Goal: Task Accomplishment & Management: Complete application form

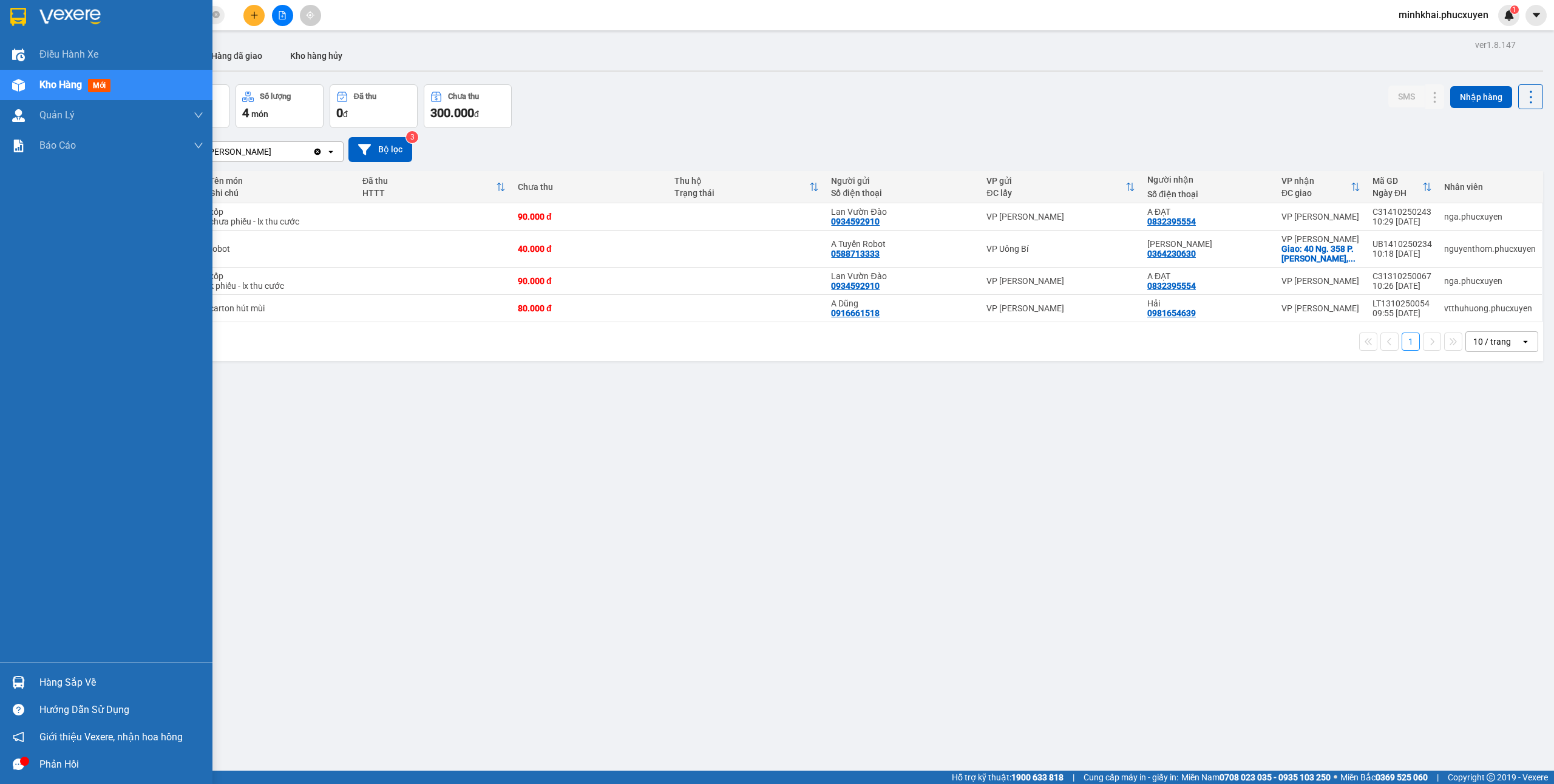
click at [17, 677] on img at bounding box center [18, 682] width 13 height 13
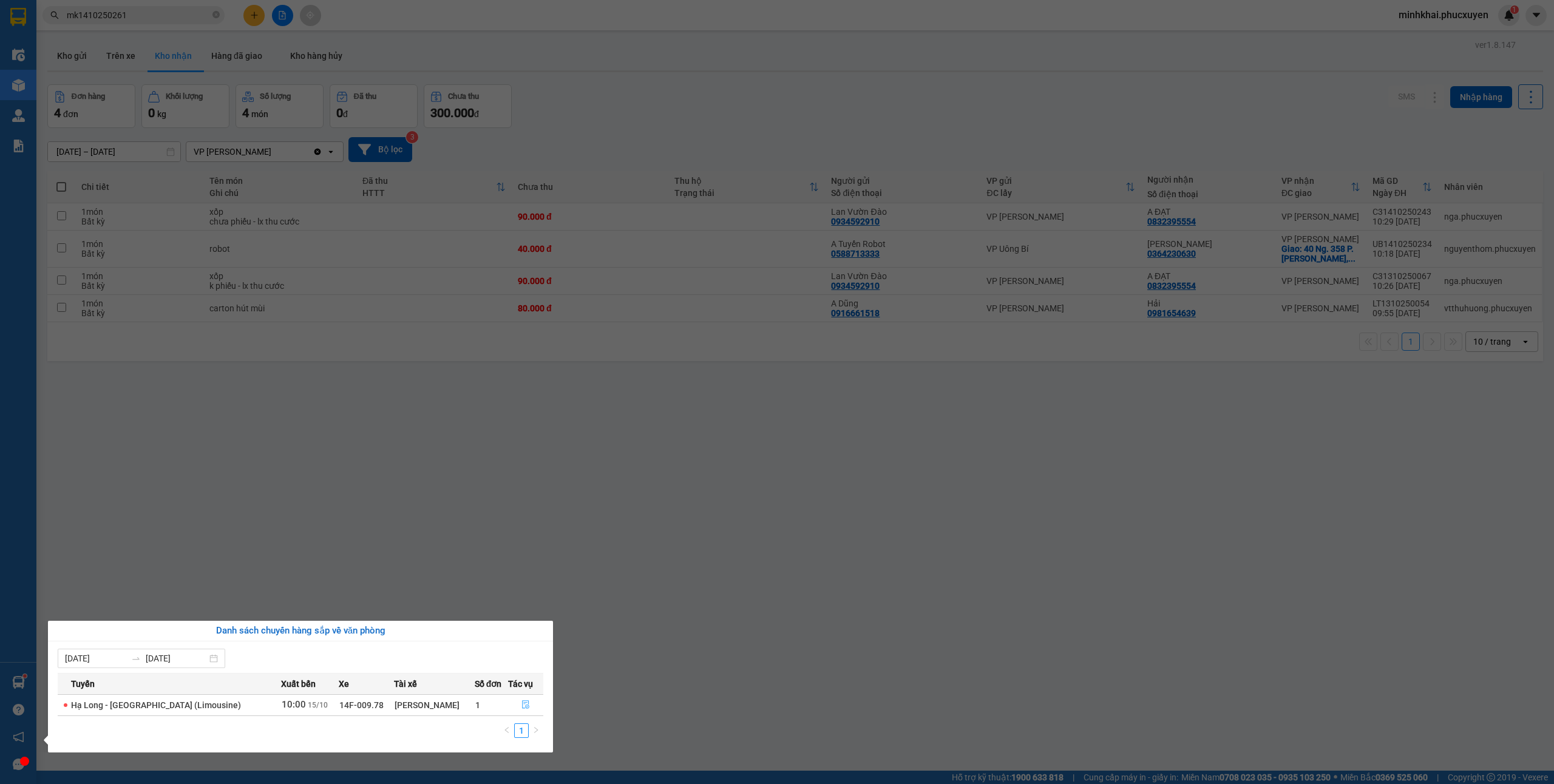
click at [521, 702] on icon "file-done" at bounding box center [525, 704] width 8 height 8
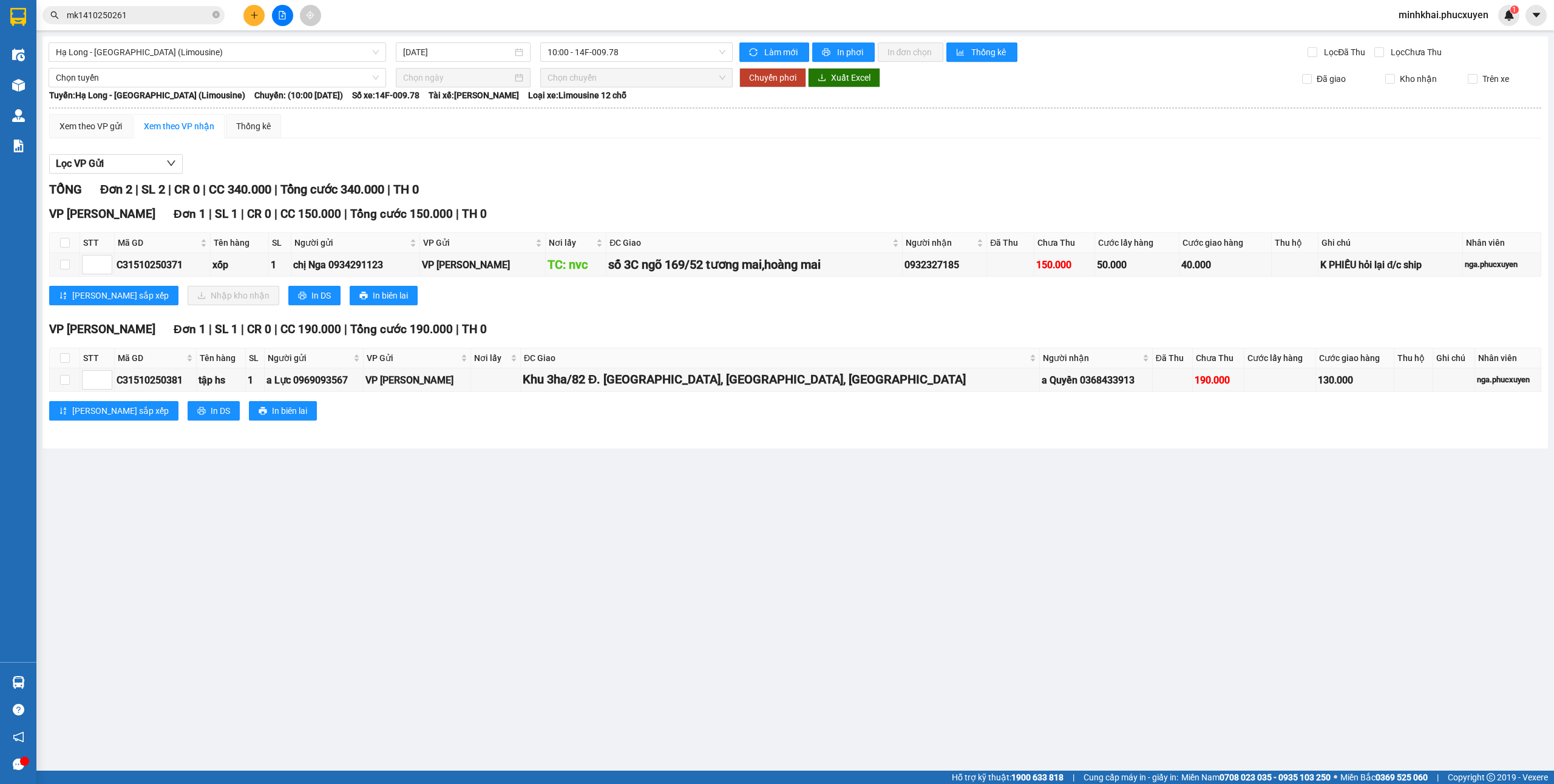
type input "[DATE]"
click at [178, 782] on div "Hỗ trợ kỹ thuật: 1900 633 818 | Cung cấp máy in - giấy in: [GEOGRAPHIC_DATA] 07…" at bounding box center [774, 777] width 1548 height 14
click at [185, 776] on div "Hỗ trợ kỹ thuật: 1900 633 818 | Cung cấp máy in - giấy in: [GEOGRAPHIC_DATA] 07…" at bounding box center [774, 777] width 1548 height 14
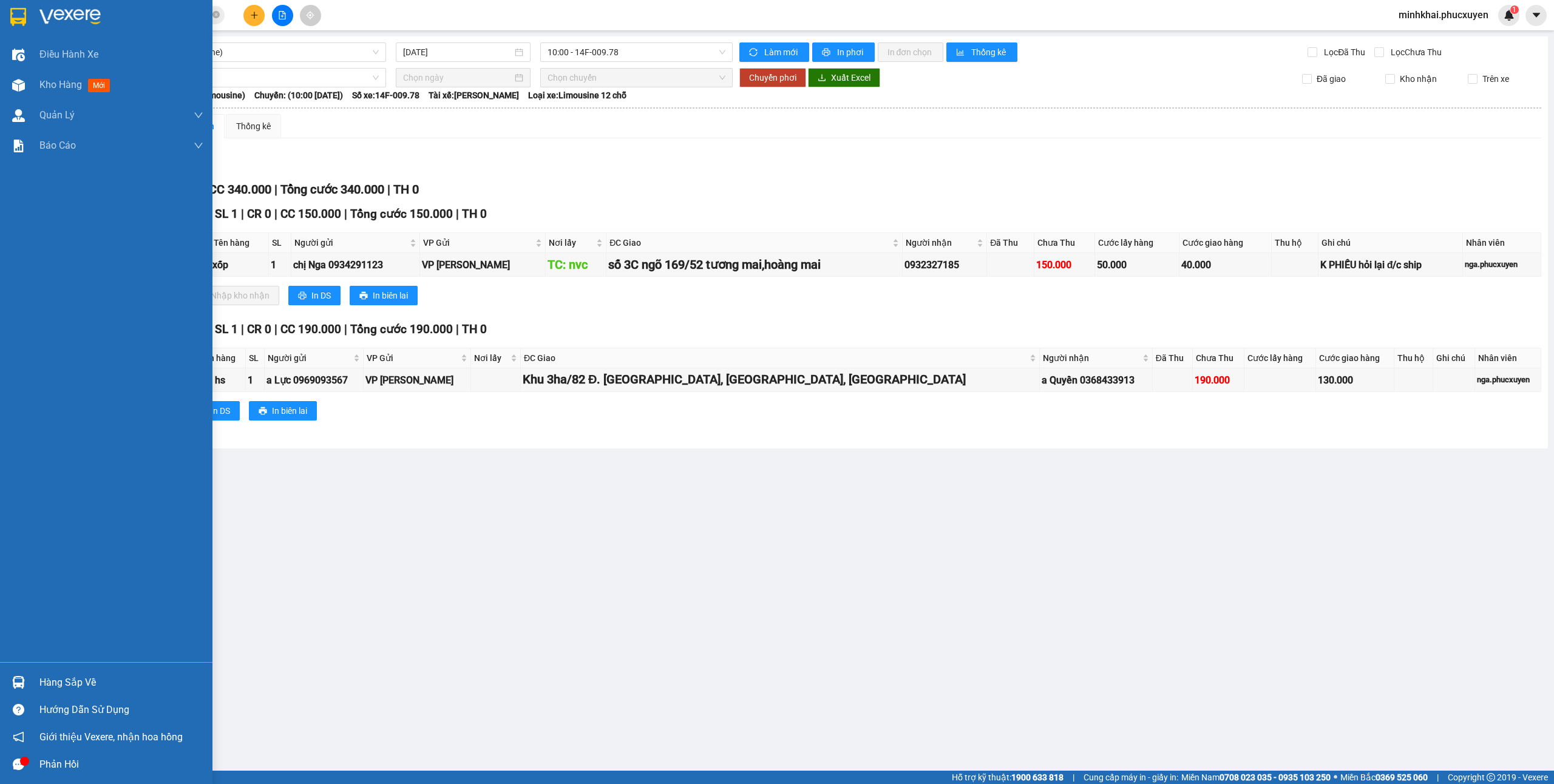
click at [22, 672] on div at bounding box center [18, 683] width 21 height 21
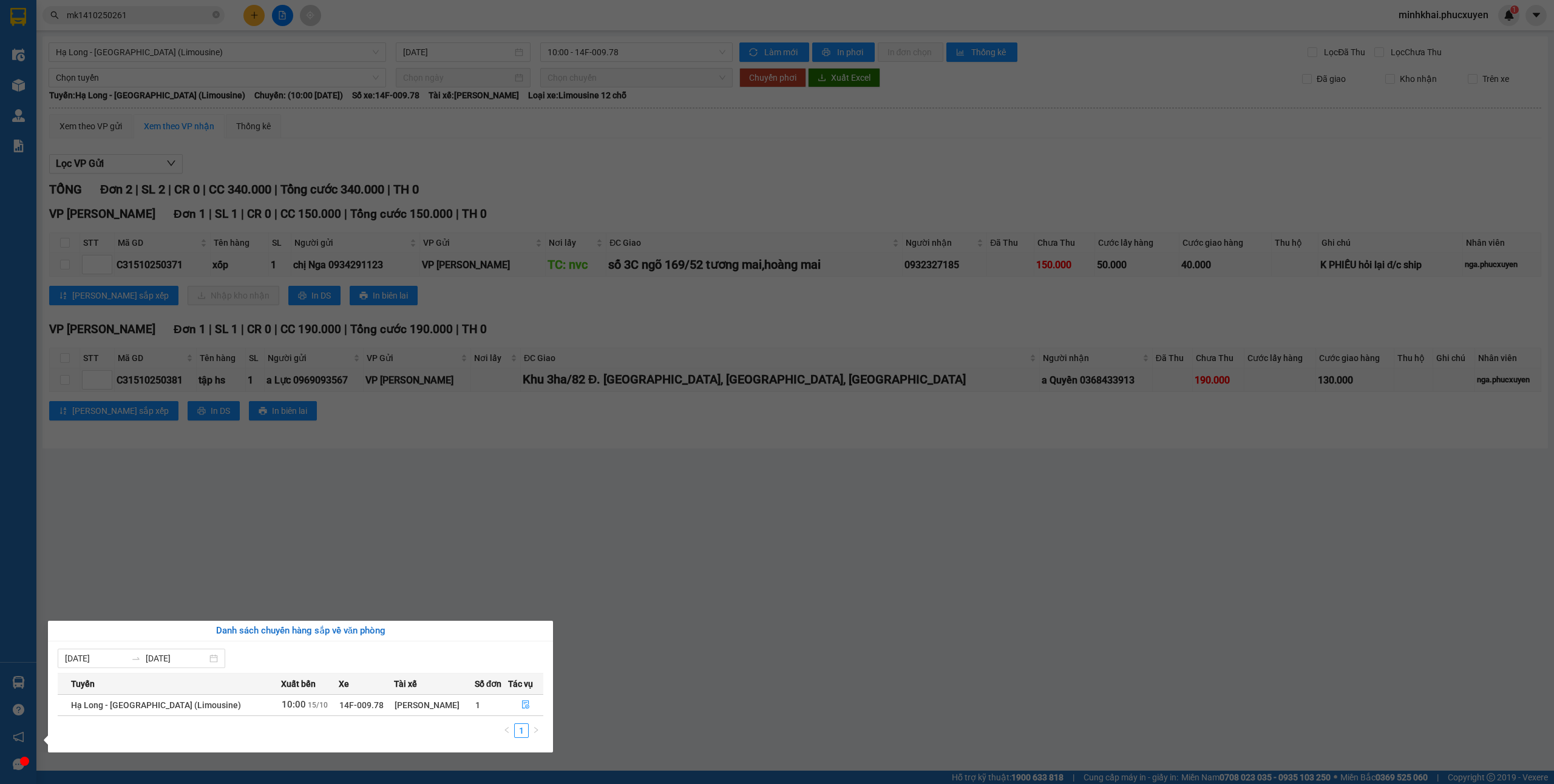
click at [654, 647] on section "Kết quả tìm kiếm ( 1 ) Bộ lọc Mã ĐH Trạng thái Món hàng Thu hộ Tổng cước Chưa c…" at bounding box center [777, 392] width 1554 height 784
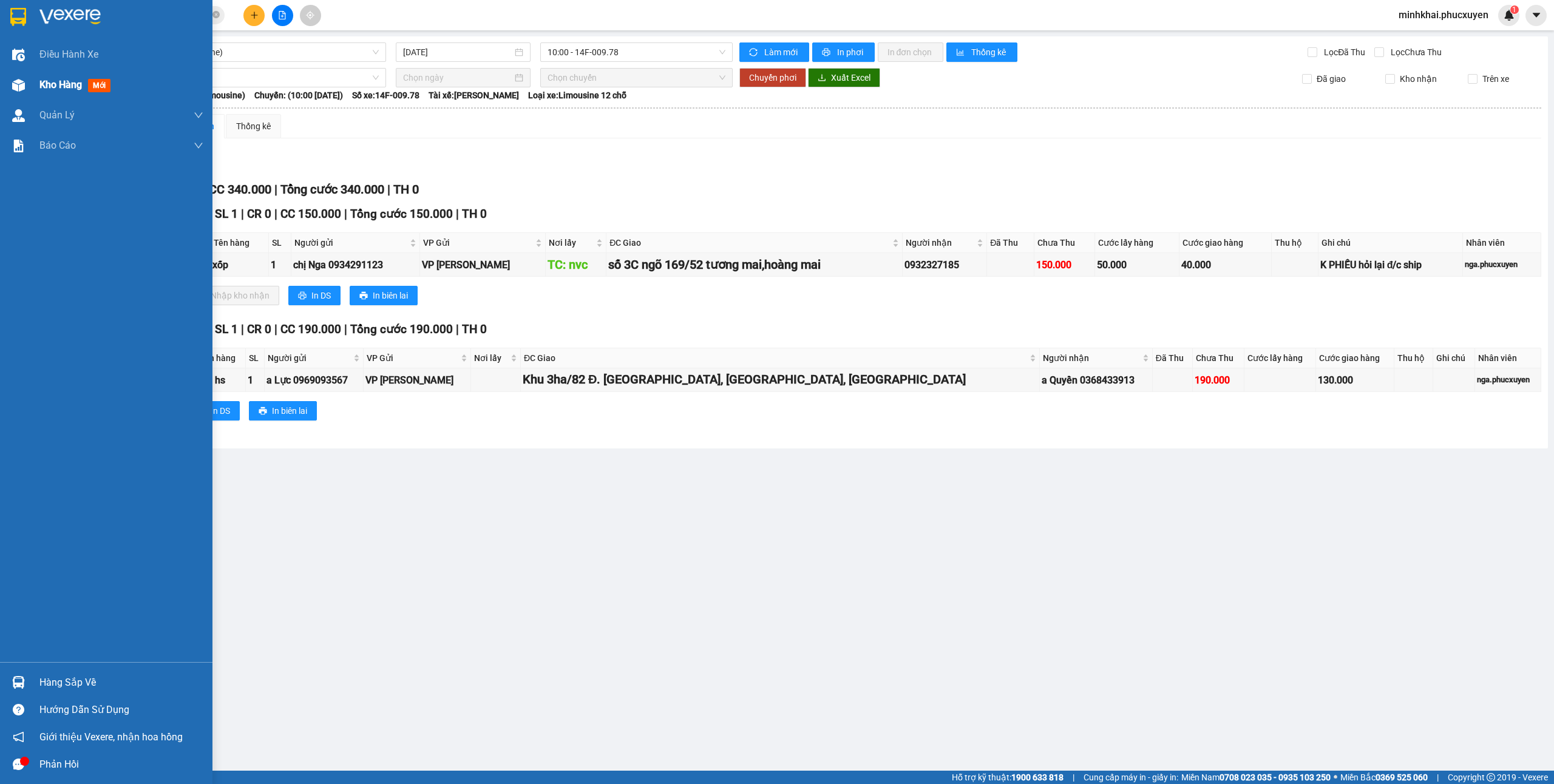
click at [92, 72] on div "Kho hàng mới" at bounding box center [121, 85] width 164 height 31
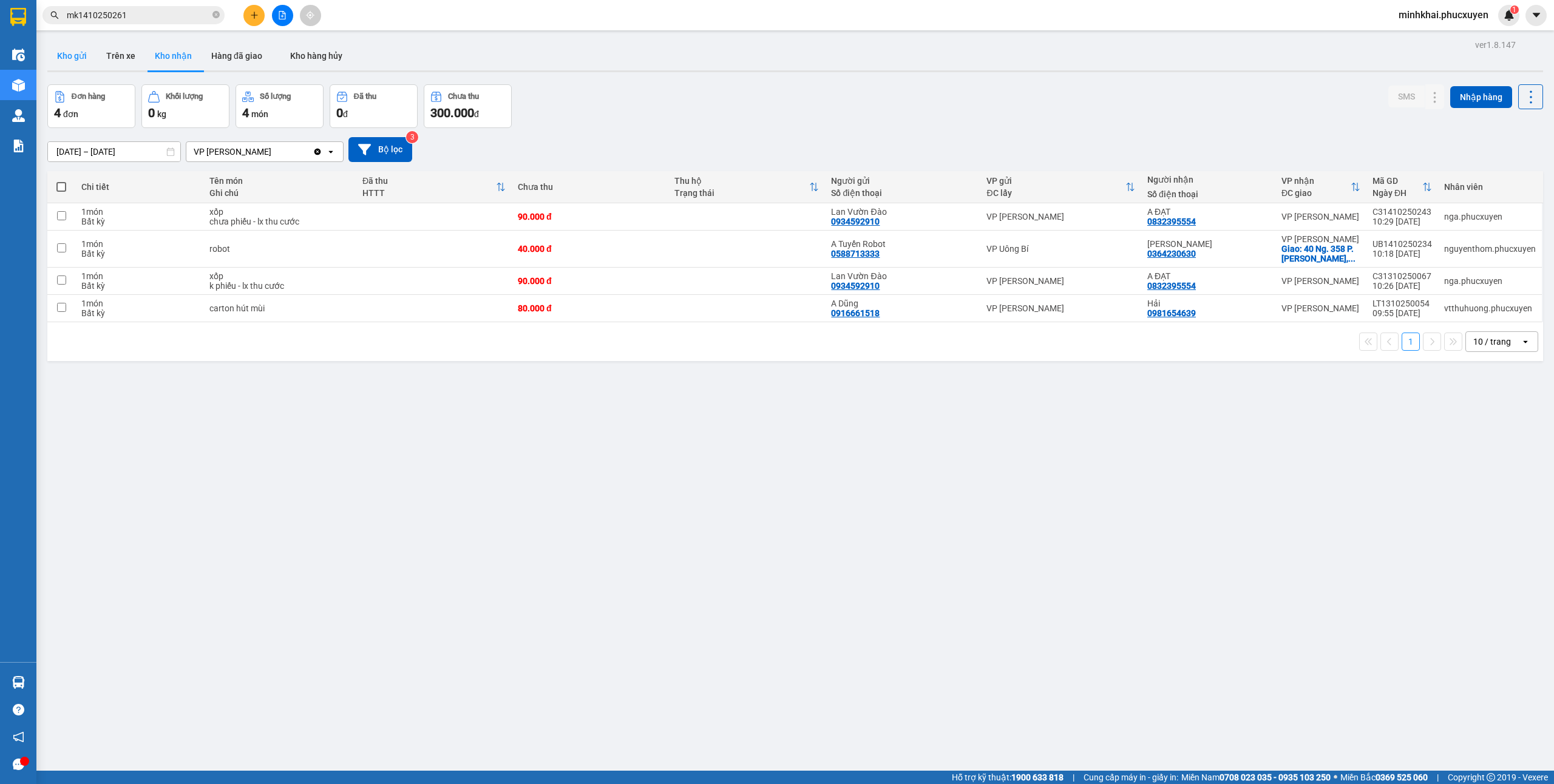
click at [78, 63] on button "Kho gửi" at bounding box center [72, 56] width 49 height 29
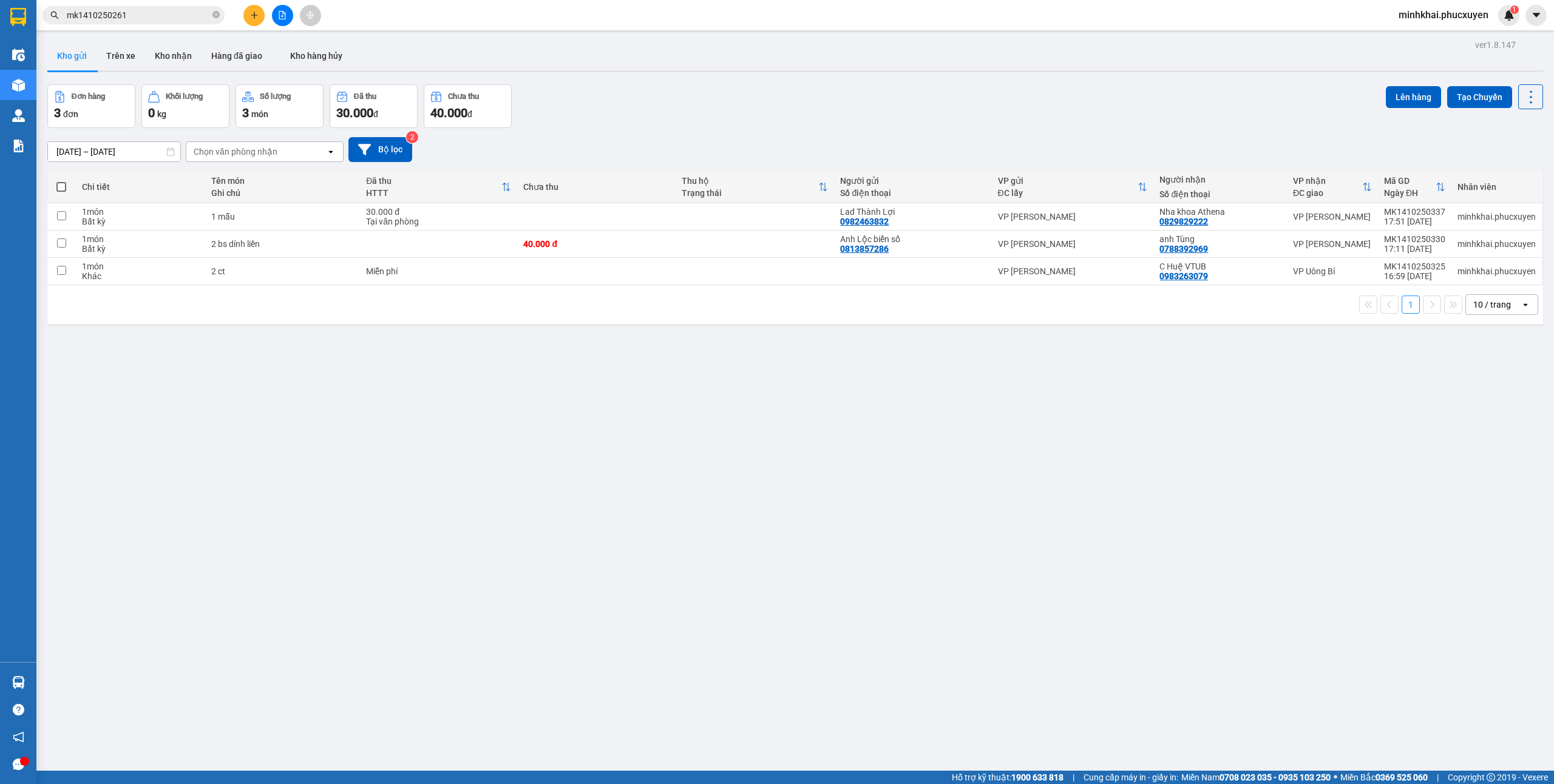
click at [61, 188] on span at bounding box center [61, 187] width 10 height 10
click at [61, 181] on input "checkbox" at bounding box center [61, 181] width 0 height 0
checkbox input "true"
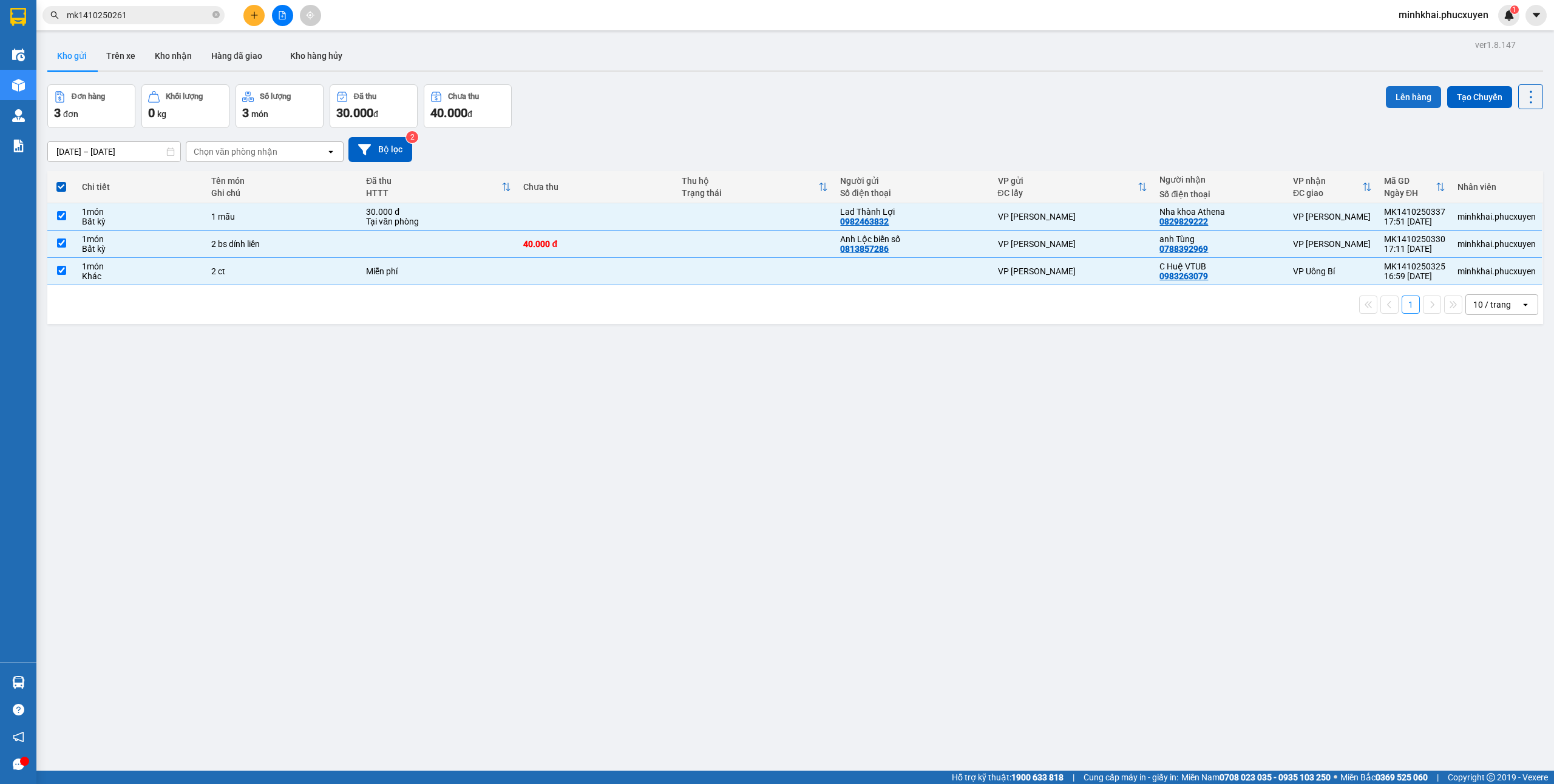
click at [1385, 92] on button "Lên hàng" at bounding box center [1413, 97] width 55 height 22
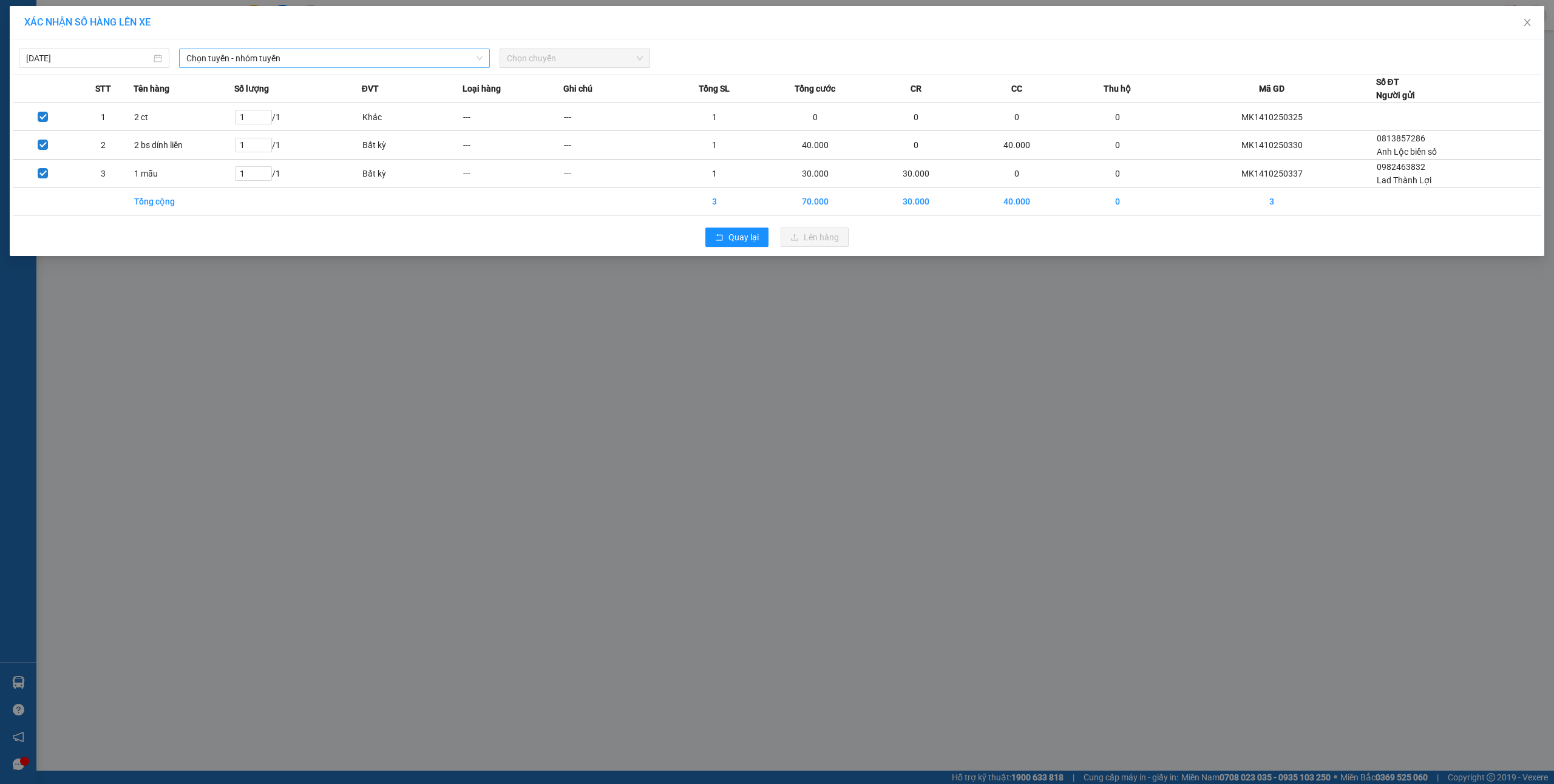
click at [373, 56] on span "Chọn tuyến - nhóm tuyến" at bounding box center [334, 58] width 296 height 18
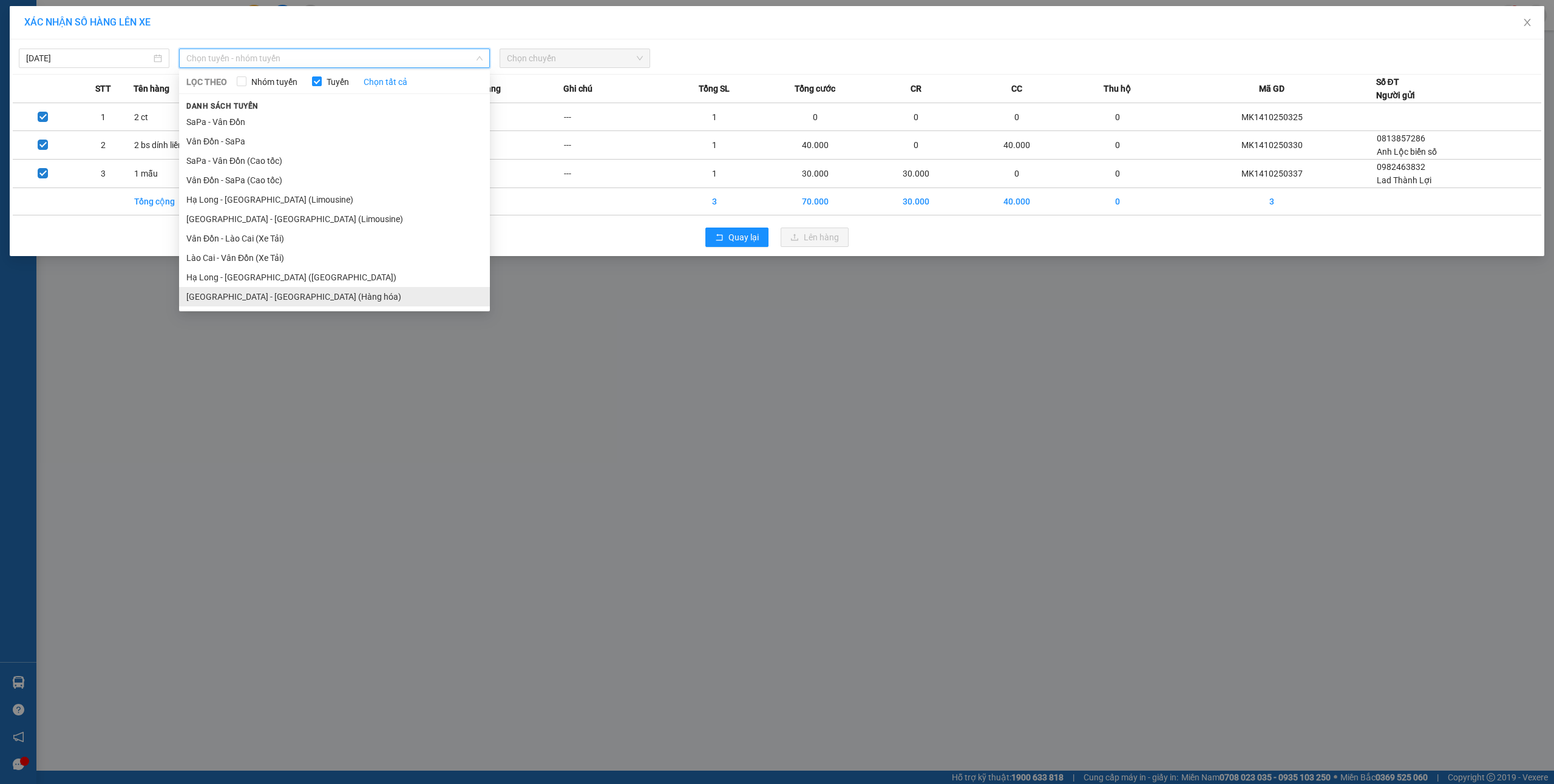
click at [298, 304] on li "[GEOGRAPHIC_DATA] - [GEOGRAPHIC_DATA] (Hàng hóa)" at bounding box center [334, 296] width 310 height 19
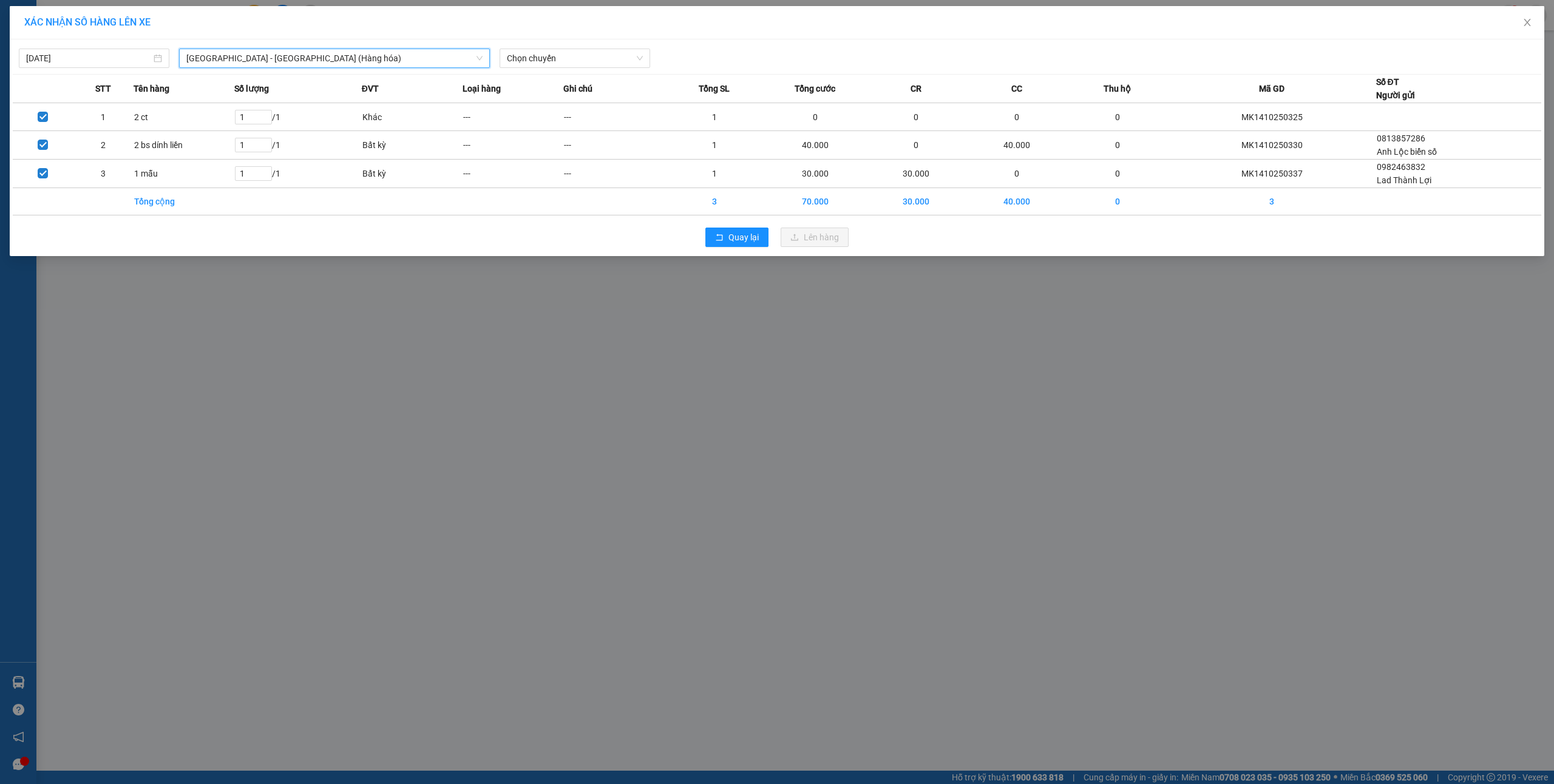
click at [568, 69] on div "[DATE] [GEOGRAPHIC_DATA] - [GEOGRAPHIC_DATA] ([GEOGRAPHIC_DATA]) [GEOGRAPHIC_DA…" at bounding box center [777, 148] width 1534 height 217
click at [571, 56] on span "Chọn chuyến" at bounding box center [574, 58] width 136 height 18
click at [547, 100] on div "10:00" at bounding box center [554, 102] width 95 height 14
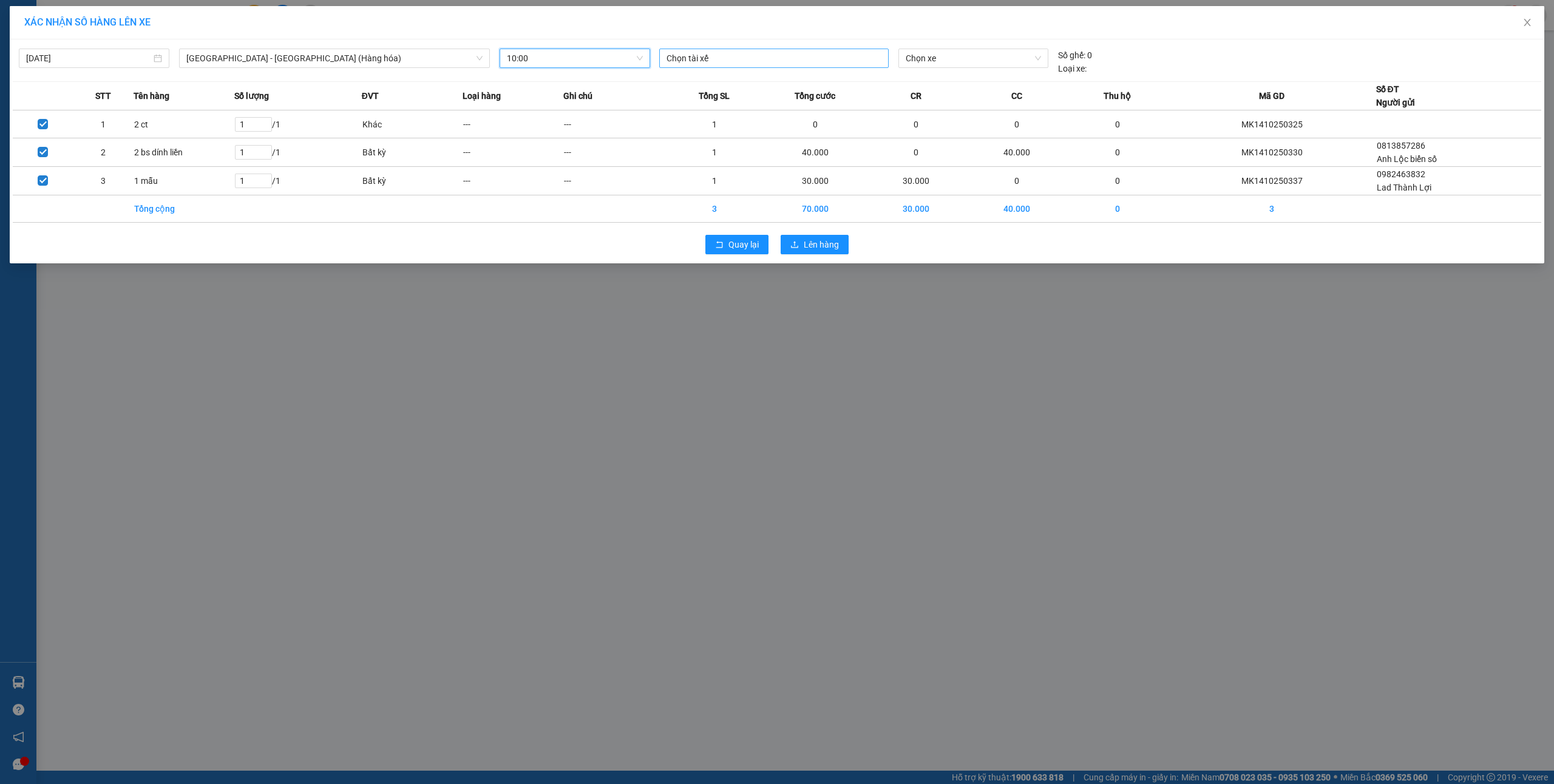
click at [711, 50] on div "Chọn tài xế" at bounding box center [774, 58] width 230 height 19
click at [945, 56] on span "Chọn xe" at bounding box center [973, 58] width 135 height 18
type input "942"
click at [926, 73] on div "14H-009.42" at bounding box center [973, 82] width 150 height 19
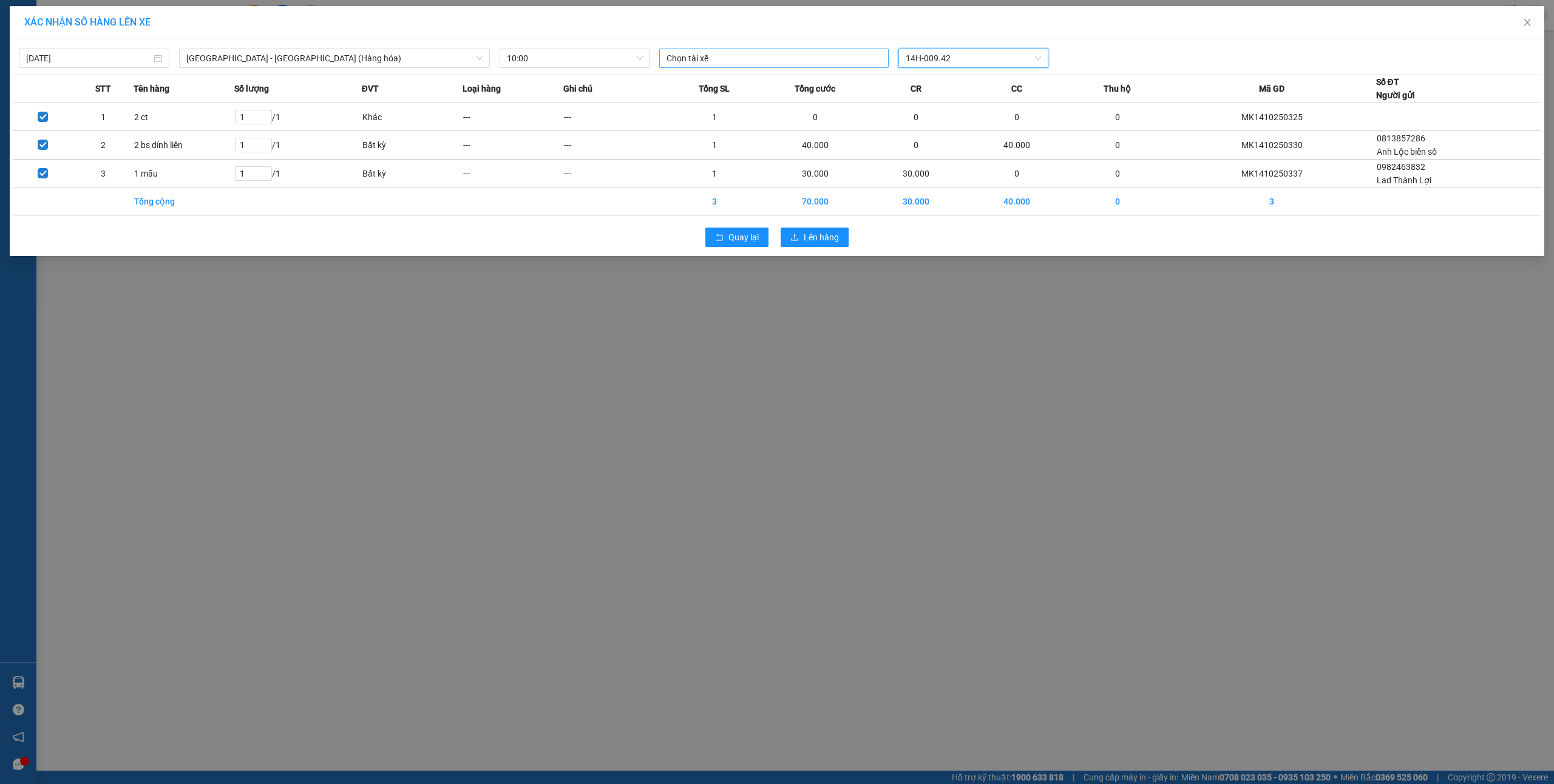
click at [780, 66] on div "Chọn tài xế" at bounding box center [774, 58] width 230 height 19
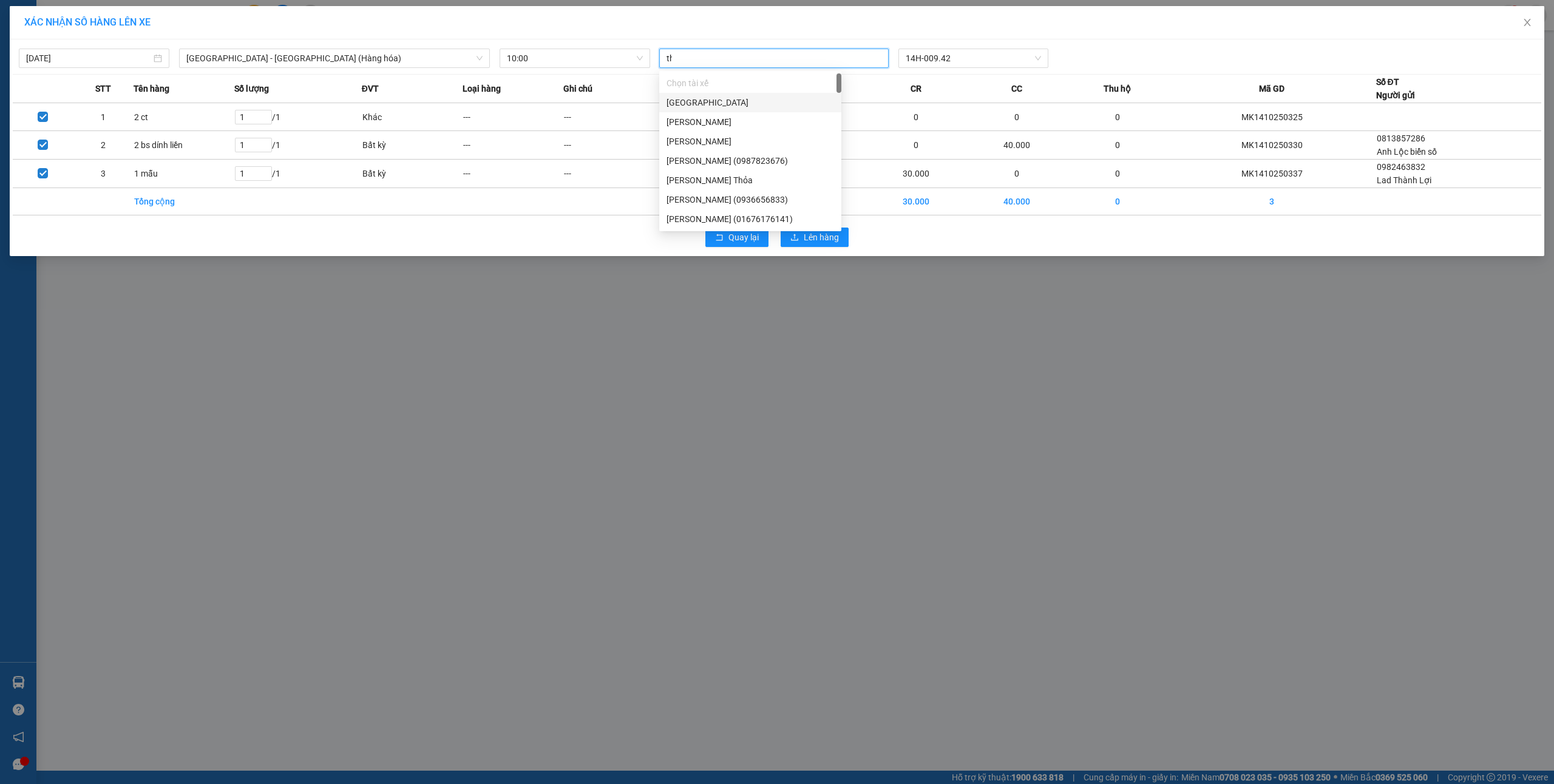
type input "thơ"
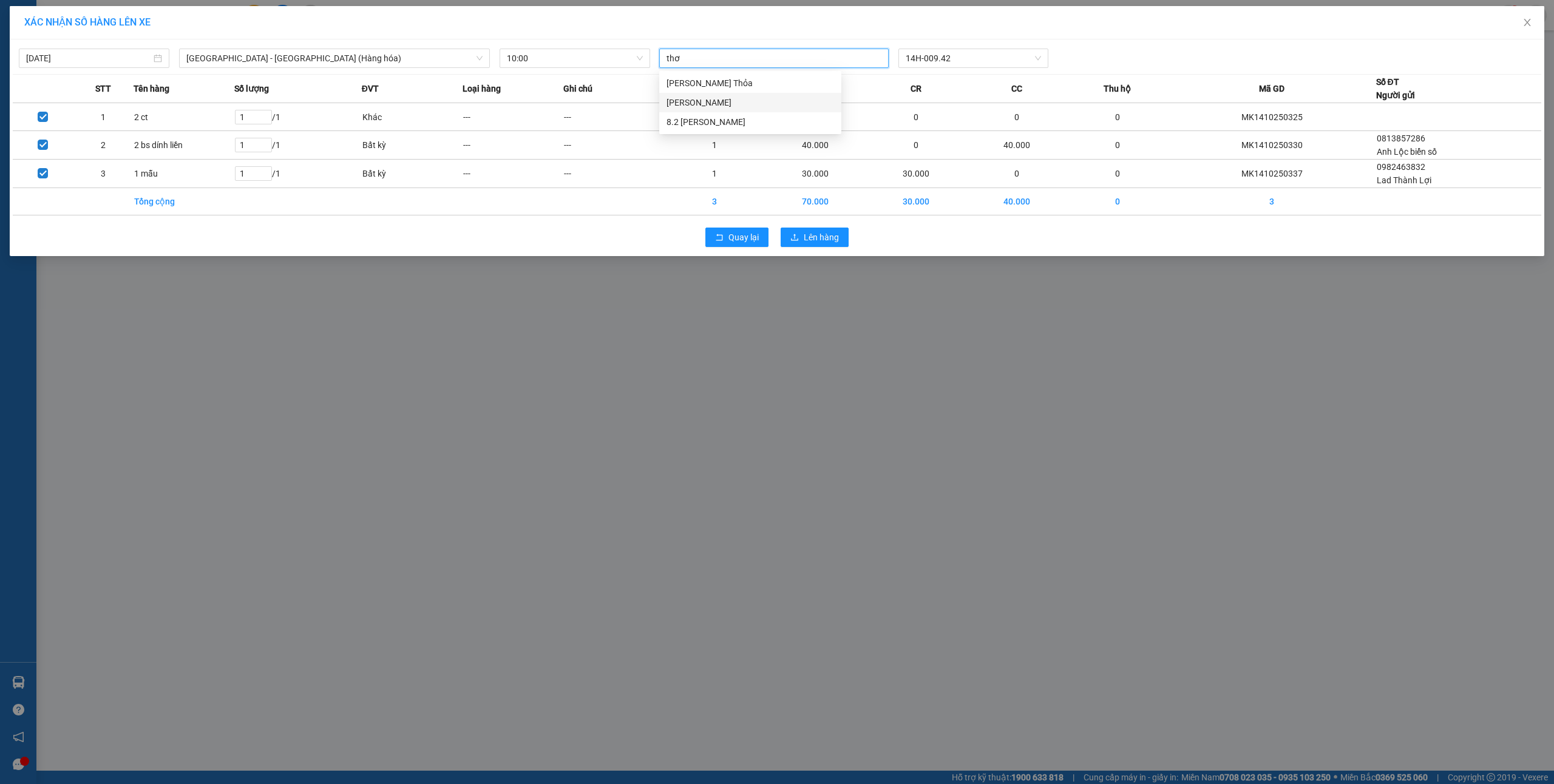
click at [772, 102] on div "[PERSON_NAME]" at bounding box center [751, 103] width 168 height 14
click at [819, 239] on span "Lên hàng" at bounding box center [821, 238] width 35 height 14
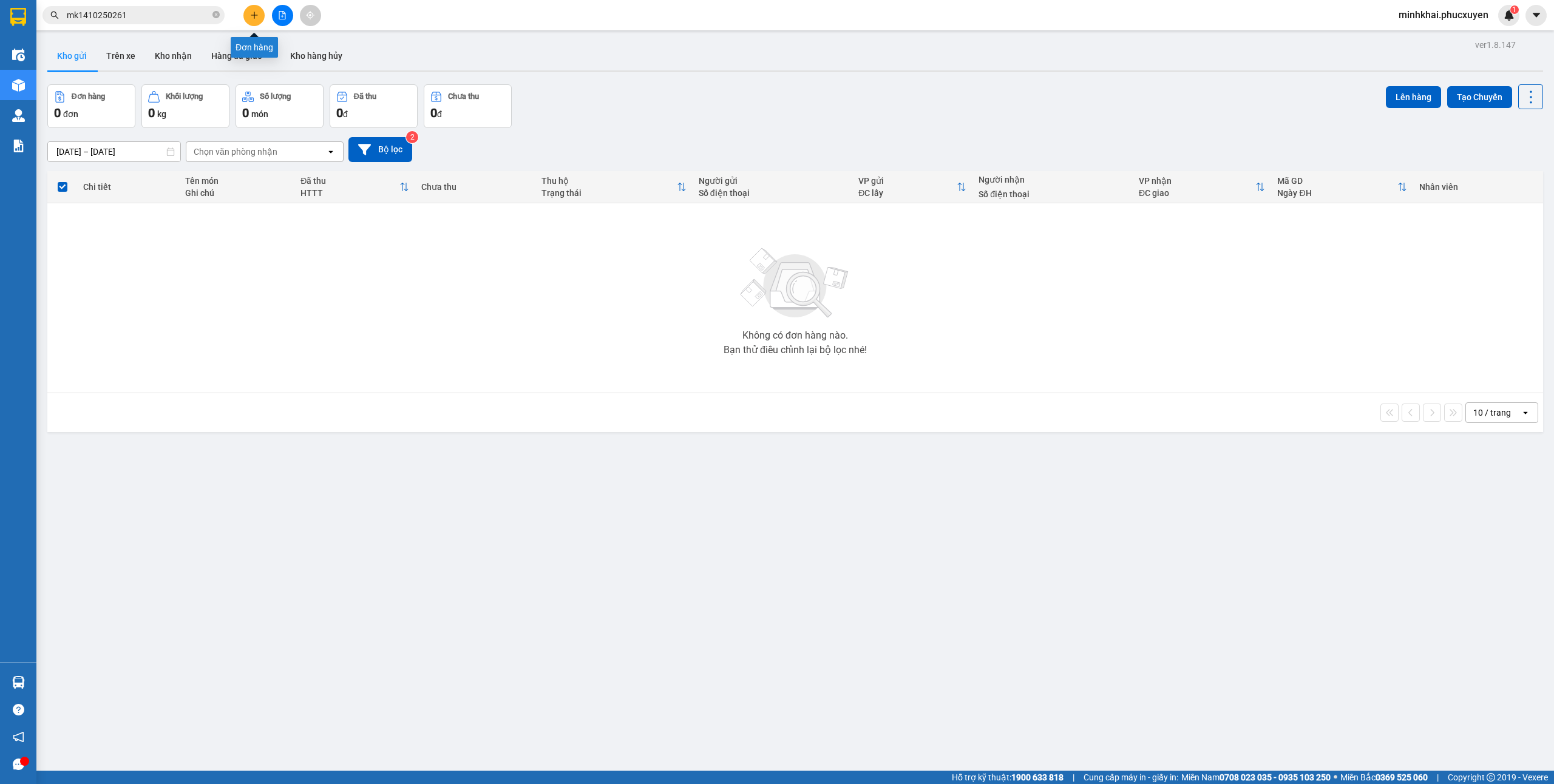
click at [260, 12] on button at bounding box center [254, 15] width 21 height 21
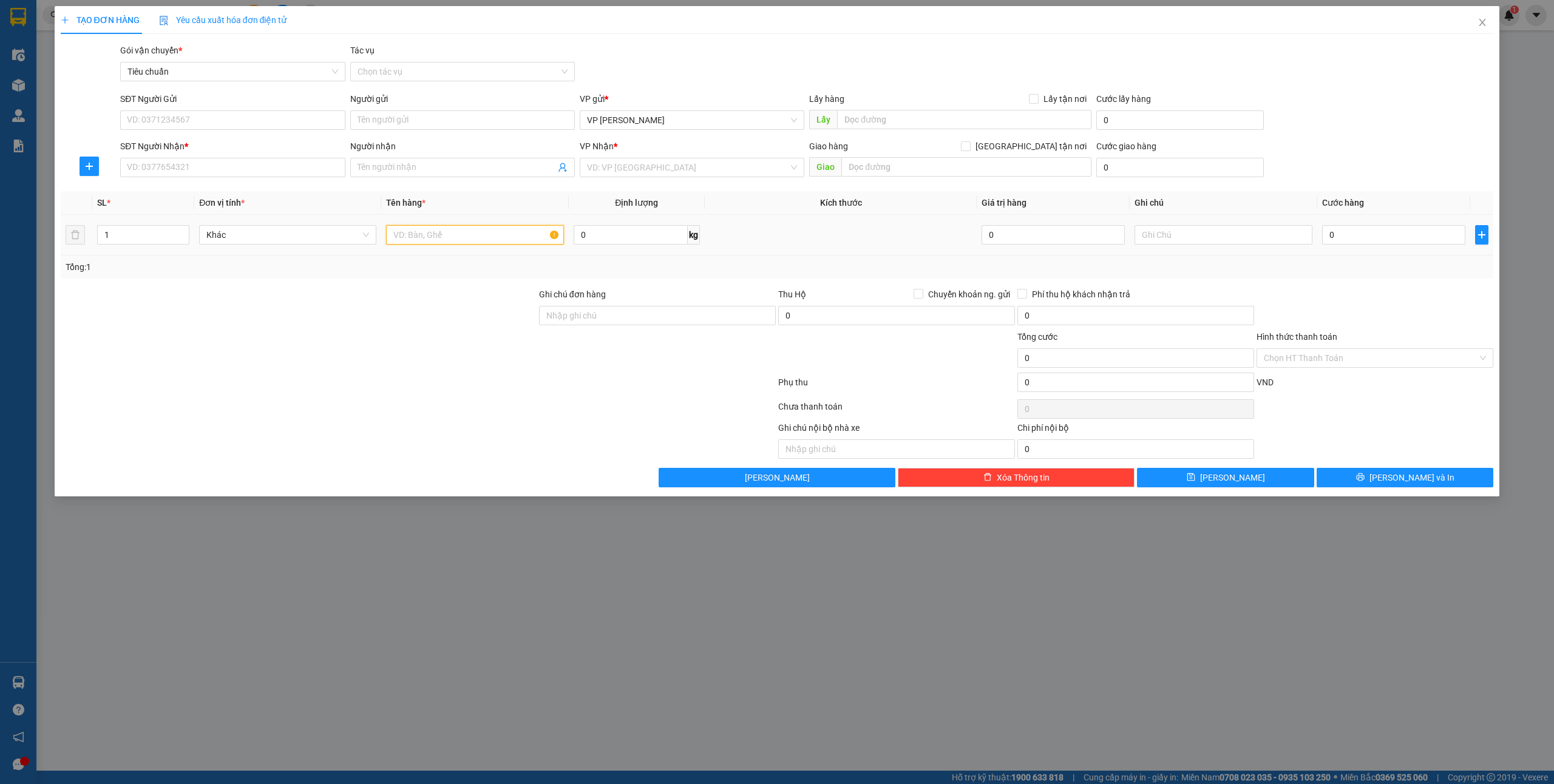
click at [444, 243] on input "text" at bounding box center [475, 234] width 177 height 19
type input "2 xốp sữa"
click at [1343, 236] on input "0" at bounding box center [1394, 234] width 143 height 19
type input "80"
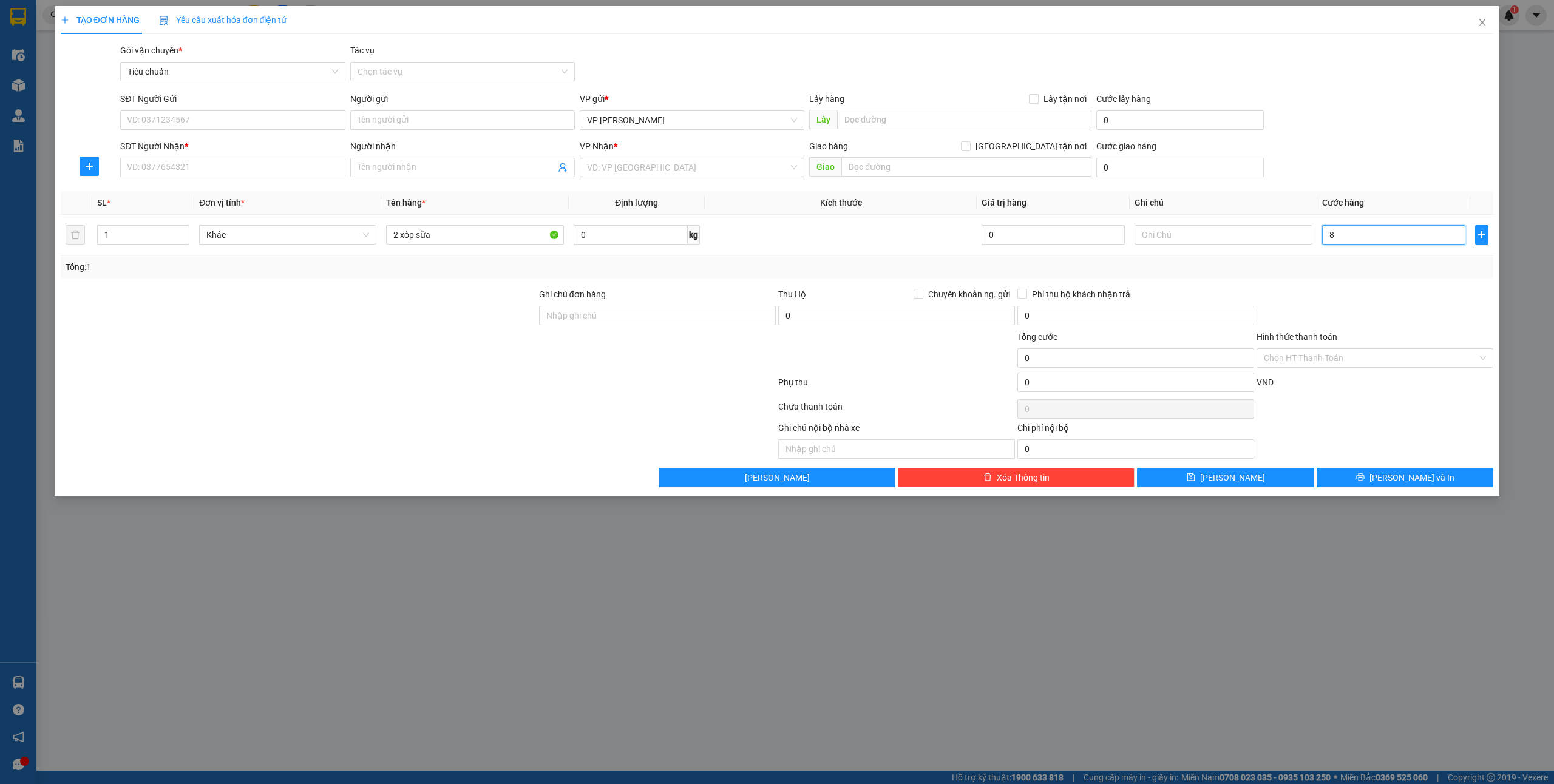
type input "80"
click at [227, 126] on input "SĐT Người Gửi" at bounding box center [233, 120] width 224 height 19
type input "80.000"
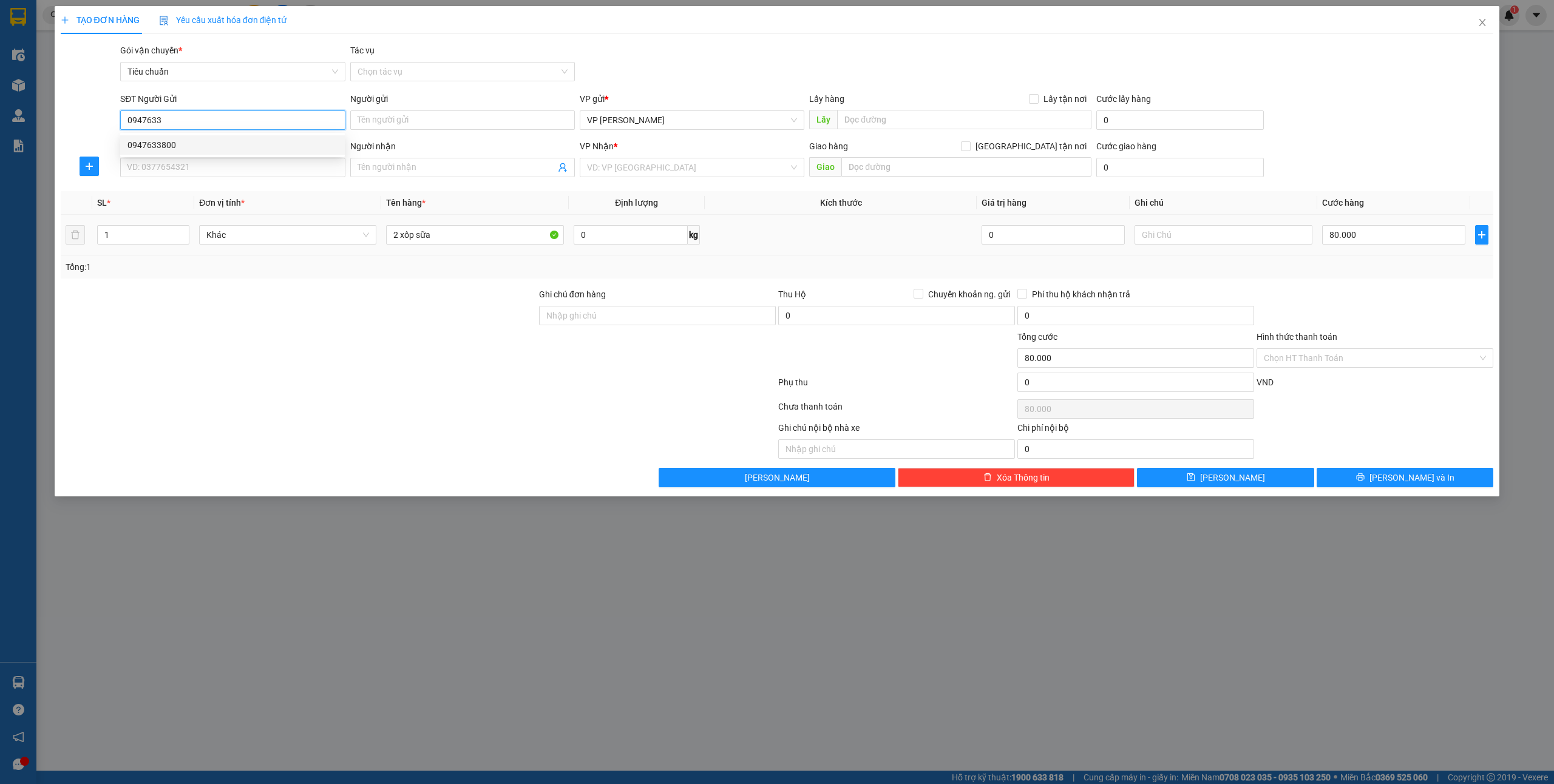
click at [195, 141] on div "0947633800" at bounding box center [232, 145] width 210 height 14
type input "0947633800"
click at [188, 161] on input "SĐT Người Nhận *" at bounding box center [233, 167] width 224 height 19
click at [220, 191] on div "0988222905 - c Nhung" at bounding box center [232, 192] width 210 height 14
type input "0988222905"
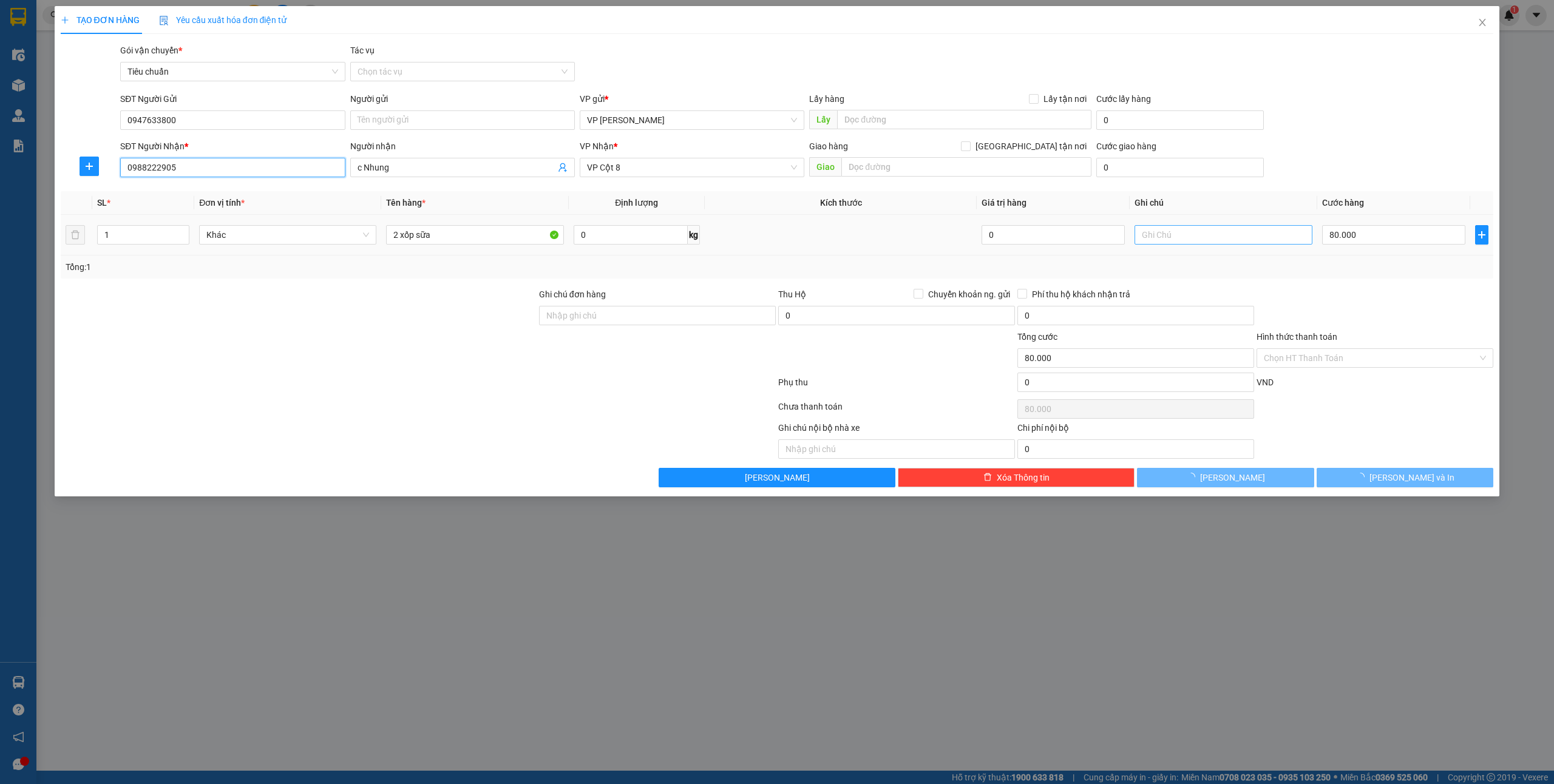
type input "c Nhung"
click at [1379, 479] on button "[PERSON_NAME] và In" at bounding box center [1405, 477] width 177 height 19
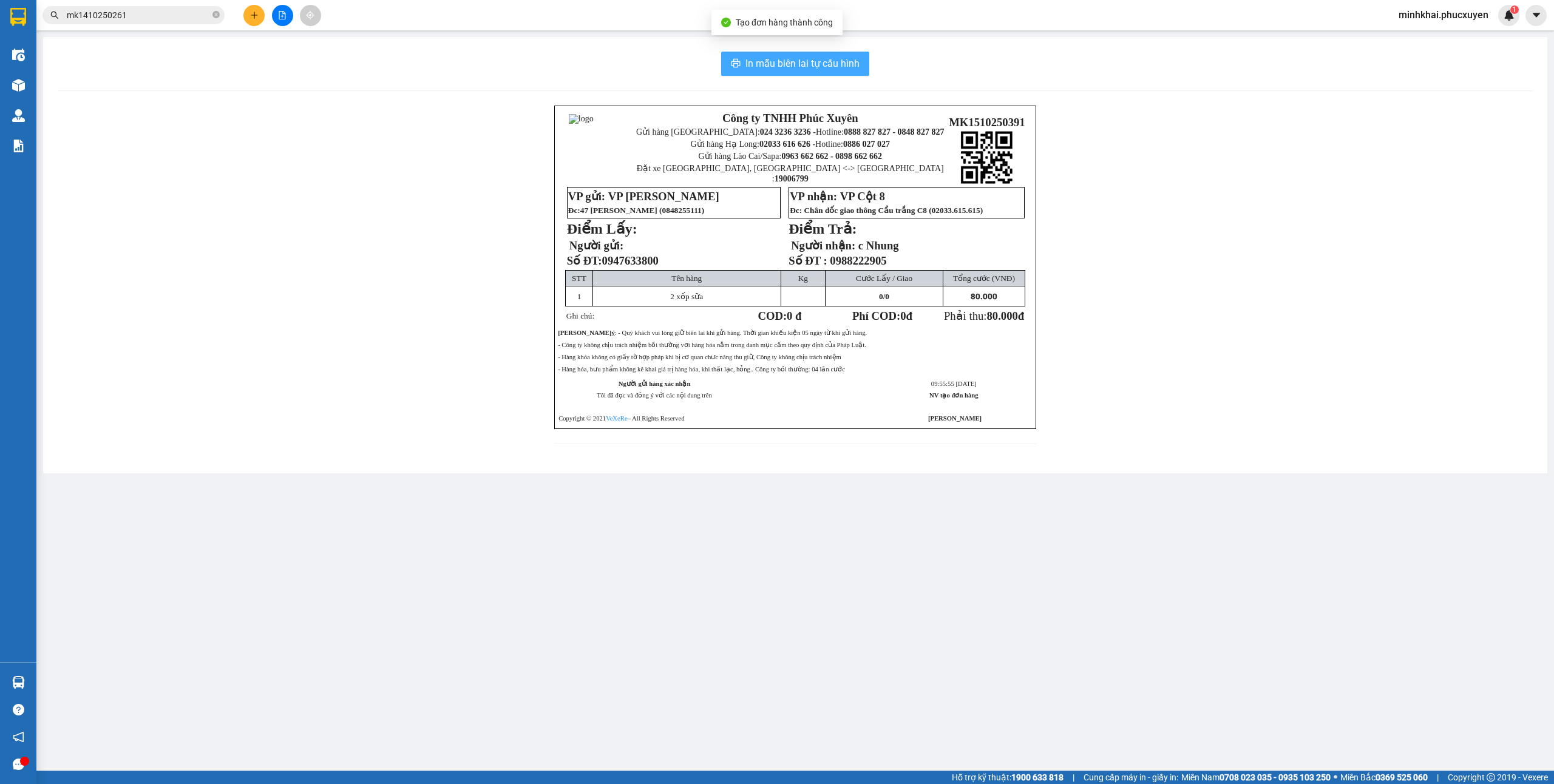
click at [812, 55] on button "In mẫu biên lai tự cấu hình" at bounding box center [795, 64] width 148 height 24
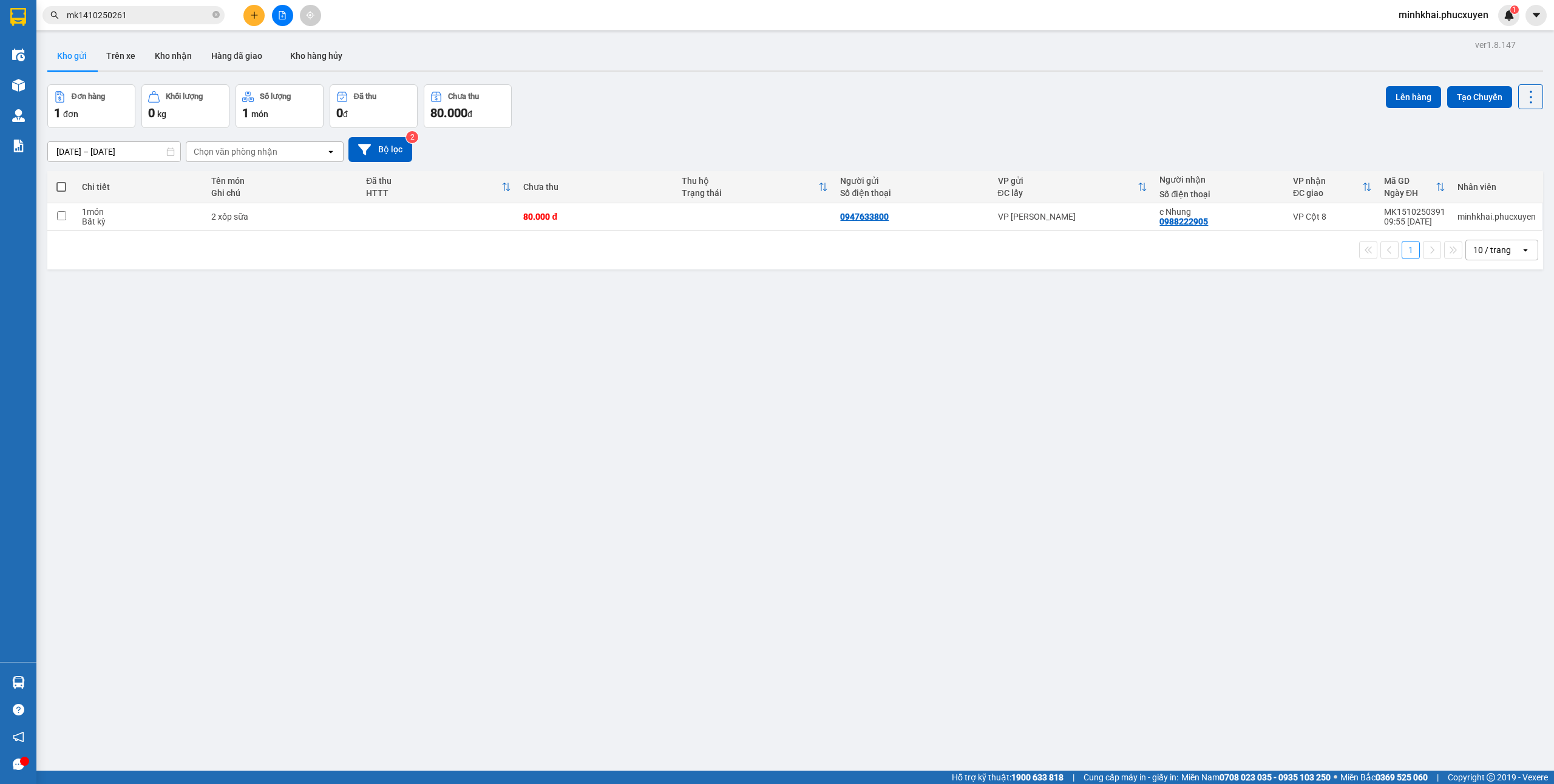
click at [578, 330] on div "ver 1.8.147 Kho gửi Trên xe Kho nhận Hàng đã giao Kho hàng hủy Đơn hàng 1 đơn K…" at bounding box center [795, 429] width 1505 height 784
click at [259, 20] on button at bounding box center [254, 15] width 21 height 21
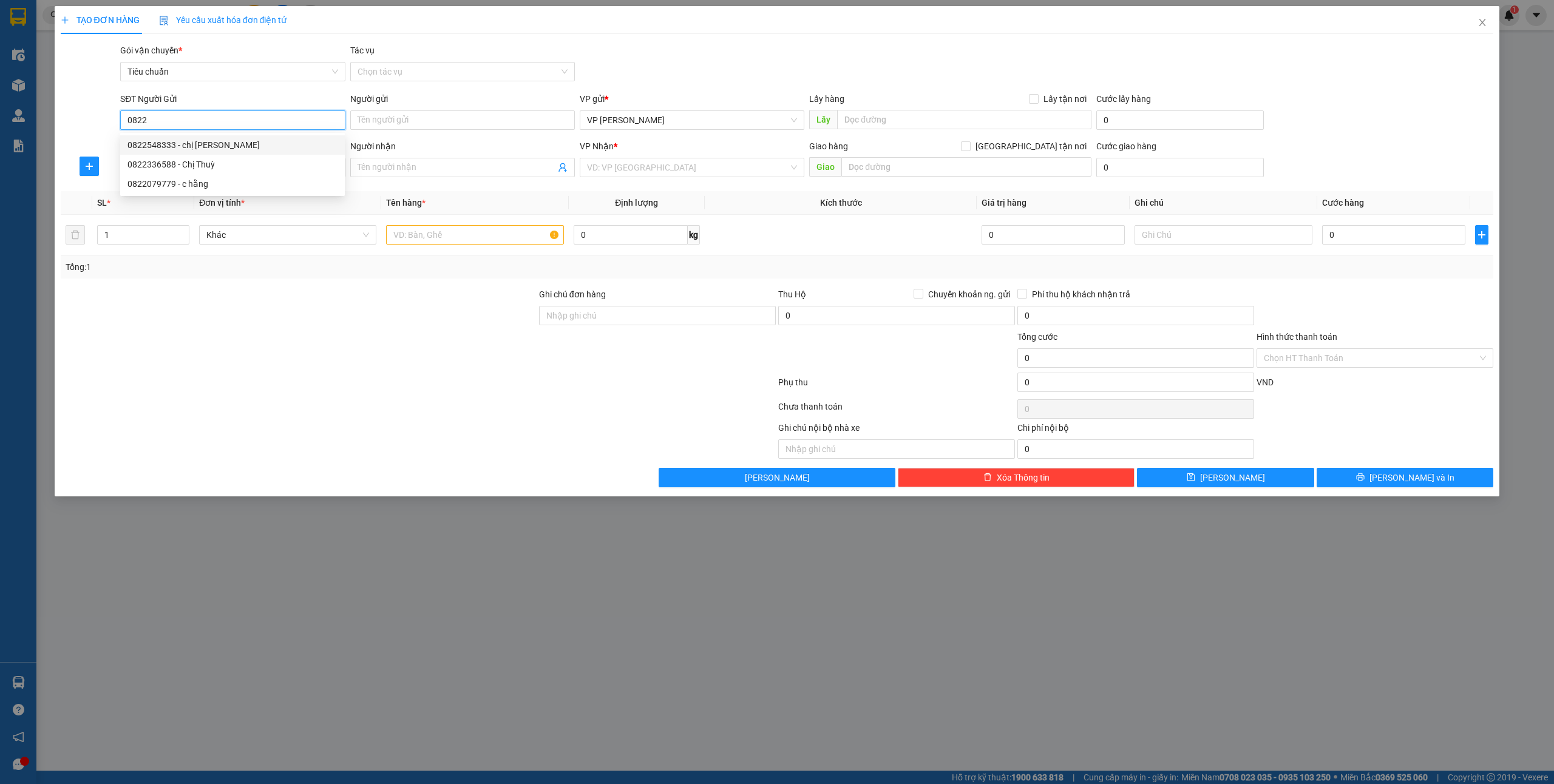
click at [183, 141] on div "0822548333 - chị [PERSON_NAME]" at bounding box center [232, 145] width 210 height 14
type input "0822548333"
type input "chị [PERSON_NAME]"
type input "0822548333"
click at [195, 168] on input "SĐT Người Nhận *" at bounding box center [233, 167] width 224 height 19
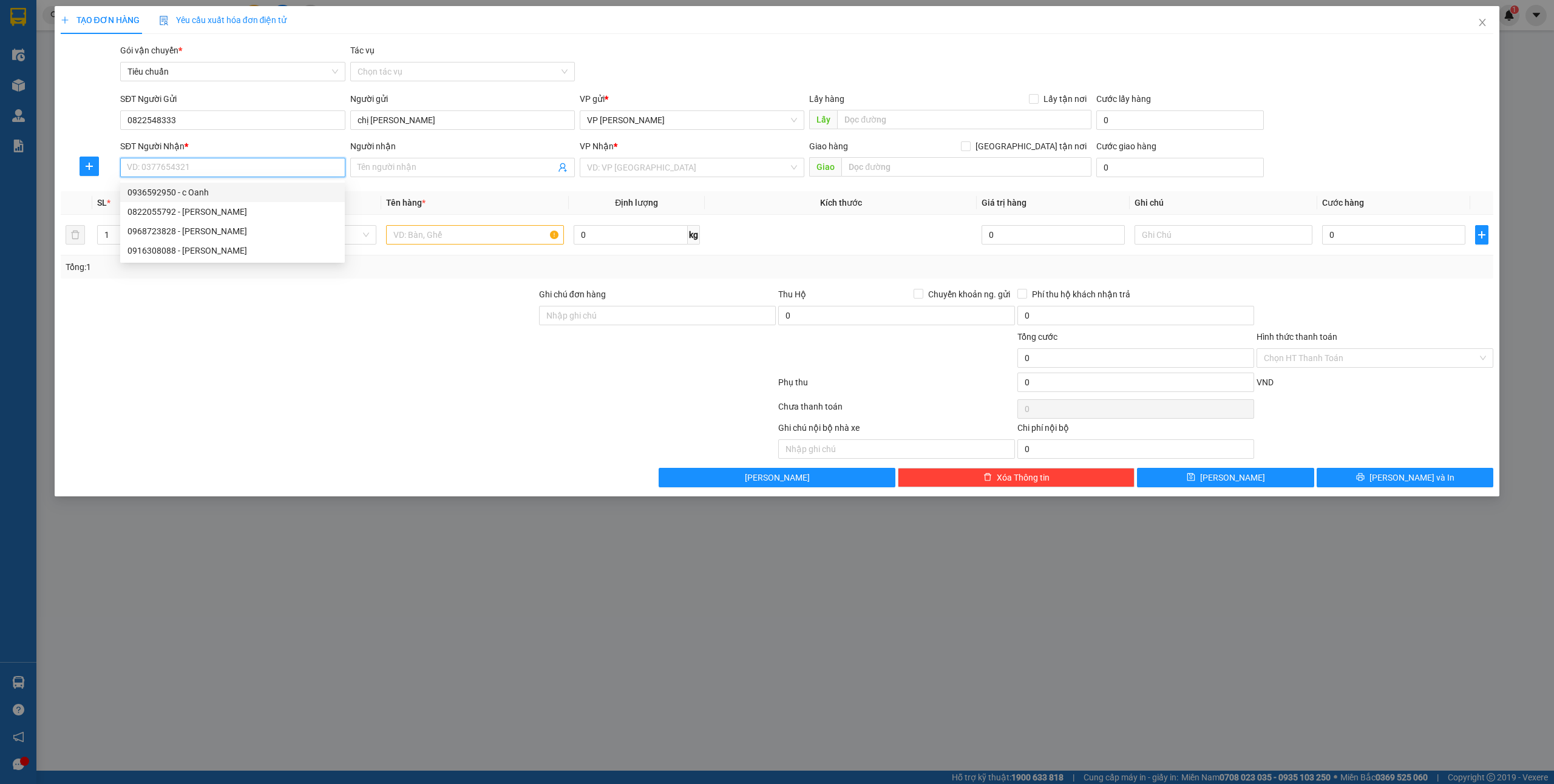
click at [220, 185] on div "0936592950 - c Oanh" at bounding box center [233, 191] width 224 height 19
type input "0936592950"
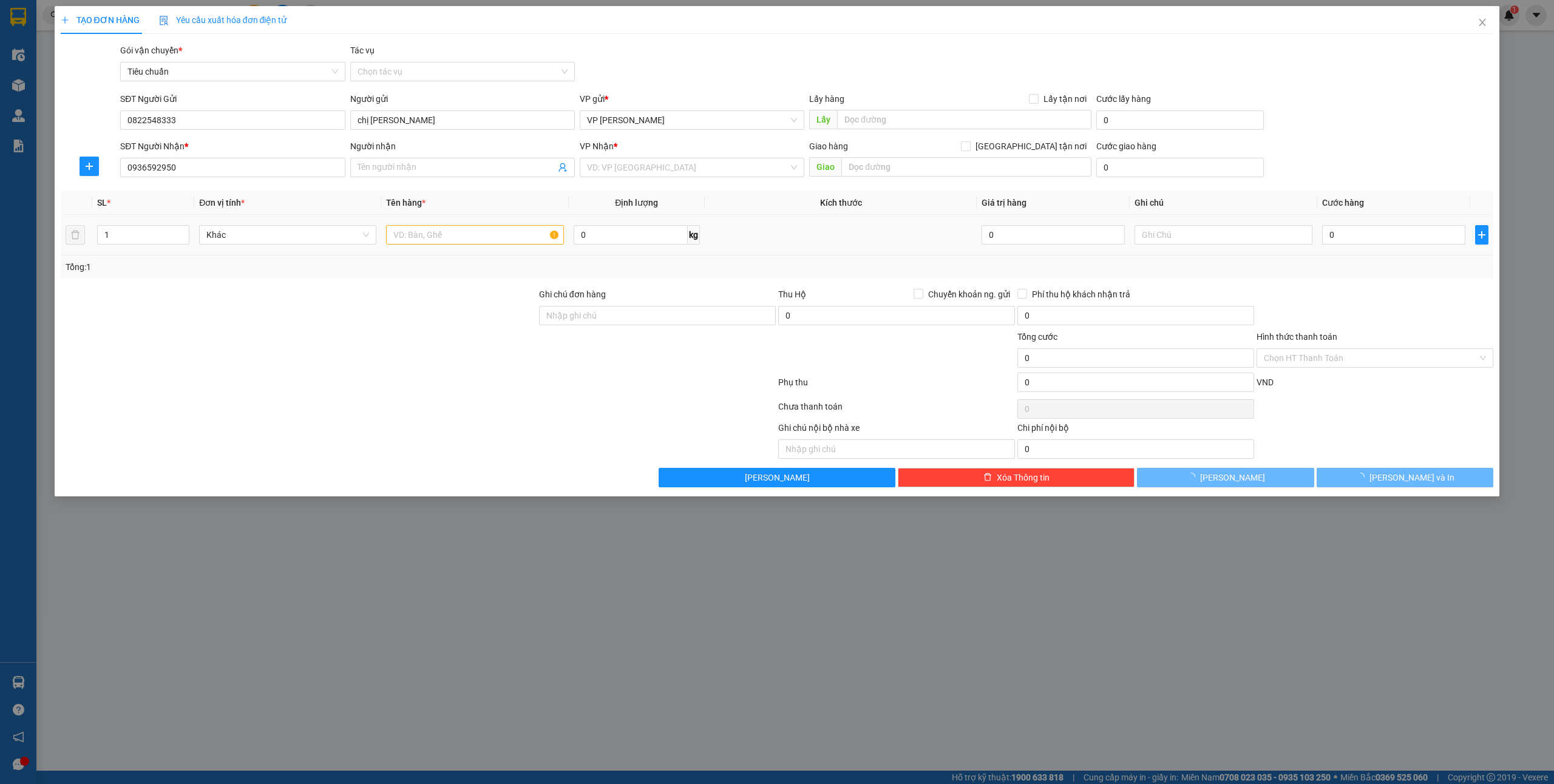
click at [452, 246] on div at bounding box center [475, 235] width 177 height 24
click at [452, 233] on input "text" at bounding box center [475, 234] width 177 height 19
type input "1"
type input "c Oanh"
type input "1 hs"
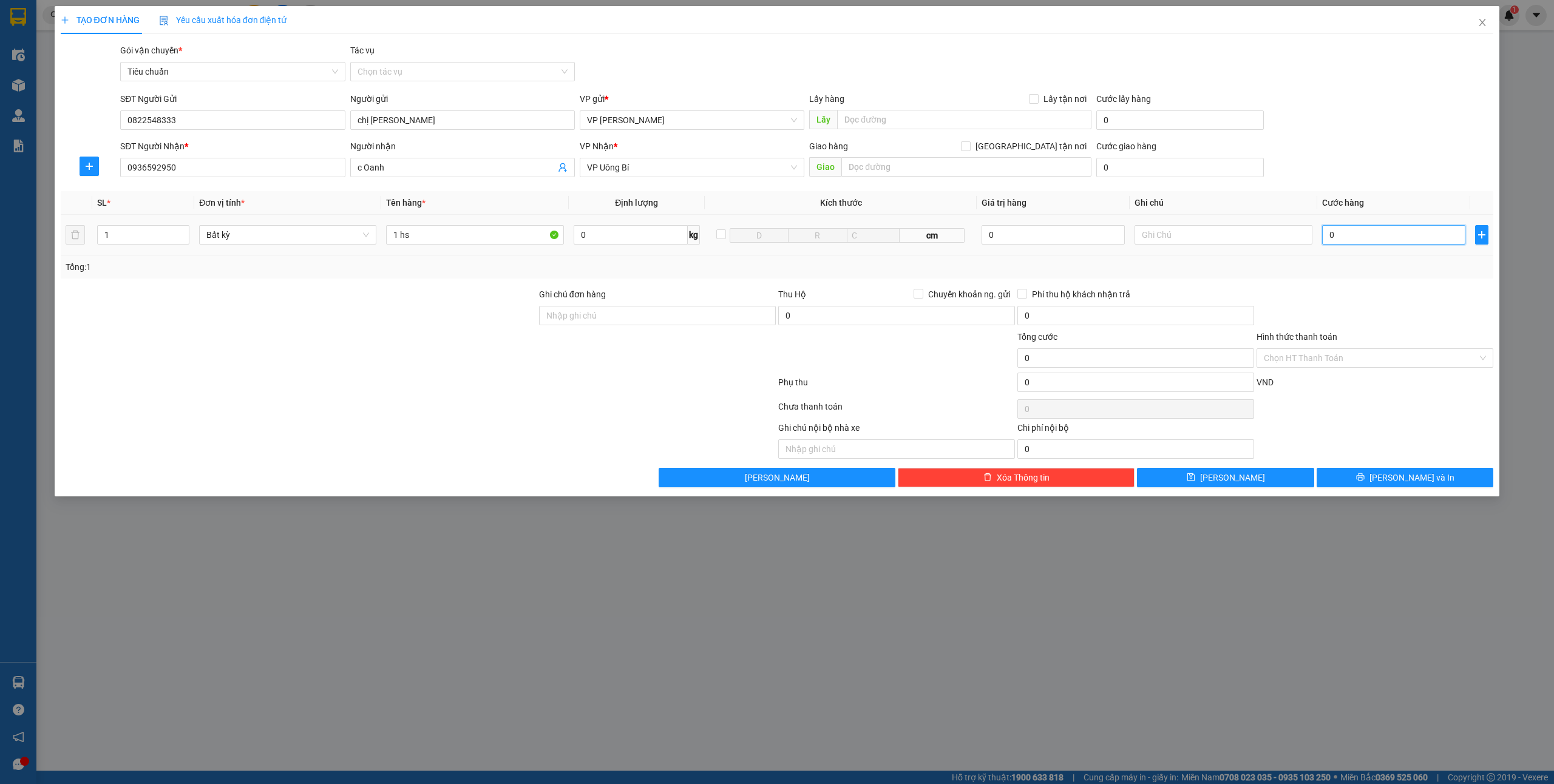
click at [1421, 244] on input "0" at bounding box center [1394, 234] width 143 height 19
type input "3"
type input "30"
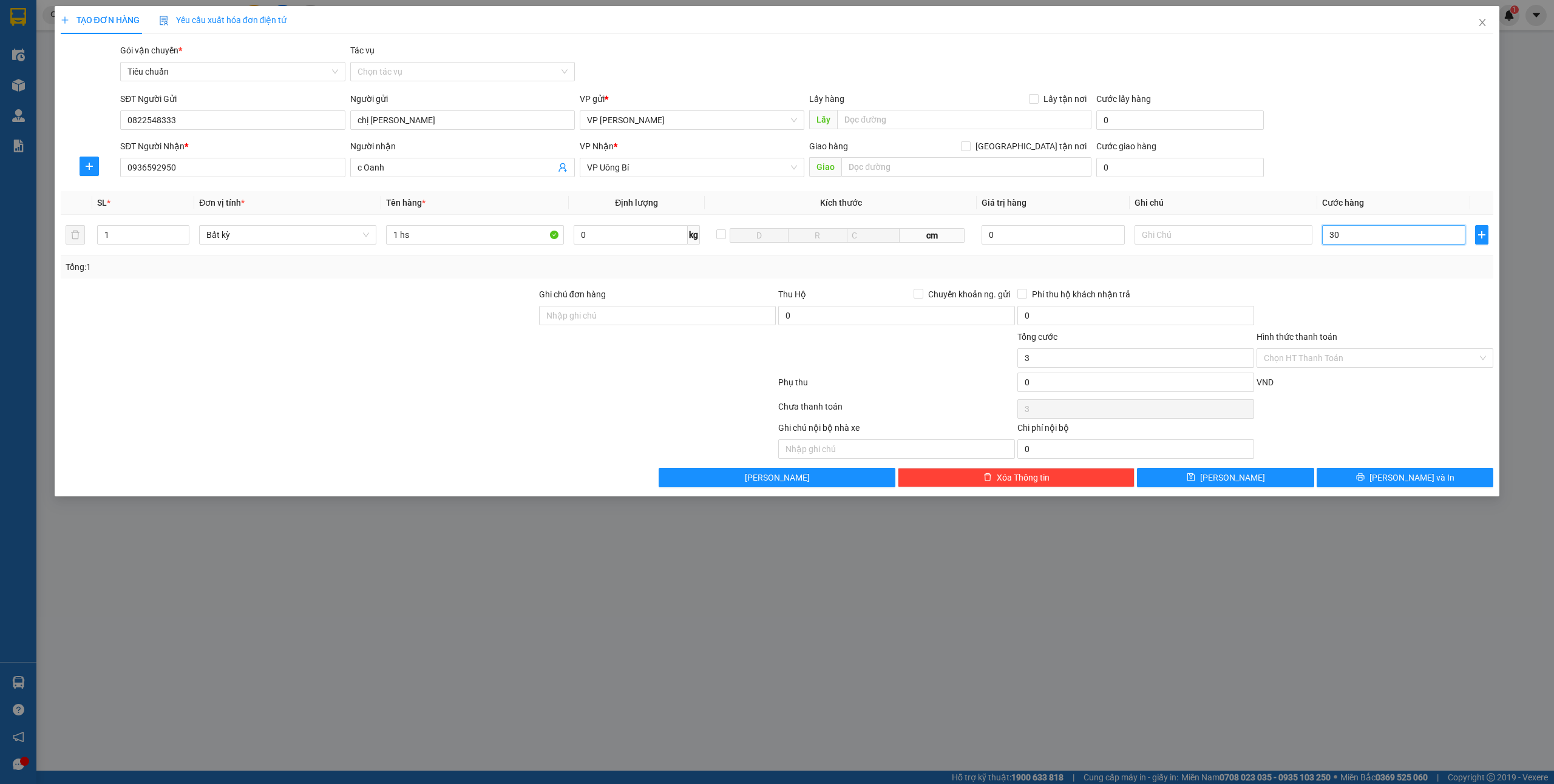
type input "30"
click at [1423, 479] on span "[PERSON_NAME] và In" at bounding box center [1411, 477] width 85 height 14
type input "30.000"
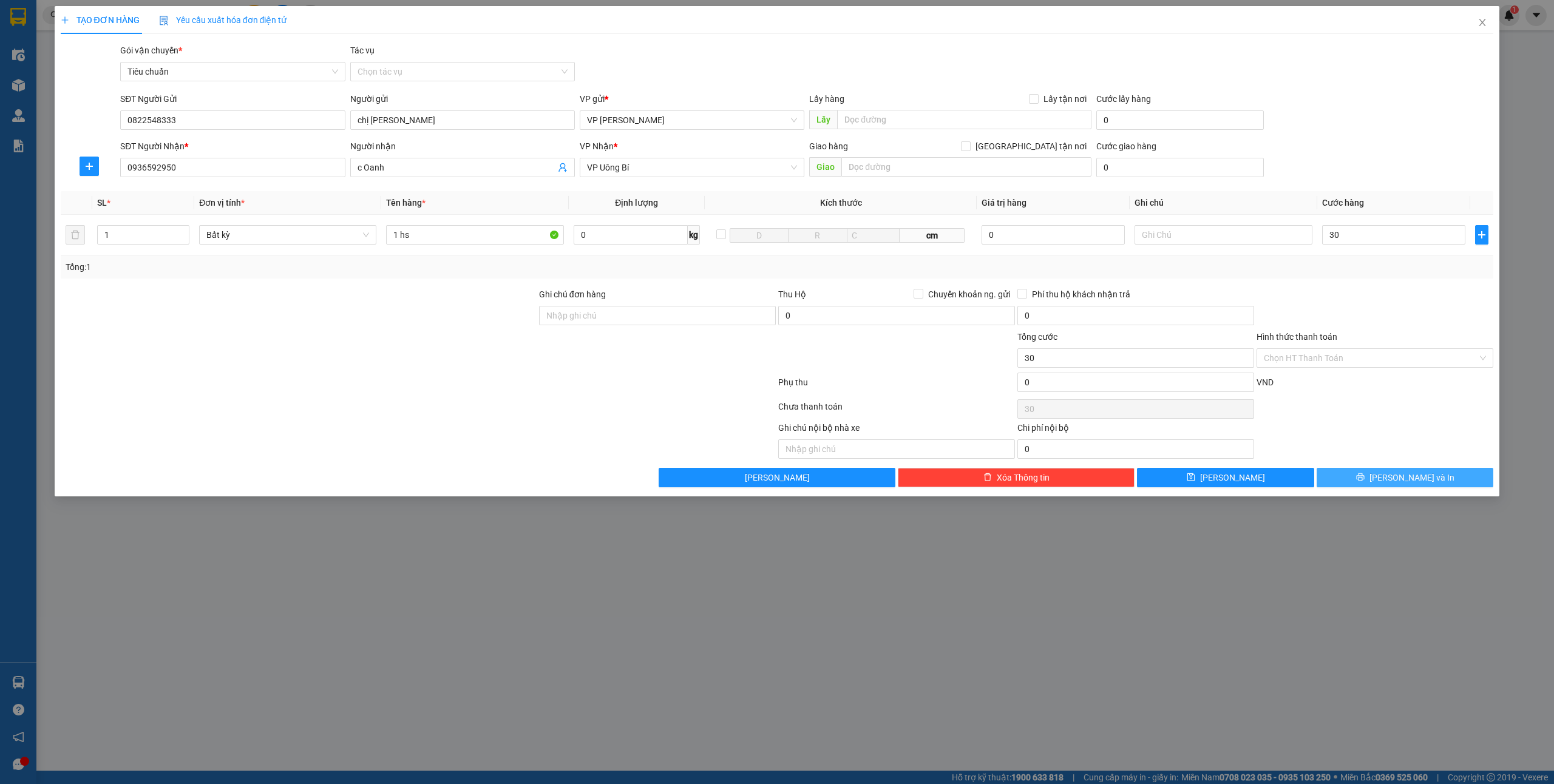
type input "30.000"
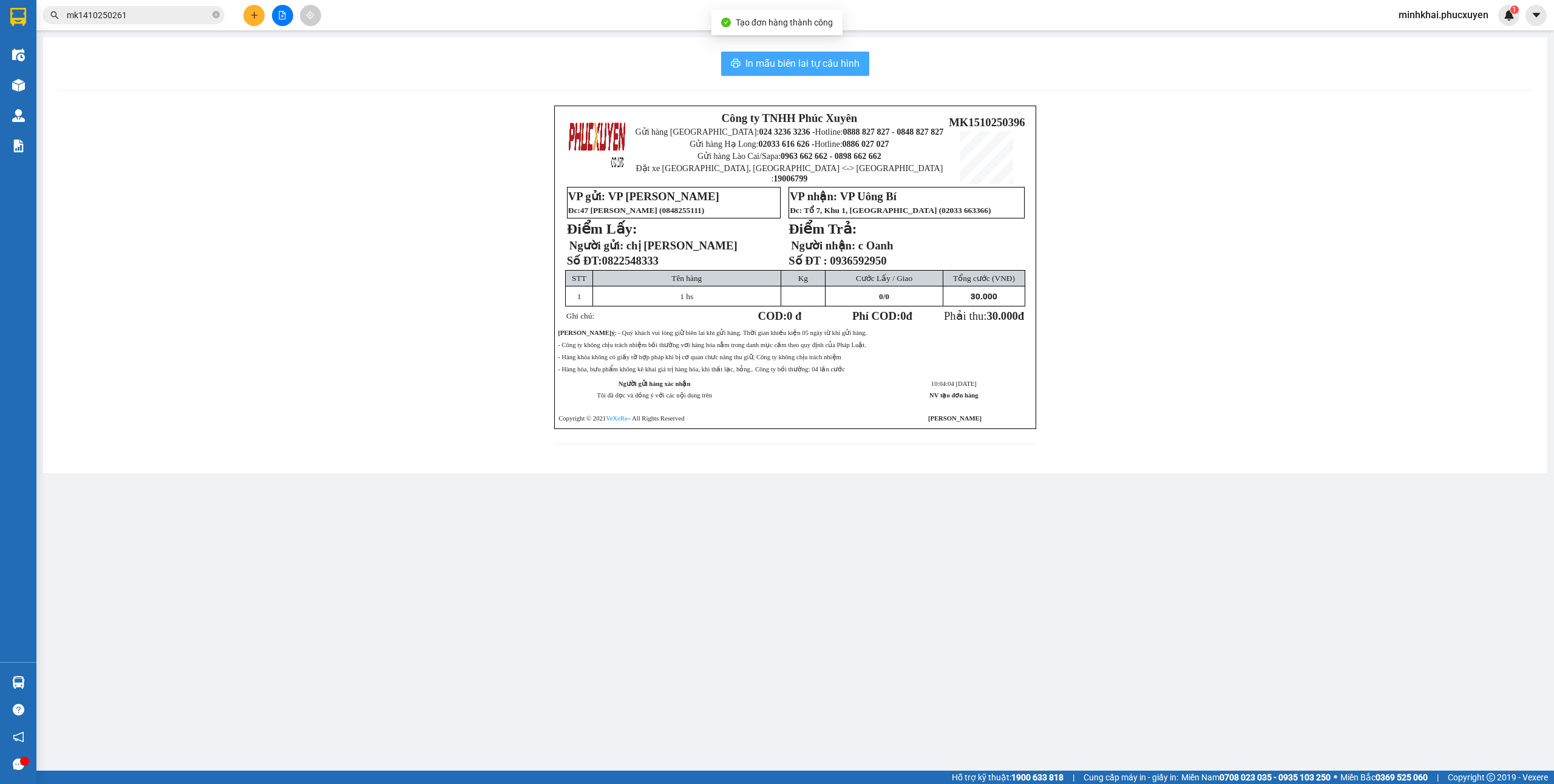
click at [803, 73] on button "In mẫu biên lai tự cấu hình" at bounding box center [795, 64] width 148 height 24
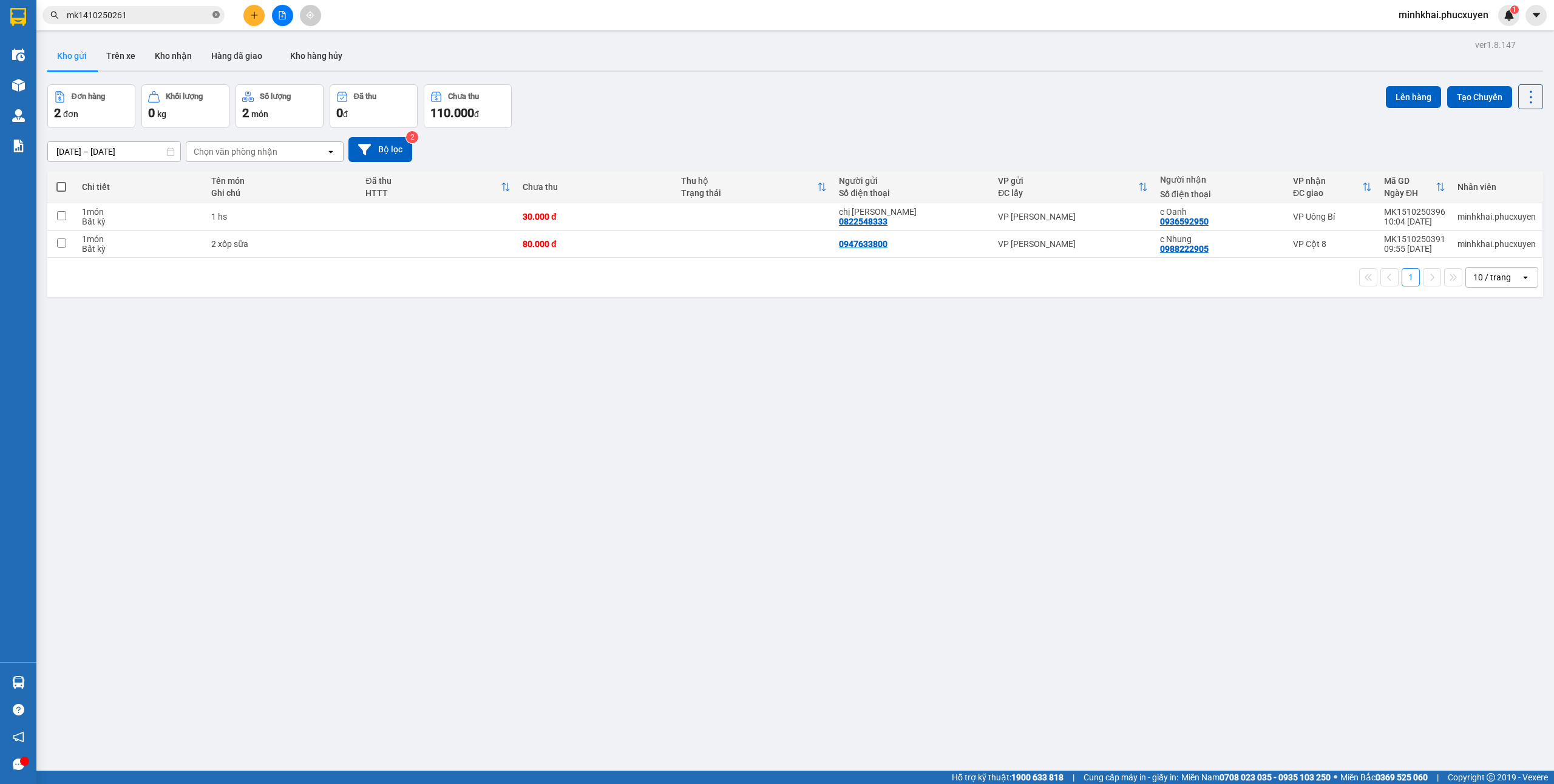
click at [218, 13] on icon "close-circle" at bounding box center [216, 14] width 8 height 8
click at [259, 18] on button at bounding box center [254, 15] width 21 height 21
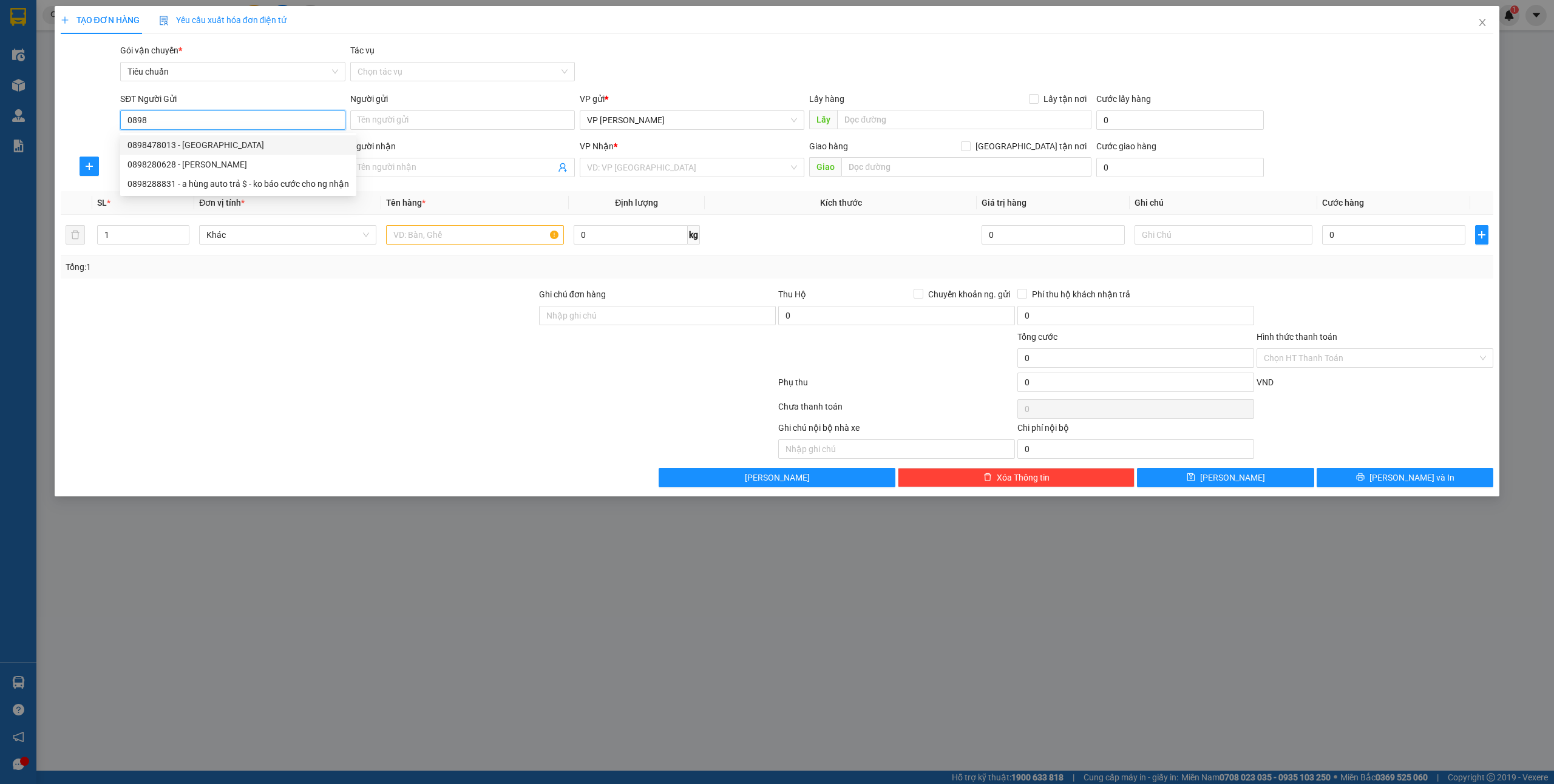
click at [226, 146] on div "0898478013 - [GEOGRAPHIC_DATA]" at bounding box center [238, 145] width 221 height 14
type input "0898478013"
type input "[GEOGRAPHIC_DATA]"
type input "Km11"
type input "0898478013"
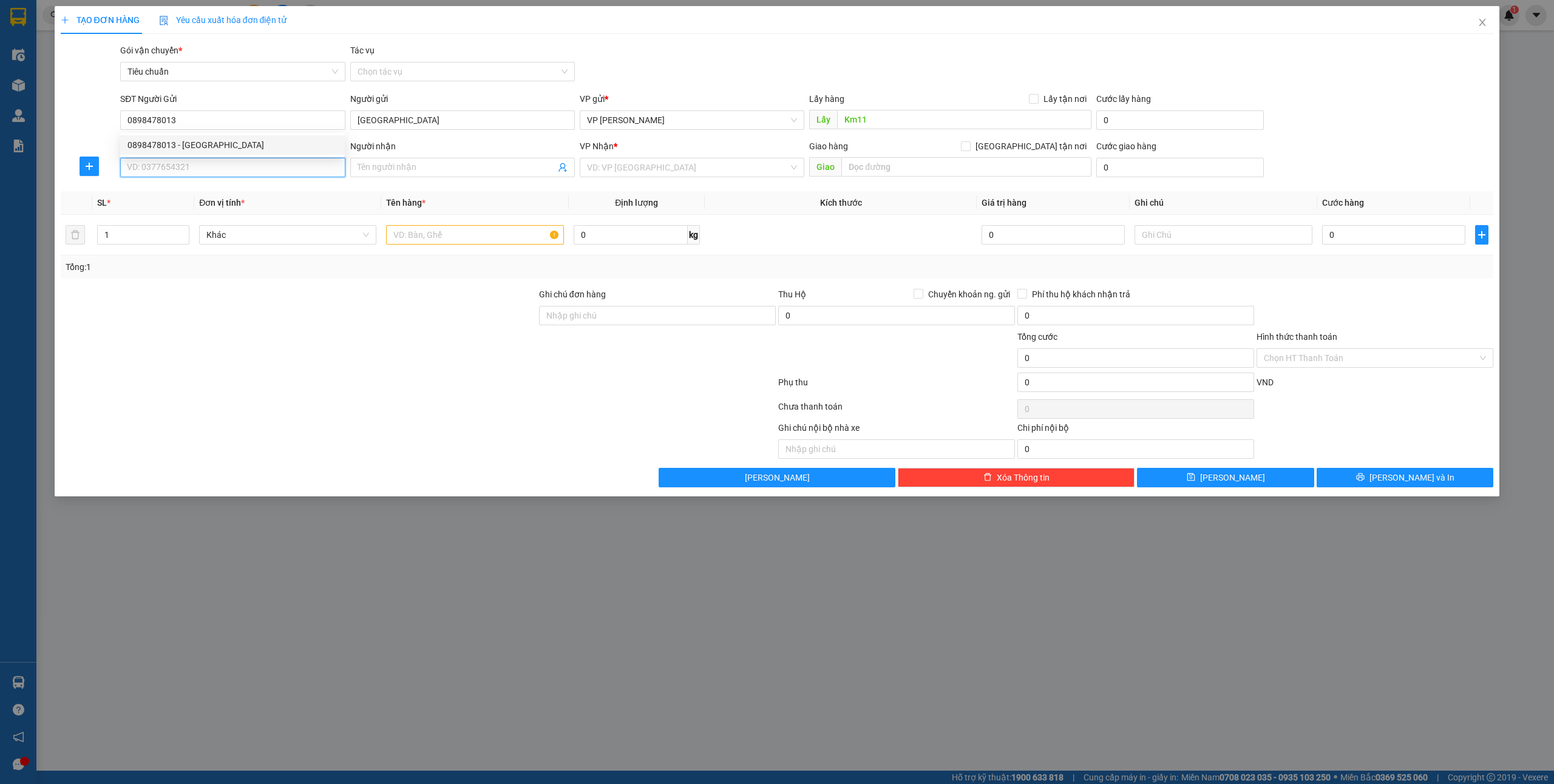
click at [185, 174] on input "SĐT Người Nhận *" at bounding box center [233, 167] width 224 height 19
click at [219, 192] on div "0898478013 - [GEOGRAPHIC_DATA]" at bounding box center [232, 192] width 210 height 14
type input "0898478013"
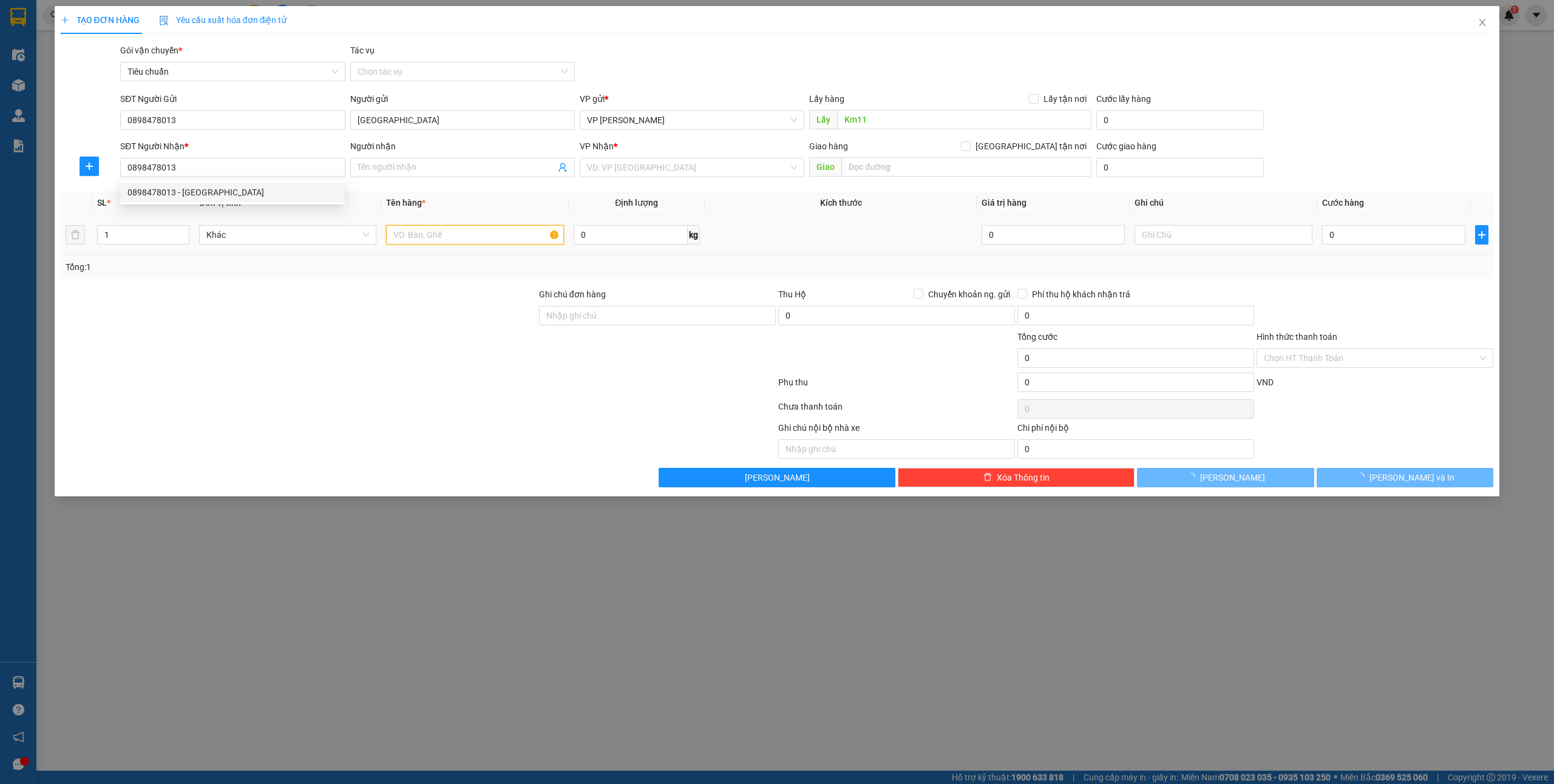
click at [455, 236] on input "text" at bounding box center [475, 234] width 177 height 19
type input "[GEOGRAPHIC_DATA]"
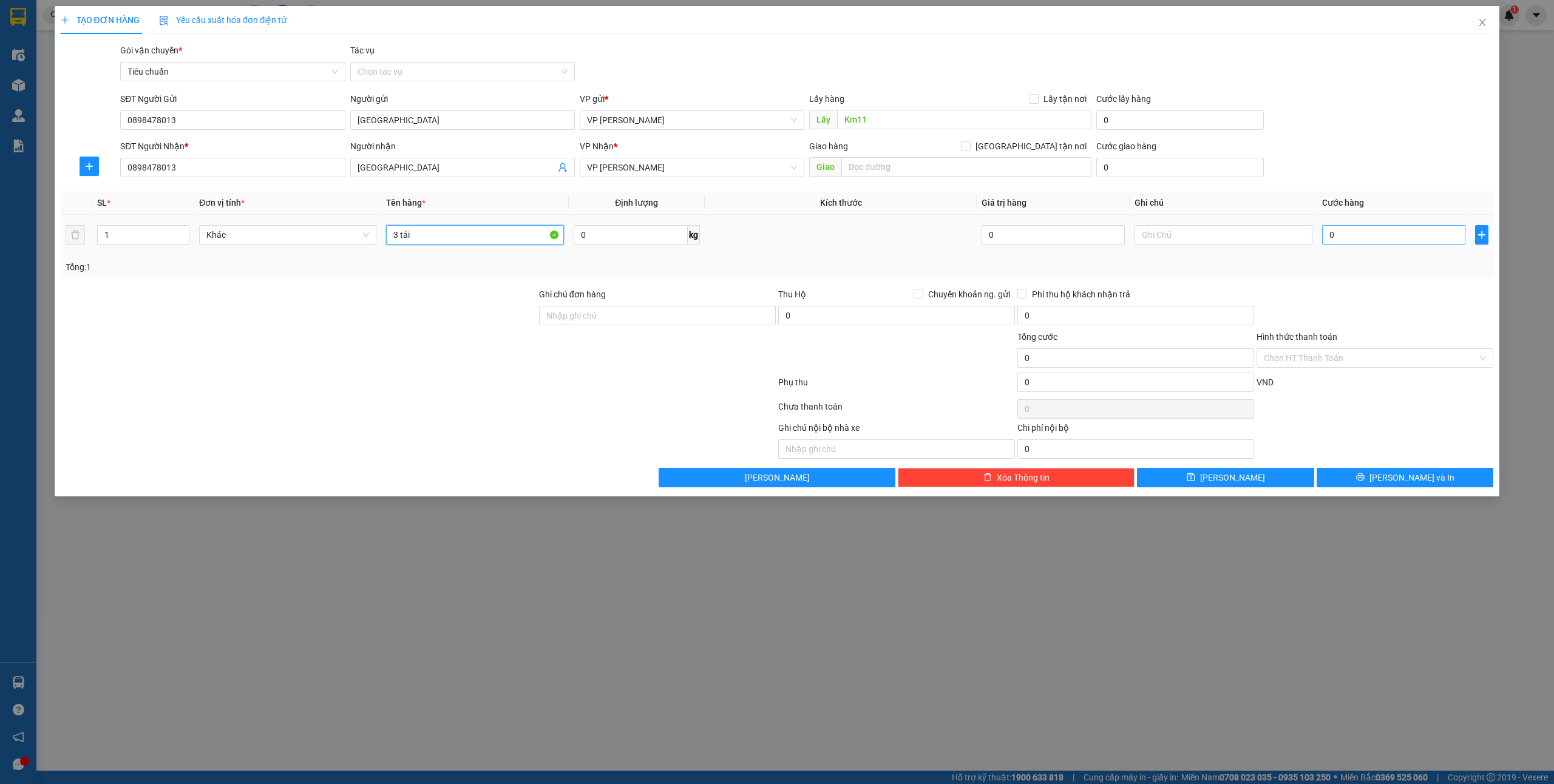
type input "3 tải"
click at [1375, 229] on input "0" at bounding box center [1394, 234] width 143 height 19
click at [919, 151] on div "Giao hàng [GEOGRAPHIC_DATA] tận nơi" at bounding box center [951, 146] width 282 height 14
click at [716, 170] on span "VP [PERSON_NAME]" at bounding box center [691, 168] width 210 height 18
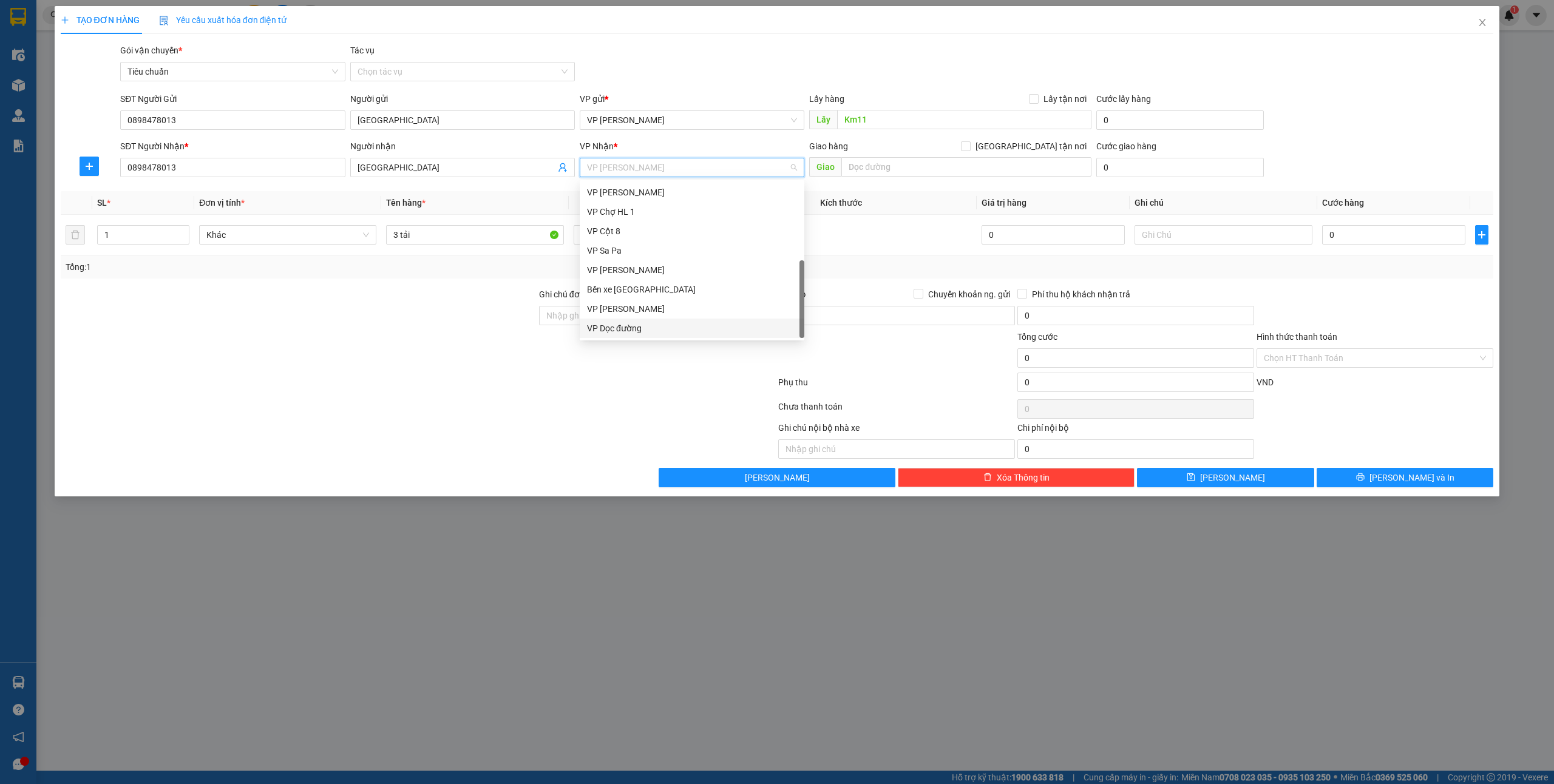
click at [658, 326] on div "VP Dọc đường" at bounding box center [691, 329] width 210 height 14
click at [668, 172] on span "VP Dọc đường" at bounding box center [691, 168] width 210 height 18
click at [868, 168] on input "text" at bounding box center [967, 166] width 250 height 19
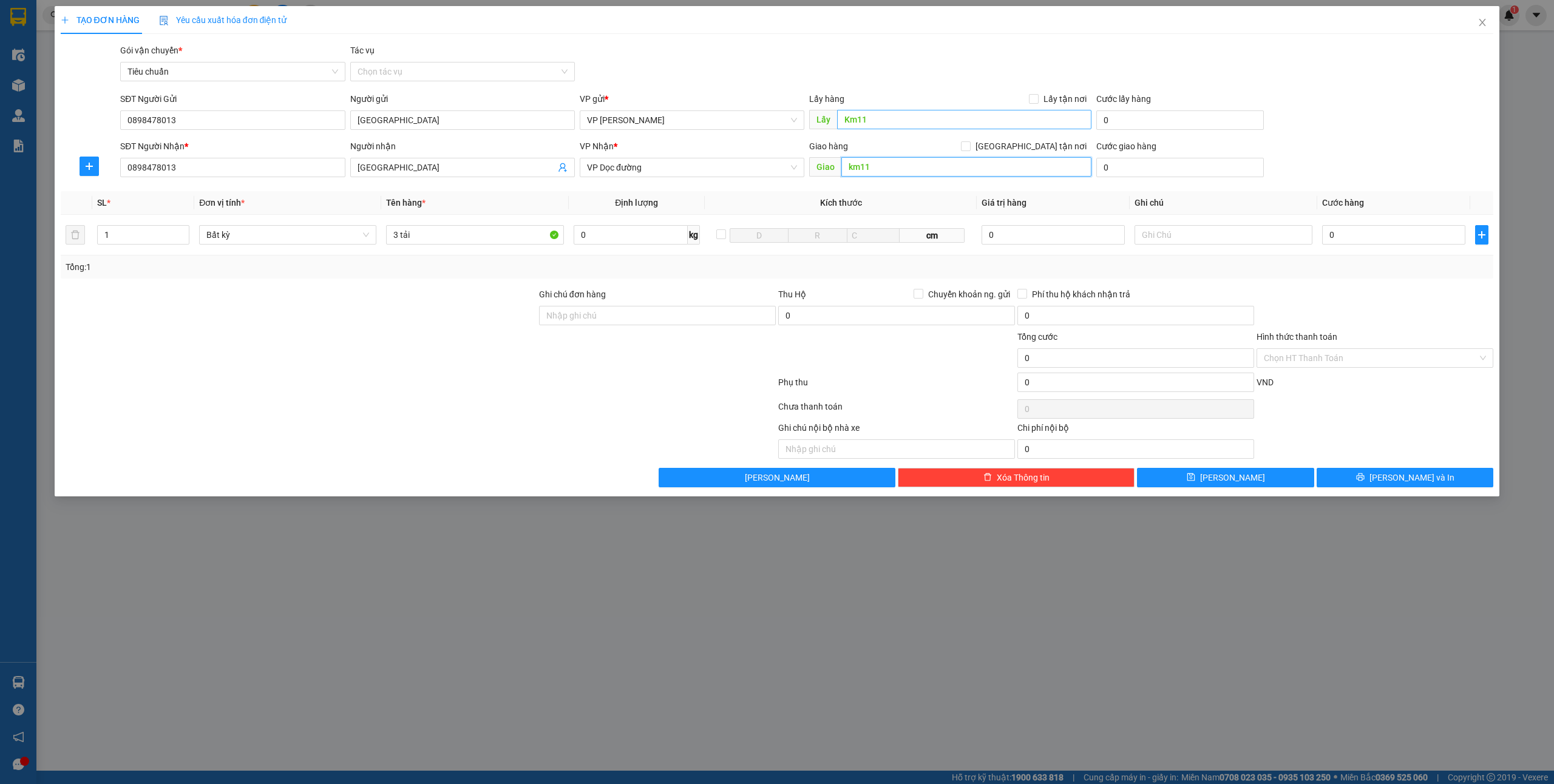
type input "km11"
click at [697, 166] on span "VP Dọc đường" at bounding box center [691, 168] width 210 height 18
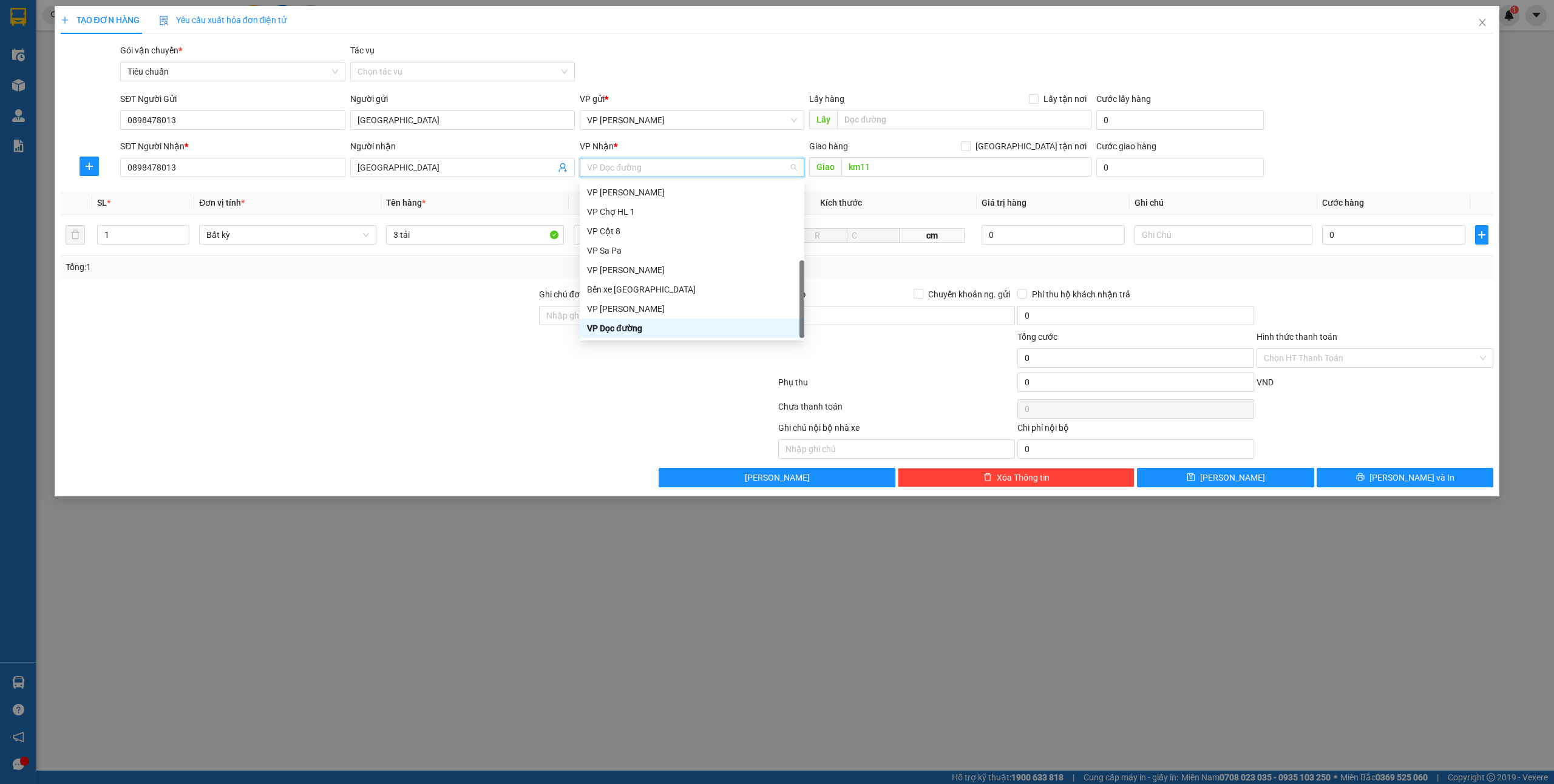
click at [629, 329] on div "VP Dọc đường" at bounding box center [691, 329] width 210 height 14
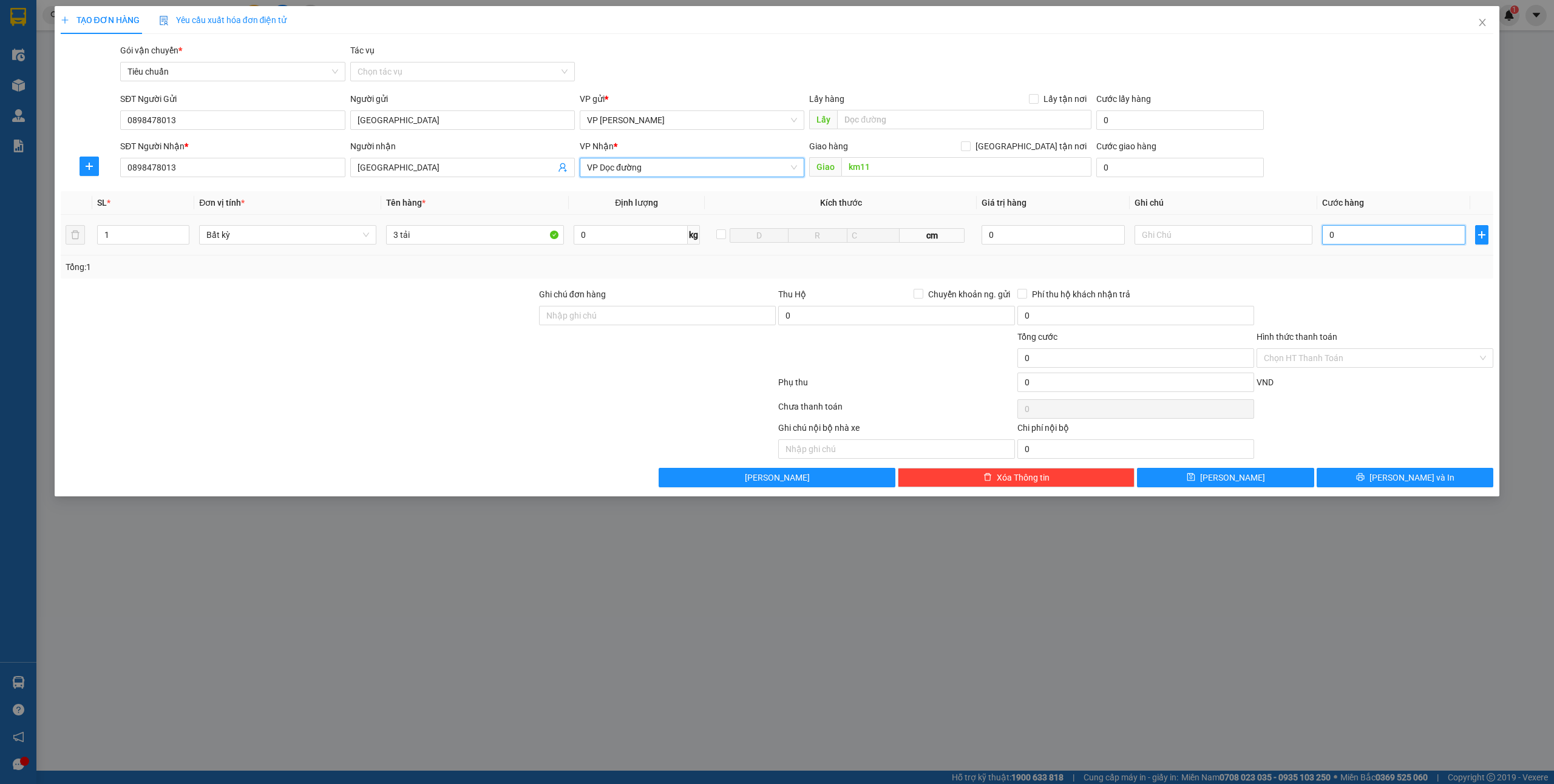
click at [1375, 239] on input "0" at bounding box center [1394, 234] width 143 height 19
type input "1"
type input "15"
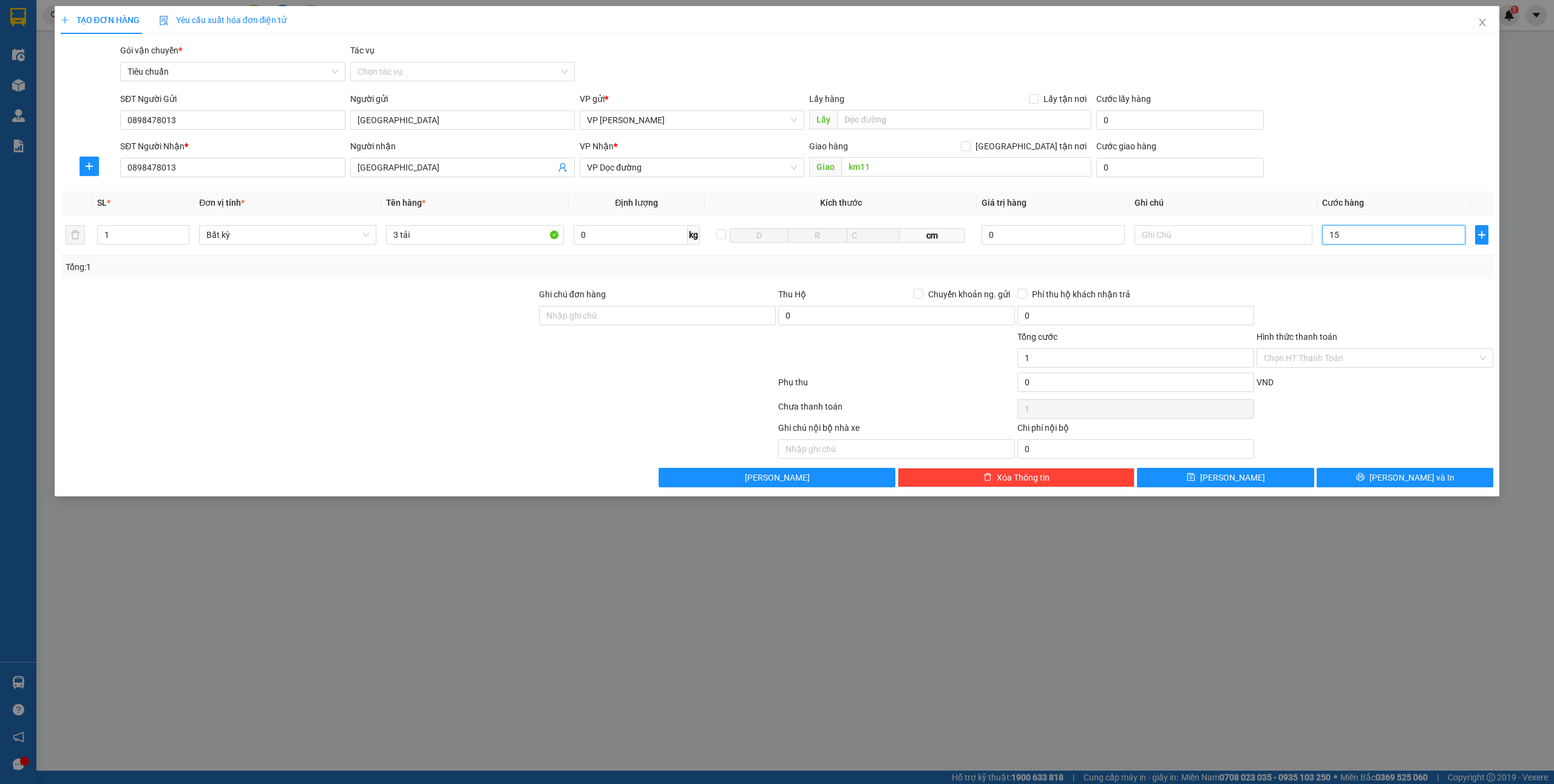
type input "15"
type input "150"
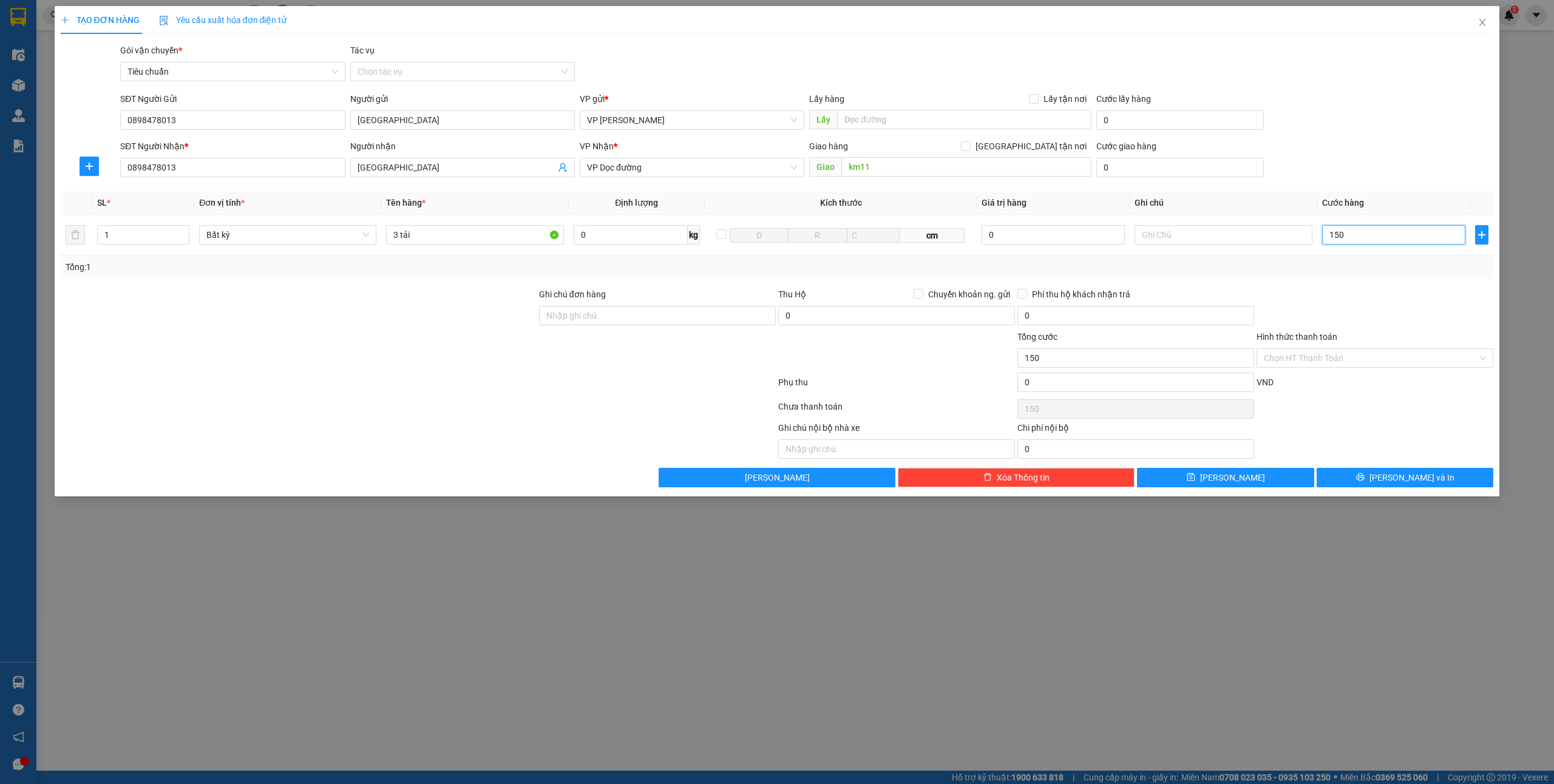
type input "1.500"
type input "15.000"
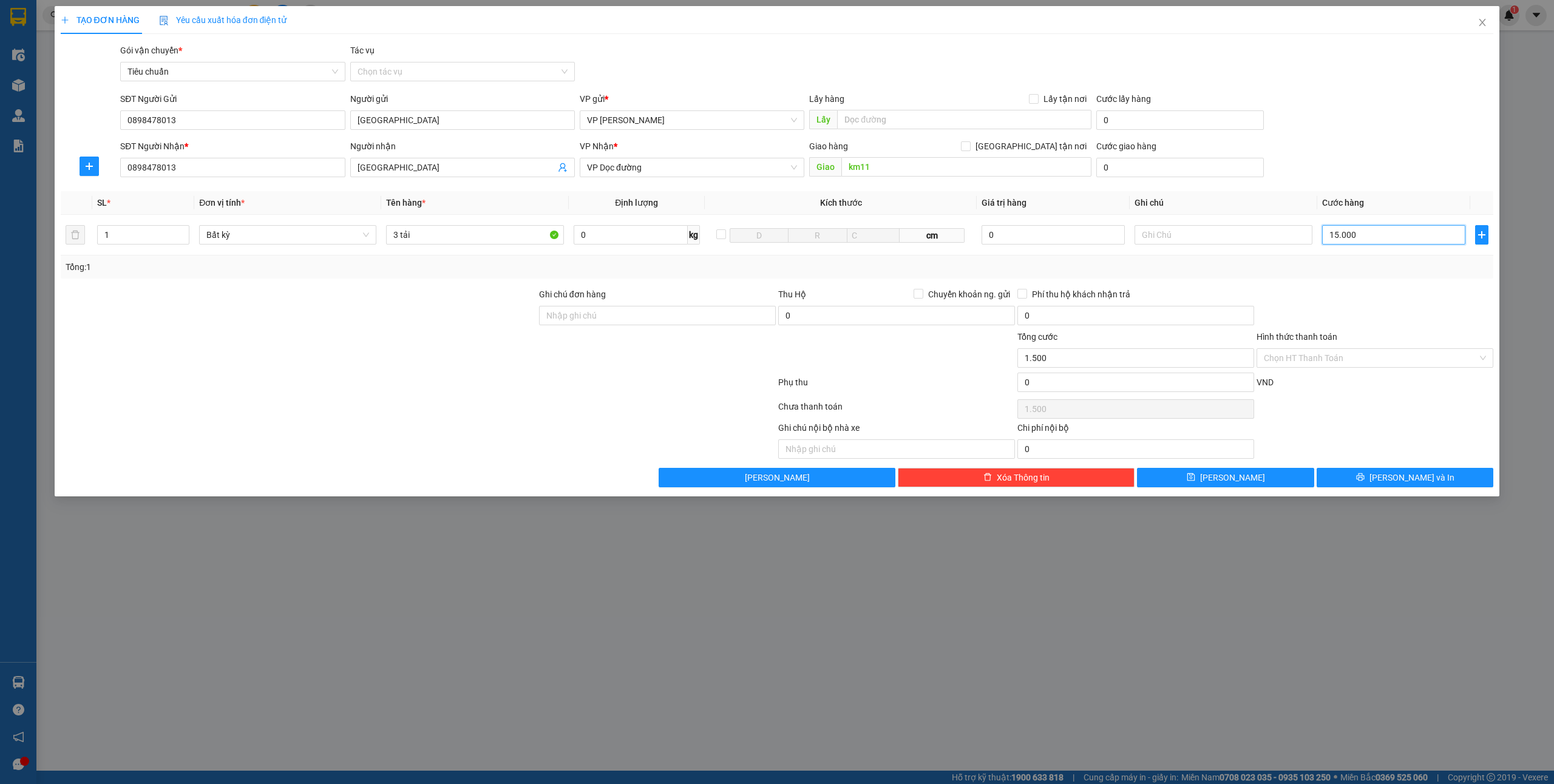
type input "15.000"
type input "150.000"
click at [615, 164] on span "VP Dọc đường" at bounding box center [691, 168] width 210 height 18
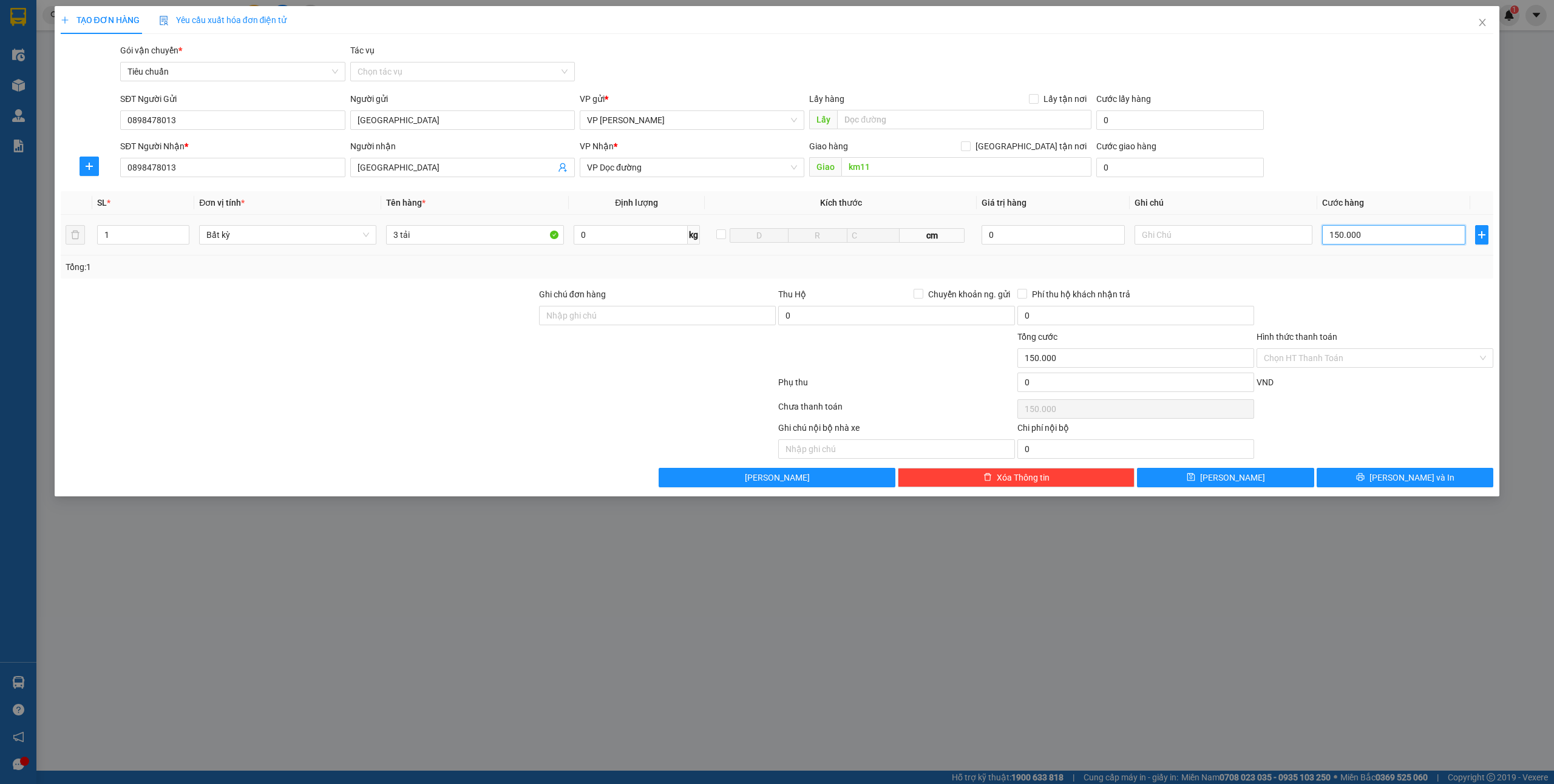
type input "150.000"
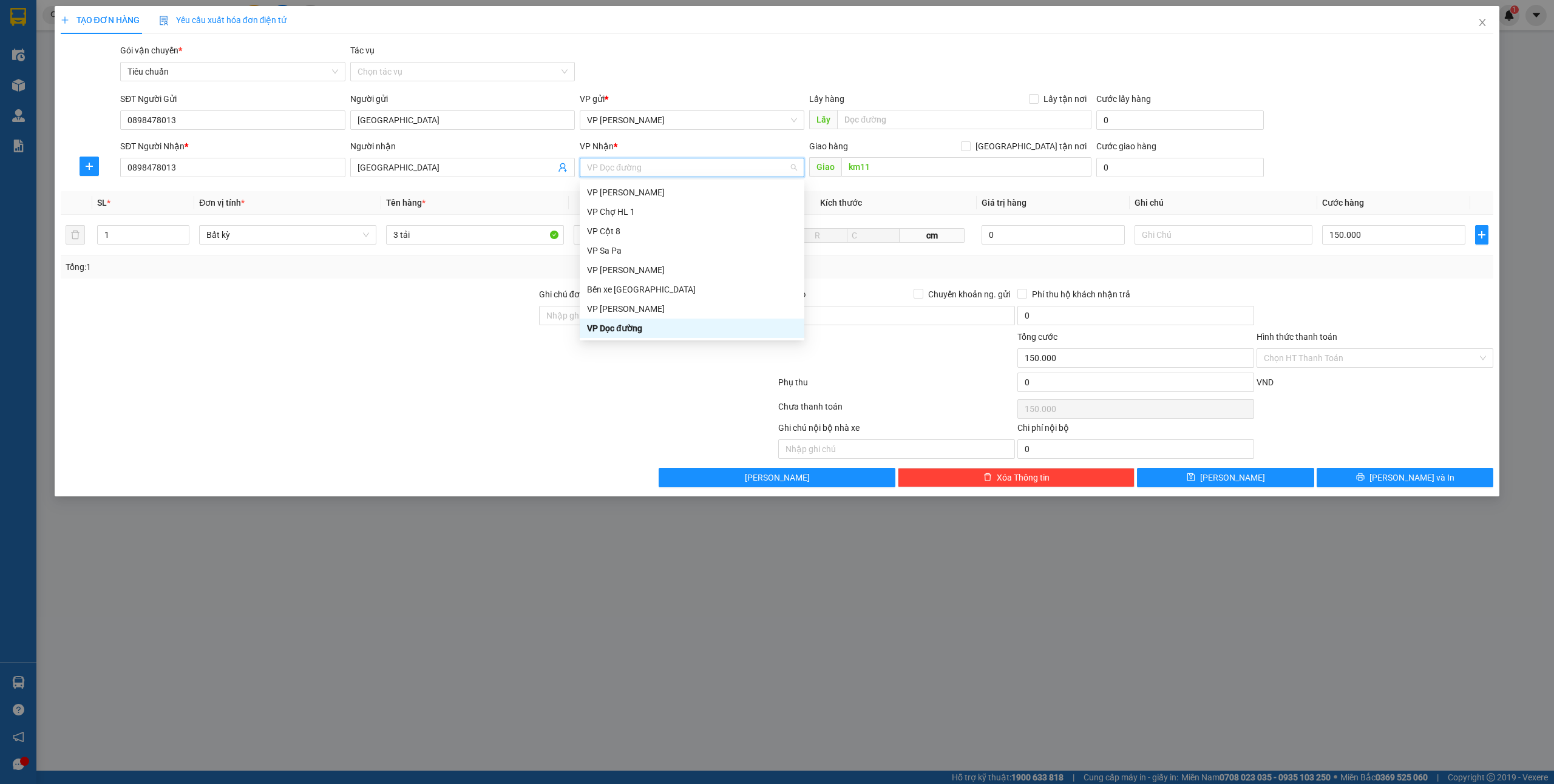
click at [602, 326] on div "VP Dọc đường" at bounding box center [691, 329] width 210 height 14
click at [1361, 355] on input "Hình thức thanh toán" at bounding box center [1370, 358] width 214 height 18
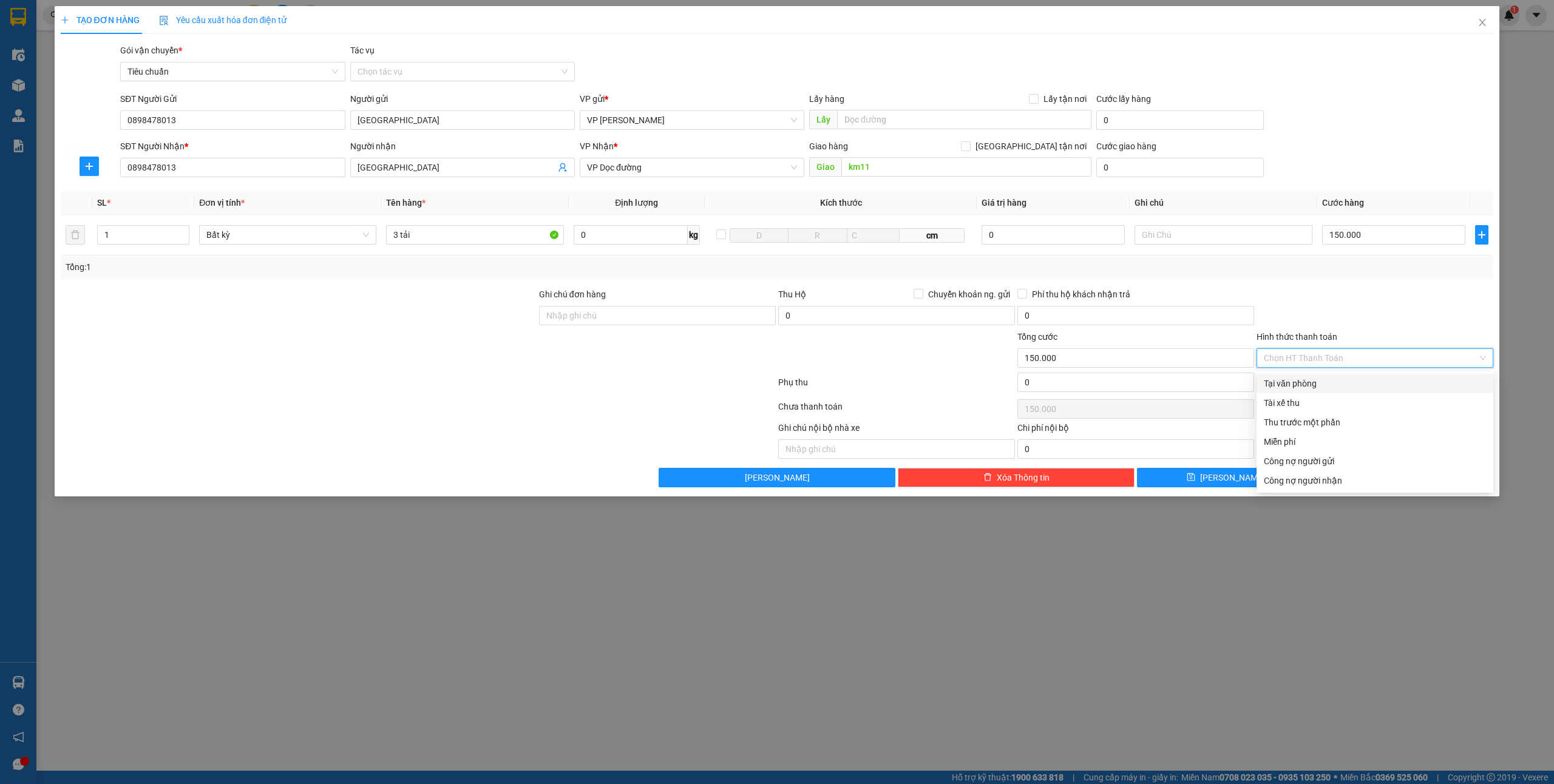
click at [1292, 386] on div "Tại văn phòng" at bounding box center [1374, 384] width 222 height 14
type input "0"
click at [1401, 471] on button "[PERSON_NAME] và In" at bounding box center [1405, 477] width 177 height 19
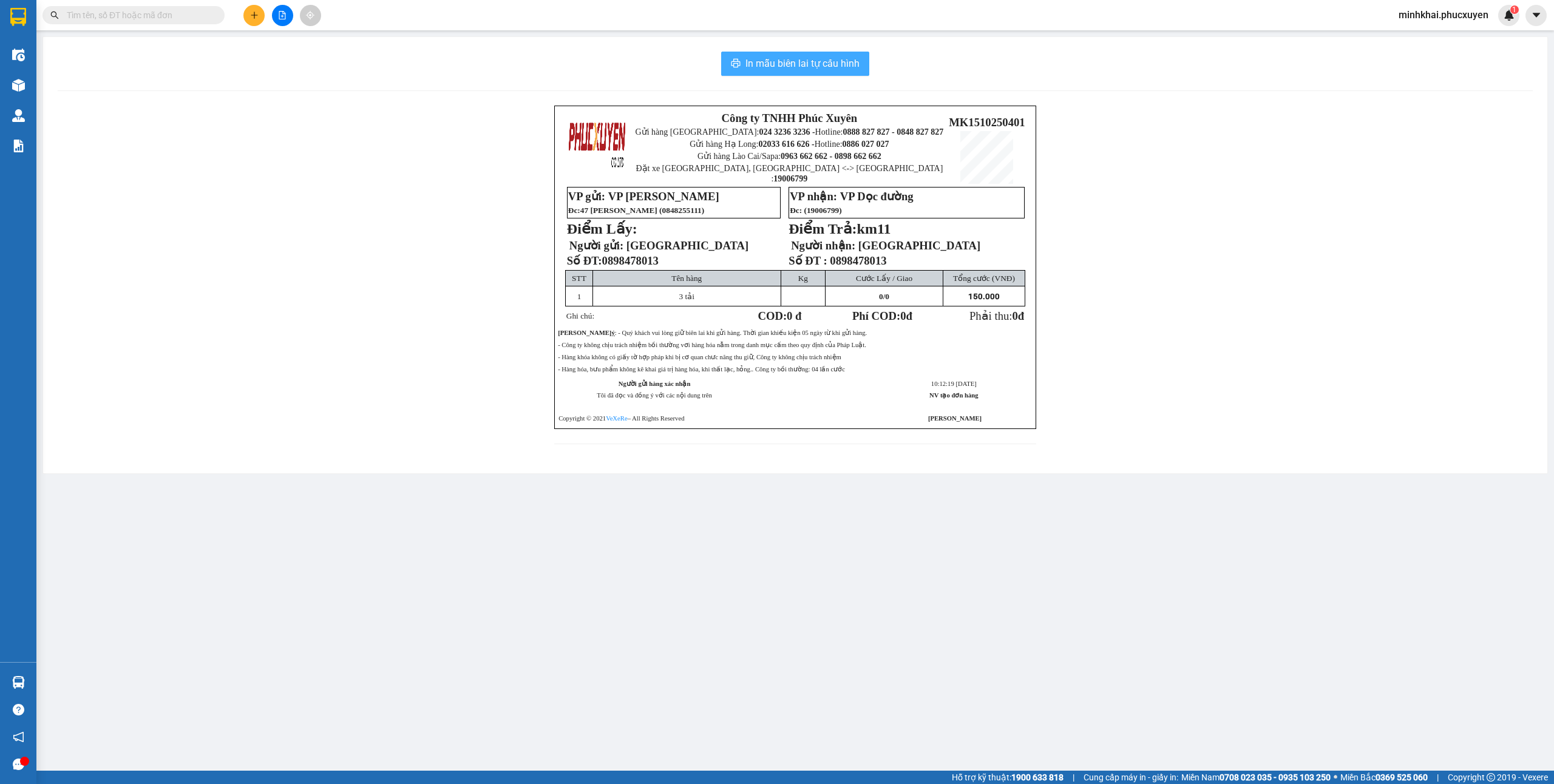
click at [823, 66] on span "In mẫu biên lai tự cấu hình" at bounding box center [803, 63] width 114 height 15
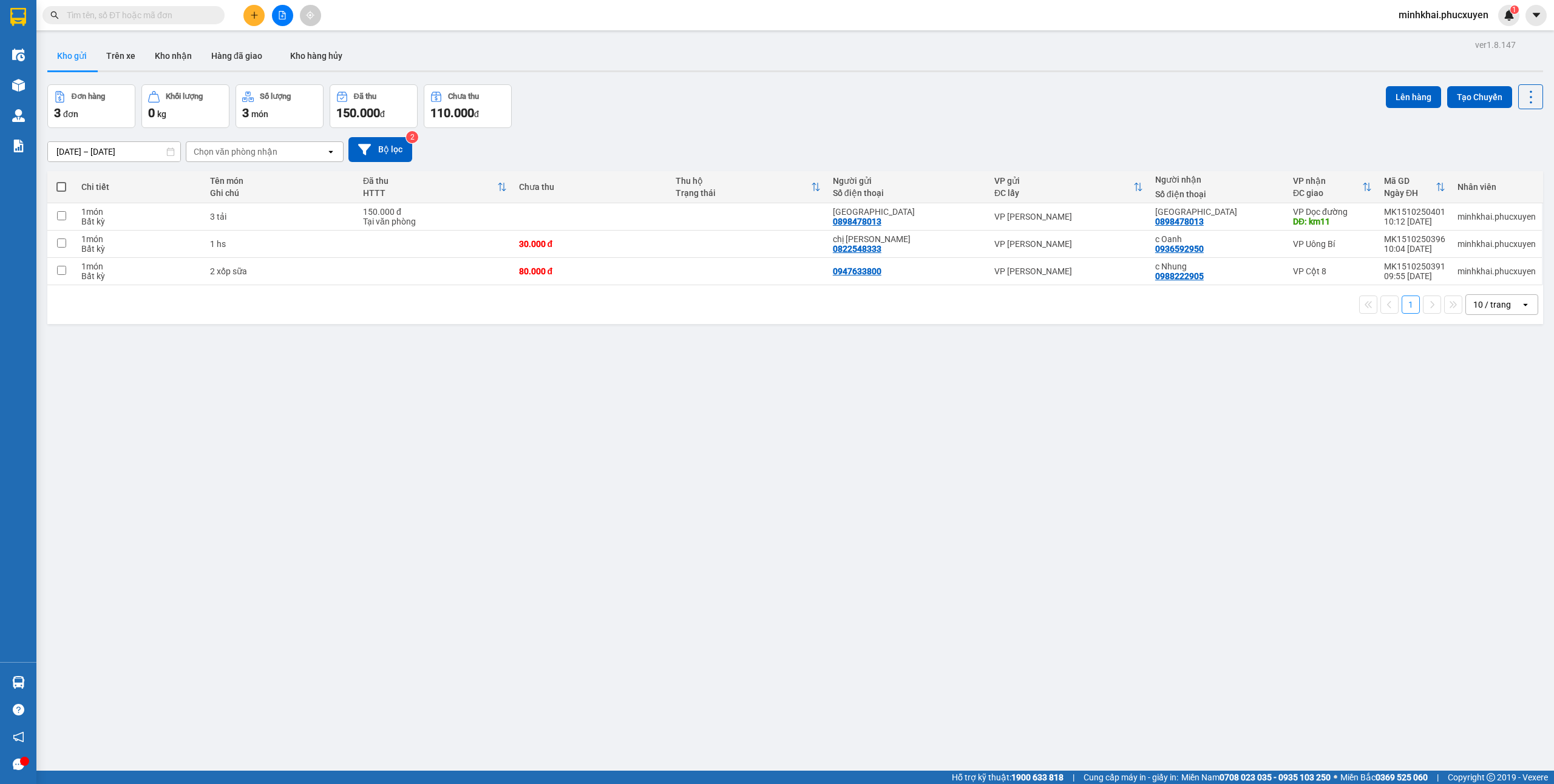
click at [256, 14] on icon "plus" at bounding box center [254, 14] width 8 height 8
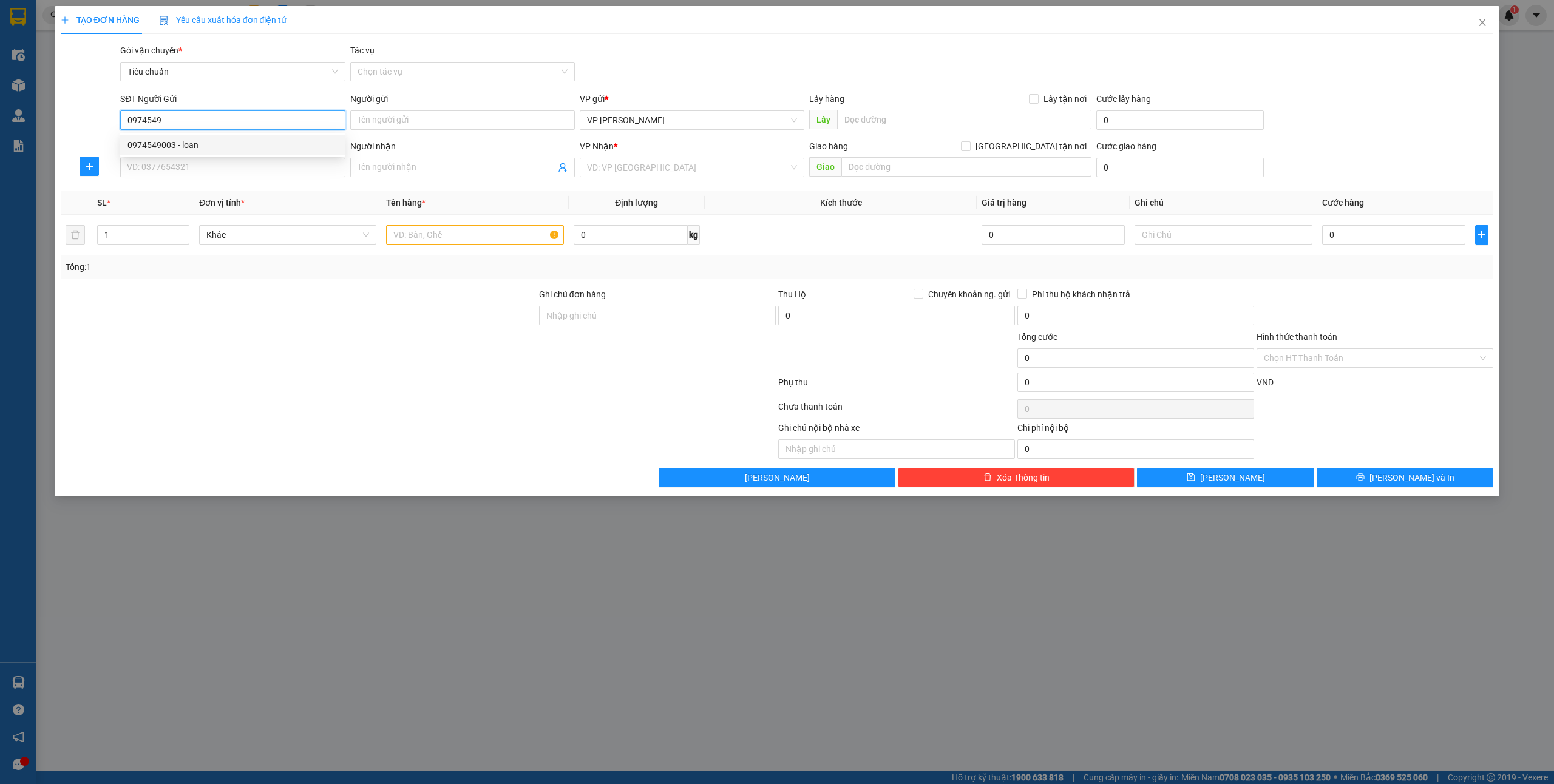
click at [211, 144] on div "0974549003 - loan" at bounding box center [232, 145] width 210 height 14
type input "0974549003"
type input "loan"
type input "0974549003"
click at [204, 165] on input "SĐT Người Nhận *" at bounding box center [233, 167] width 224 height 19
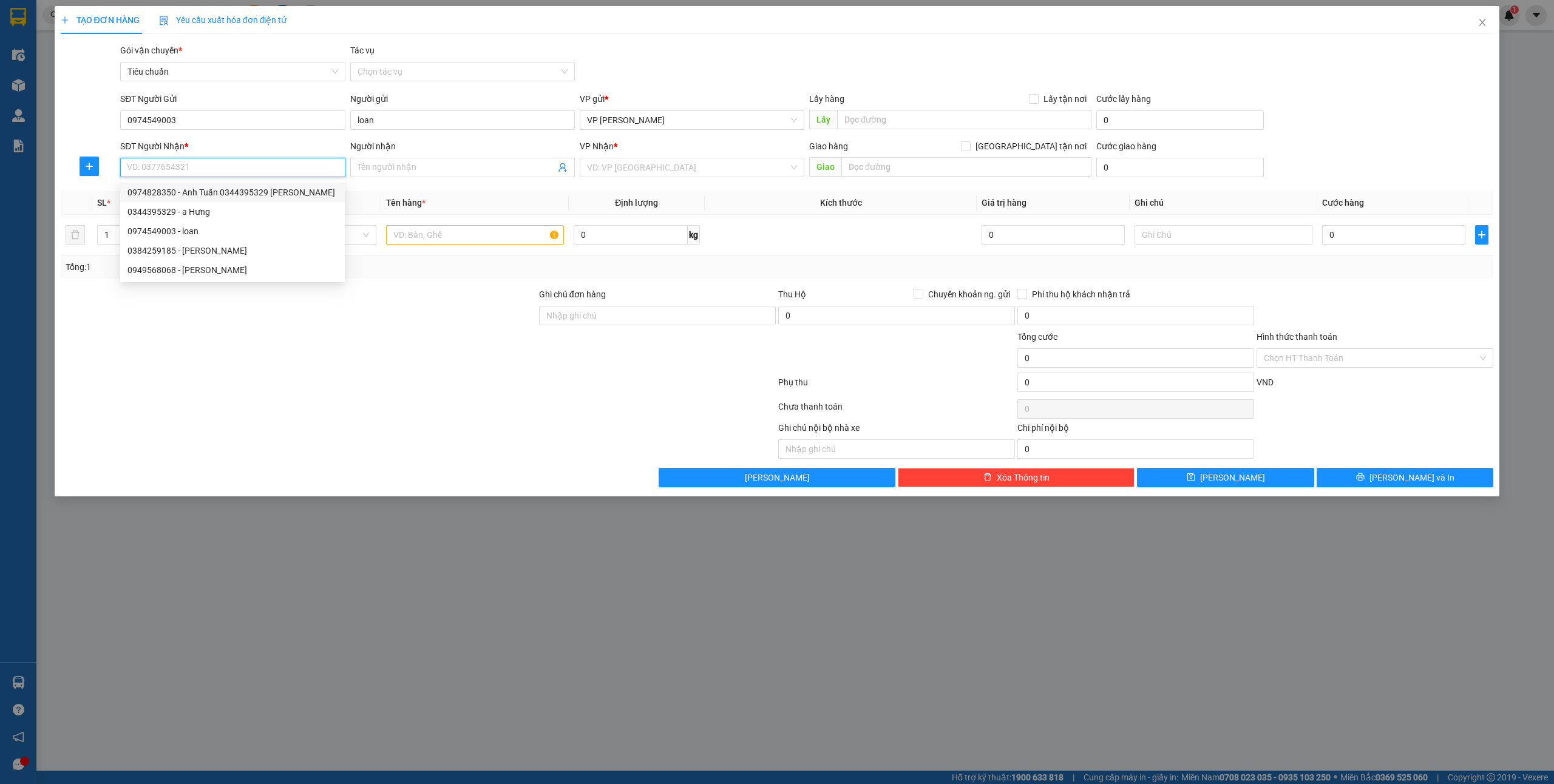
click at [208, 194] on div "0974828350 - Anh Tuấn 0344395329 [PERSON_NAME]" at bounding box center [232, 192] width 210 height 14
type input "0974828350"
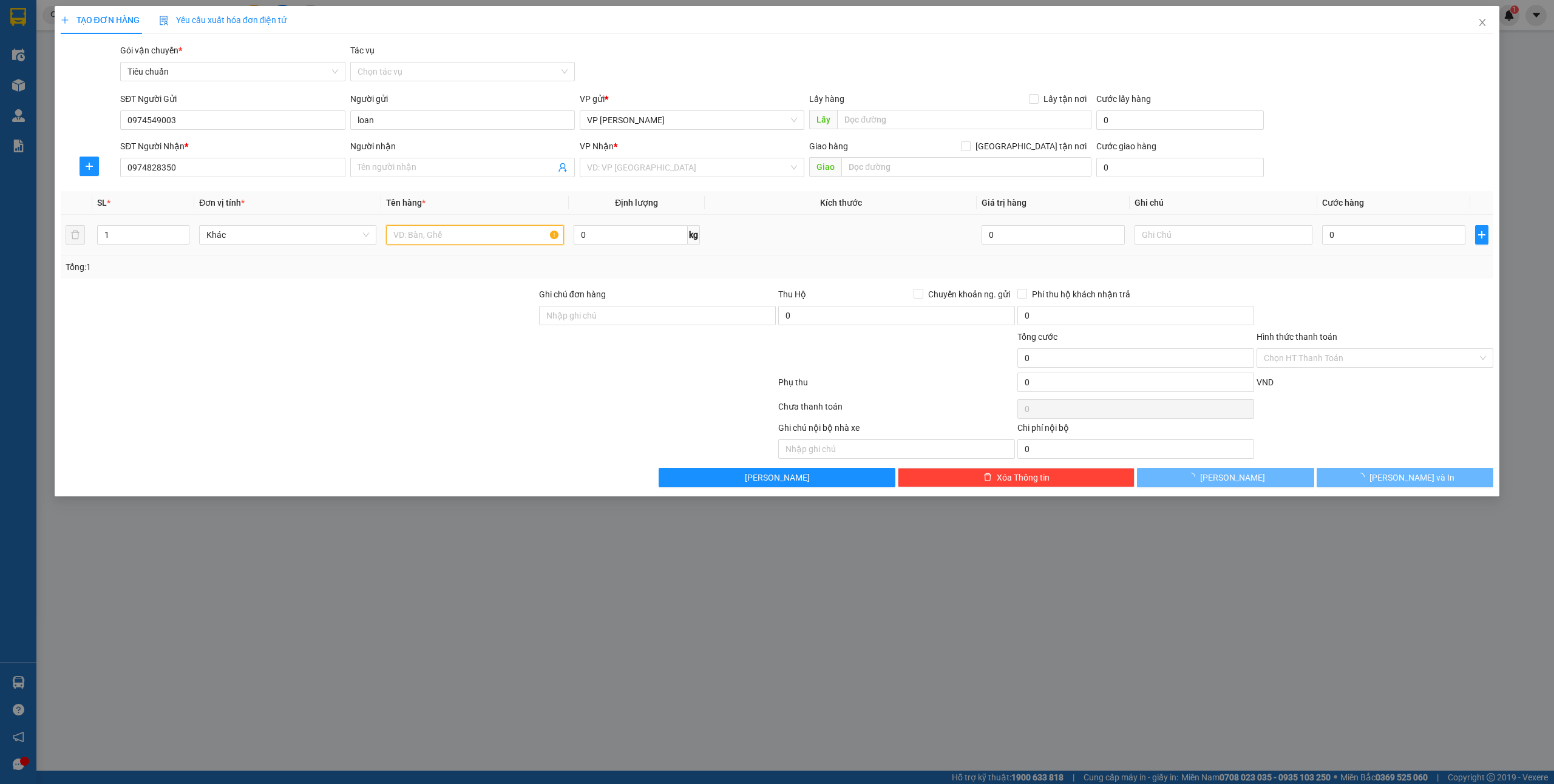
click at [454, 239] on input "text" at bounding box center [475, 234] width 177 height 19
type input "Anh Tuấn 0344395329 [PERSON_NAME]"
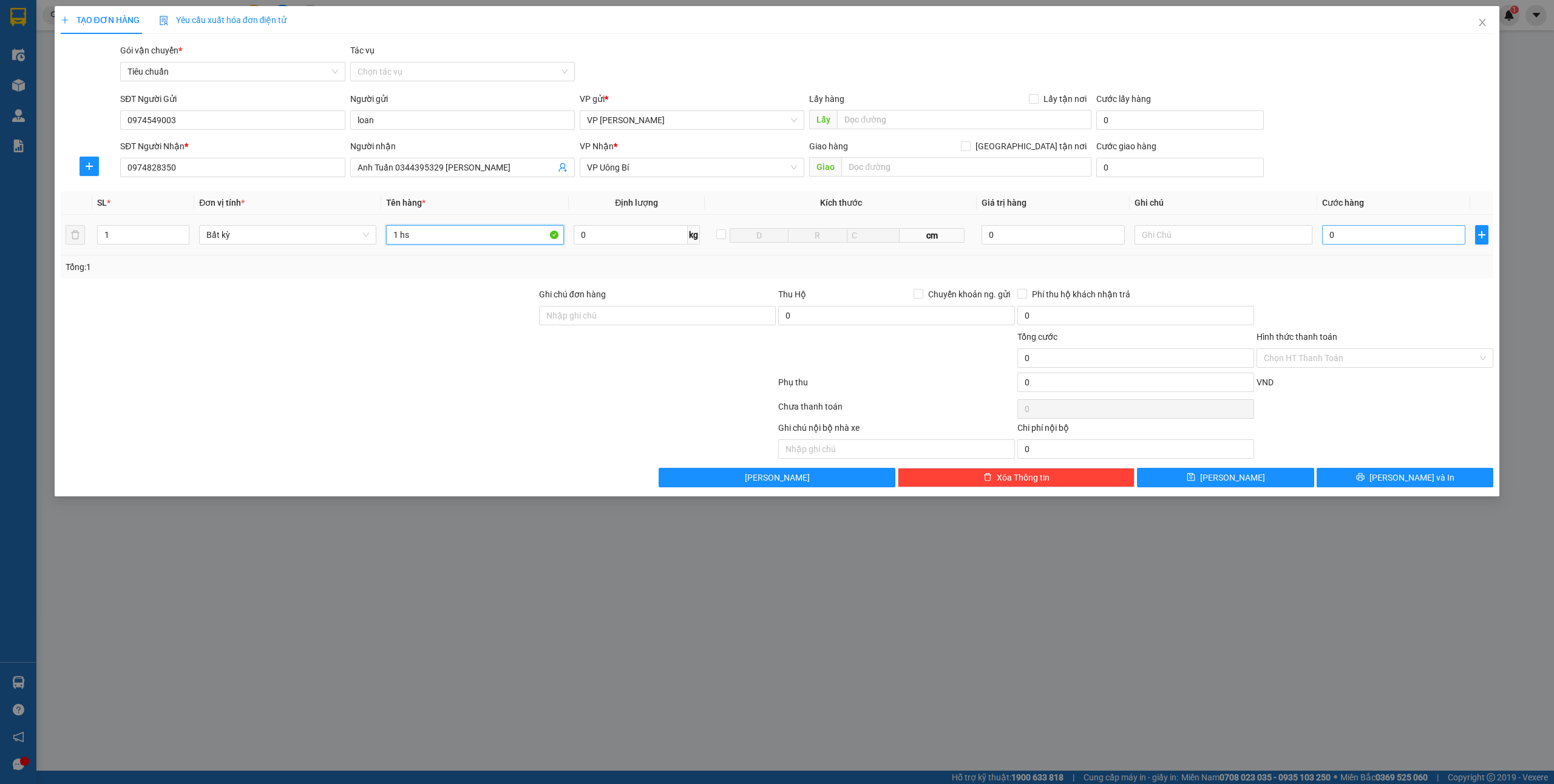
type input "1 hs"
click at [1365, 227] on input "0" at bounding box center [1394, 234] width 143 height 19
type input "3"
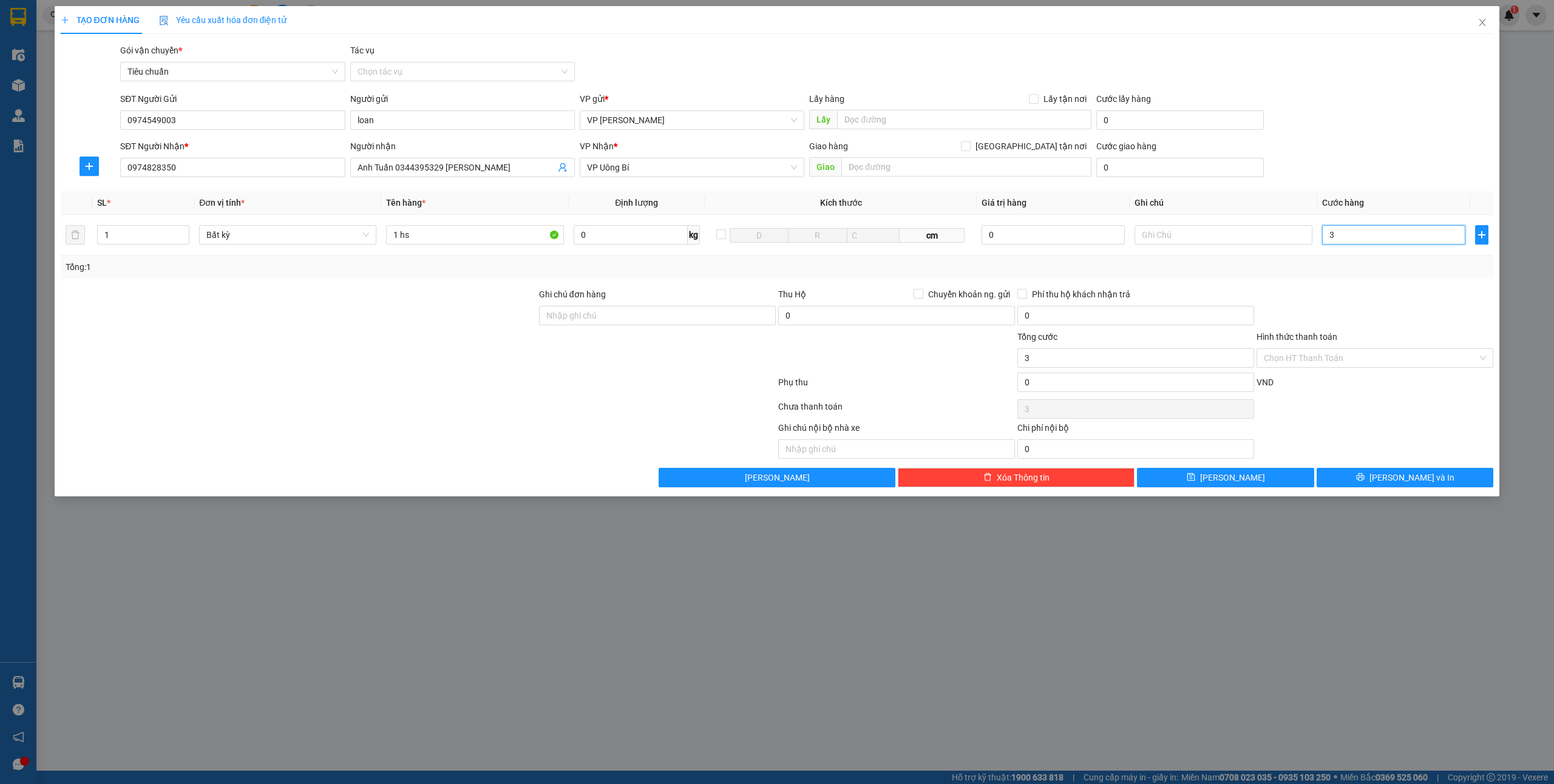
type input "30"
click at [1346, 355] on input "Hình thức thanh toán" at bounding box center [1370, 358] width 214 height 18
type input "30.000"
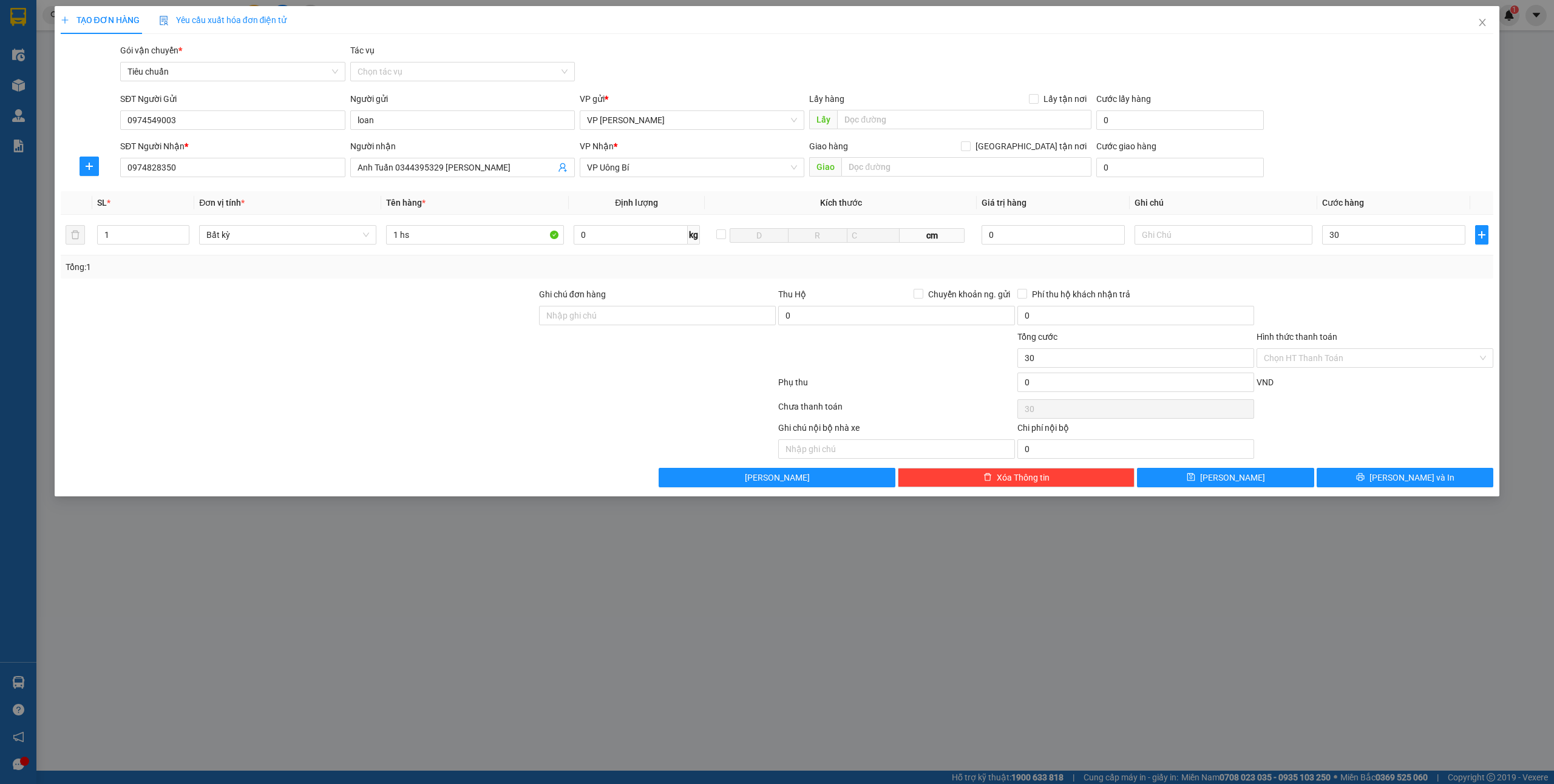
type input "30.000"
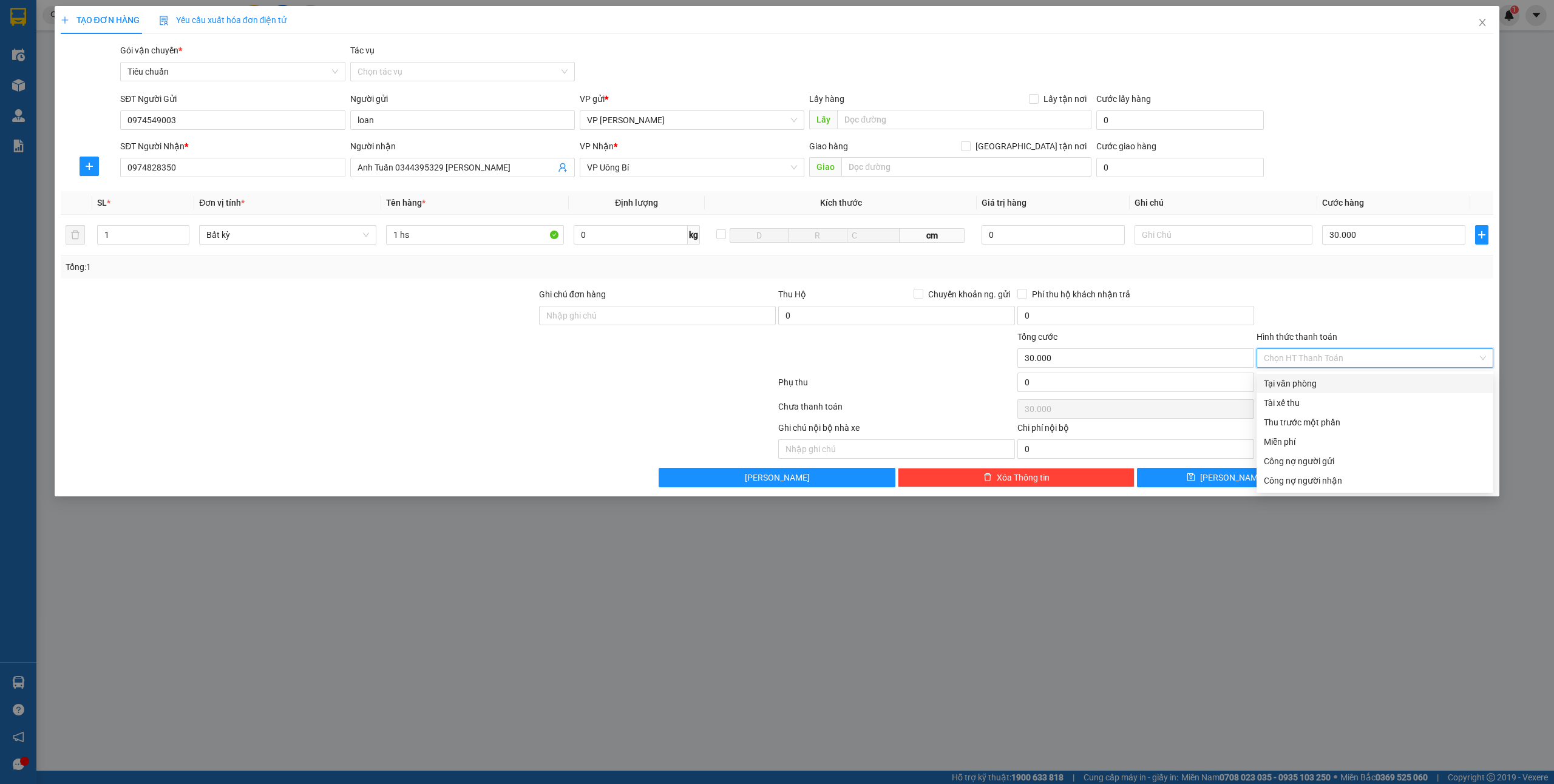
click at [1290, 379] on div "Tại văn phòng" at bounding box center [1374, 384] width 222 height 14
type input "0"
click at [1415, 477] on span "[PERSON_NAME] và In" at bounding box center [1411, 477] width 85 height 14
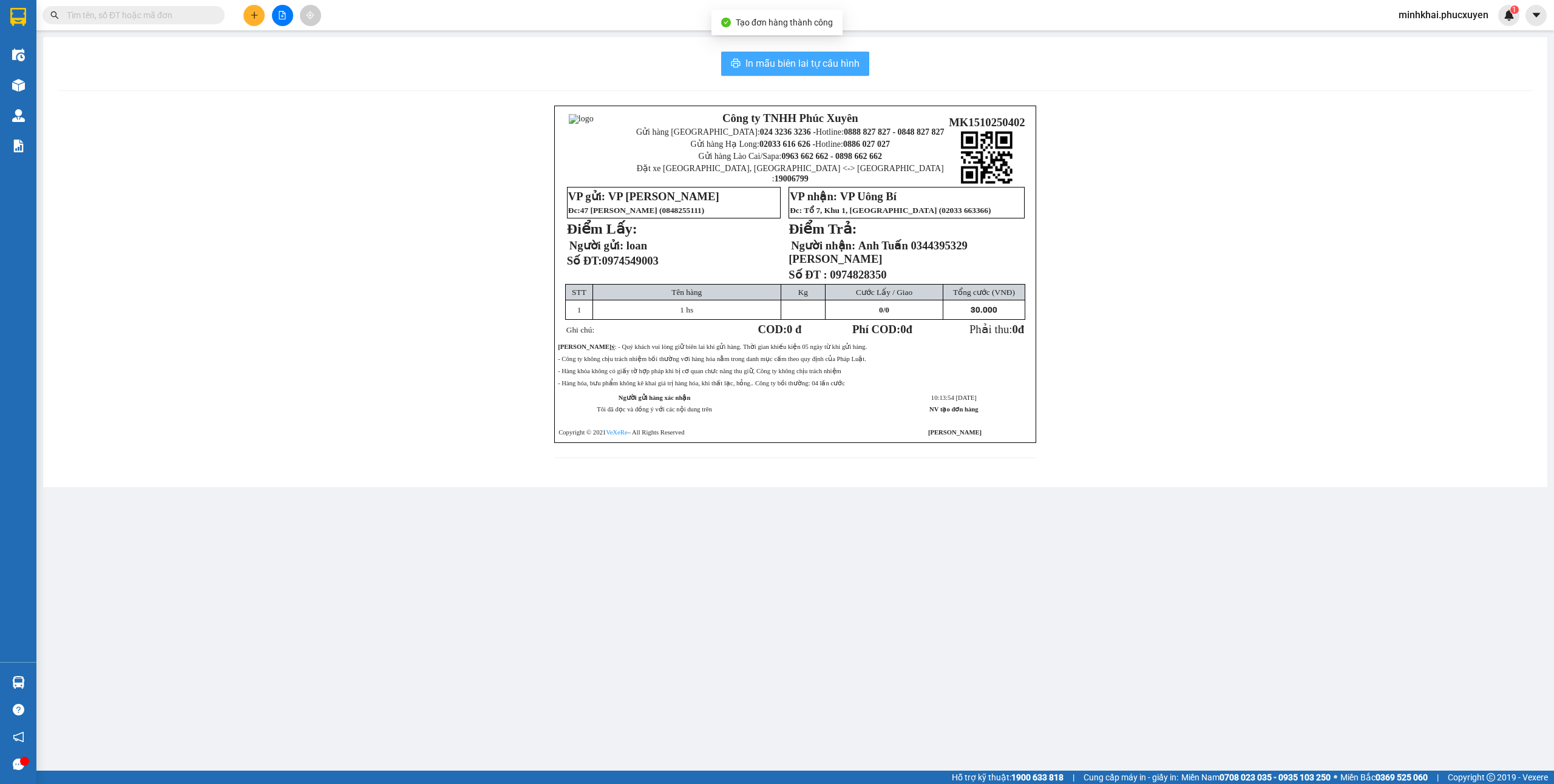
click at [816, 66] on span "In mẫu biên lai tự cấu hình" at bounding box center [803, 63] width 114 height 15
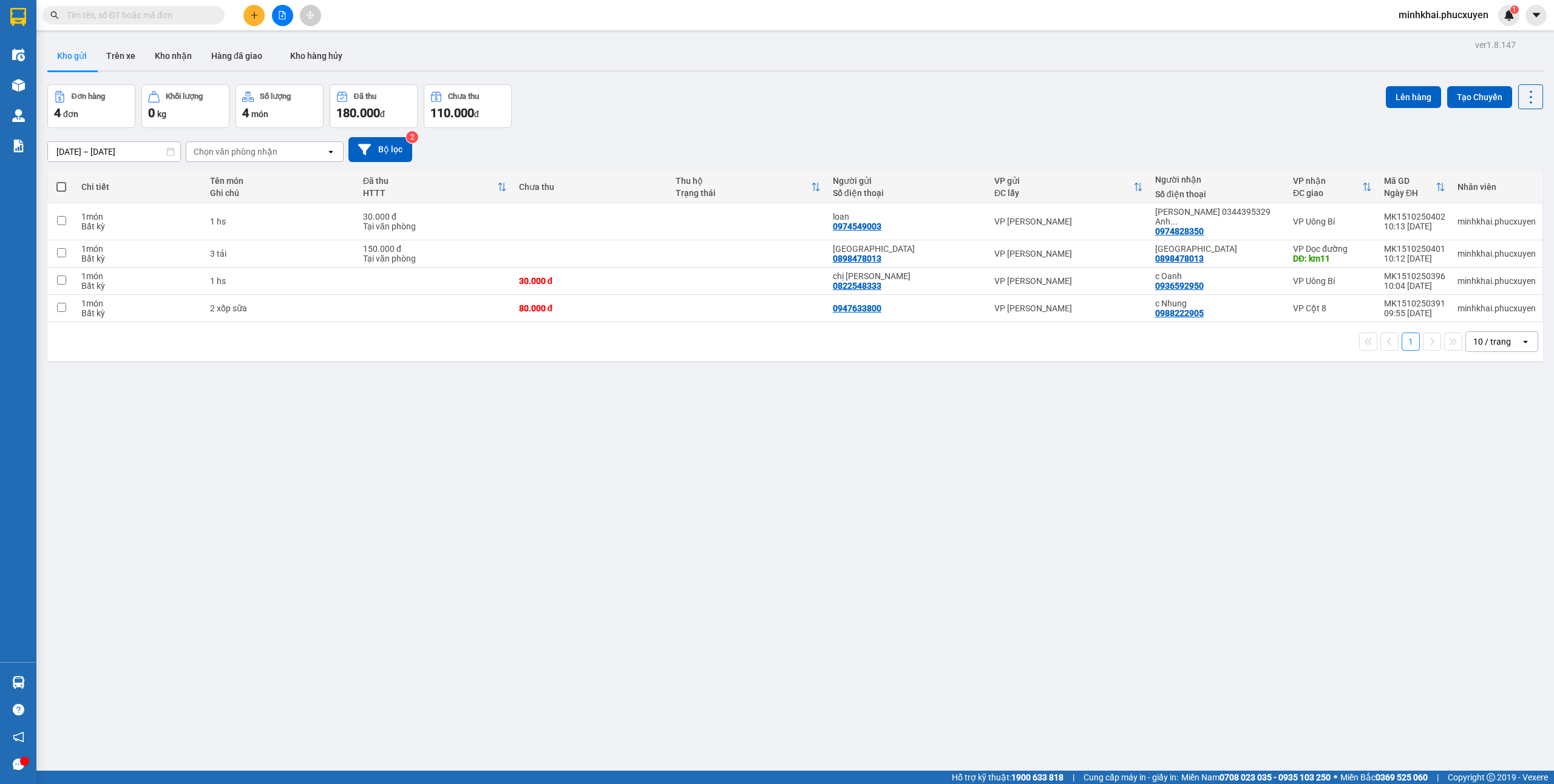
click at [158, 11] on input "text" at bounding box center [139, 15] width 143 height 14
click at [352, 499] on div "ver 1.8.147 Kho gửi Trên xe Kho nhận Hàng đã giao Kho hàng hủy Đơn hàng 4 đơn K…" at bounding box center [795, 429] width 1505 height 784
click at [61, 185] on span at bounding box center [61, 187] width 10 height 10
click at [61, 181] on input "checkbox" at bounding box center [61, 181] width 0 height 0
checkbox input "true"
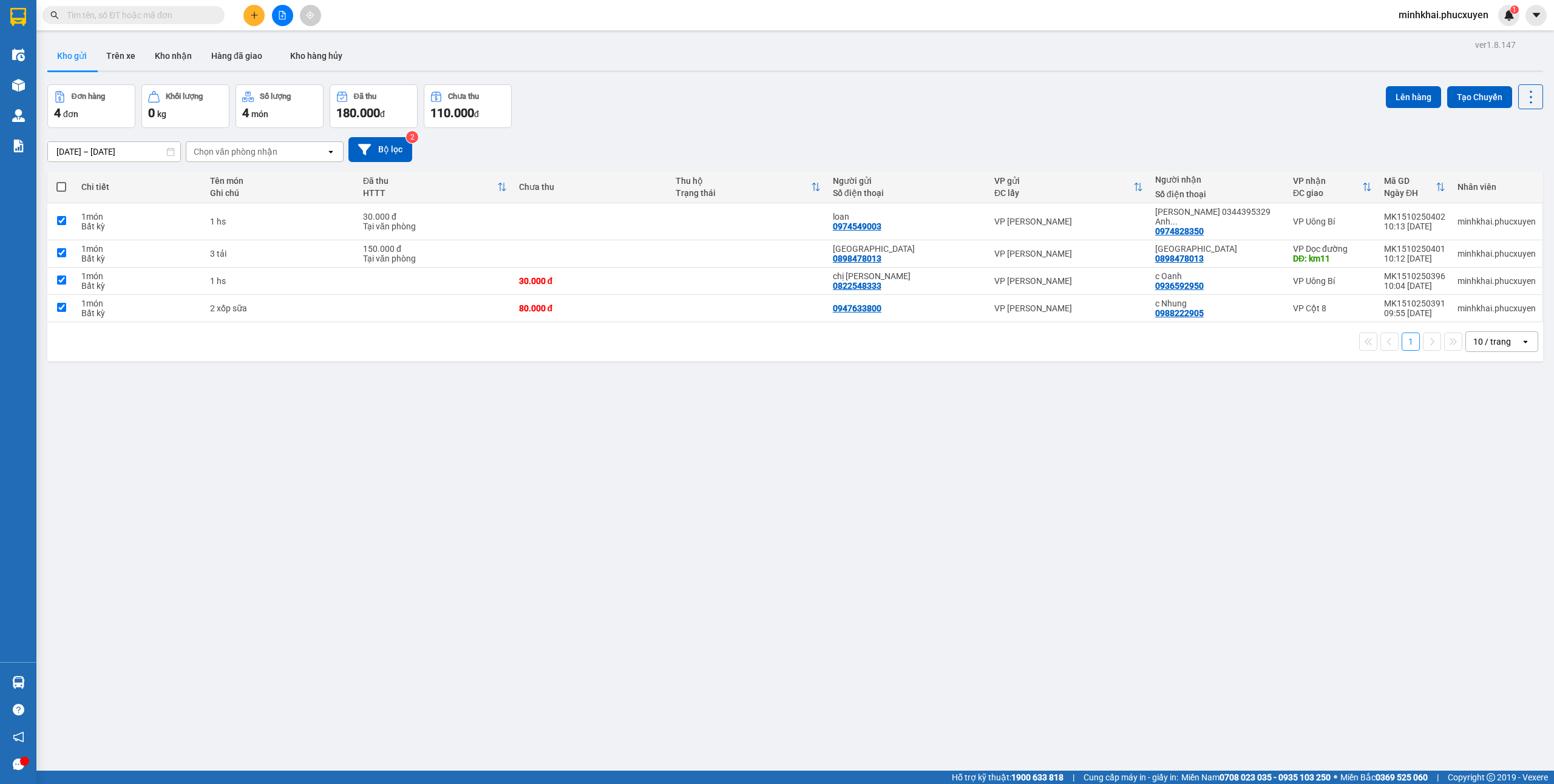
checkbox input "true"
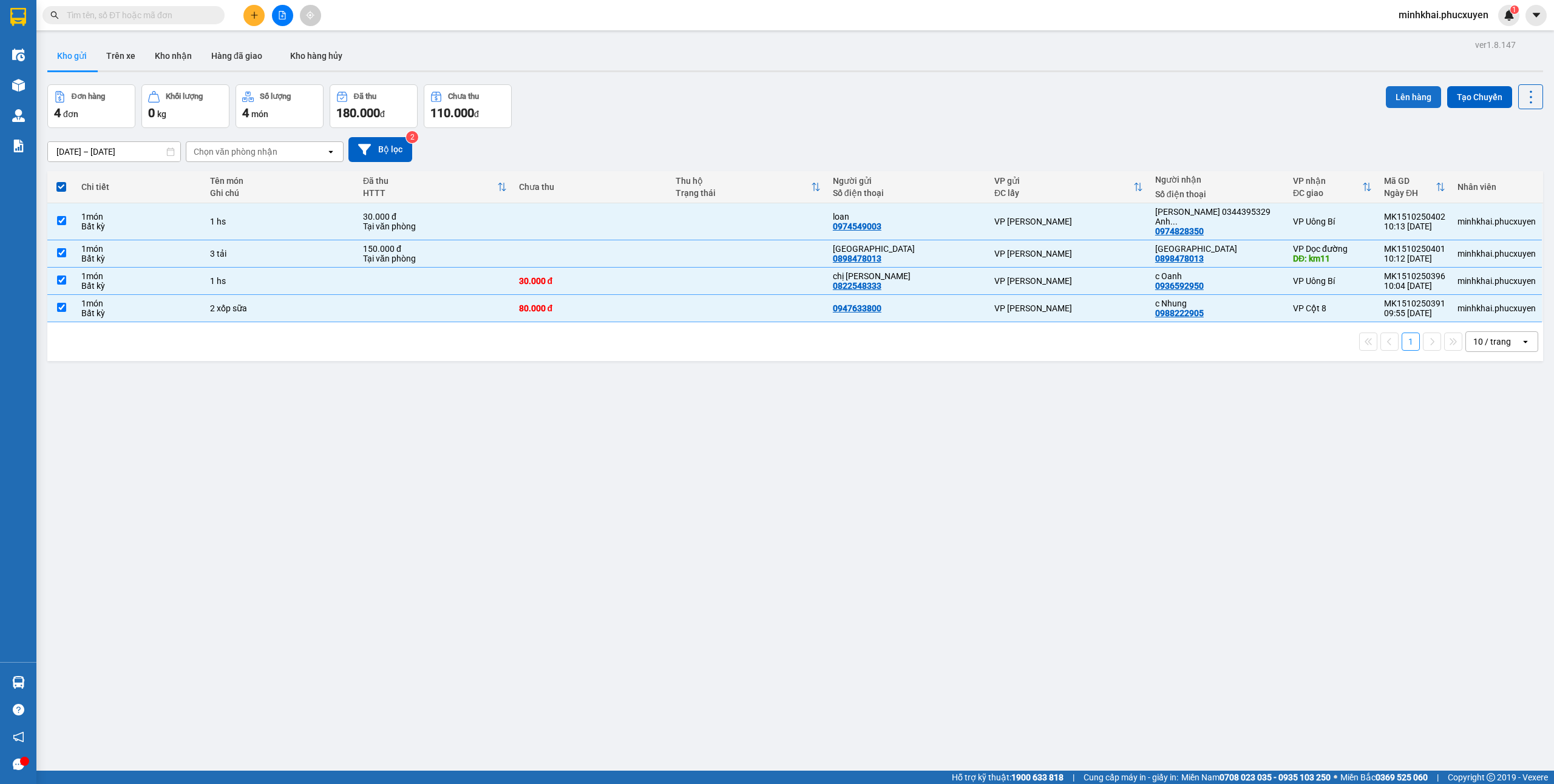
click at [1397, 88] on button "Lên hàng" at bounding box center [1413, 97] width 55 height 22
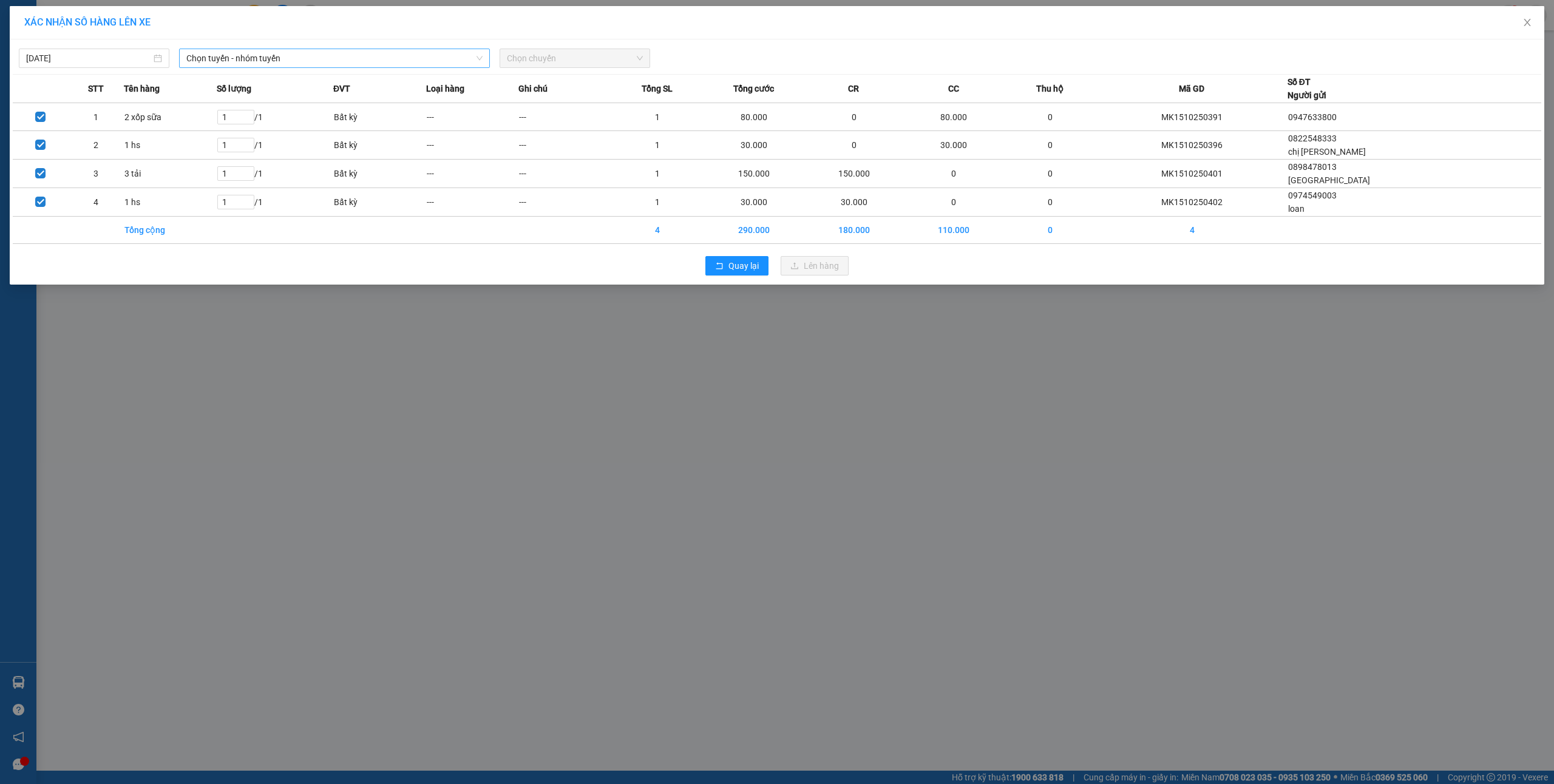
click at [236, 62] on span "Chọn tuyến - nhóm tuyến" at bounding box center [334, 58] width 296 height 18
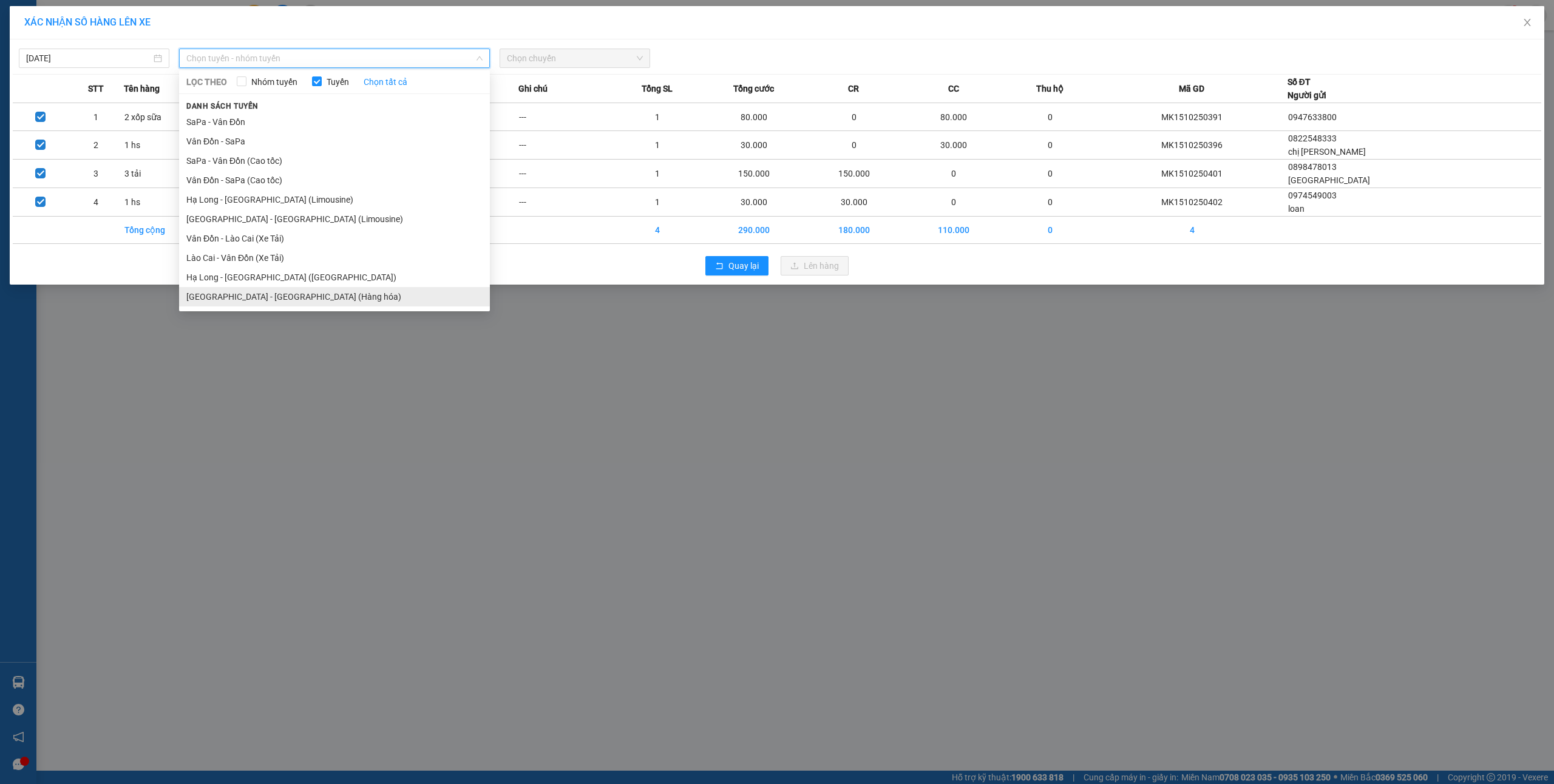
click at [256, 291] on li "[GEOGRAPHIC_DATA] - [GEOGRAPHIC_DATA] (Hàng hóa)" at bounding box center [334, 296] width 310 height 19
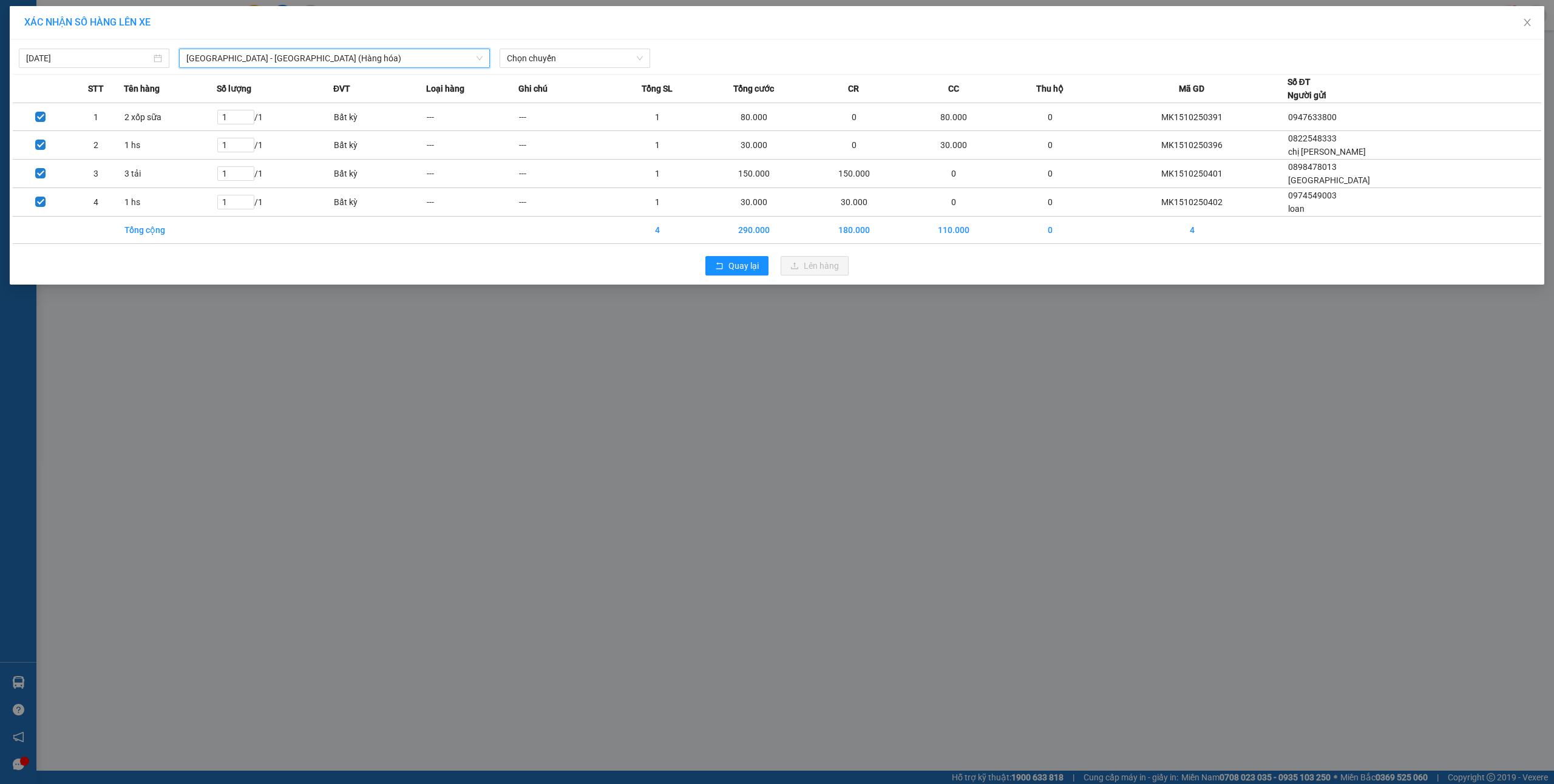
click at [576, 55] on span "Chọn chuyến" at bounding box center [574, 58] width 136 height 18
click at [560, 102] on div "10:00 - 14H-009.42" at bounding box center [554, 102] width 95 height 14
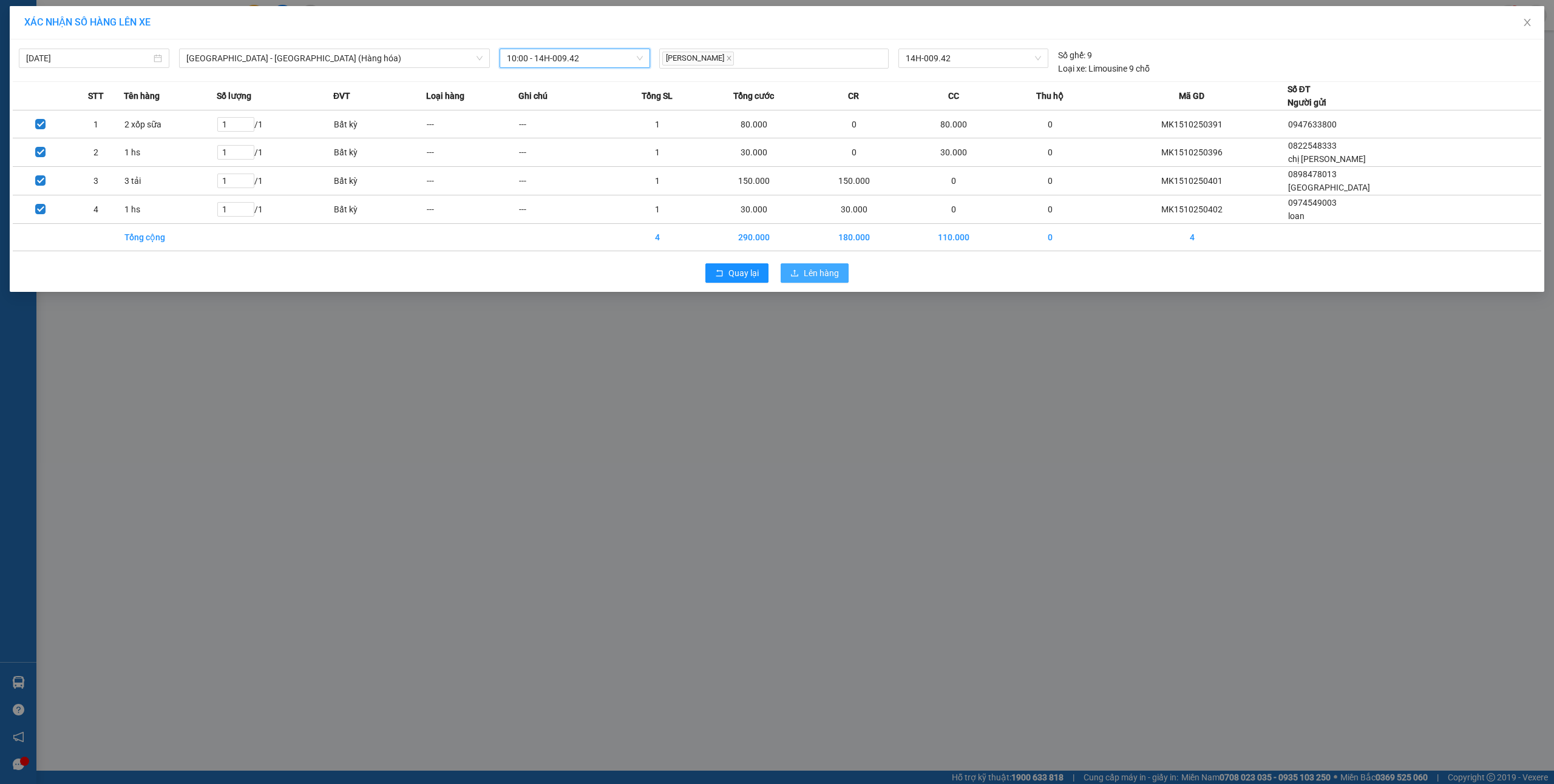
click at [805, 278] on span "Lên hàng" at bounding box center [821, 273] width 35 height 14
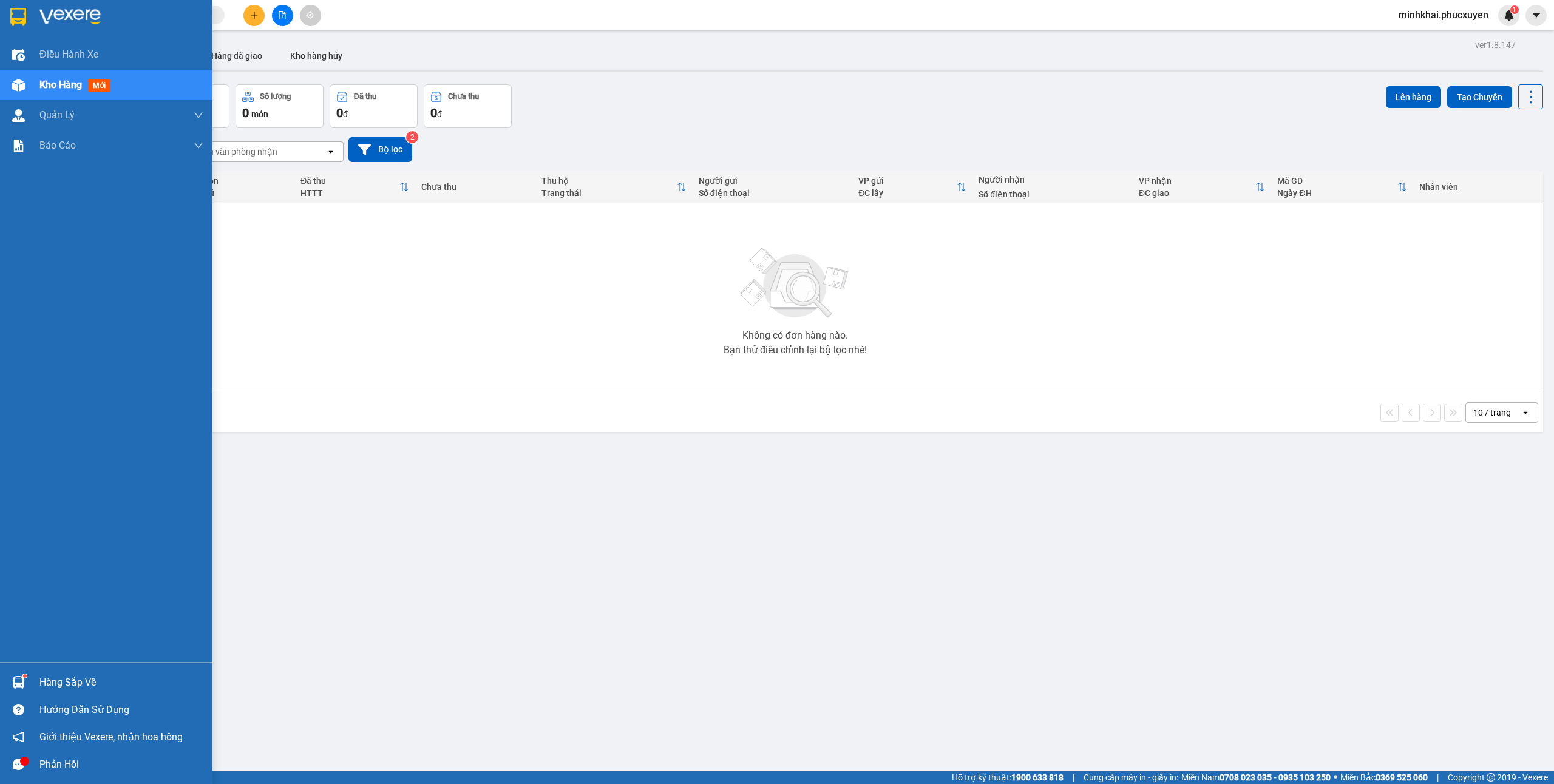
click at [34, 683] on div "Hàng sắp về" at bounding box center [106, 683] width 212 height 27
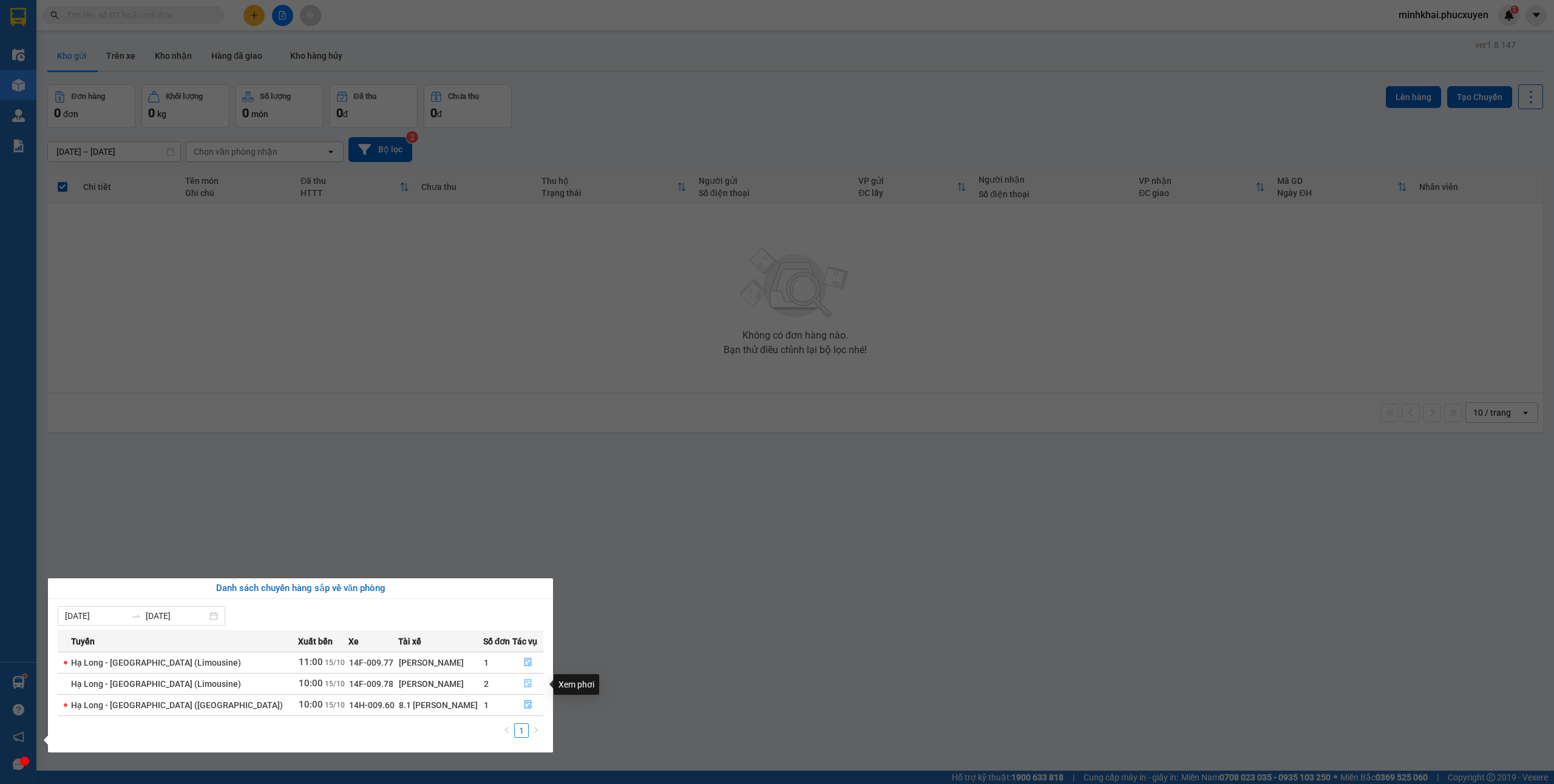
click at [524, 683] on icon "file-done" at bounding box center [528, 683] width 8 height 8
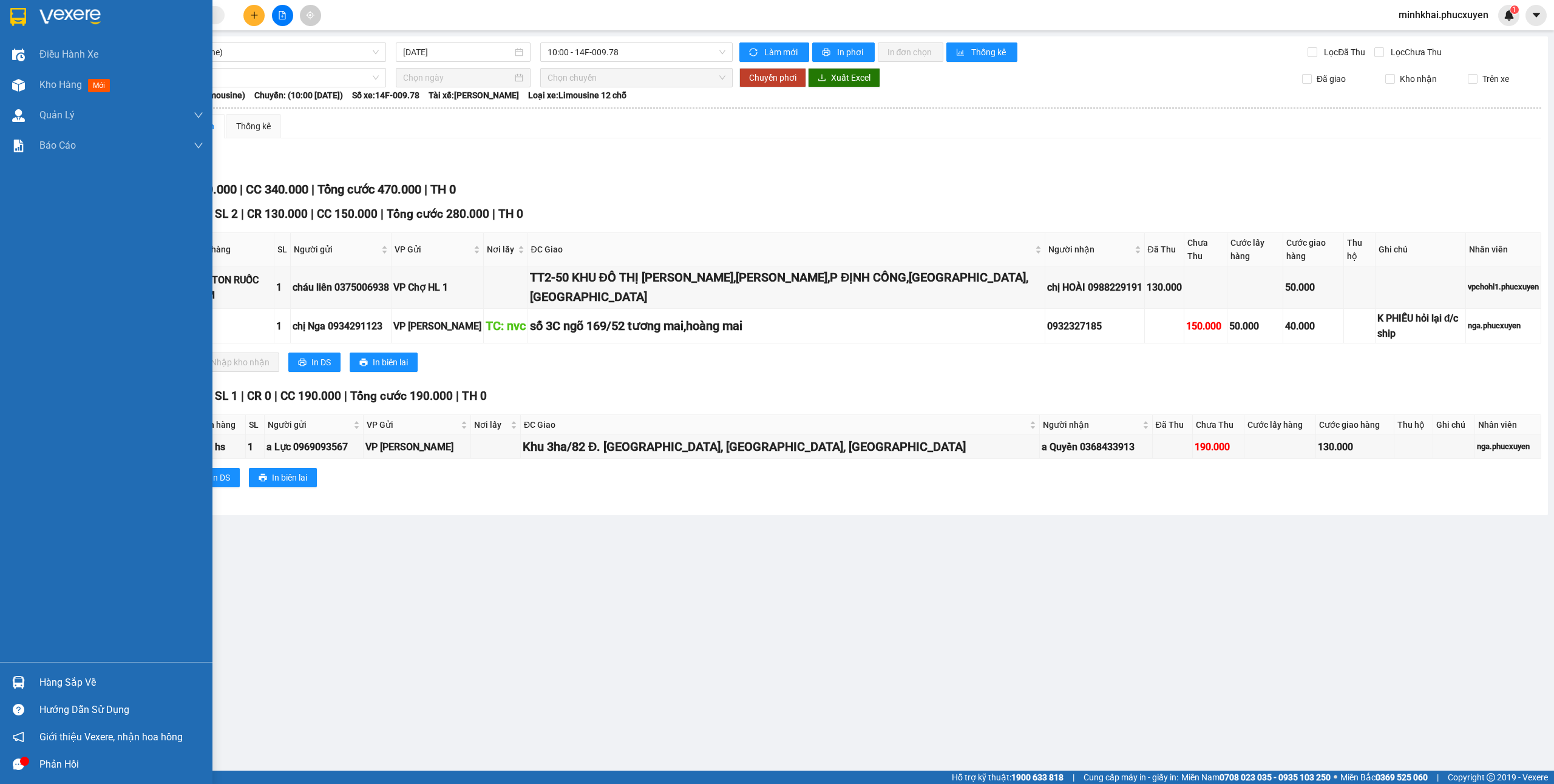
click at [86, 679] on div "Hàng sắp về" at bounding box center [121, 683] width 164 height 18
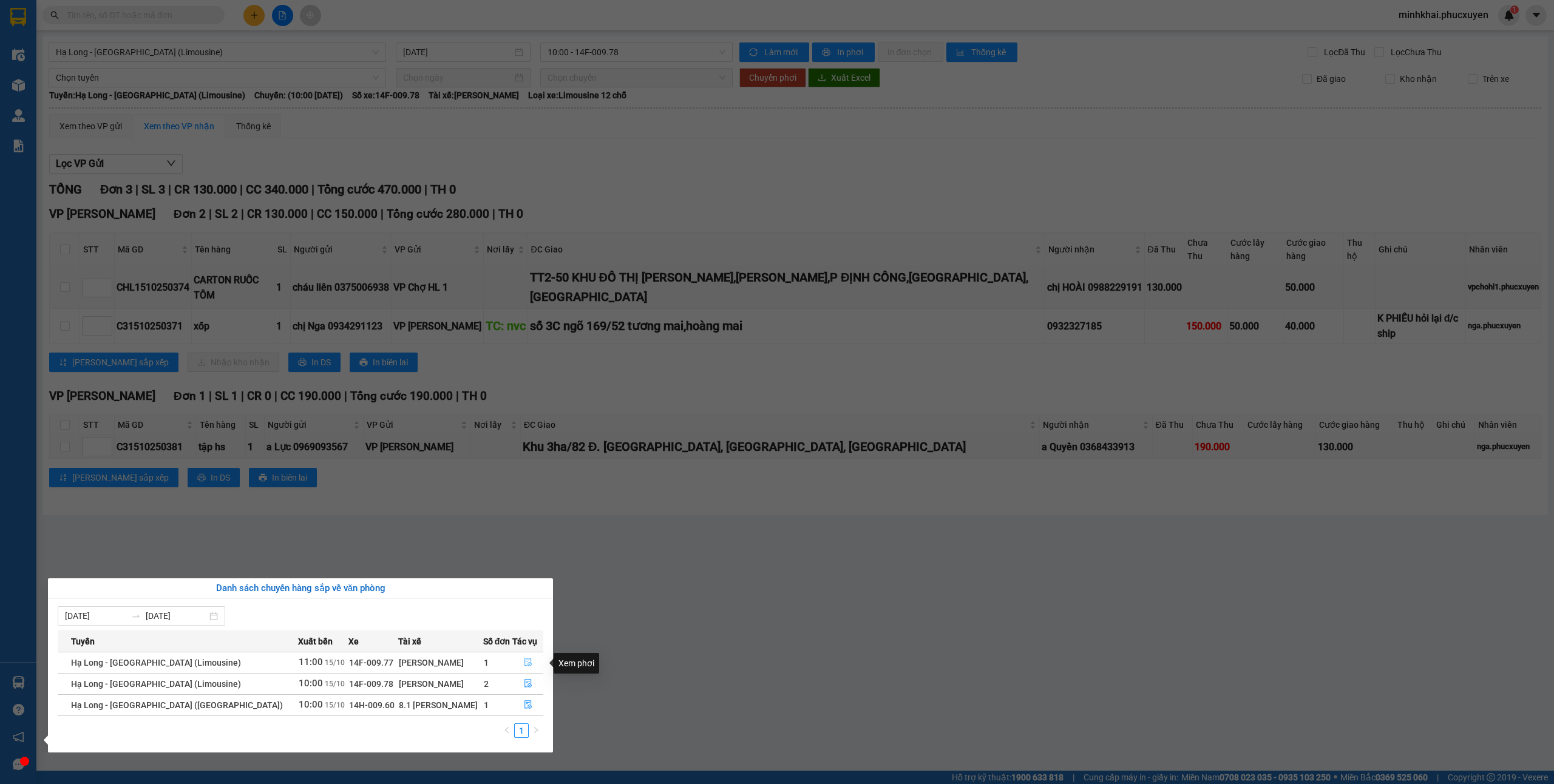
click at [527, 659] on icon "file-done" at bounding box center [528, 661] width 8 height 8
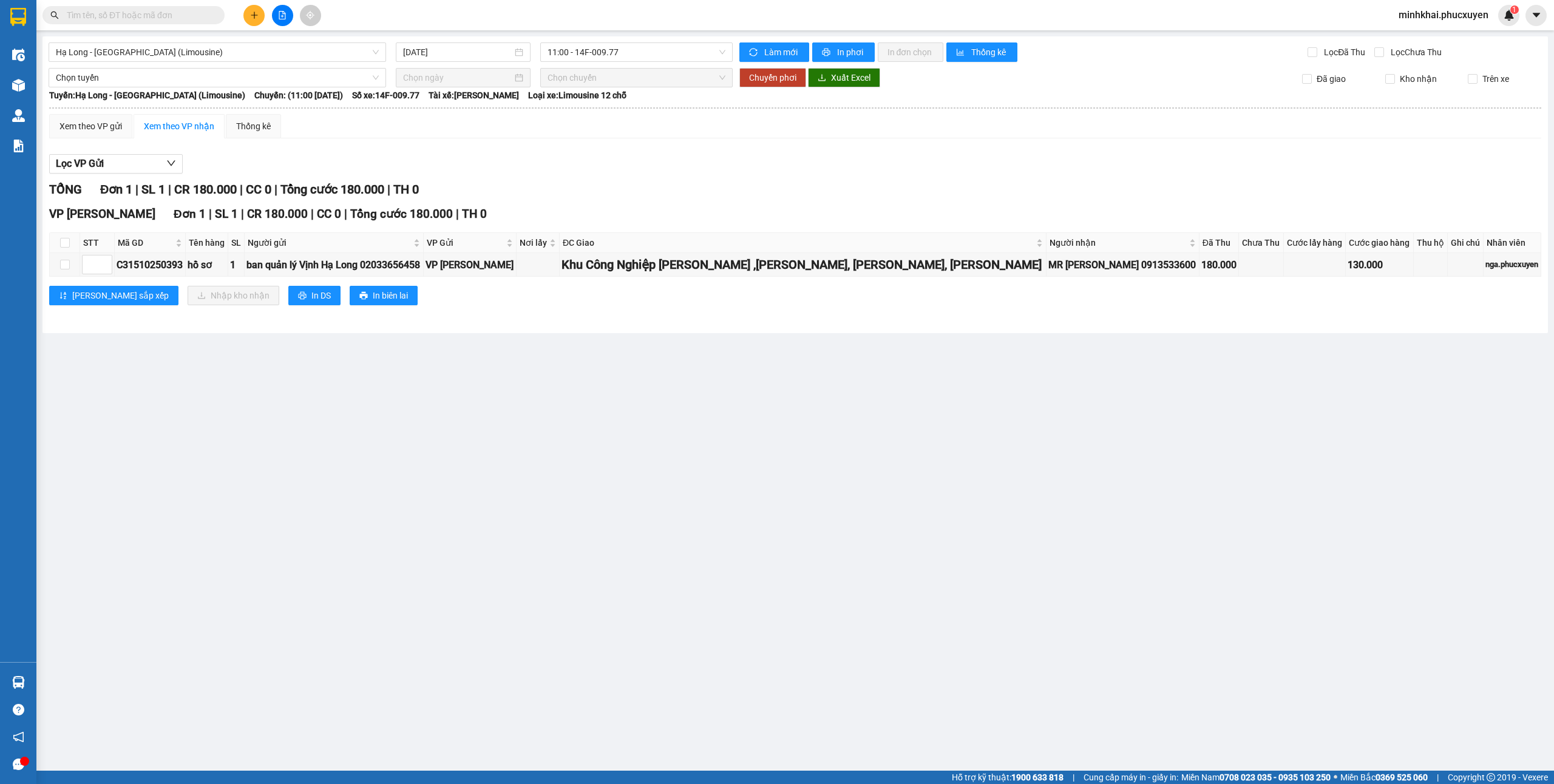
click at [255, 15] on icon "plus" at bounding box center [254, 14] width 7 height 1
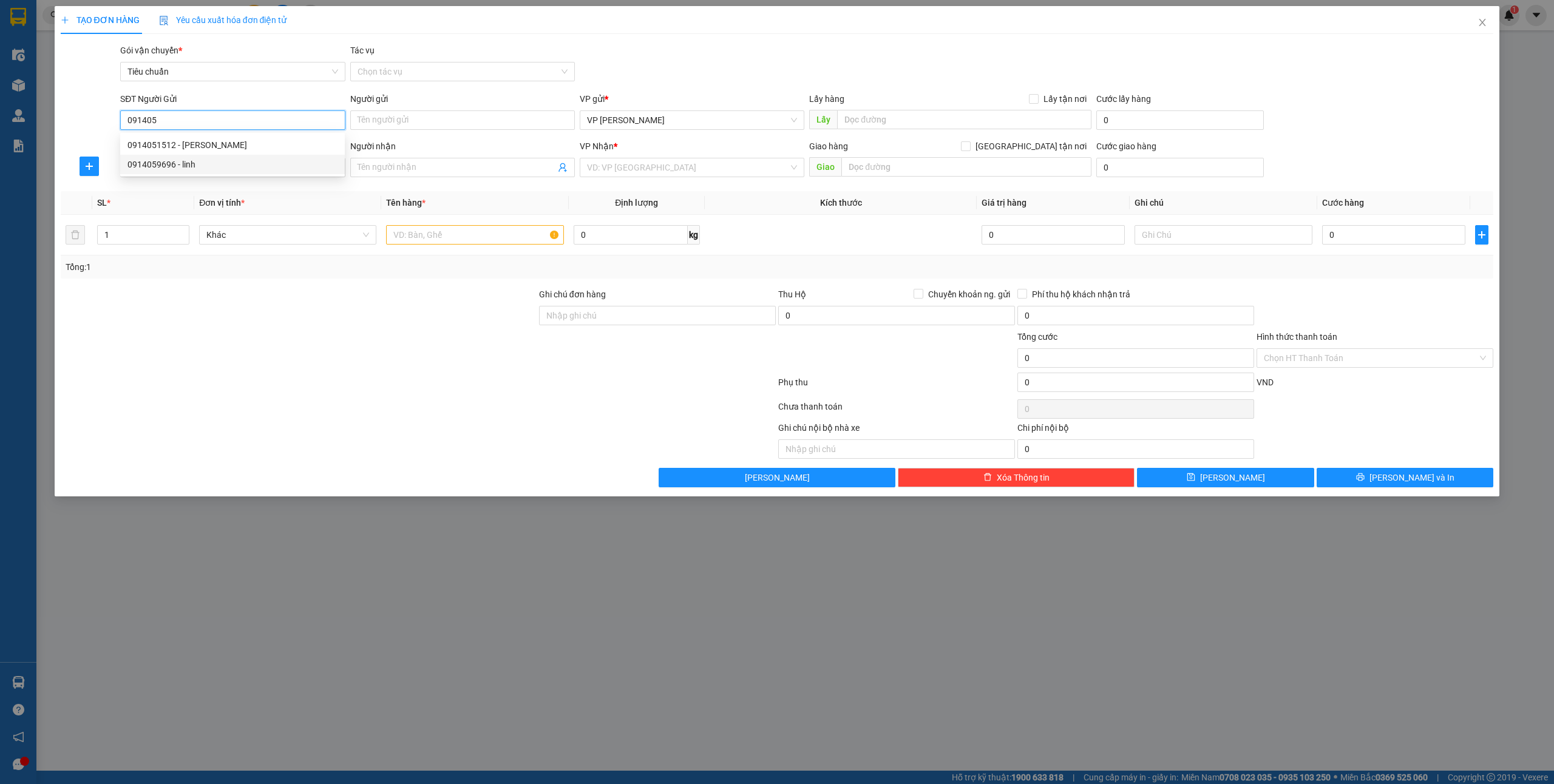
click at [174, 159] on div "0914059696 - linh" at bounding box center [232, 165] width 210 height 14
type input "0914059696"
type input "linh"
type input "0914059696"
click at [159, 170] on input "SĐT Người Nhận *" at bounding box center [233, 167] width 224 height 19
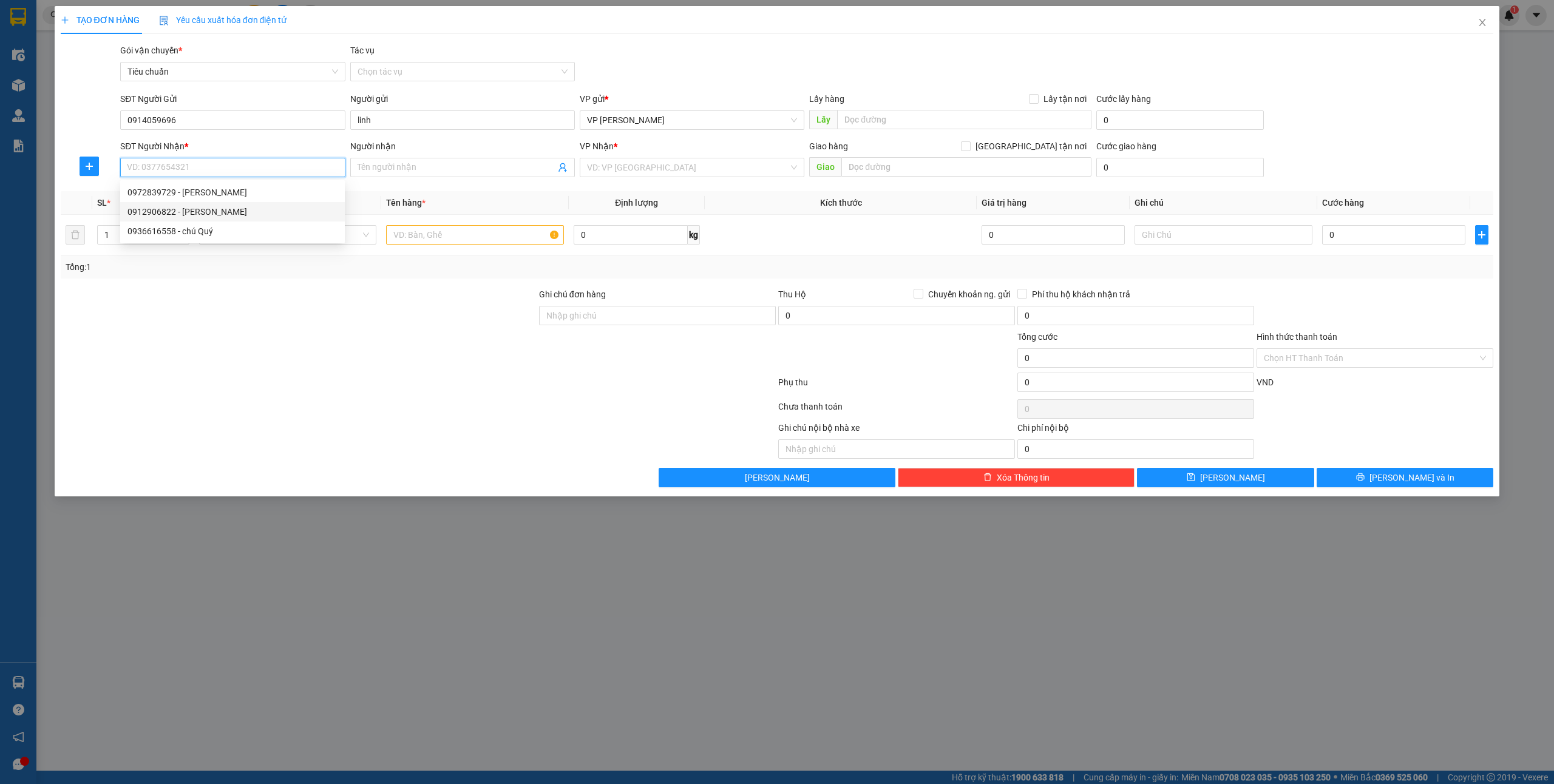
click at [198, 207] on div "0912906822 - [PERSON_NAME]" at bounding box center [232, 212] width 210 height 14
type input "0912906822"
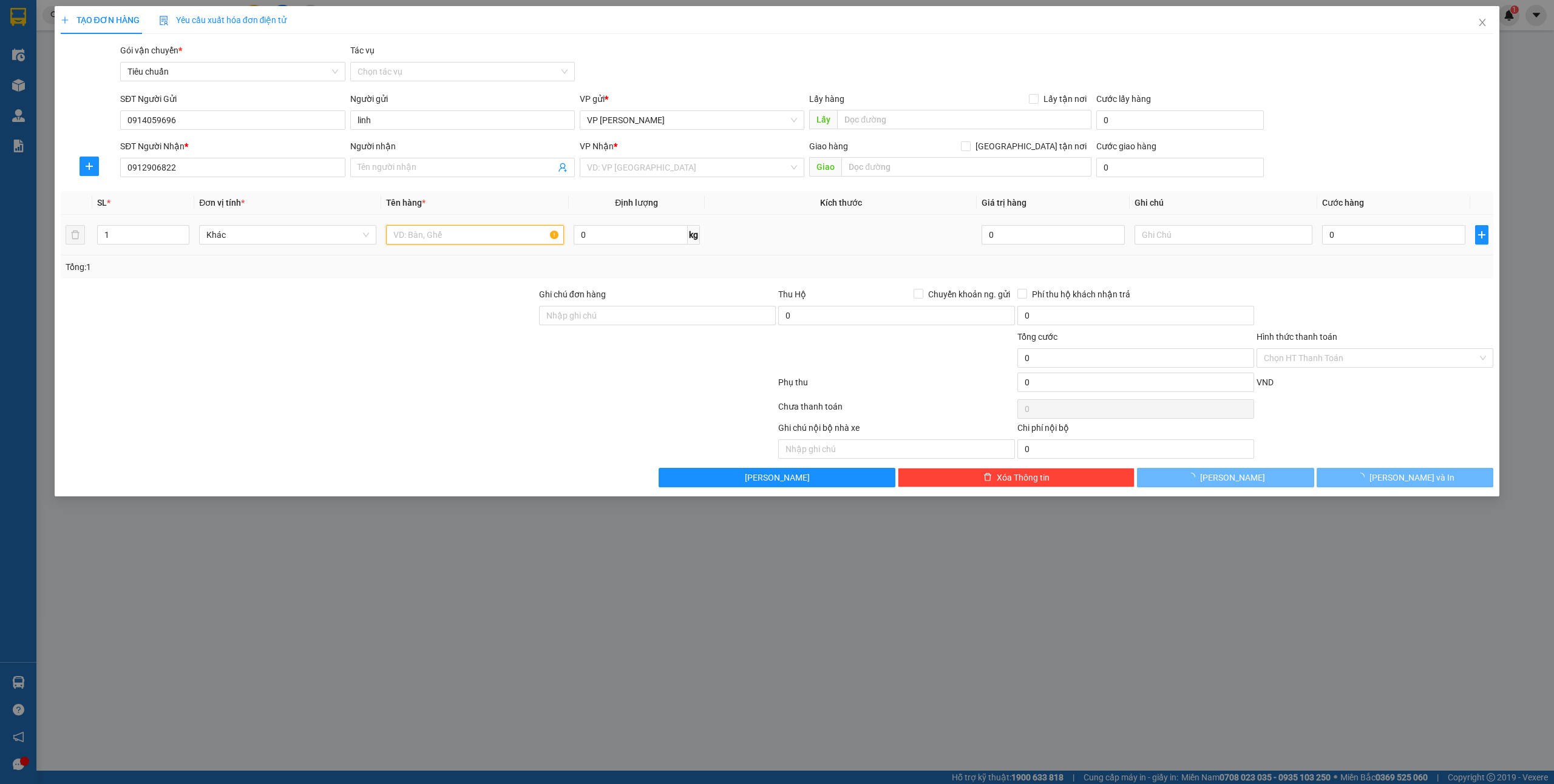
click at [421, 240] on input "text" at bounding box center [475, 234] width 177 height 19
type input "tuấn anh"
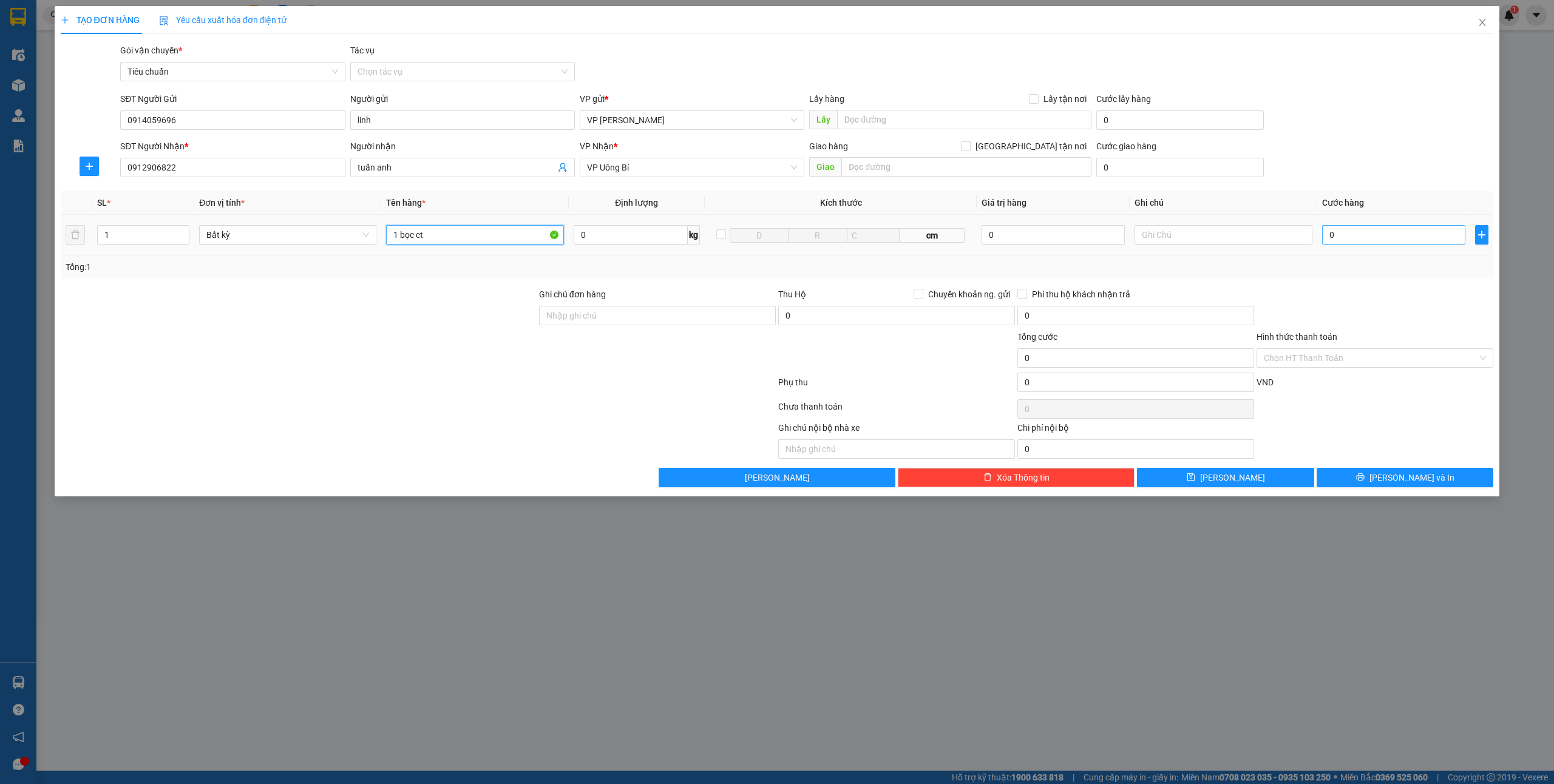
type input "1 bọc ct"
click at [1340, 236] on input "0" at bounding box center [1394, 234] width 143 height 19
type input "4"
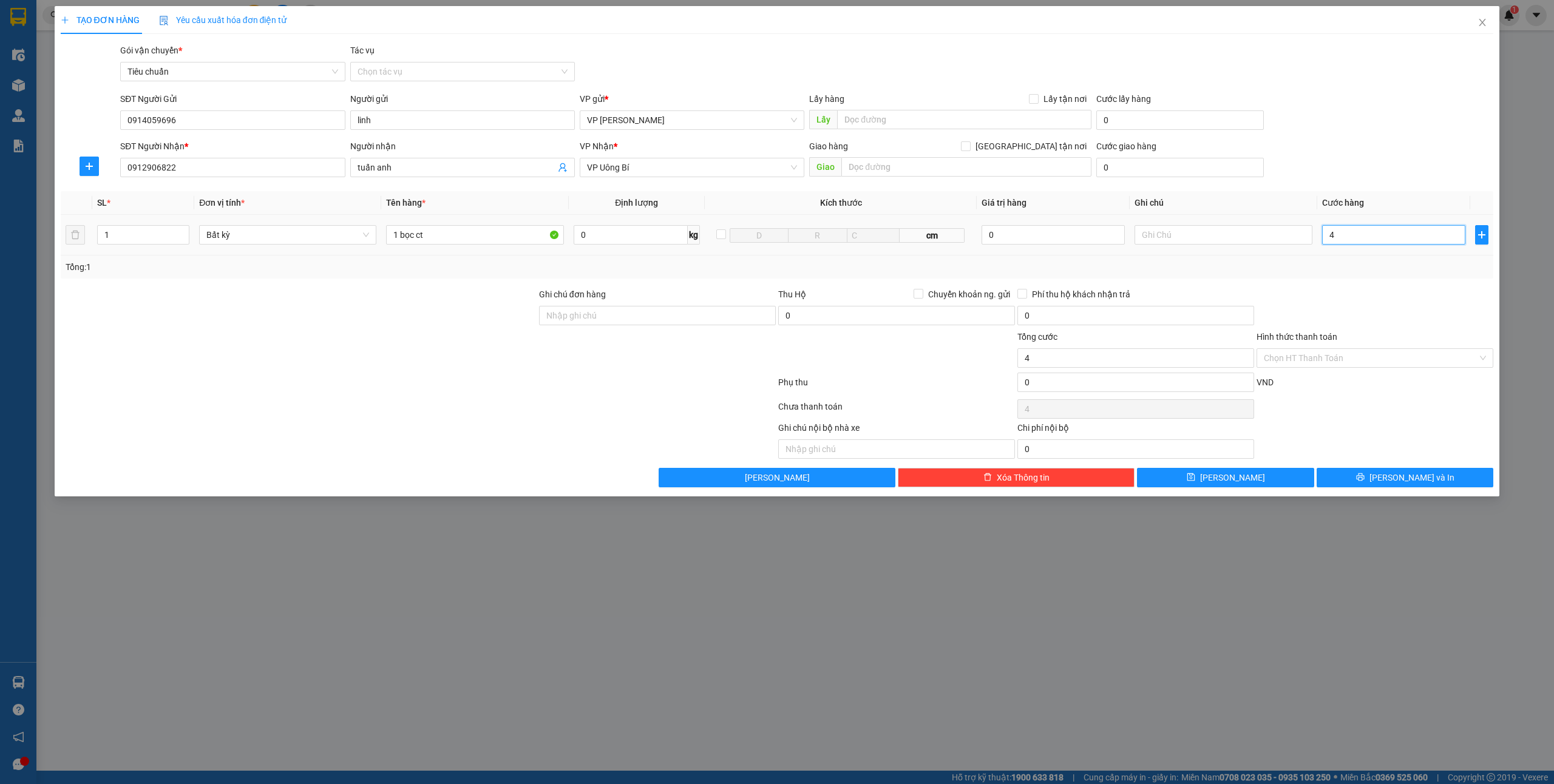
type input "40"
click at [1394, 307] on div at bounding box center [1374, 309] width 239 height 43
type input "40.000"
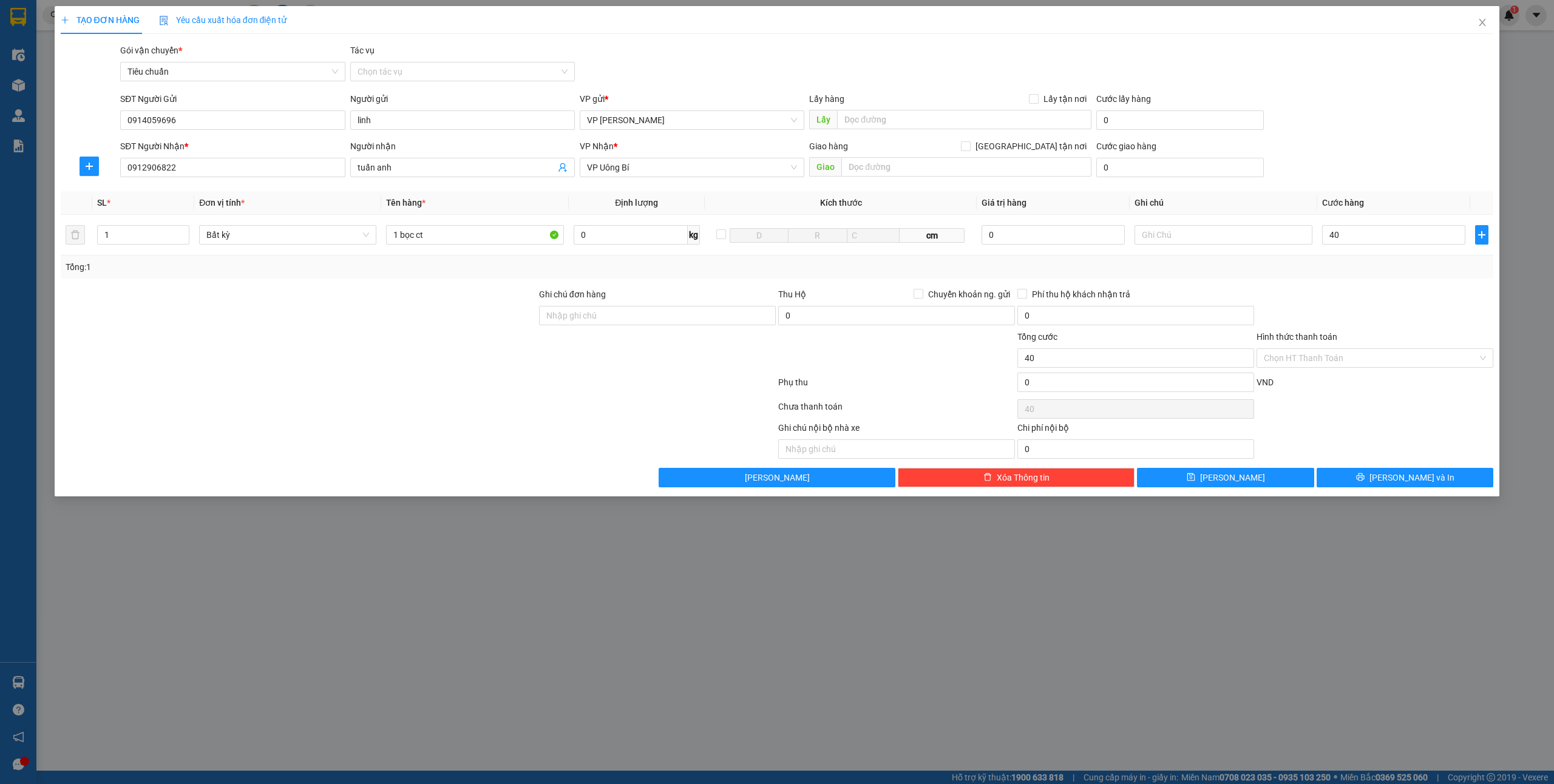
type input "40.000"
click at [1404, 304] on div at bounding box center [1374, 309] width 239 height 43
click at [1417, 474] on span "[PERSON_NAME] và In" at bounding box center [1411, 477] width 85 height 14
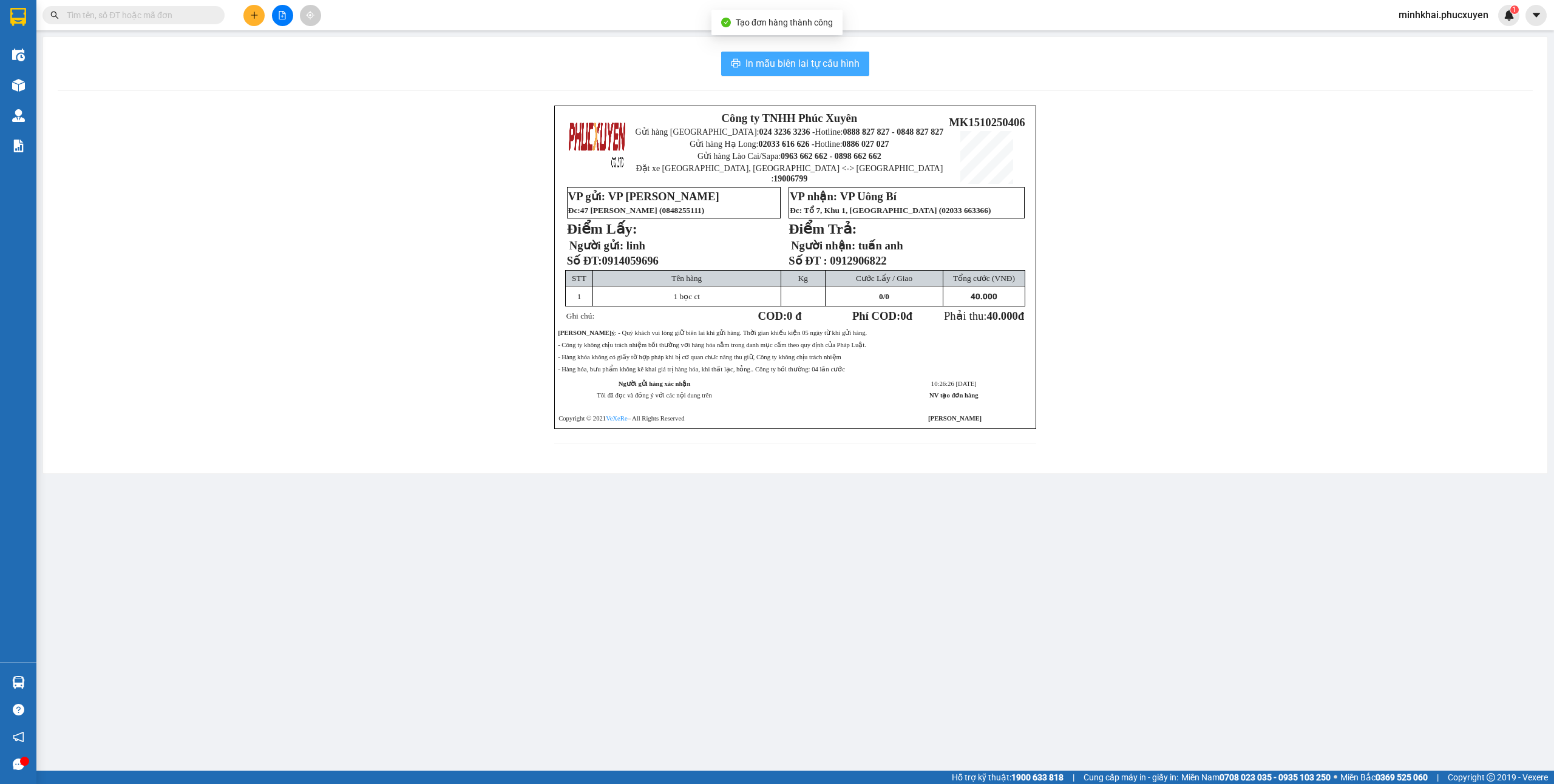
click at [786, 62] on span "In mẫu biên lai tự cấu hình" at bounding box center [803, 63] width 114 height 15
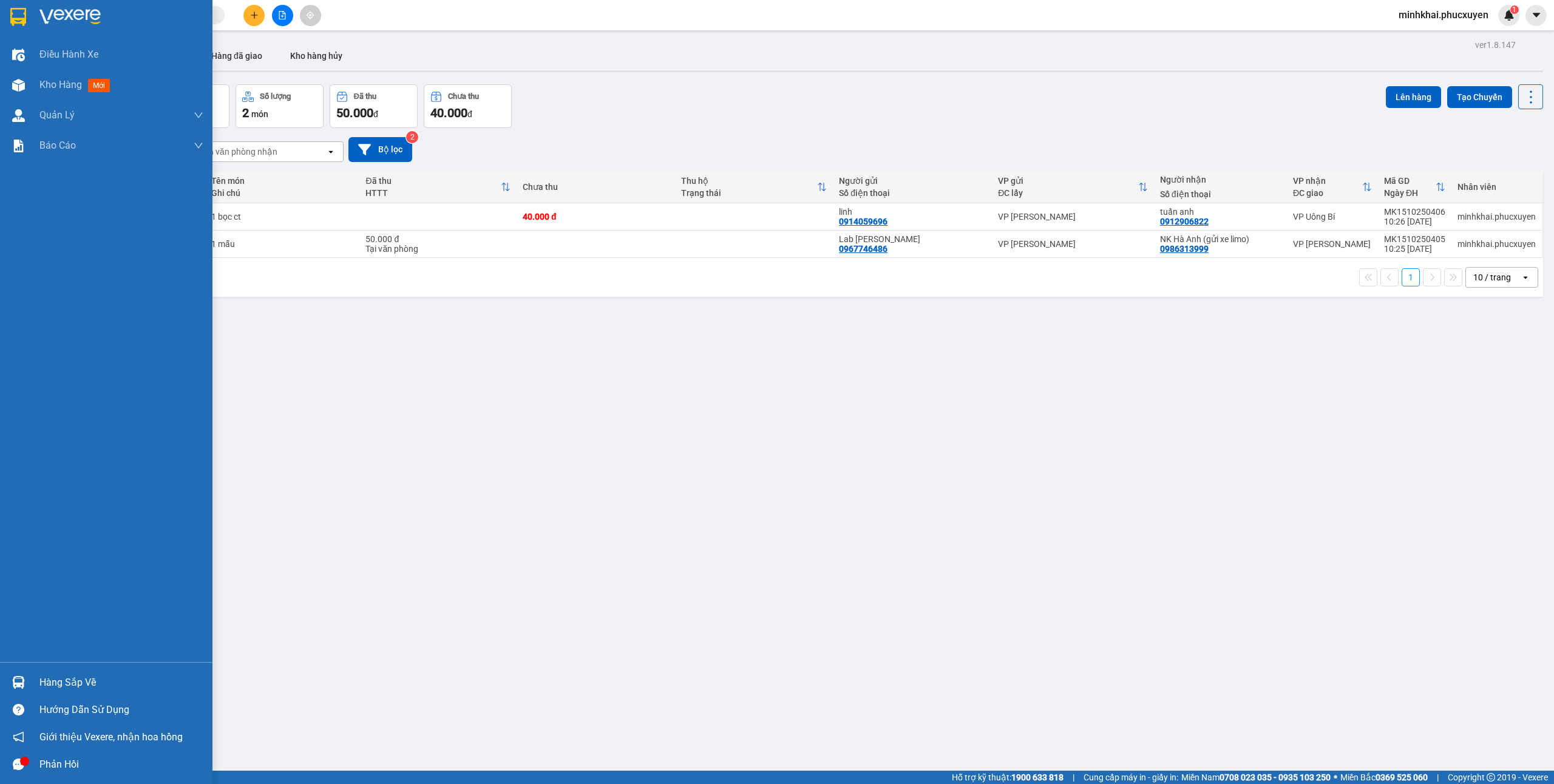
click at [67, 675] on div "Hàng sắp về" at bounding box center [121, 683] width 164 height 18
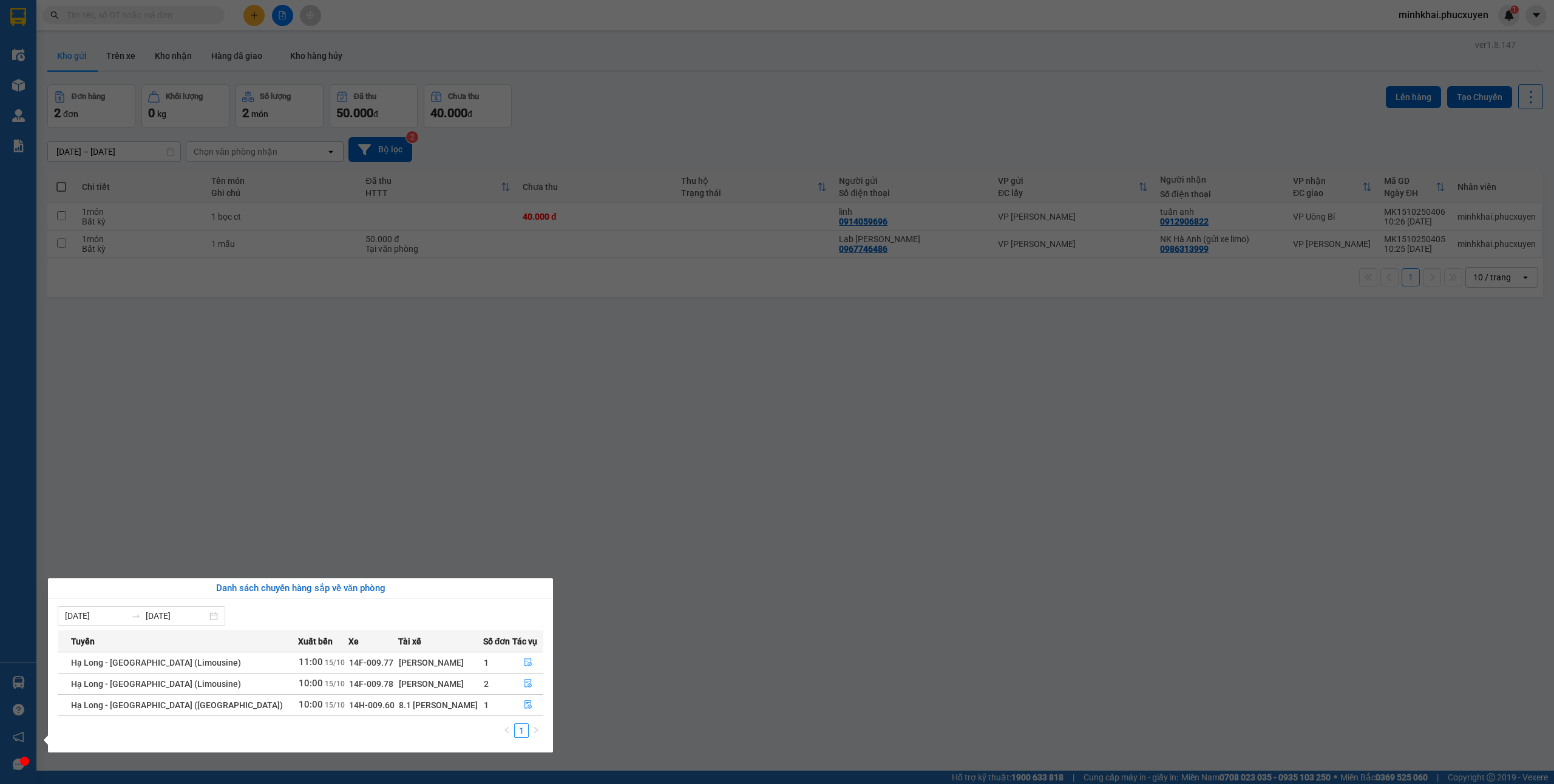
drag, startPoint x: 723, startPoint y: 669, endPoint x: 333, endPoint y: 665, distance: 390.0
click at [720, 668] on section "Kết quả tìm kiếm ( 1 ) Bộ lọc Mã ĐH Trạng thái Món hàng Thu hộ Tổng cước Chưa c…" at bounding box center [777, 392] width 1554 height 784
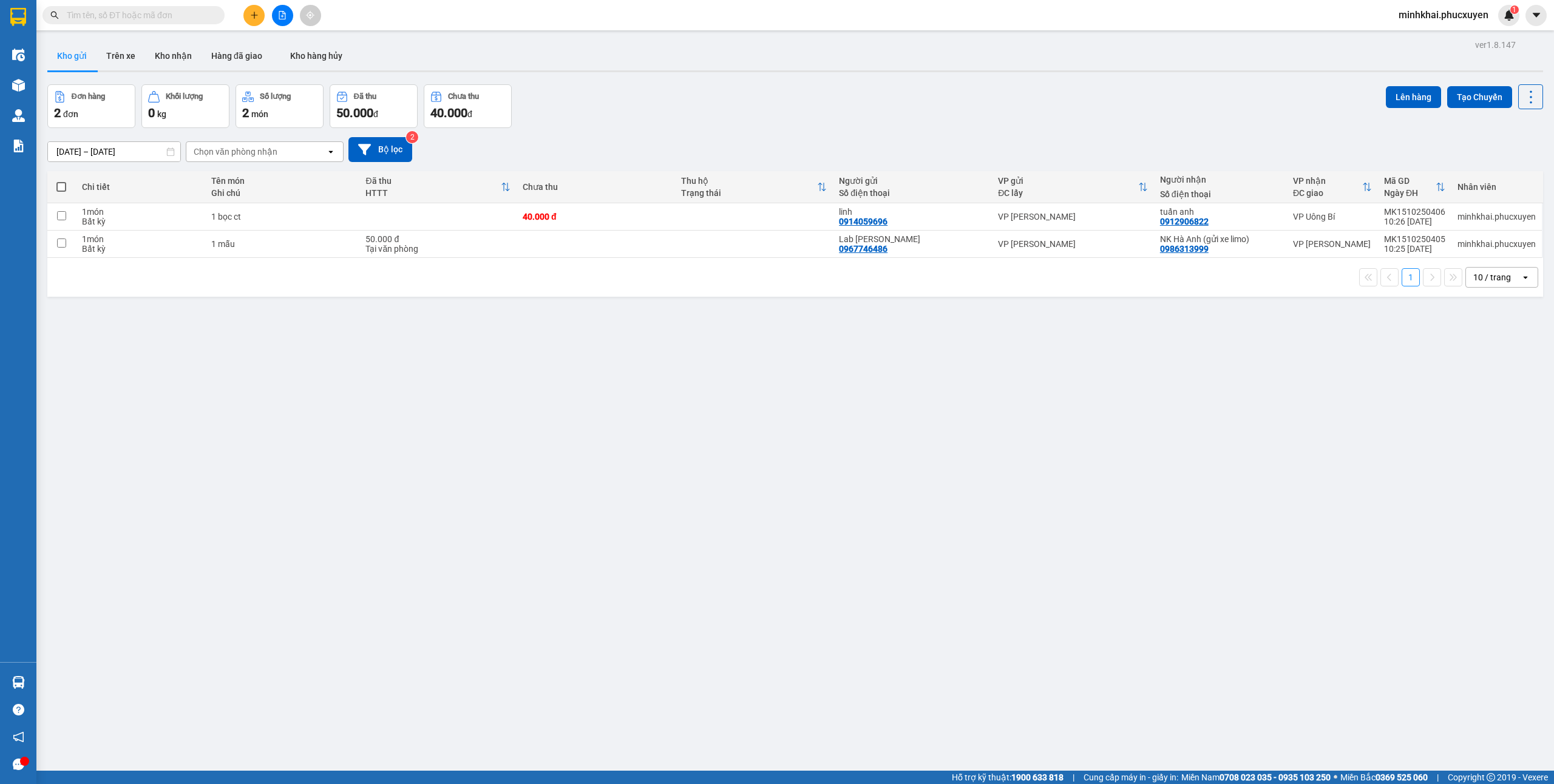
click at [282, 17] on icon "file-add" at bounding box center [282, 14] width 8 height 8
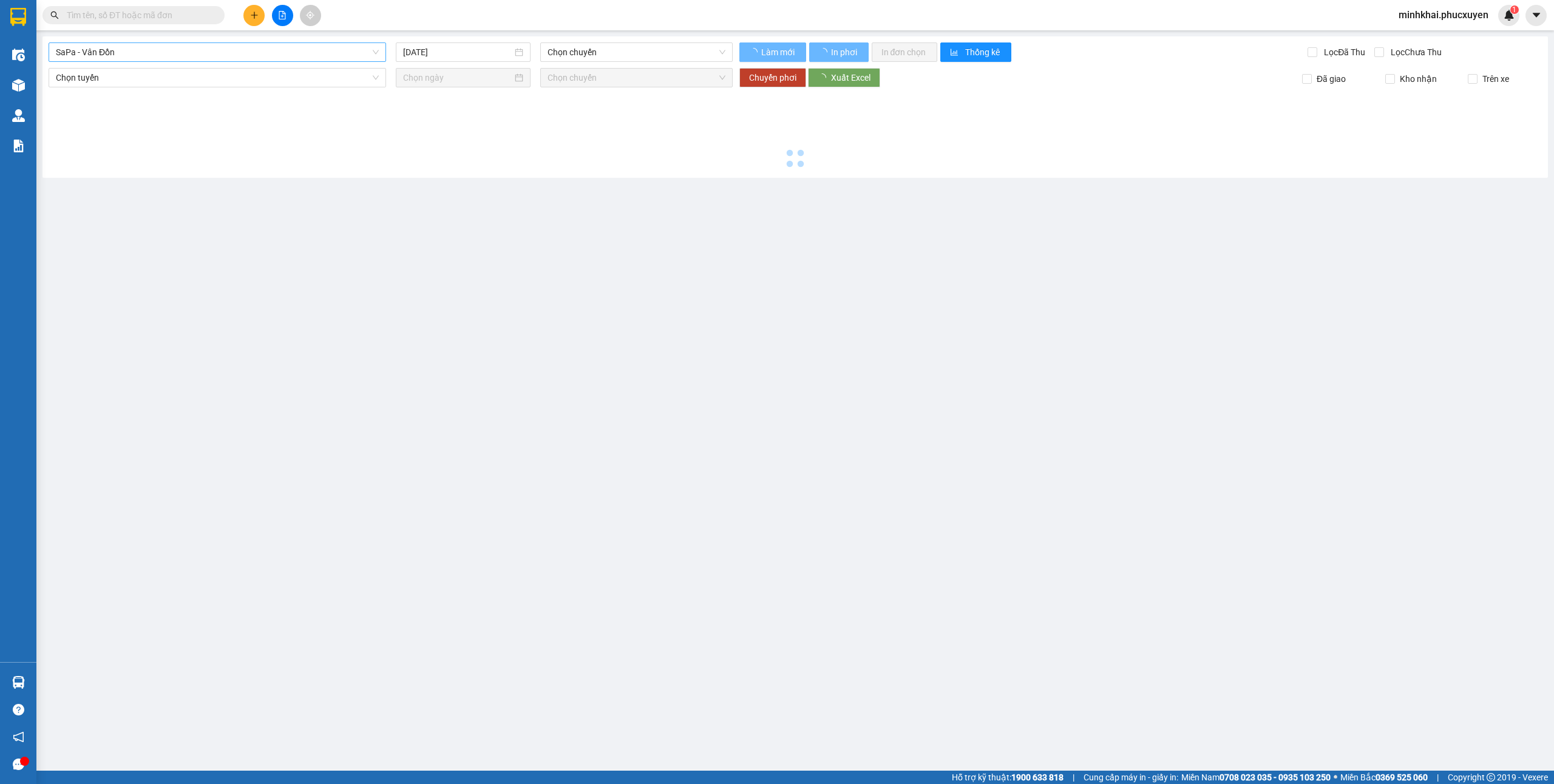
click at [251, 52] on span "SaPa - Vân Đồn" at bounding box center [217, 52] width 323 height 18
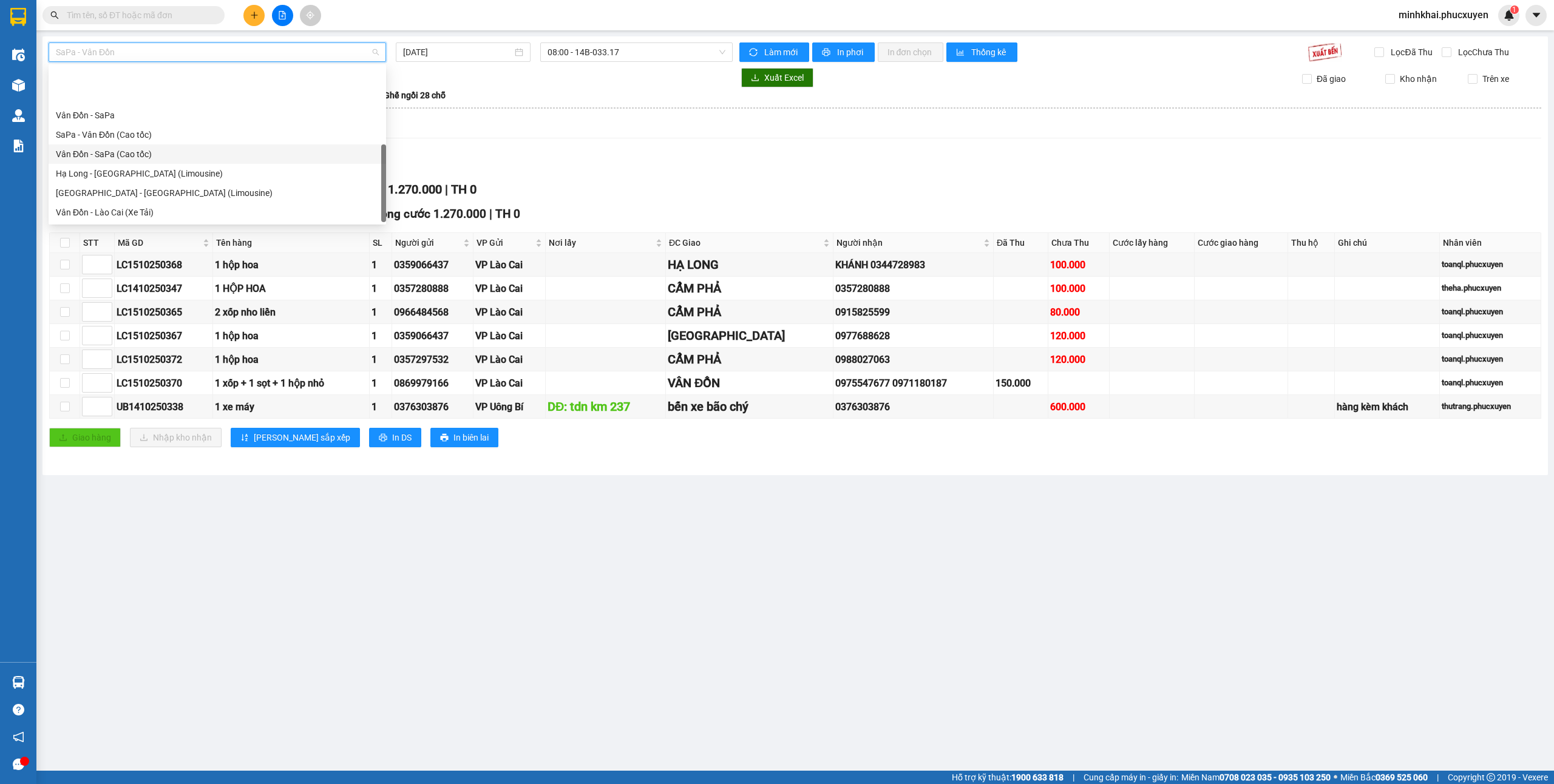
scroll to position [58, 0]
click at [162, 214] on div "[GEOGRAPHIC_DATA] - [GEOGRAPHIC_DATA] (Hàng hóa)" at bounding box center [217, 213] width 323 height 14
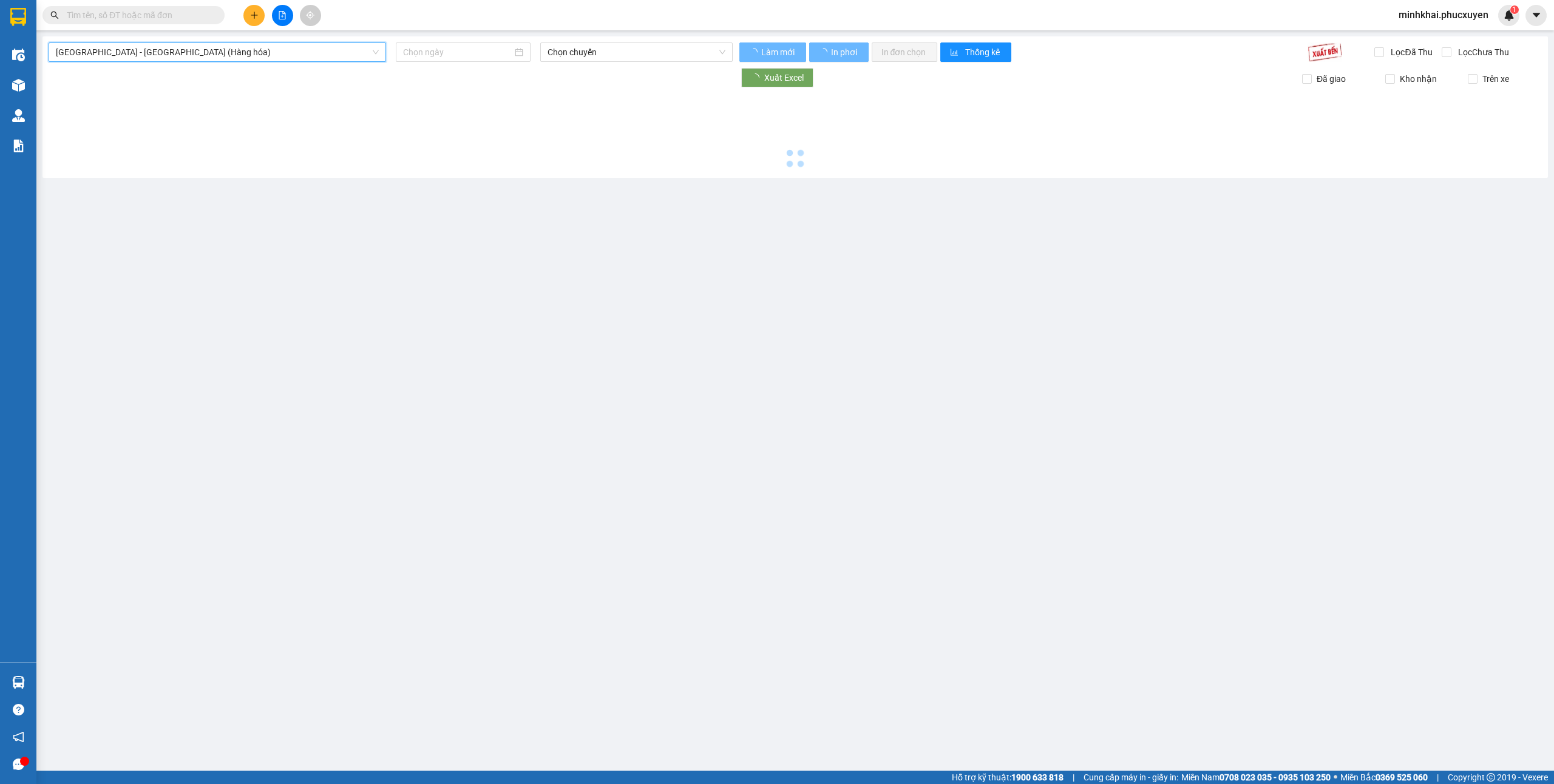
type input "[DATE]"
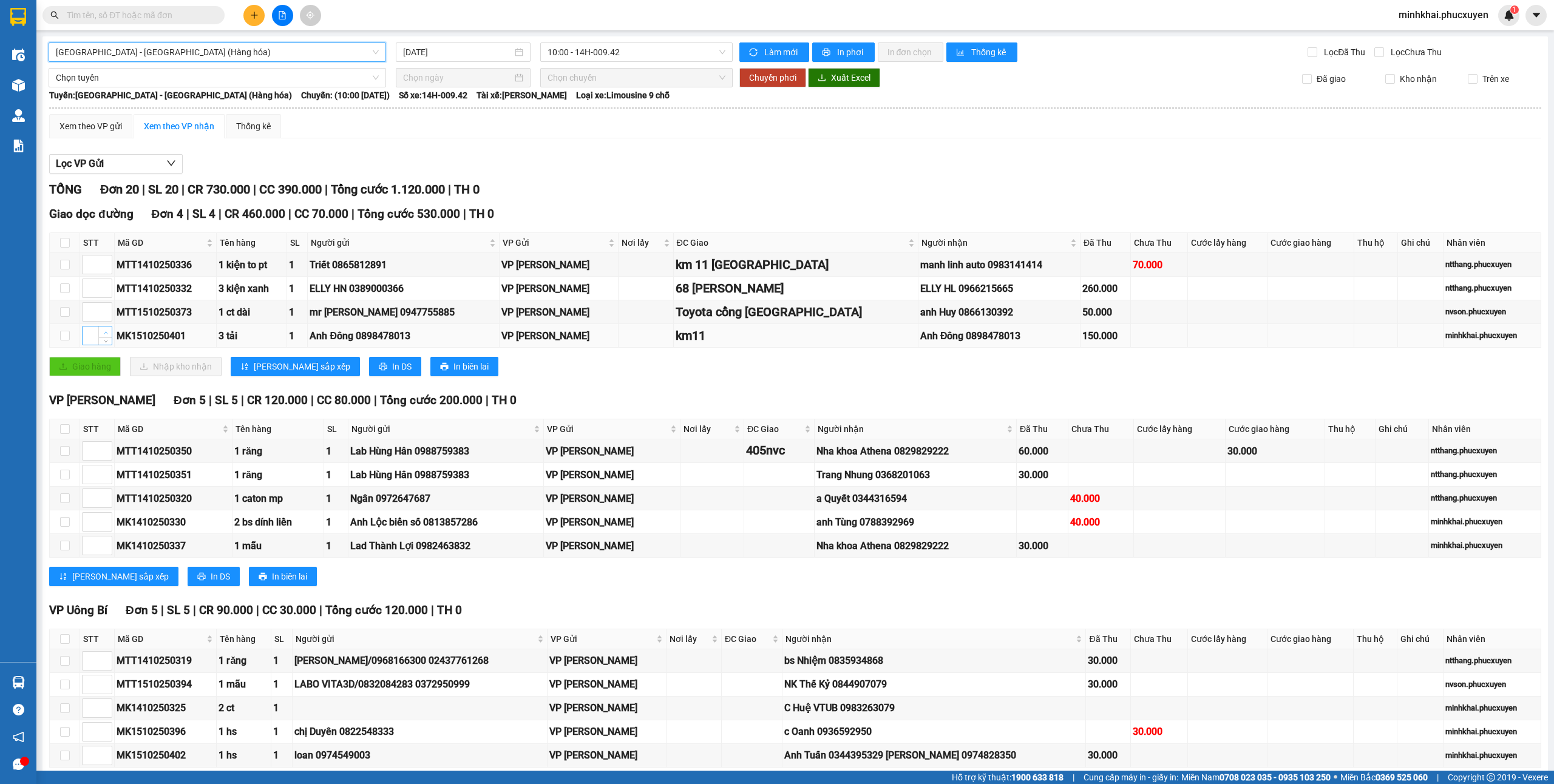
click at [105, 335] on icon "up" at bounding box center [106, 333] width 5 height 5
click at [102, 343] on span "down" at bounding box center [106, 340] width 8 height 8
type input "1"
click at [107, 265] on span "Decrease Value" at bounding box center [105, 268] width 14 height 11
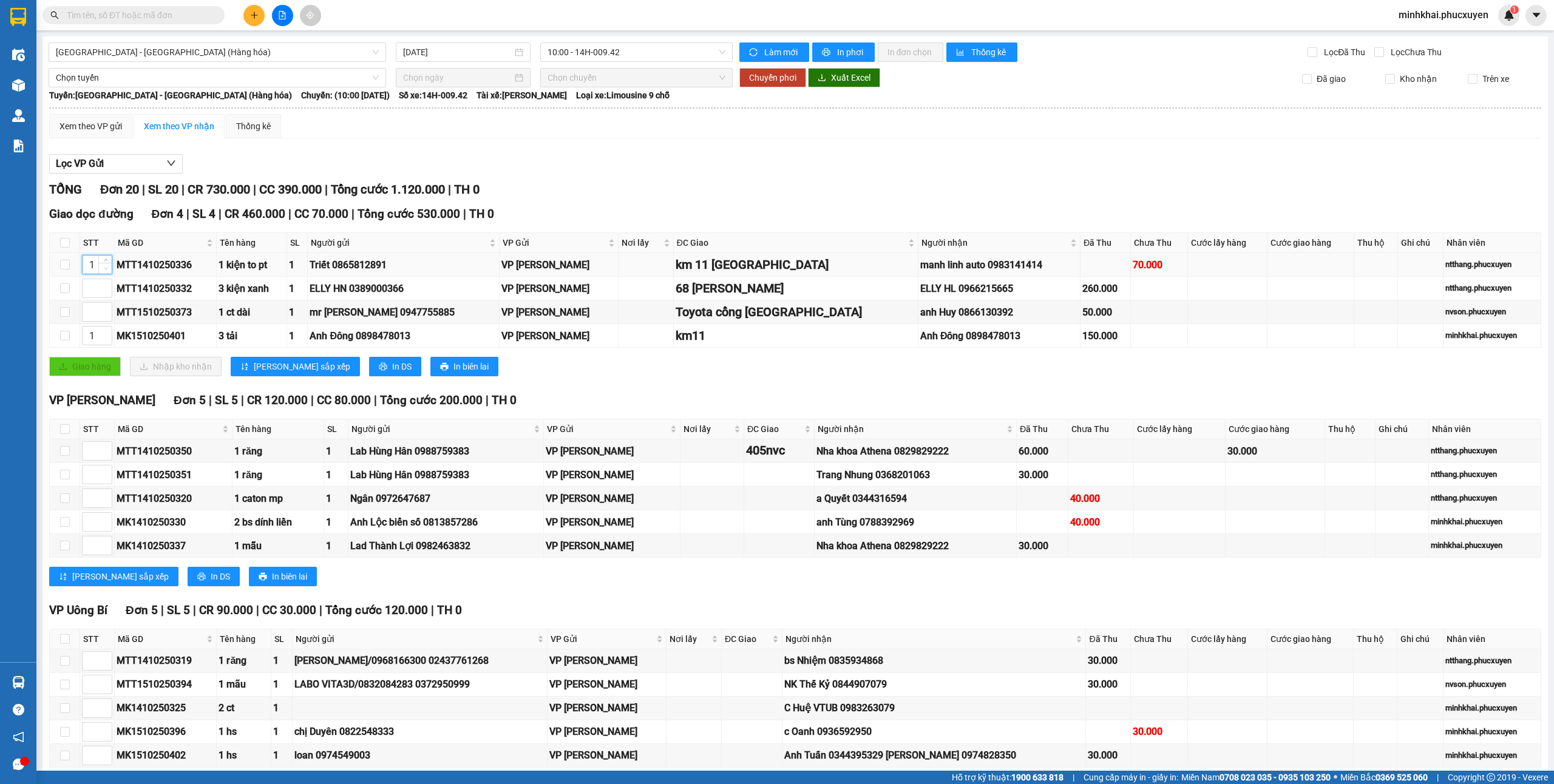
click at [107, 265] on span "Decrease Value" at bounding box center [105, 268] width 14 height 11
type input "2"
click at [100, 260] on span "Increase Value" at bounding box center [105, 261] width 14 height 11
click at [104, 311] on icon "up" at bounding box center [106, 310] width 5 height 5
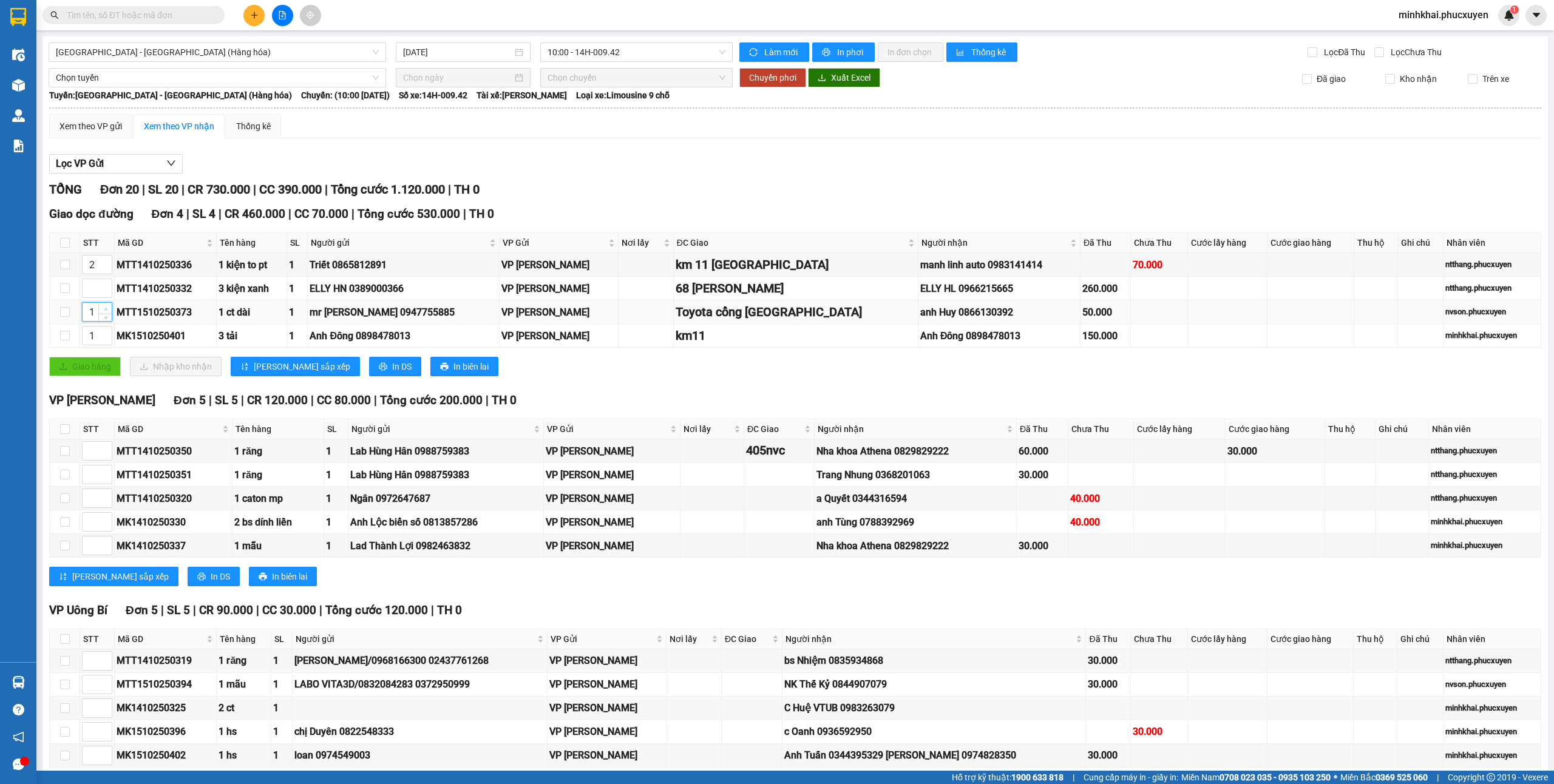
click at [104, 311] on icon "up" at bounding box center [106, 310] width 5 height 5
type input "3"
click at [105, 285] on icon "up" at bounding box center [106, 286] width 5 height 5
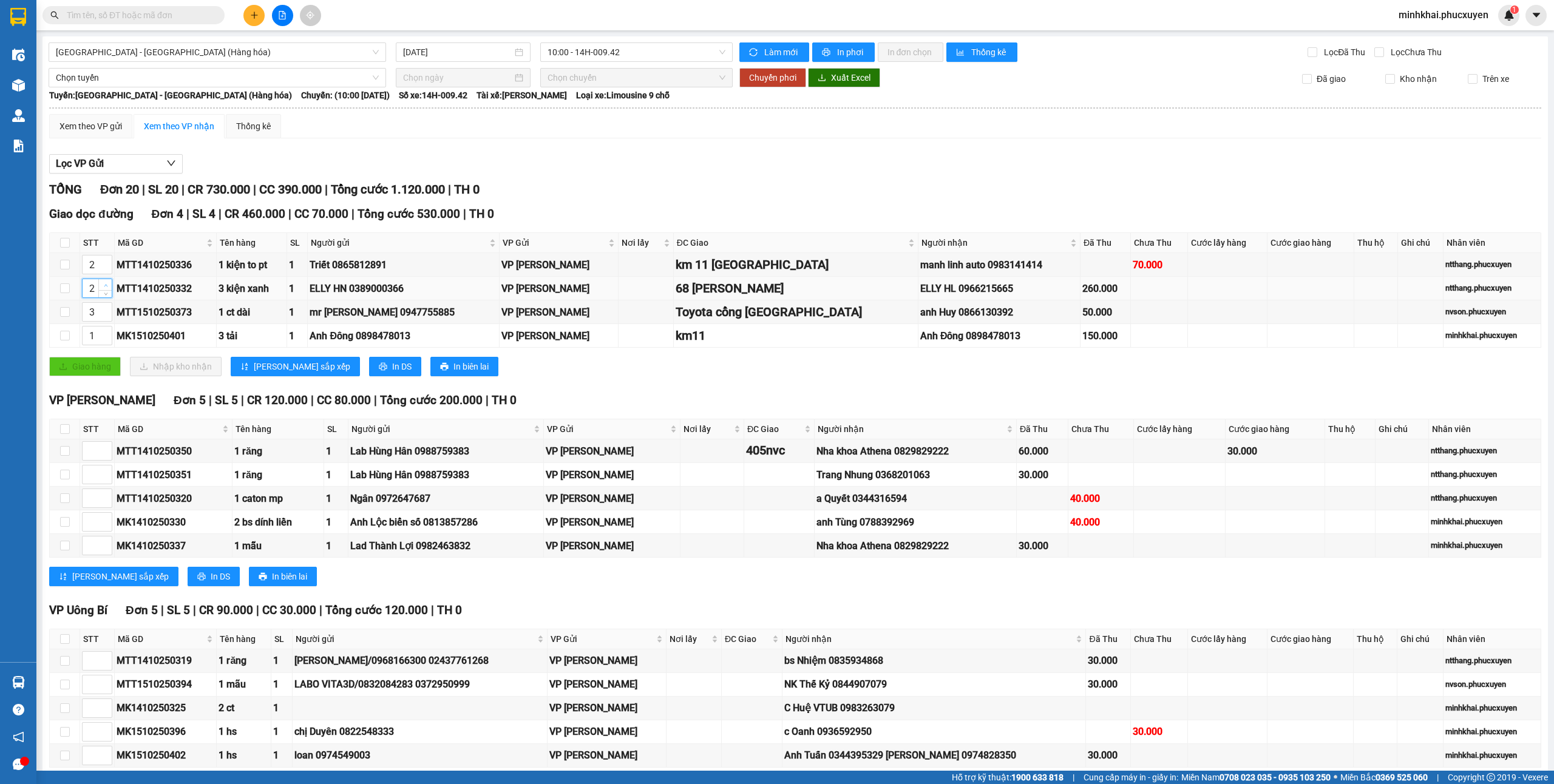
click at [105, 285] on icon "up" at bounding box center [106, 286] width 5 height 5
type input "4"
click at [272, 370] on span "[PERSON_NAME] sắp xếp" at bounding box center [302, 367] width 97 height 14
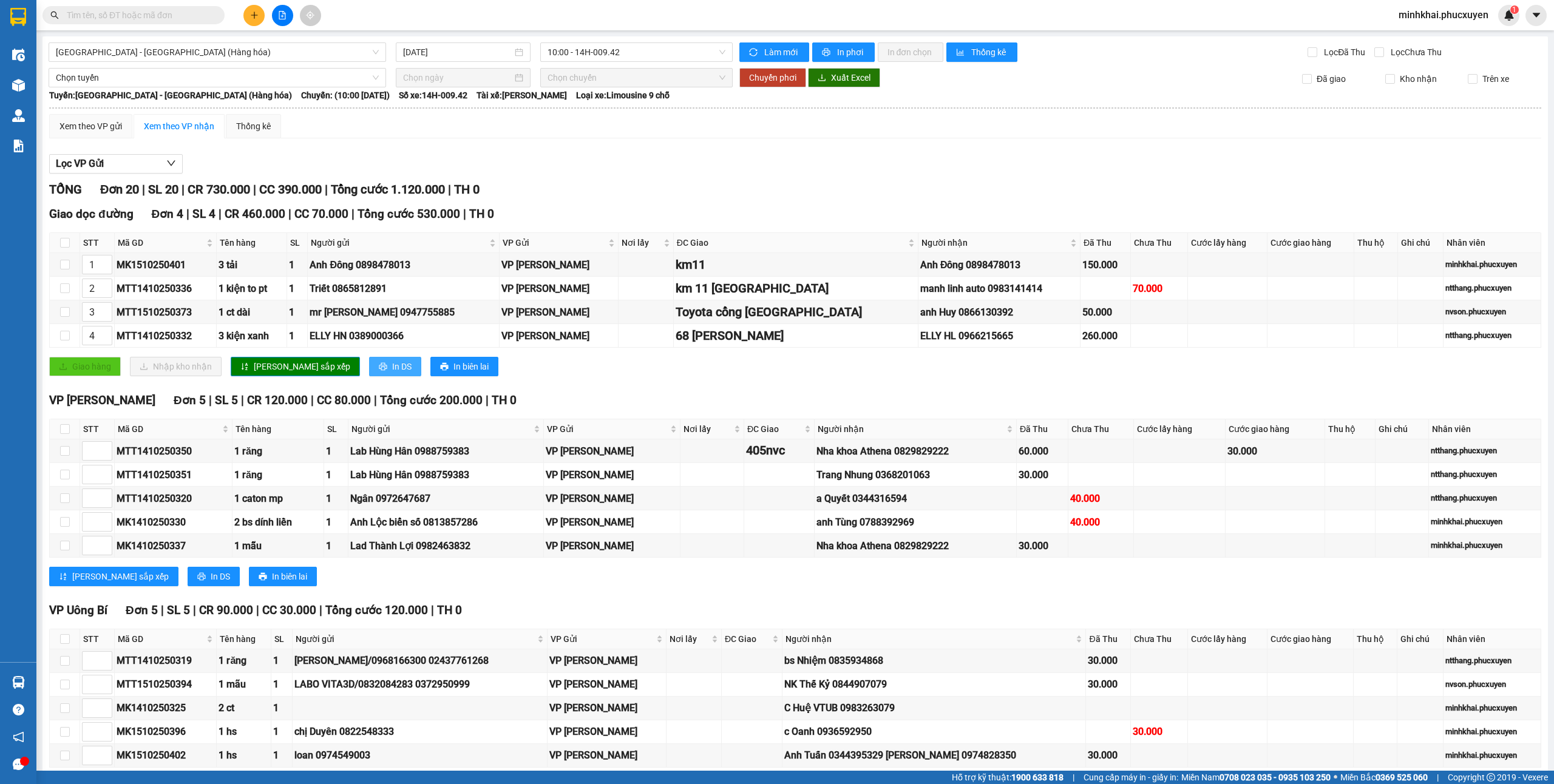
click at [369, 375] on button "In DS" at bounding box center [395, 366] width 52 height 19
click at [392, 372] on span "In DS" at bounding box center [401, 367] width 19 height 14
click at [251, 16] on icon "plus" at bounding box center [254, 14] width 8 height 8
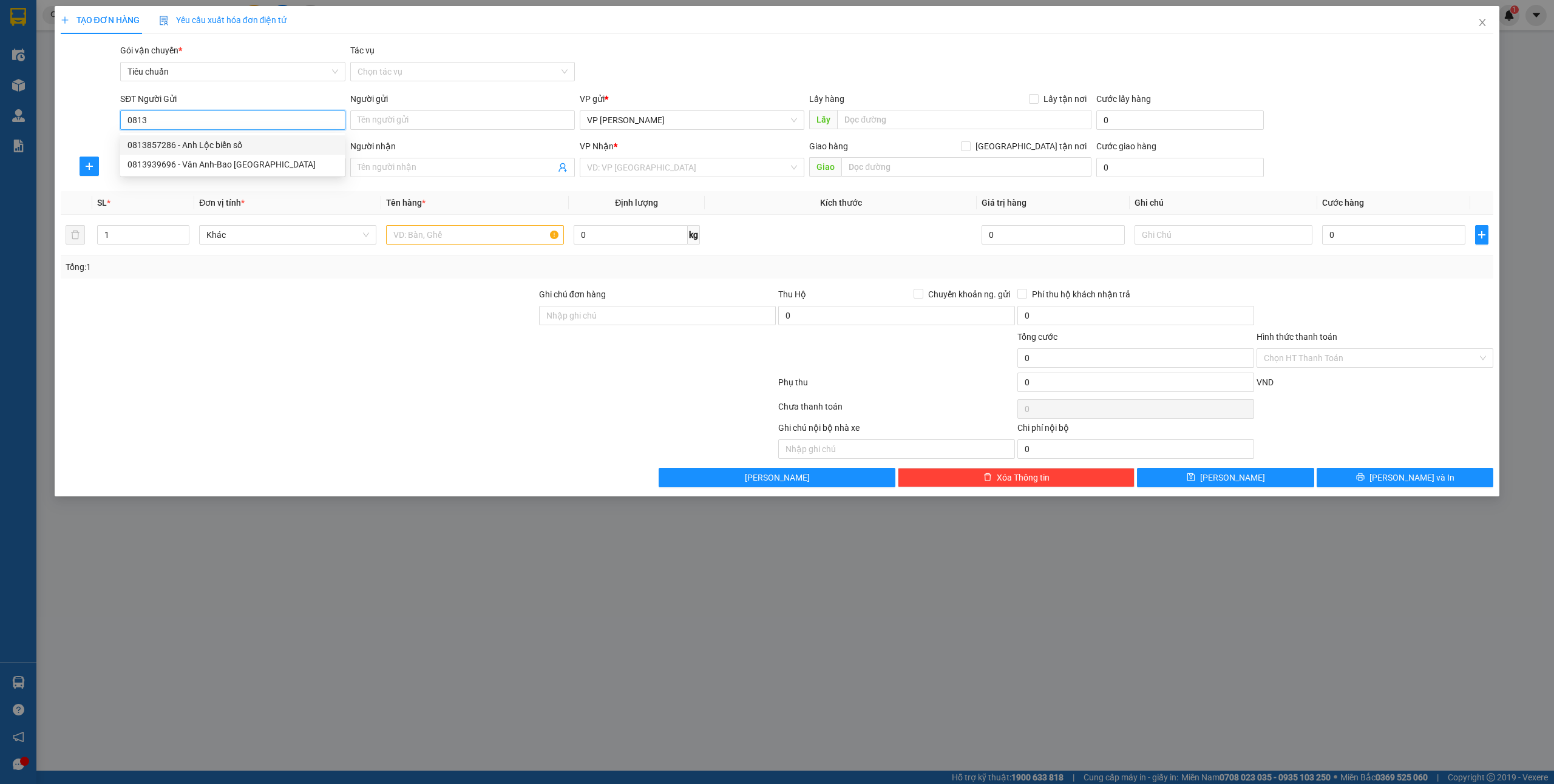
click at [195, 138] on div "0813857286 - Anh Lộc biển số" at bounding box center [232, 145] width 210 height 14
type input "0813857286"
type input "Anh Lộc biển số"
type input "0813857286"
click at [156, 175] on input "SĐT Người Nhận *" at bounding box center [233, 167] width 224 height 19
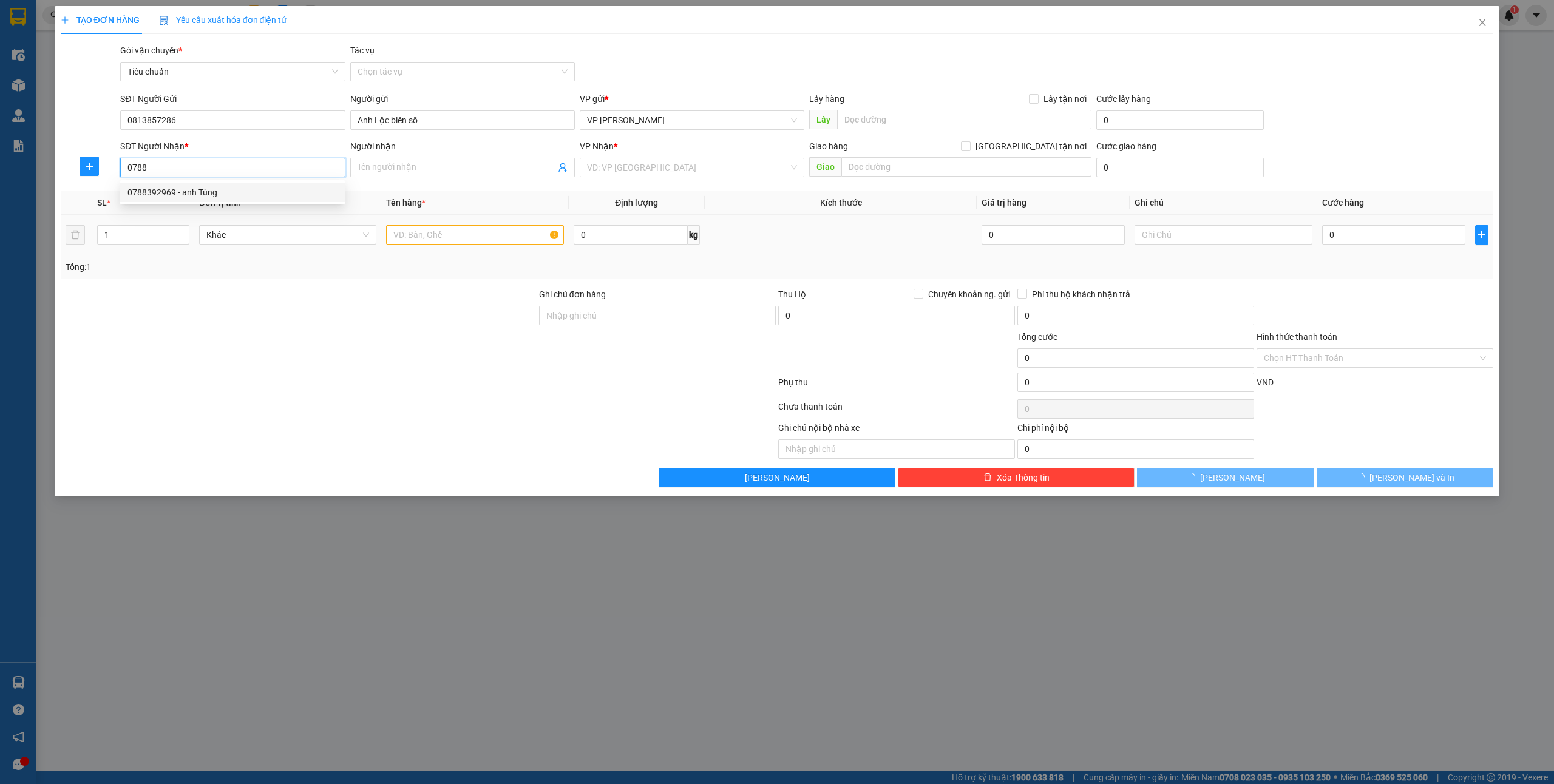
click at [139, 199] on div "0788392969 - anh Tùng" at bounding box center [233, 191] width 224 height 19
type input "0788392969"
click at [439, 236] on input "text" at bounding box center [475, 234] width 177 height 19
type input "1"
type input "anh Tùng"
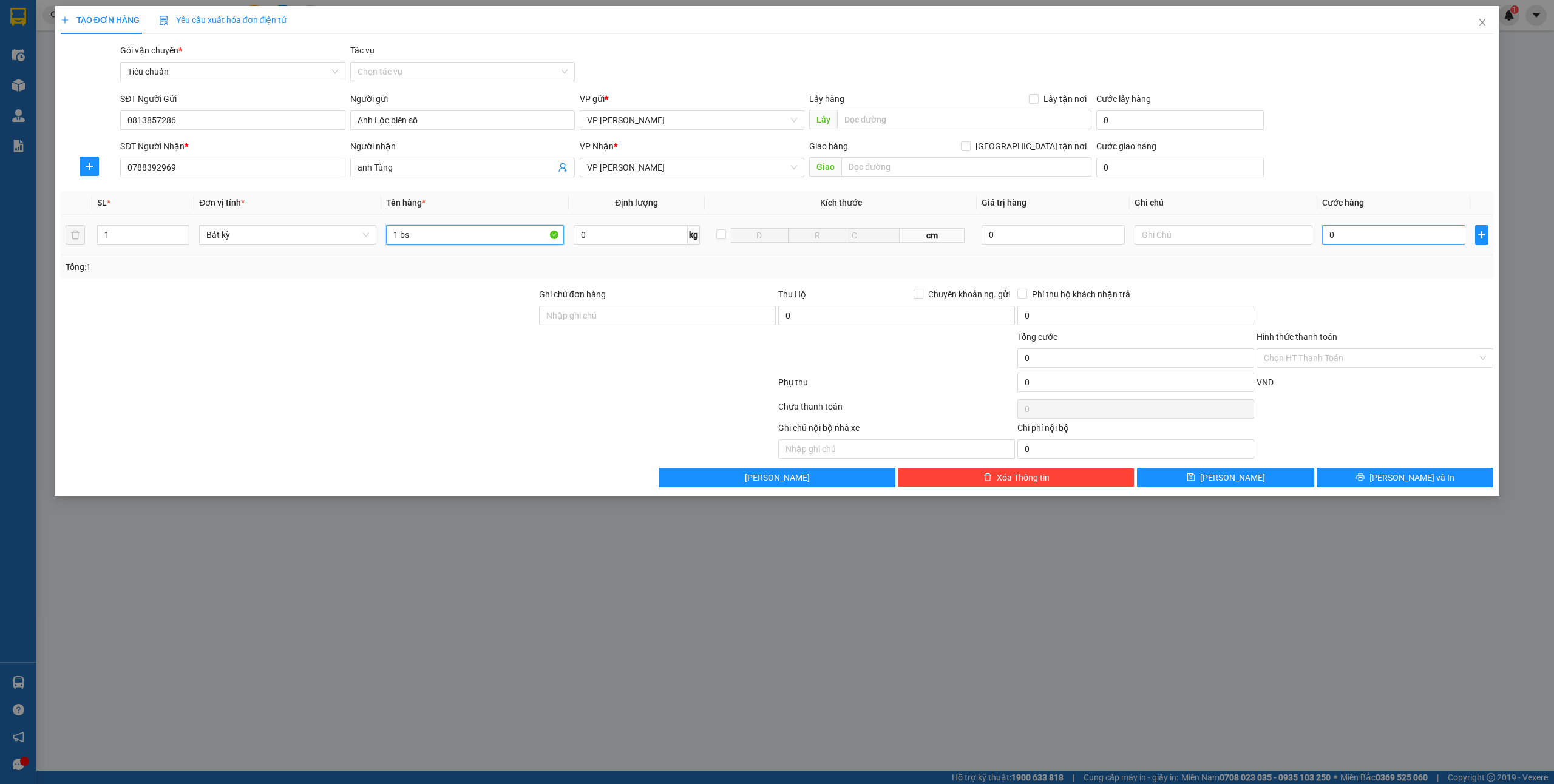
type input "1 bs"
click at [1343, 236] on input "0" at bounding box center [1394, 234] width 143 height 19
type input "3"
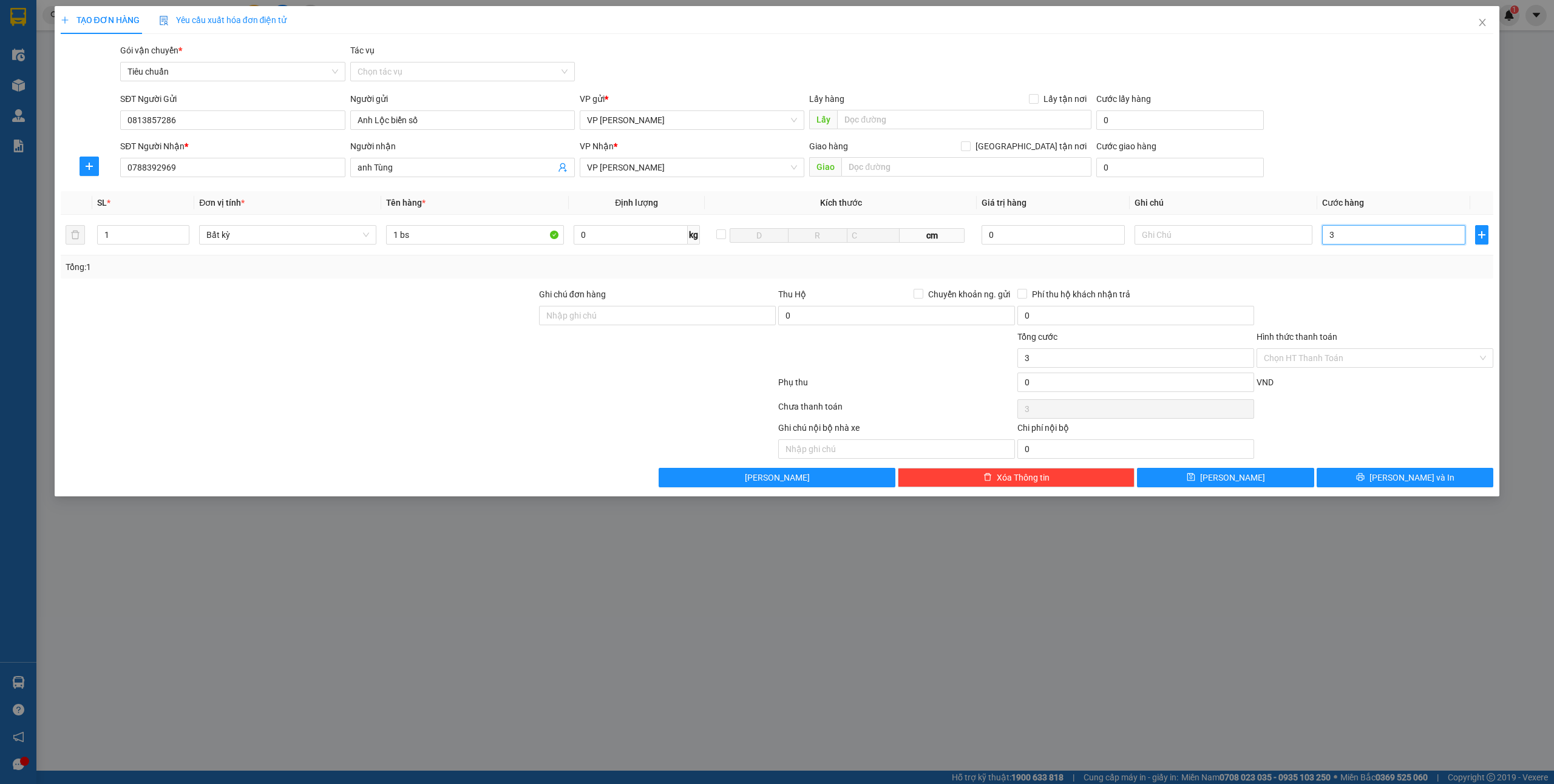
type input "30"
click at [1403, 477] on span "[PERSON_NAME] và In" at bounding box center [1411, 477] width 85 height 14
type input "30.000"
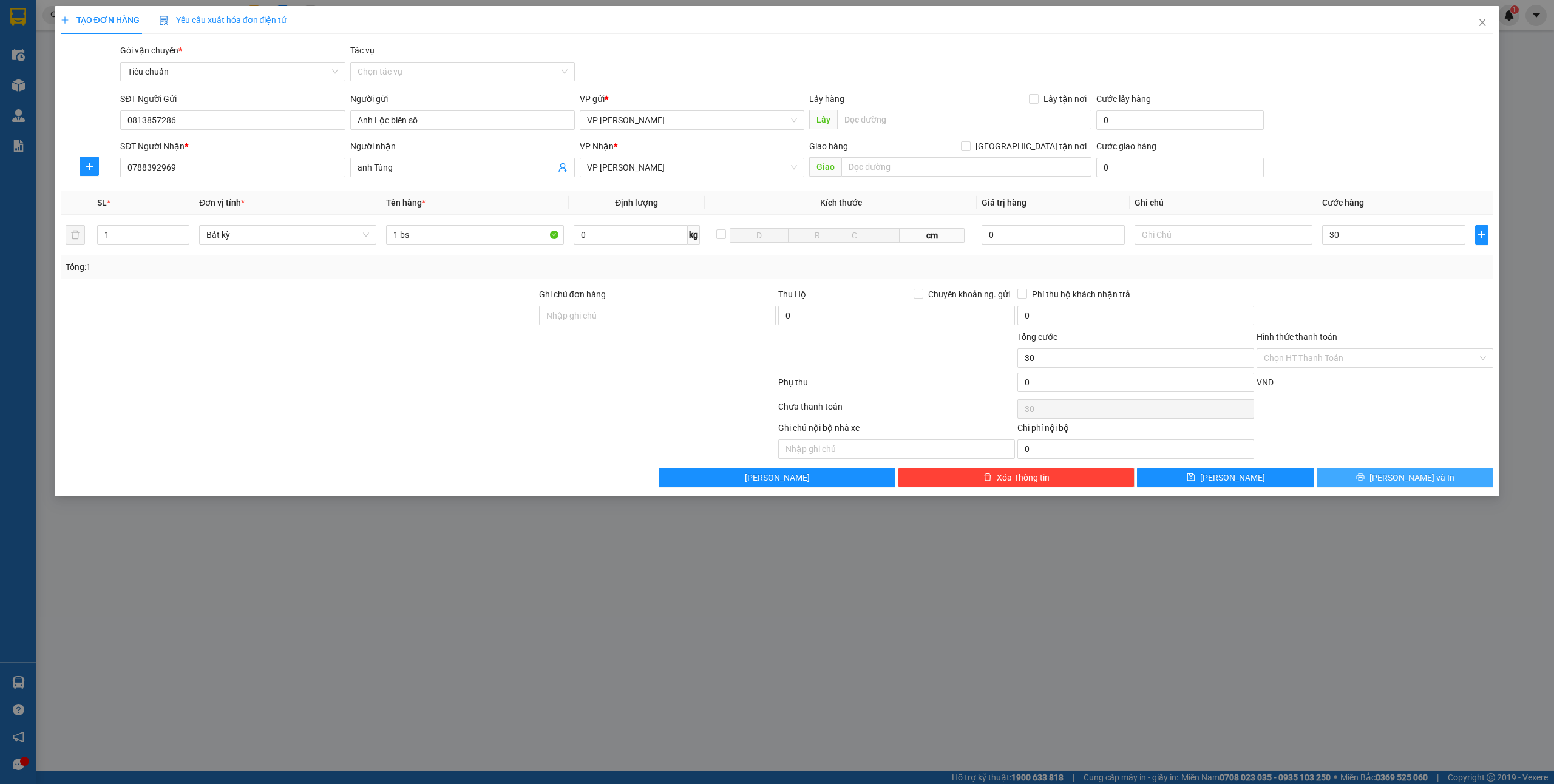
type input "30.000"
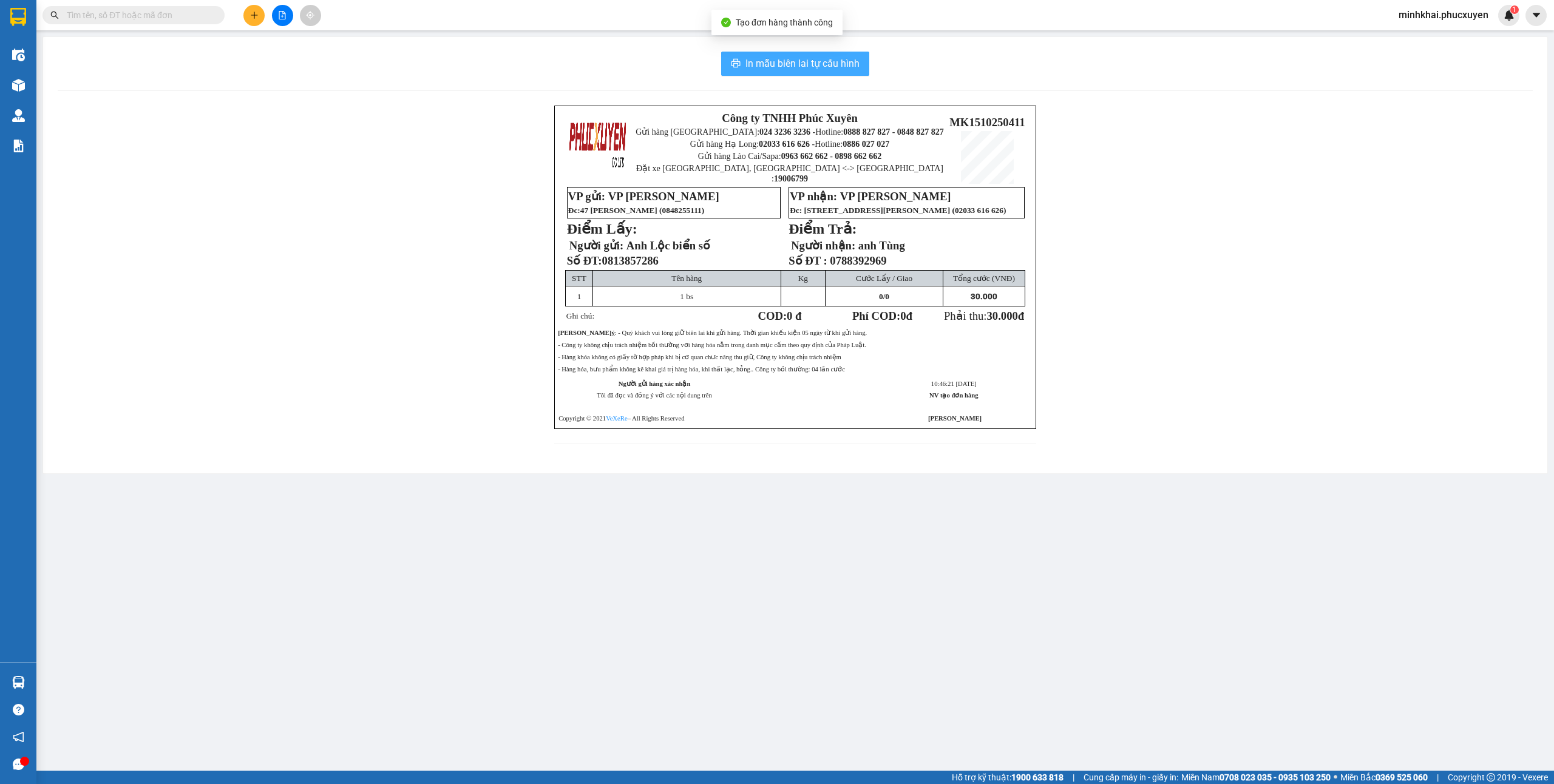
click at [770, 62] on span "In mẫu biên lai tự cấu hình" at bounding box center [803, 63] width 114 height 15
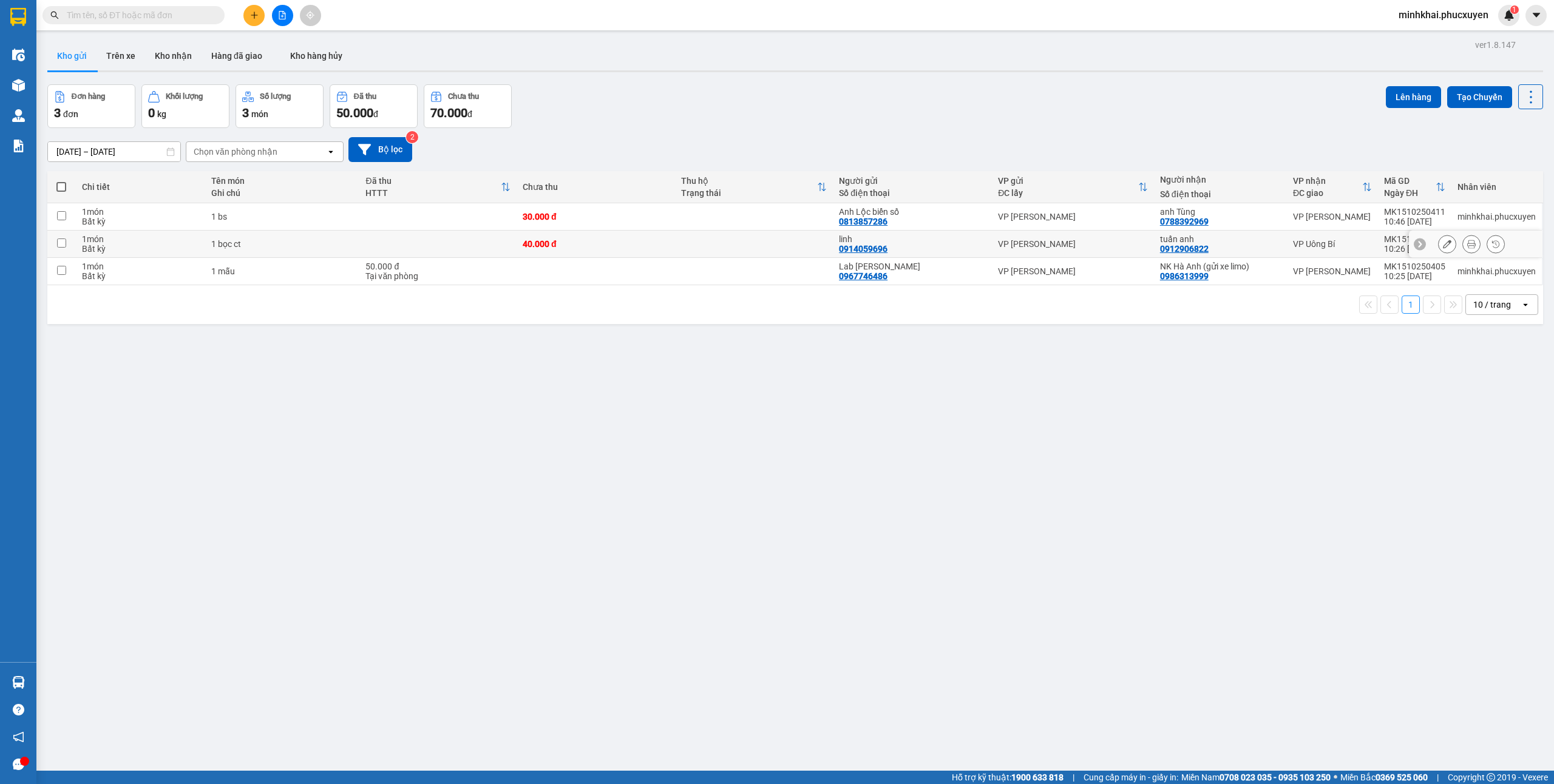
click at [55, 244] on td at bounding box center [61, 244] width 28 height 27
checkbox input "true"
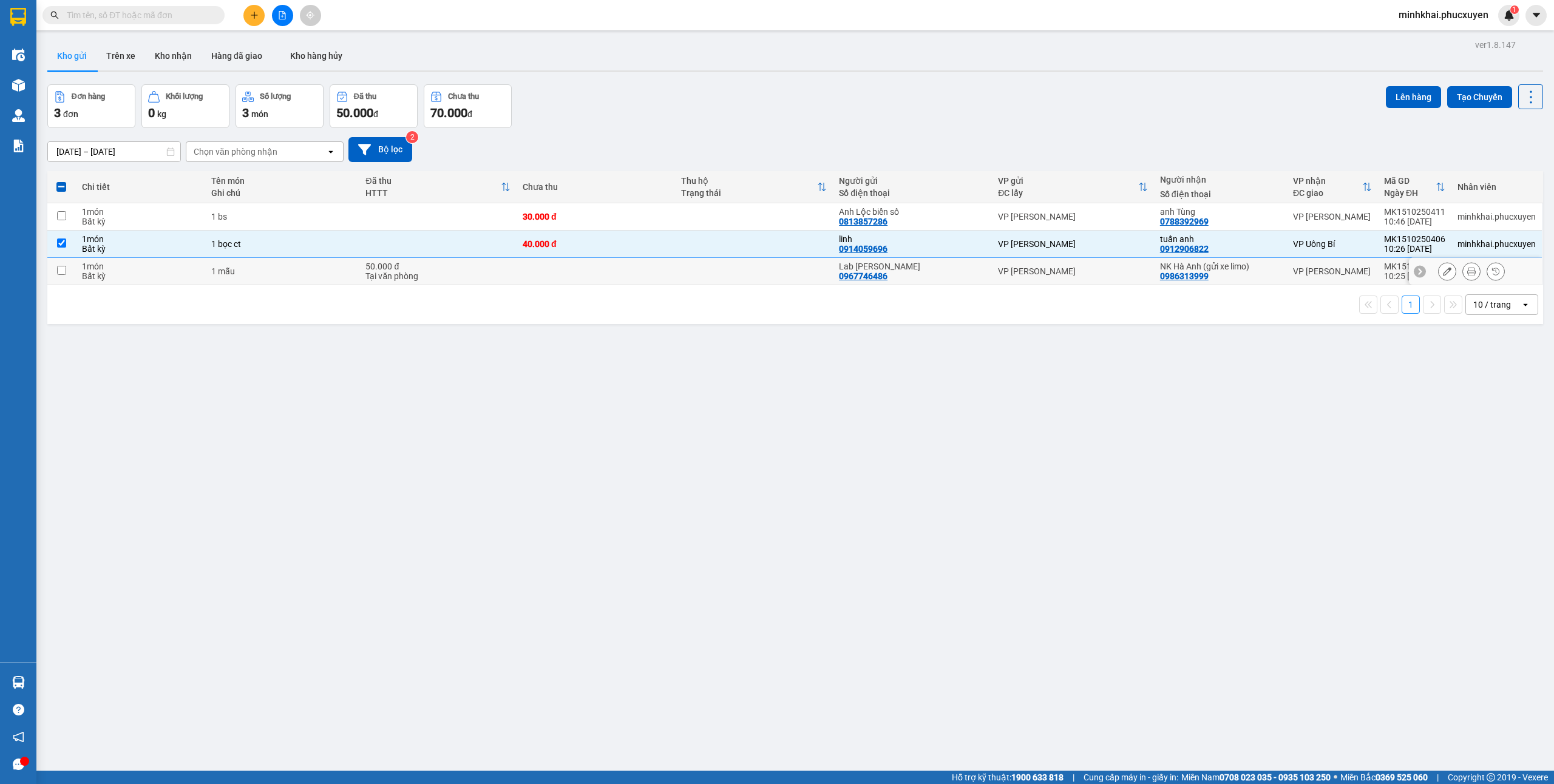
click at [61, 279] on td at bounding box center [61, 272] width 28 height 27
checkbox input "true"
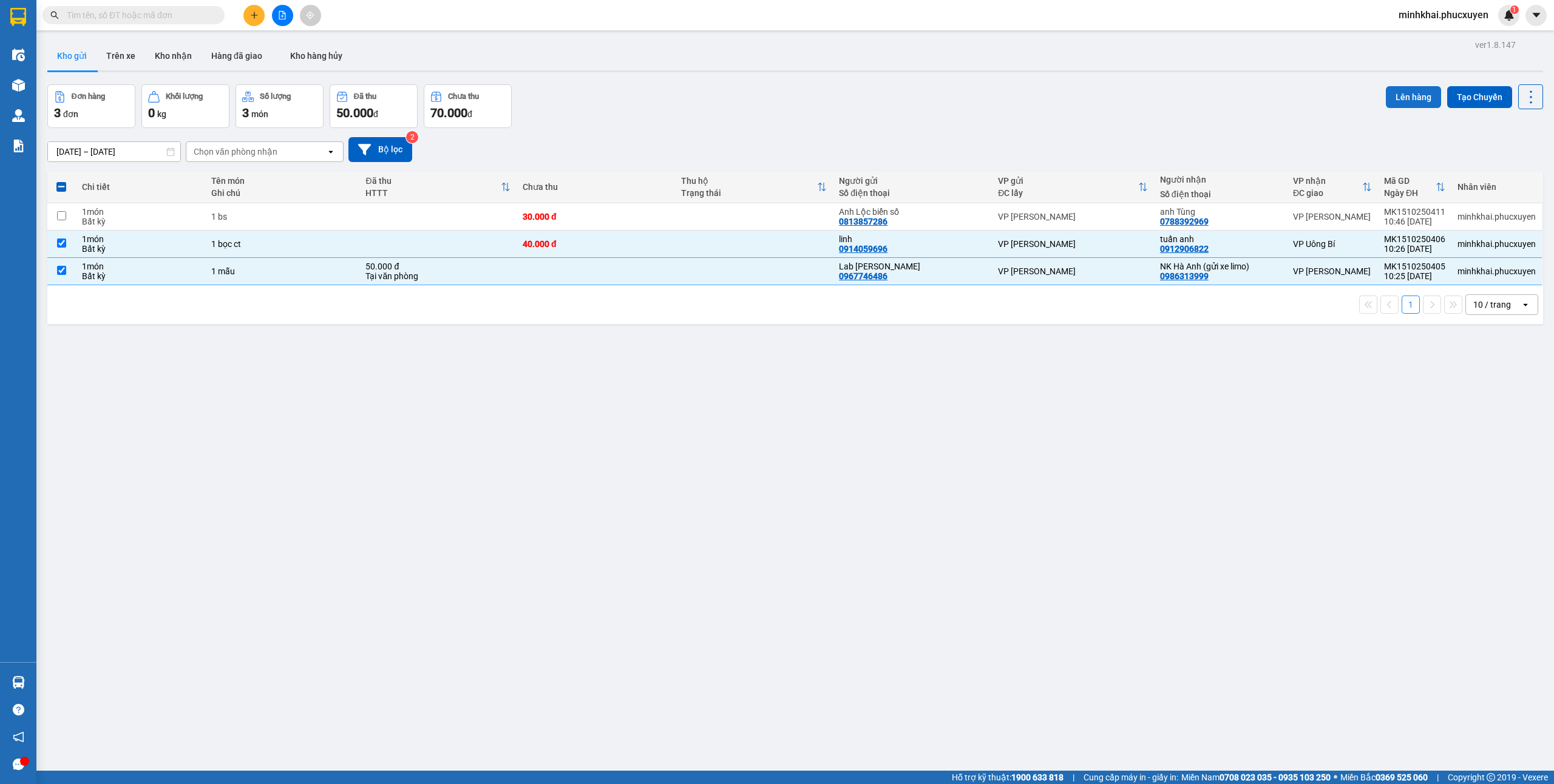
click at [1399, 86] on button "Lên hàng" at bounding box center [1413, 97] width 55 height 22
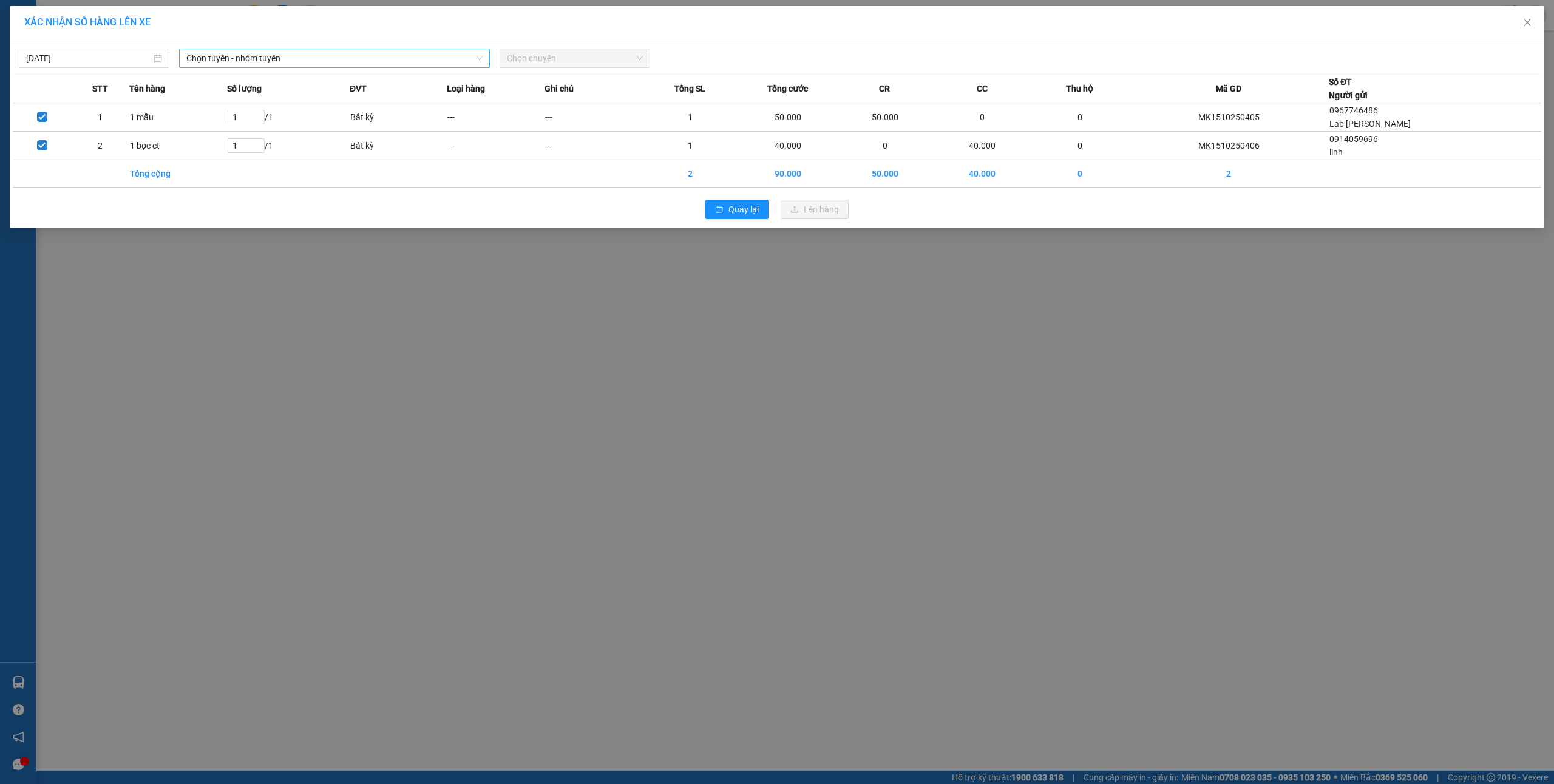
click at [311, 56] on span "Chọn tuyến - nhóm tuyến" at bounding box center [334, 58] width 296 height 18
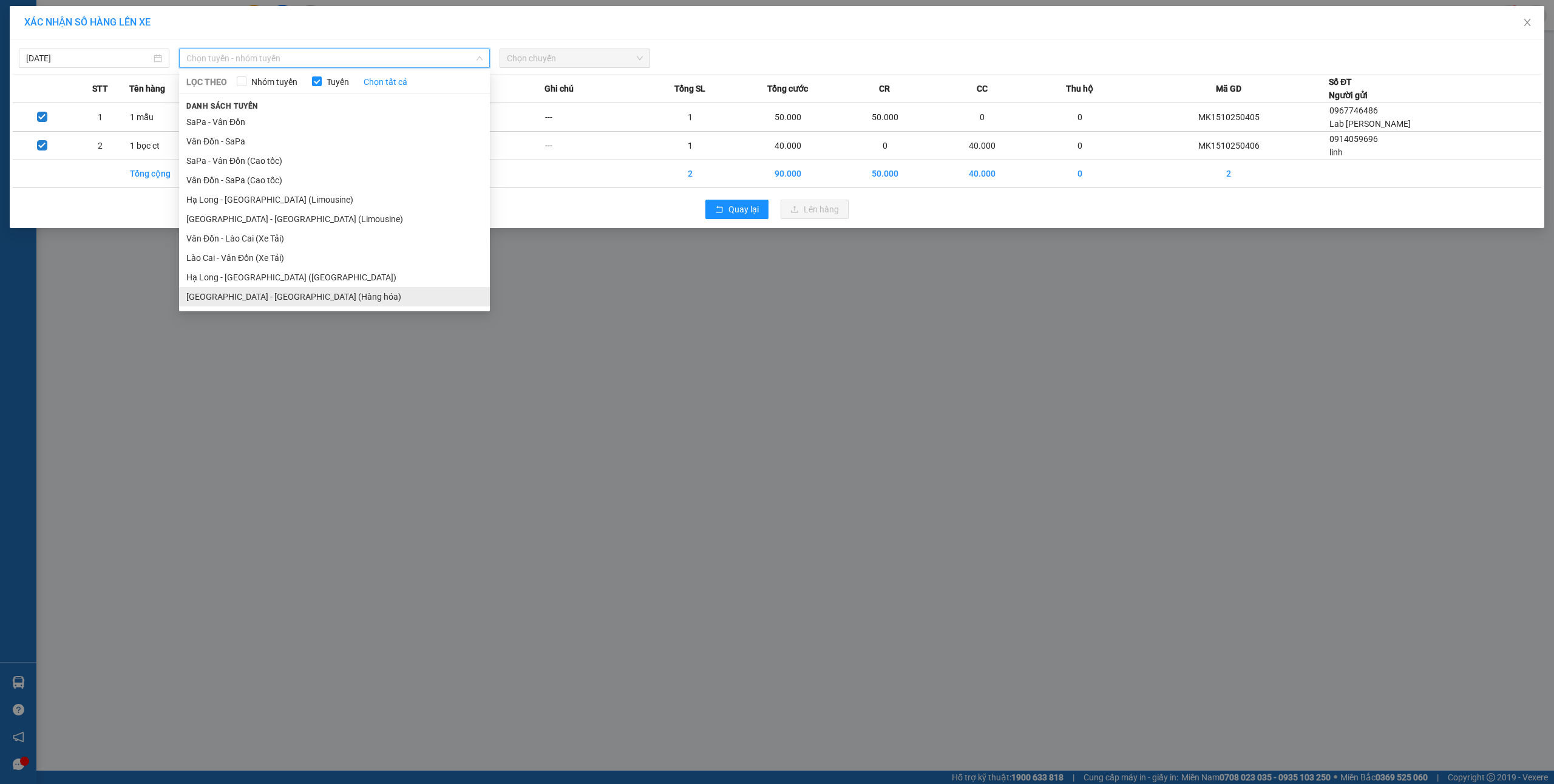
click at [292, 290] on li "[GEOGRAPHIC_DATA] - [GEOGRAPHIC_DATA] (Hàng hóa)" at bounding box center [334, 296] width 310 height 19
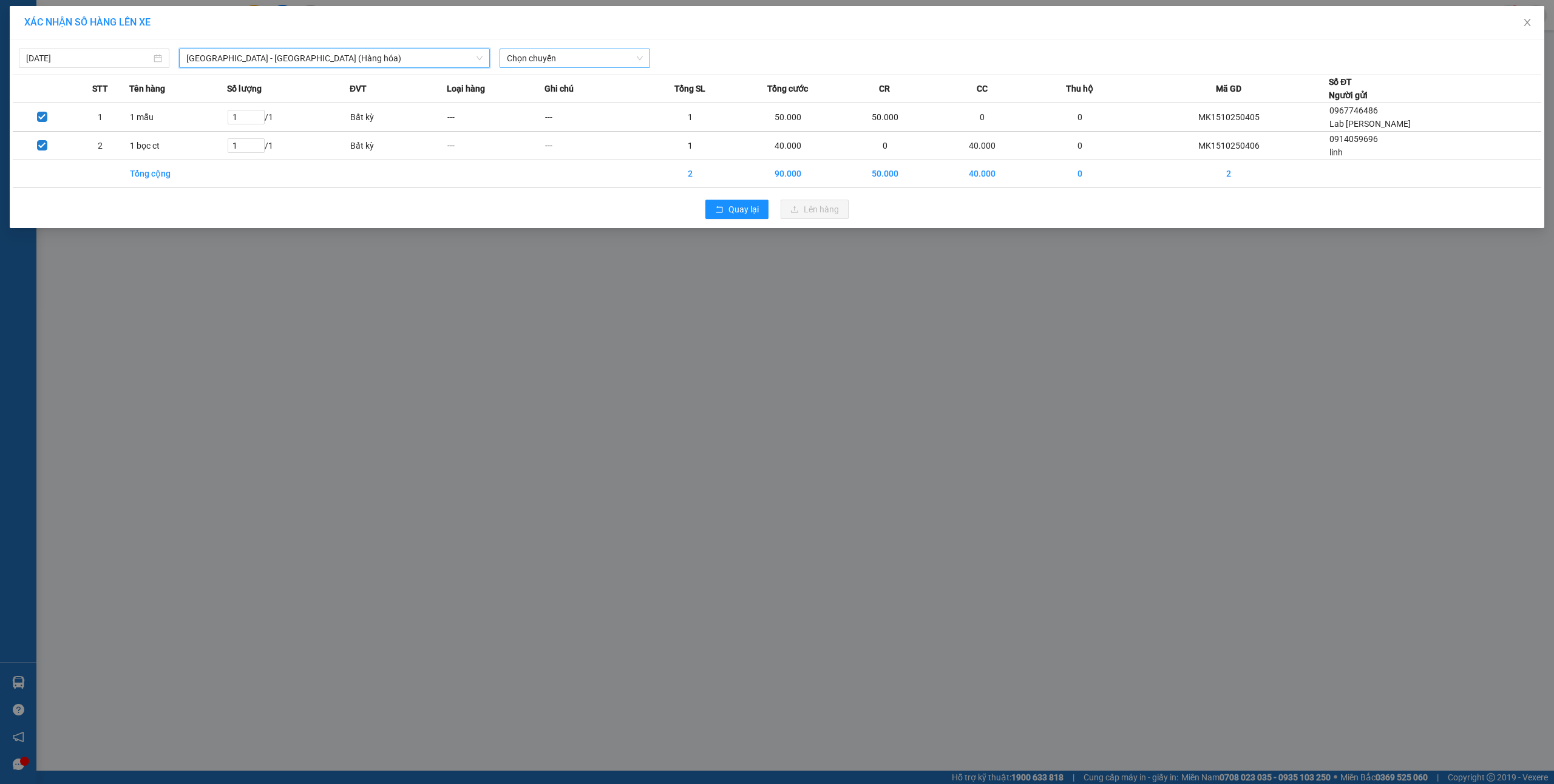
click at [566, 64] on span "Chọn chuyến" at bounding box center [574, 58] width 136 height 18
click at [556, 107] on div "10:00 - 14H-009.42" at bounding box center [554, 102] width 95 height 14
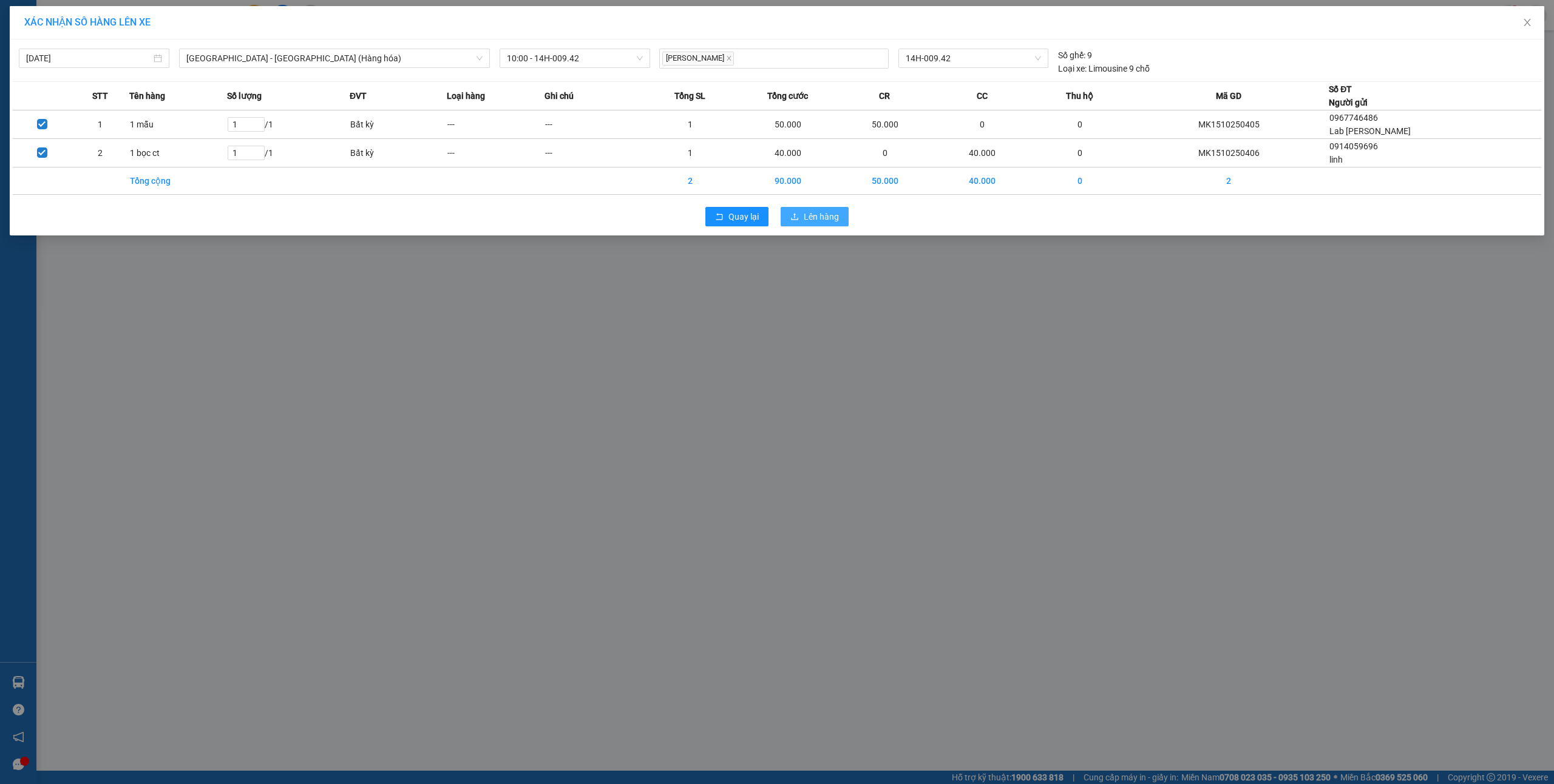
click at [821, 214] on span "Lên hàng" at bounding box center [821, 217] width 35 height 14
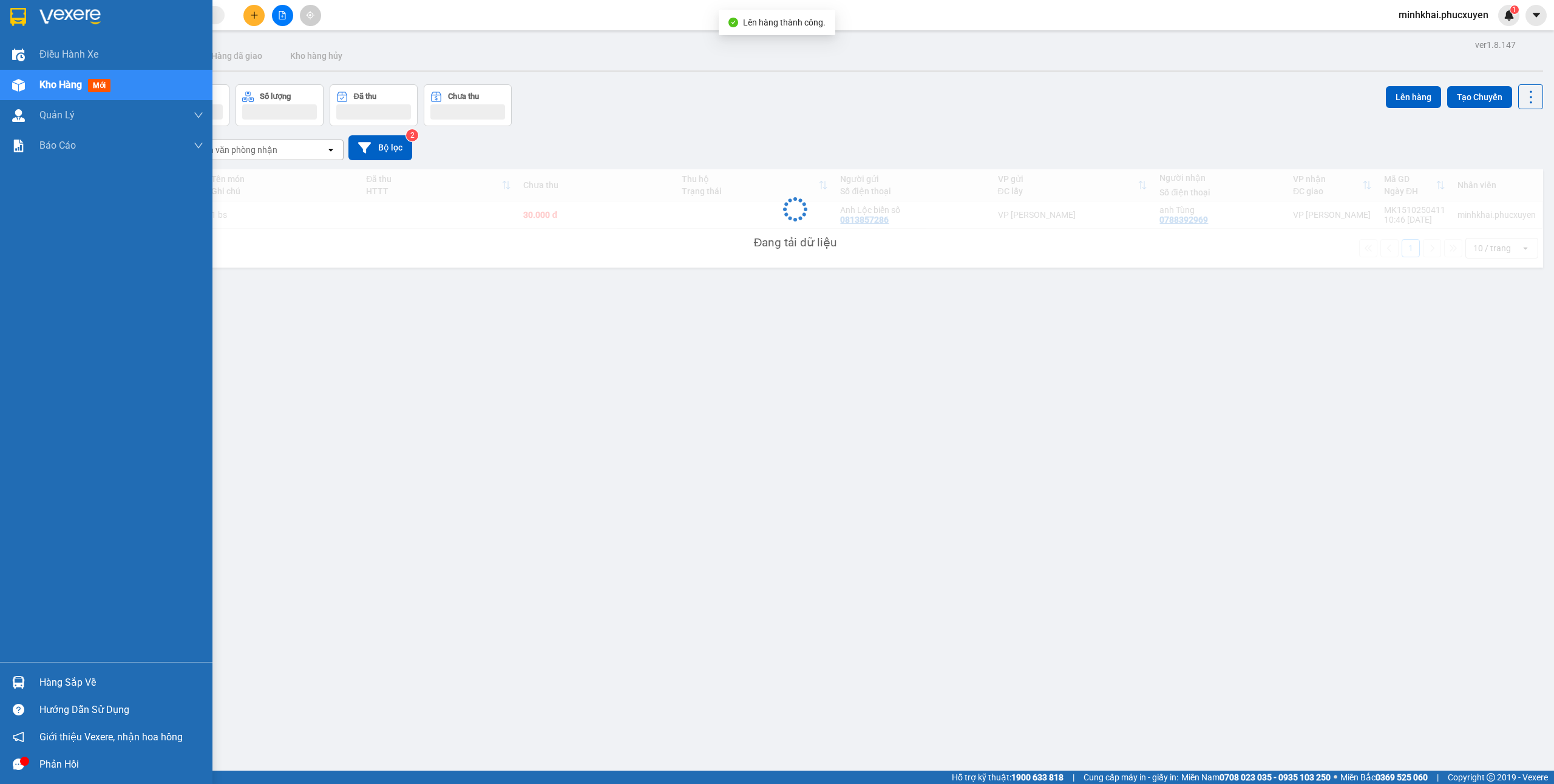
click at [4, 677] on div "Hàng sắp về" at bounding box center [106, 683] width 212 height 27
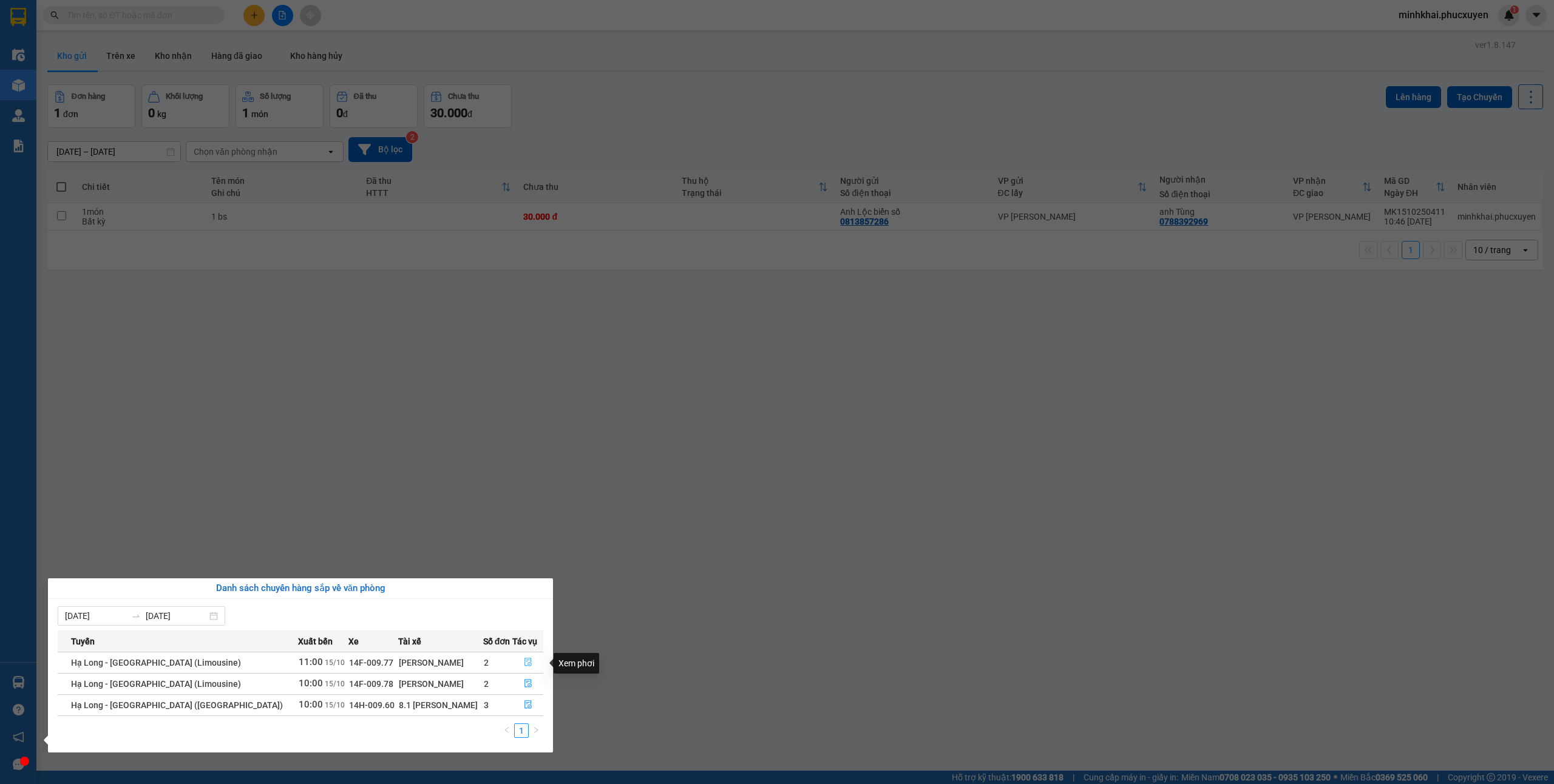
click at [525, 667] on span "file-done" at bounding box center [528, 662] width 8 height 10
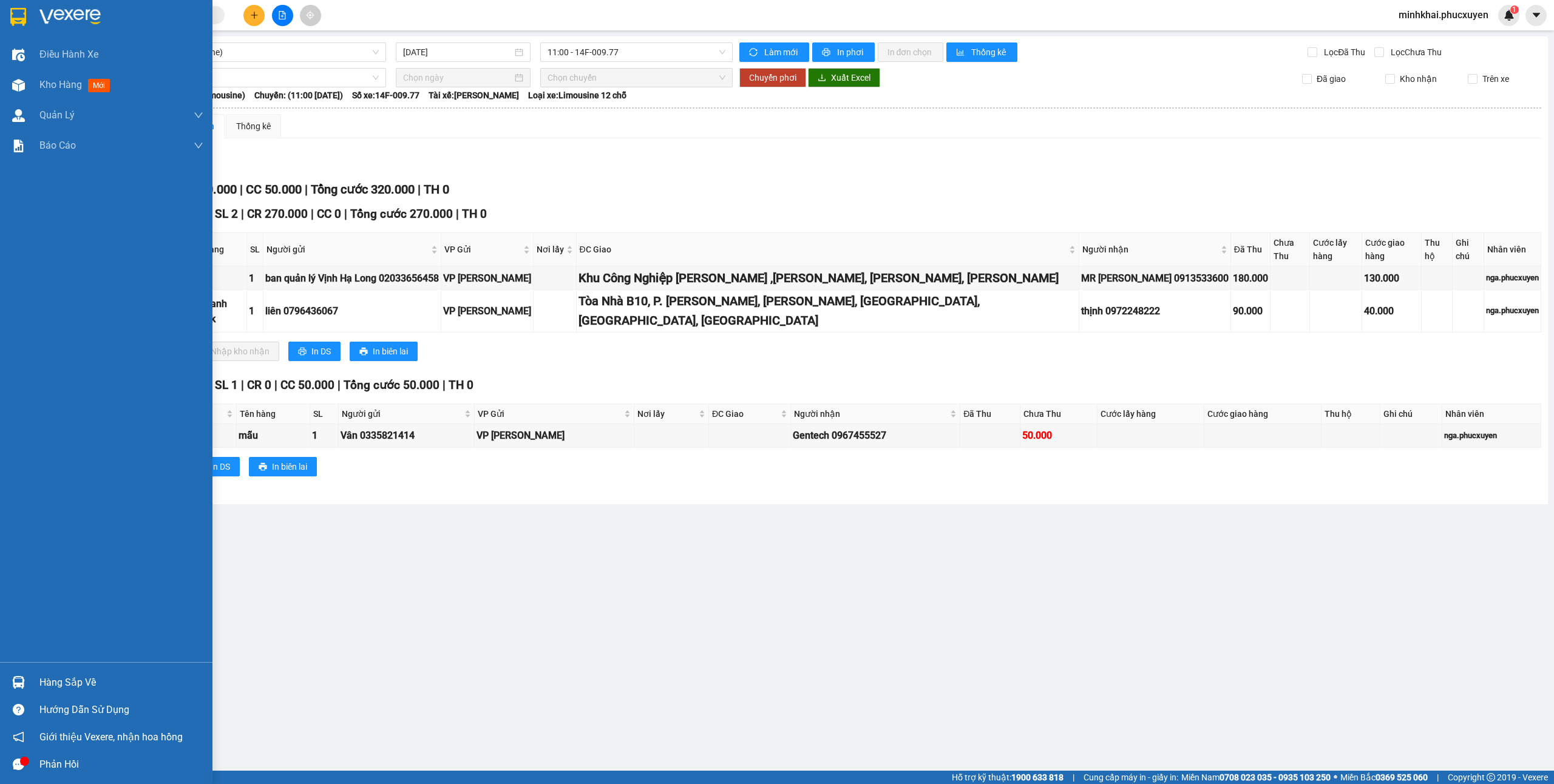
click at [5, 678] on div "Hàng sắp về" at bounding box center [106, 683] width 212 height 27
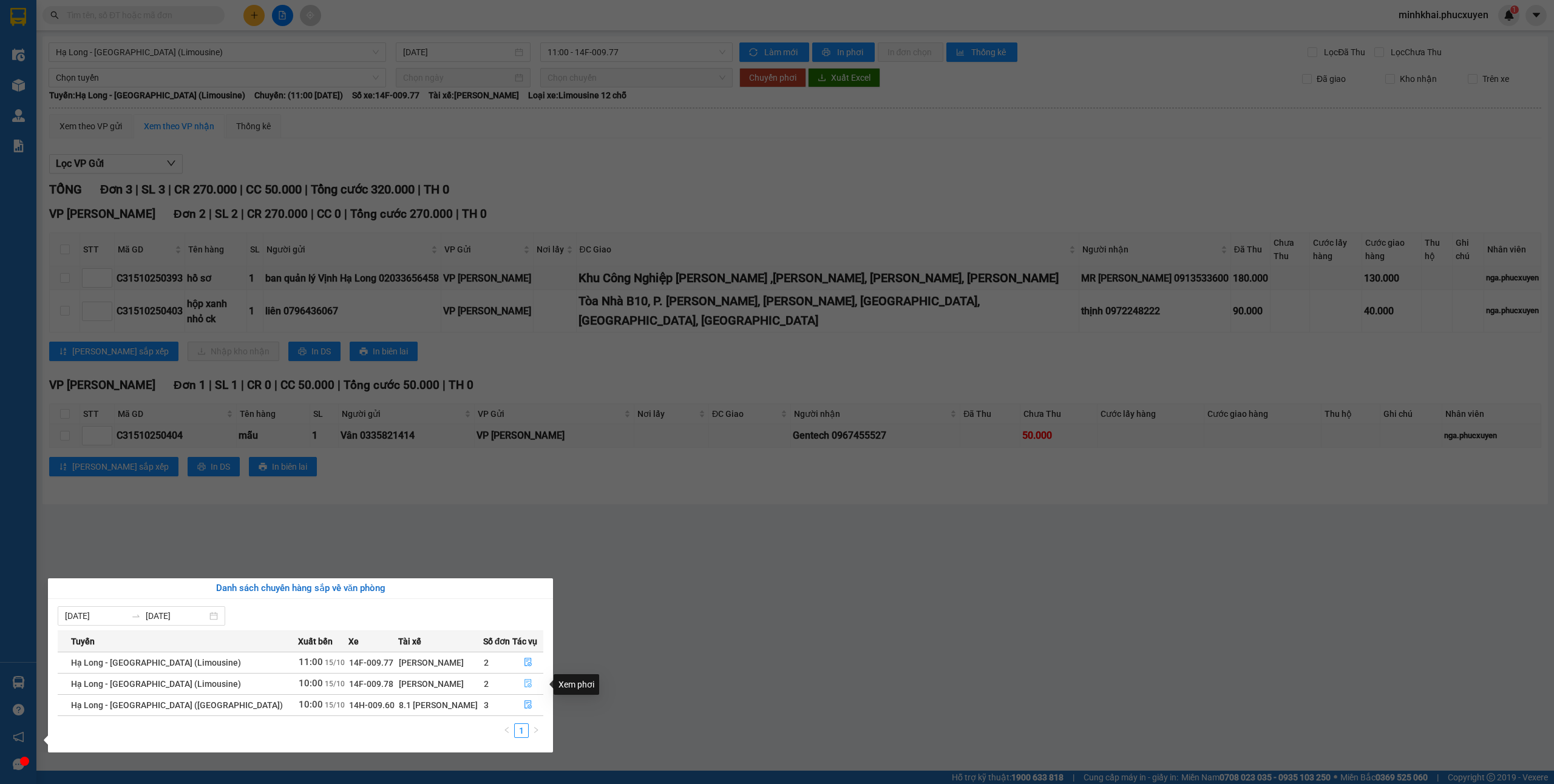
click at [516, 683] on button "button" at bounding box center [527, 683] width 30 height 19
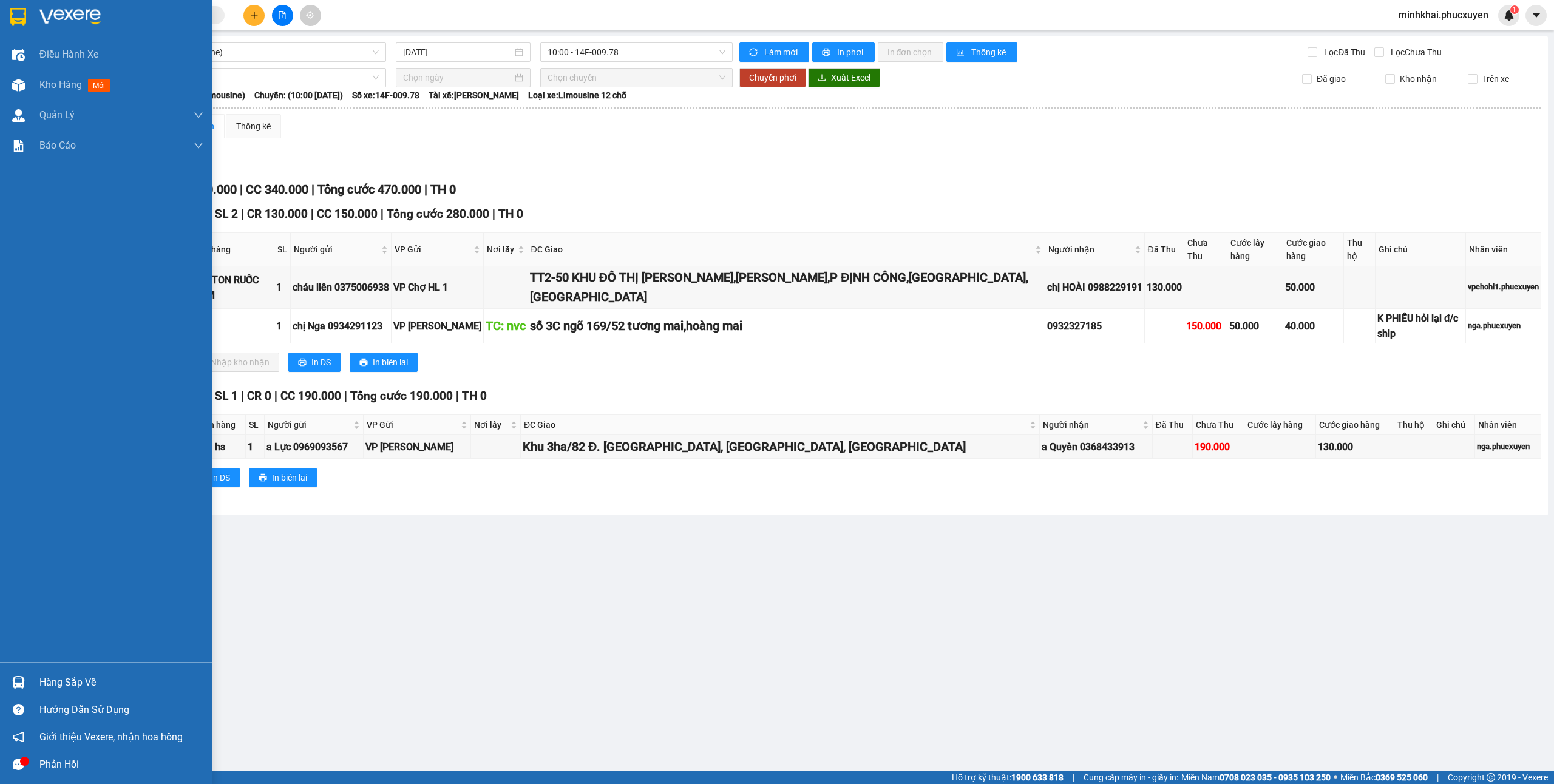
click at [22, 676] on img at bounding box center [18, 682] width 13 height 13
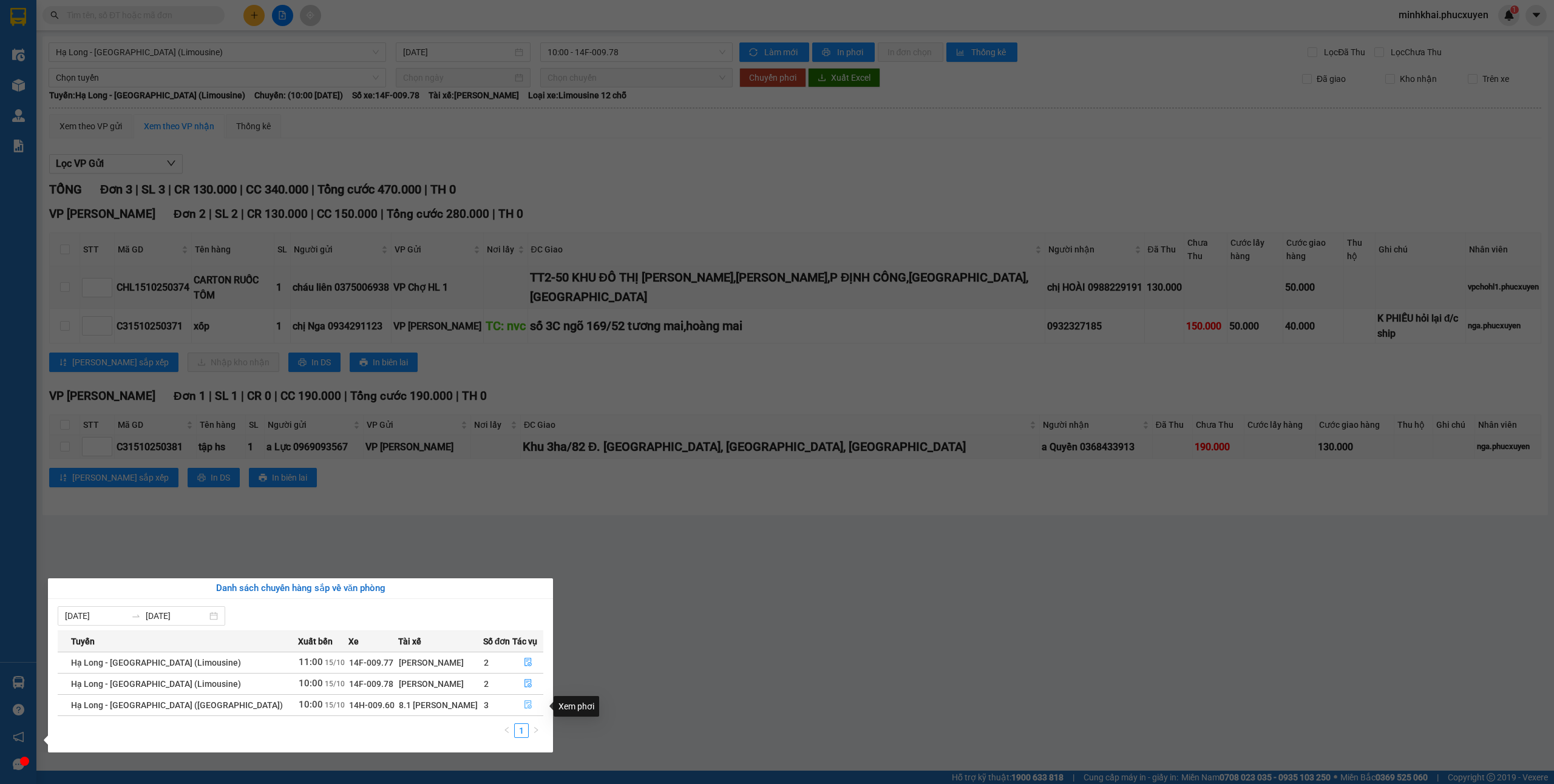
click at [524, 708] on icon "file-done" at bounding box center [528, 704] width 8 height 8
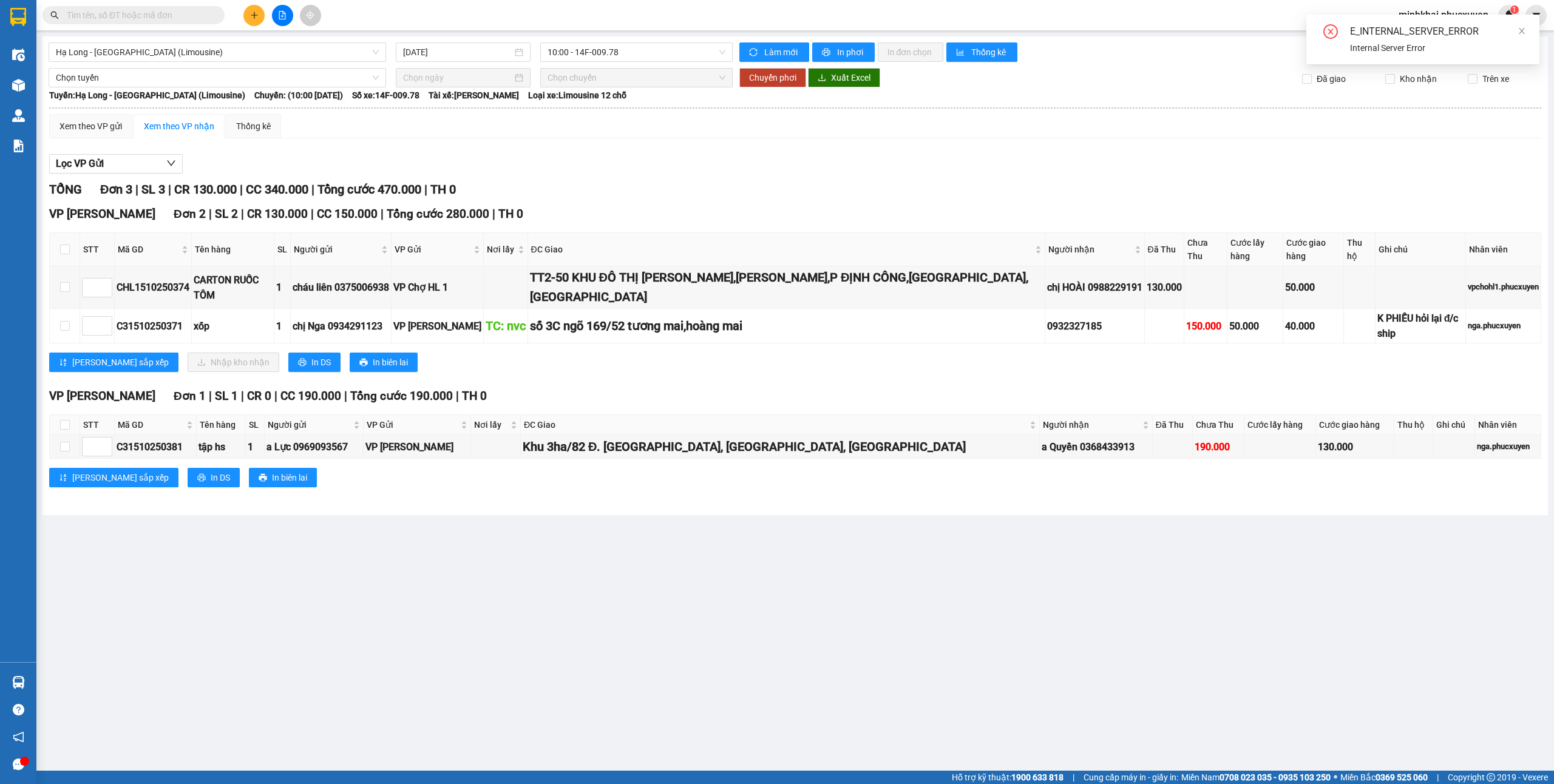
click at [1527, 27] on div "E_INTERNAL_SERVER_ERROR Internal Server Error" at bounding box center [1423, 39] width 233 height 50
drag, startPoint x: 1525, startPoint y: 29, endPoint x: 1452, endPoint y: 71, distance: 84.2
click at [1523, 32] on icon "close" at bounding box center [1521, 31] width 8 height 8
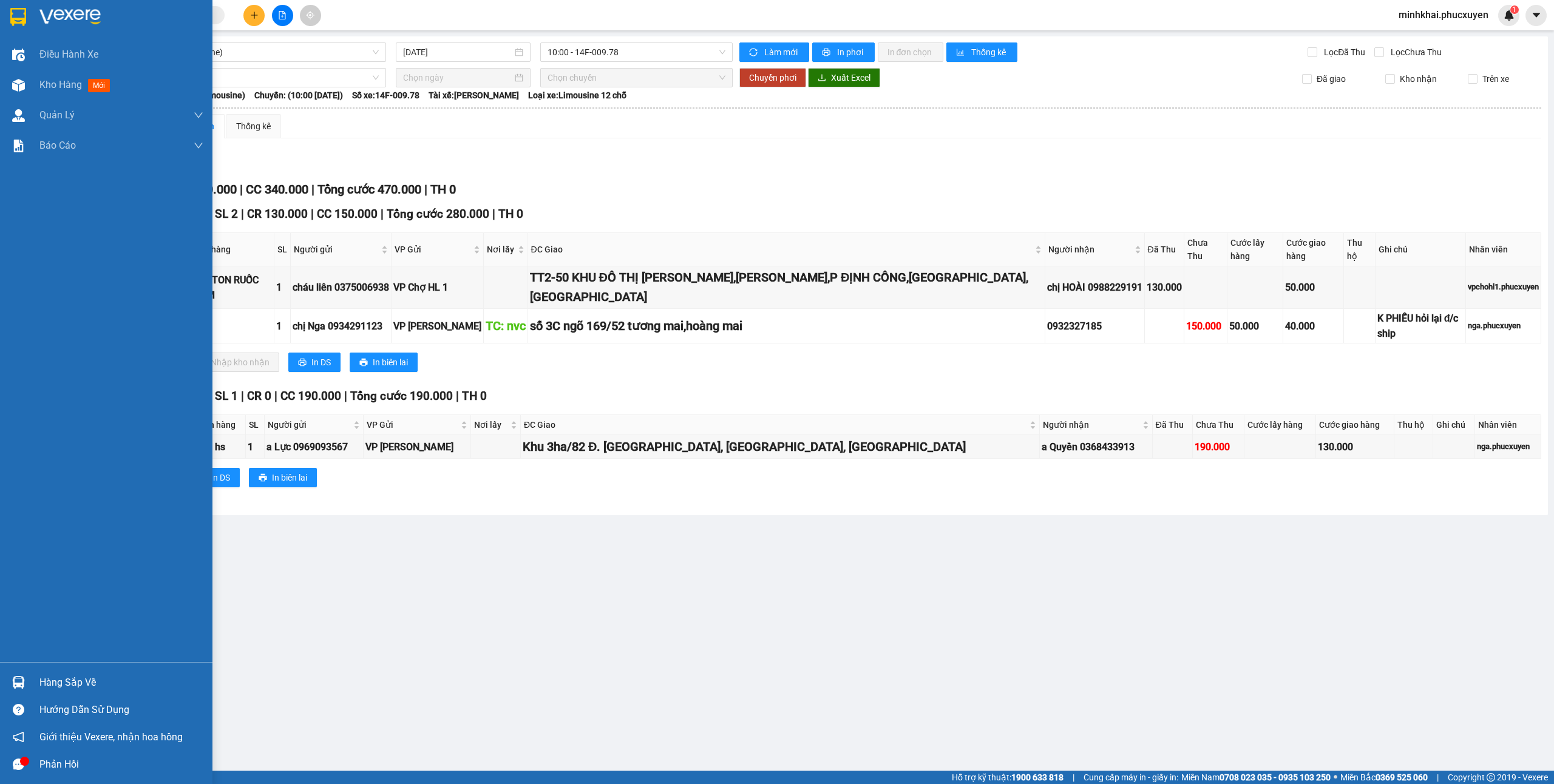
click at [76, 689] on div "Hàng sắp về" at bounding box center [121, 683] width 164 height 18
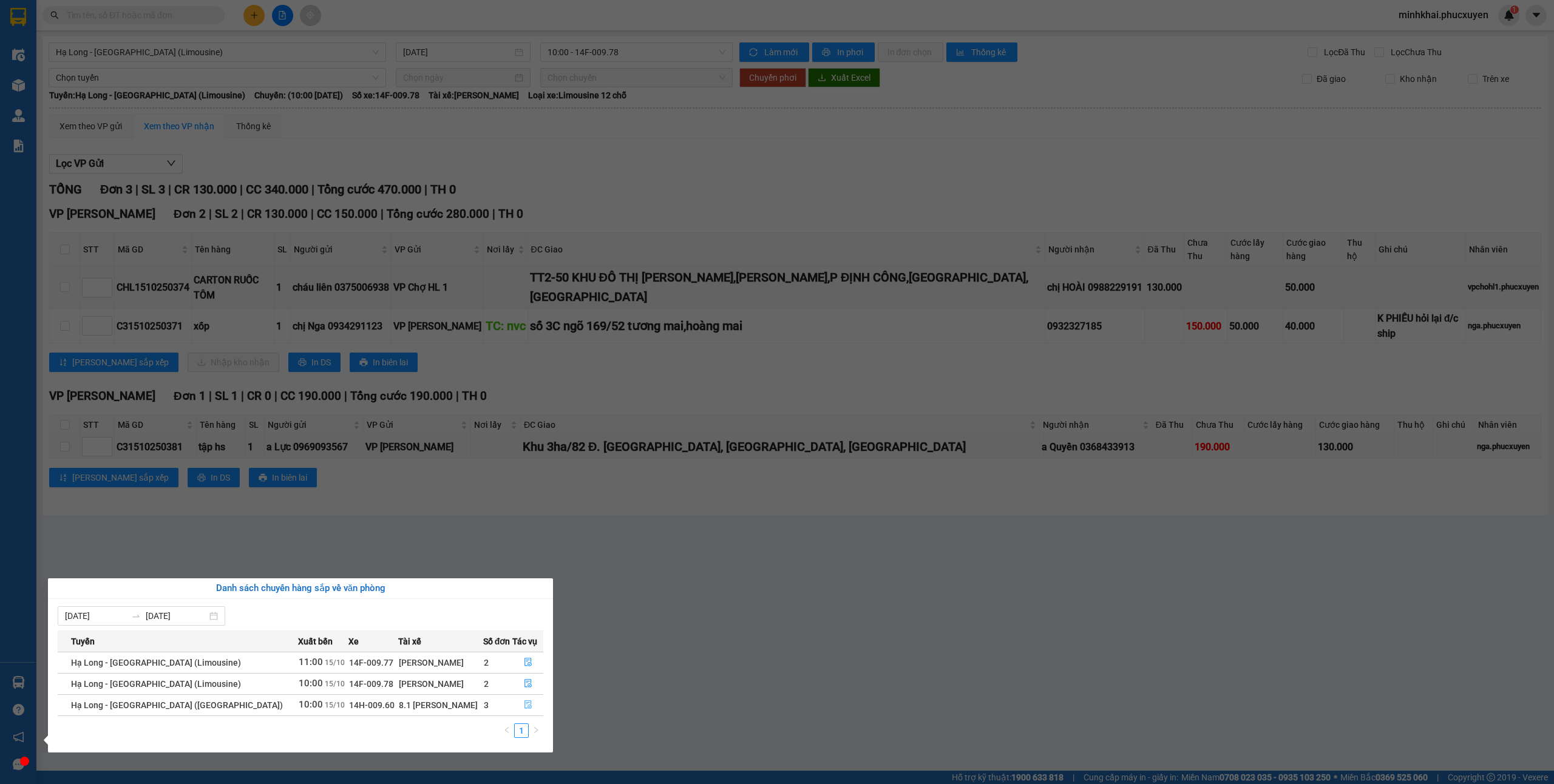
click at [527, 705] on icon "file-done" at bounding box center [528, 704] width 8 height 8
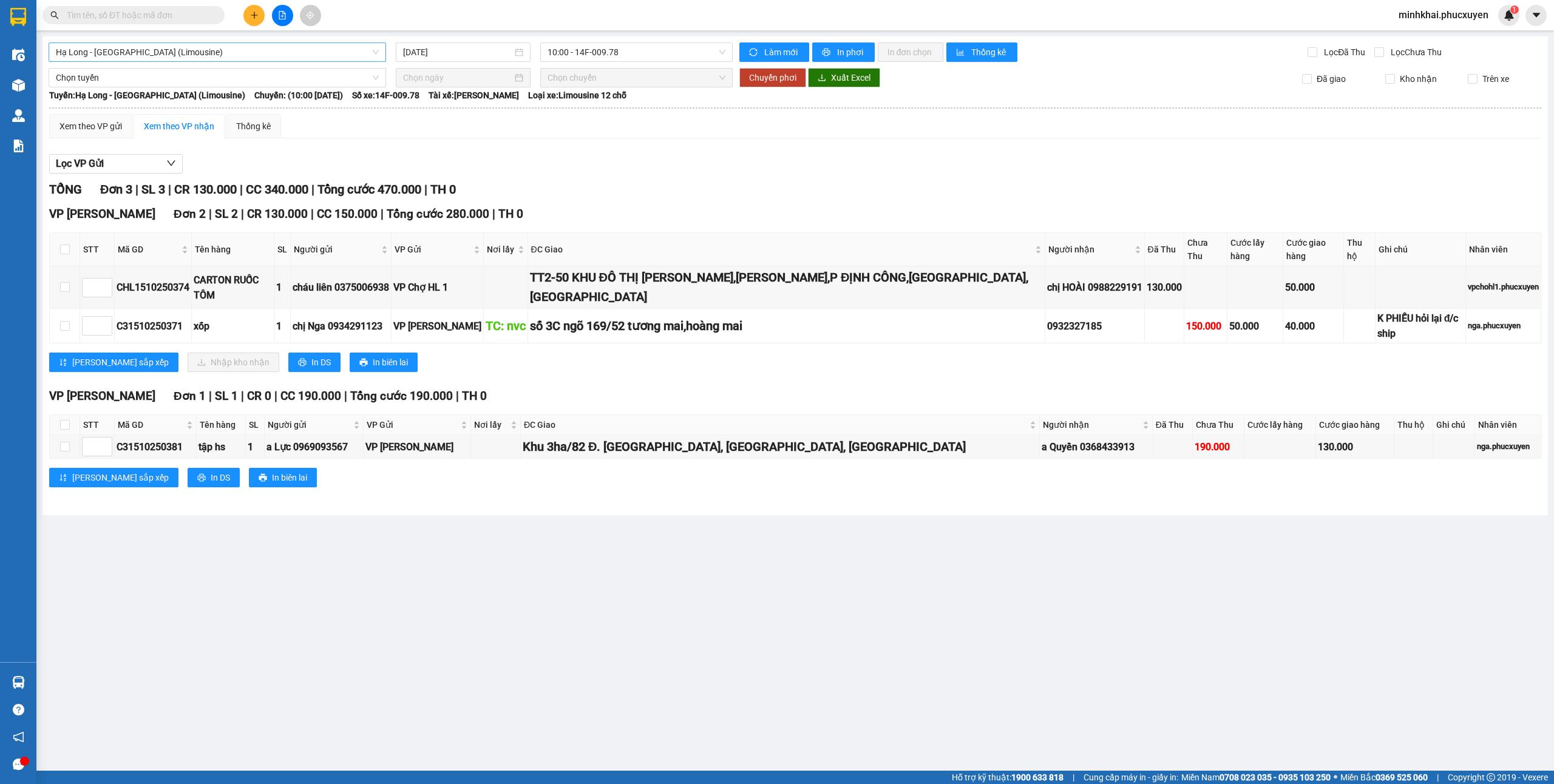
click at [137, 51] on span "Hạ Long - [GEOGRAPHIC_DATA] (Limousine)" at bounding box center [217, 52] width 323 height 18
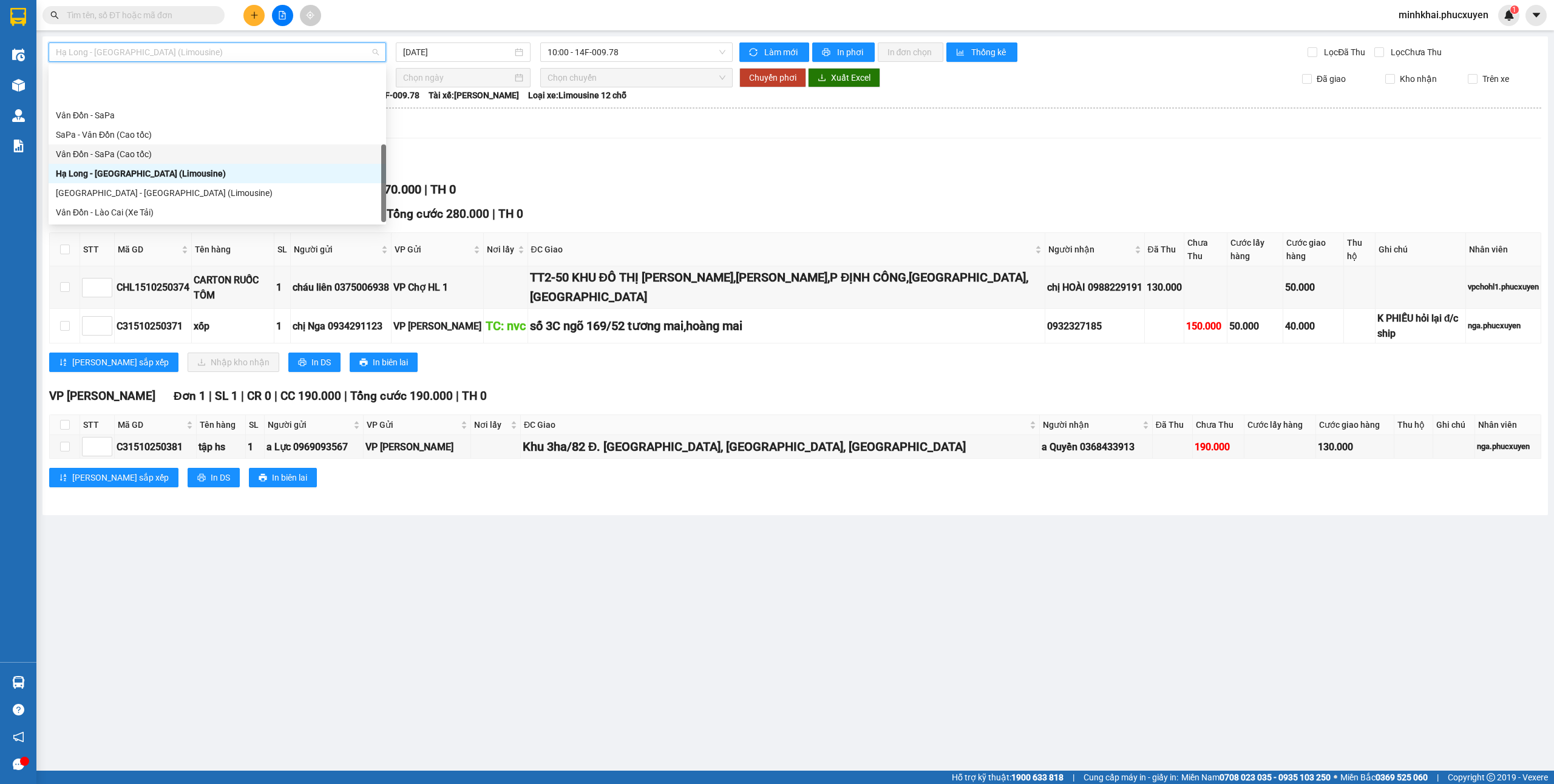
scroll to position [58, 0]
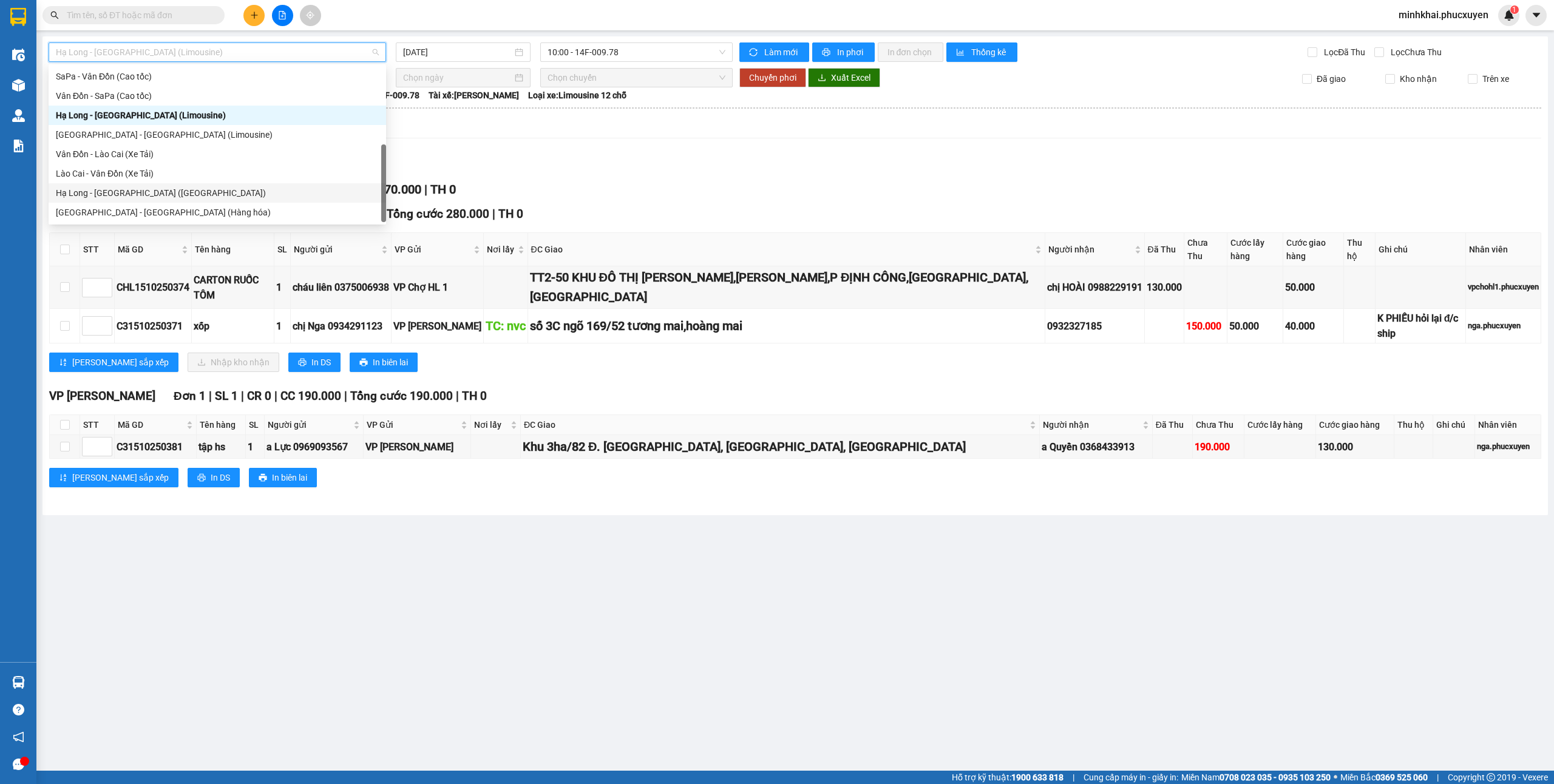
click at [134, 195] on div "Hạ Long - [GEOGRAPHIC_DATA] ([GEOGRAPHIC_DATA])" at bounding box center [217, 193] width 323 height 14
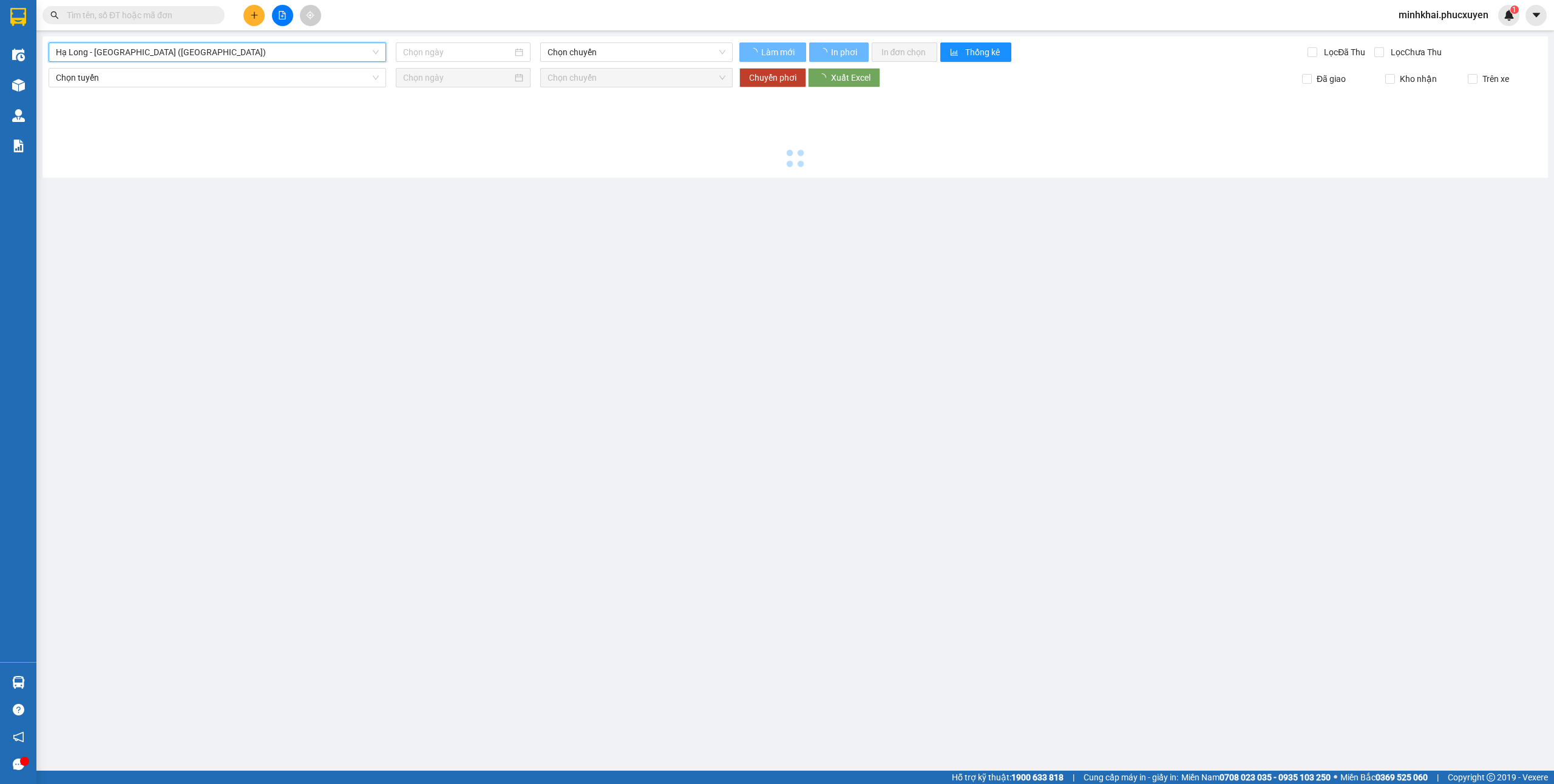
type input "[DATE]"
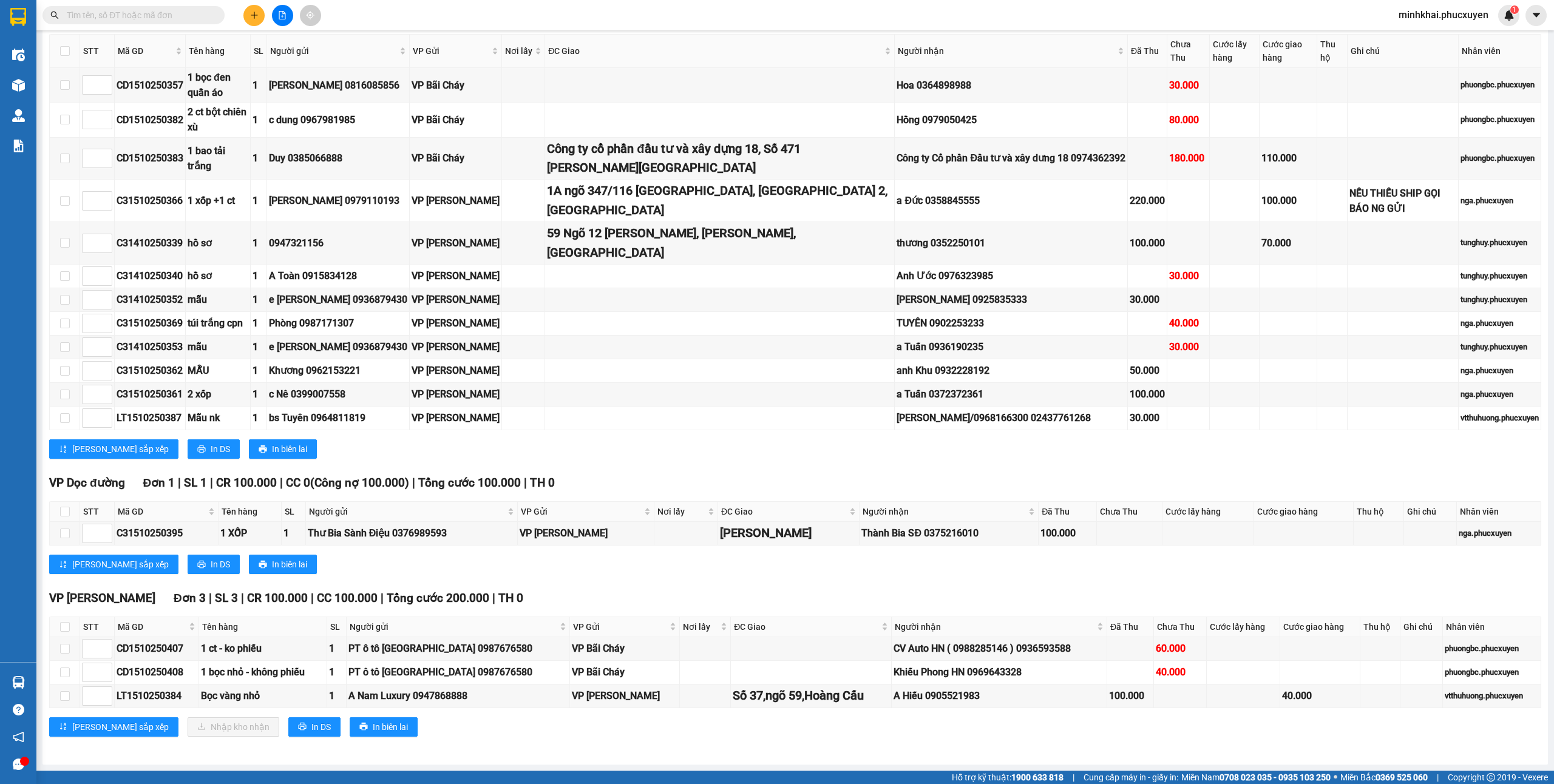
scroll to position [530, 0]
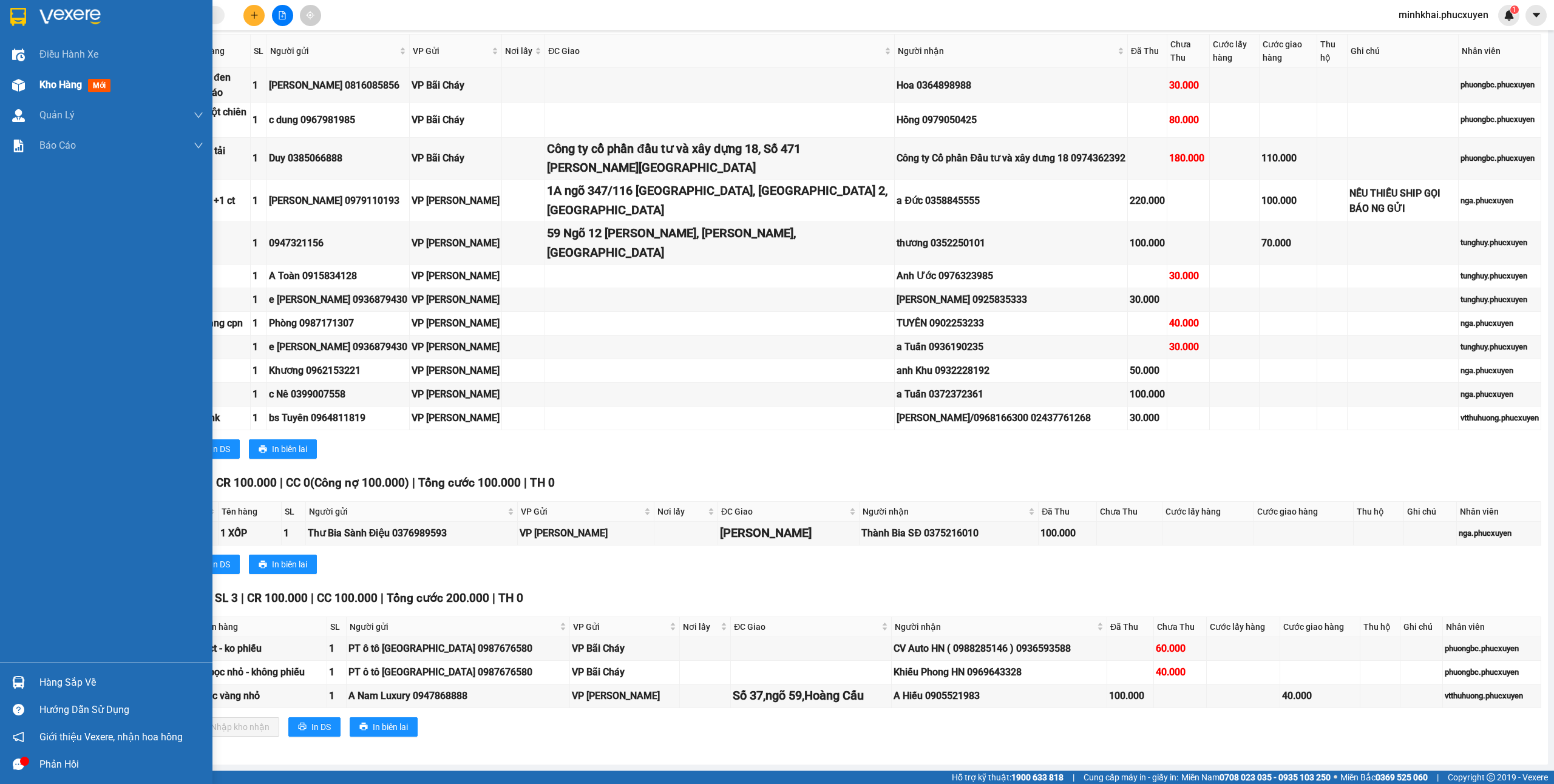
click at [0, 79] on div "Kho hàng mới" at bounding box center [106, 85] width 212 height 31
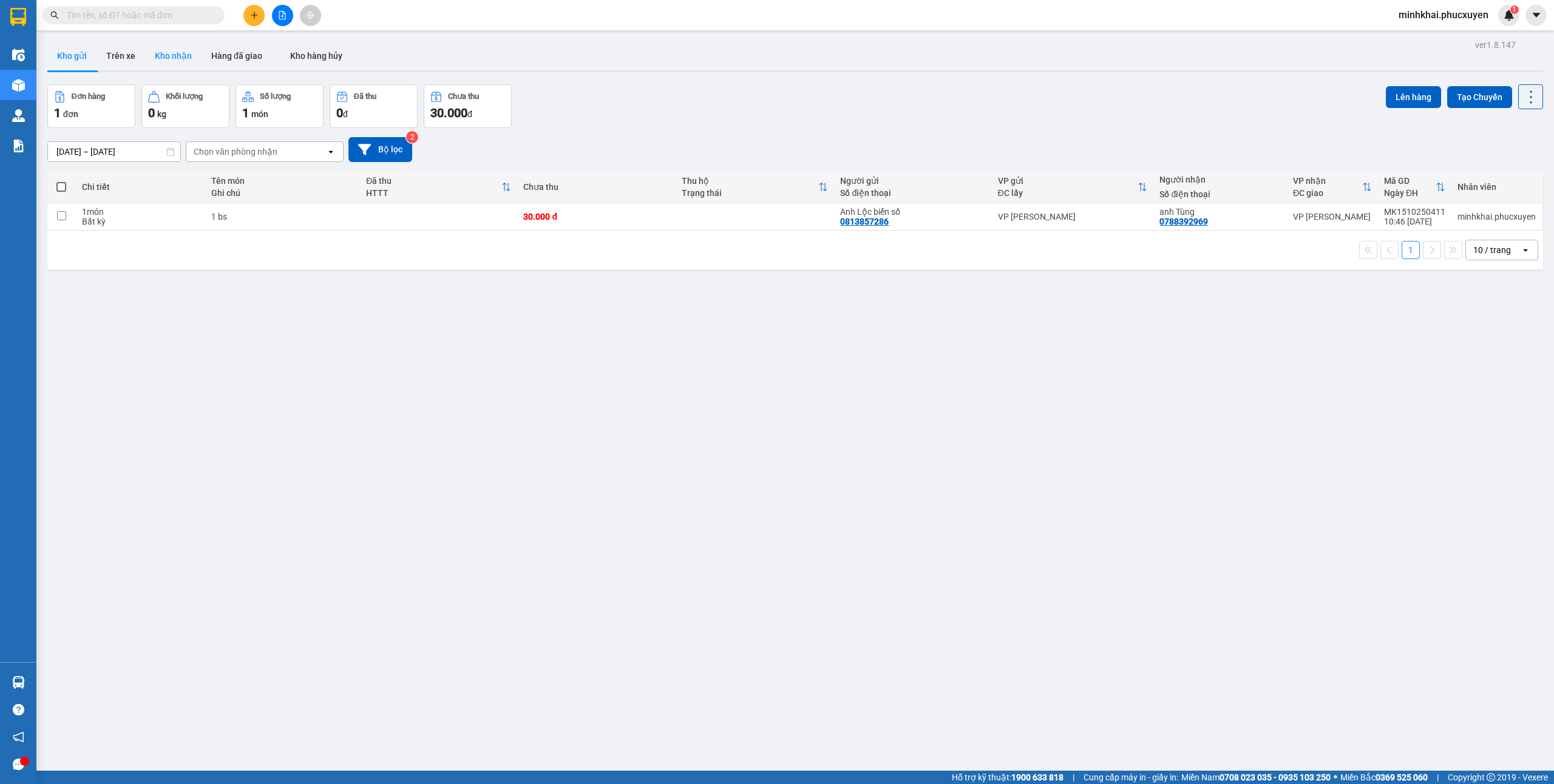
click at [176, 49] on button "Kho nhận" at bounding box center [173, 56] width 56 height 29
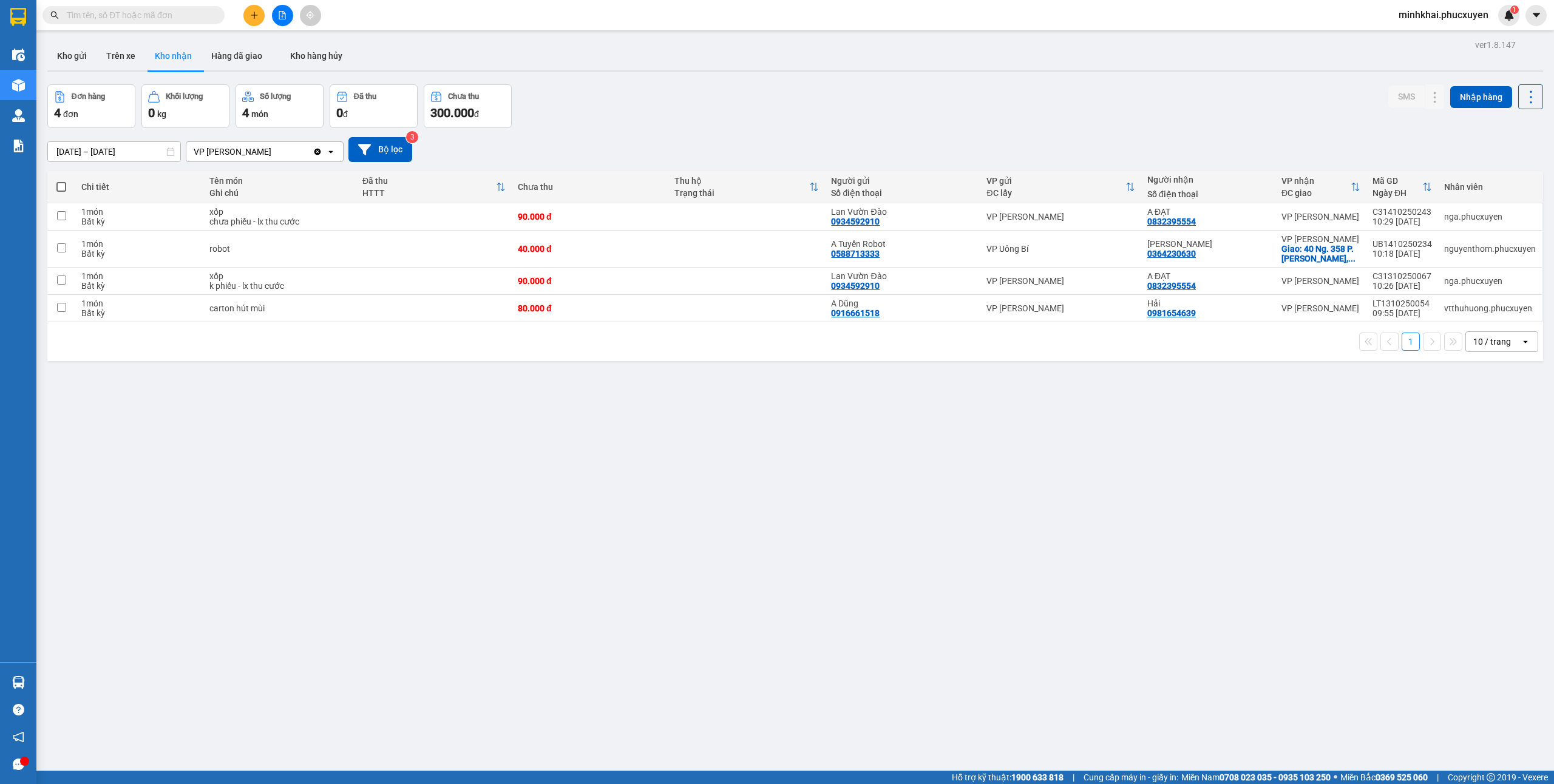
click at [80, 62] on button "Kho gửi" at bounding box center [72, 56] width 49 height 29
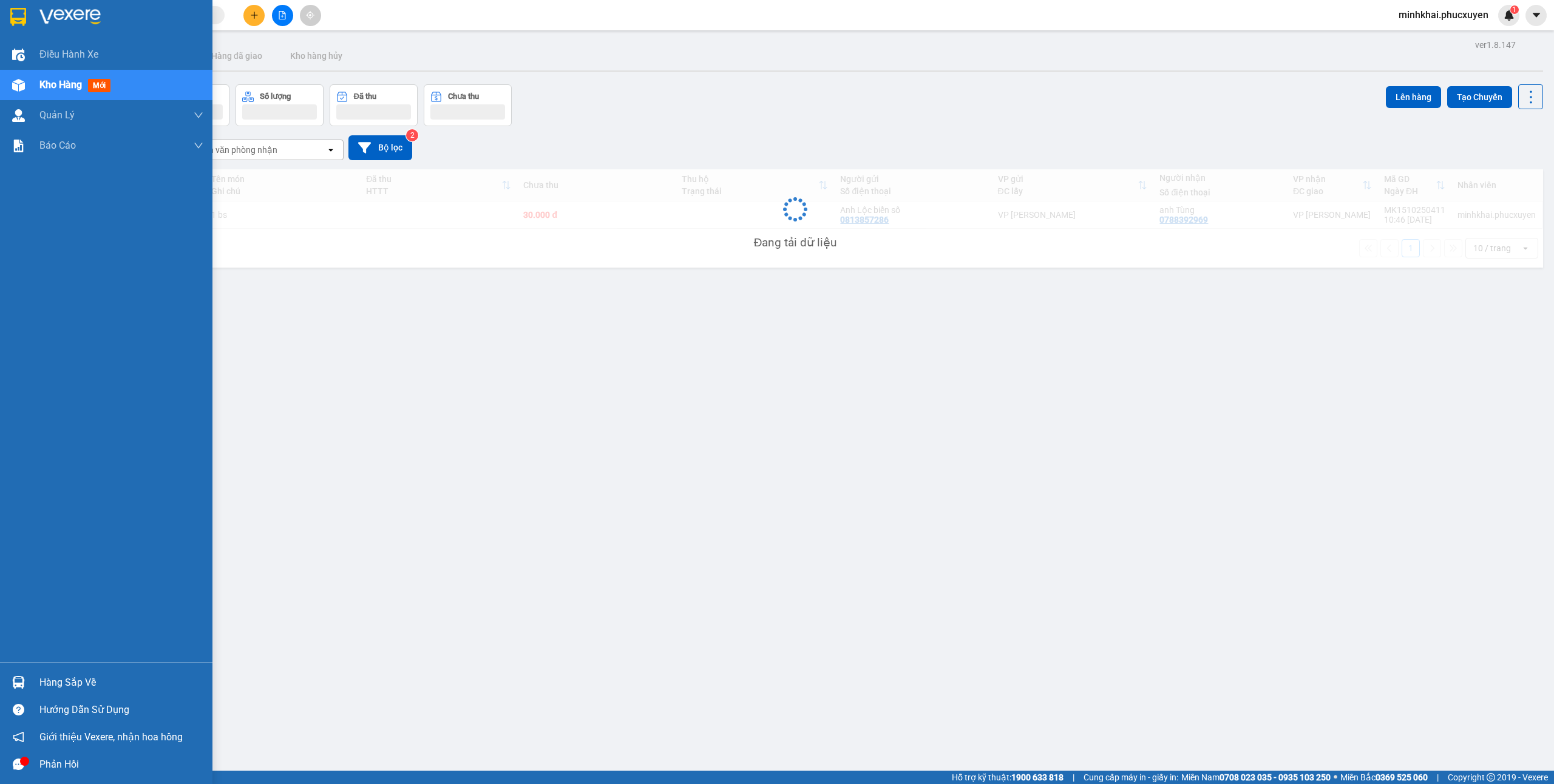
click at [22, 670] on div "Hàng sắp về" at bounding box center [106, 683] width 212 height 27
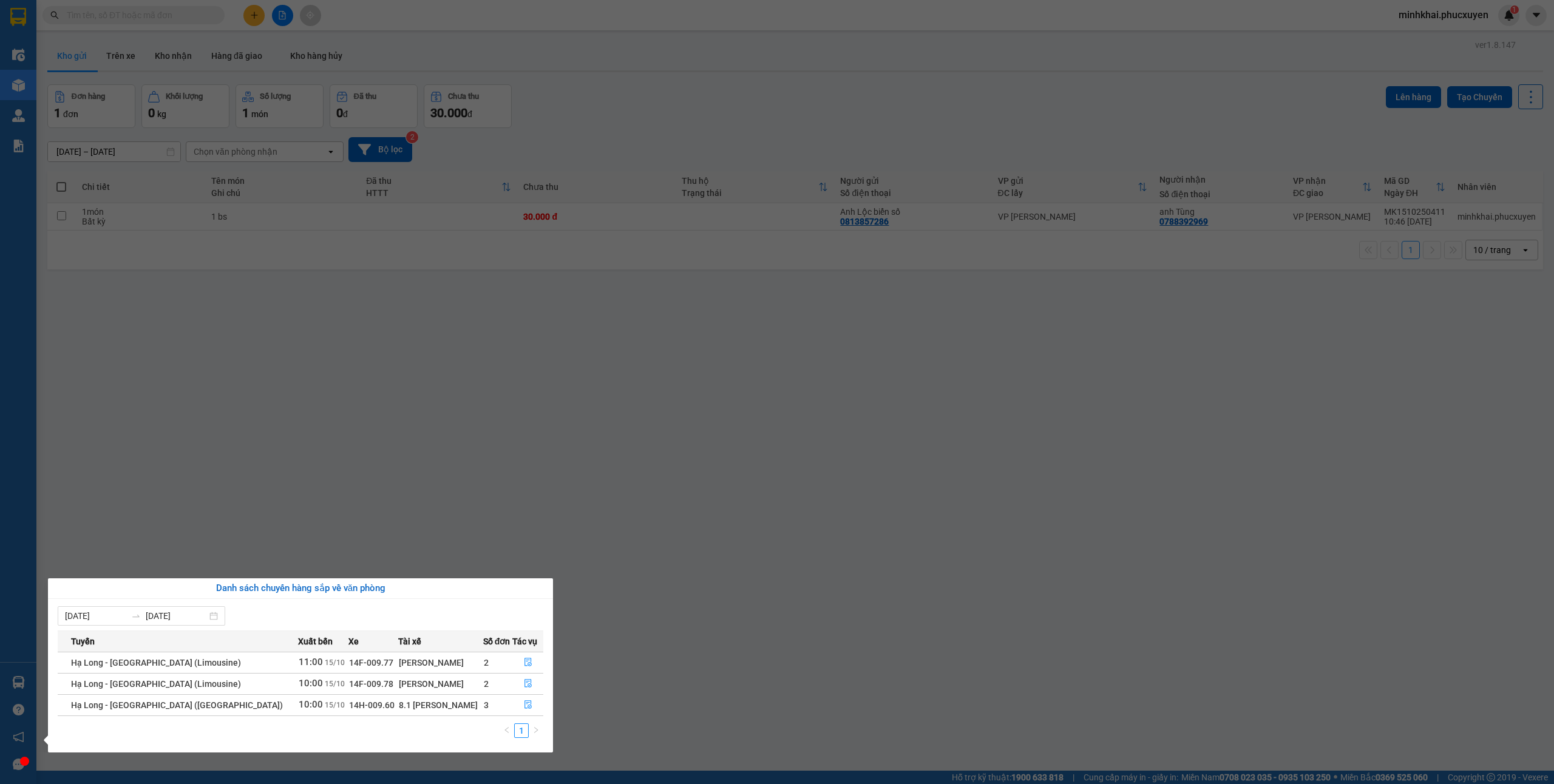
click at [690, 615] on section "Kết quả tìm kiếm ( 1 ) Bộ lọc Mã ĐH Trạng thái Món hàng Thu hộ Tổng cước Chưa c…" at bounding box center [777, 392] width 1554 height 784
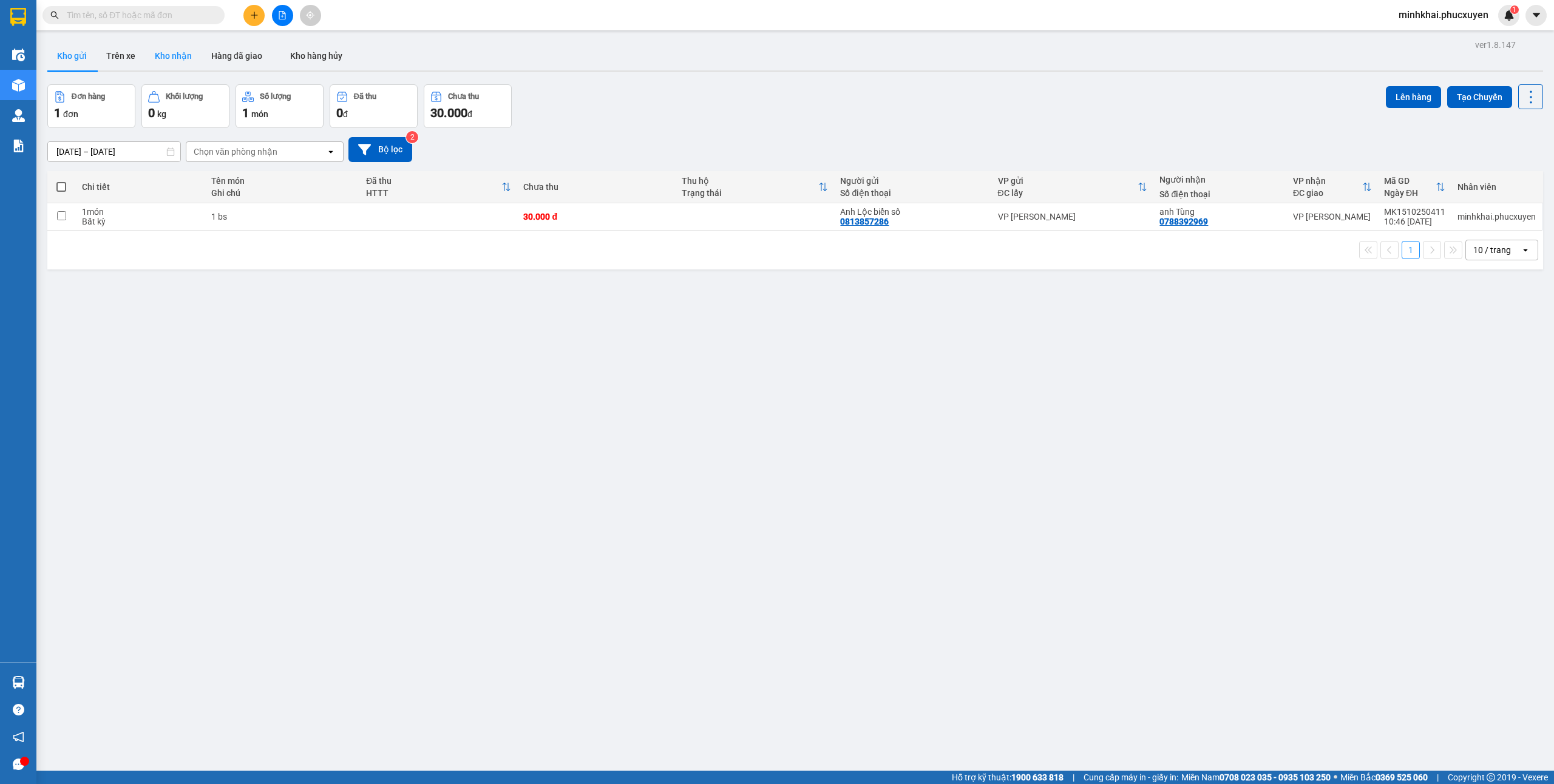
click at [176, 47] on button "Kho nhận" at bounding box center [173, 56] width 56 height 29
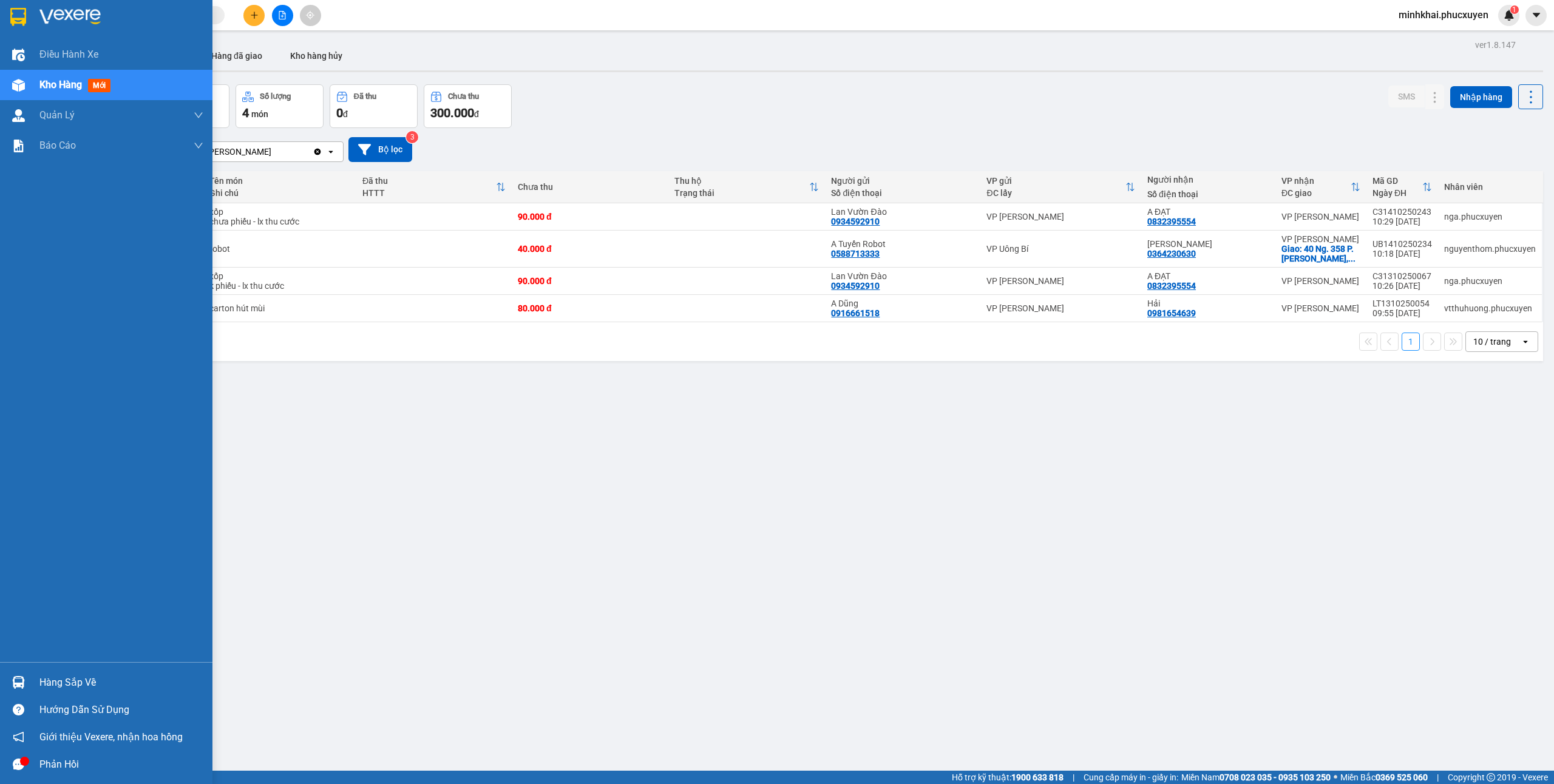
click at [14, 664] on div "Hàng sắp về Hướng dẫn sử dụng Giới thiệu Vexere, nhận hoa hồng Phản hồi" at bounding box center [106, 720] width 212 height 116
click at [20, 673] on div at bounding box center [18, 683] width 21 height 21
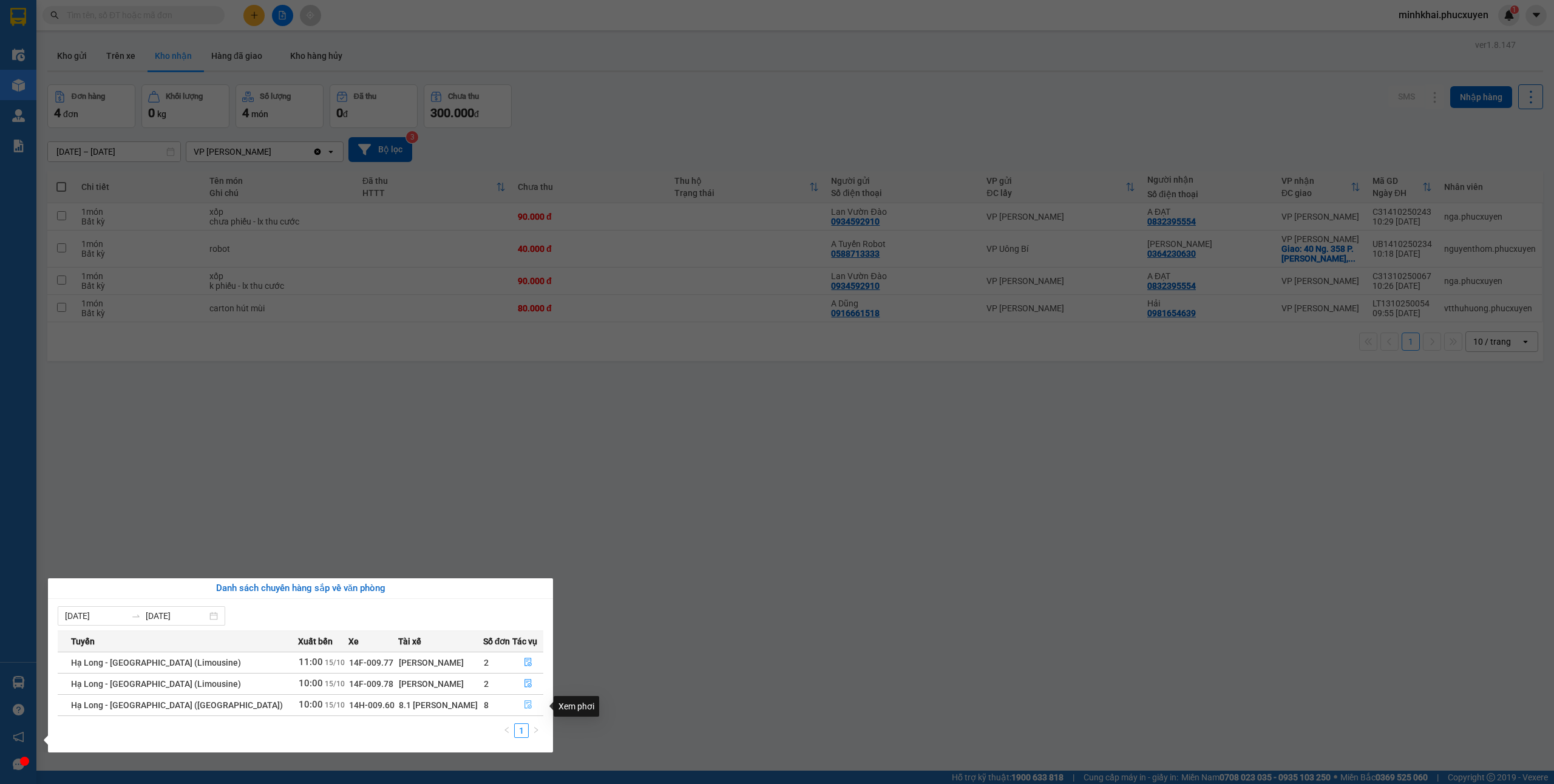
click at [524, 702] on icon "file-done" at bounding box center [528, 704] width 8 height 8
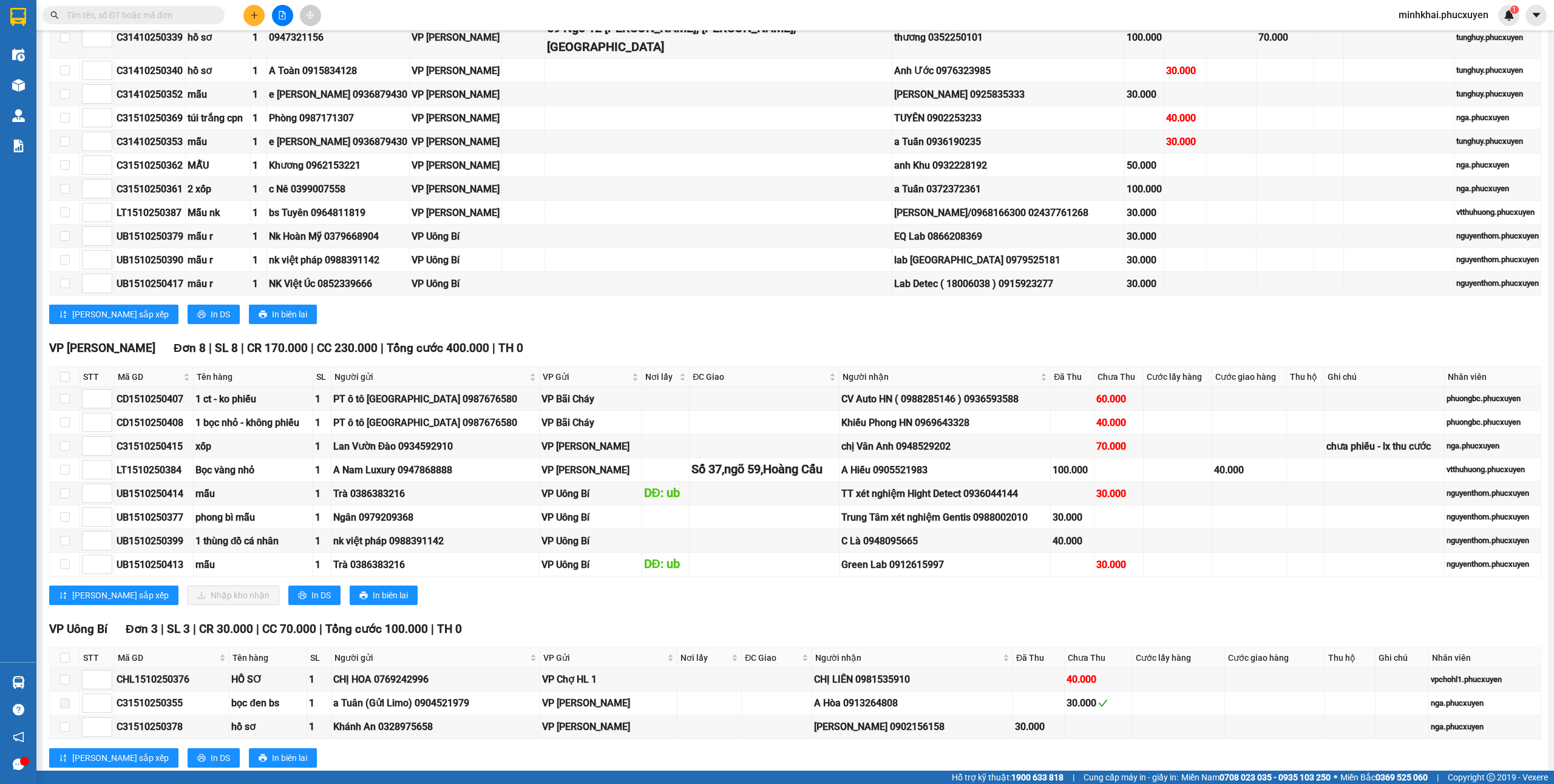
scroll to position [647, 0]
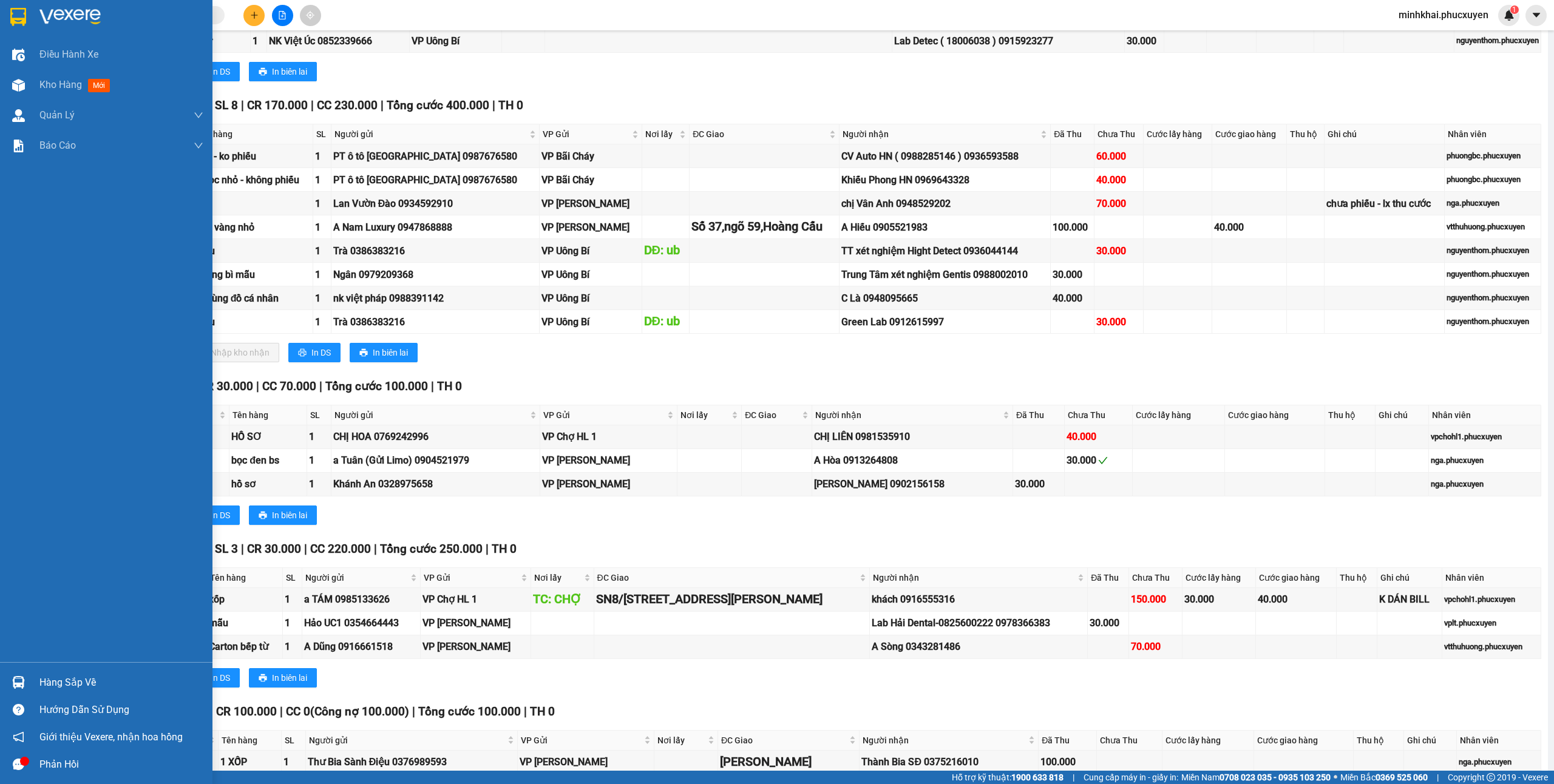
click at [45, 673] on div "Hàng sắp về" at bounding box center [121, 683] width 164 height 18
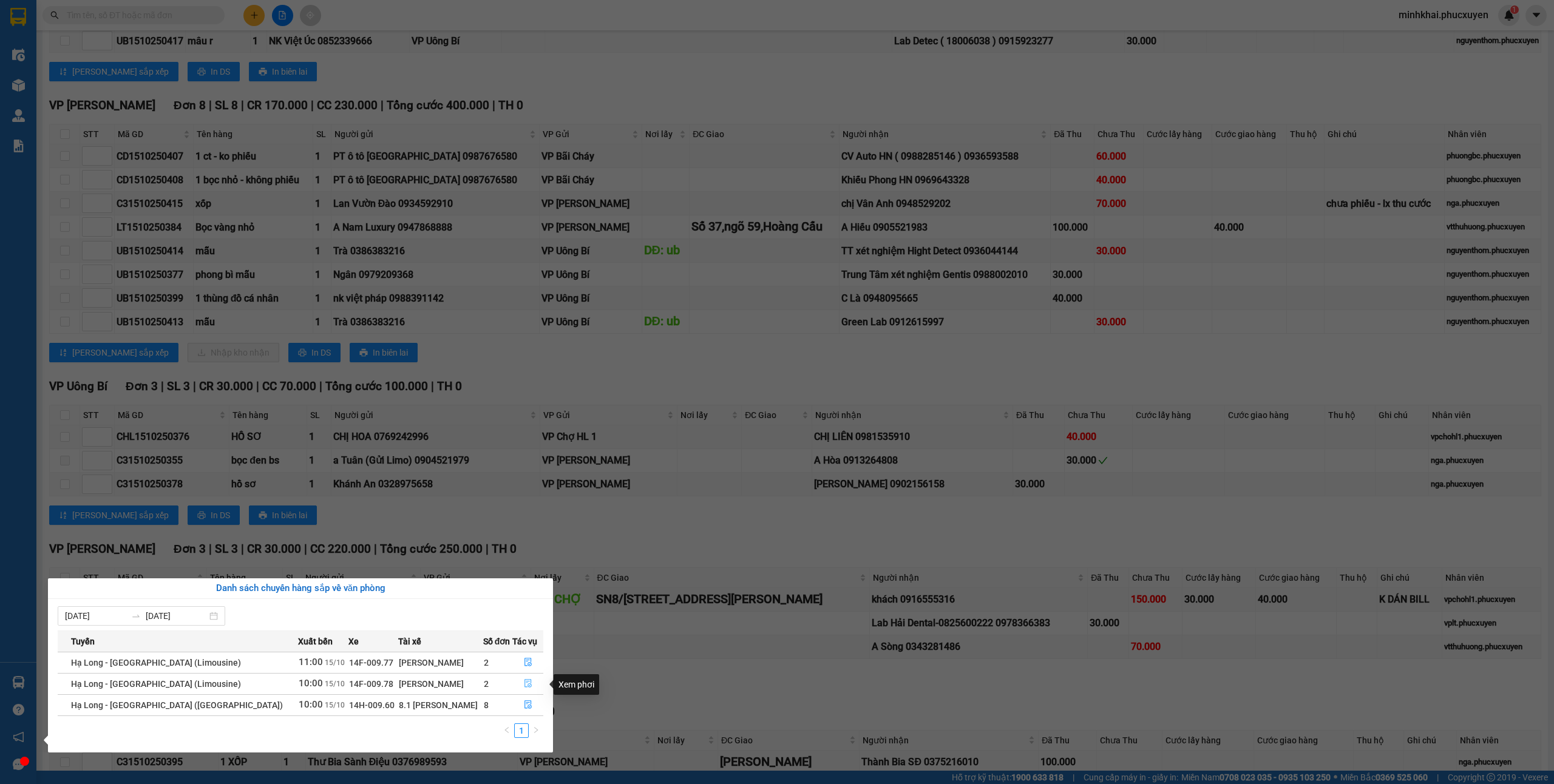
click at [524, 685] on icon "file-done" at bounding box center [528, 683] width 8 height 8
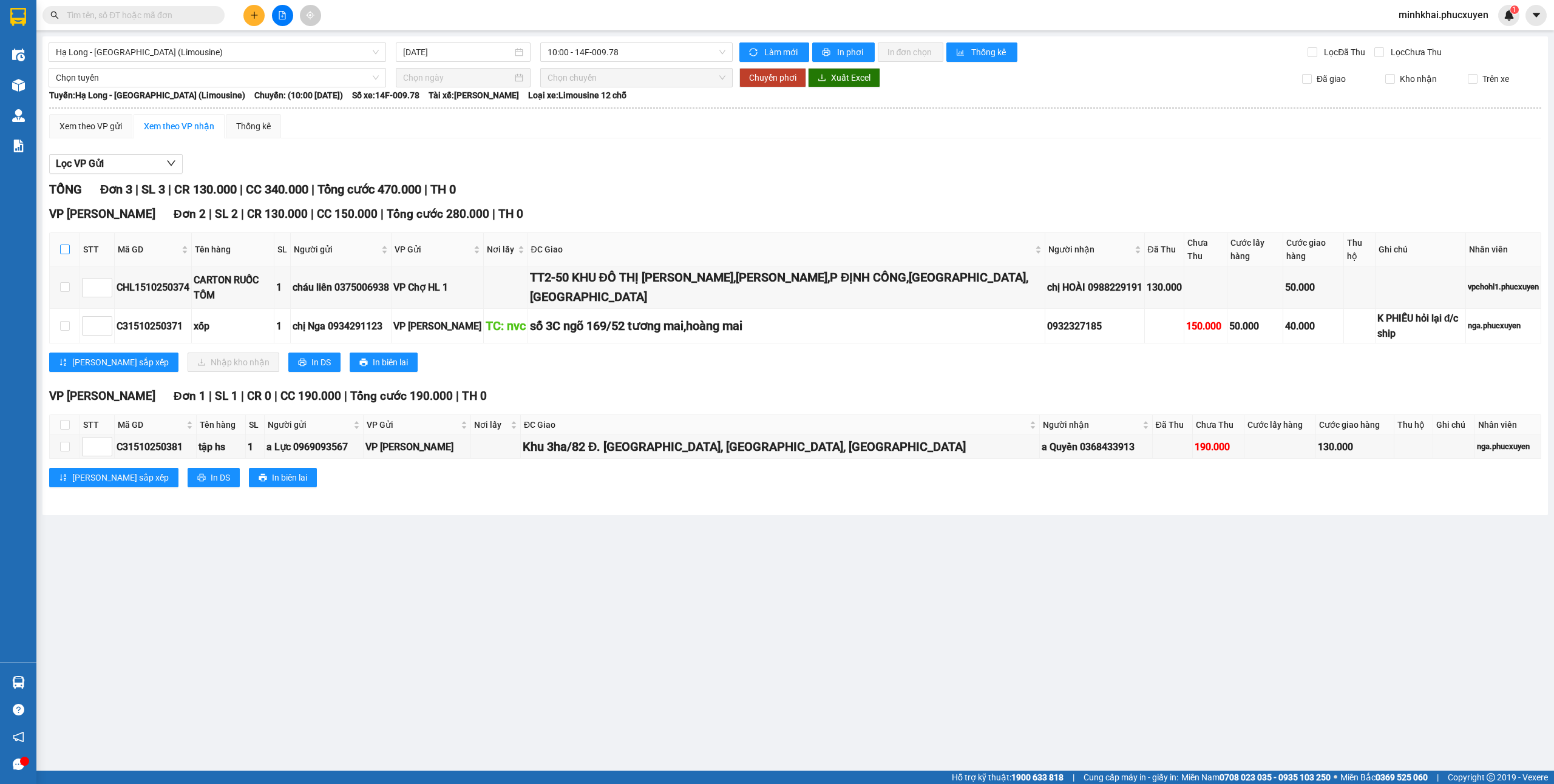
click at [62, 245] on input "checkbox" at bounding box center [65, 249] width 10 height 10
checkbox input "true"
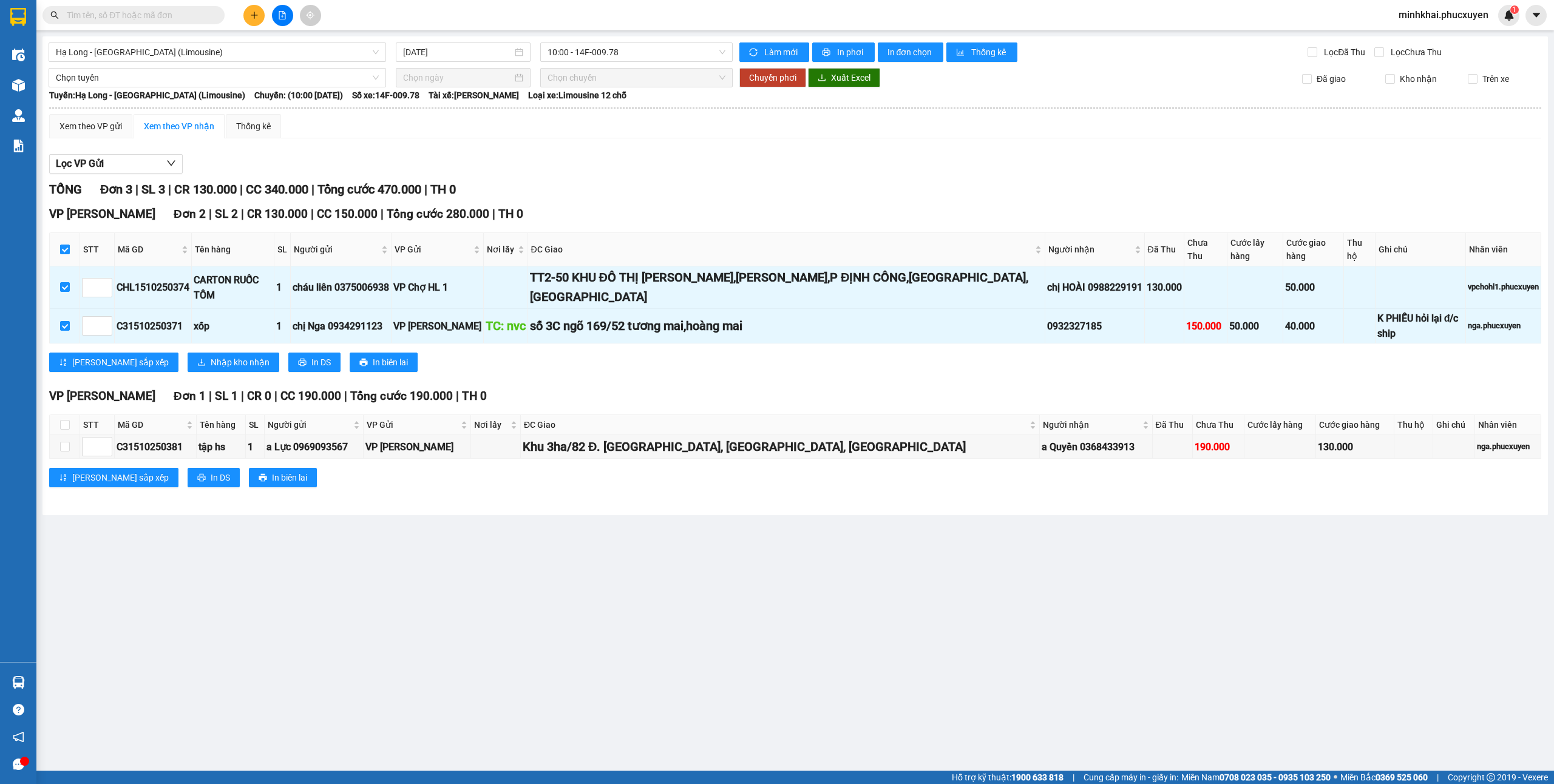
checkbox input "true"
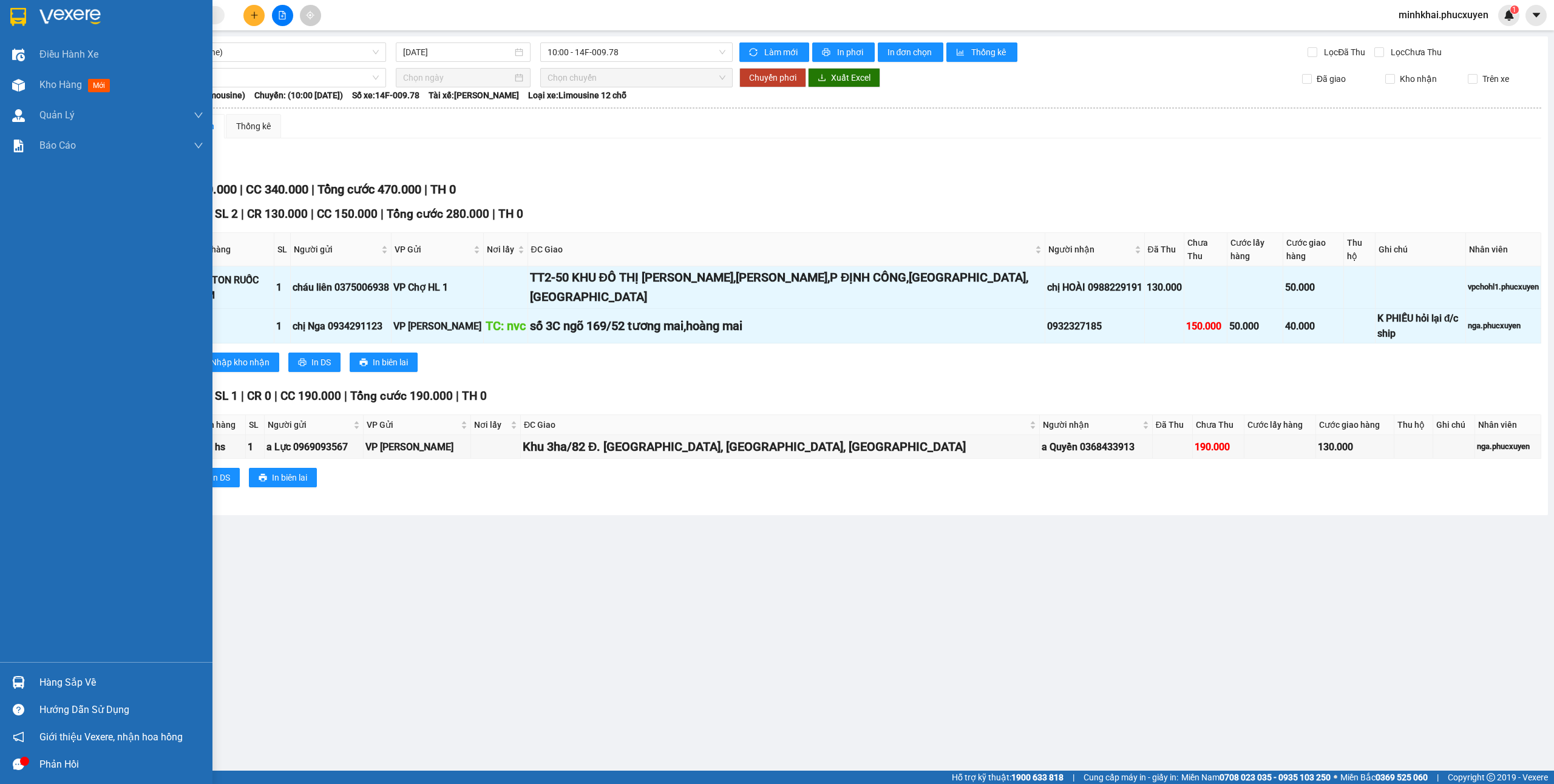
click at [31, 682] on div "Hàng sắp về" at bounding box center [106, 683] width 212 height 27
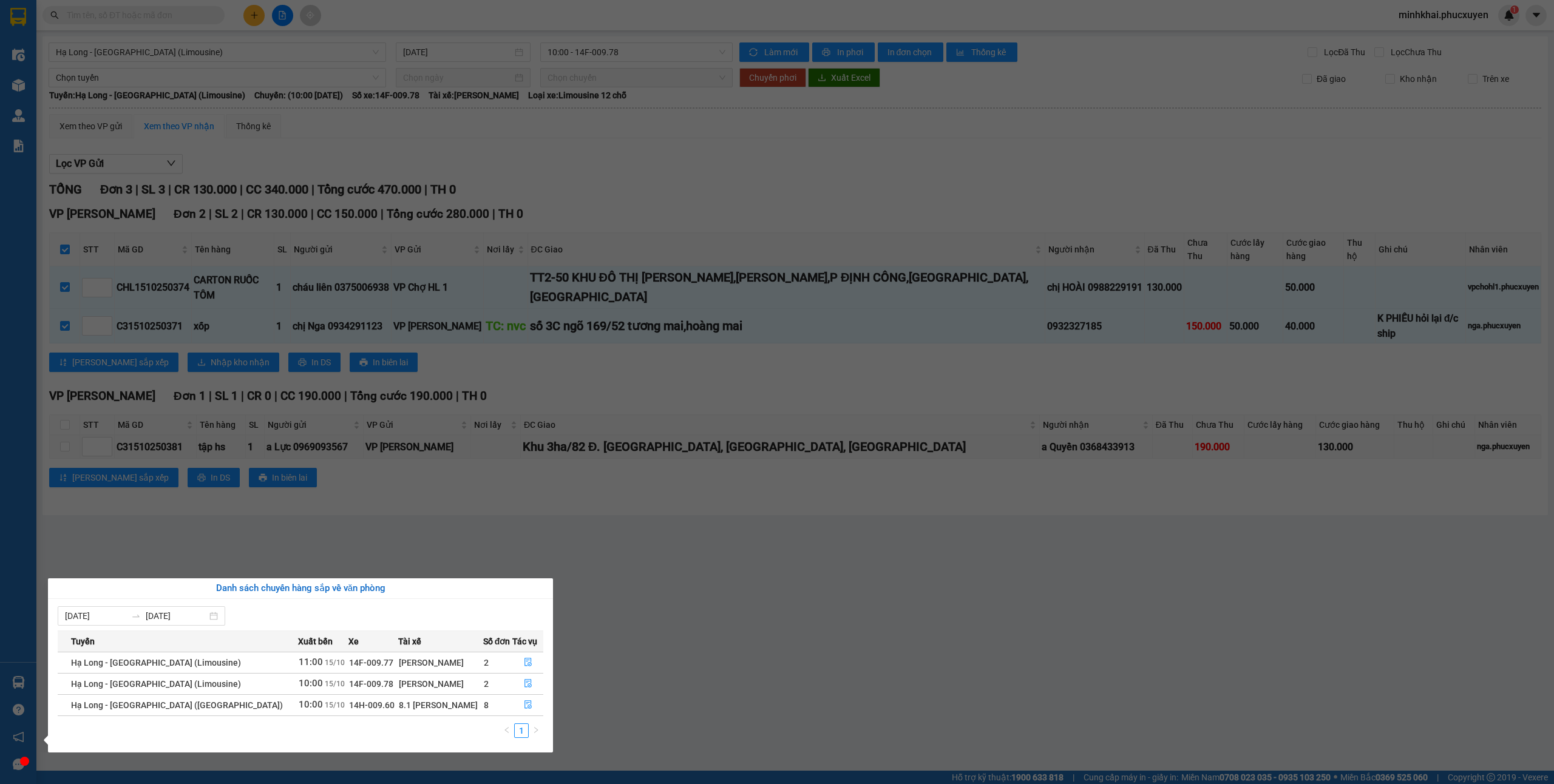
click at [653, 690] on section "Kết quả tìm kiếm ( 1 ) Bộ lọc Mã ĐH Trạng thái Món hàng Thu hộ Tổng cước Chưa c…" at bounding box center [777, 392] width 1554 height 784
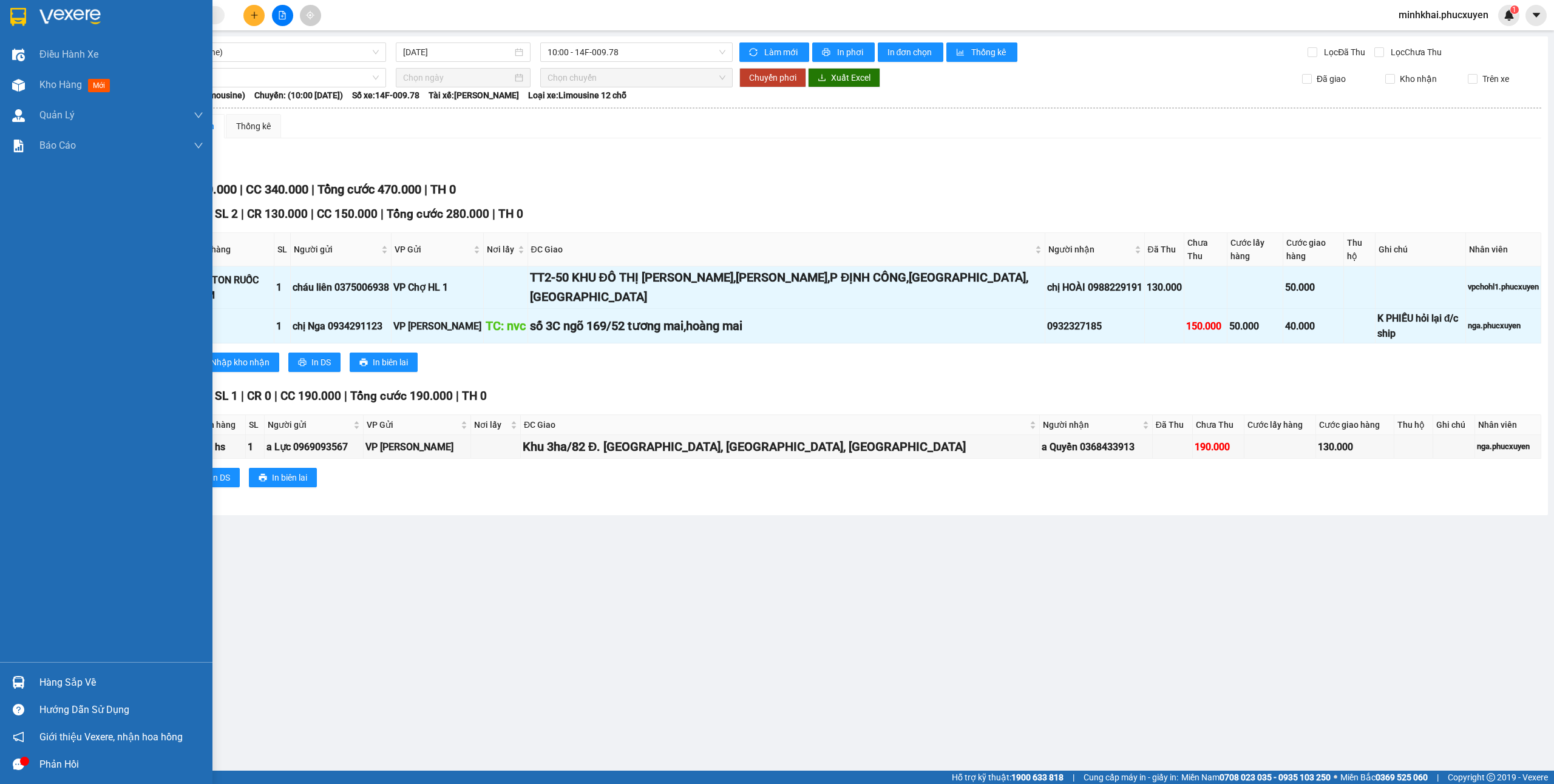
click at [5, 677] on div "Hàng sắp về" at bounding box center [106, 683] width 212 height 27
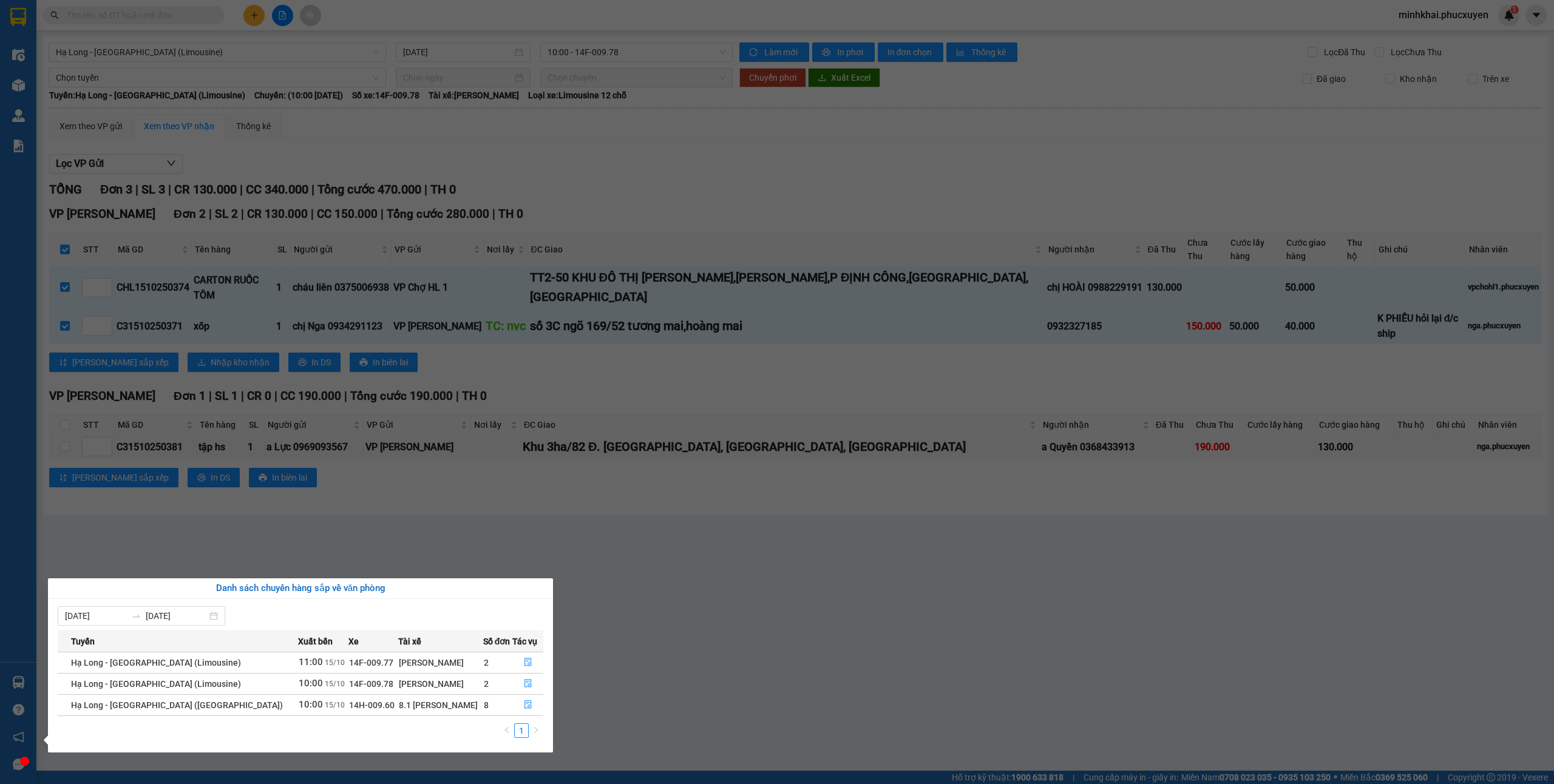
click at [787, 660] on section "Kết quả tìm kiếm ( 1 ) Bộ lọc Mã ĐH Trạng thái Món hàng Thu hộ Tổng cước Chưa c…" at bounding box center [777, 392] width 1554 height 784
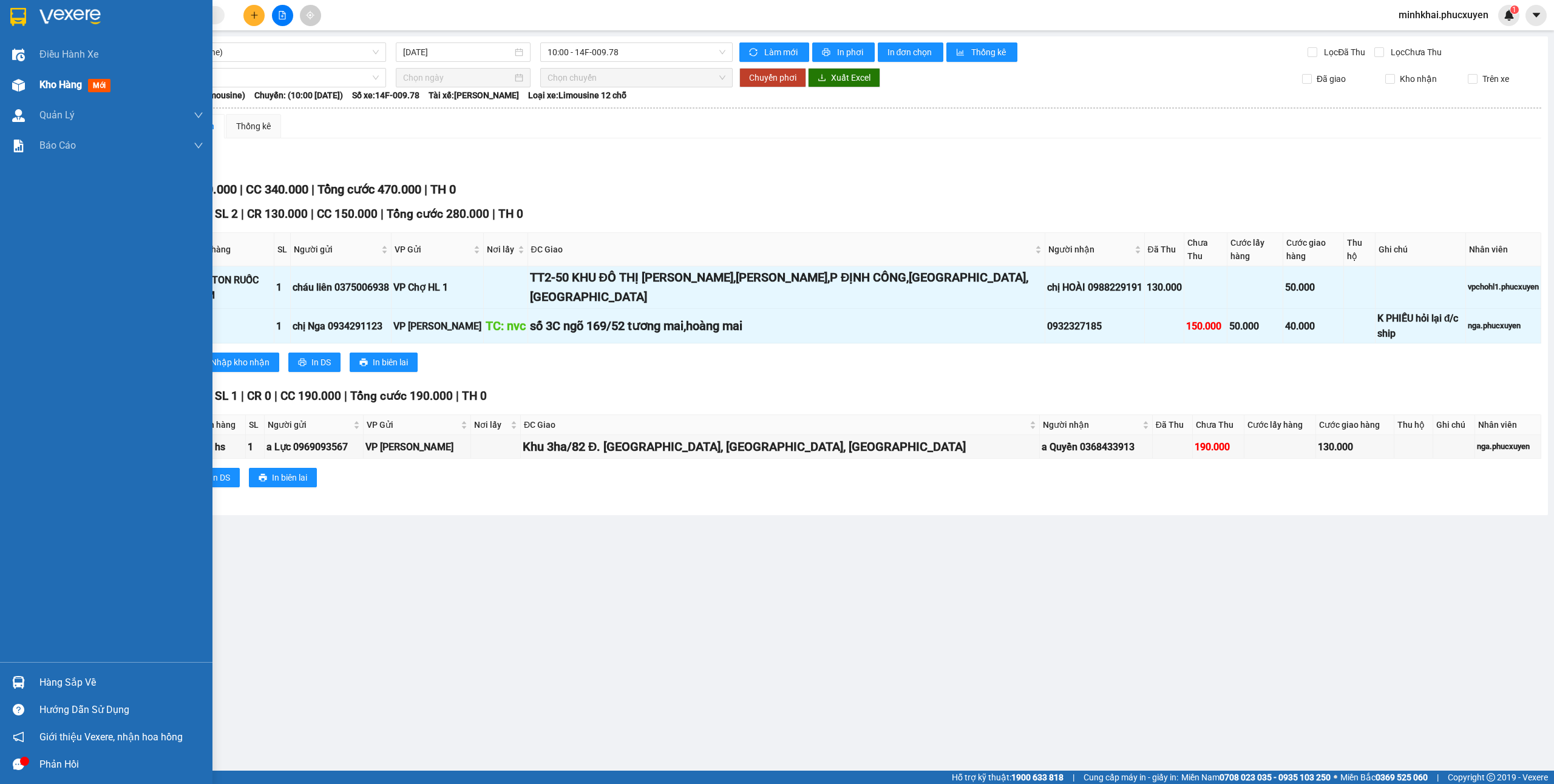
click at [28, 93] on div at bounding box center [18, 85] width 21 height 21
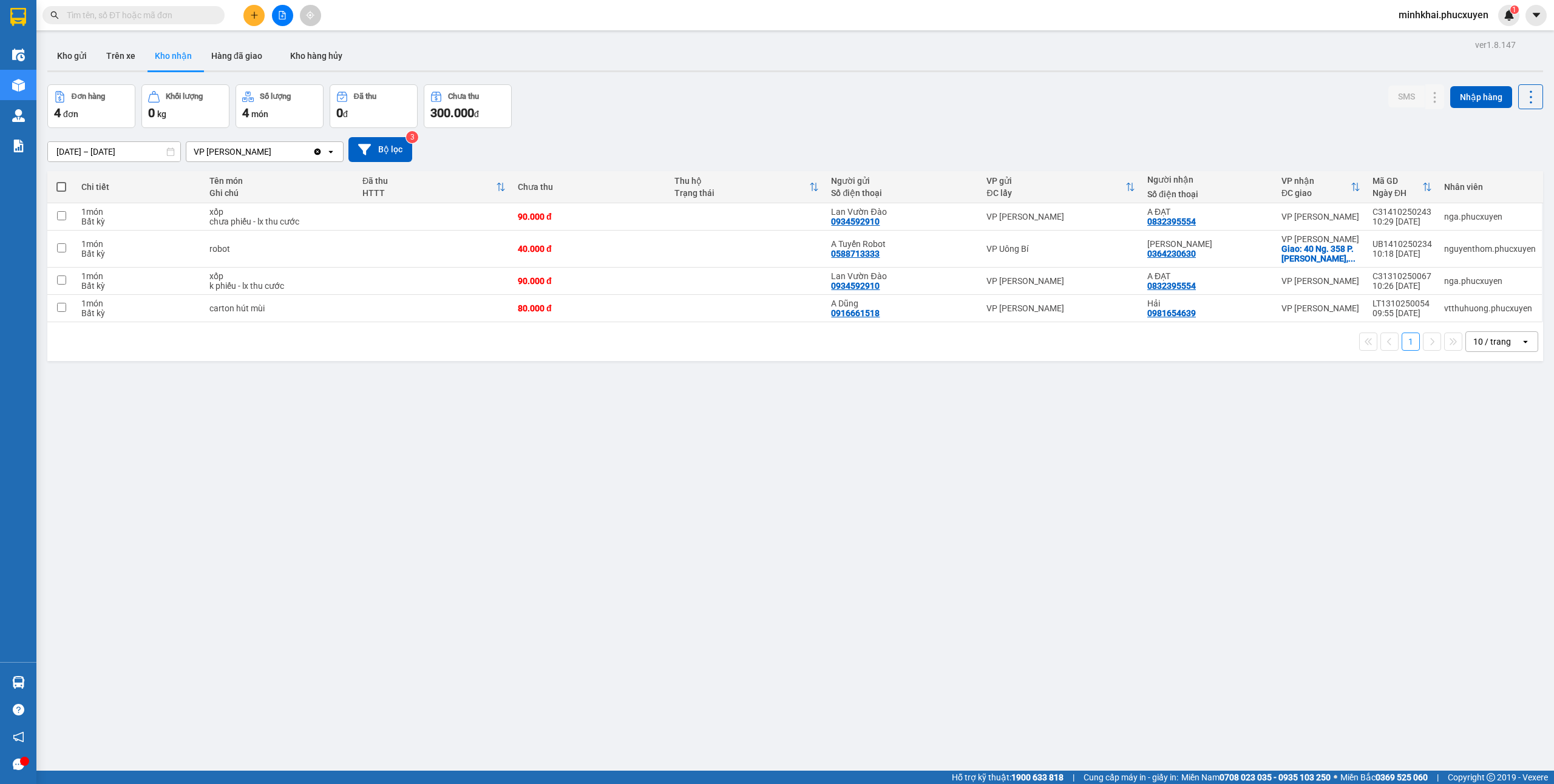
click at [82, 55] on button "Kho gửi" at bounding box center [72, 56] width 49 height 29
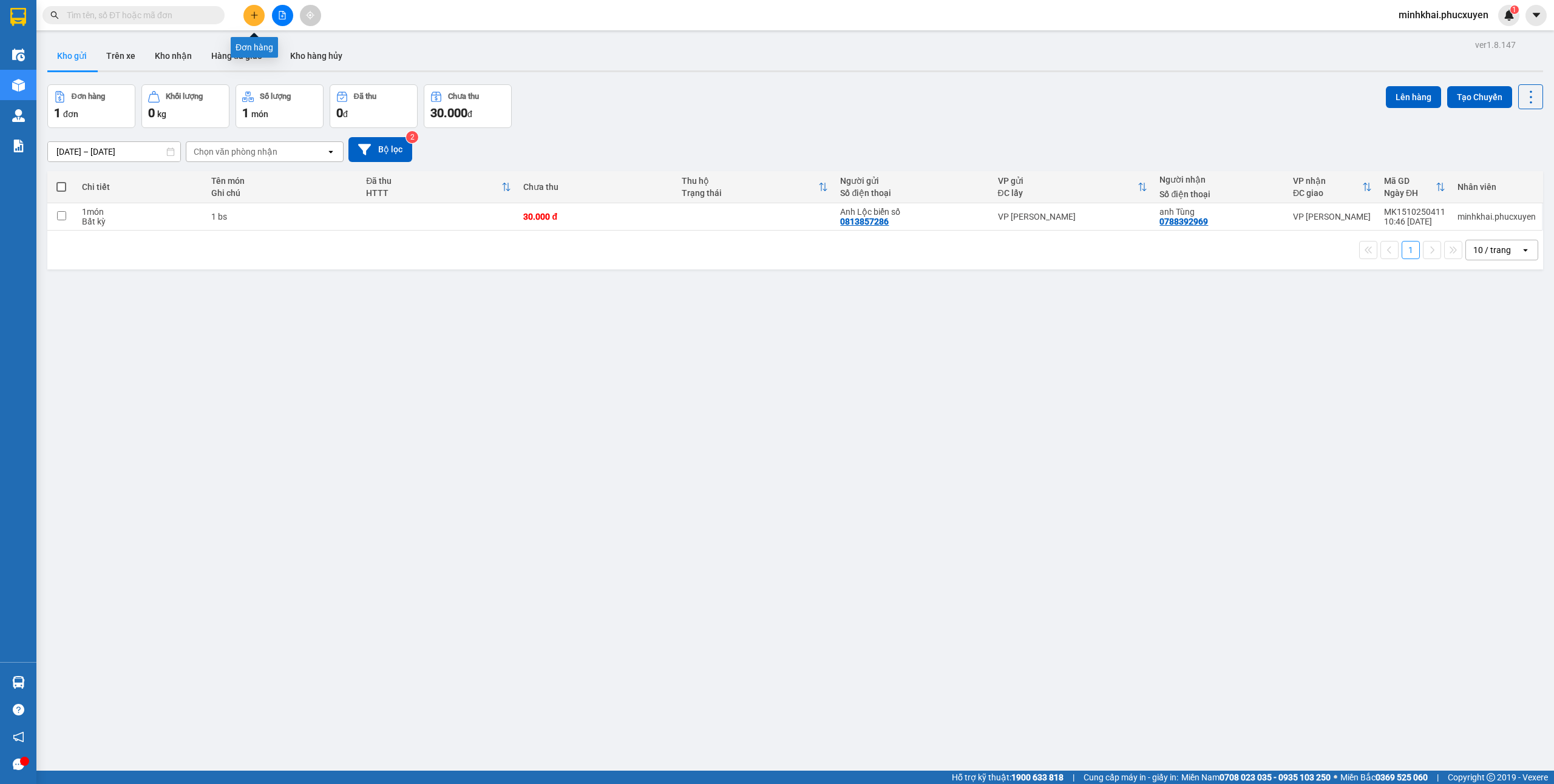
click at [246, 20] on button at bounding box center [254, 15] width 21 height 21
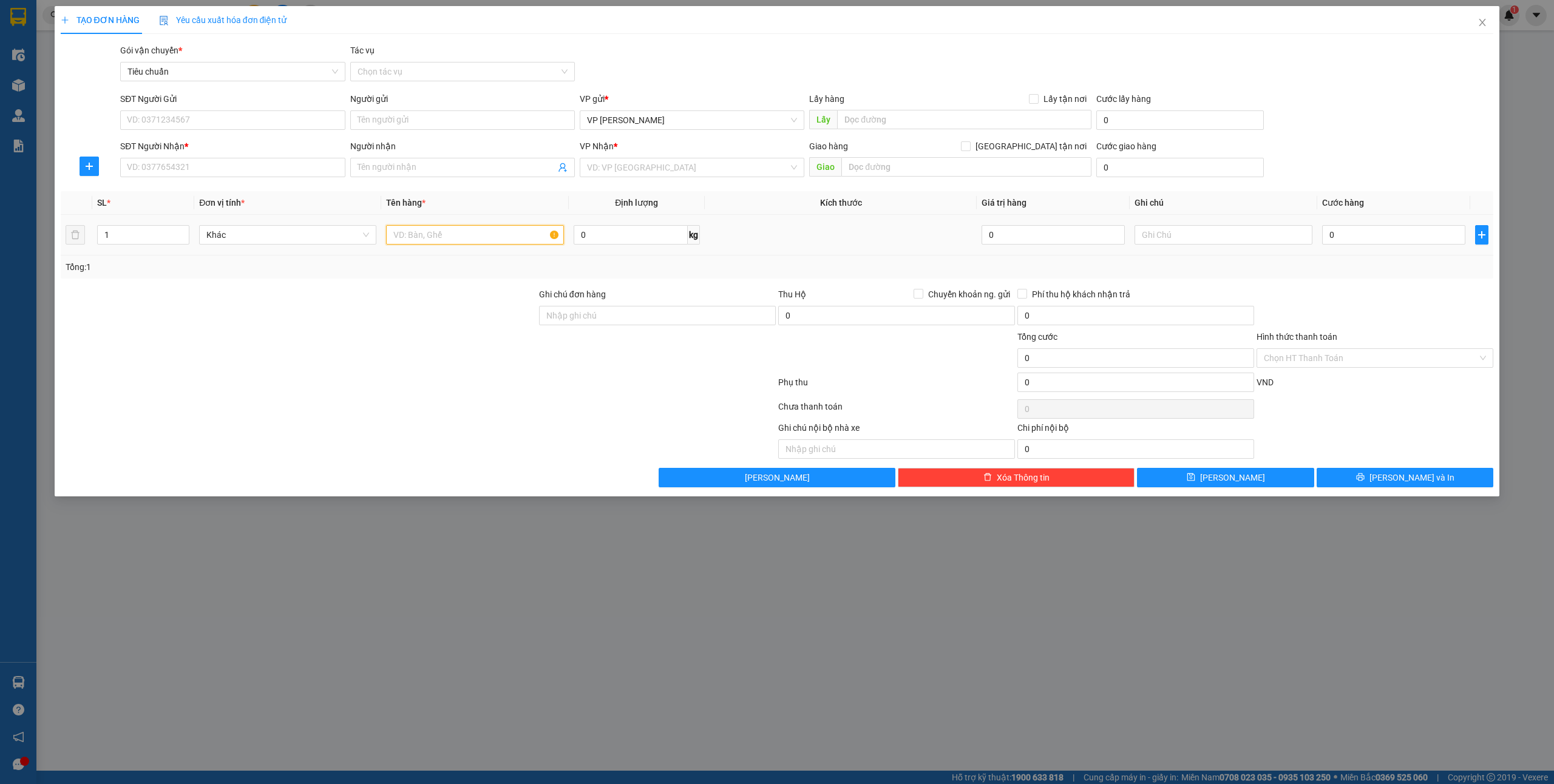
click at [438, 242] on input "text" at bounding box center [475, 234] width 177 height 19
type input "1 ct"
click at [193, 119] on input "SĐT Người Gửi" at bounding box center [233, 120] width 224 height 19
click at [1376, 236] on input "0" at bounding box center [1394, 234] width 143 height 19
type input "5"
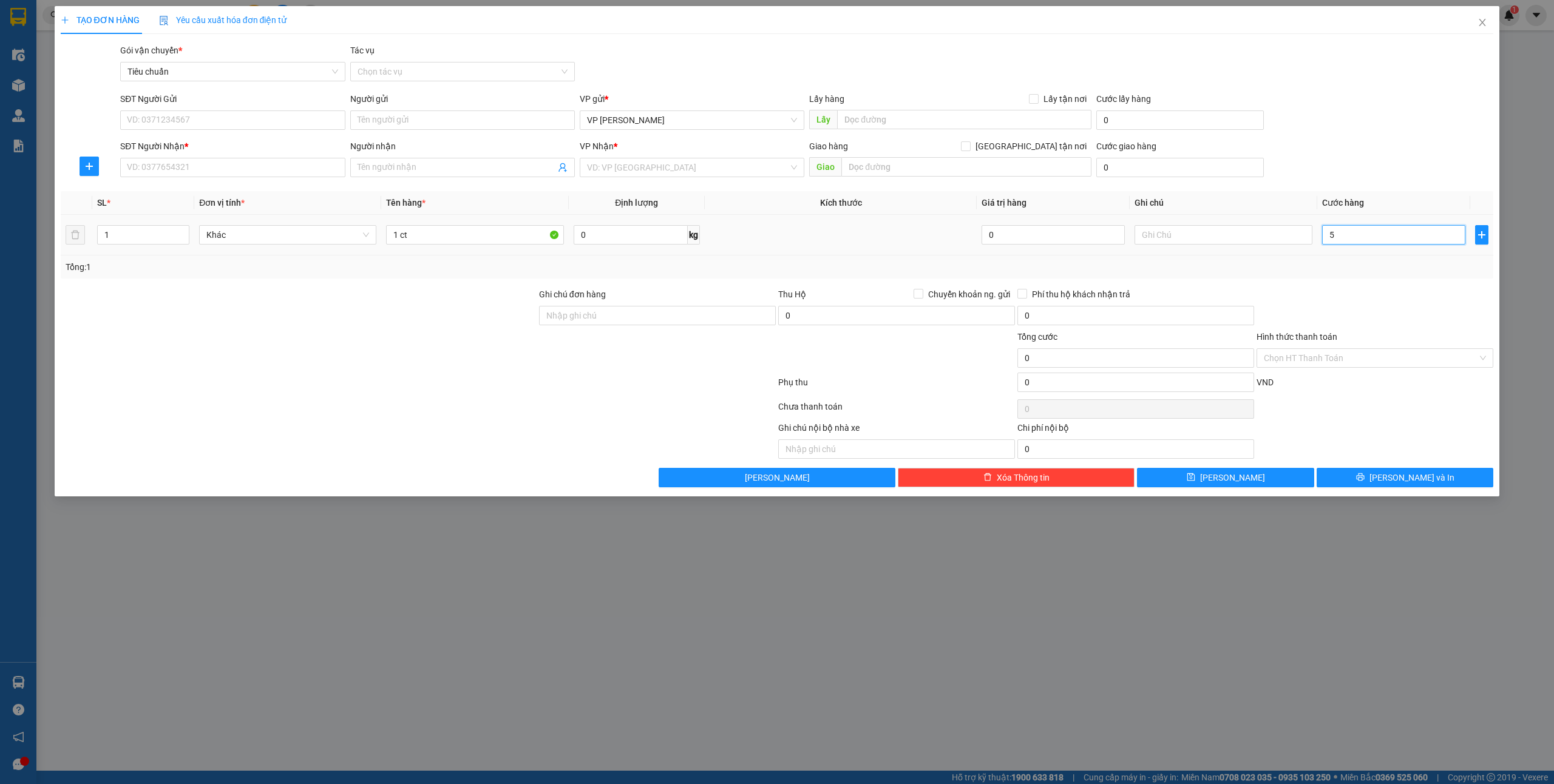
type input "5"
type input "50"
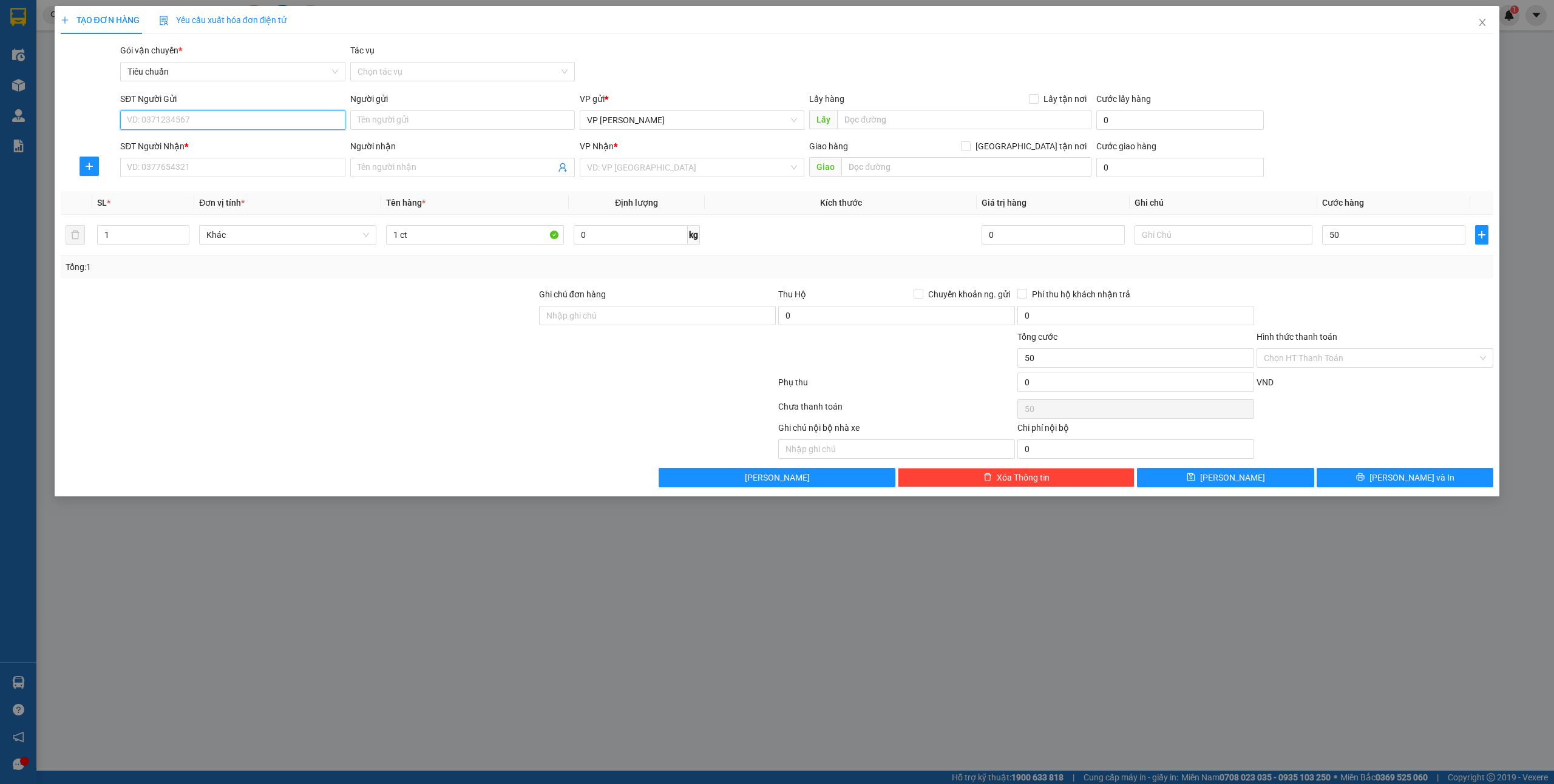
click at [127, 117] on input "SĐT Người Gửi" at bounding box center [233, 120] width 224 height 19
type input "50.000"
click at [230, 144] on div "0974288810 - [PERSON_NAME]" at bounding box center [232, 145] width 210 height 14
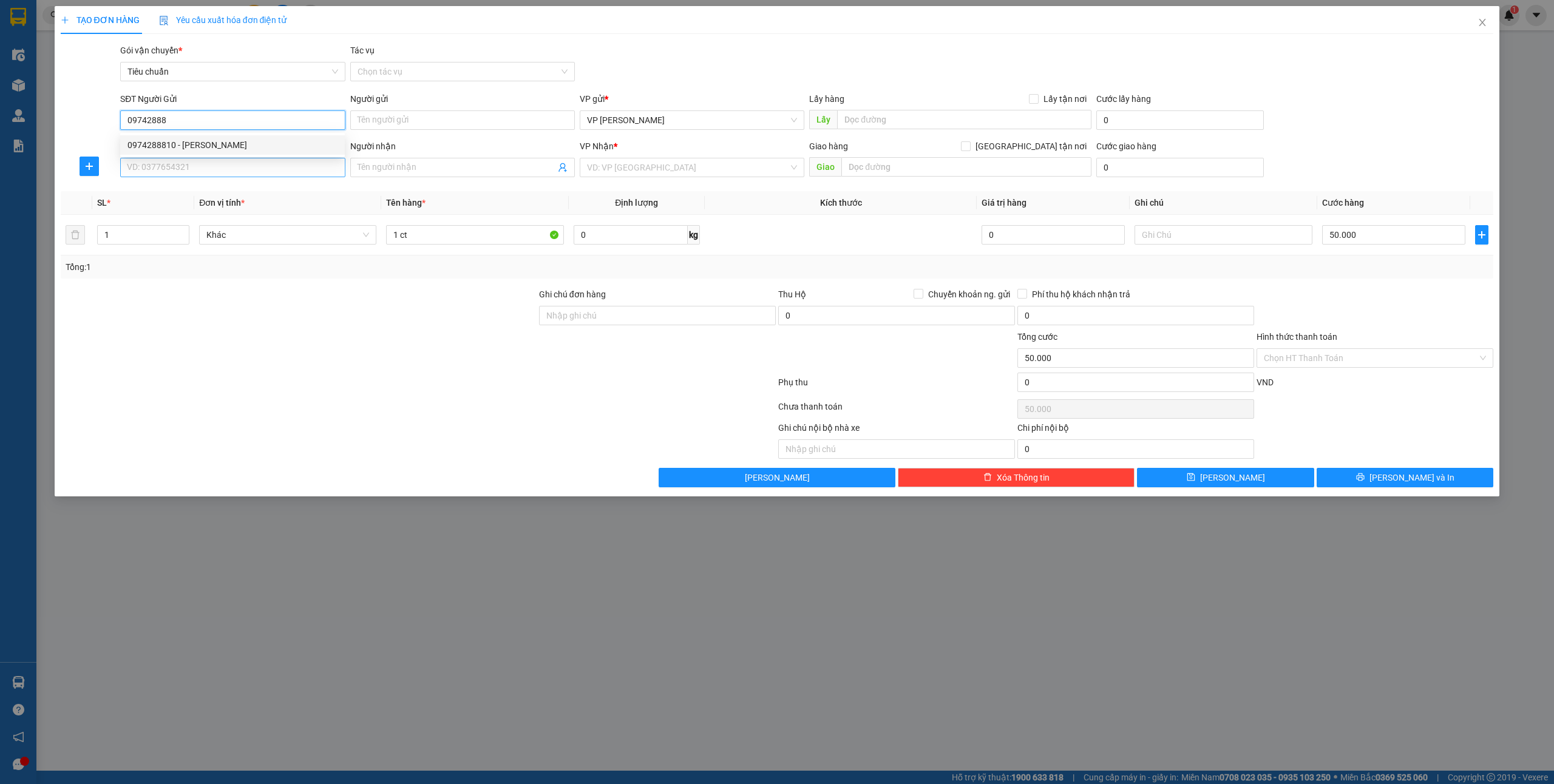
type input "0974288810"
type input "[PERSON_NAME]"
type input "mạo khê"
type input "0974288810"
click at [201, 164] on input "SĐT Người Nhận *" at bounding box center [233, 167] width 224 height 19
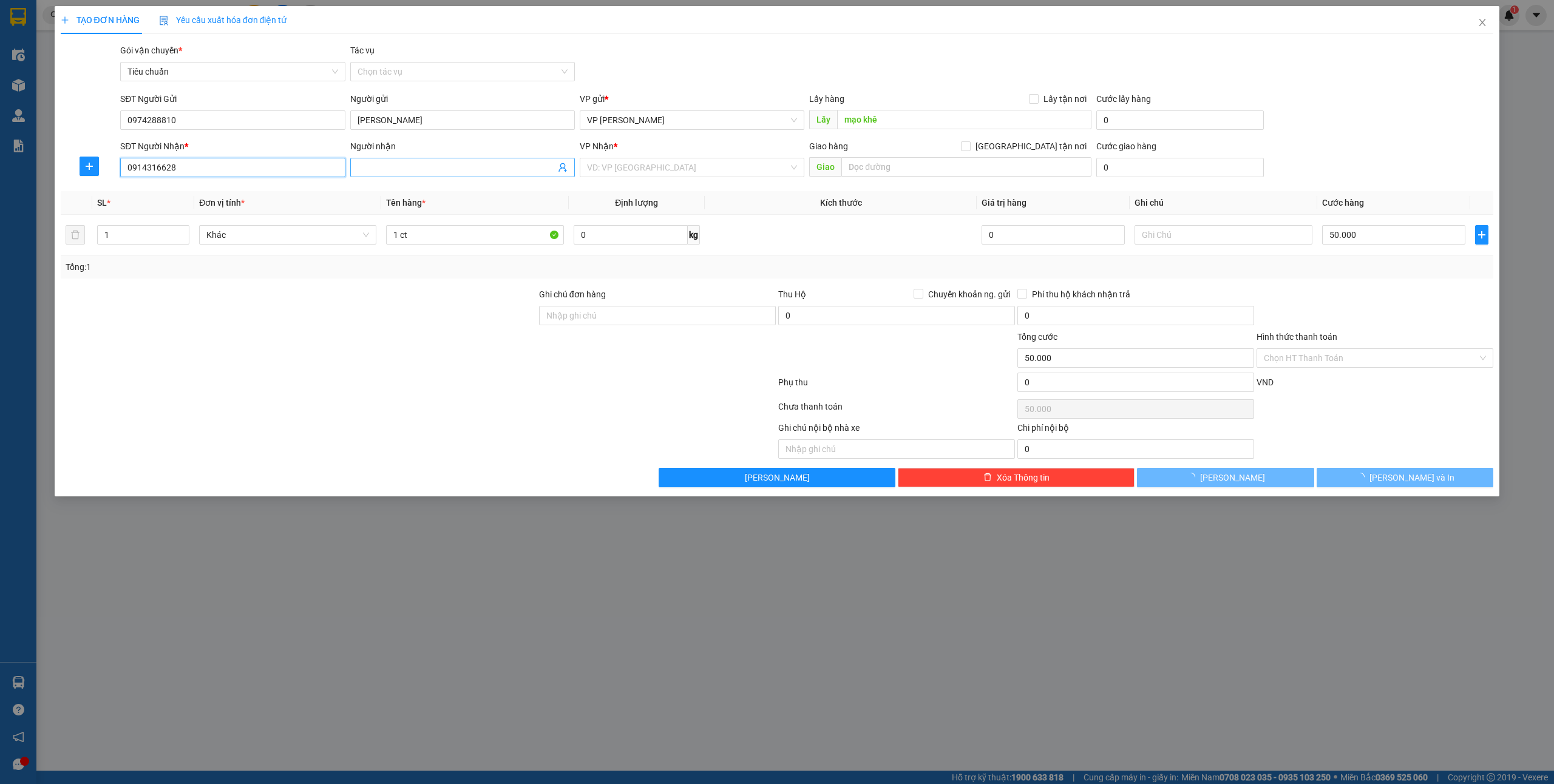
type input "0914316628"
click at [428, 161] on input "Người nhận" at bounding box center [456, 168] width 198 height 14
type input "trang"
click at [661, 160] on input "search" at bounding box center [687, 168] width 201 height 18
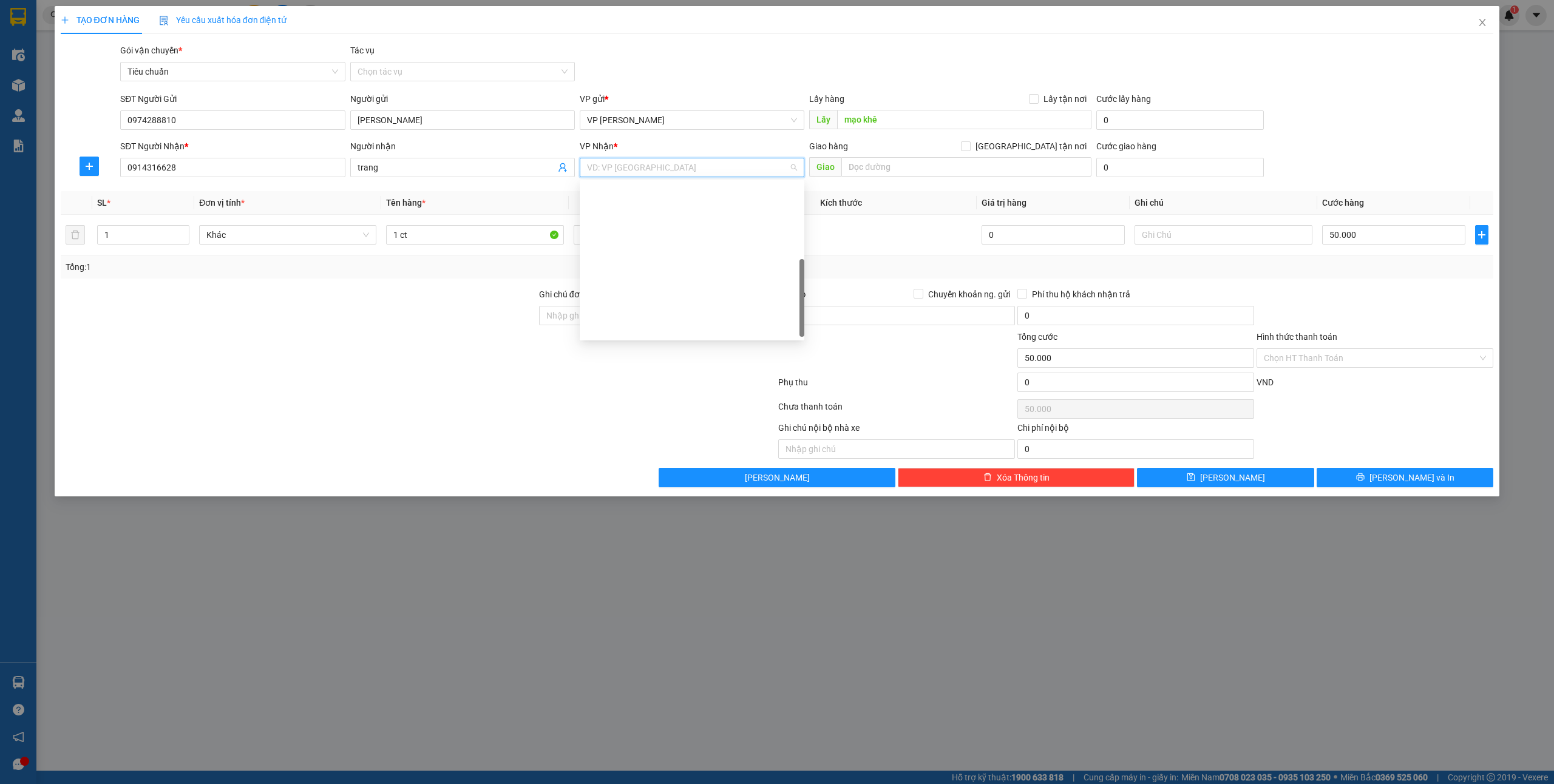
scroll to position [194, 0]
click at [637, 329] on div "VP Dọc đường" at bounding box center [691, 329] width 210 height 14
click at [911, 170] on input "text" at bounding box center [967, 166] width 250 height 19
click at [909, 175] on input "text" at bounding box center [967, 166] width 250 height 19
type input "mạo khê"
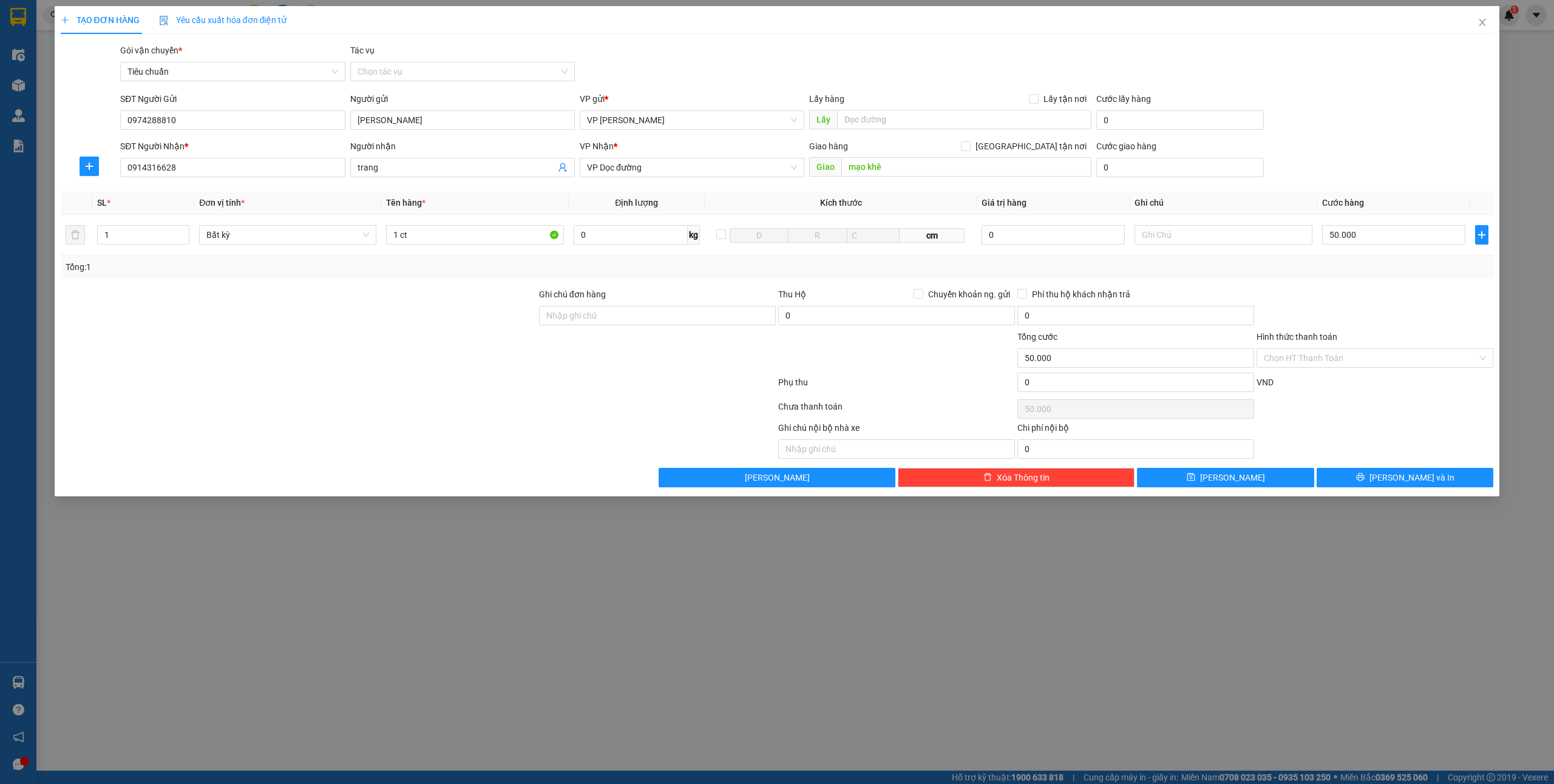
click at [1361, 311] on div at bounding box center [1374, 309] width 239 height 43
click at [1385, 471] on button "[PERSON_NAME] và In" at bounding box center [1405, 477] width 177 height 19
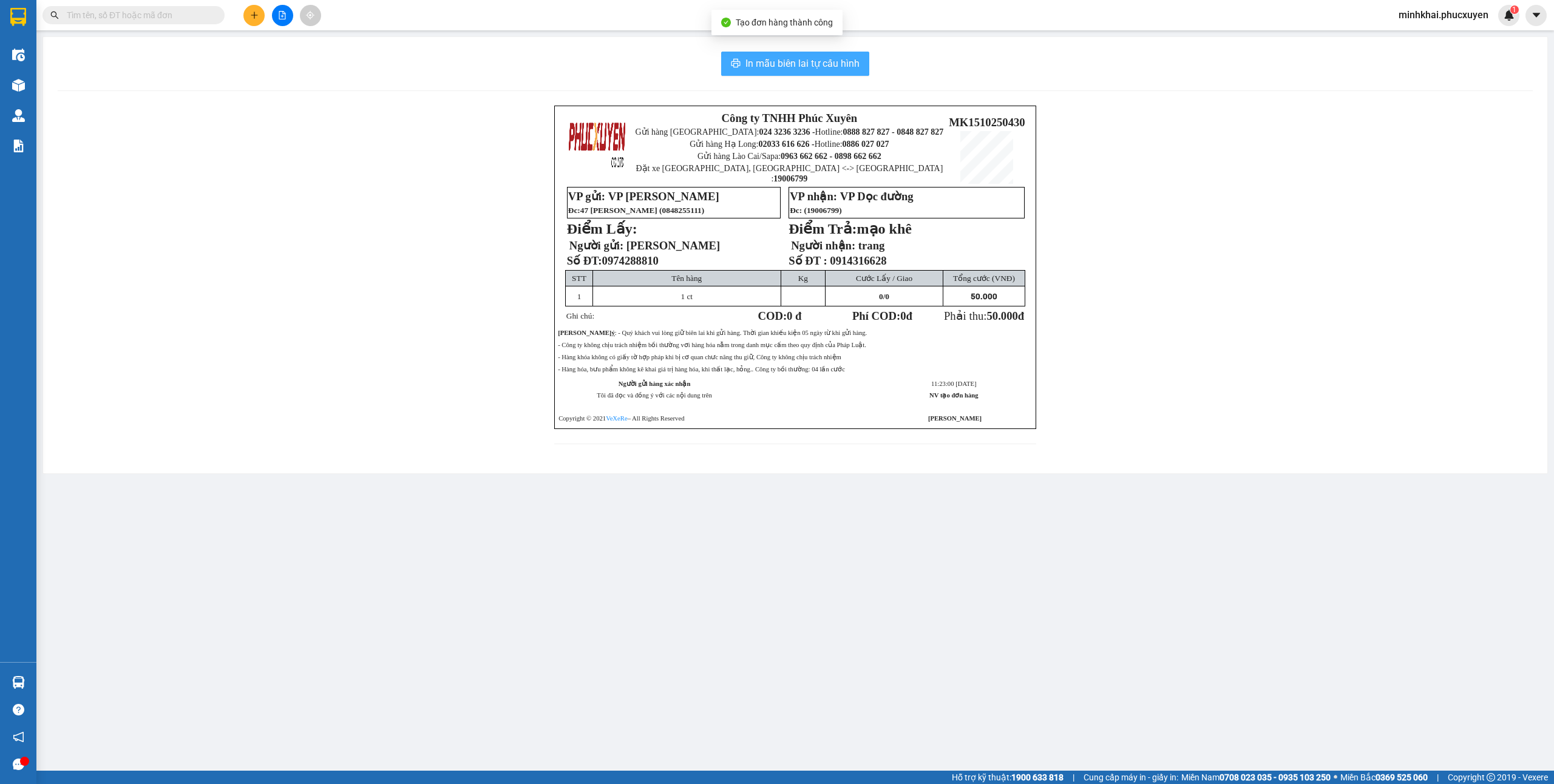
click at [841, 55] on button "In mẫu biên lai tự cấu hình" at bounding box center [795, 64] width 148 height 24
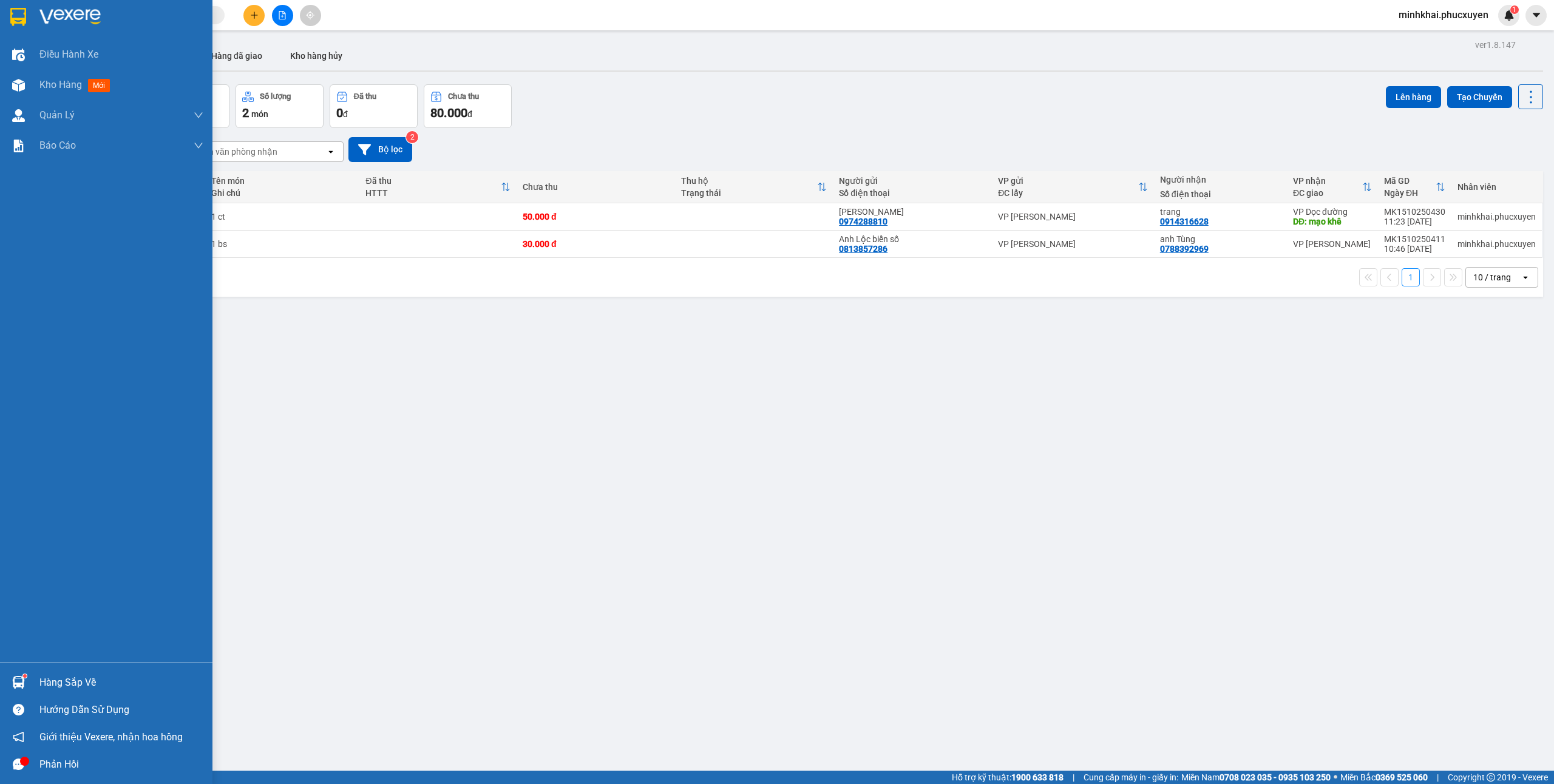
click at [8, 676] on div at bounding box center [18, 683] width 21 height 21
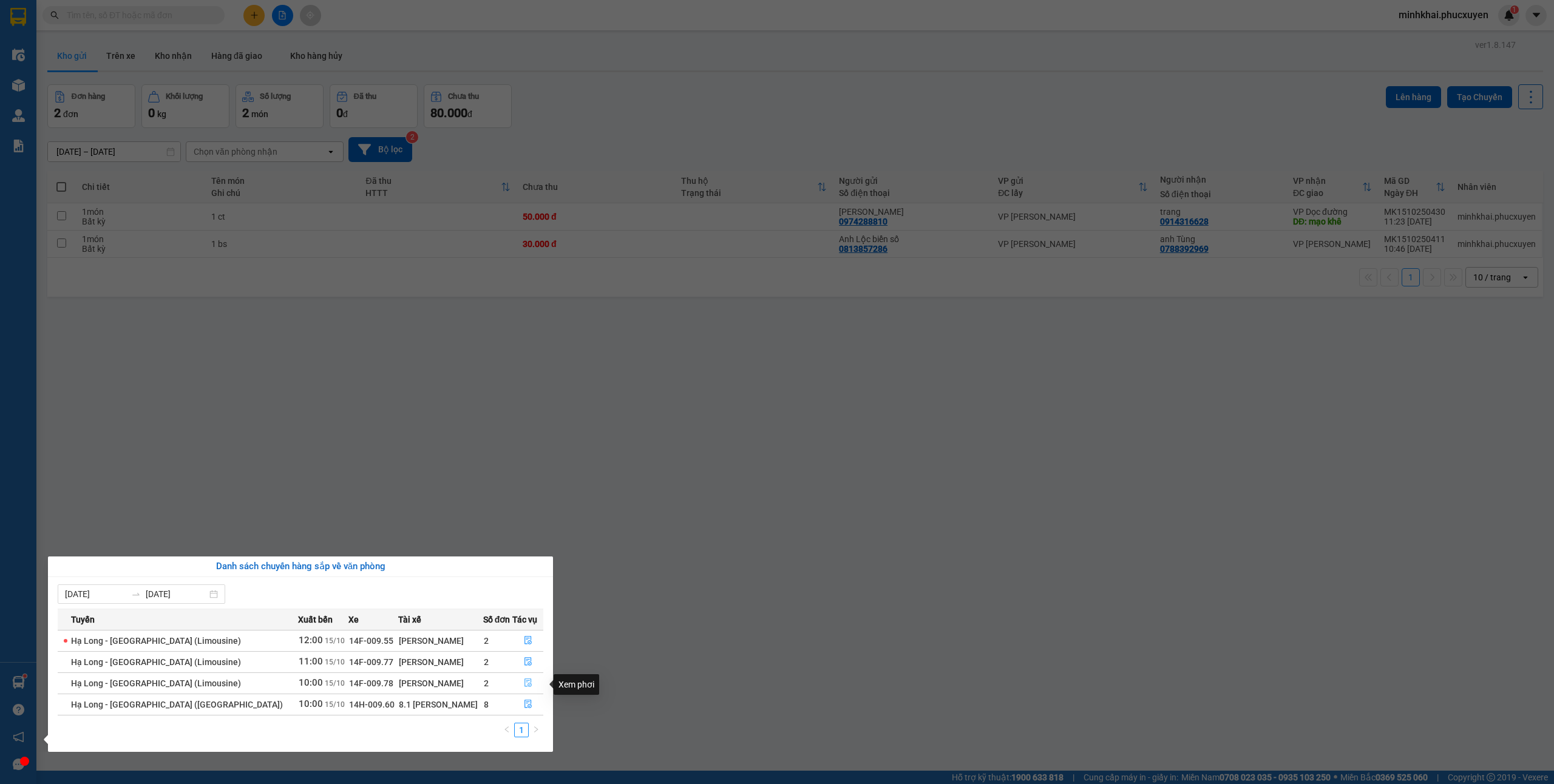
click at [524, 684] on icon "file-done" at bounding box center [528, 683] width 8 height 8
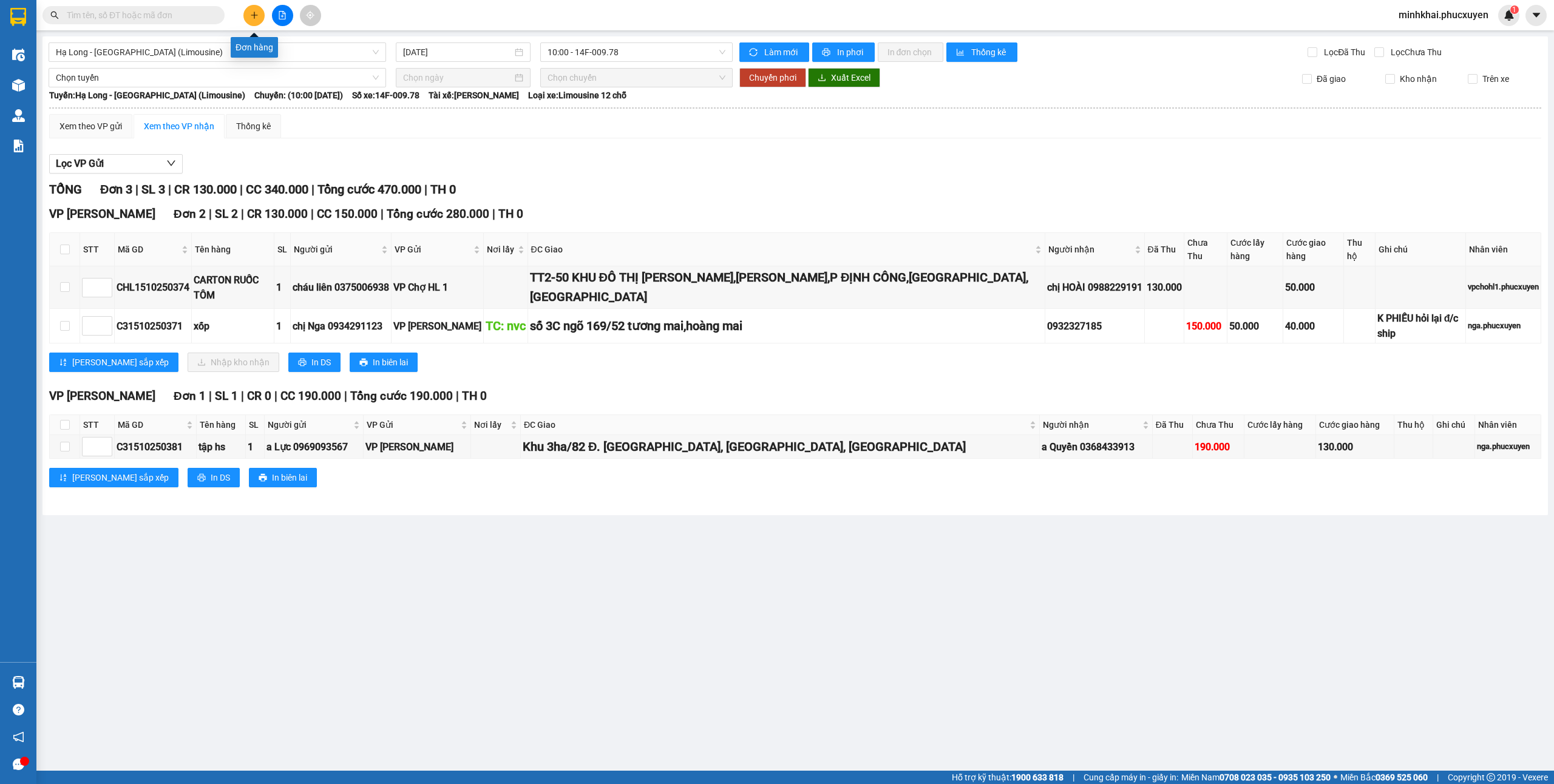
click at [254, 18] on icon "plus" at bounding box center [254, 14] width 8 height 8
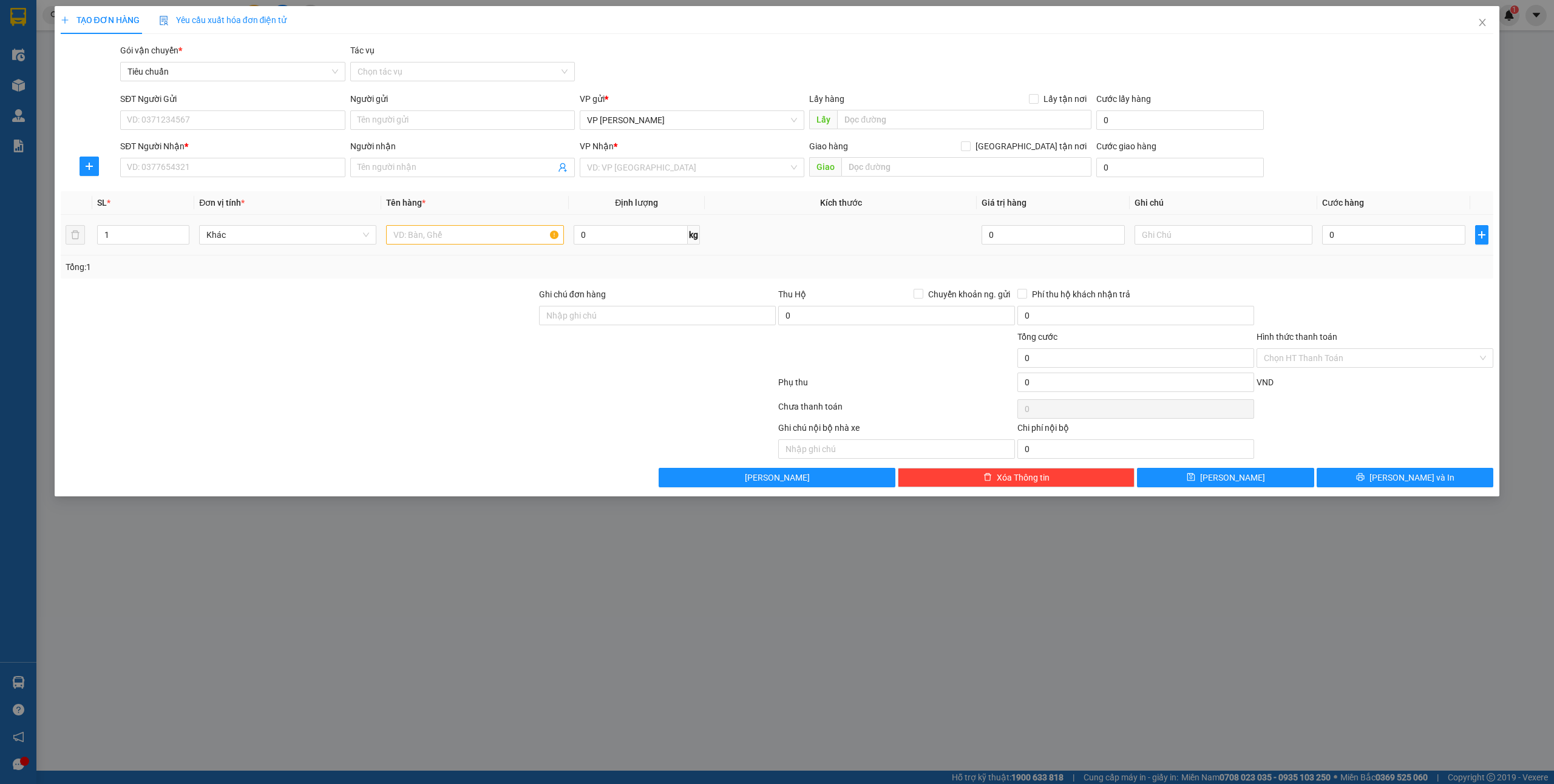
click at [442, 246] on div at bounding box center [475, 235] width 177 height 24
click at [427, 236] on input "text" at bounding box center [475, 234] width 177 height 19
type input "2 ct"
click at [1382, 239] on input "0" at bounding box center [1394, 234] width 143 height 19
type input "1"
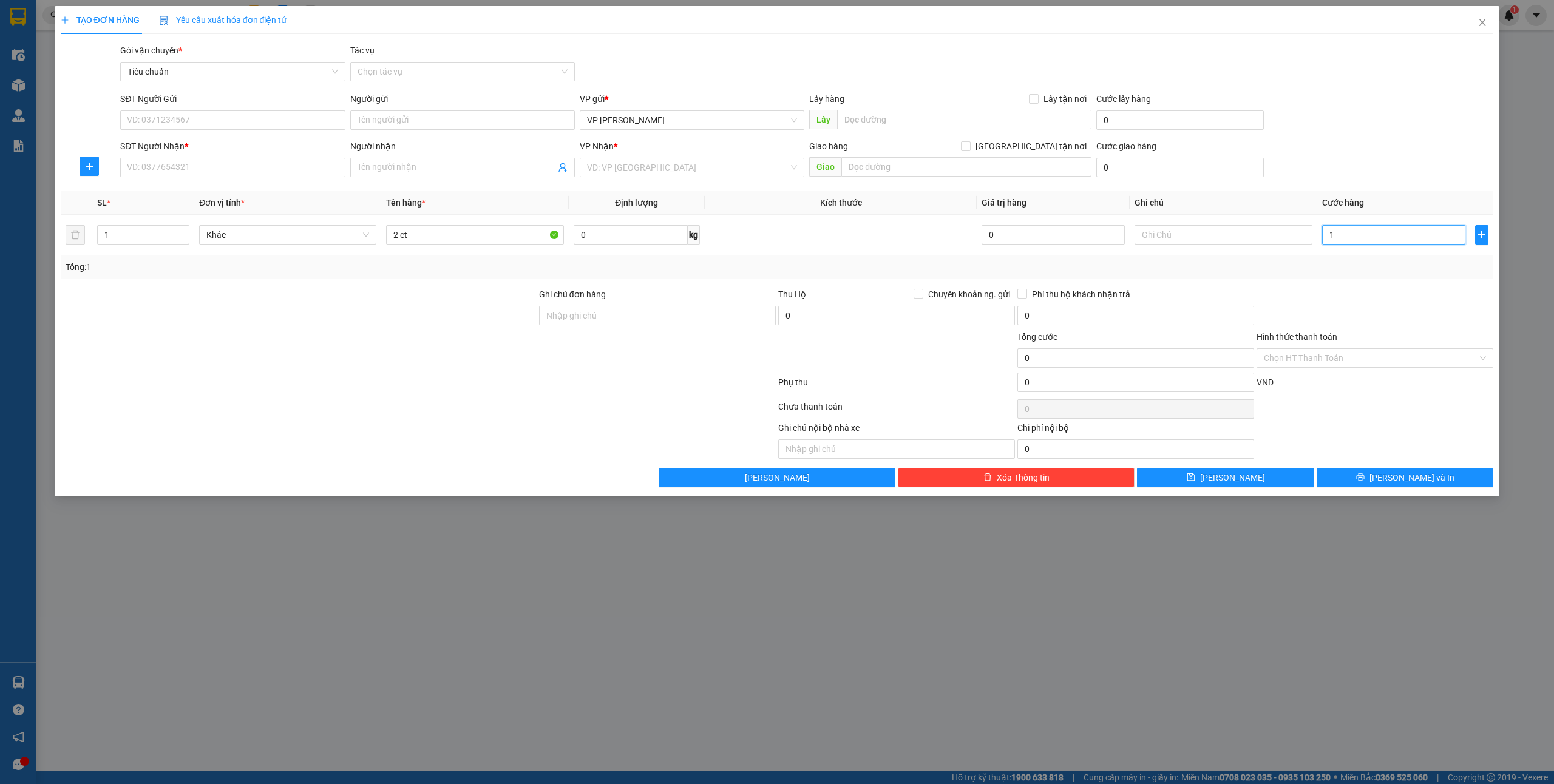
type input "1"
type input "130"
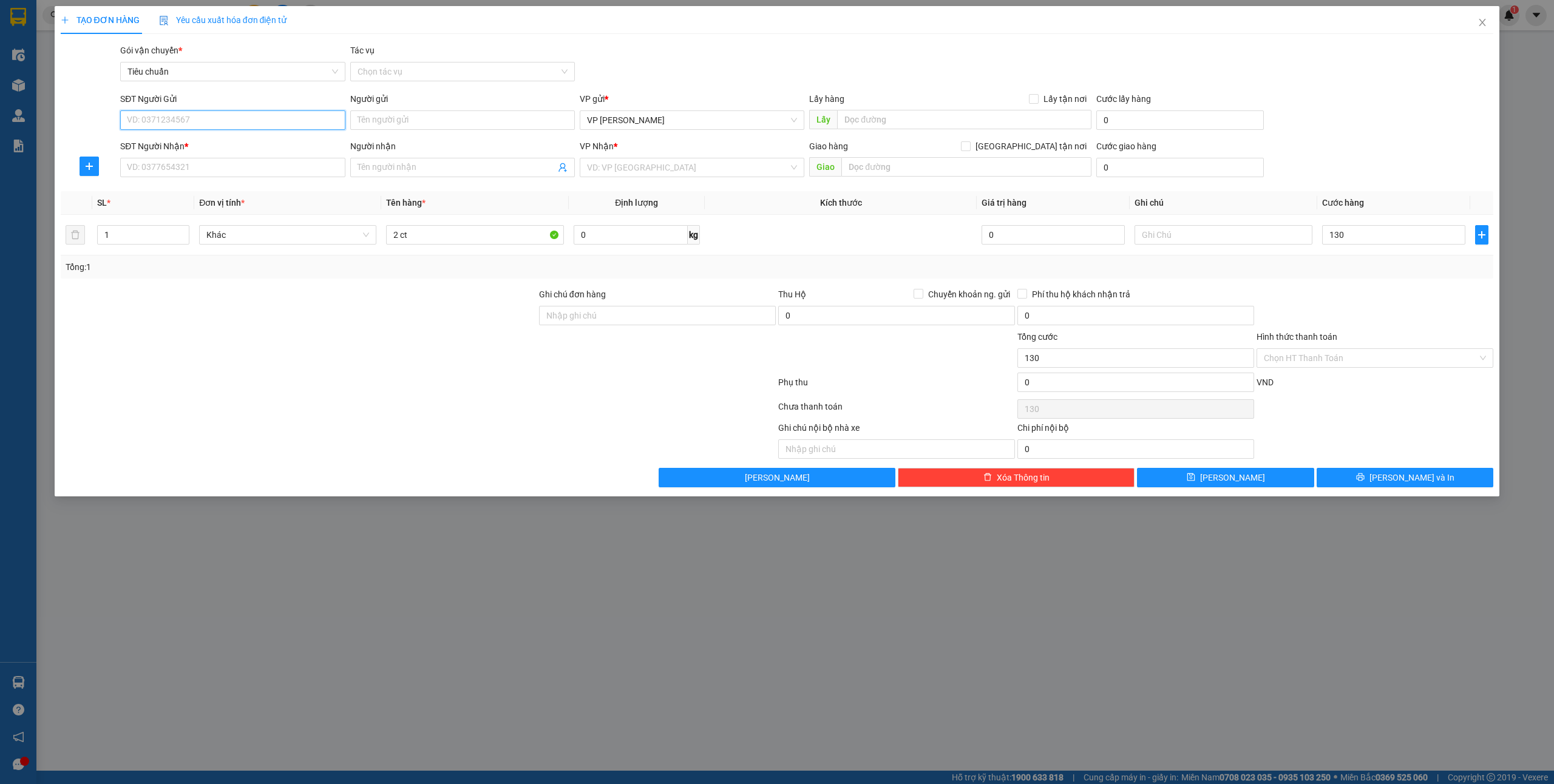
click at [205, 125] on input "SĐT Người Gửi" at bounding box center [233, 120] width 224 height 19
type input "130.000"
click at [224, 117] on input "SĐT Người Gửi" at bounding box center [233, 120] width 224 height 19
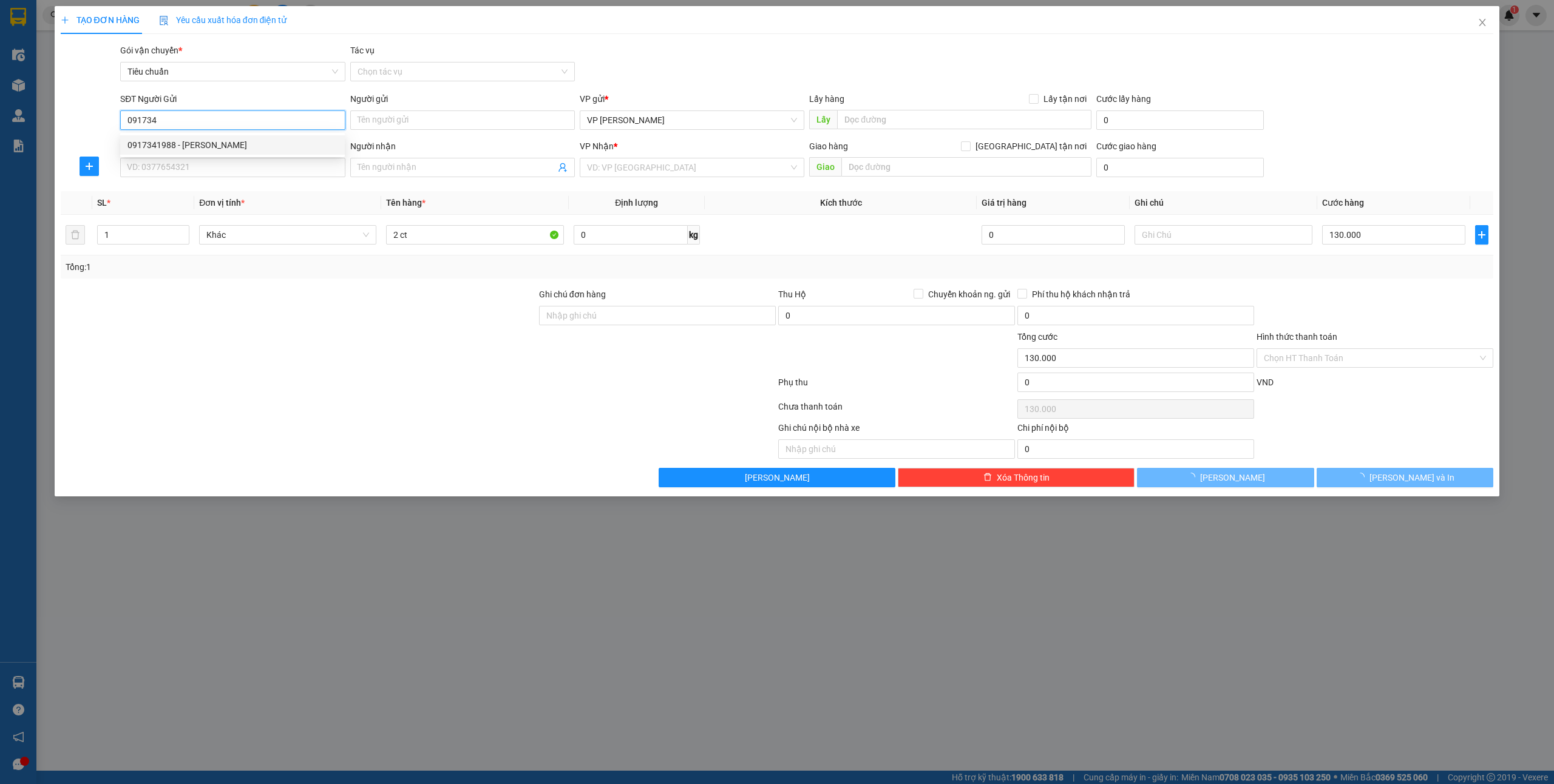
click at [212, 146] on div "0917341988 - [PERSON_NAME]" at bounding box center [232, 145] width 210 height 14
type input "0917341988"
type input "[PERSON_NAME]"
type input "0917341988"
click at [210, 168] on input "SĐT Người Nhận *" at bounding box center [233, 167] width 224 height 19
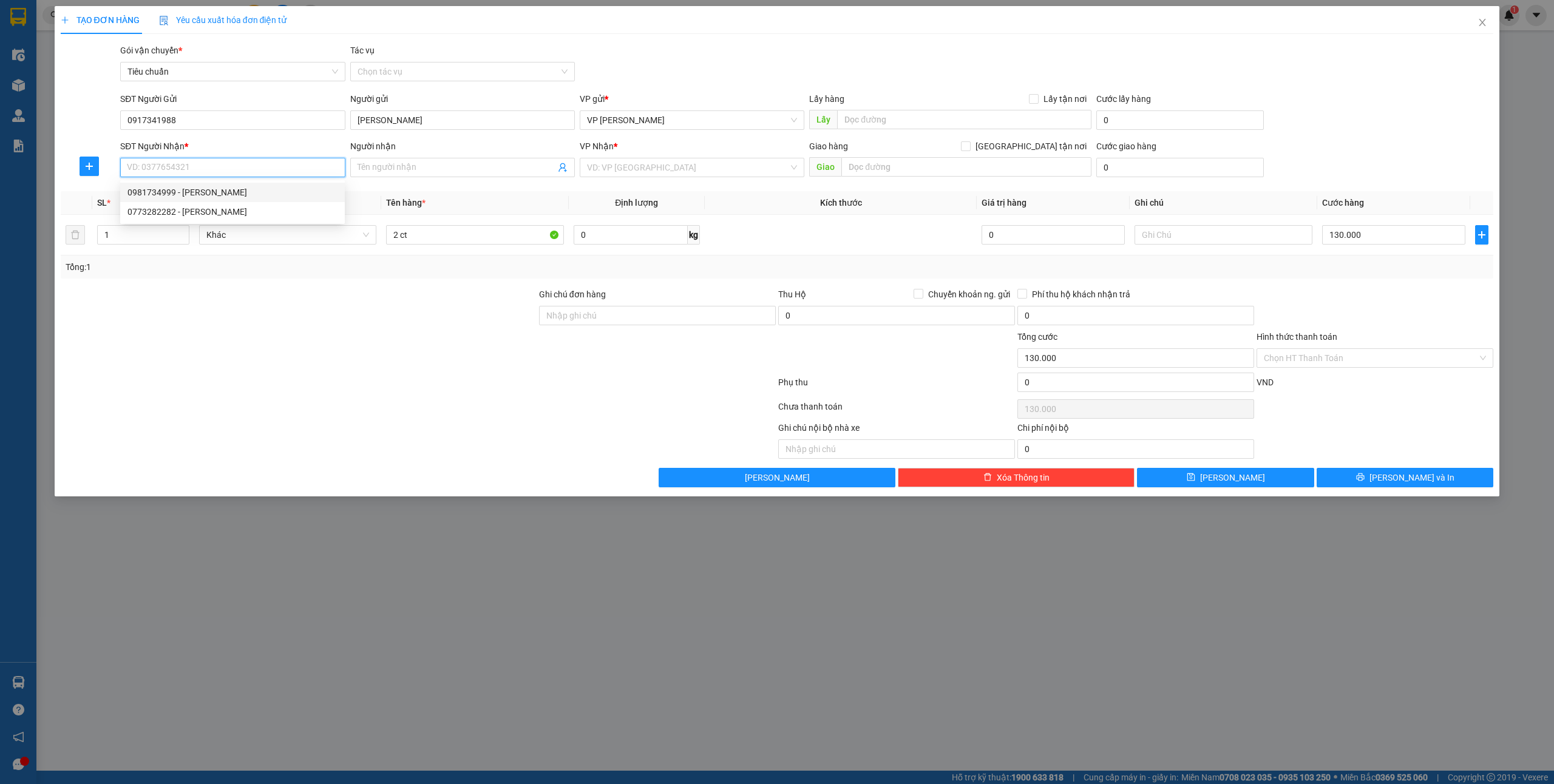
click at [199, 190] on div "0981734999 - [PERSON_NAME]" at bounding box center [232, 192] width 210 height 14
type input "0981734999"
type input "[PERSON_NAME]"
checkbox input "true"
type input "lấy hàng ctt"
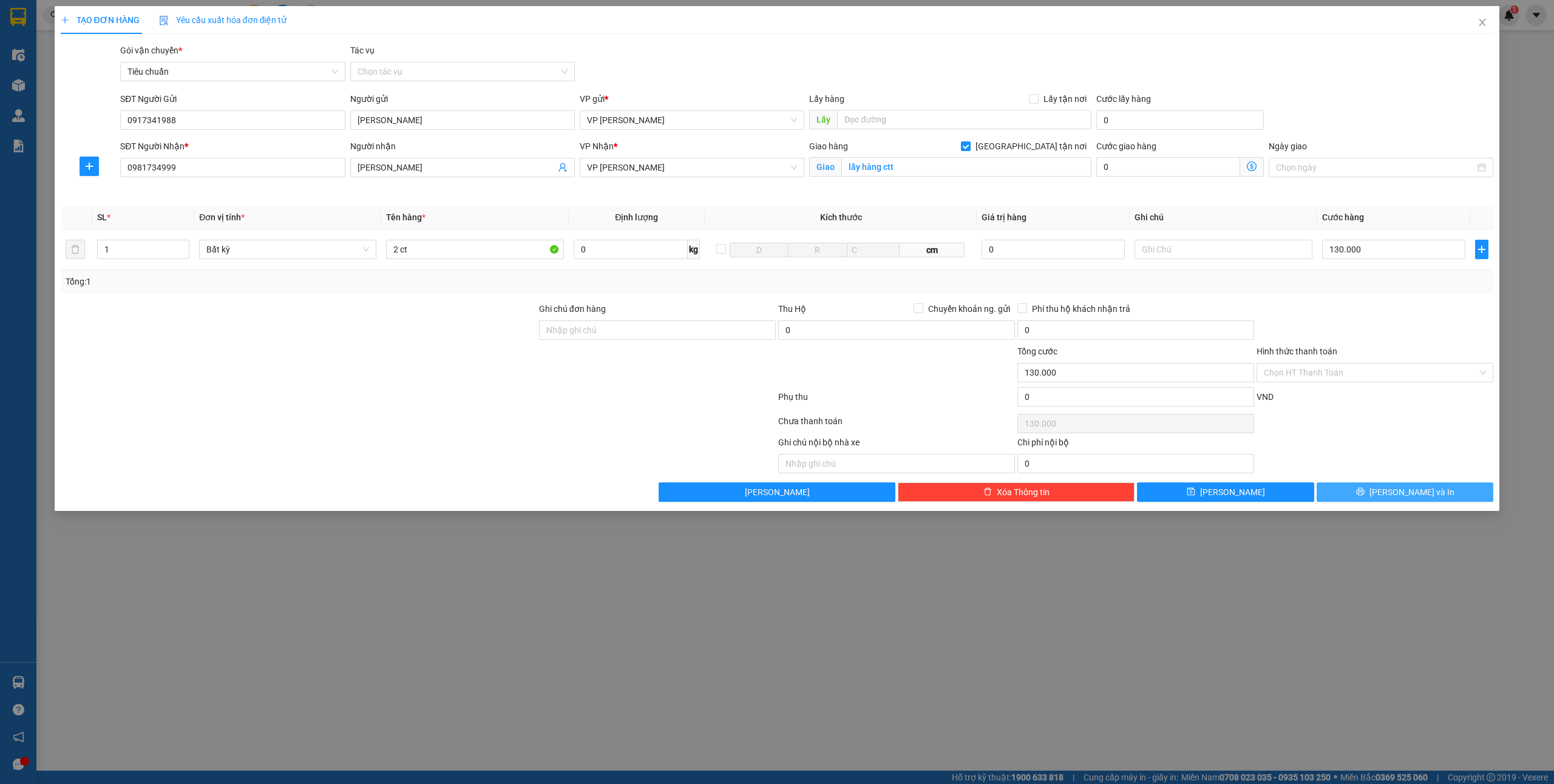
click at [1360, 488] on button "[PERSON_NAME] và In" at bounding box center [1405, 492] width 177 height 19
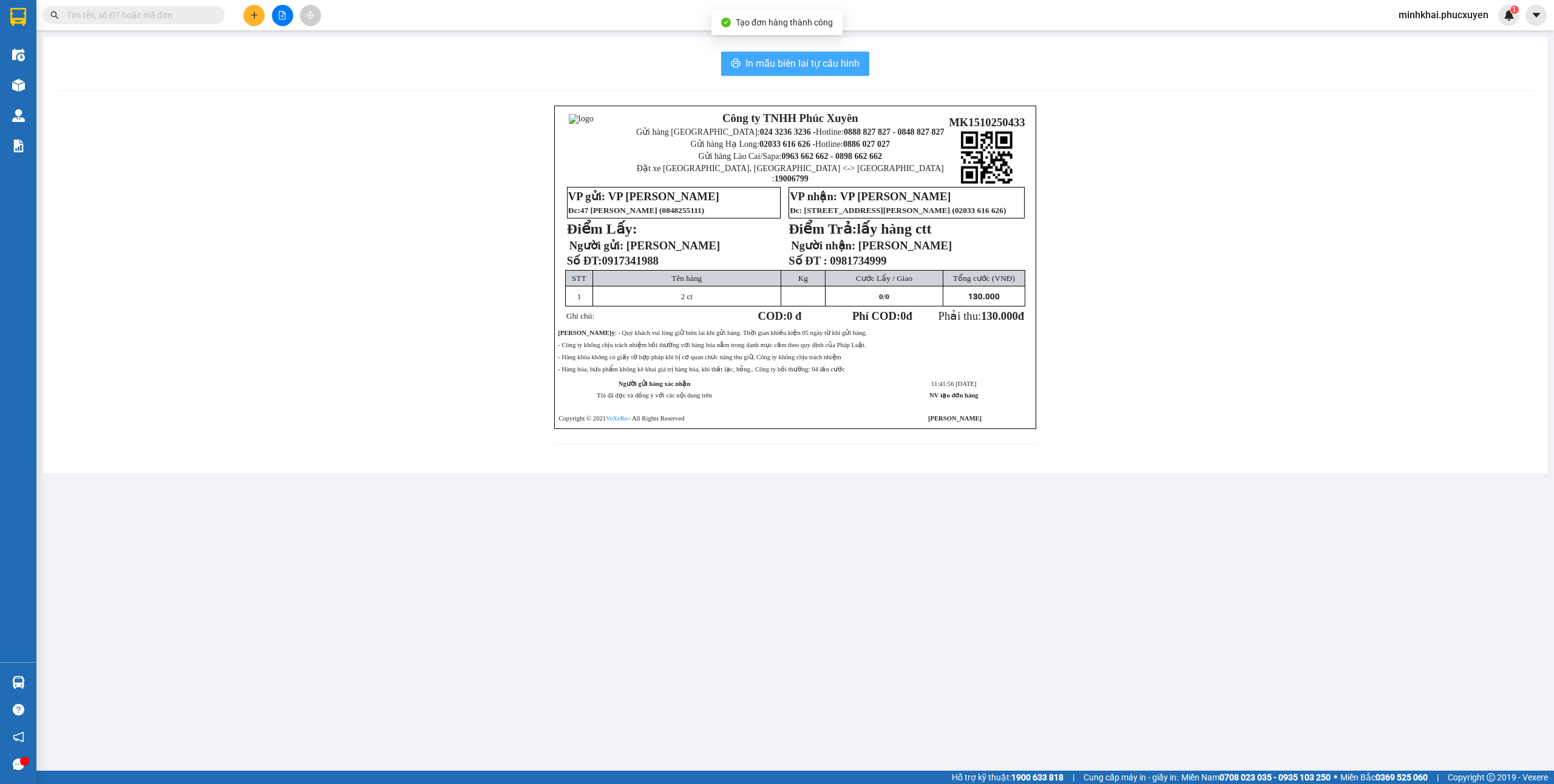
click at [771, 56] on span "In mẫu biên lai tự cấu hình" at bounding box center [803, 63] width 114 height 15
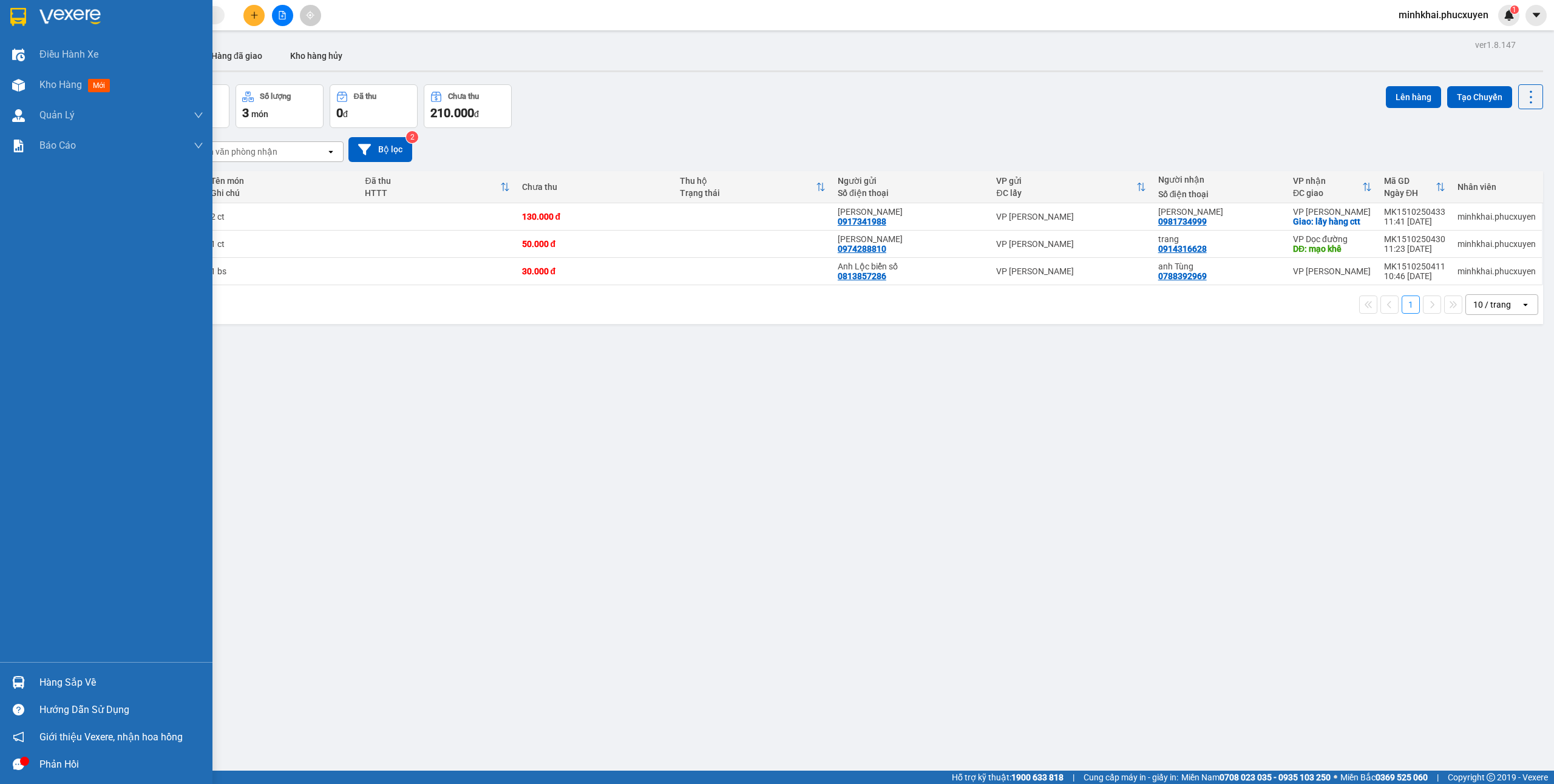
click at [21, 678] on img at bounding box center [18, 682] width 13 height 13
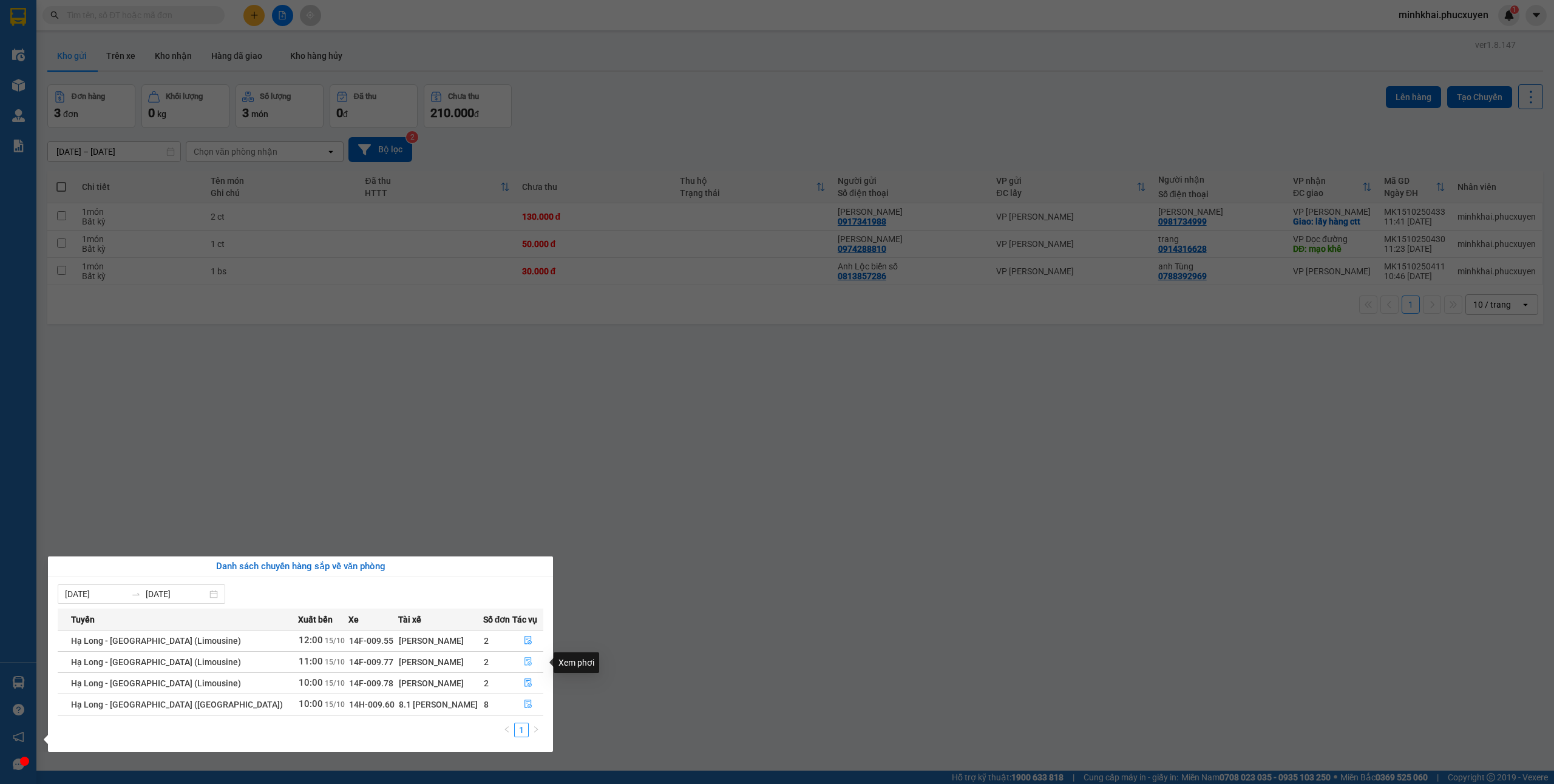
click at [513, 665] on button "button" at bounding box center [527, 661] width 30 height 19
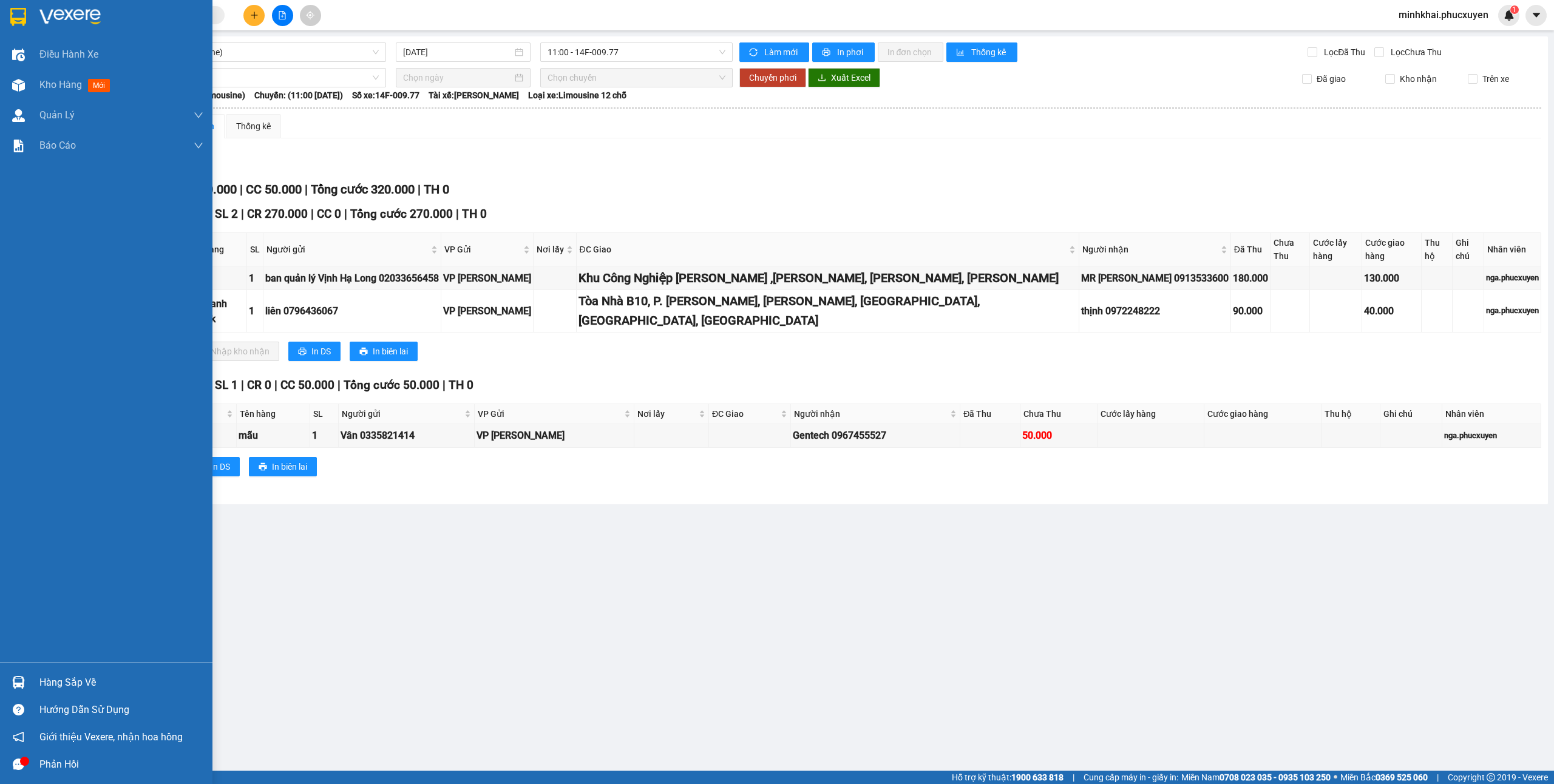
click at [62, 687] on div "Hàng sắp về" at bounding box center [121, 683] width 164 height 18
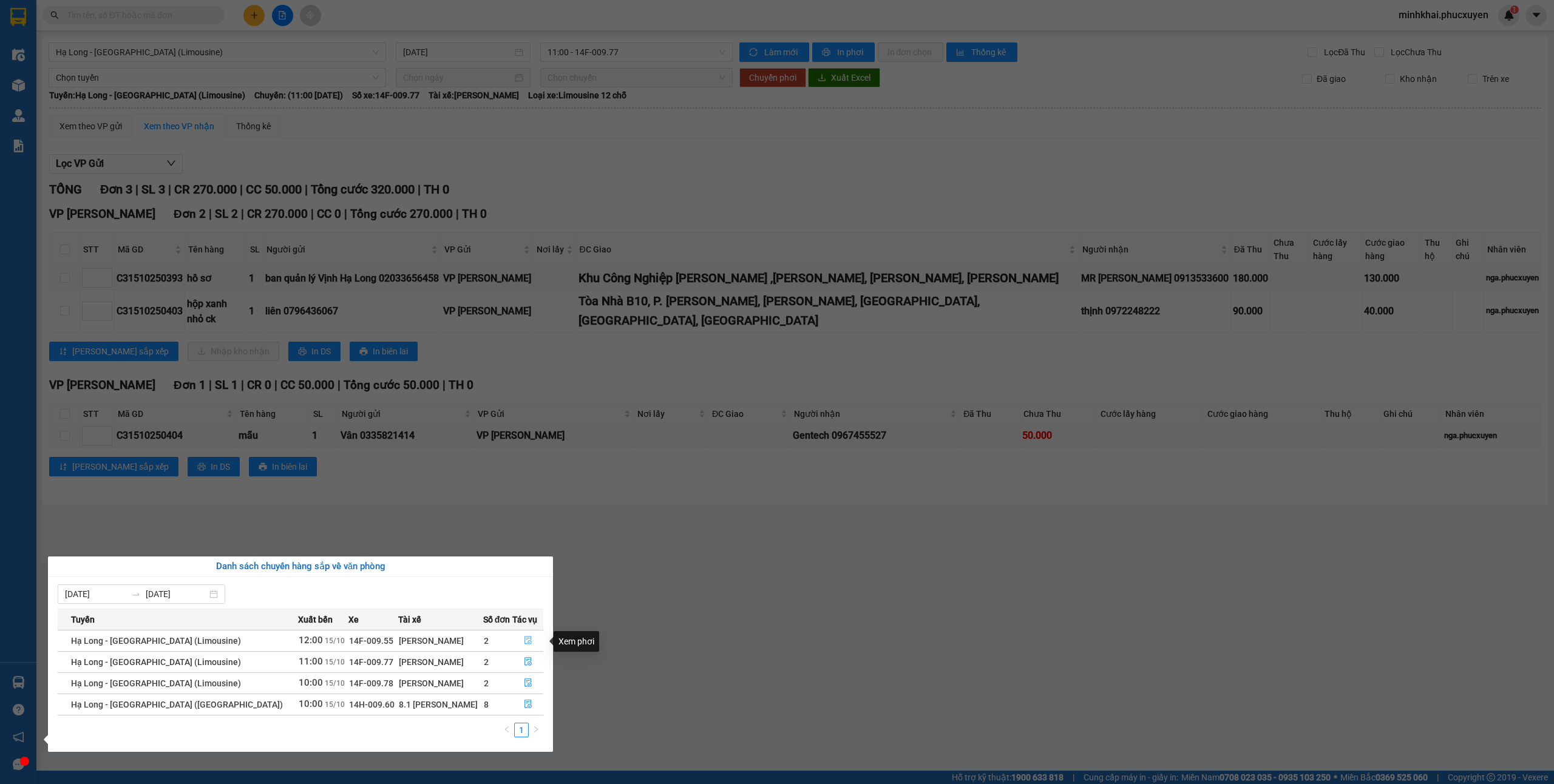
click at [524, 638] on icon "file-done" at bounding box center [528, 640] width 8 height 8
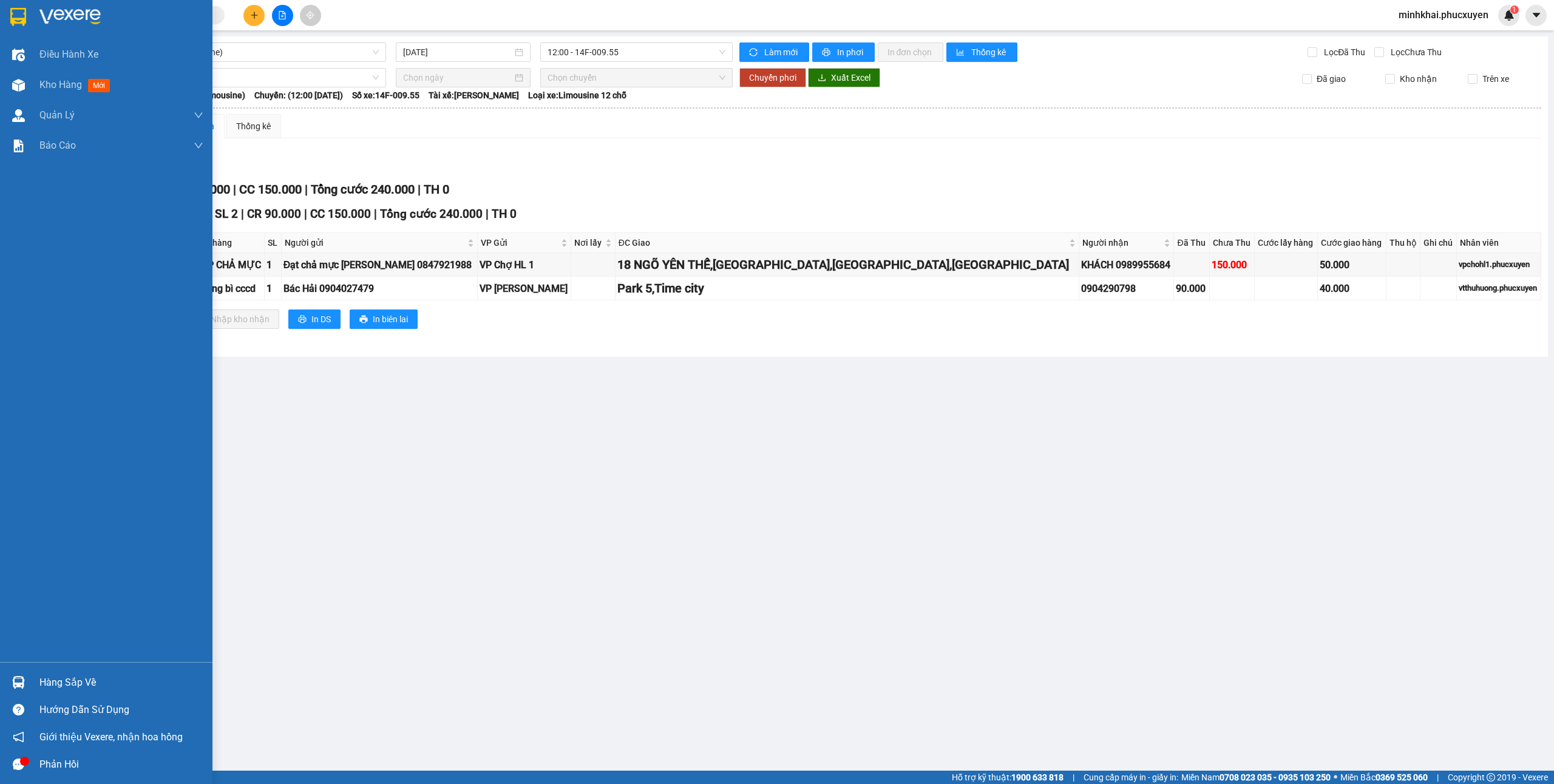
click at [25, 687] on div at bounding box center [18, 683] width 21 height 21
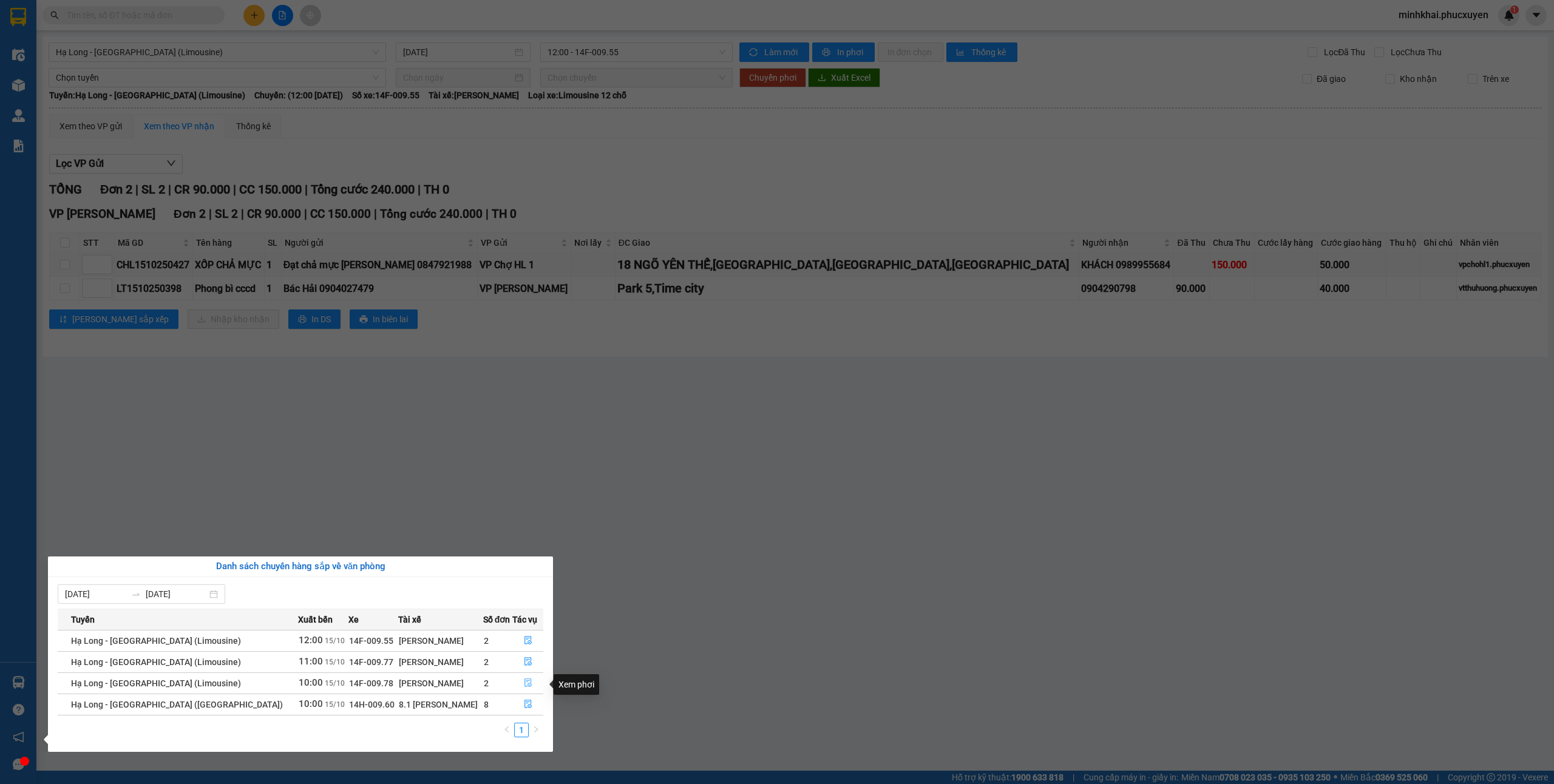
click at [527, 683] on icon "file-done" at bounding box center [528, 683] width 8 height 8
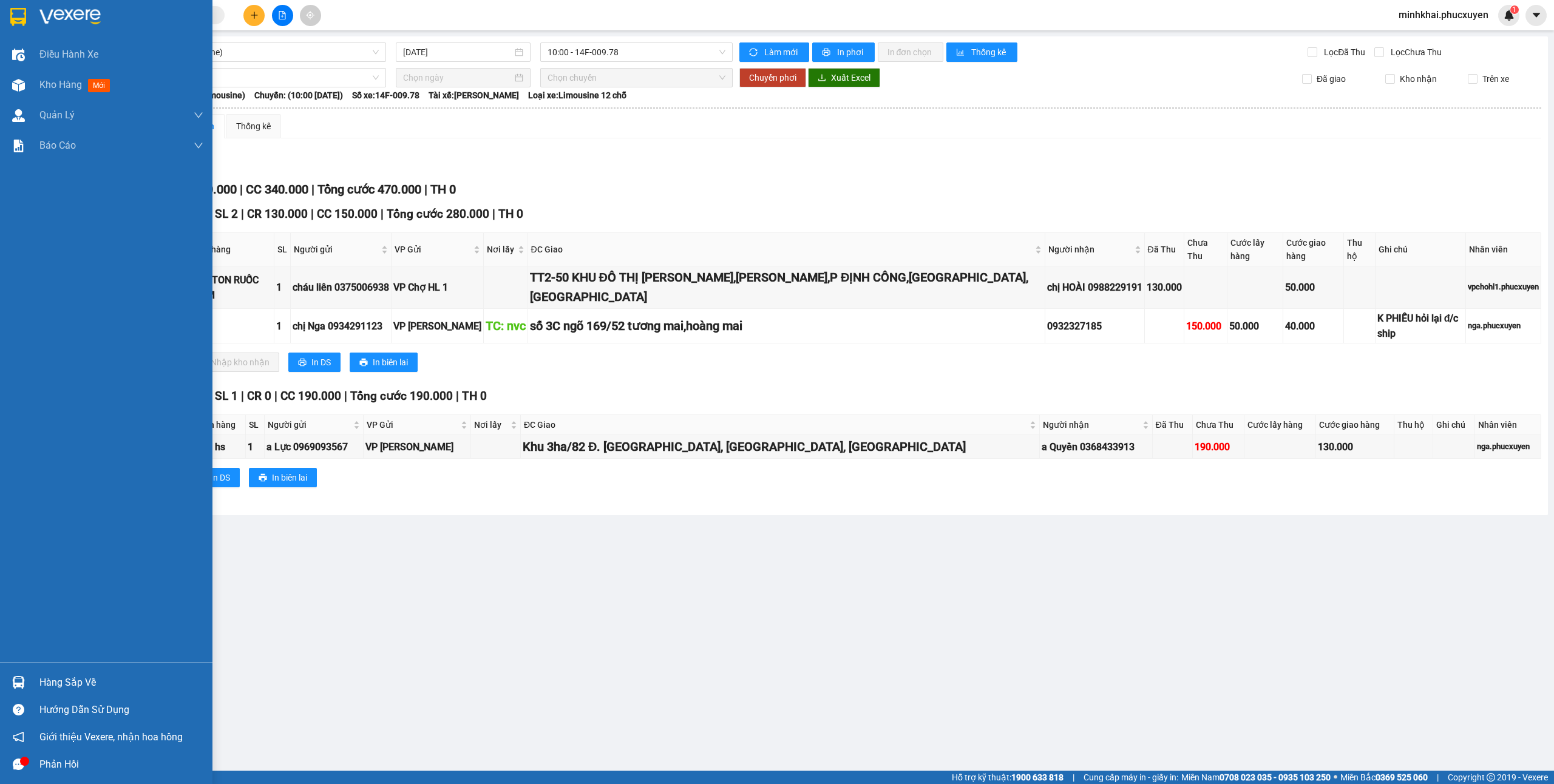
drag, startPoint x: 21, startPoint y: 678, endPoint x: 98, endPoint y: 678, distance: 77.0
click at [18, 680] on img at bounding box center [18, 682] width 13 height 13
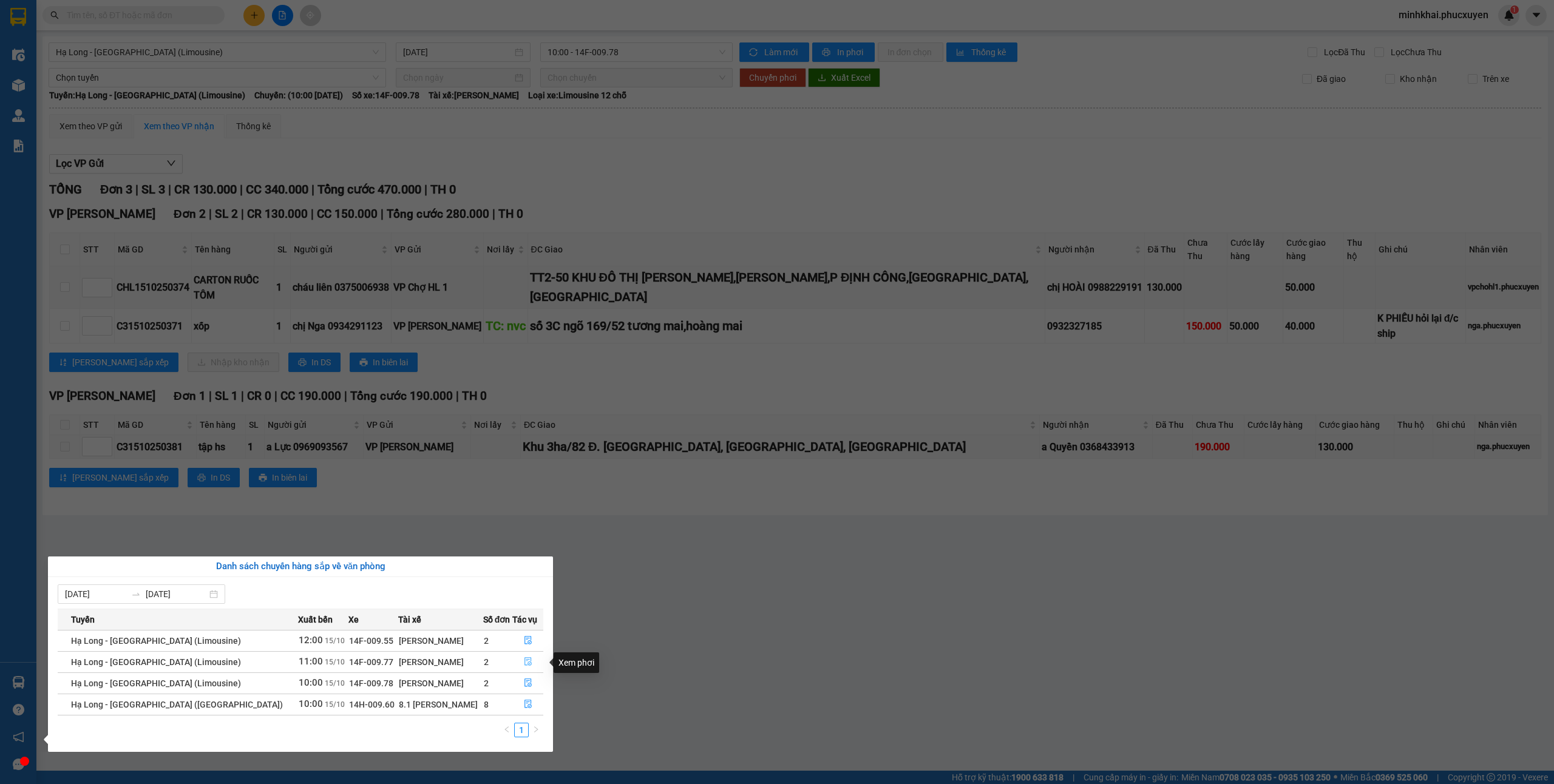
click at [524, 663] on icon "file-done" at bounding box center [528, 661] width 8 height 8
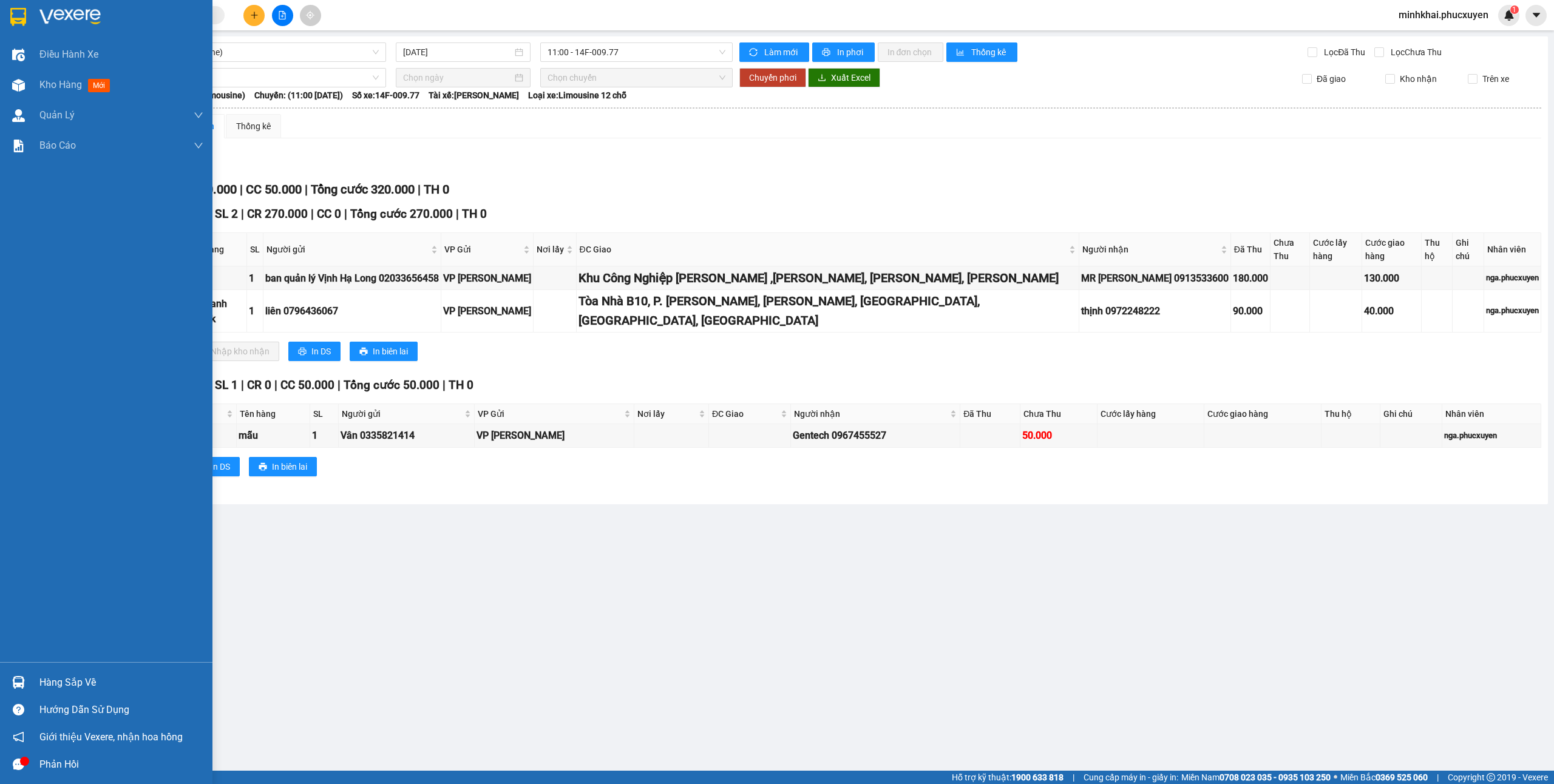
click at [72, 669] on div "Hàng sắp về" at bounding box center [106, 683] width 212 height 27
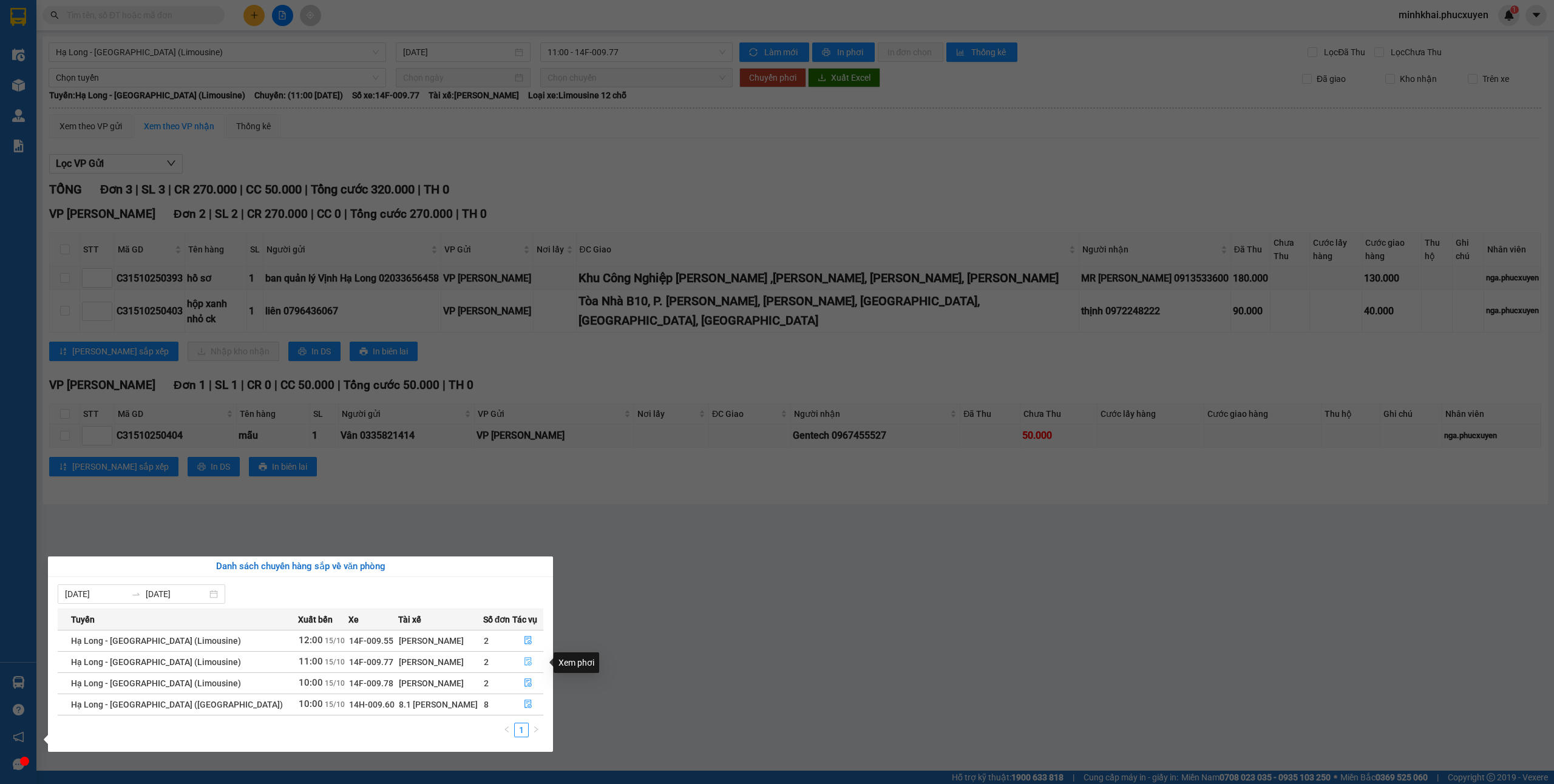
click at [524, 661] on icon "file-done" at bounding box center [528, 661] width 8 height 8
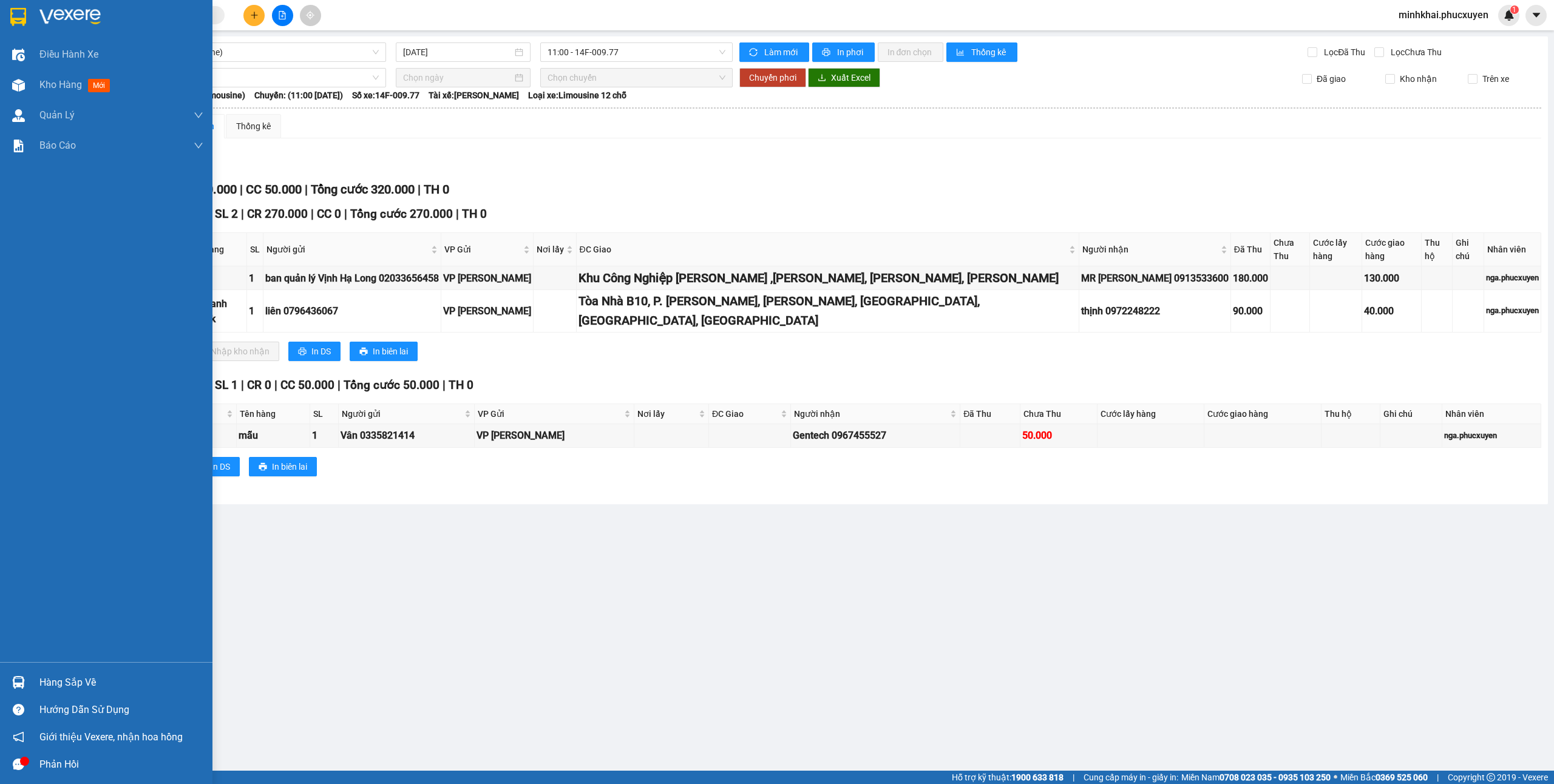
click at [27, 669] on div "Hàng sắp về" at bounding box center [106, 683] width 212 height 27
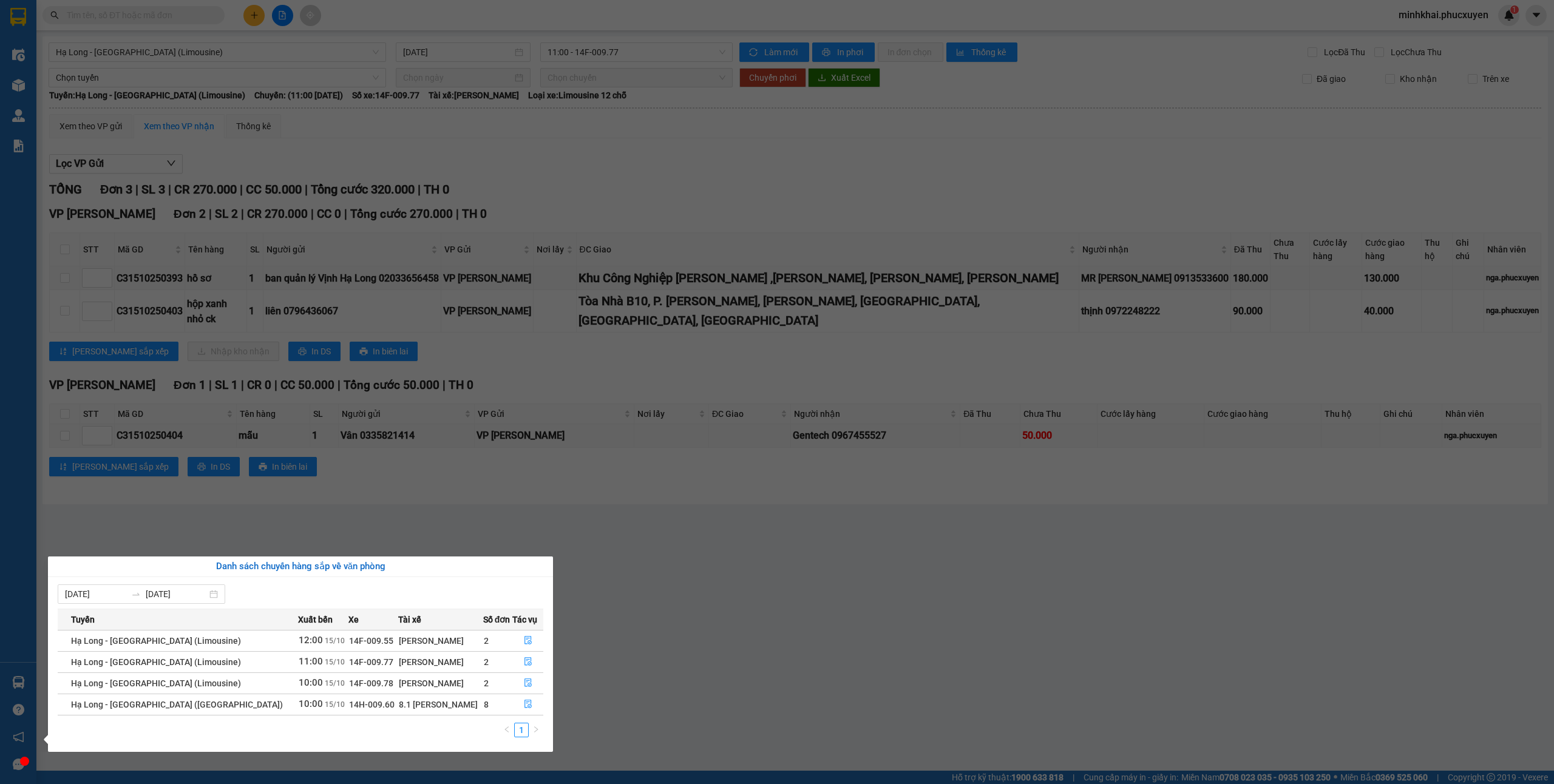
click at [696, 602] on section "Kết quả tìm kiếm ( 1 ) Bộ lọc Mã ĐH Trạng thái Món hàng Thu hộ Tổng cước Chưa c…" at bounding box center [777, 392] width 1554 height 784
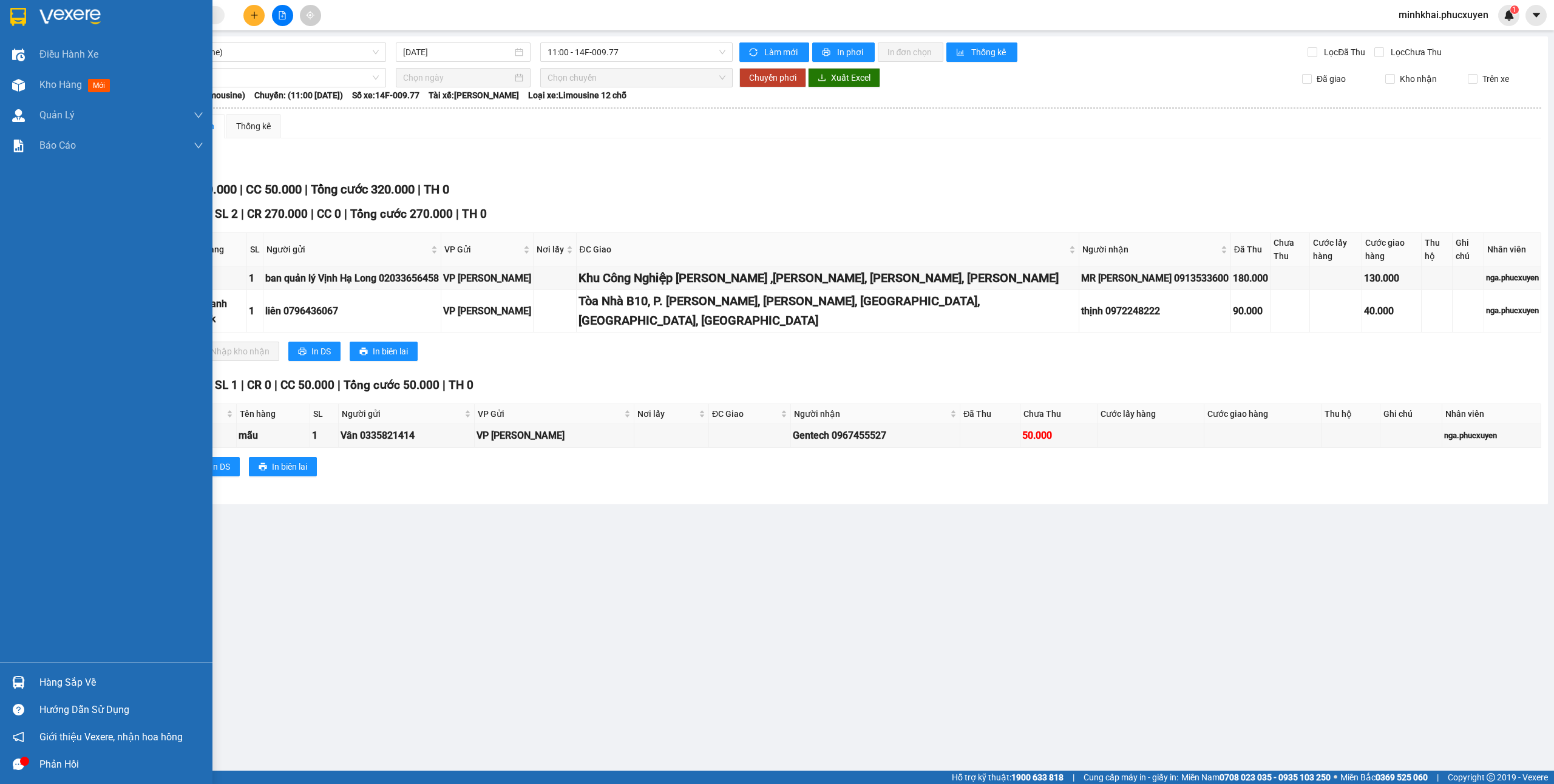
click at [21, 662] on div "Hàng sắp về Hướng dẫn sử dụng Giới thiệu Vexere, nhận hoa hồng Phản hồi" at bounding box center [106, 720] width 212 height 116
click at [19, 683] on img at bounding box center [18, 682] width 13 height 13
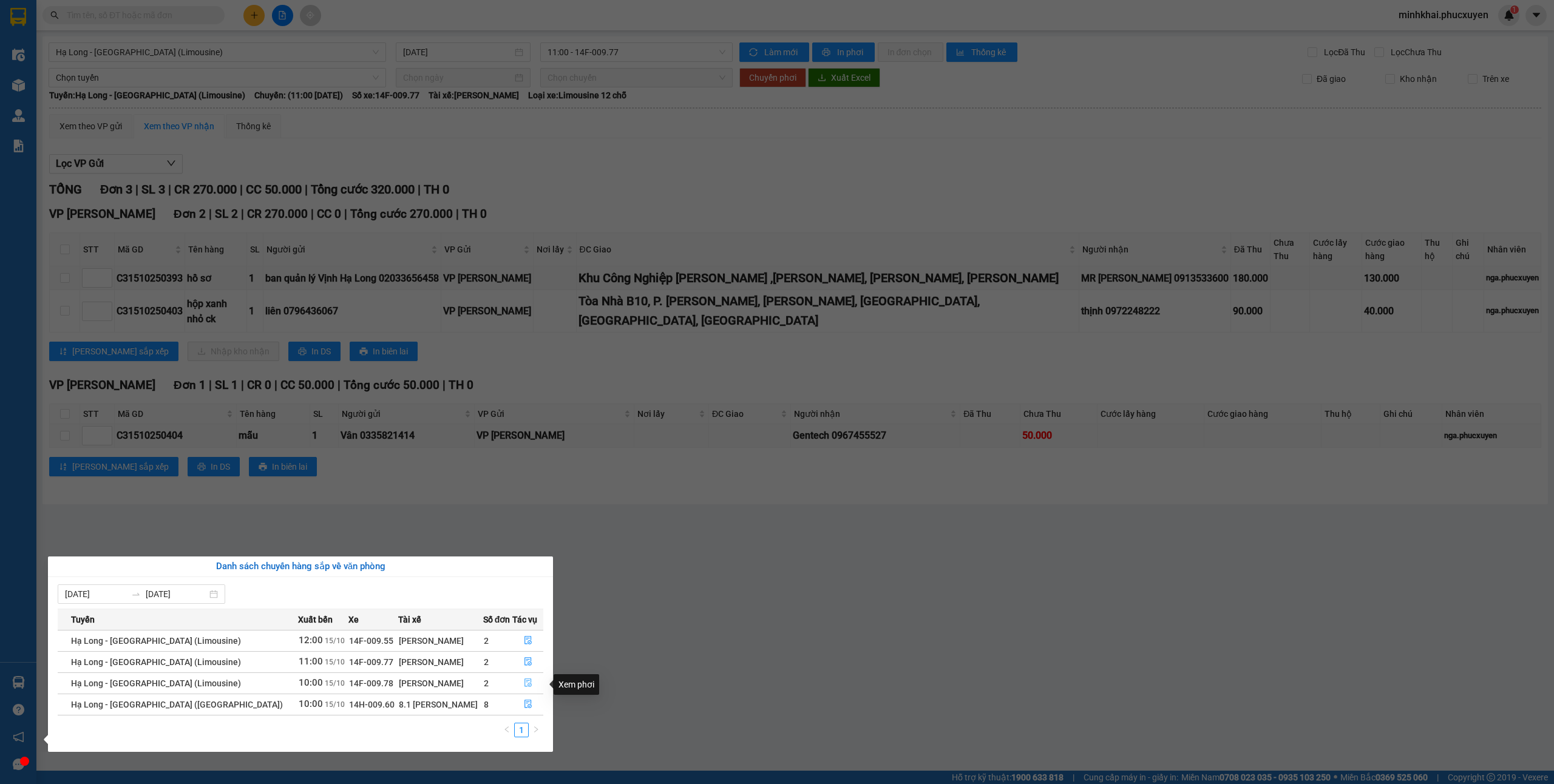
click at [524, 683] on icon "file-done" at bounding box center [528, 683] width 8 height 8
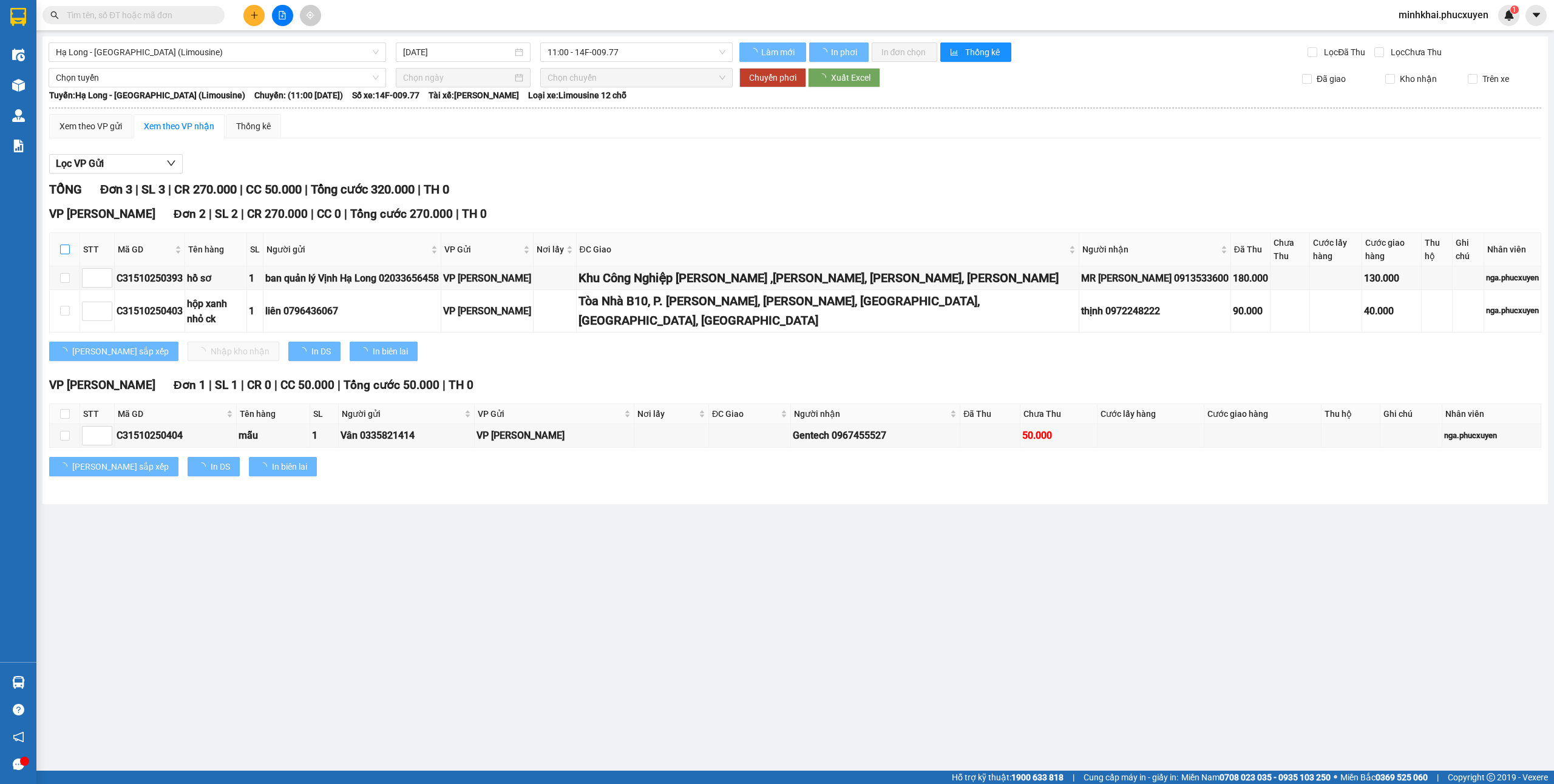
click at [66, 245] on input "checkbox" at bounding box center [65, 249] width 10 height 10
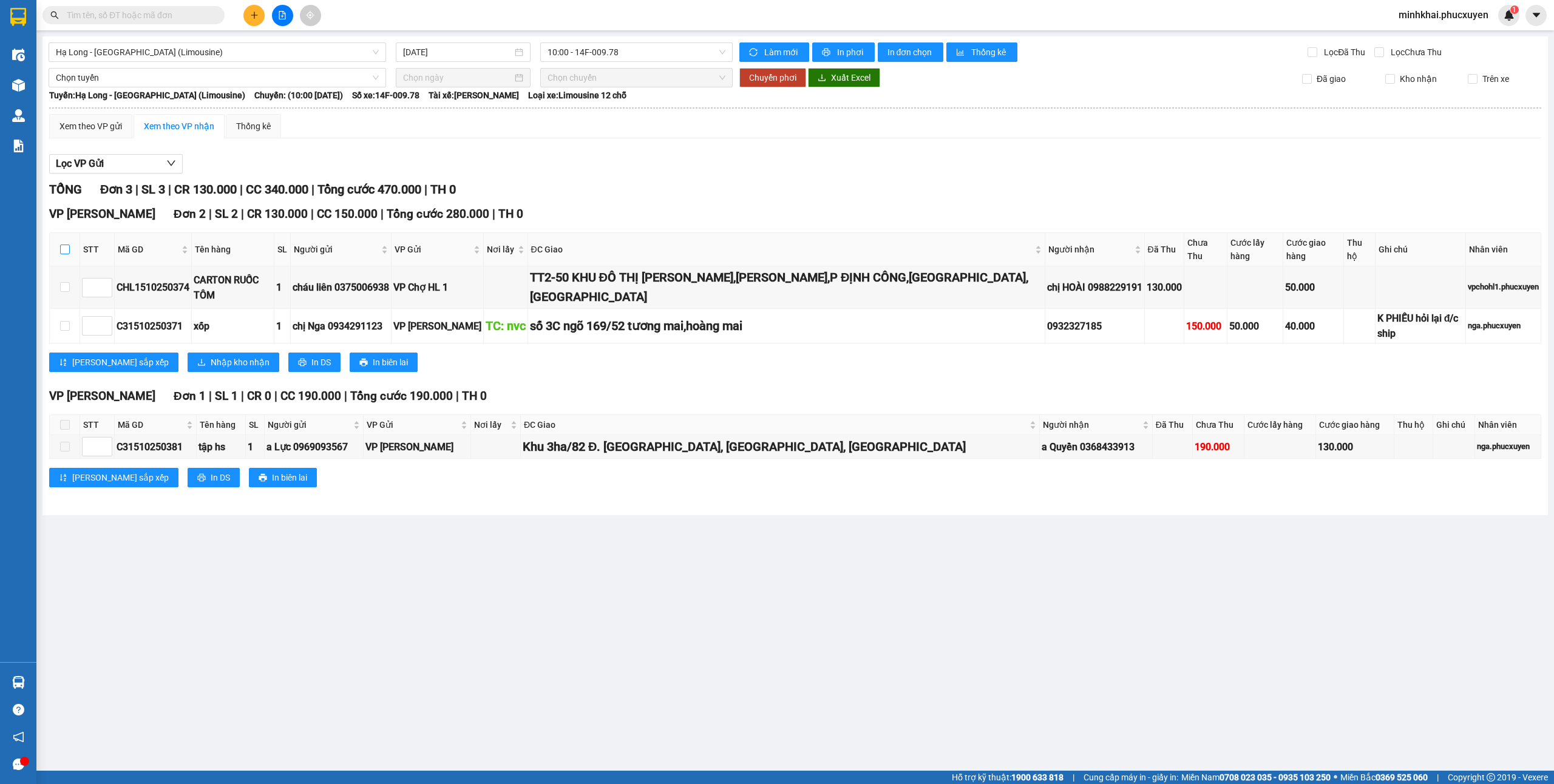
click at [66, 245] on input "checkbox" at bounding box center [65, 249] width 10 height 10
checkbox input "true"
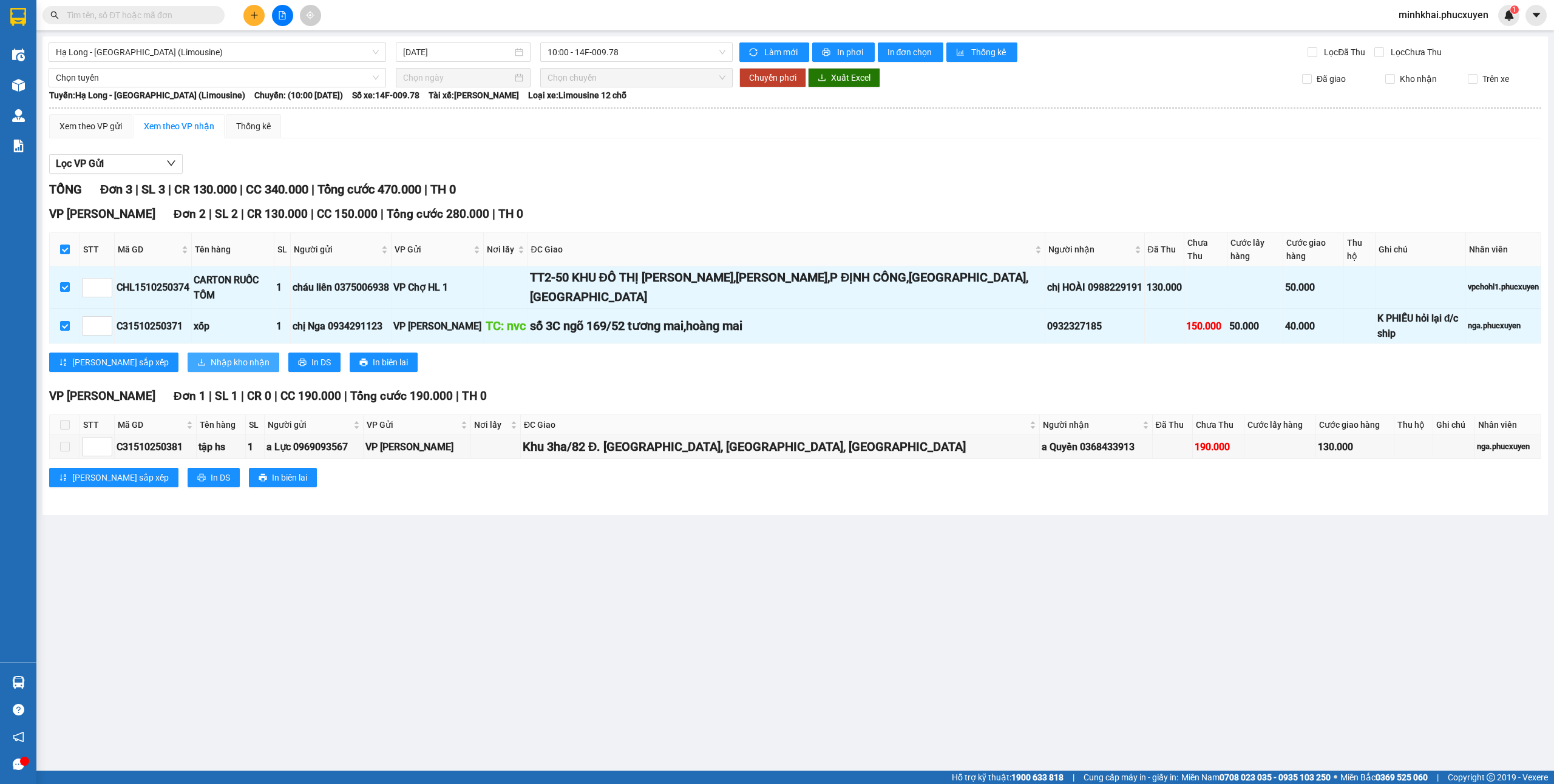
click at [210, 352] on button "Nhập kho nhận" at bounding box center [233, 361] width 92 height 19
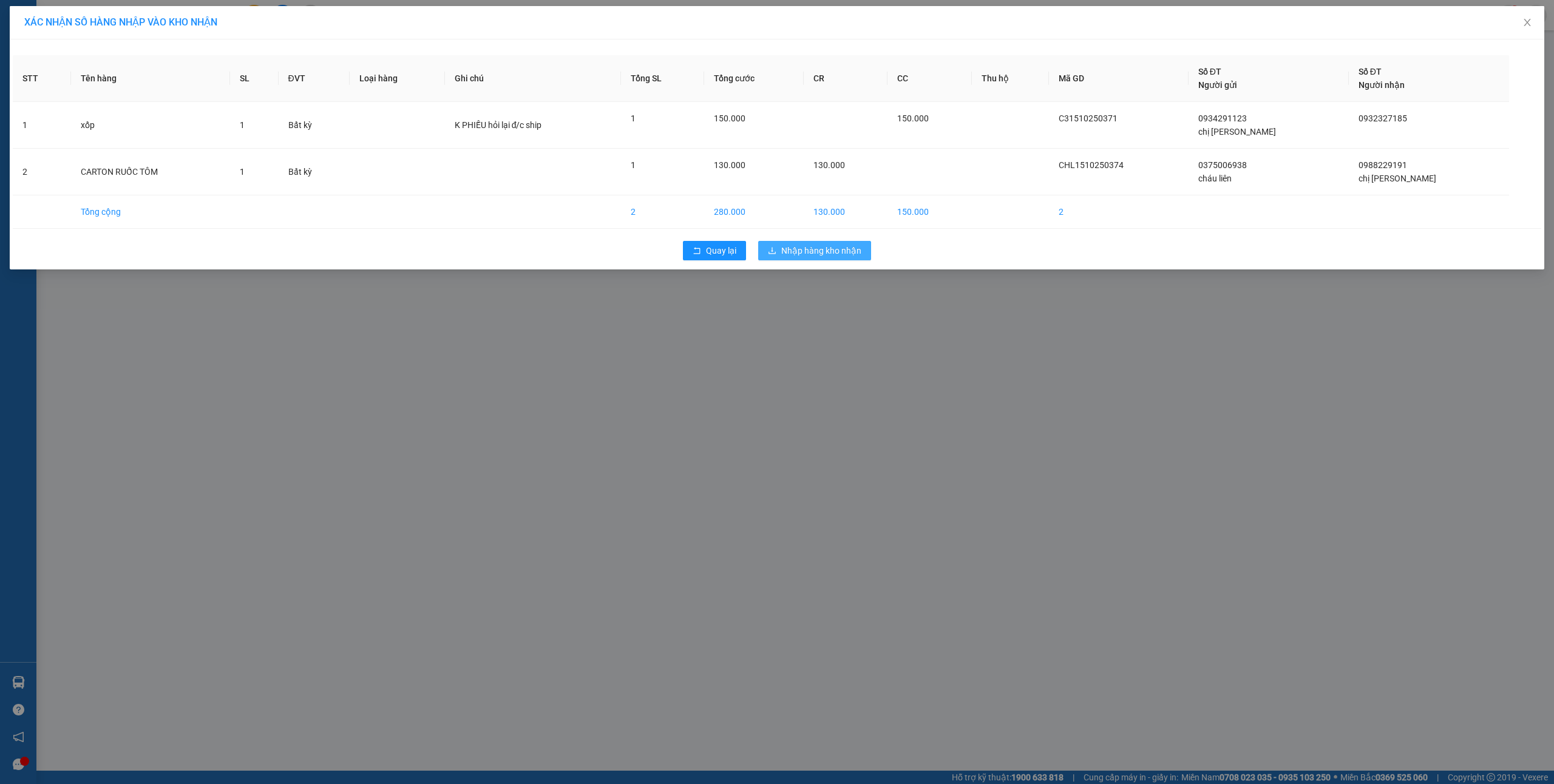
click at [774, 249] on icon "download" at bounding box center [771, 250] width 8 height 8
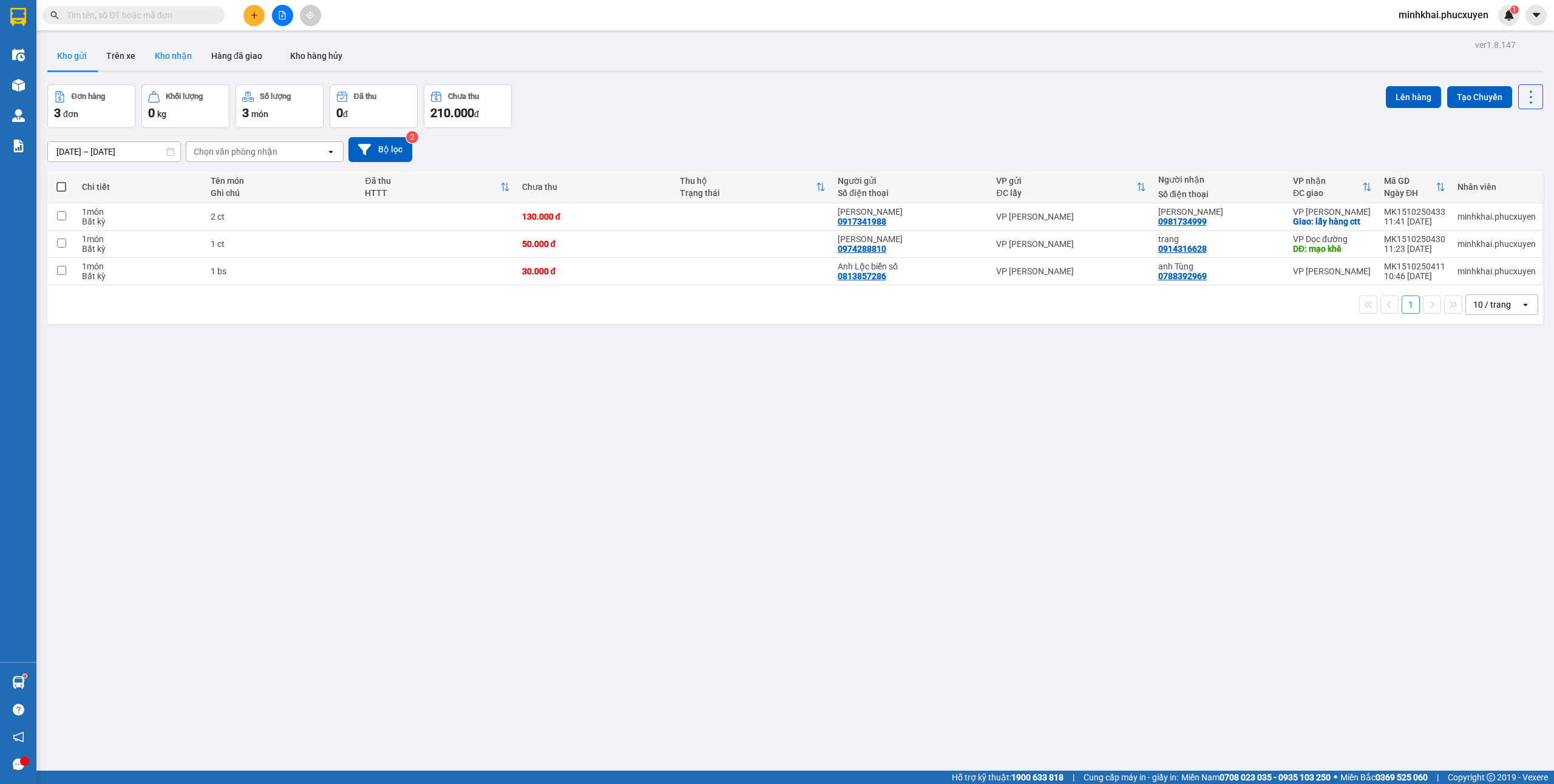
click at [185, 55] on button "Kho nhận" at bounding box center [173, 56] width 56 height 29
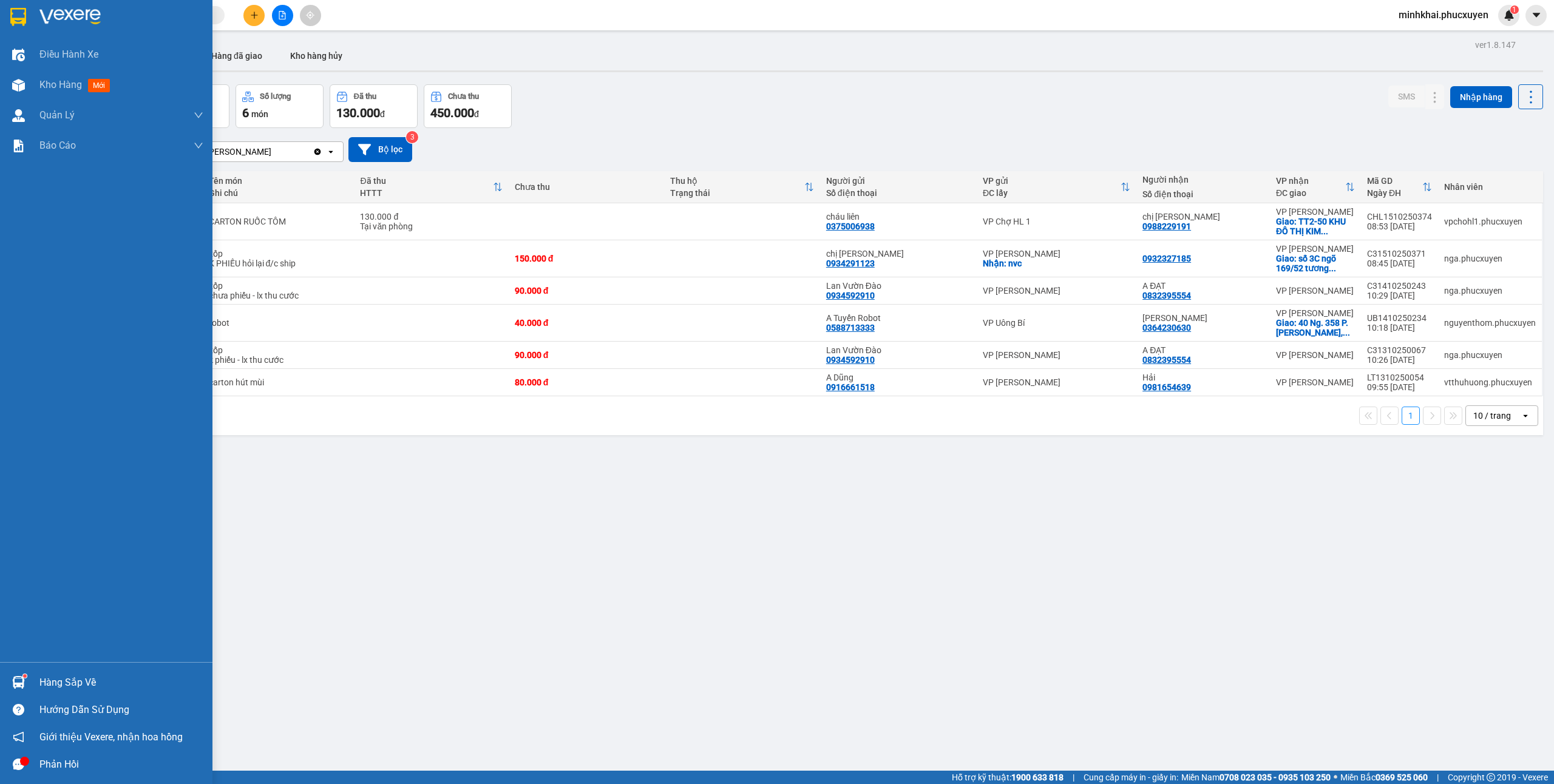
click at [23, 683] on img at bounding box center [18, 682] width 13 height 13
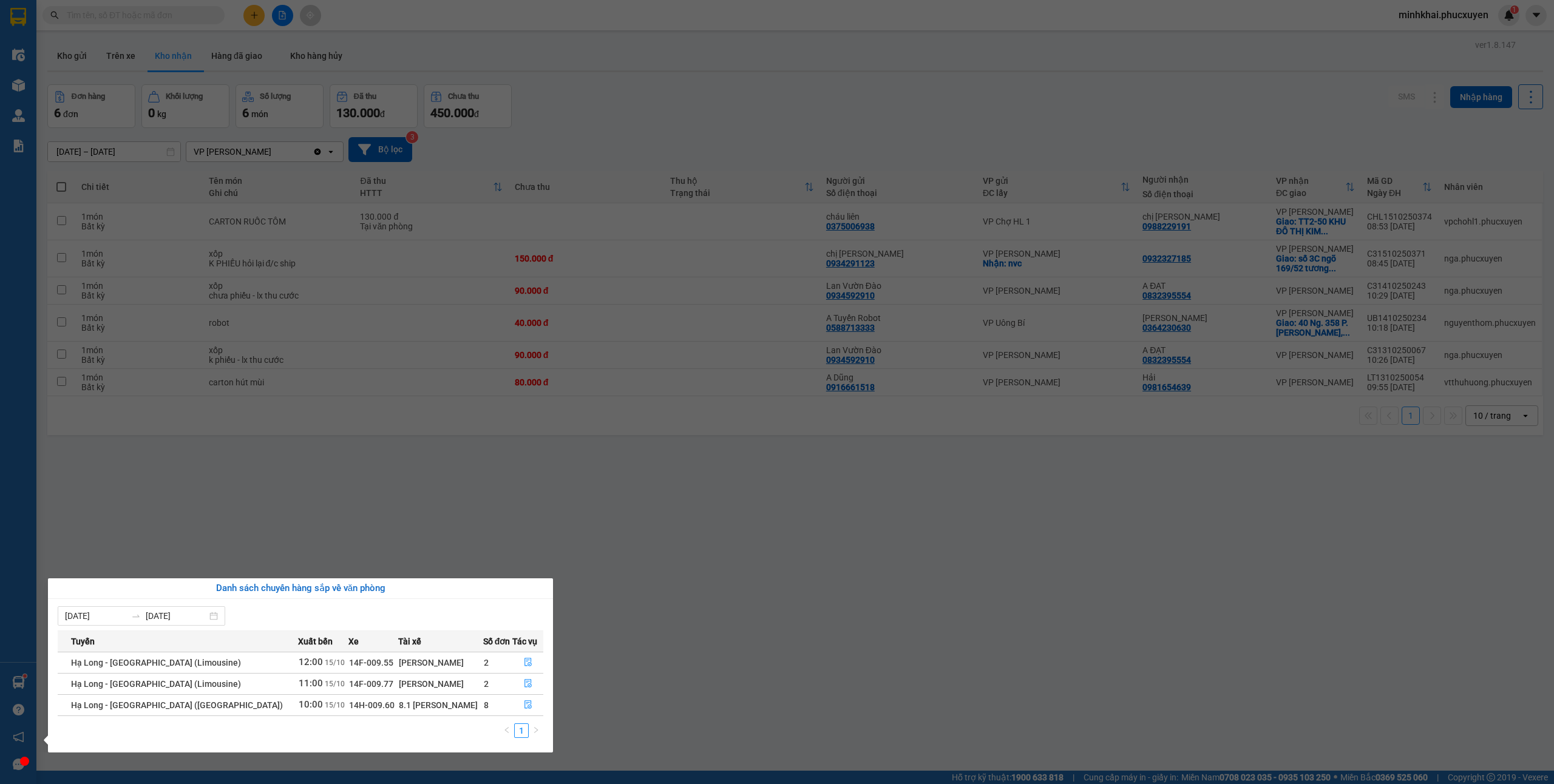
click at [704, 619] on section "Kết quả tìm kiếm ( 1 ) Bộ lọc Mã ĐH Trạng thái Món hàng Thu hộ Tổng cước Chưa c…" at bounding box center [777, 392] width 1554 height 784
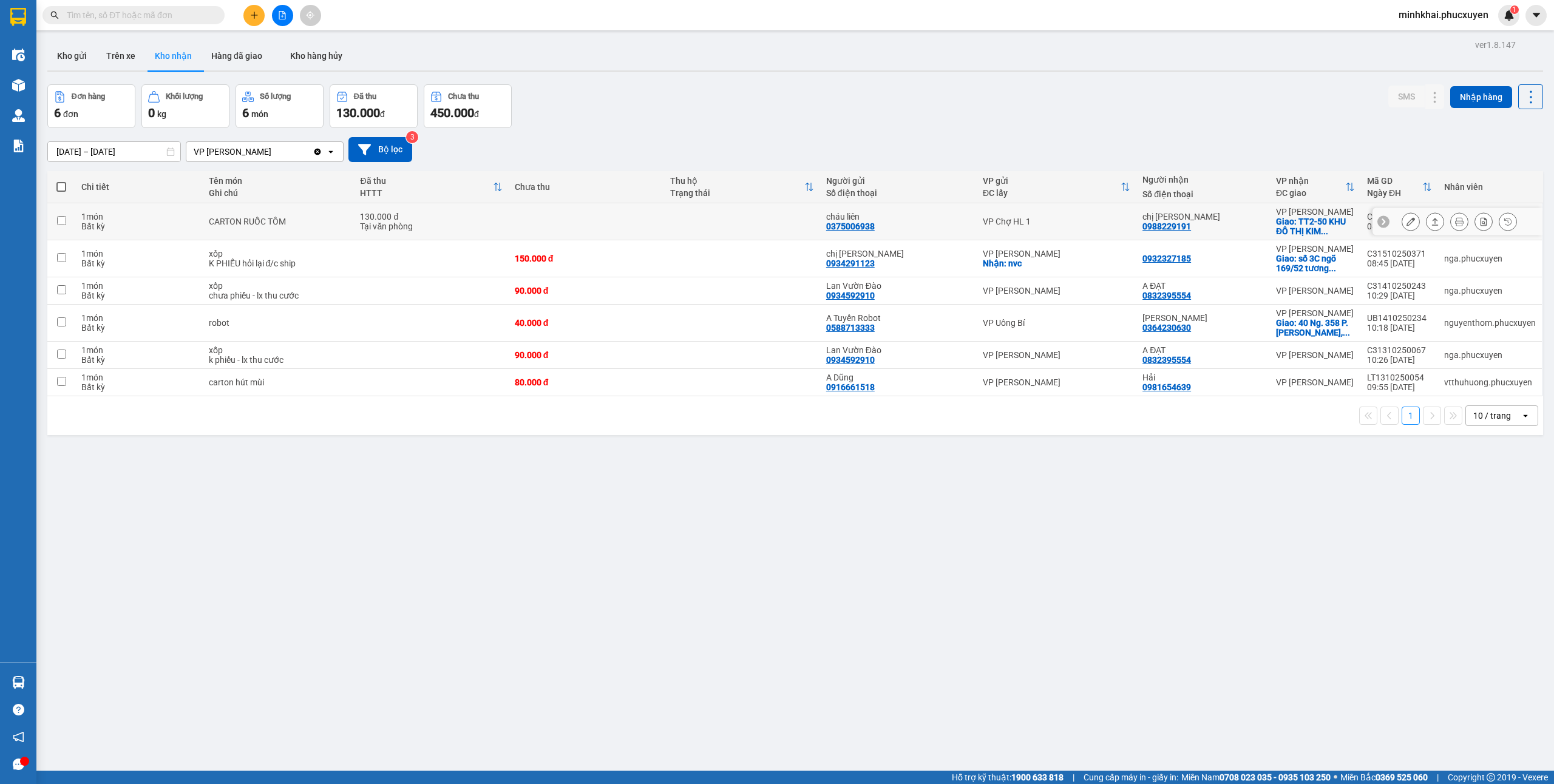
click at [1379, 219] on icon at bounding box center [1383, 221] width 8 height 8
click at [1375, 214] on div "CHL1510250374" at bounding box center [1399, 217] width 65 height 10
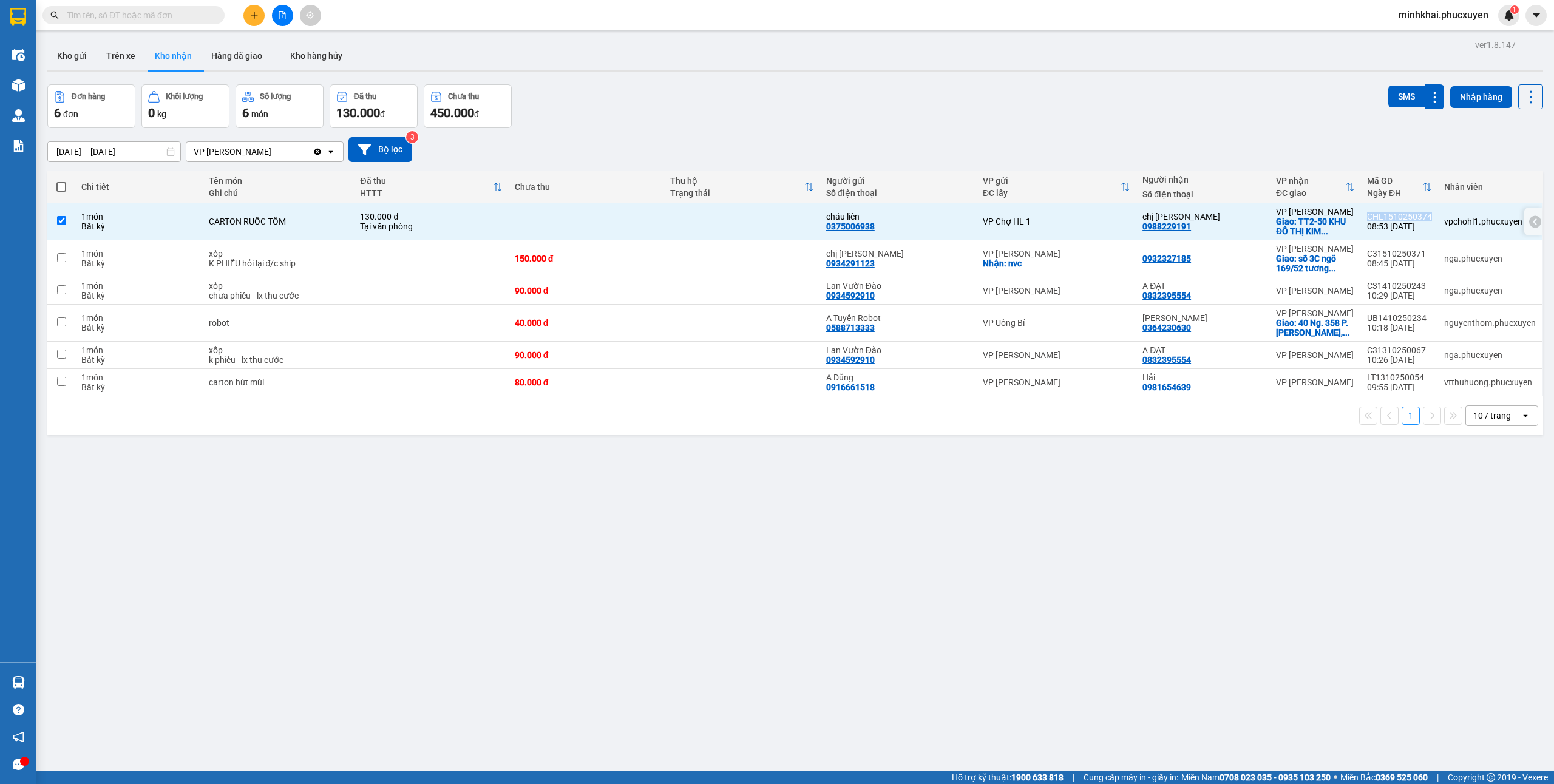
click at [1375, 214] on div "CHL1510250374" at bounding box center [1399, 217] width 65 height 10
checkbox input "false"
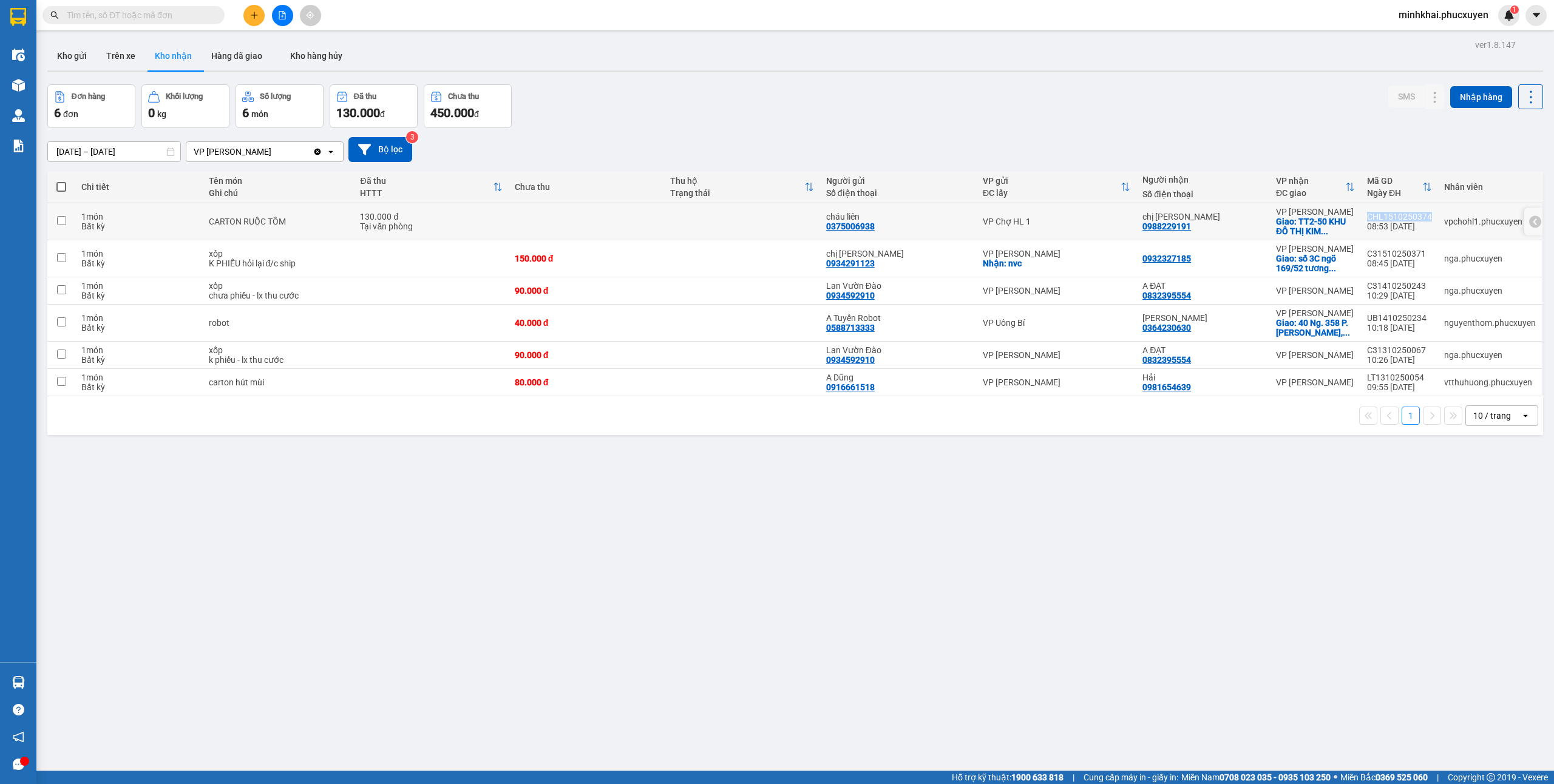
copy div "CHL1510250374"
click at [1531, 224] on icon at bounding box center [1535, 221] width 8 height 8
click at [1430, 223] on icon at bounding box center [1434, 221] width 8 height 8
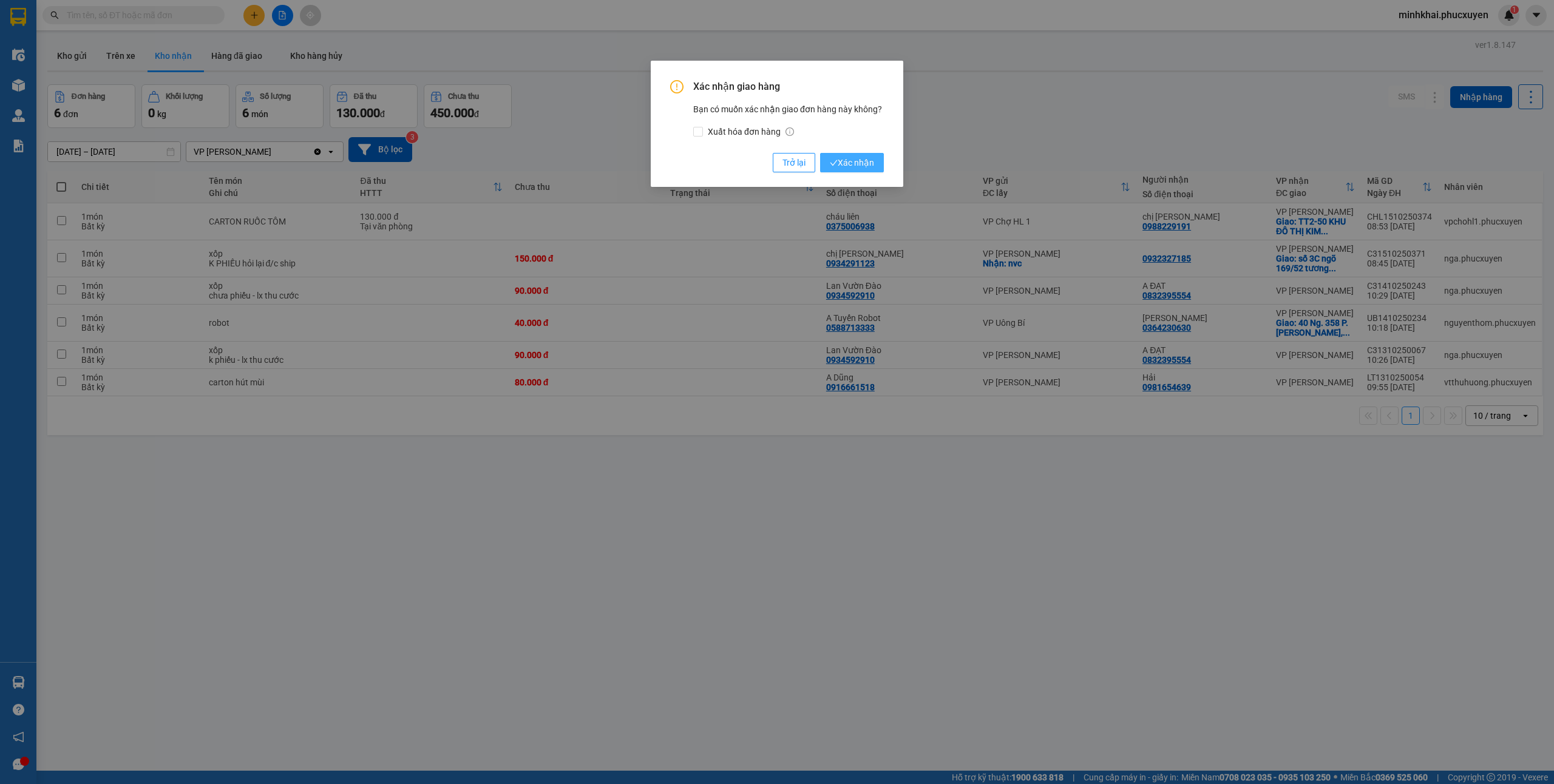
click at [857, 166] on span "Xác nhận" at bounding box center [852, 162] width 44 height 14
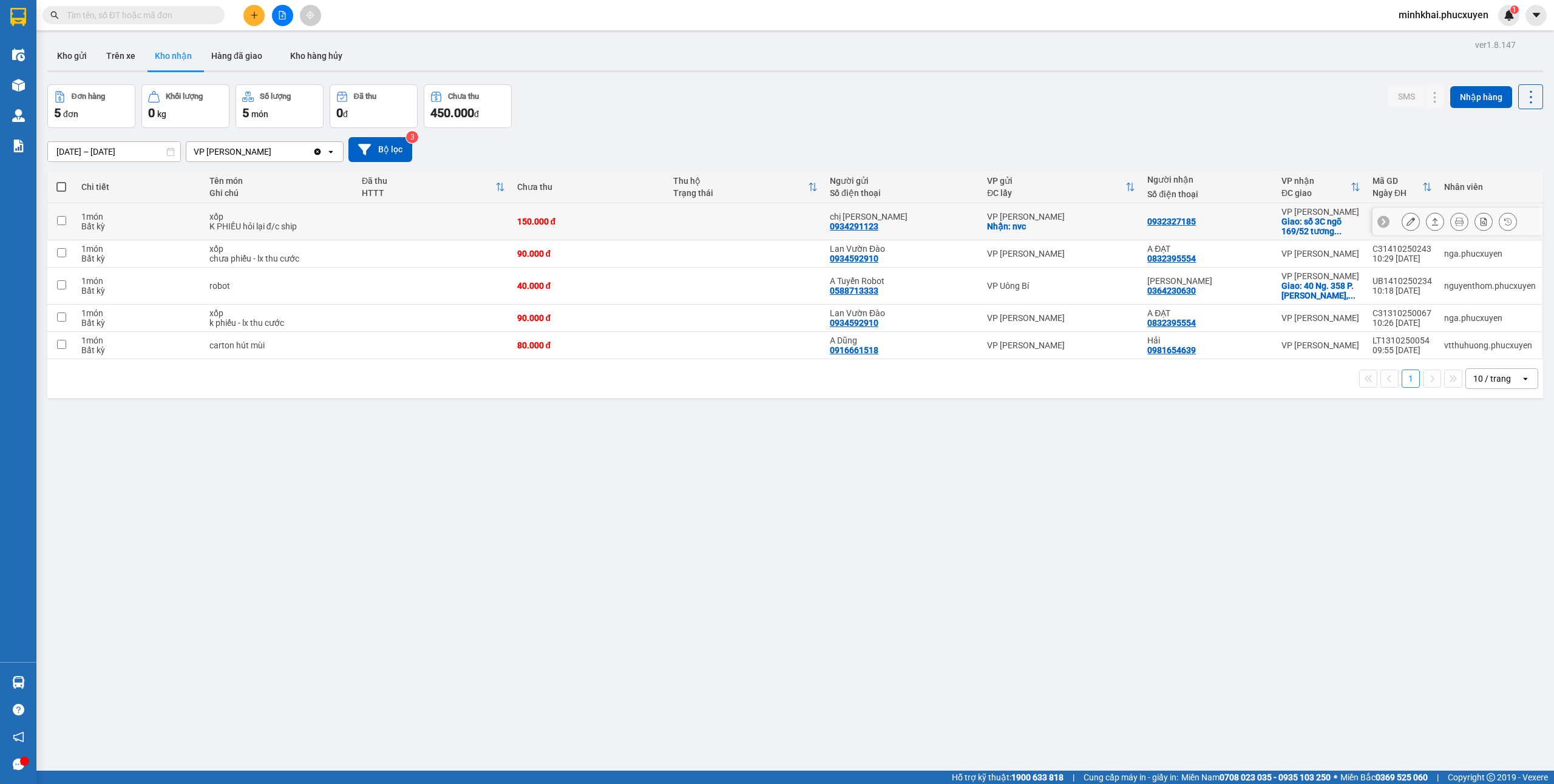
click at [1427, 222] on button at bounding box center [1435, 222] width 17 height 21
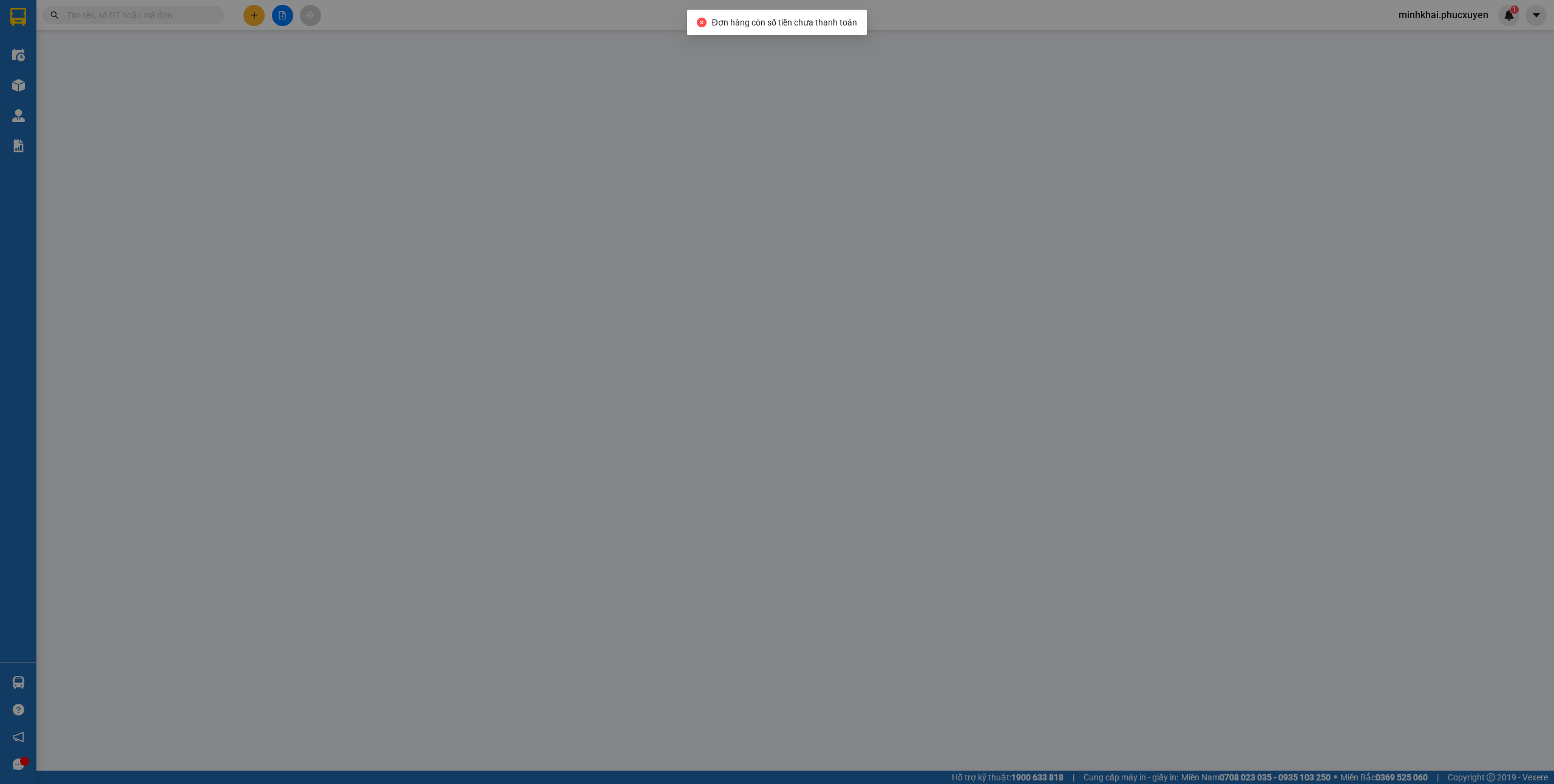
type input "0934291123"
type input "chị [PERSON_NAME]"
checkbox input "true"
type input "nvc"
type input "0932327185"
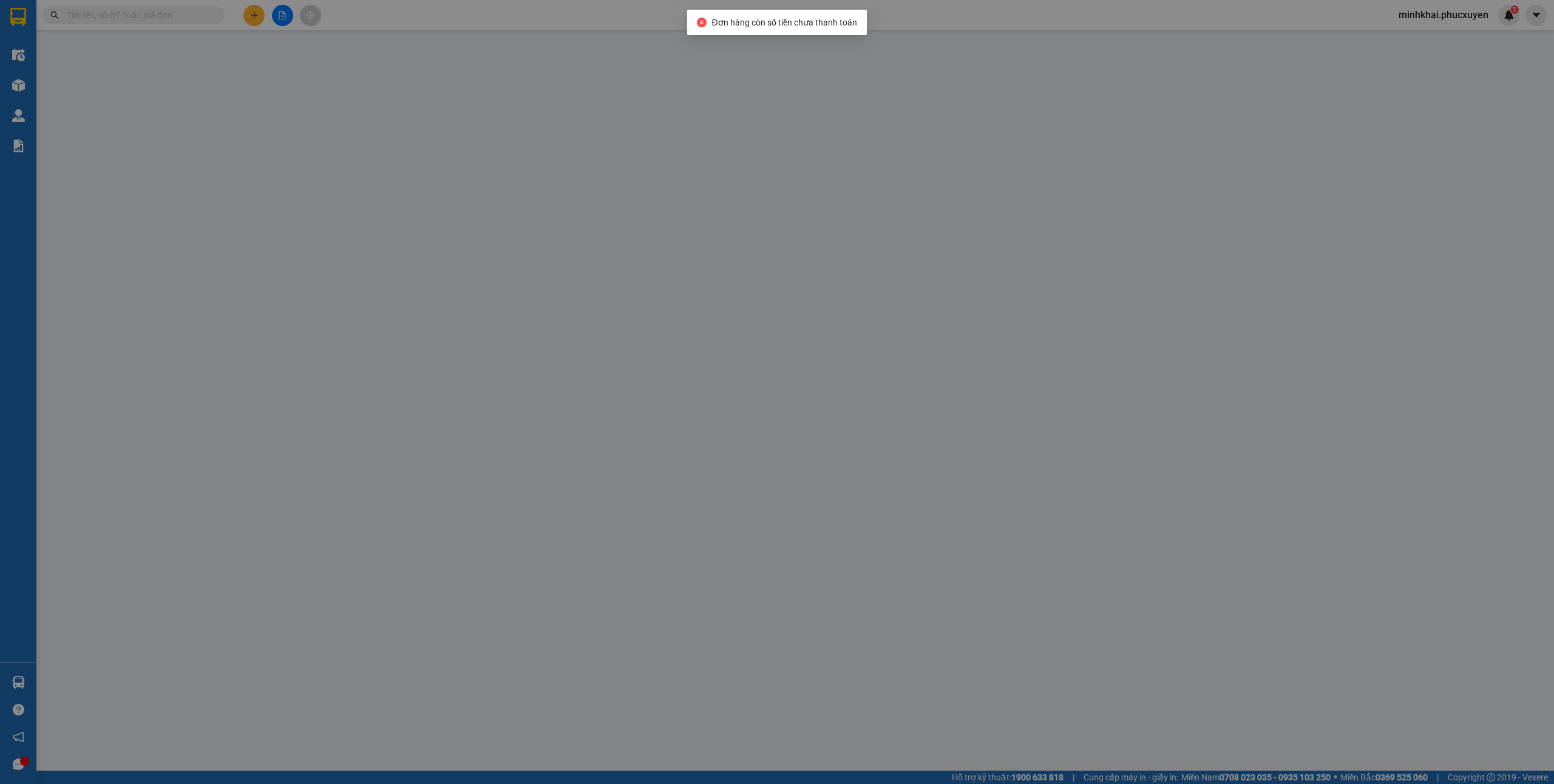
checkbox input "true"
type input "số 3C ngõ 169/52 tương mai,hoàng mai"
type input "0"
type input "150.000"
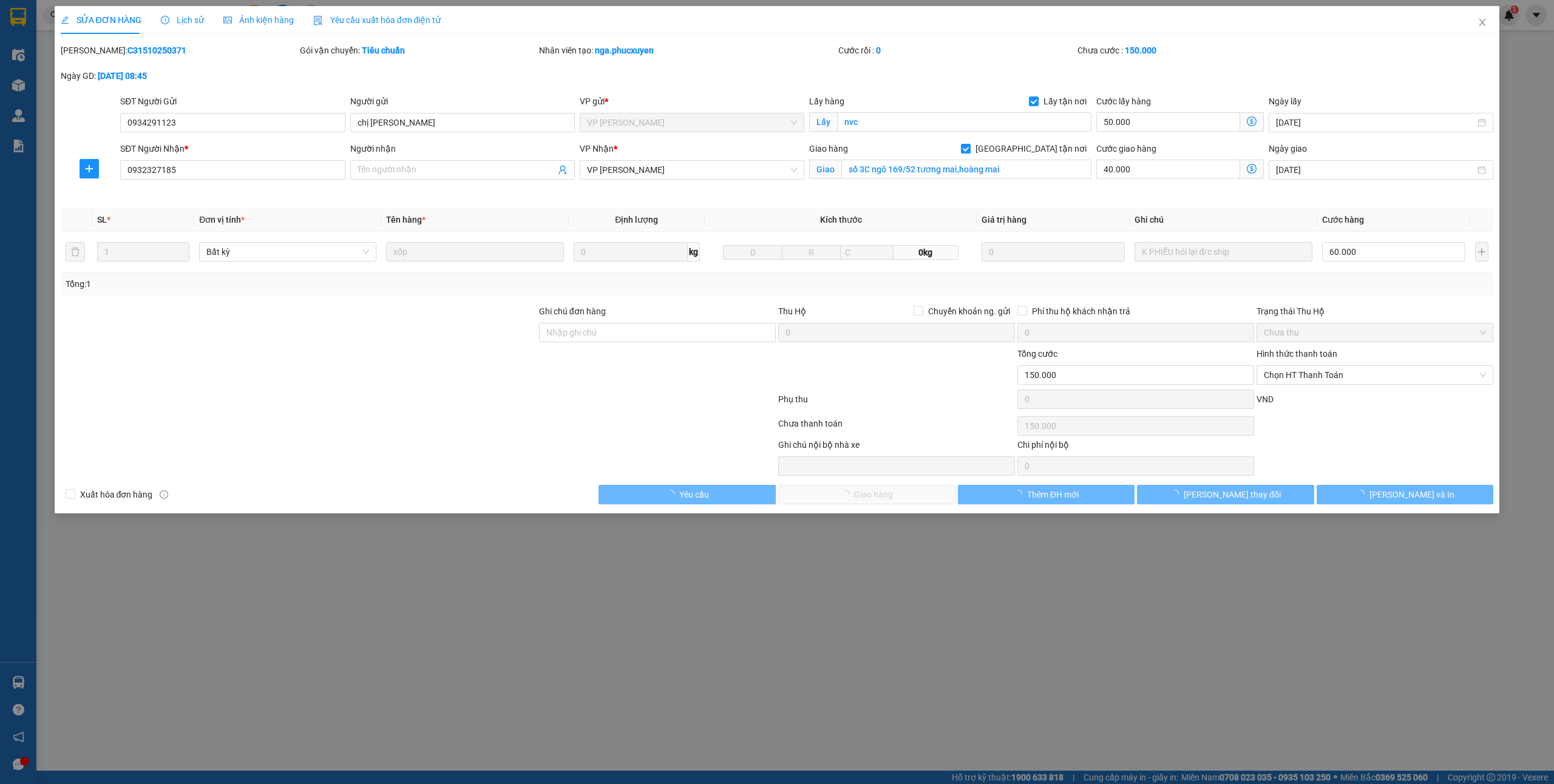
click at [1043, 147] on span "[GEOGRAPHIC_DATA] tận nơi" at bounding box center [1031, 149] width 121 height 14
click at [970, 147] on input "[GEOGRAPHIC_DATA] tận nơi" at bounding box center [964, 148] width 8 height 8
checkbox input "false"
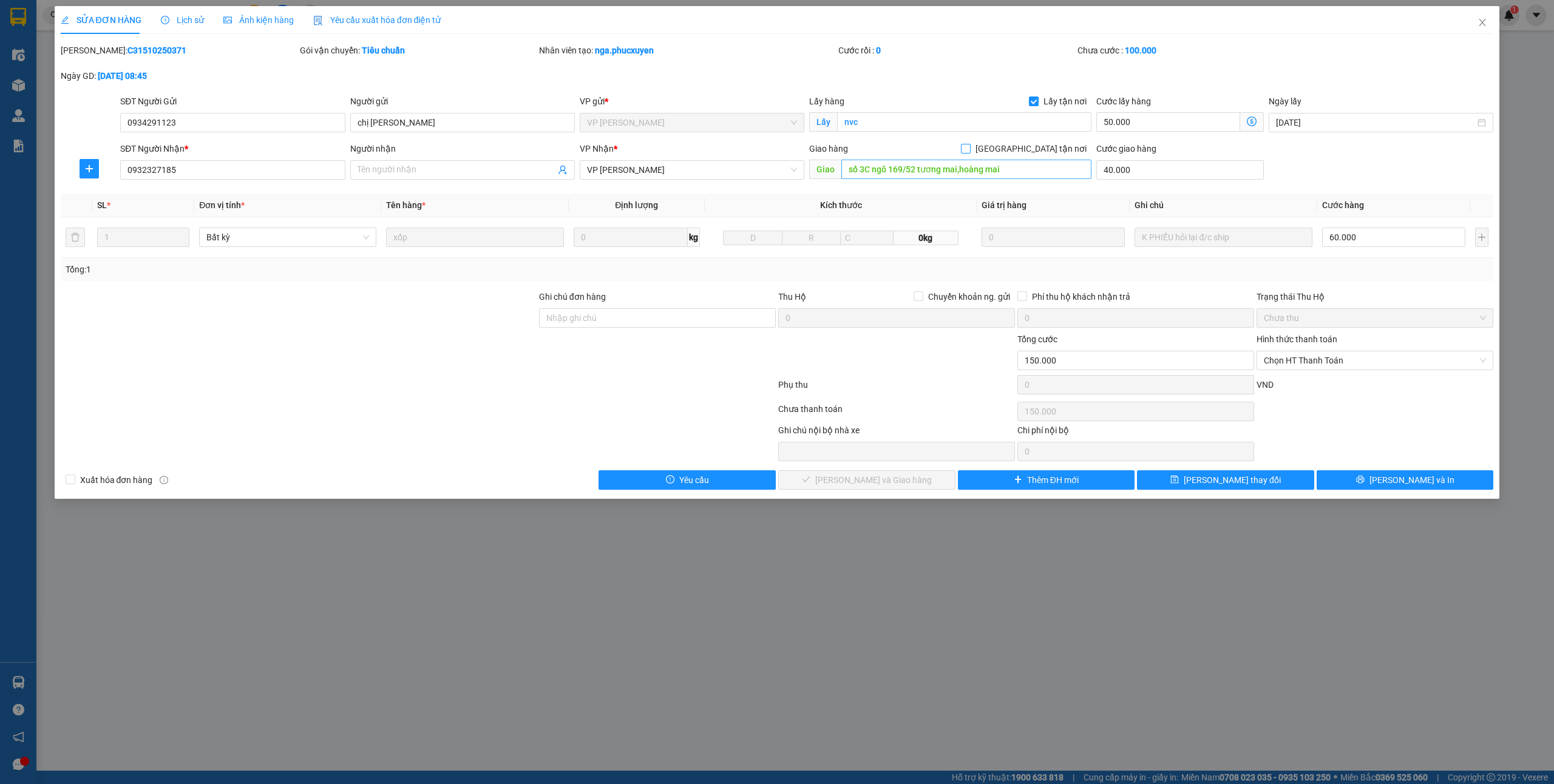
type input "100.000"
click at [1002, 171] on input "số 3C ngõ 169/52 tương mai,hoàng mai" at bounding box center [967, 169] width 250 height 19
type input "150.000"
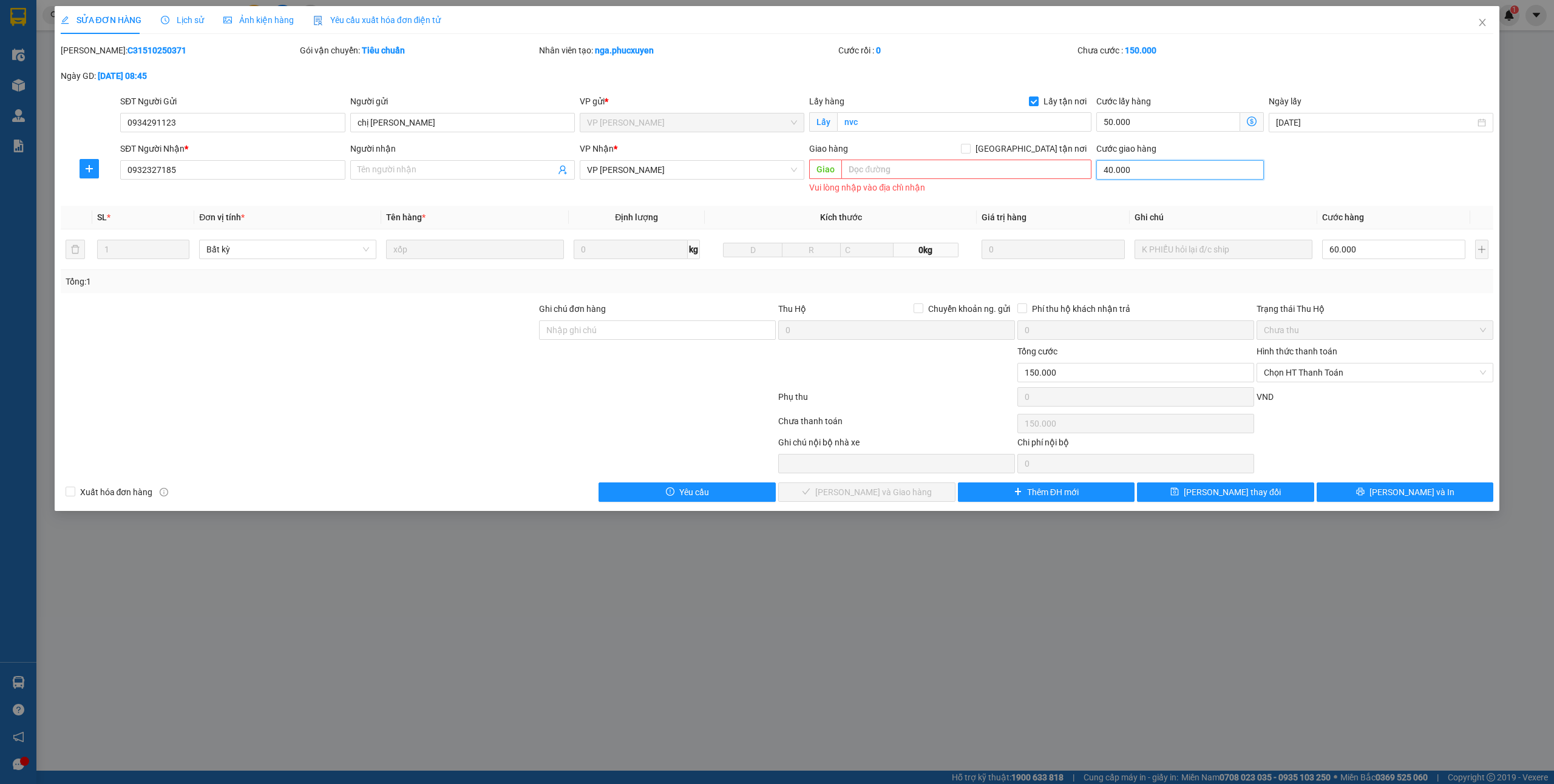
click at [1150, 172] on input "40.000" at bounding box center [1180, 169] width 168 height 19
type input "0"
type input "110.000"
click at [1336, 374] on span "Chọn HT Thanh Toán" at bounding box center [1374, 373] width 222 height 18
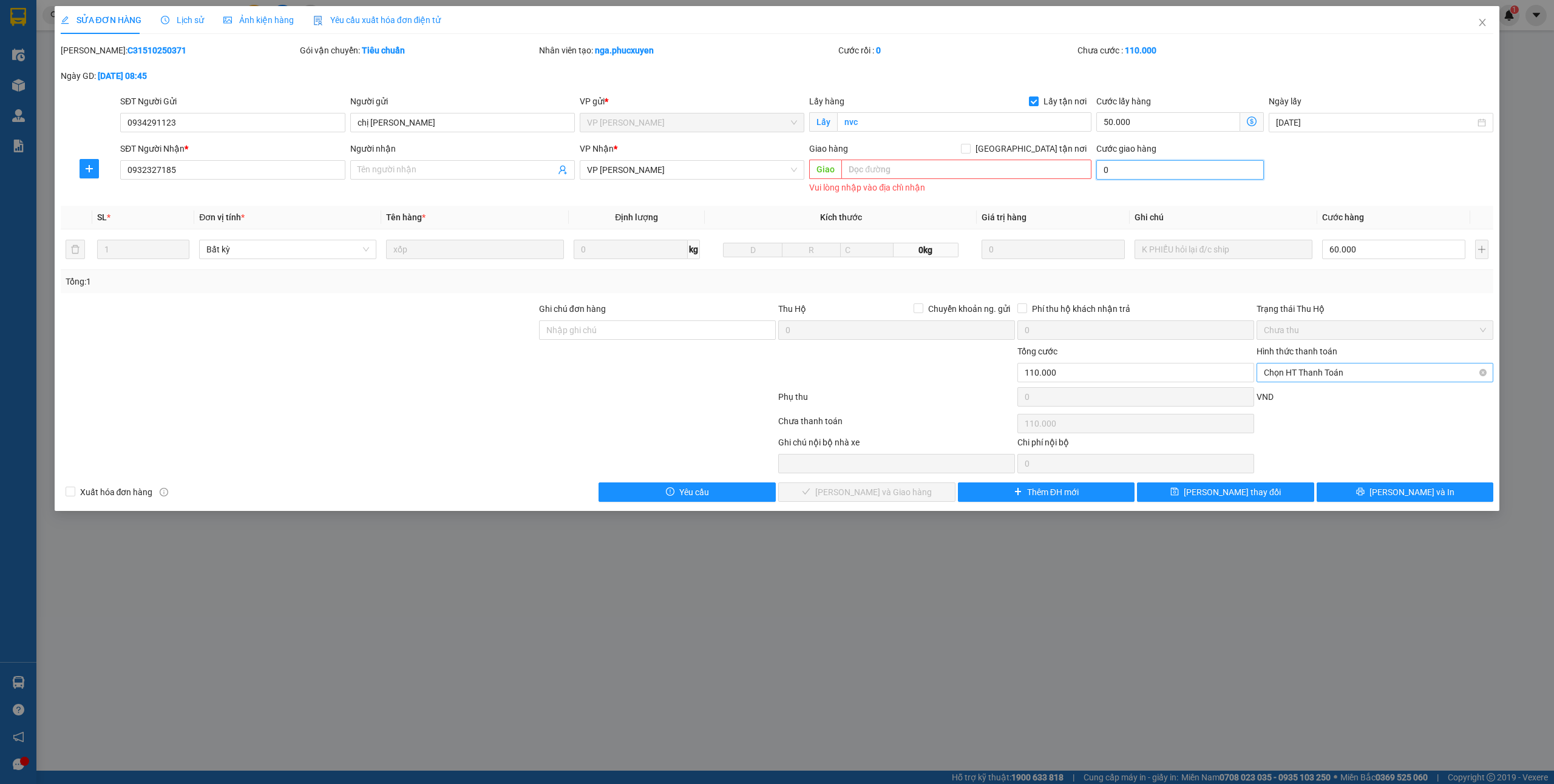
type input "0"
click at [1288, 400] on div "Tại văn phòng" at bounding box center [1374, 398] width 222 height 14
type input "0"
click at [809, 494] on icon "check" at bounding box center [806, 491] width 8 height 6
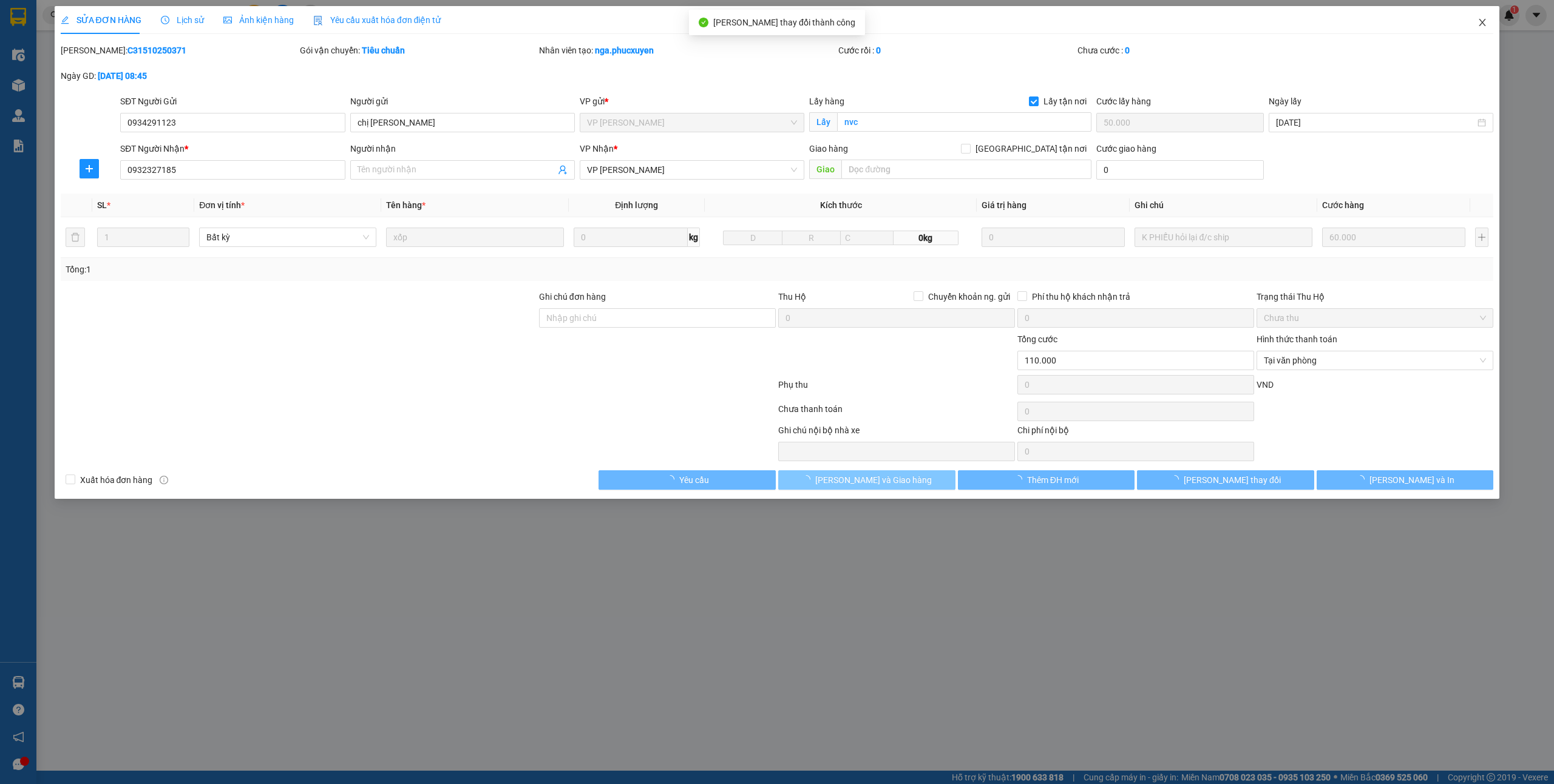
click at [1485, 22] on icon "close" at bounding box center [1482, 22] width 10 height 10
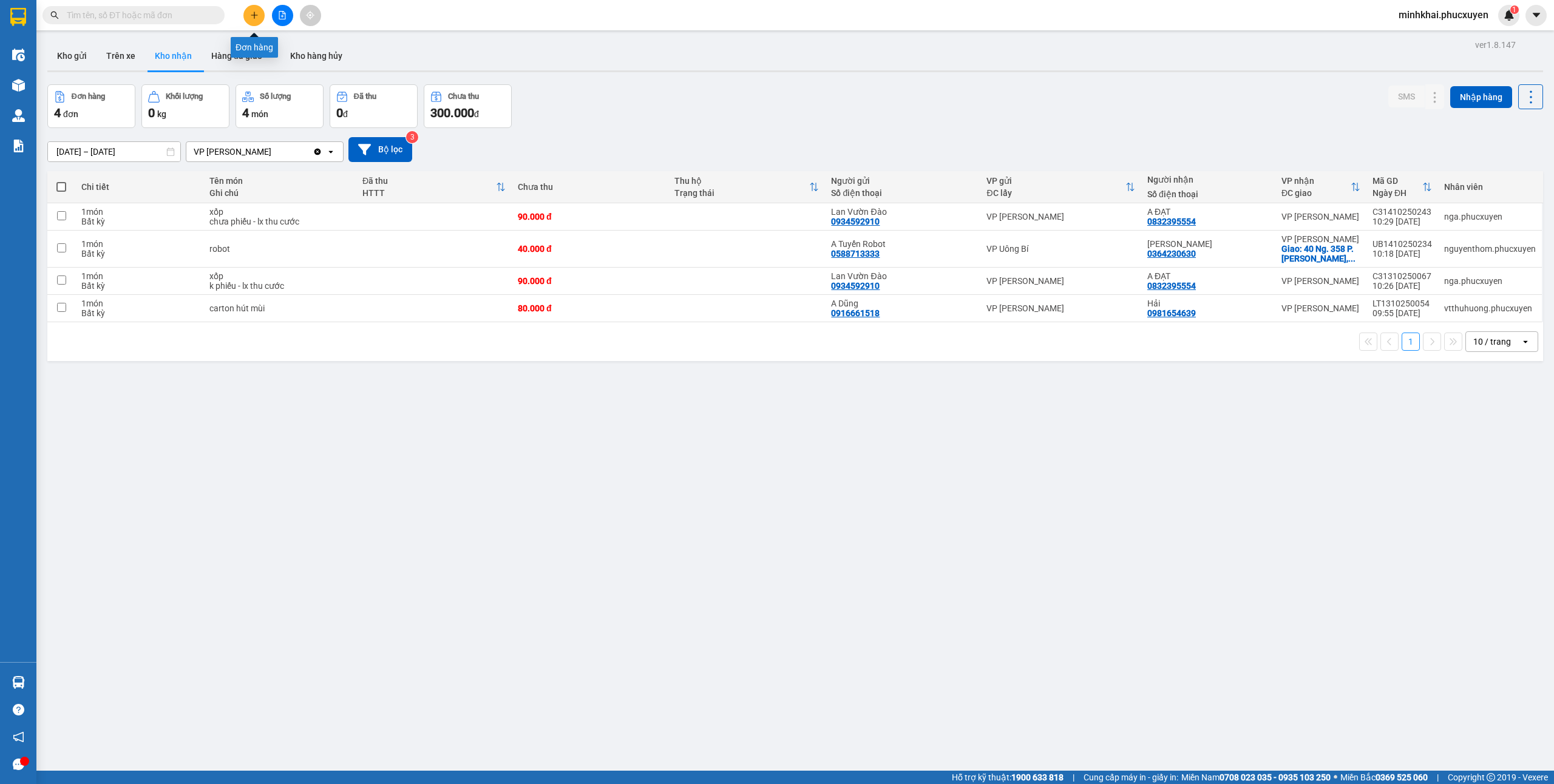
click at [258, 14] on icon "plus" at bounding box center [254, 14] width 8 height 8
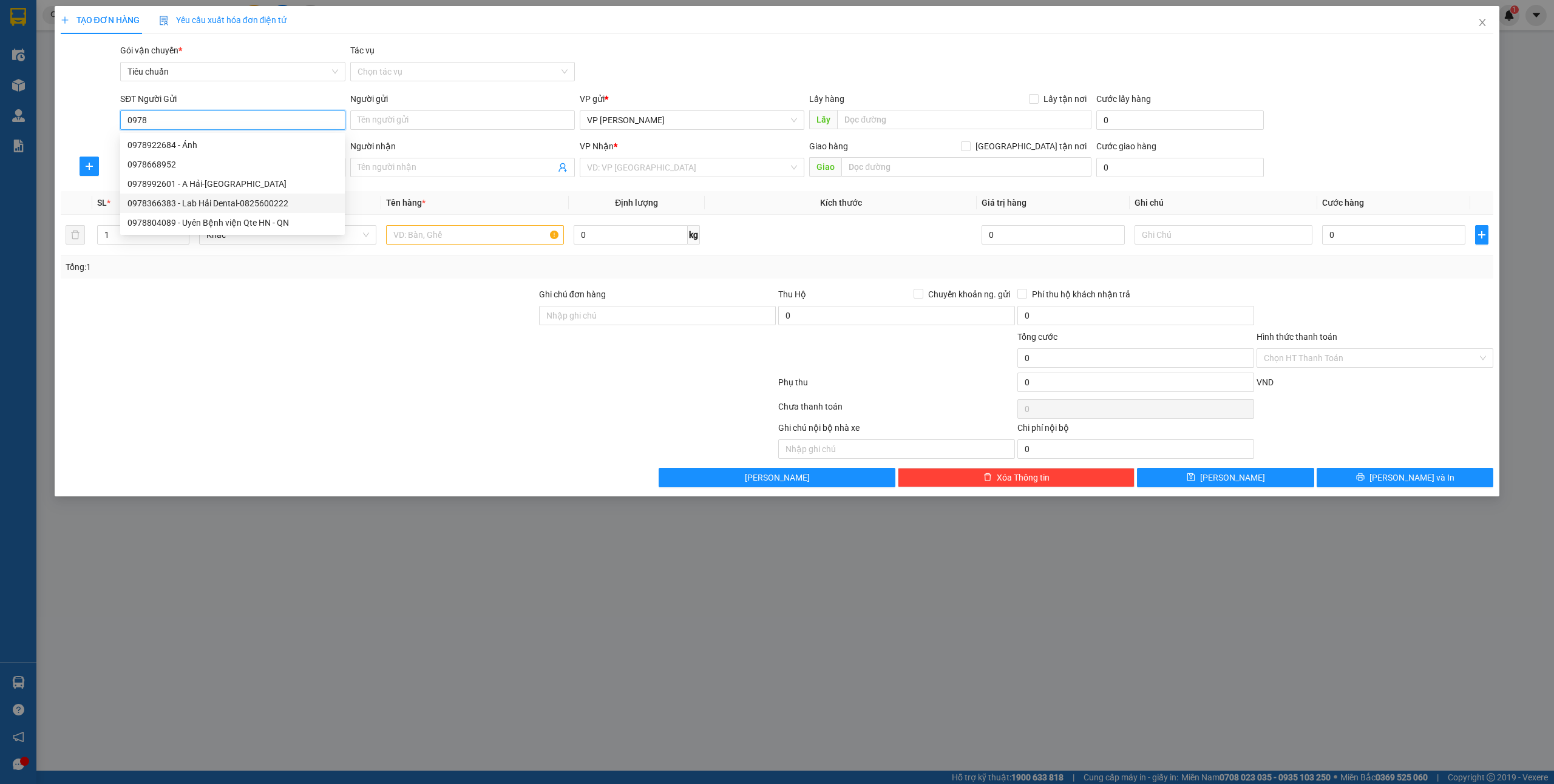
click at [284, 211] on div "0978366383 - Lab Hải Dental-0825600222" at bounding box center [233, 203] width 224 height 19
type input "0978366383"
type input "Lab Hải Dental-0825600222"
type input "0978366383"
click at [192, 168] on input "SĐT Người Nhận *" at bounding box center [233, 167] width 224 height 19
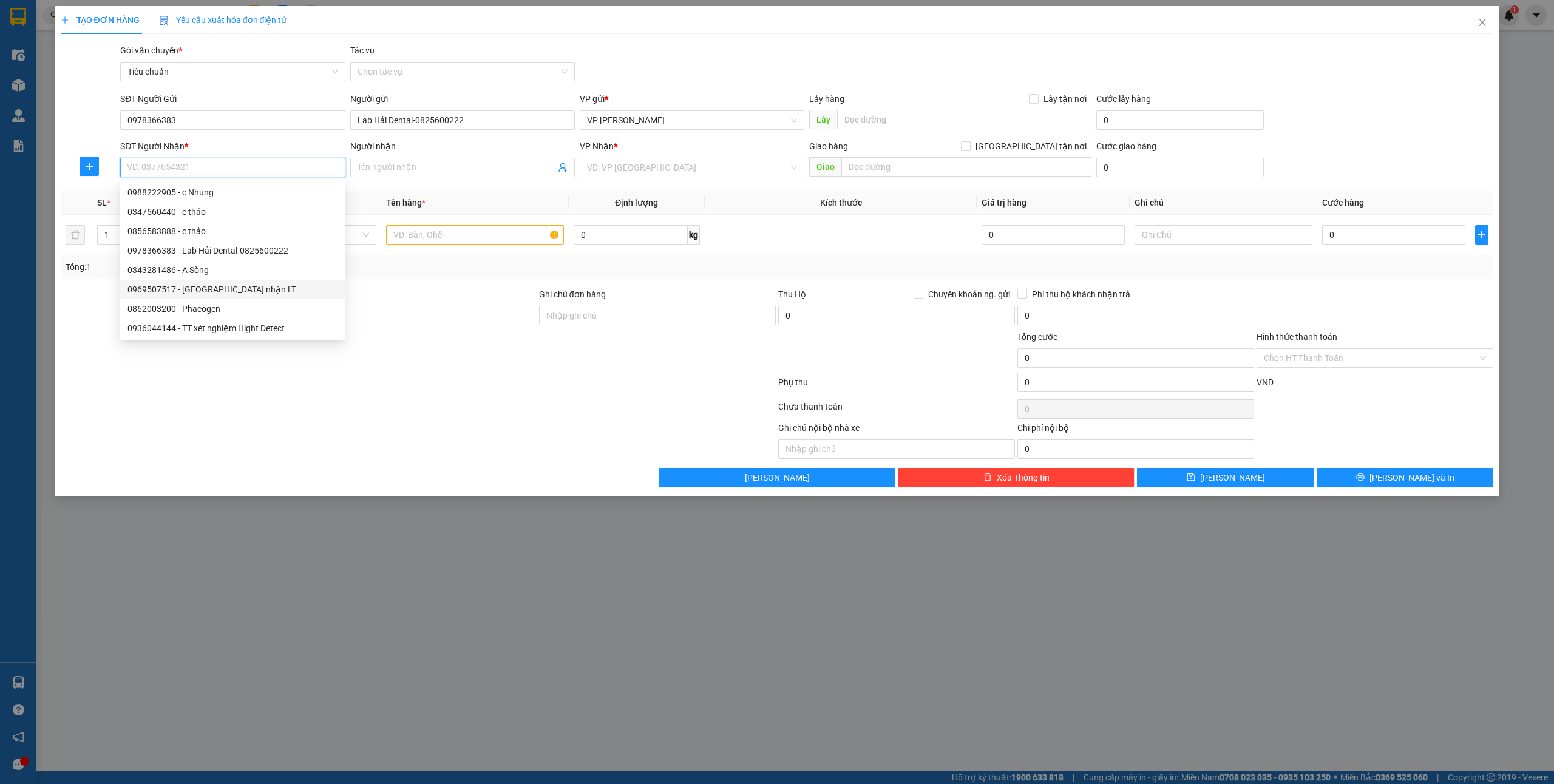
click at [262, 284] on div "0969507517 - [GEOGRAPHIC_DATA] nhận LT" at bounding box center [232, 290] width 210 height 14
type input "0969507517"
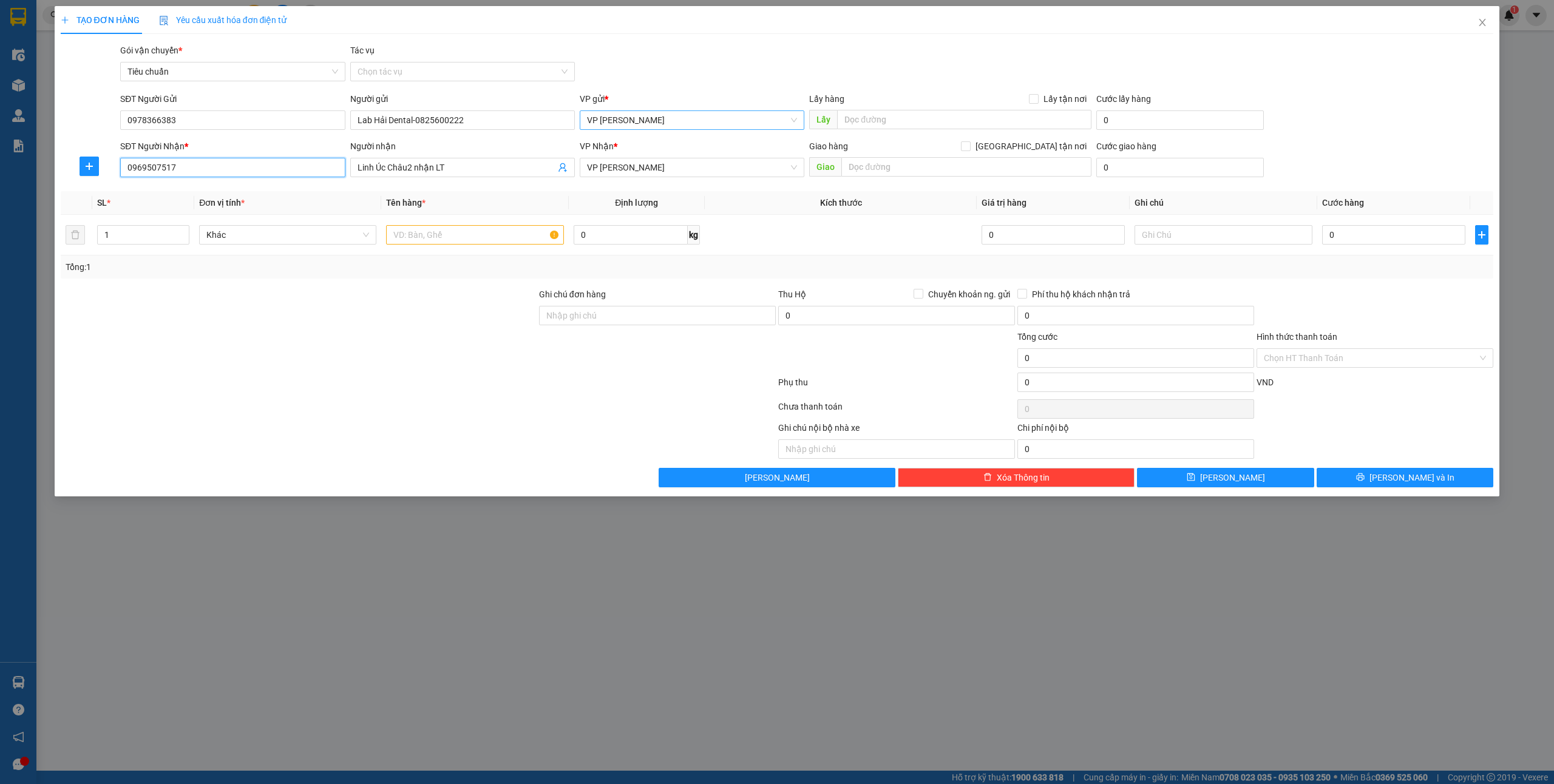
type input "Linh Úc Châu2 nhận LT"
click at [497, 236] on input "text" at bounding box center [475, 234] width 177 height 19
type input "1 mẫu"
click at [1365, 230] on input "0" at bounding box center [1394, 234] width 143 height 19
type input "3"
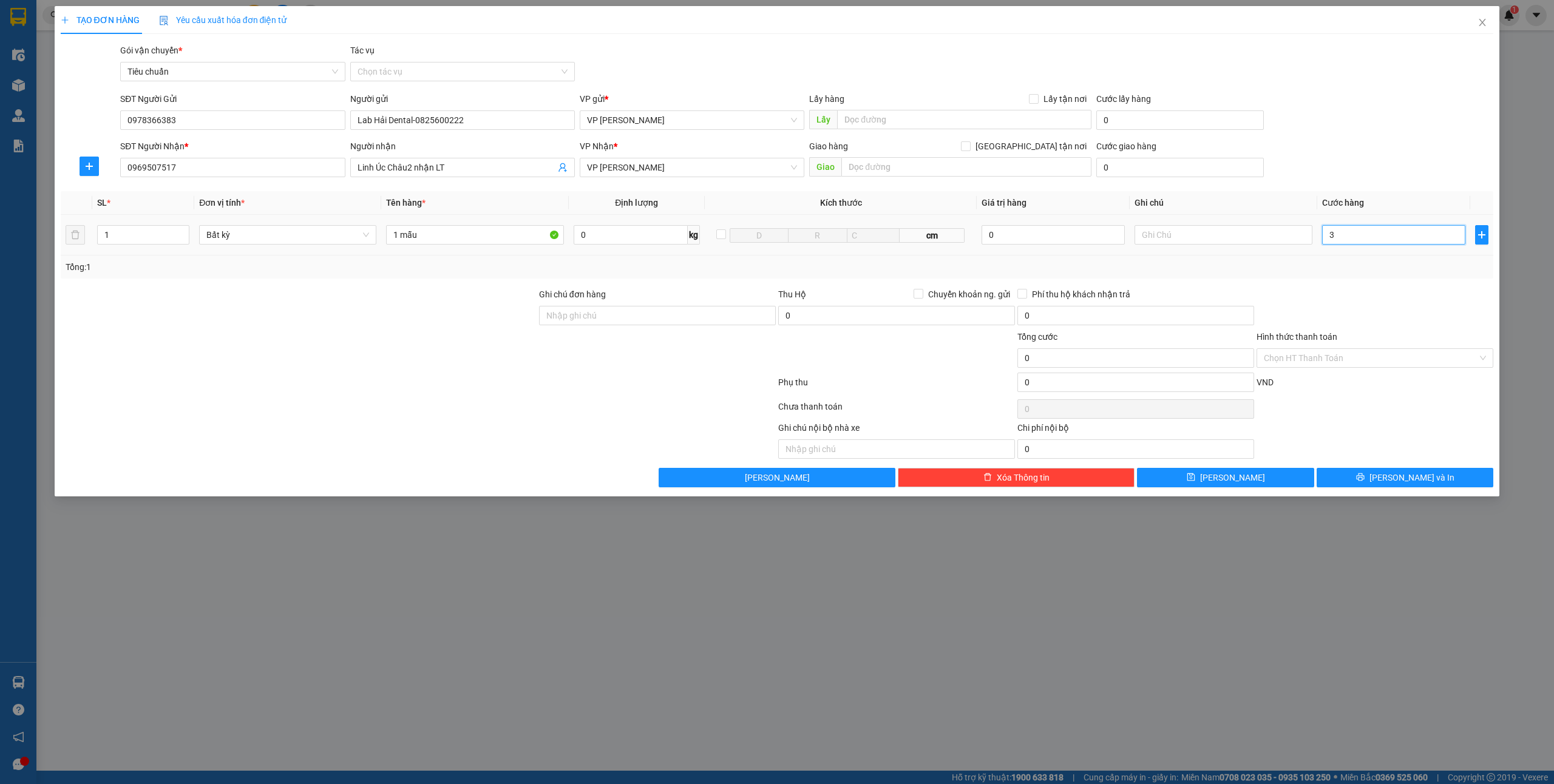
type input "3"
type input "30"
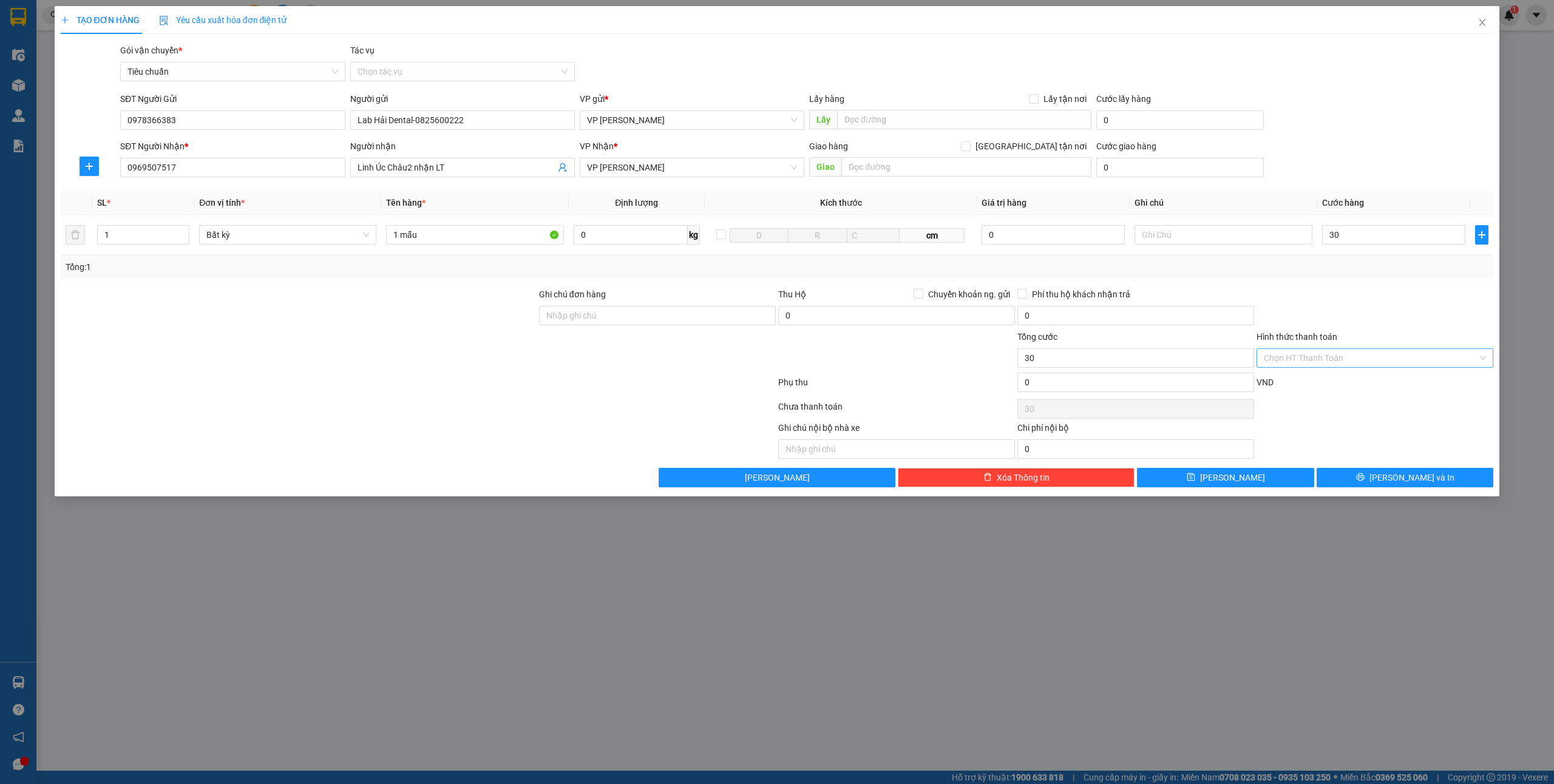
click at [1329, 358] on input "Hình thức thanh toán" at bounding box center [1370, 358] width 214 height 18
type input "30.000"
click at [1290, 374] on div "Tại văn phòng" at bounding box center [1375, 383] width 236 height 19
click at [1395, 476] on span "[PERSON_NAME] và In" at bounding box center [1411, 477] width 85 height 14
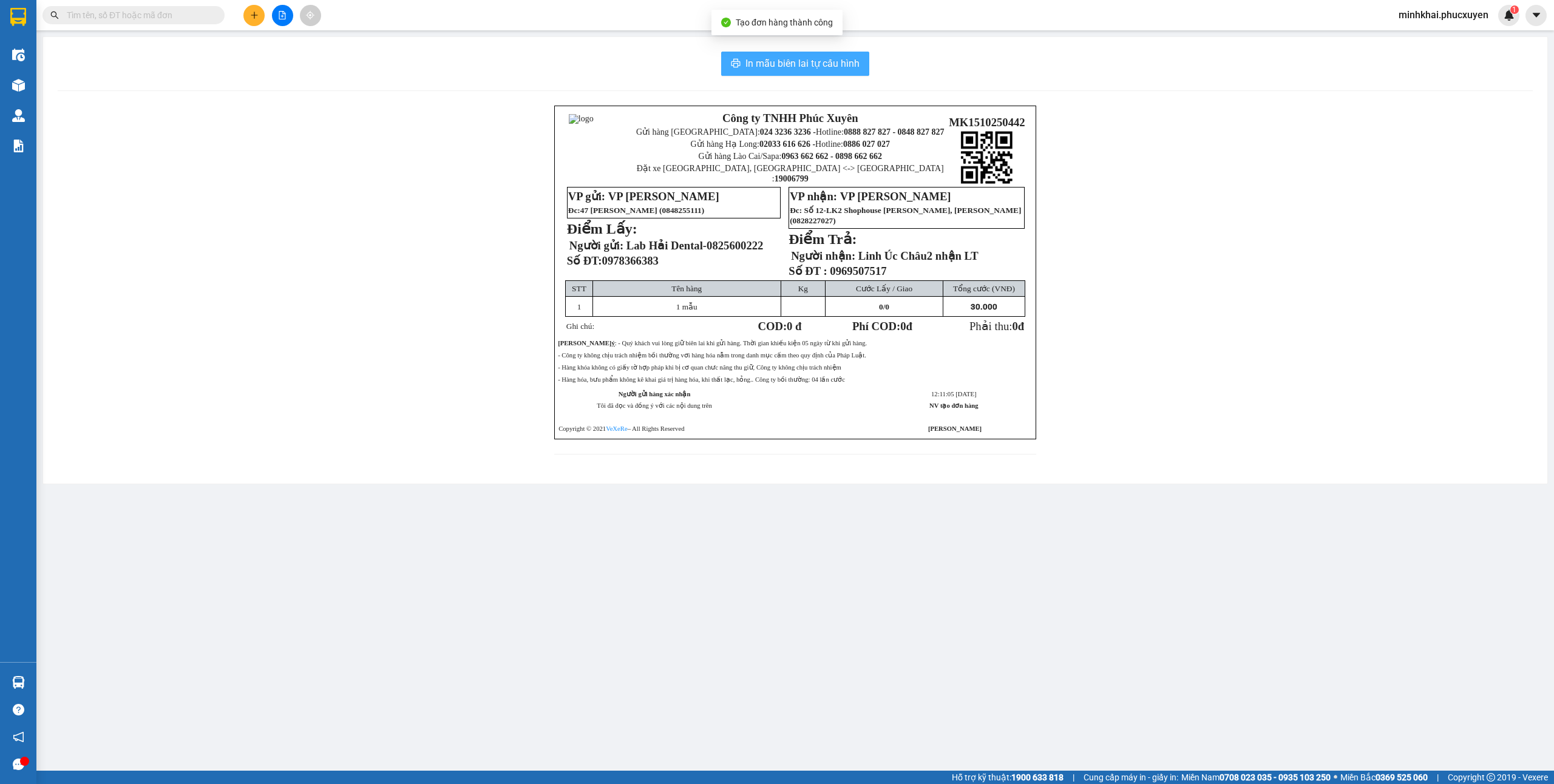
click at [835, 63] on span "In mẫu biên lai tự cấu hình" at bounding box center [803, 63] width 114 height 15
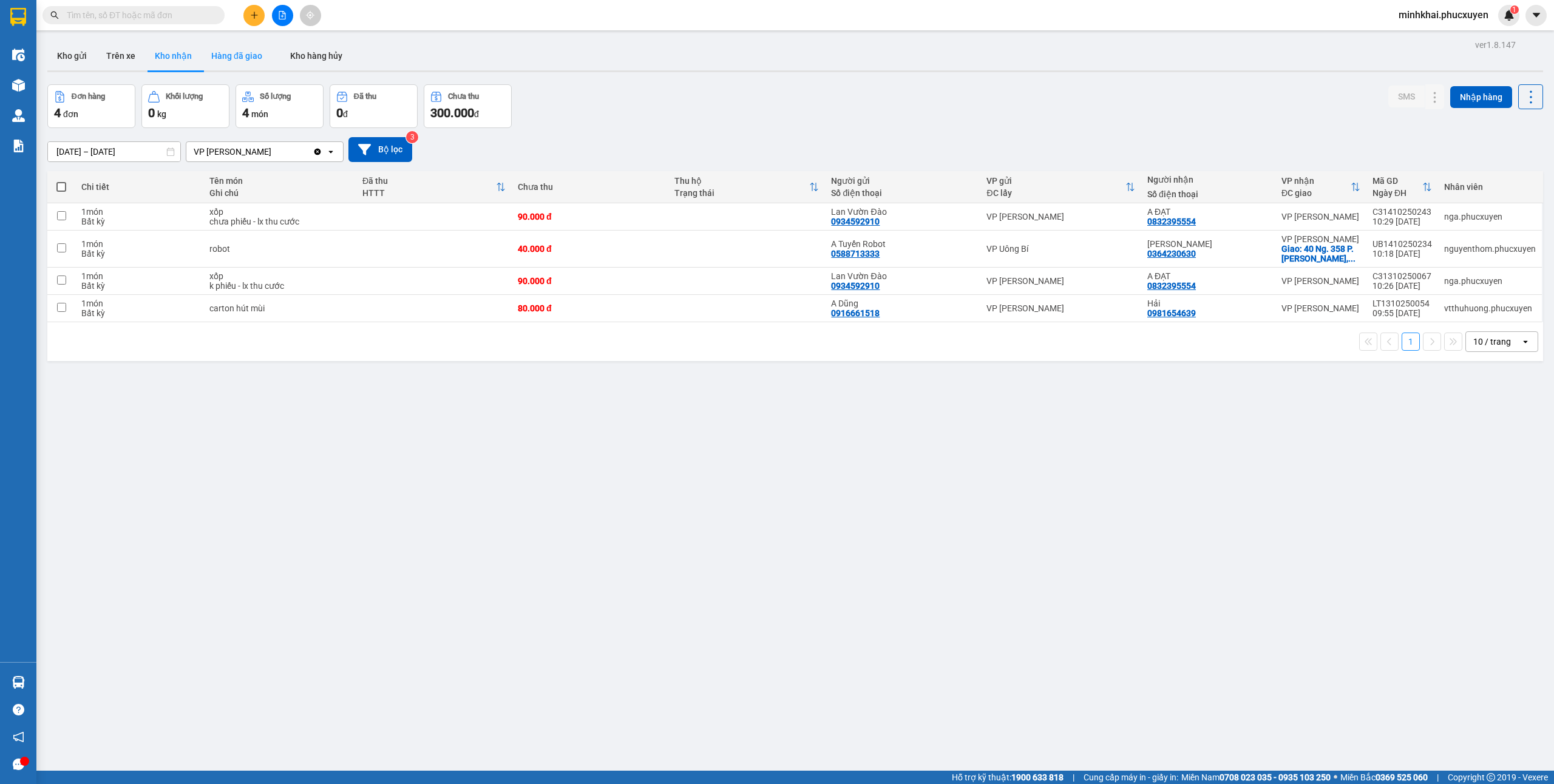
click at [267, 45] on button "Hàng đã giao" at bounding box center [236, 56] width 70 height 29
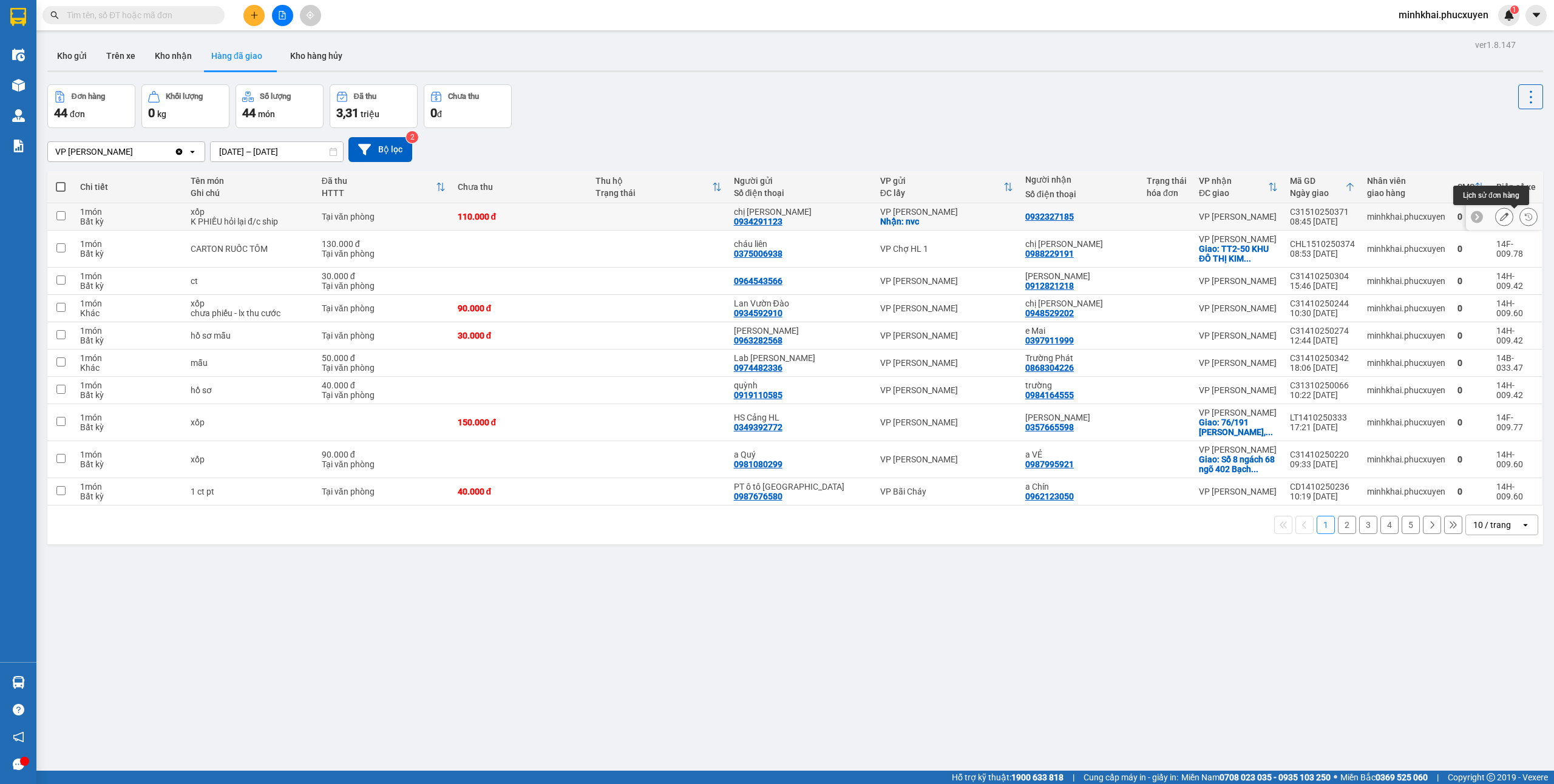
click at [1521, 216] on button at bounding box center [1528, 217] width 17 height 21
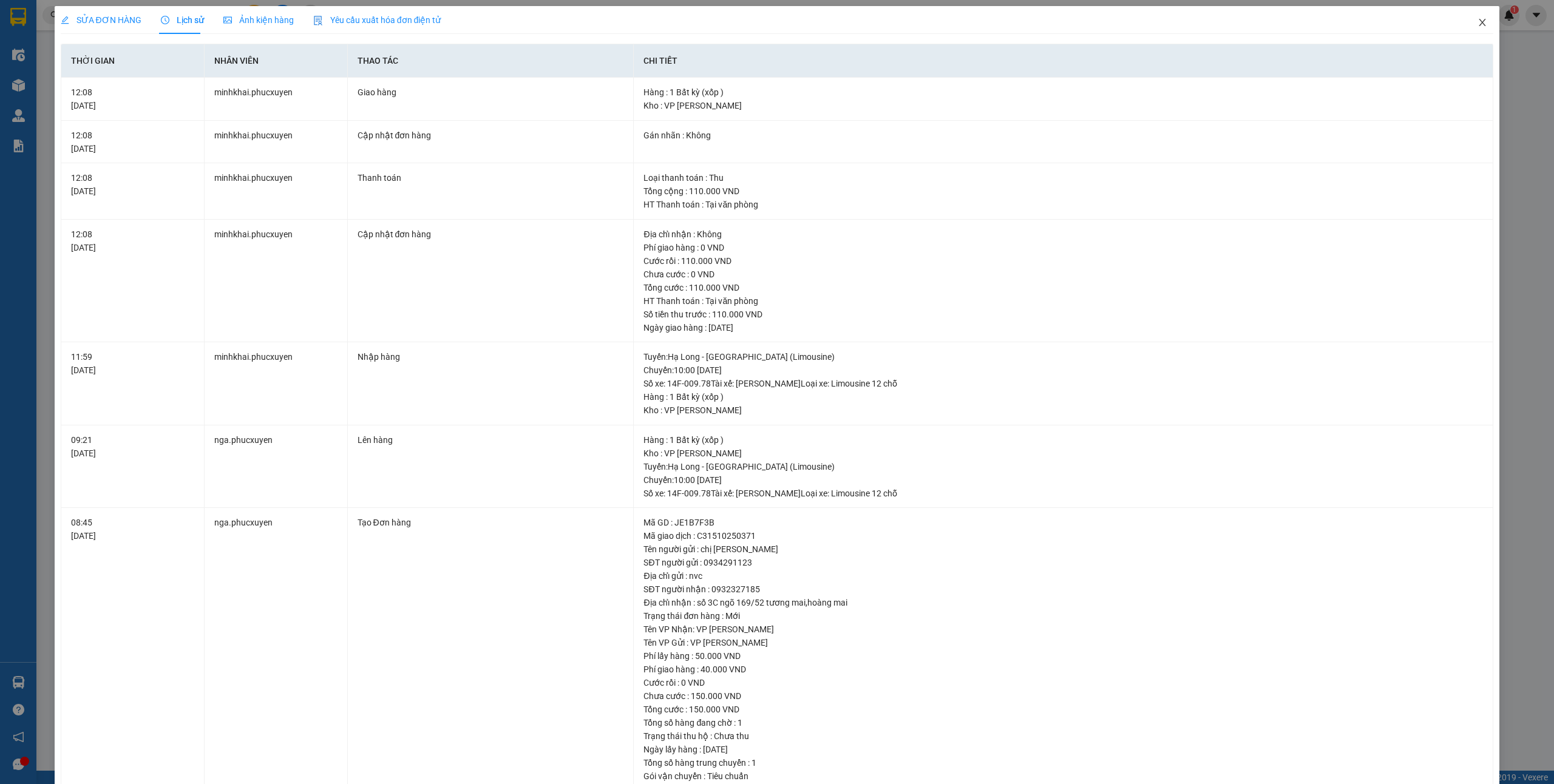
click at [1466, 29] on span "Close" at bounding box center [1482, 23] width 34 height 34
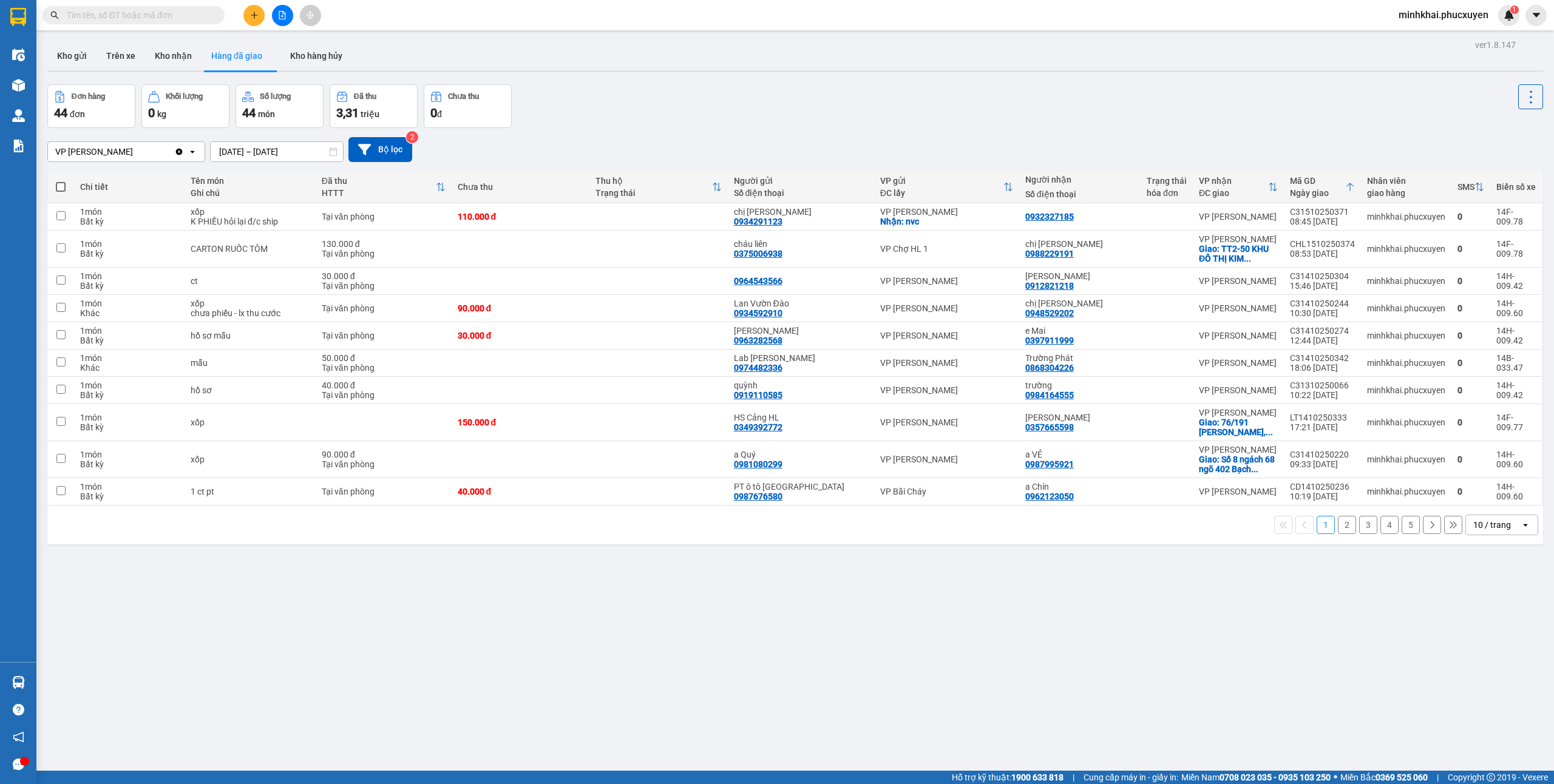
click at [176, 56] on button "Kho nhận" at bounding box center [173, 56] width 56 height 29
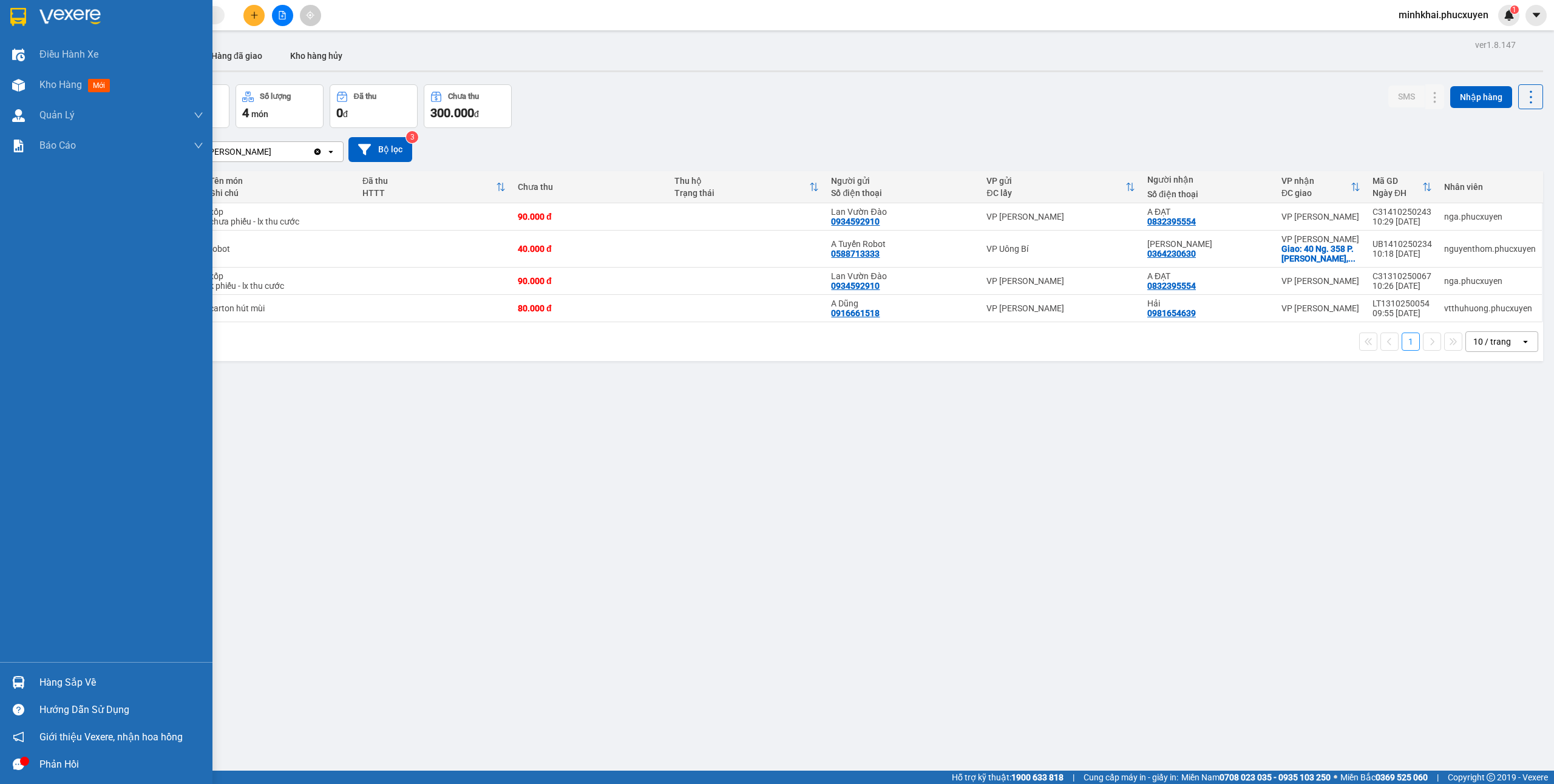
click at [22, 676] on img at bounding box center [18, 682] width 13 height 13
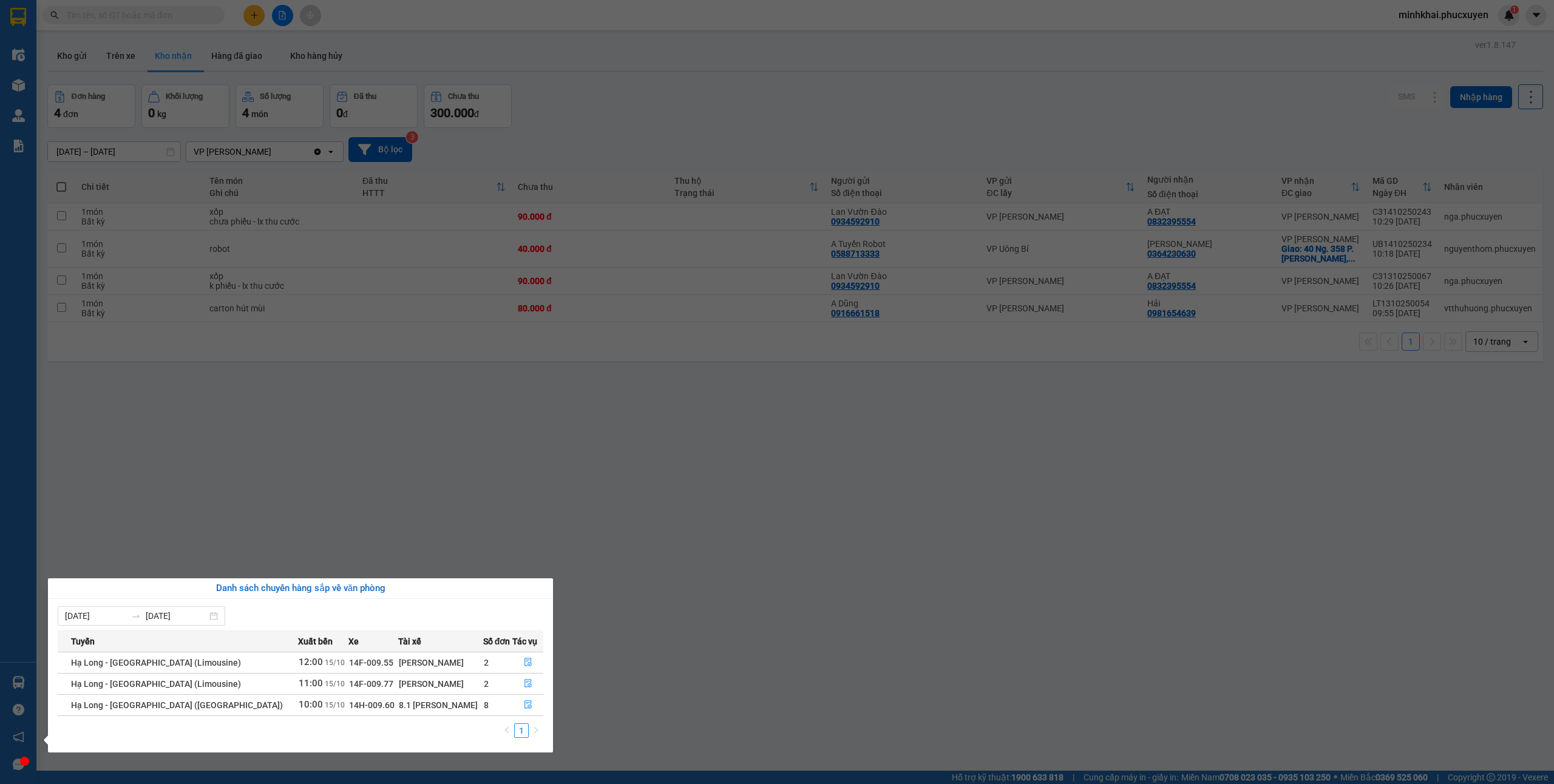
click at [715, 619] on section "Kết quả tìm kiếm ( 1 ) Bộ lọc Mã ĐH Trạng thái Món hàng Thu hộ Tổng cước Chưa c…" at bounding box center [777, 392] width 1554 height 784
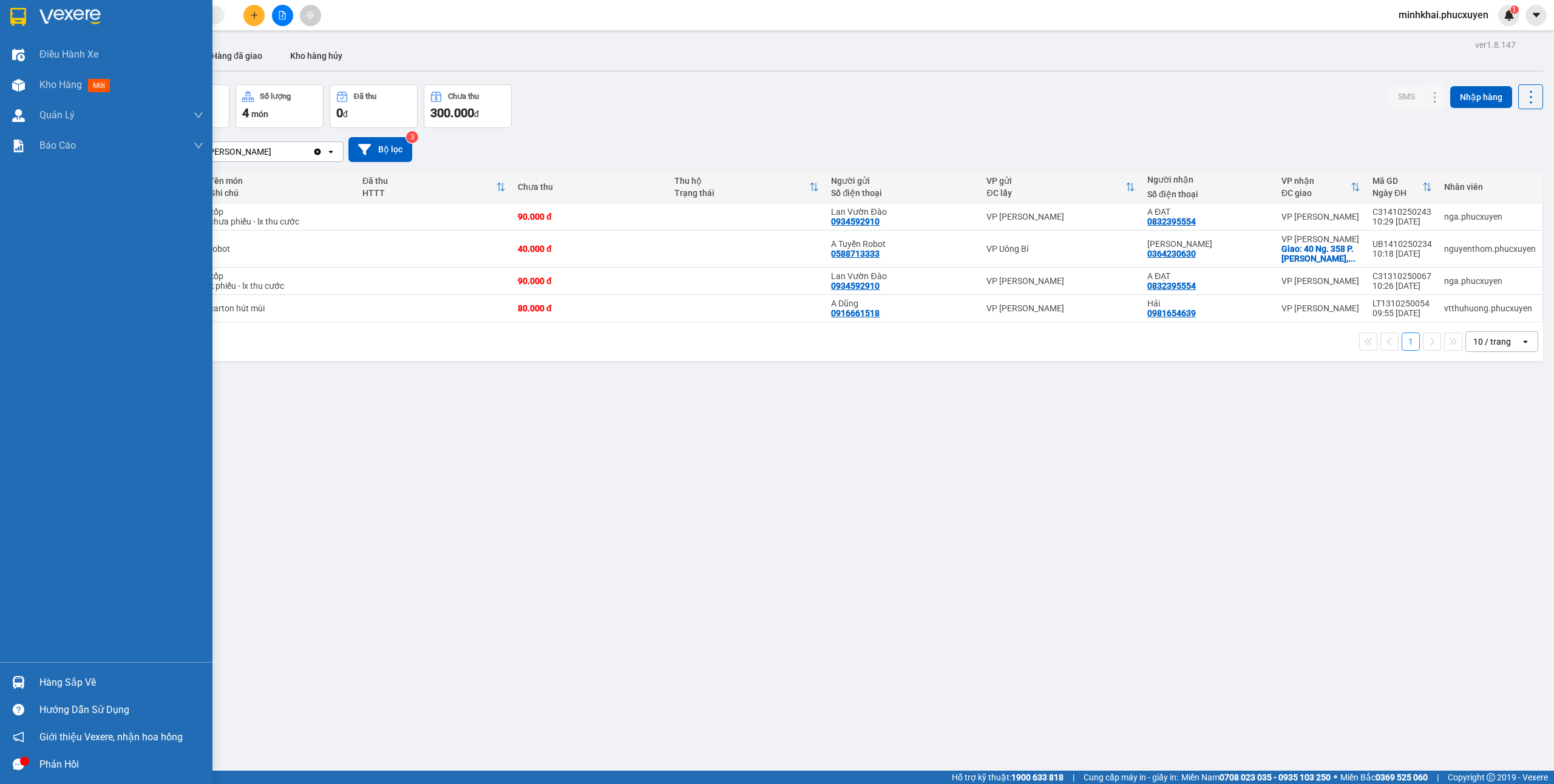
click at [40, 686] on div "Hàng sắp về" at bounding box center [121, 683] width 164 height 18
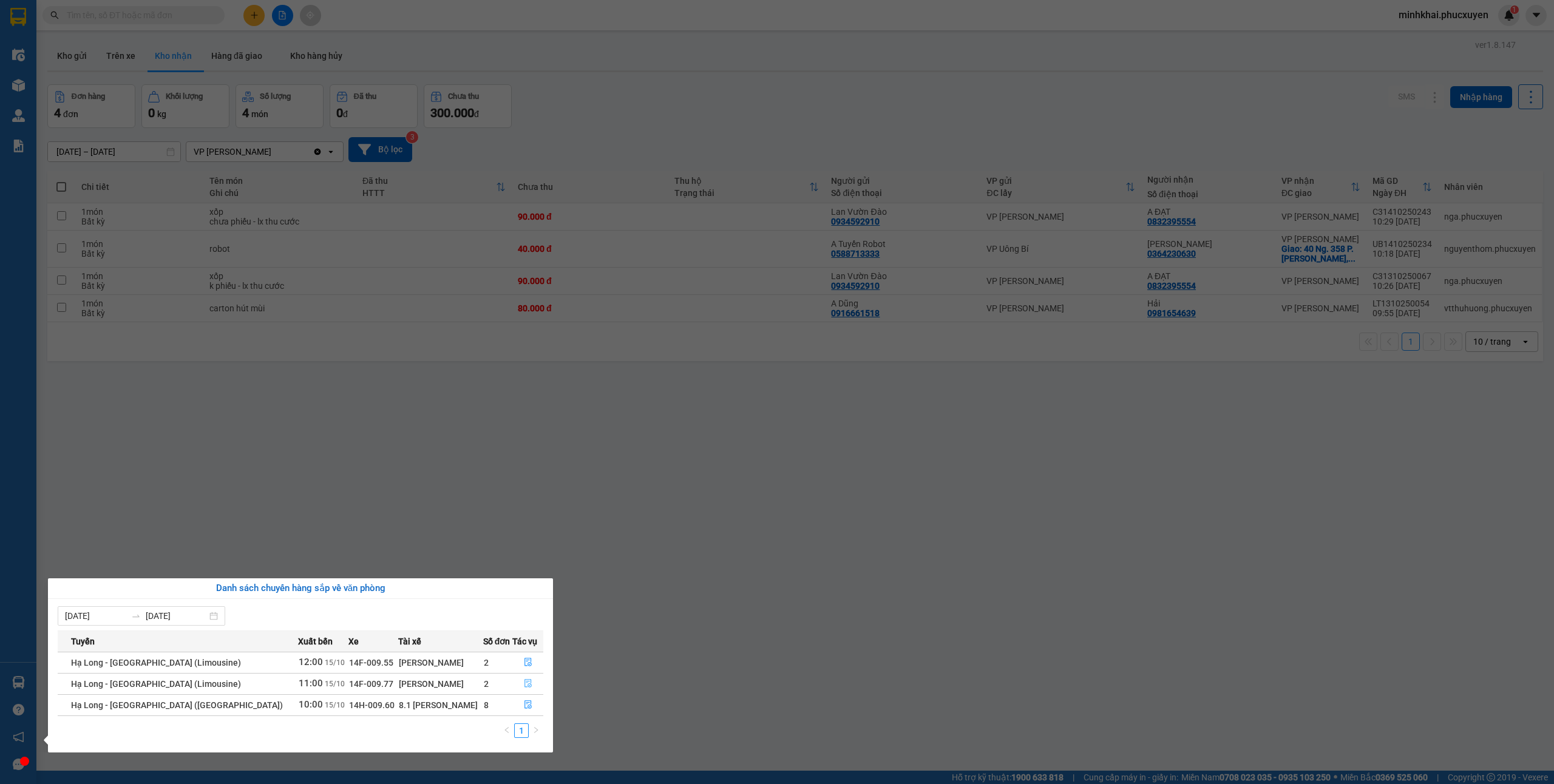
click at [525, 683] on icon "file-done" at bounding box center [528, 683] width 8 height 8
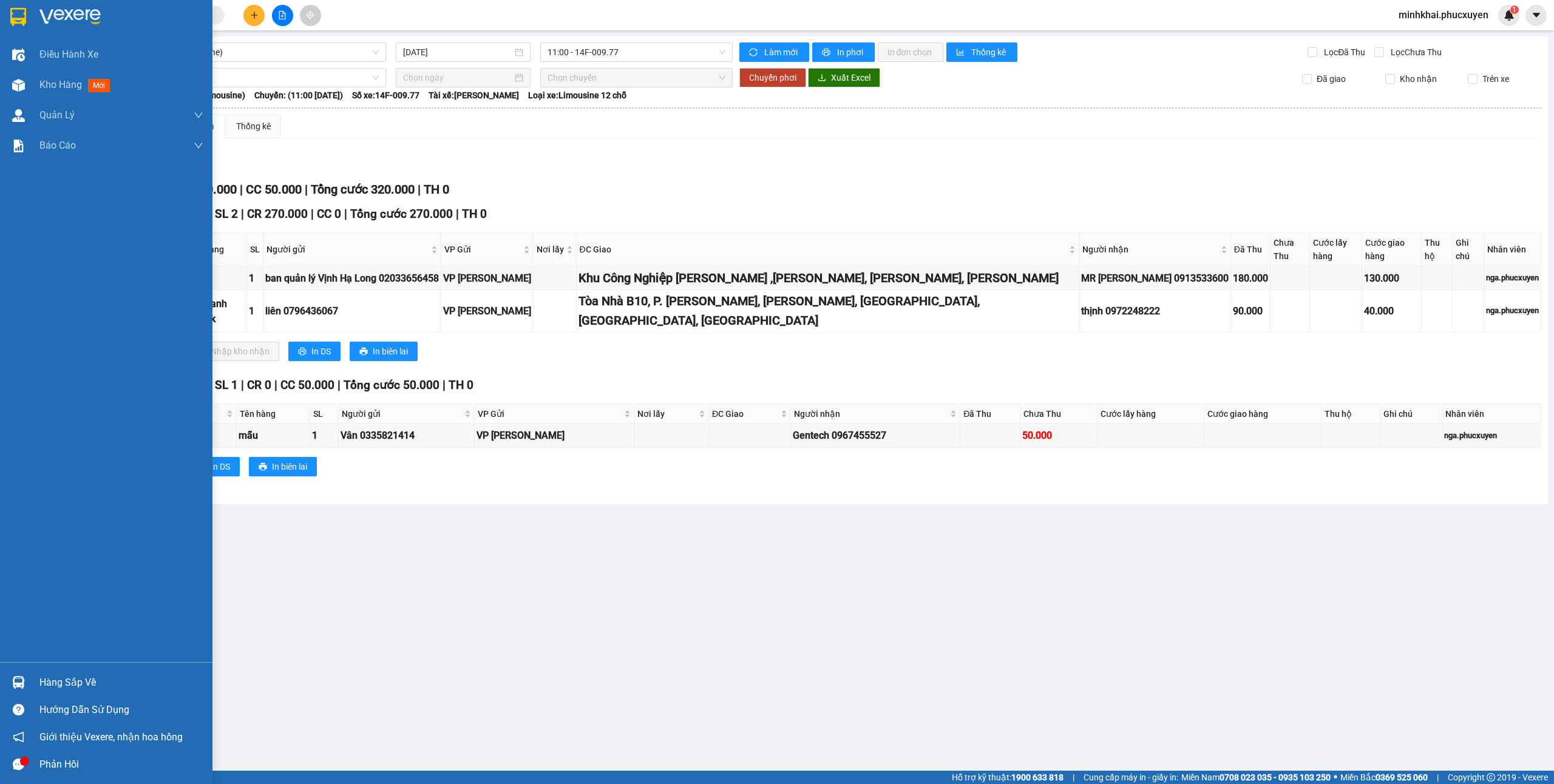
drag, startPoint x: 28, startPoint y: 681, endPoint x: 565, endPoint y: 732, distance: 539.4
click at [28, 681] on div at bounding box center [18, 683] width 21 height 21
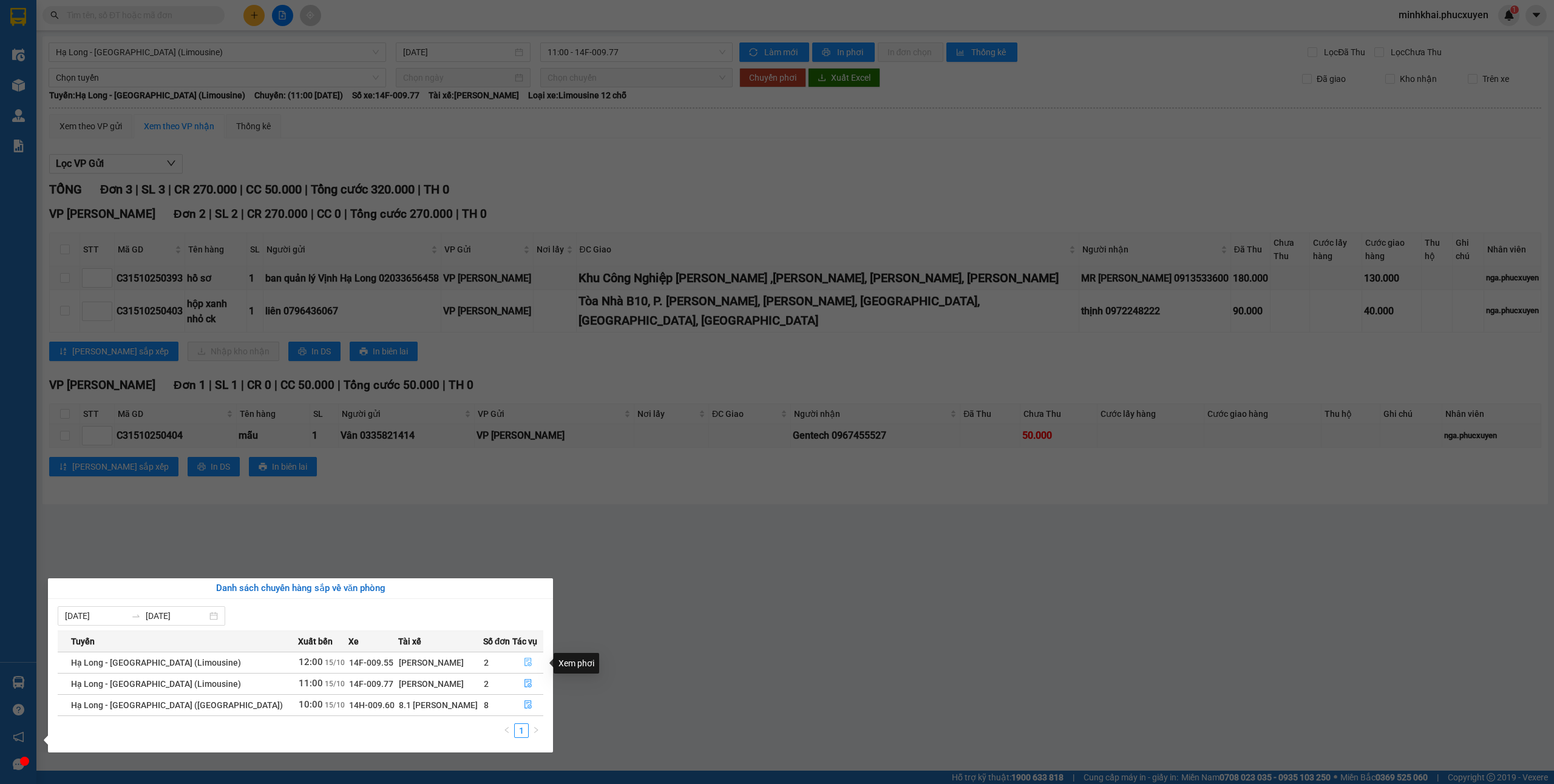
click at [527, 660] on icon "file-done" at bounding box center [528, 661] width 8 height 8
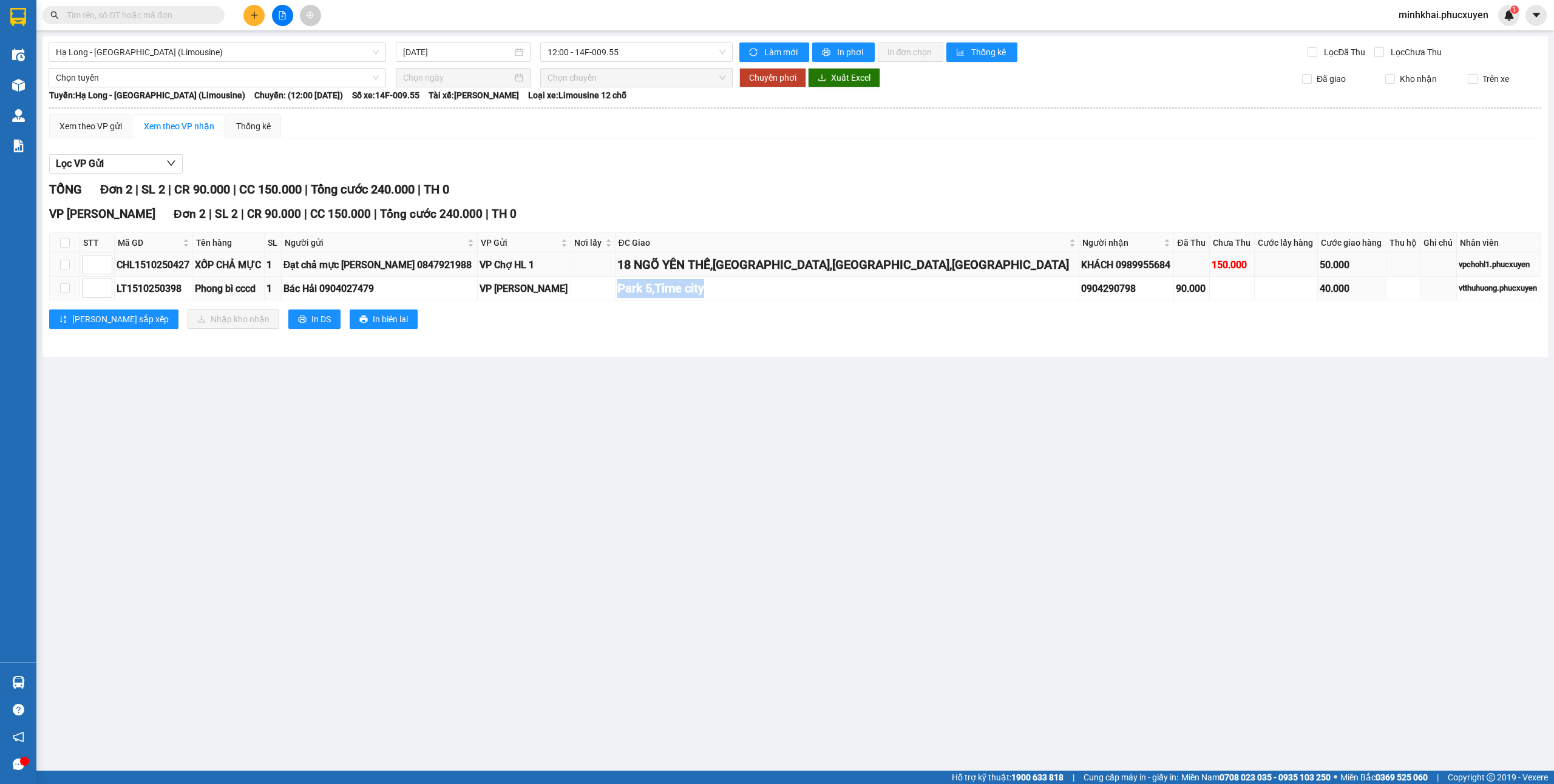
drag, startPoint x: 783, startPoint y: 290, endPoint x: 637, endPoint y: 277, distance: 146.6
click at [637, 277] on tbody "CHL1510250427 XỐP CHẢ MỰC 1 Đạt chả mực kim thoa 0847921988 VP Chợ HL 1 18 [GEO…" at bounding box center [795, 277] width 1491 height 47
click at [712, 386] on main "Hạ Long - [GEOGRAPHIC_DATA] (Limousine) [DATE] 12:00 - 14F-009.55 Làm mới In ph…" at bounding box center [777, 385] width 1554 height 770
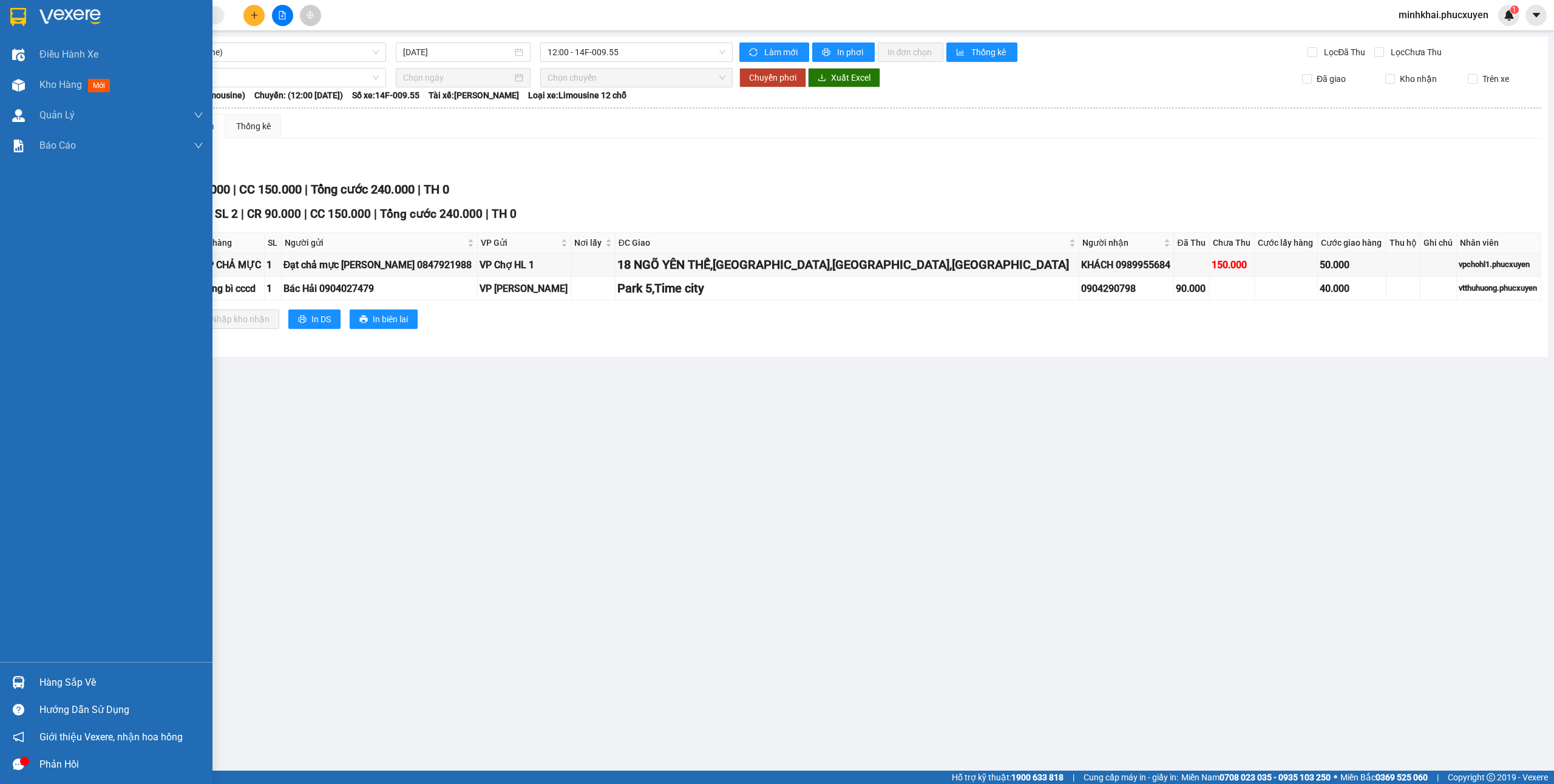
click at [25, 676] on div at bounding box center [18, 683] width 21 height 21
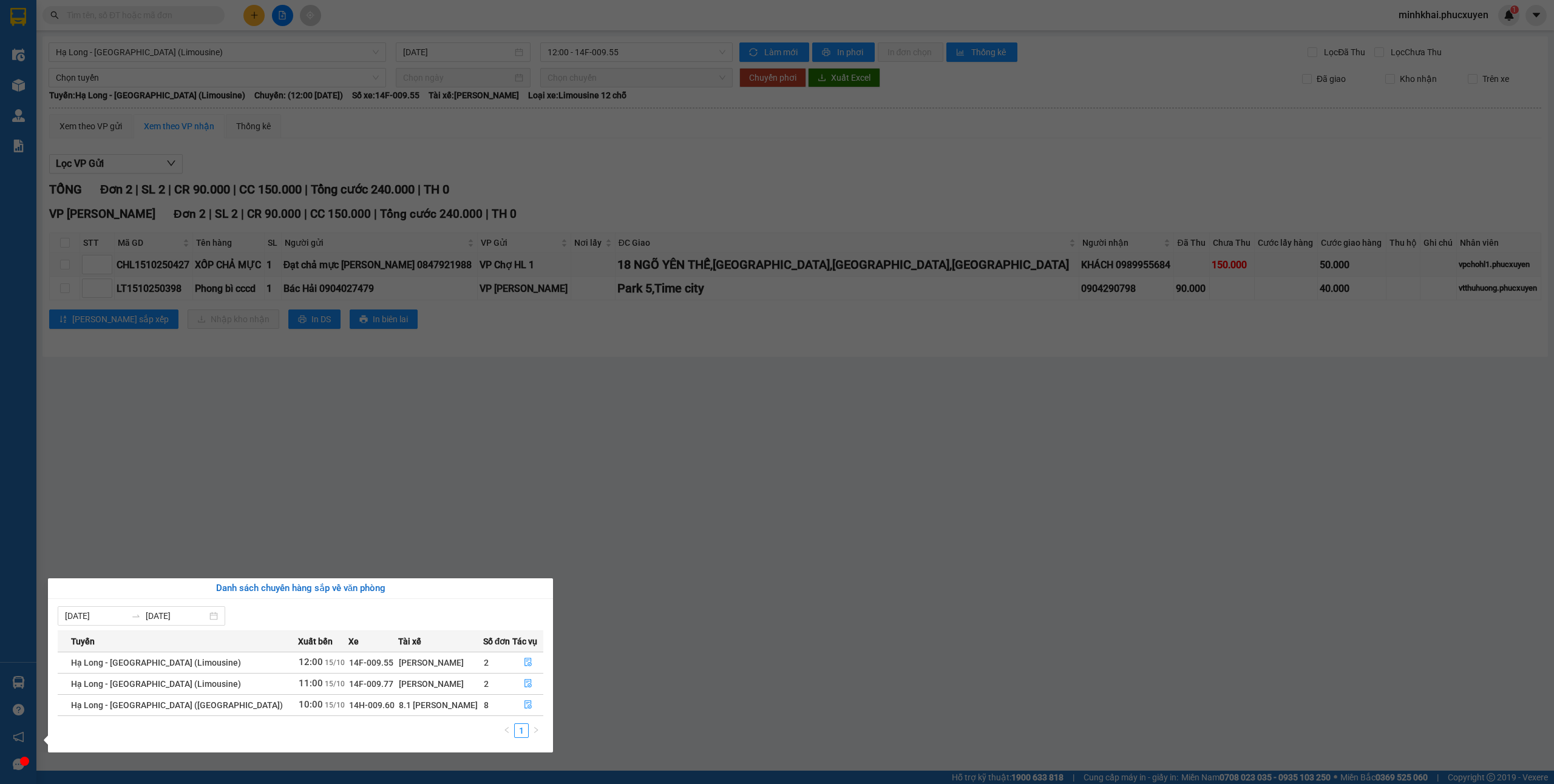
click at [790, 455] on section "Kết quả tìm kiếm ( 1 ) Bộ lọc Mã ĐH Trạng thái Món hàng Thu hộ Tổng cước Chưa c…" at bounding box center [777, 392] width 1554 height 784
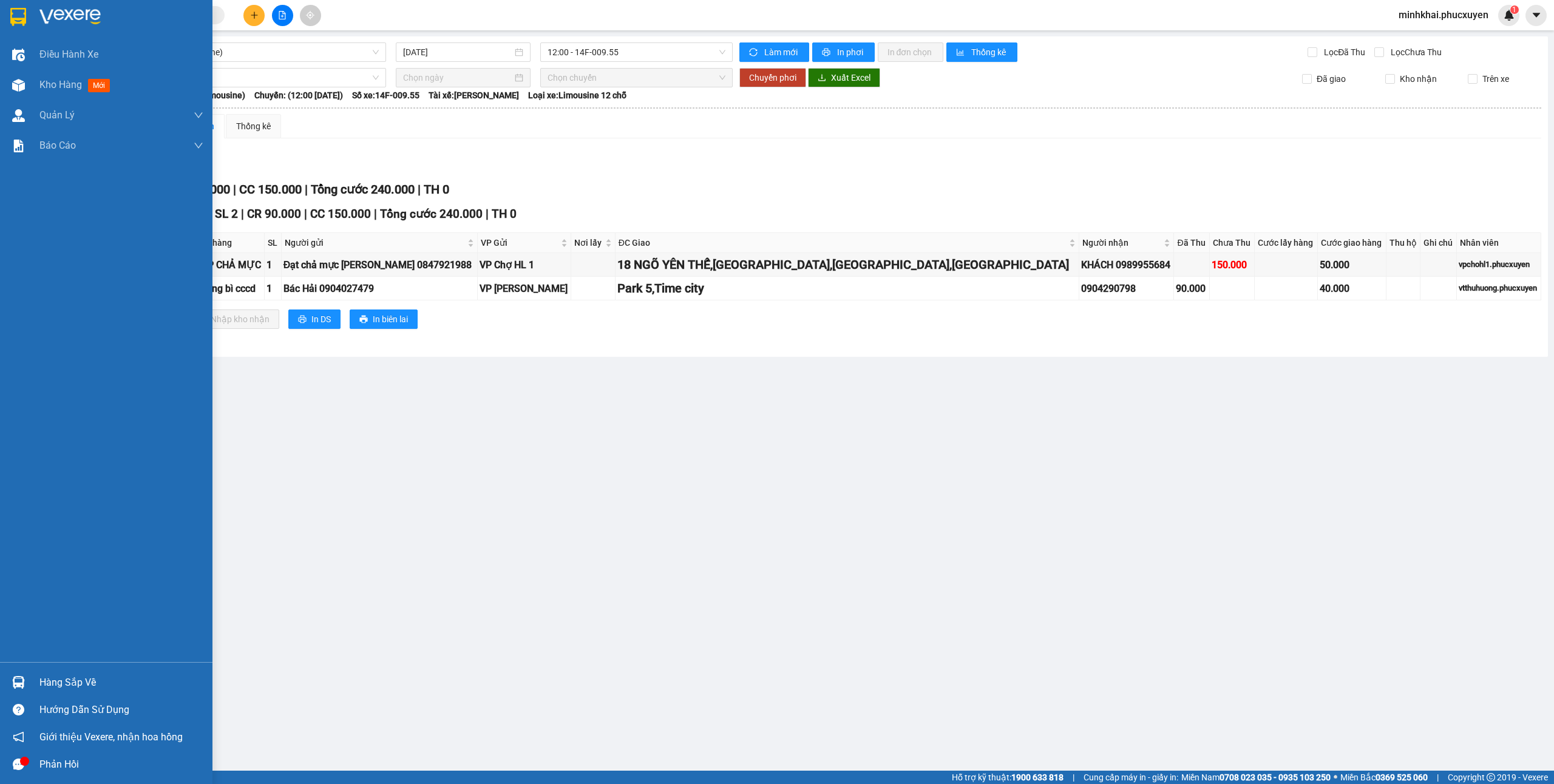
click at [14, 680] on img at bounding box center [18, 682] width 13 height 13
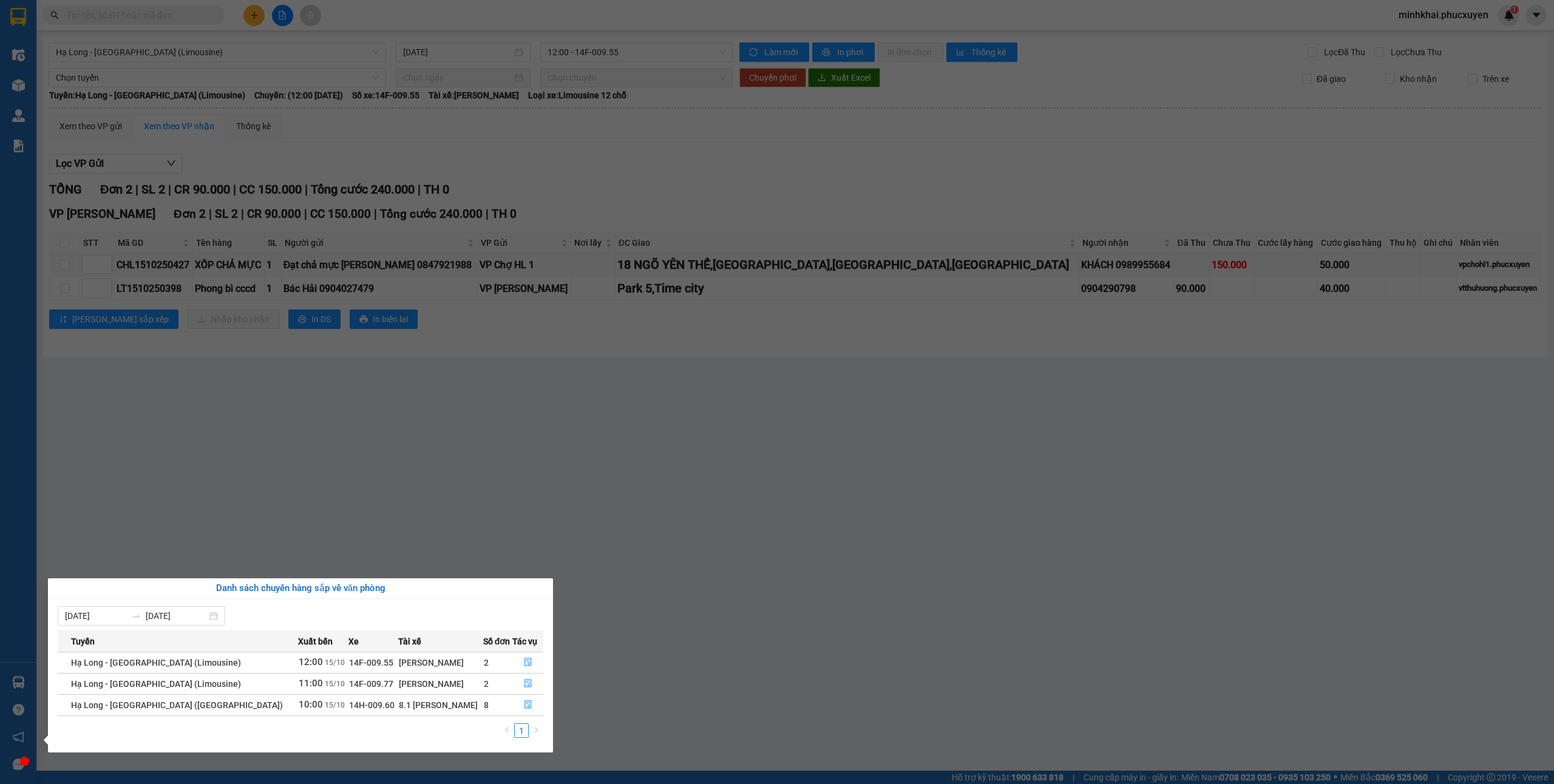
click at [1144, 488] on section "Kết quả tìm kiếm ( 1 ) Bộ lọc Mã ĐH Trạng thái Món hàng Thu hộ Tổng cước Chưa c…" at bounding box center [777, 392] width 1554 height 784
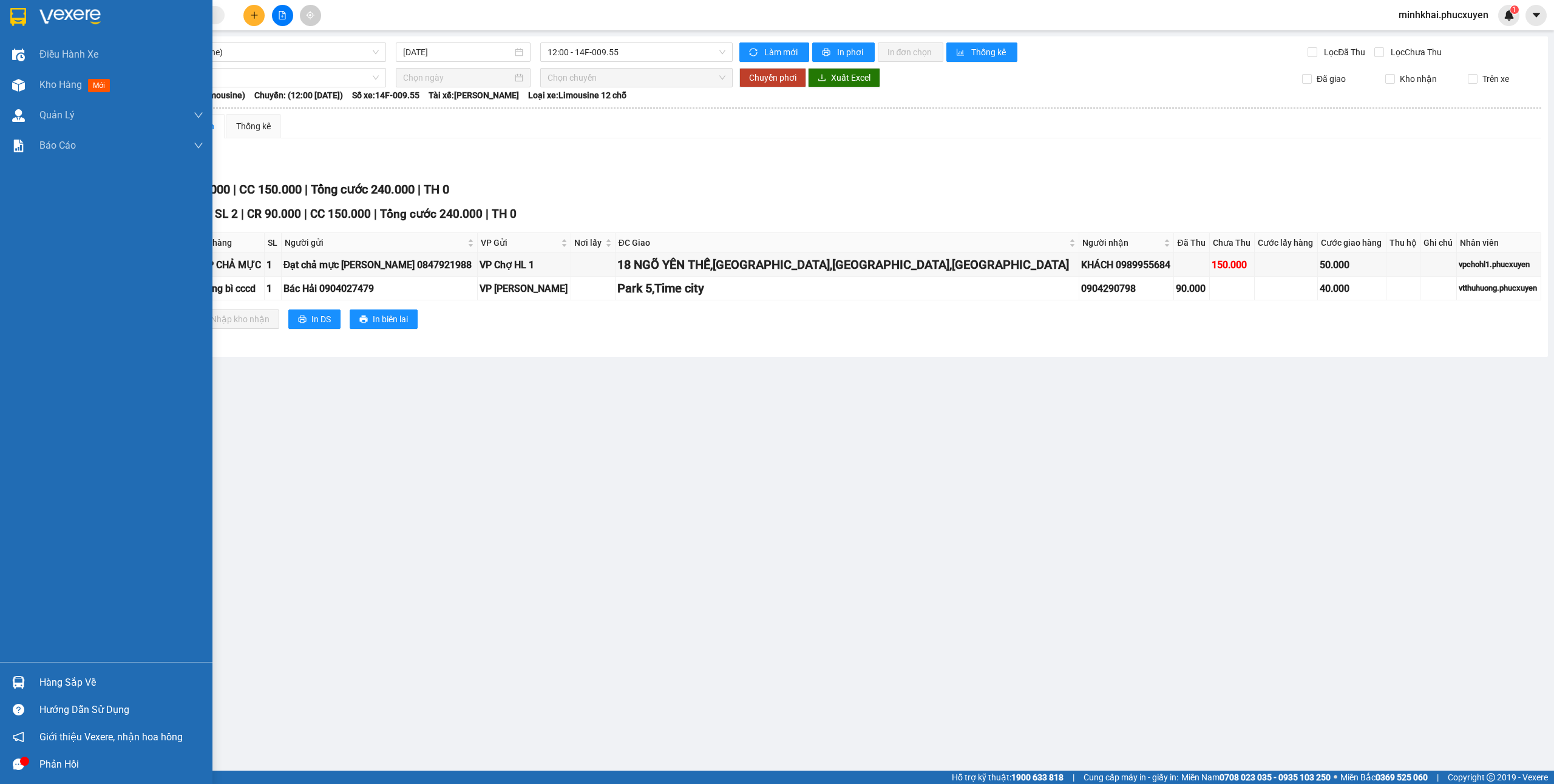
click at [18, 696] on div "Hướng dẫn sử dụng" at bounding box center [106, 710] width 212 height 27
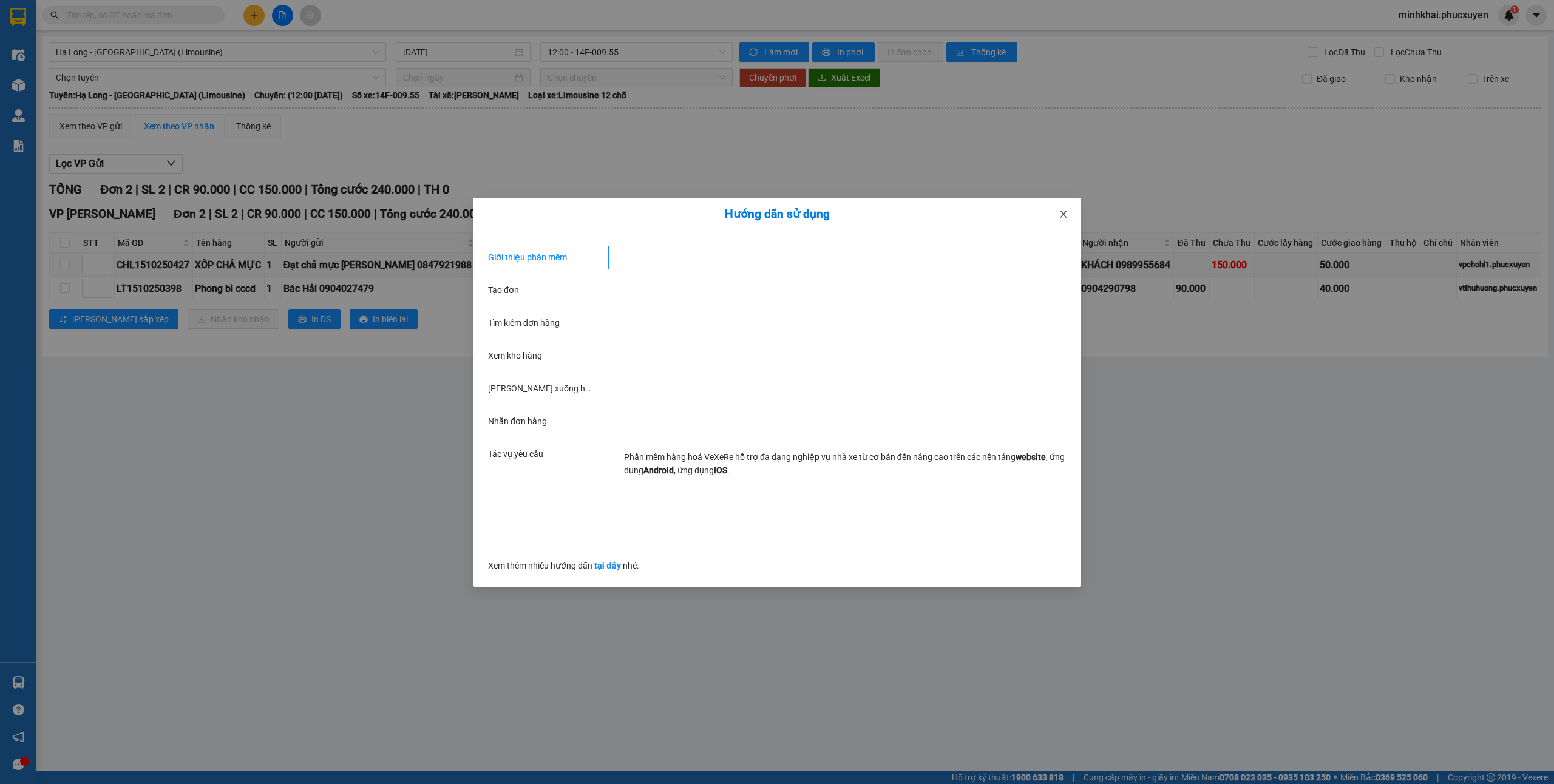
click at [1057, 211] on span "Close" at bounding box center [1063, 214] width 34 height 34
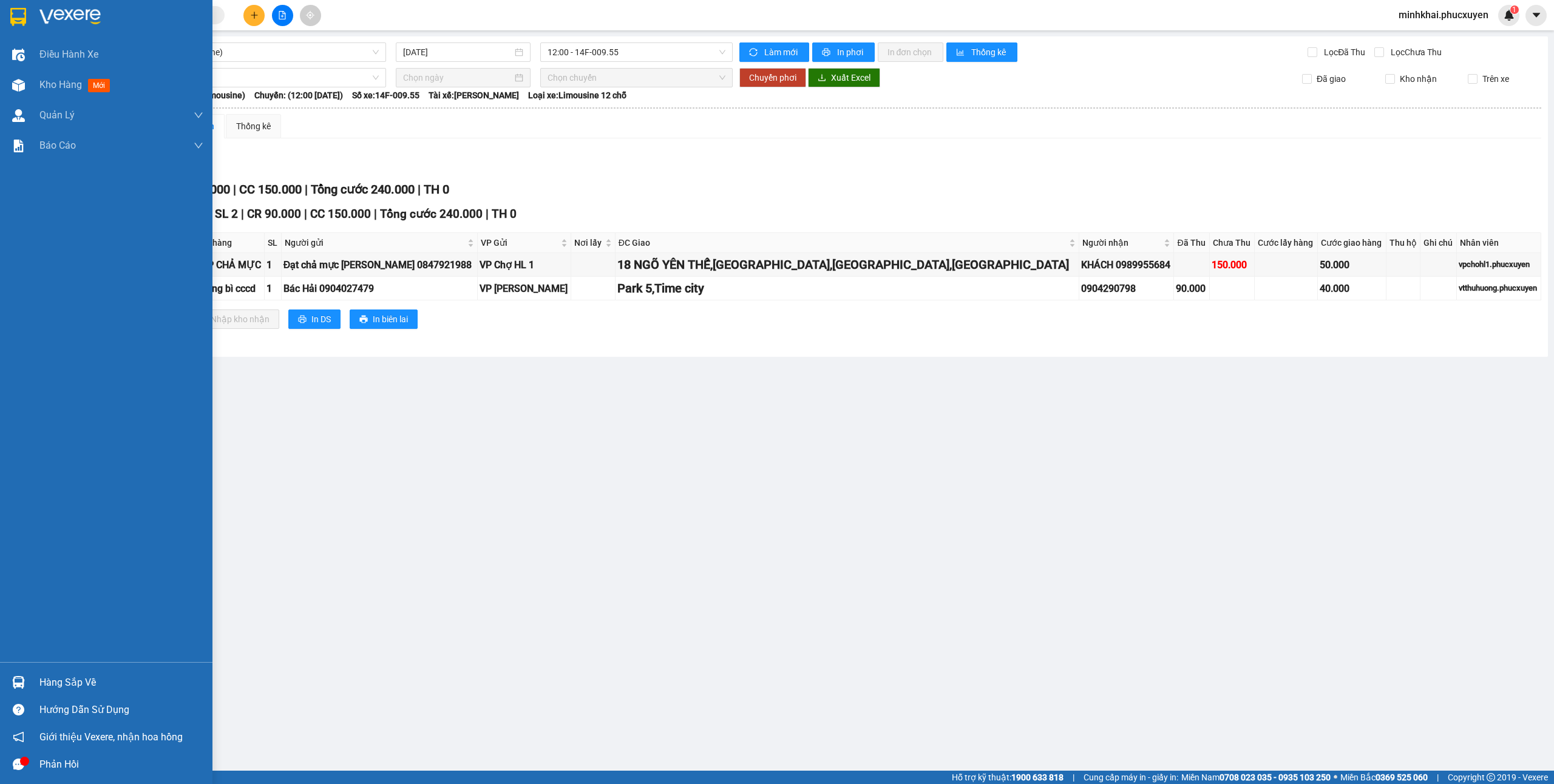
click at [27, 685] on div at bounding box center [18, 683] width 21 height 21
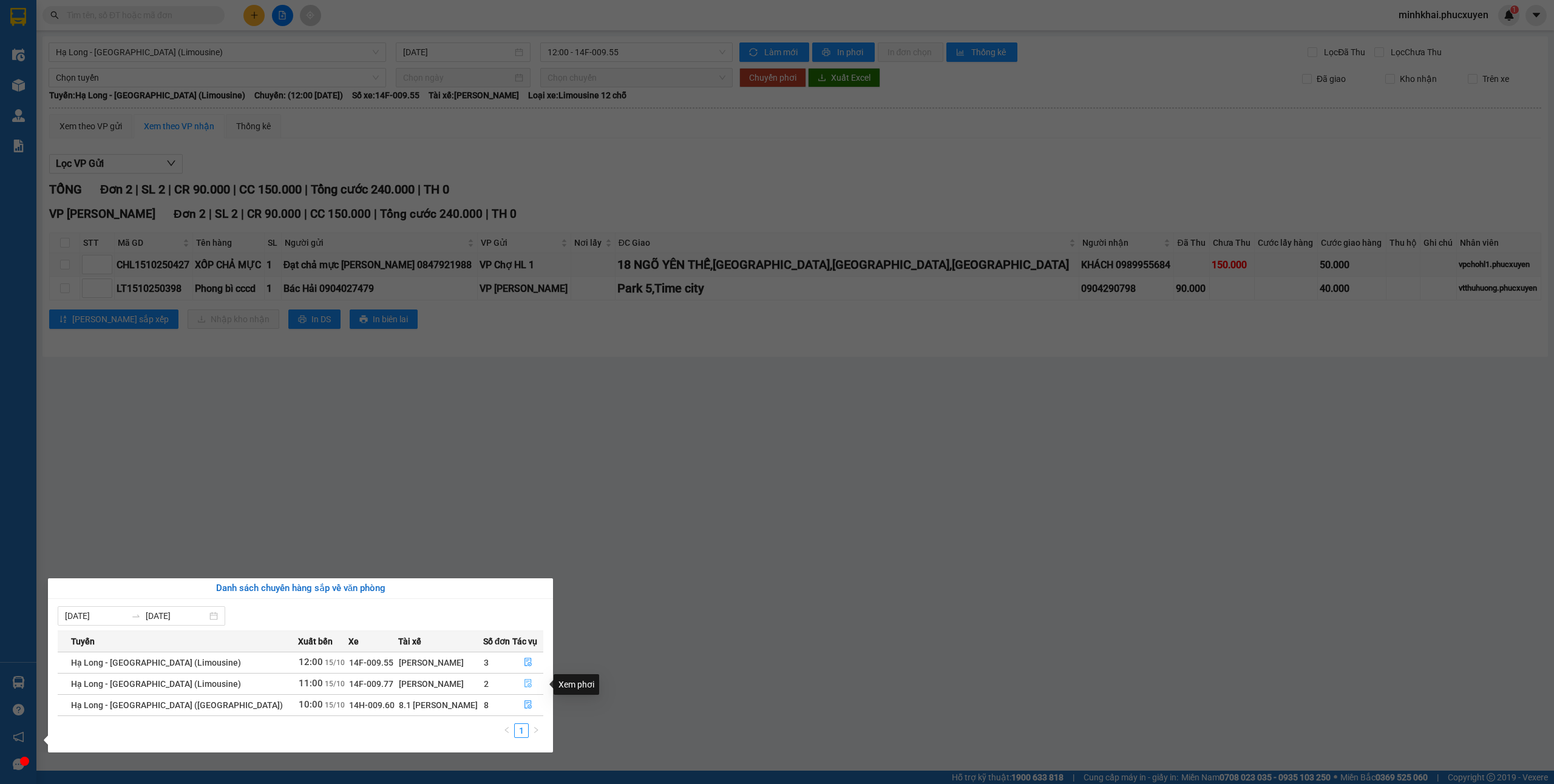
click at [524, 683] on icon "file-done" at bounding box center [528, 683] width 8 height 8
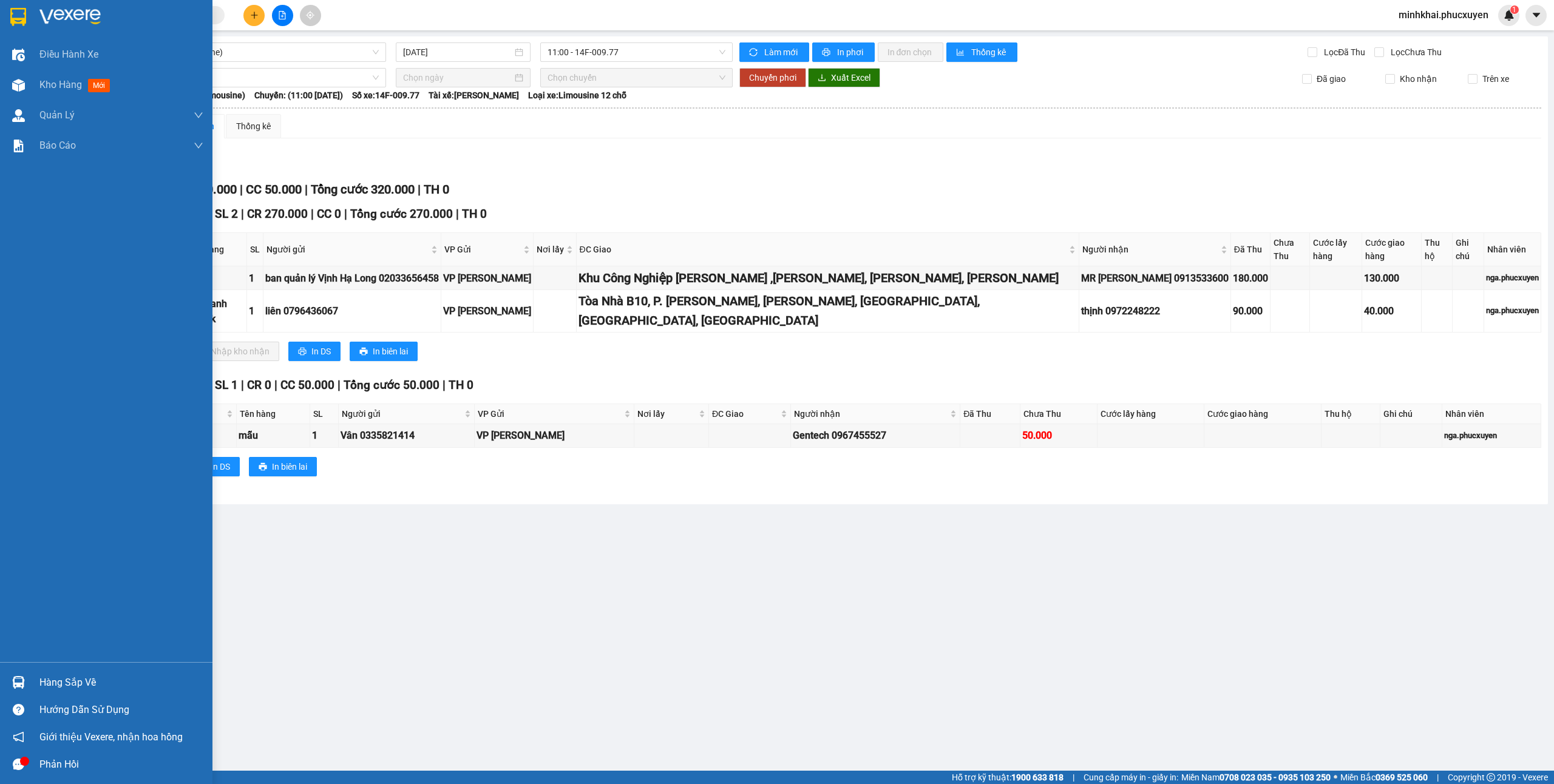
click at [10, 673] on div at bounding box center [18, 683] width 21 height 21
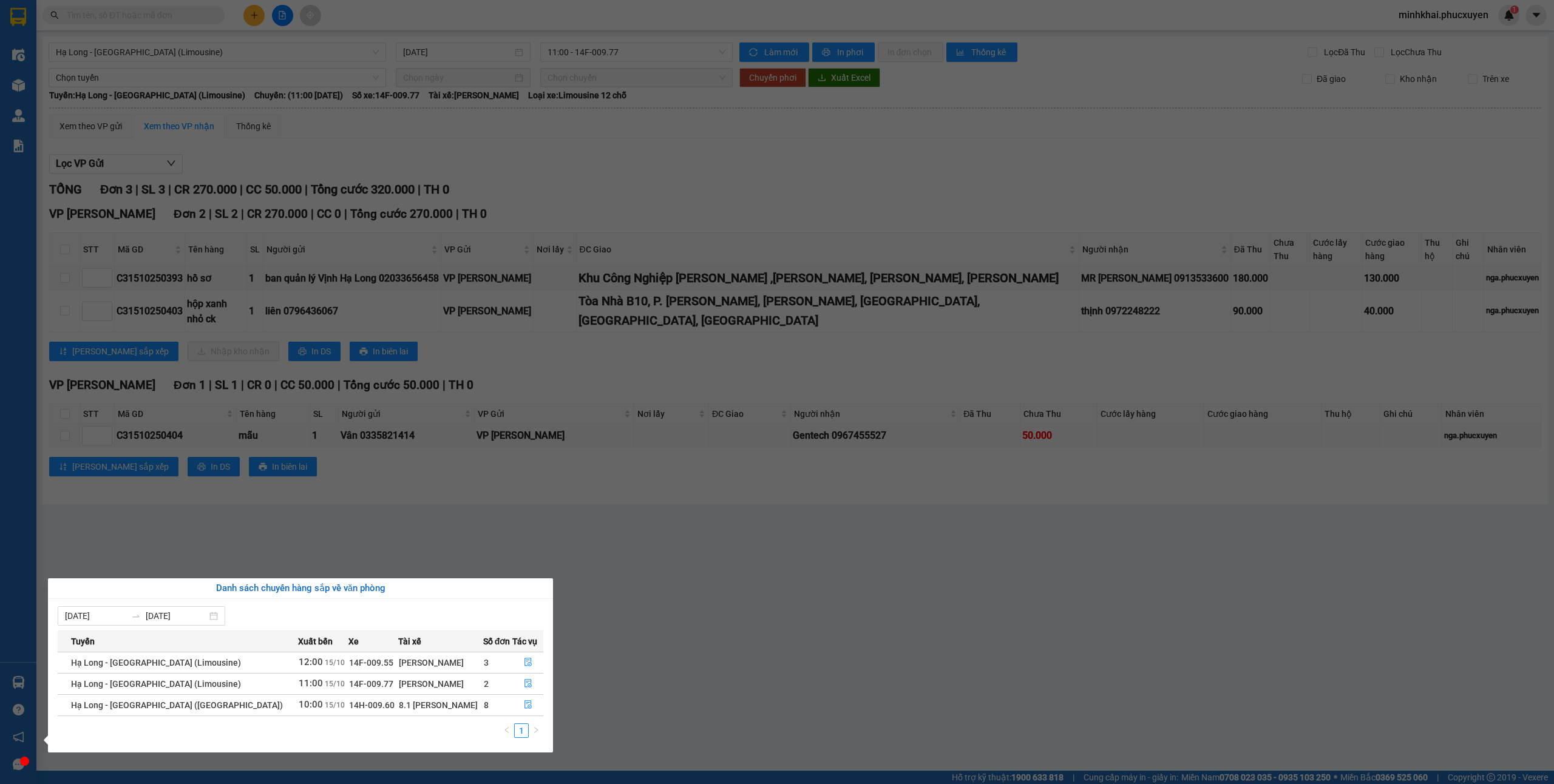
click at [780, 660] on section "Kết quả tìm kiếm ( 1 ) Bộ lọc Mã ĐH Trạng thái Món hàng Thu hộ Tổng cước Chưa c…" at bounding box center [777, 392] width 1554 height 784
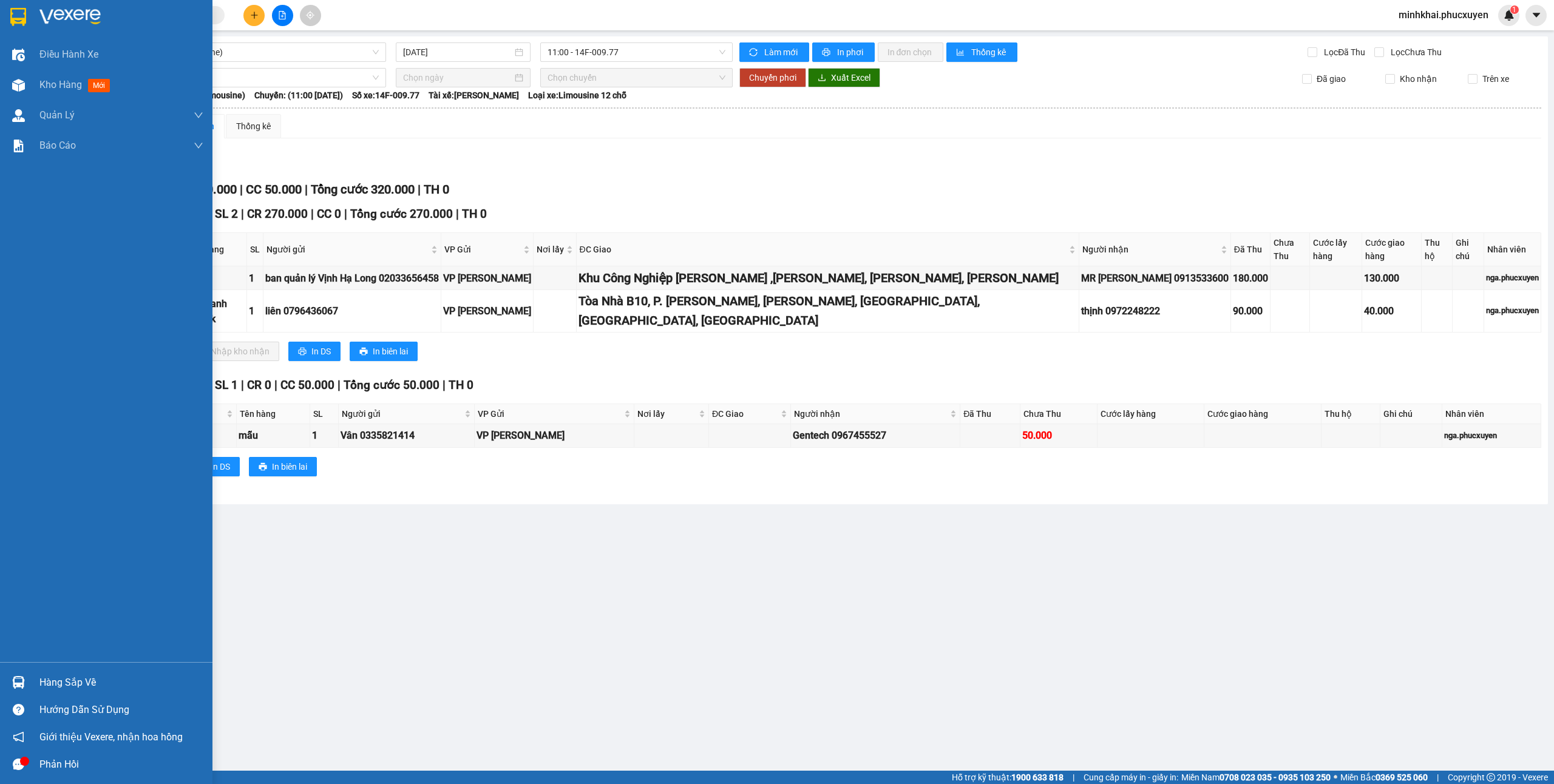
click at [20, 683] on img at bounding box center [18, 682] width 13 height 13
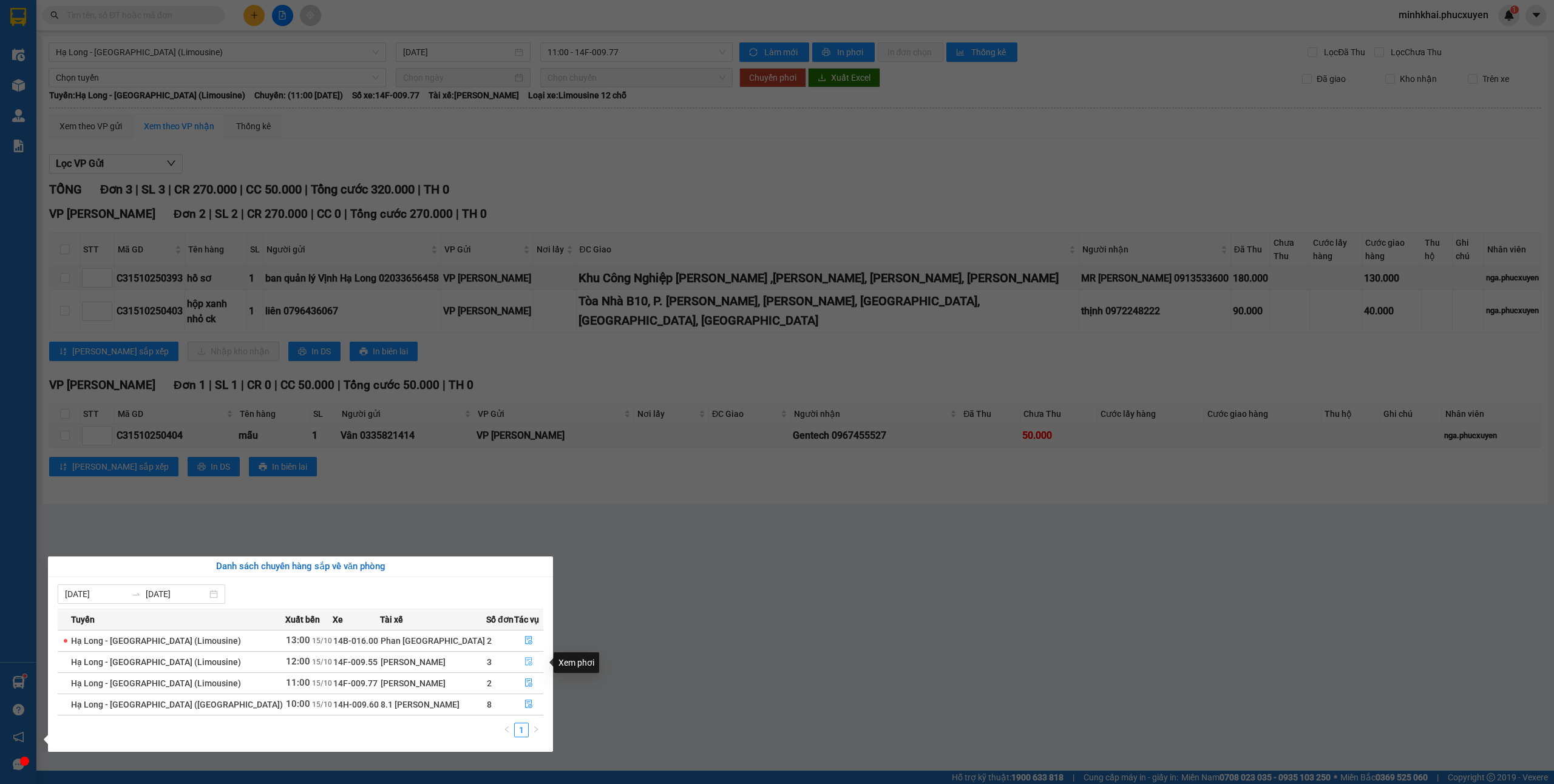
click at [524, 666] on icon "file-done" at bounding box center [528, 661] width 8 height 8
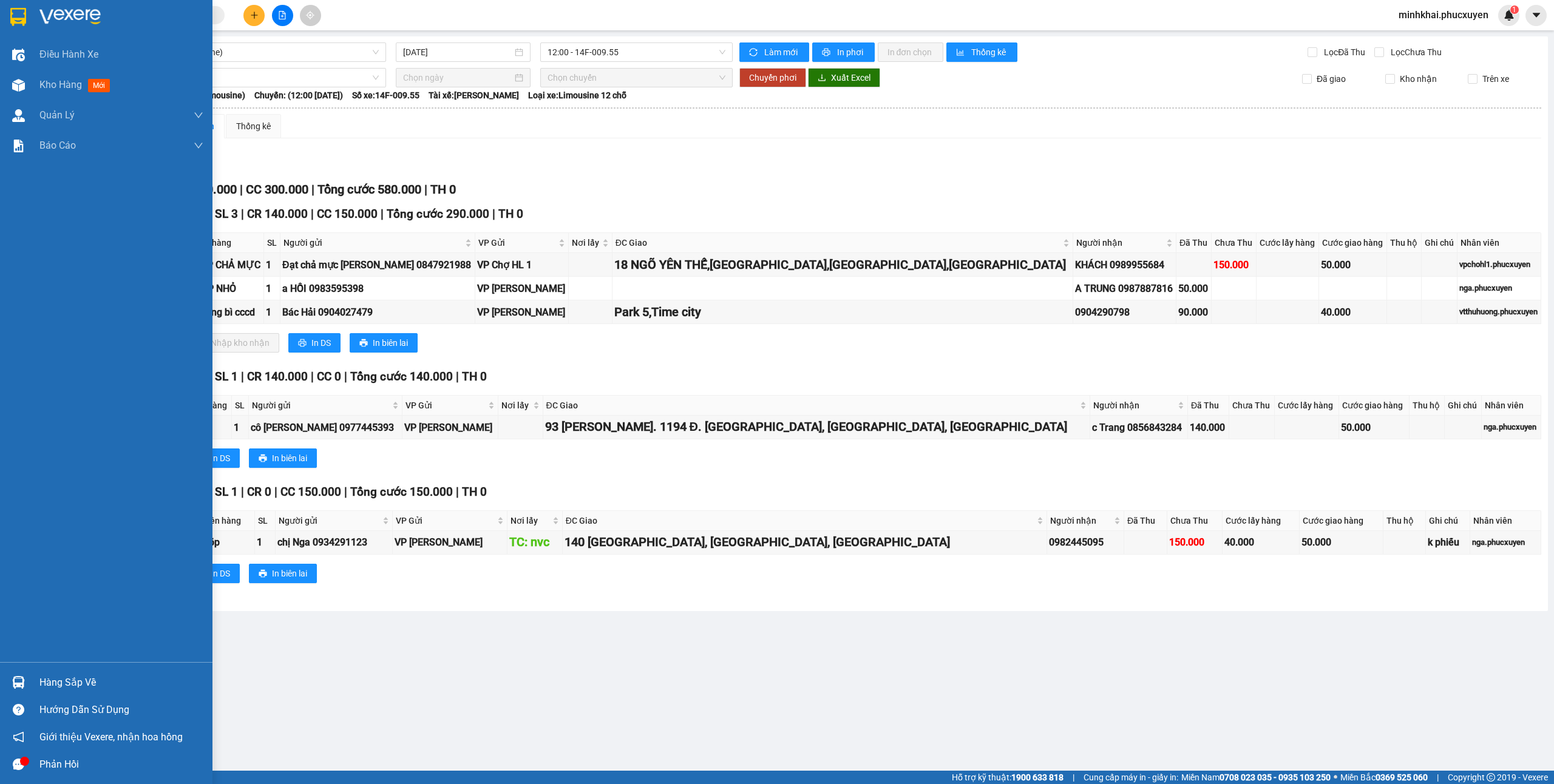
click at [30, 684] on div "Hàng sắp về" at bounding box center [106, 683] width 212 height 27
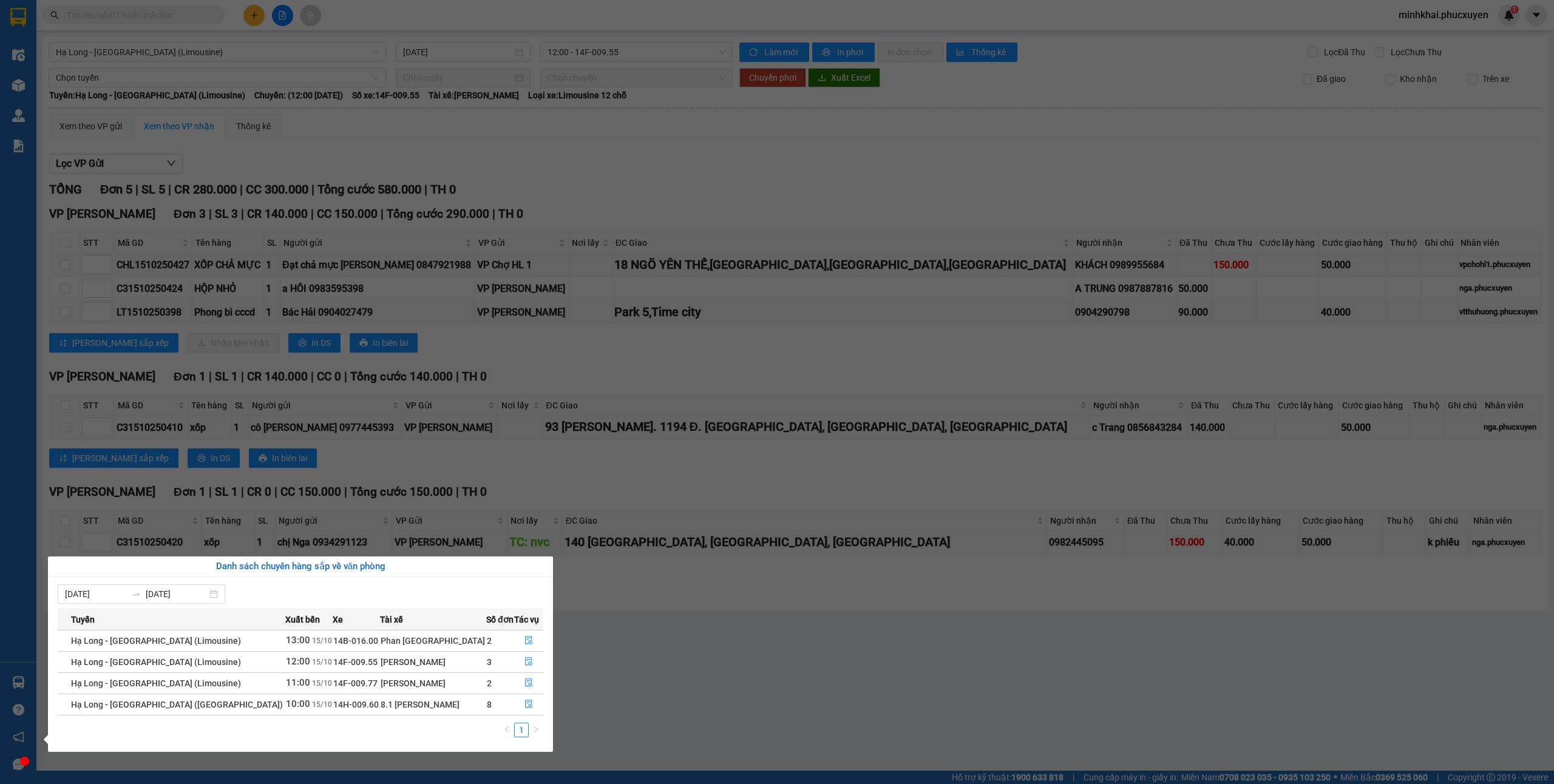
click at [1142, 376] on section "Kết quả tìm kiếm ( 1 ) Bộ lọc Mã ĐH Trạng thái Món hàng Thu hộ Tổng cước Chưa c…" at bounding box center [777, 392] width 1554 height 784
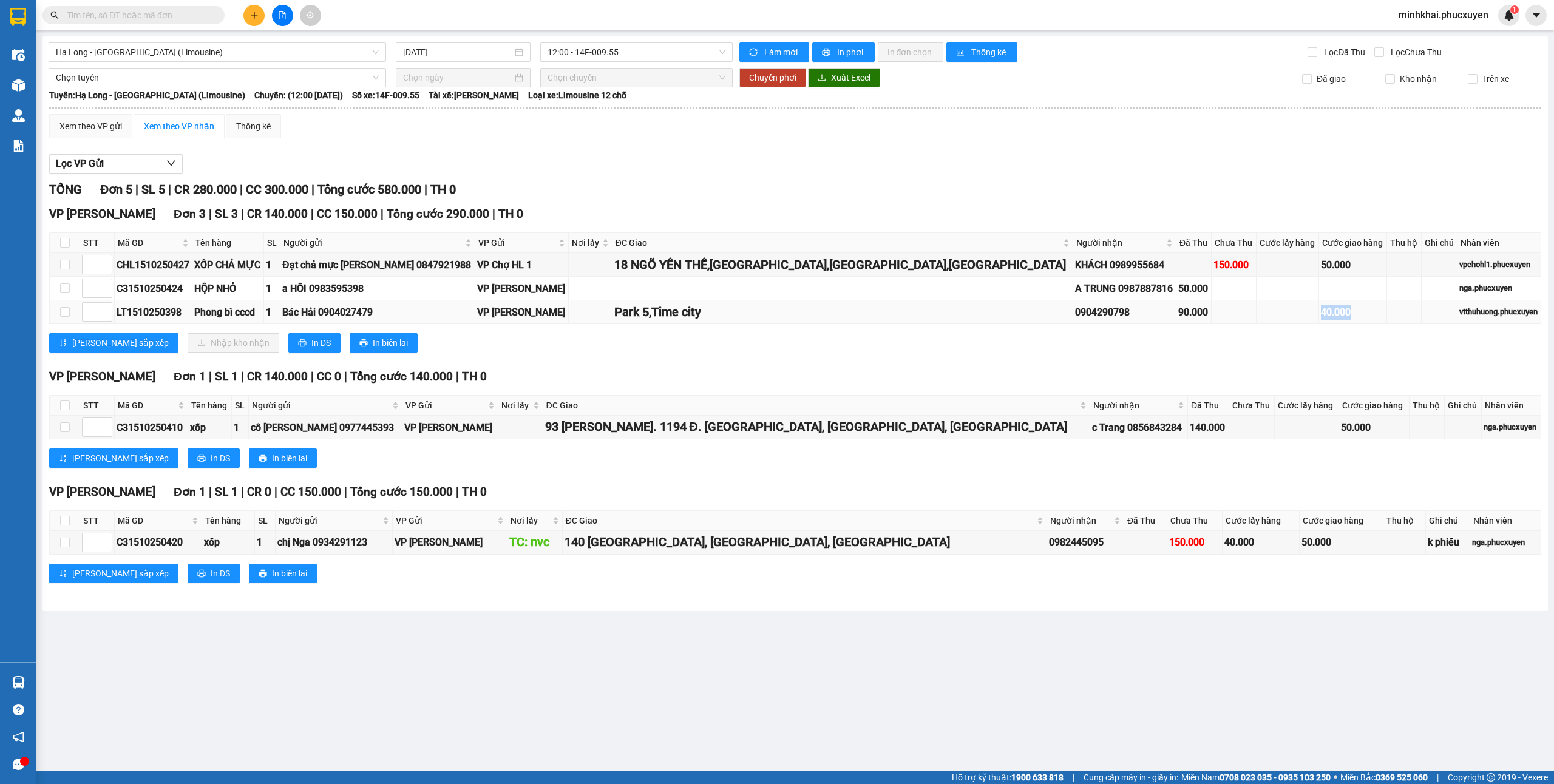
drag, startPoint x: 1308, startPoint y: 316, endPoint x: 1258, endPoint y: 304, distance: 51.4
click at [1258, 304] on tr "LT1510250398 Phong bì cccd 1 Bác Hải 0904027479 VP [GEOGRAPHIC_DATA] 5,Time cit…" at bounding box center [795, 312] width 1491 height 24
click at [1289, 352] on div "[PERSON_NAME] sắp xếp Nhập kho nhận In DS In biên lai" at bounding box center [795, 342] width 1492 height 19
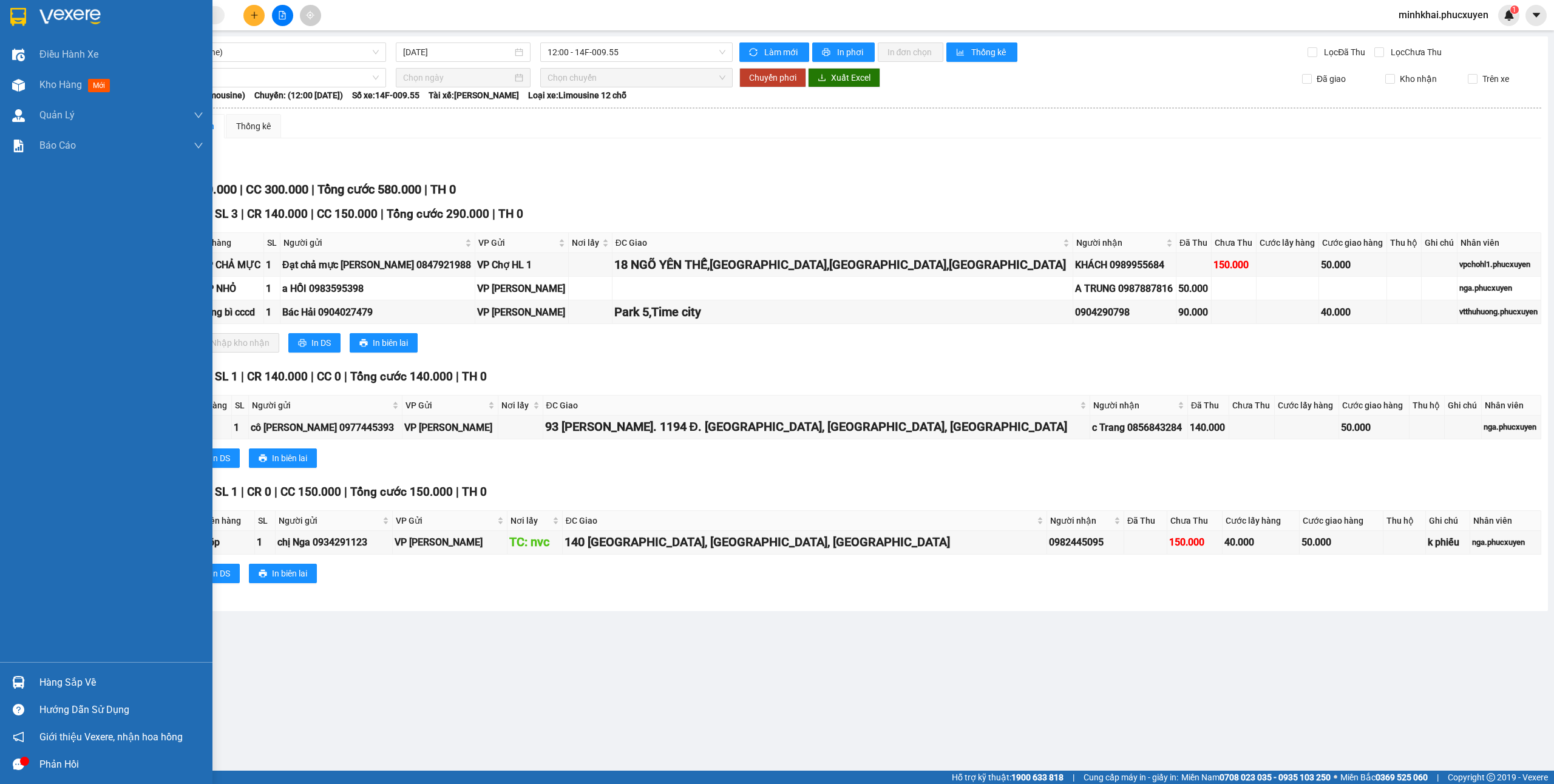
click at [12, 687] on img at bounding box center [18, 682] width 13 height 13
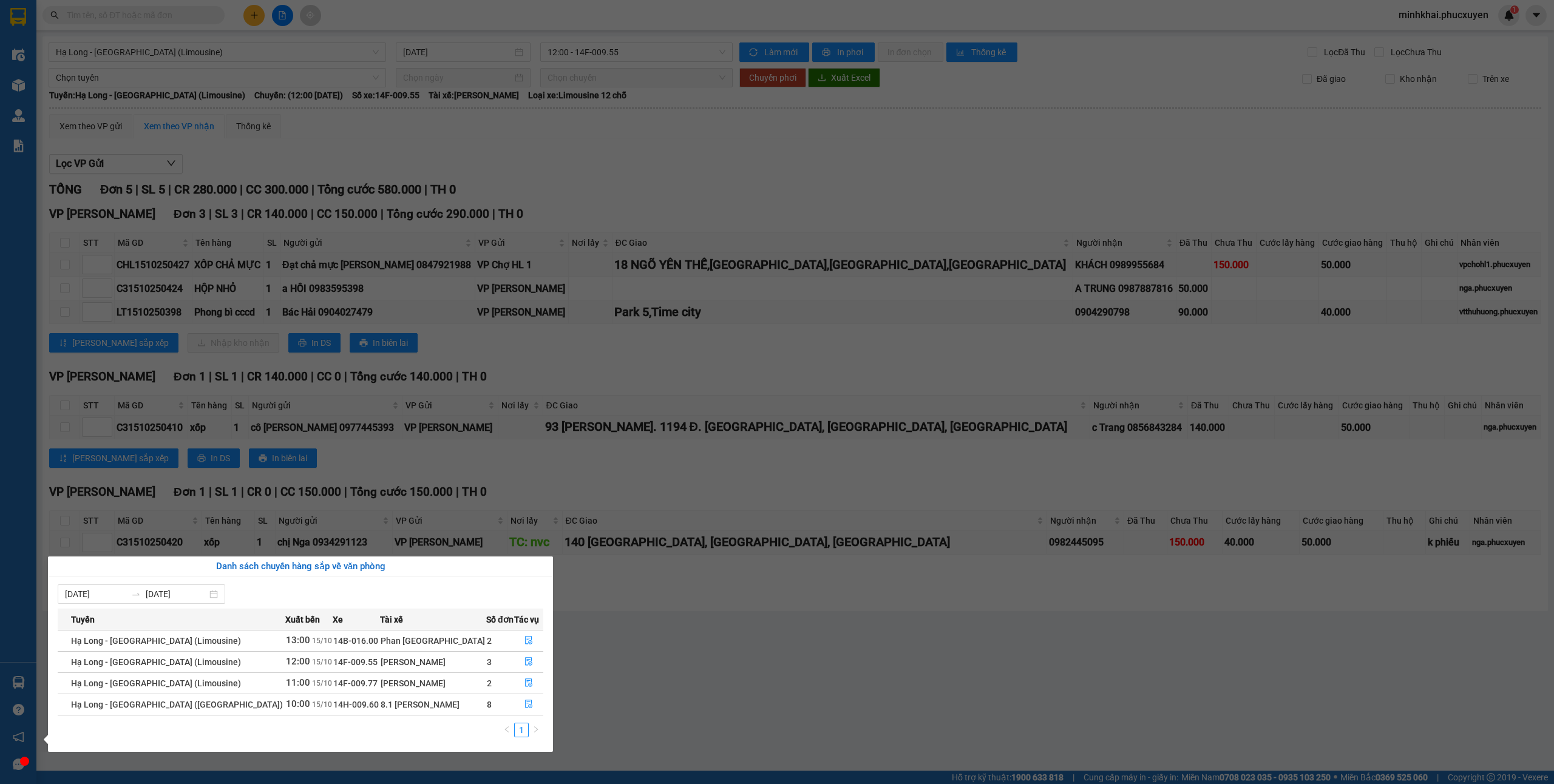
click at [802, 711] on section "Kết quả tìm kiếm ( 1 ) Bộ lọc Mã ĐH Trạng thái Món hàng Thu hộ Tổng cước Chưa c…" at bounding box center [777, 392] width 1554 height 784
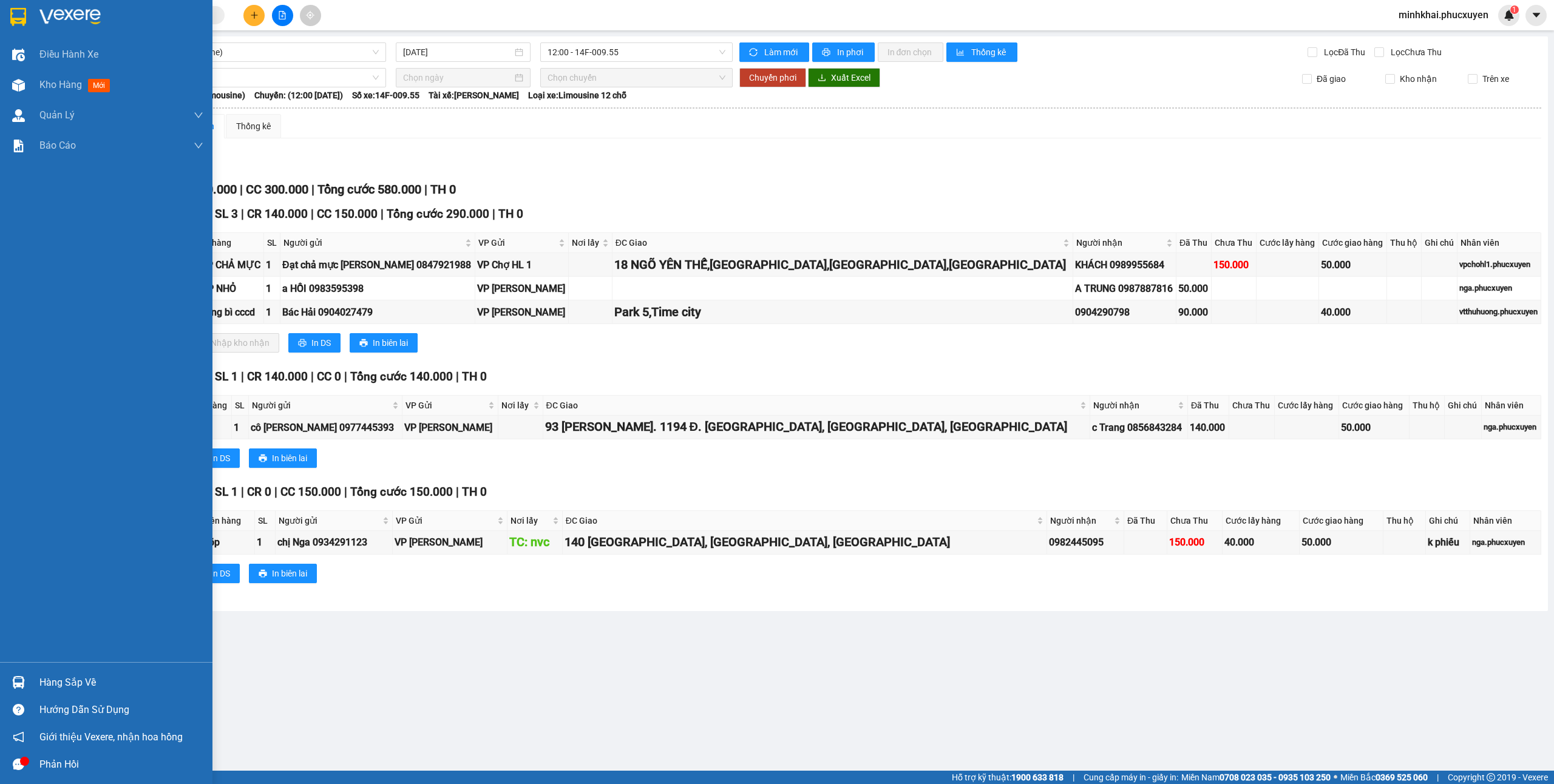
click at [76, 692] on div "Hàng sắp về" at bounding box center [106, 683] width 212 height 27
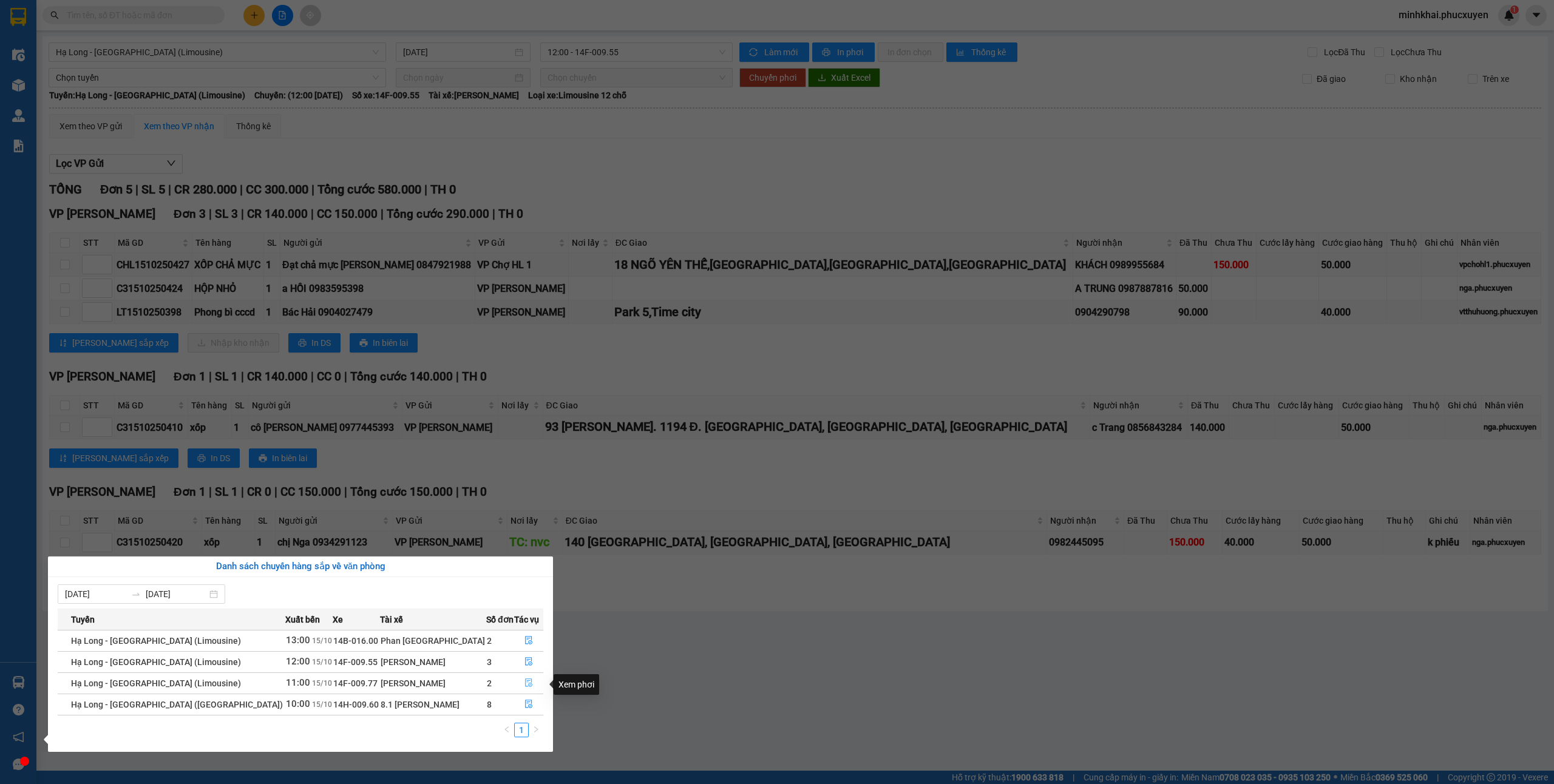
click at [526, 687] on icon "file-done" at bounding box center [529, 683] width 8 height 8
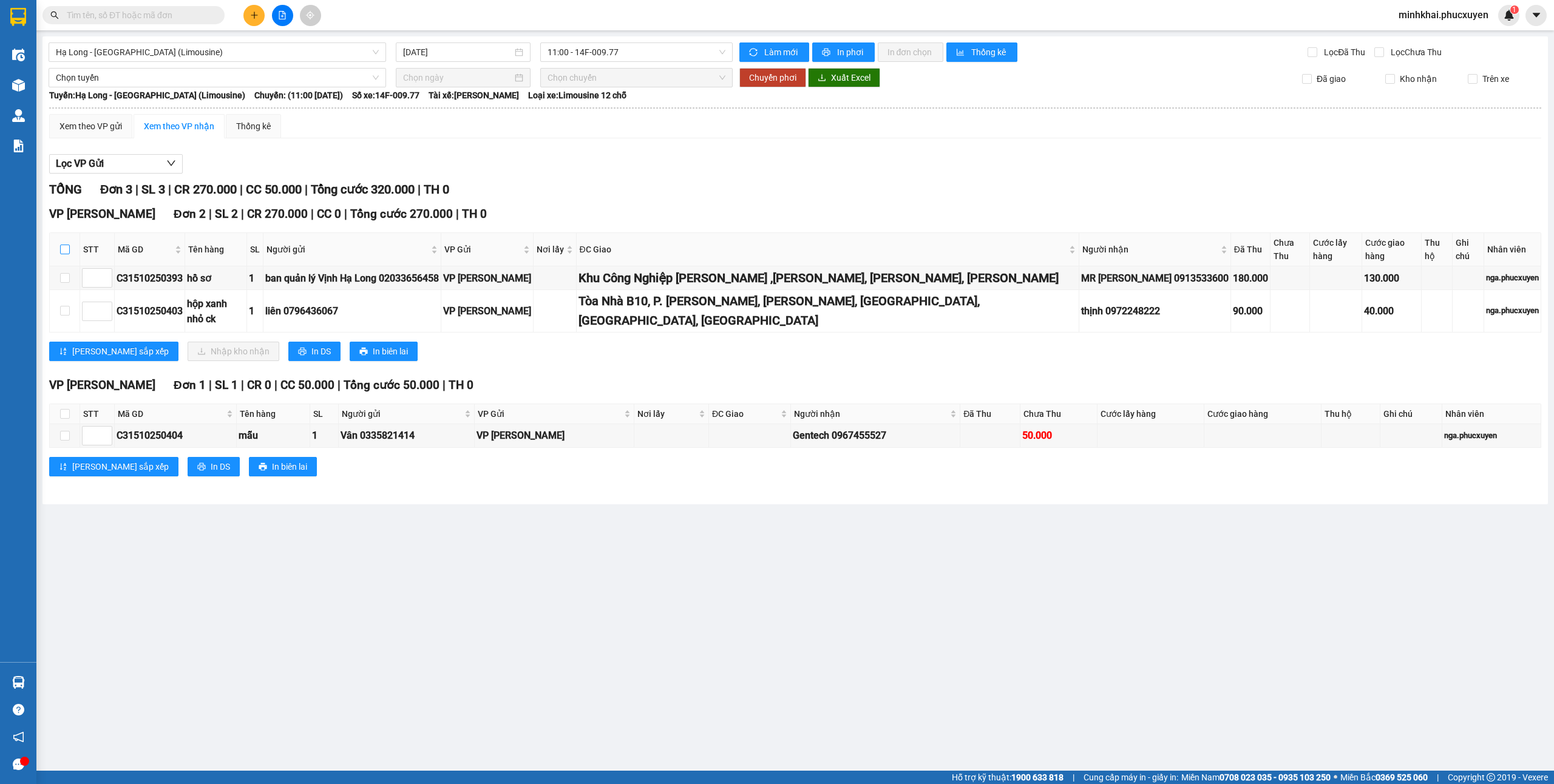
click at [63, 245] on input "checkbox" at bounding box center [65, 249] width 10 height 10
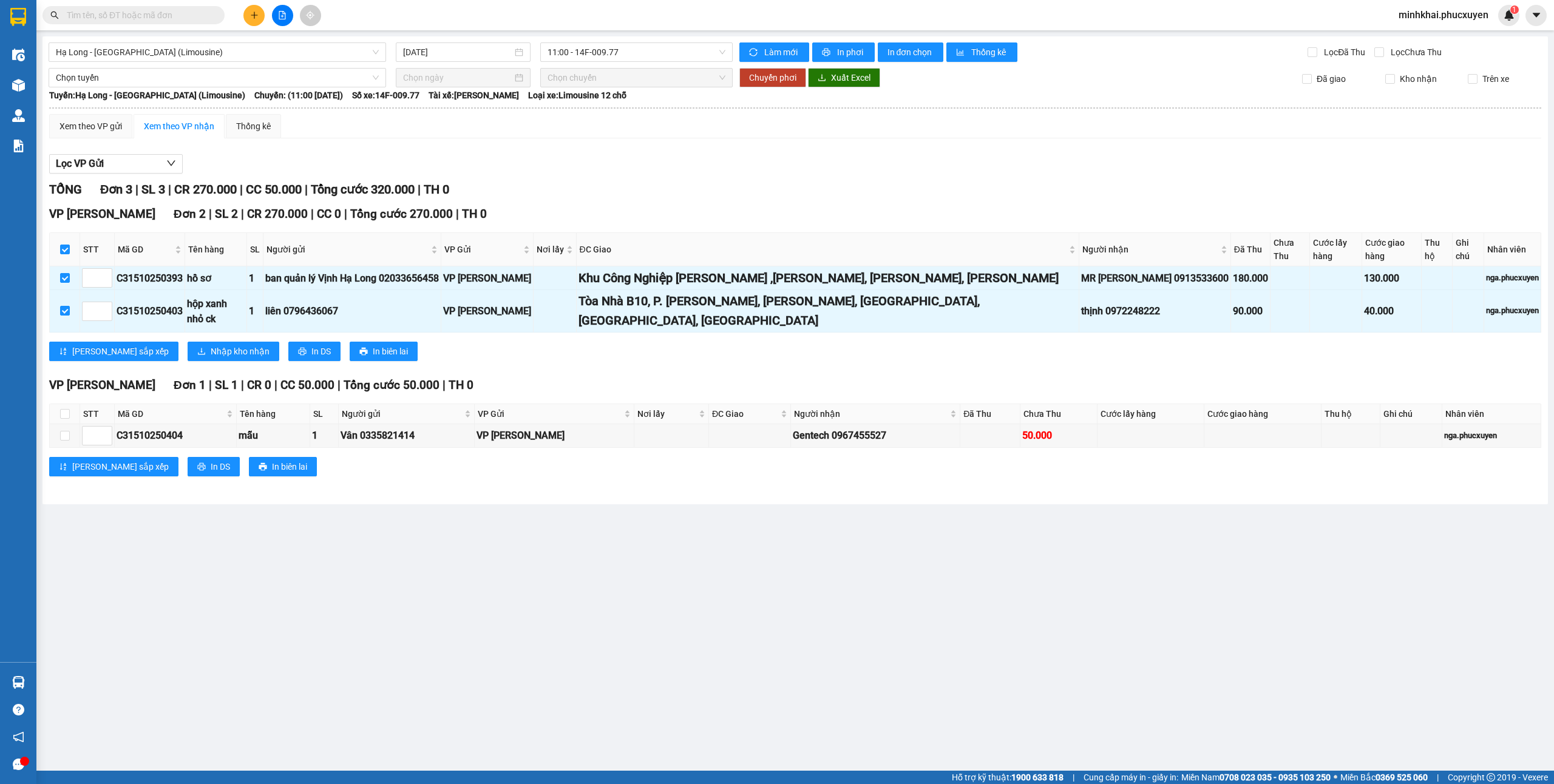
click at [251, 13] on icon "plus" at bounding box center [254, 14] width 8 height 8
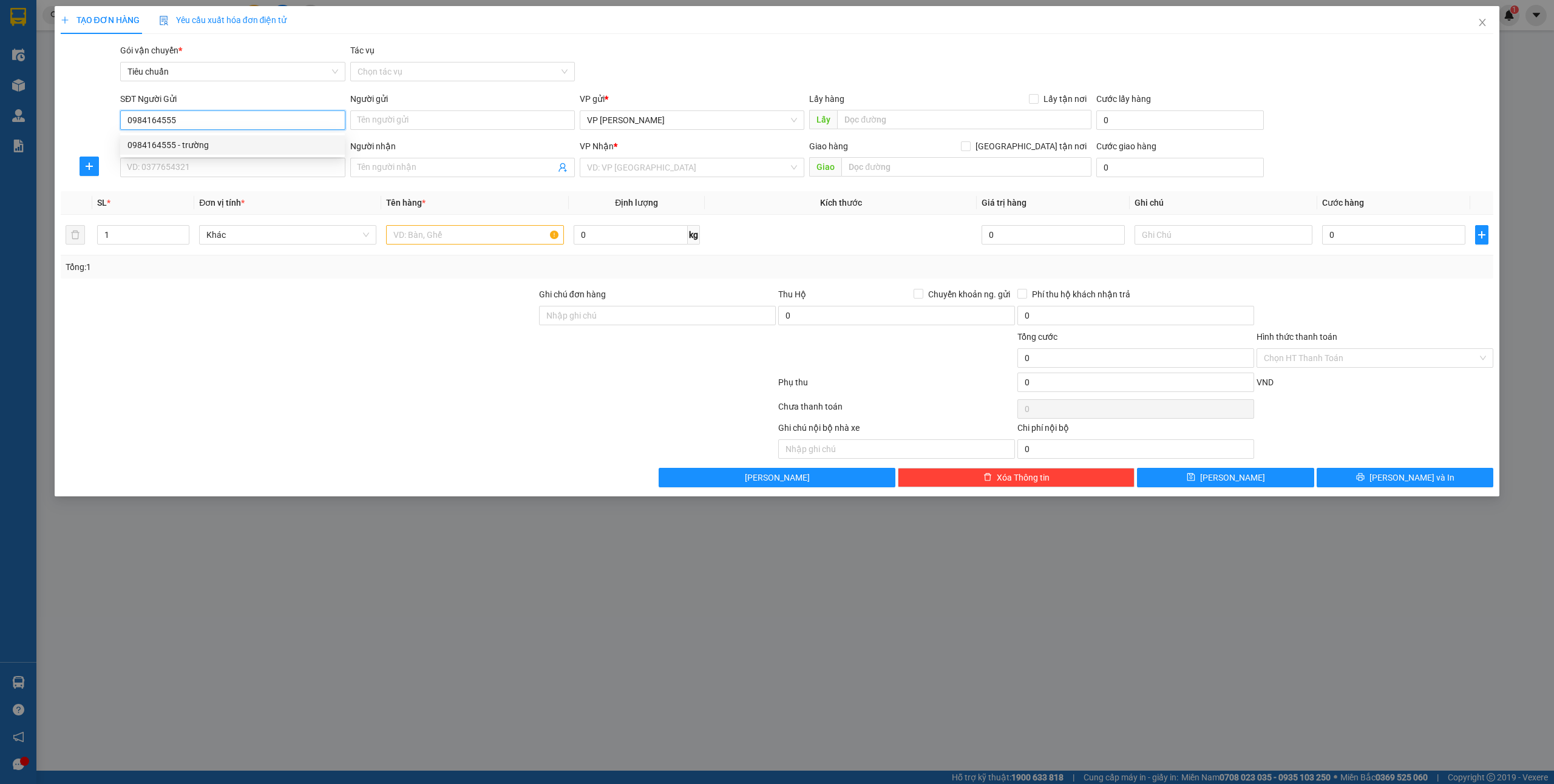
click at [236, 148] on div "0984164555 - trường" at bounding box center [232, 145] width 210 height 14
click at [212, 172] on input "SĐT Người Nhận *" at bounding box center [233, 167] width 224 height 19
drag, startPoint x: 195, startPoint y: 211, endPoint x: 447, endPoint y: 281, distance: 261.5
click at [195, 211] on div "0919110585 - [PERSON_NAME]" at bounding box center [232, 212] width 210 height 14
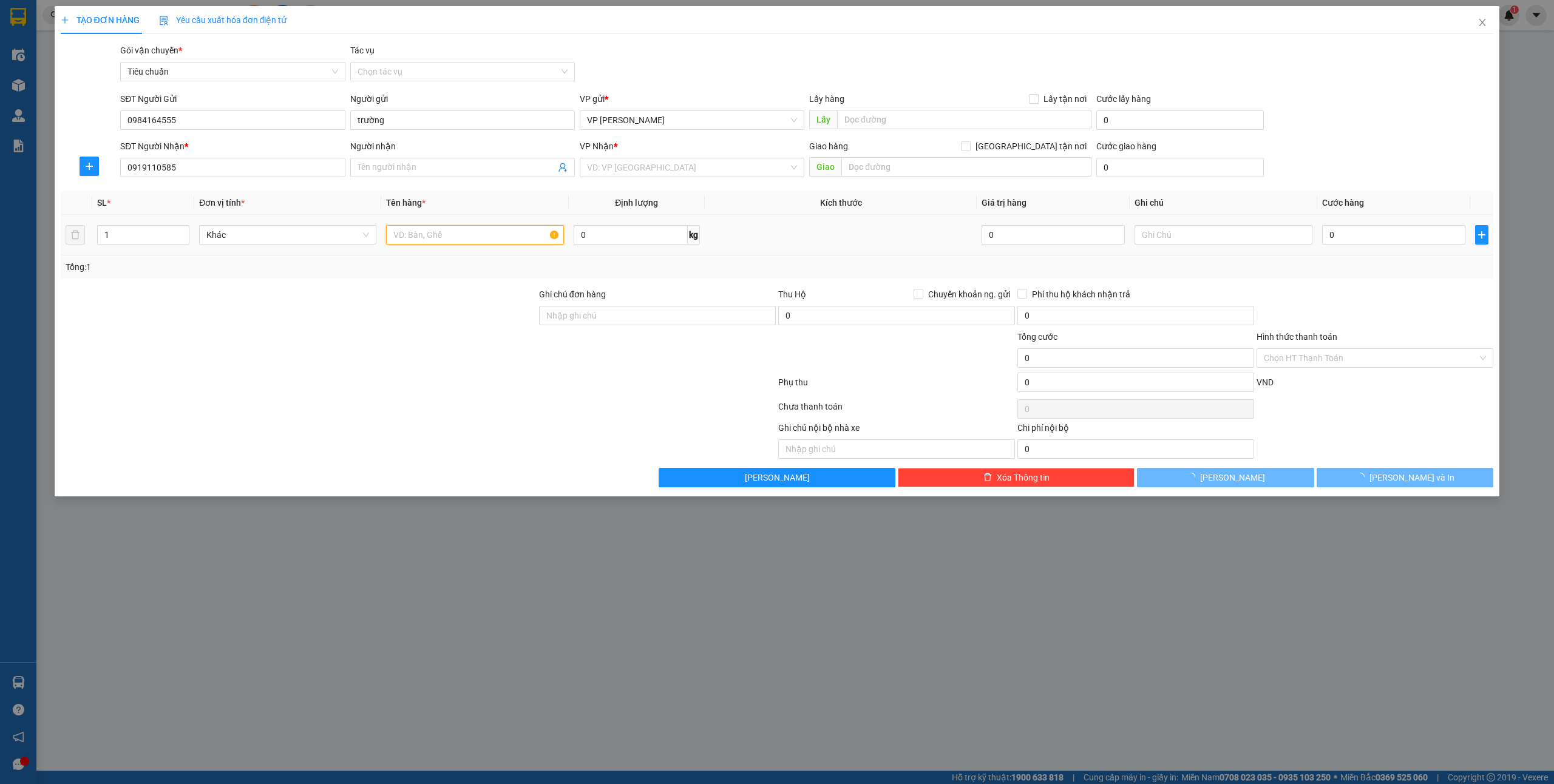
click at [423, 243] on input "text" at bounding box center [475, 234] width 177 height 19
click at [1346, 233] on input "0" at bounding box center [1394, 234] width 143 height 19
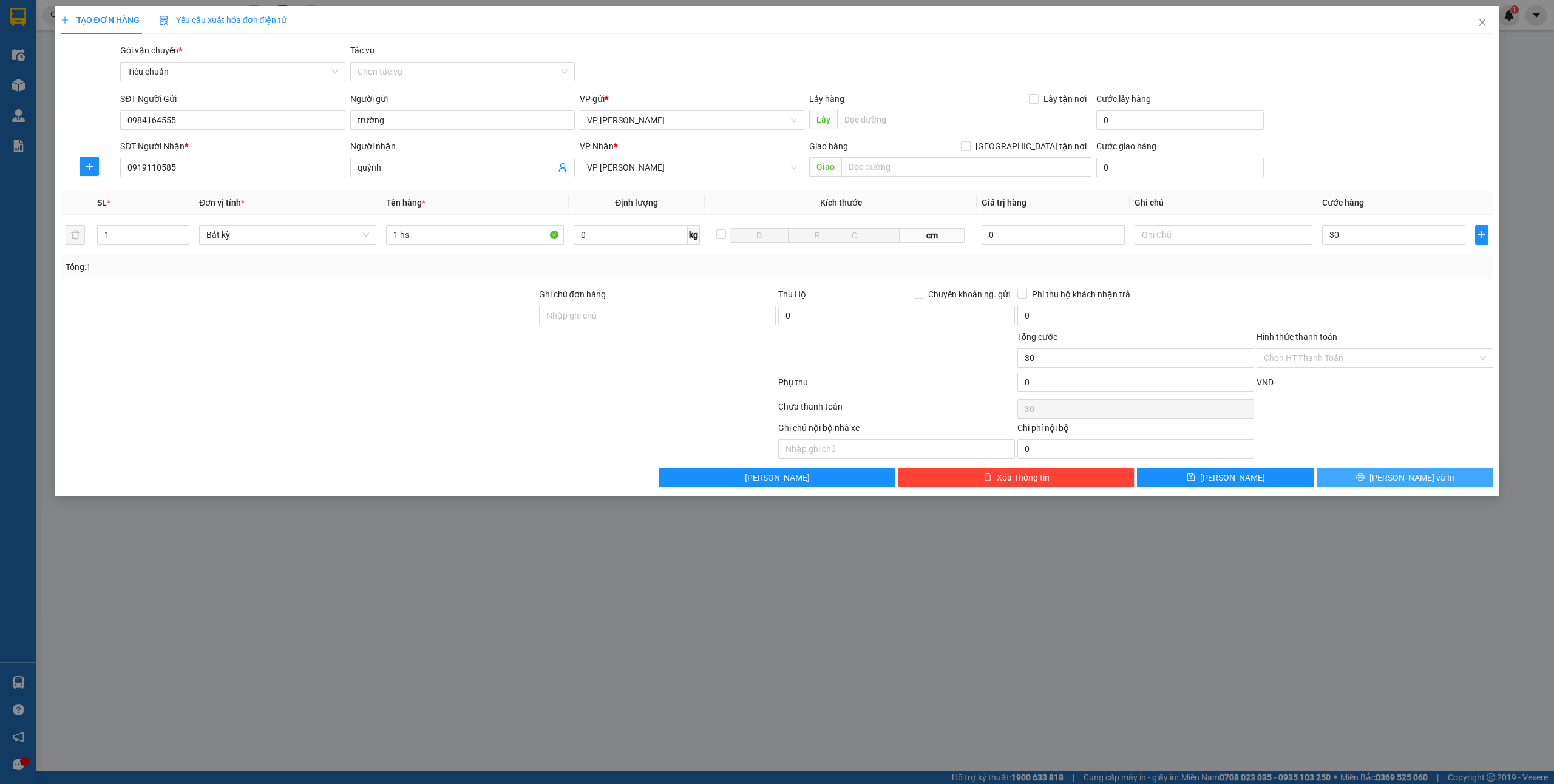
click at [1418, 474] on span "[PERSON_NAME] và In" at bounding box center [1411, 477] width 85 height 14
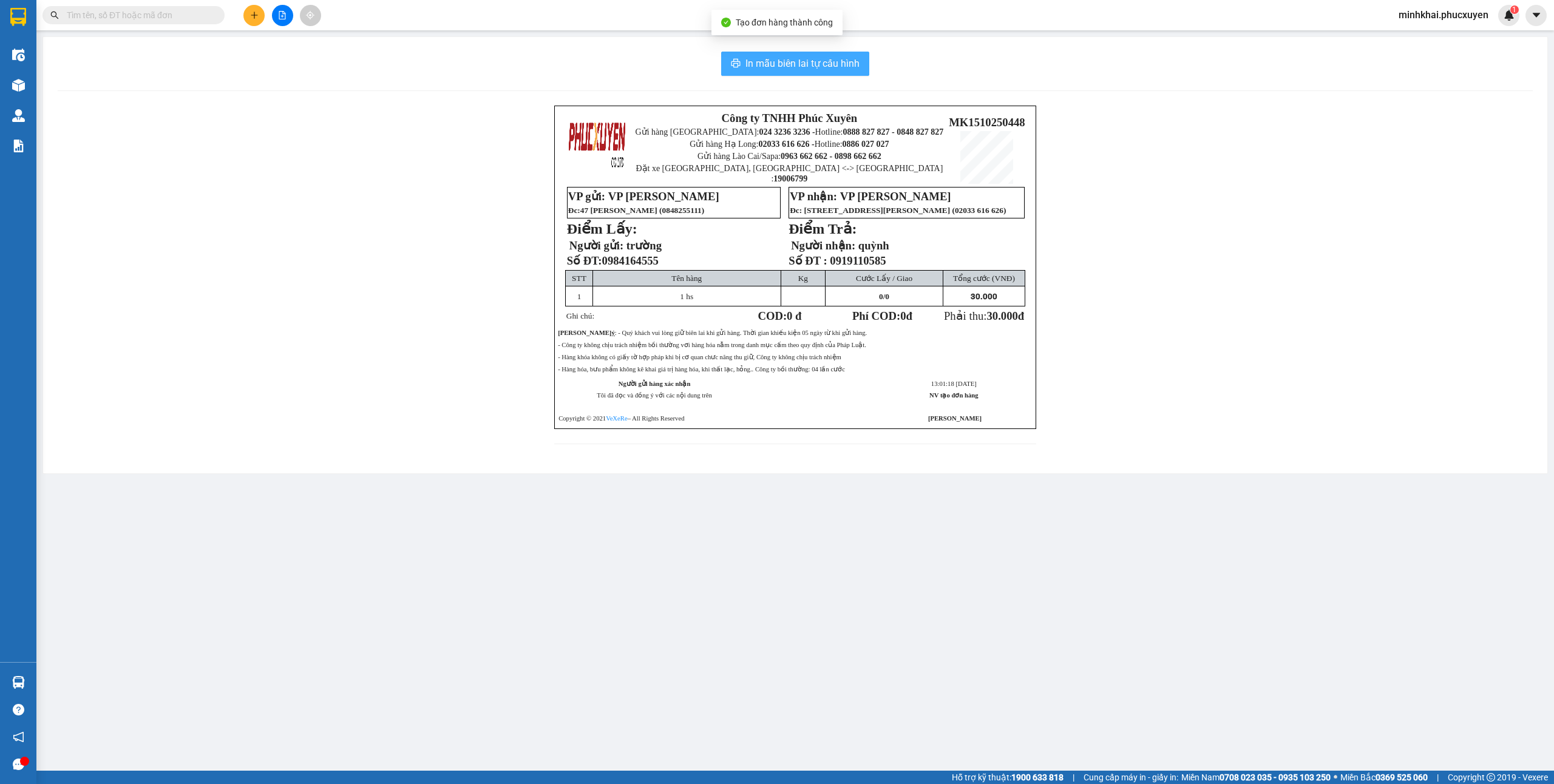
click at [806, 70] on span "In mẫu biên lai tự cấu hình" at bounding box center [803, 63] width 114 height 15
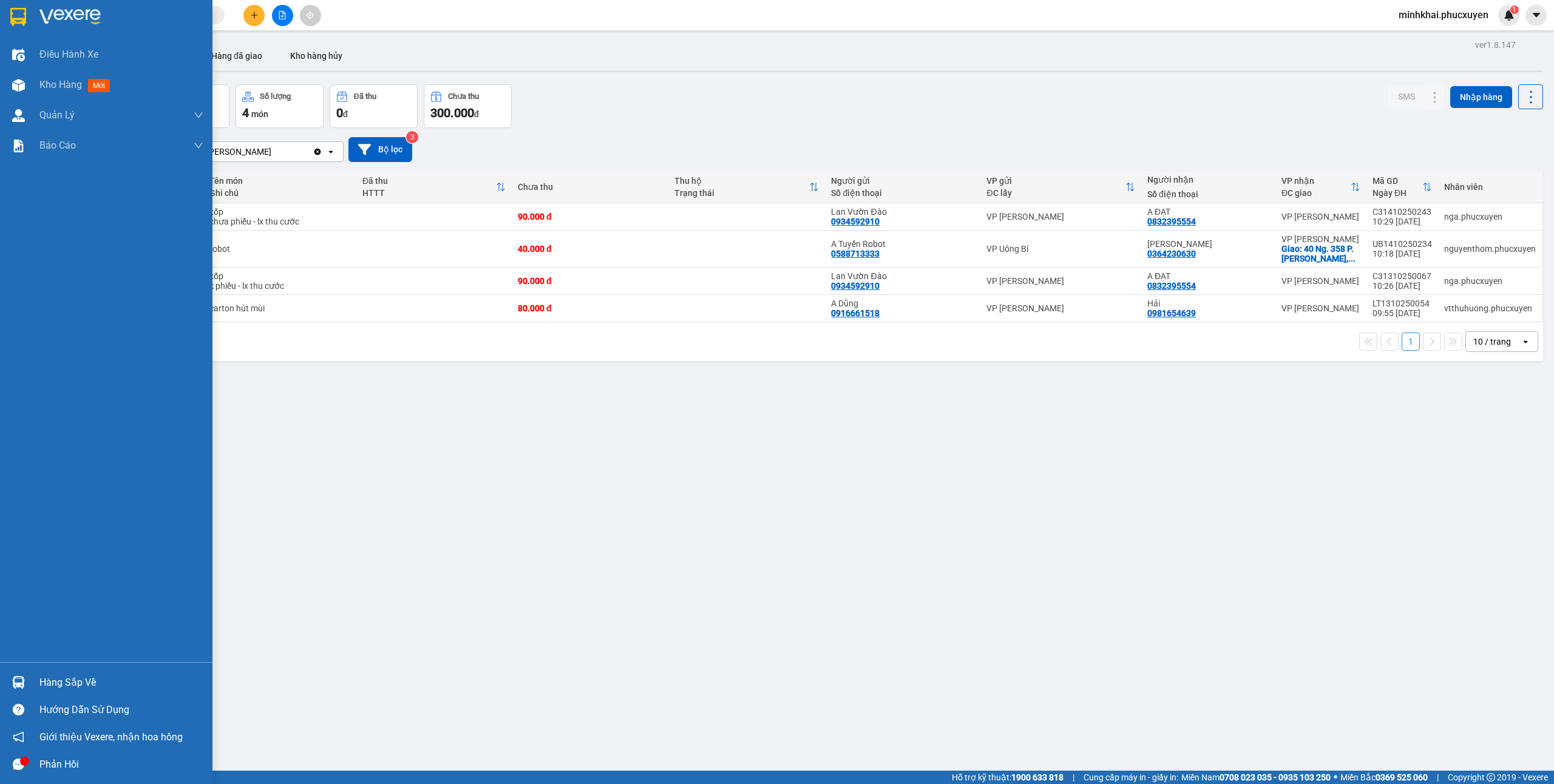
click at [14, 682] on img at bounding box center [18, 682] width 13 height 13
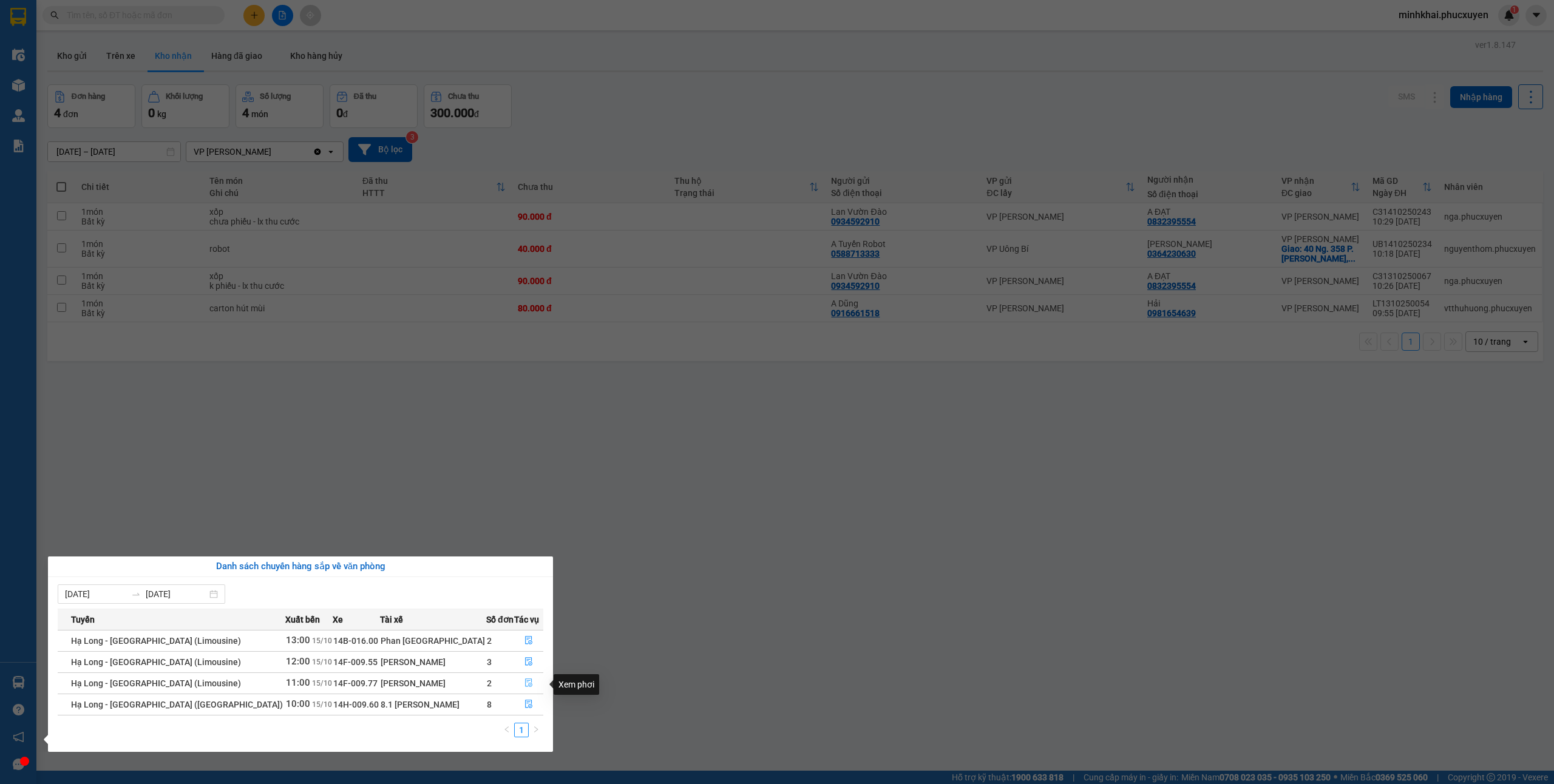
click at [527, 684] on icon "file-done" at bounding box center [528, 683] width 8 height 8
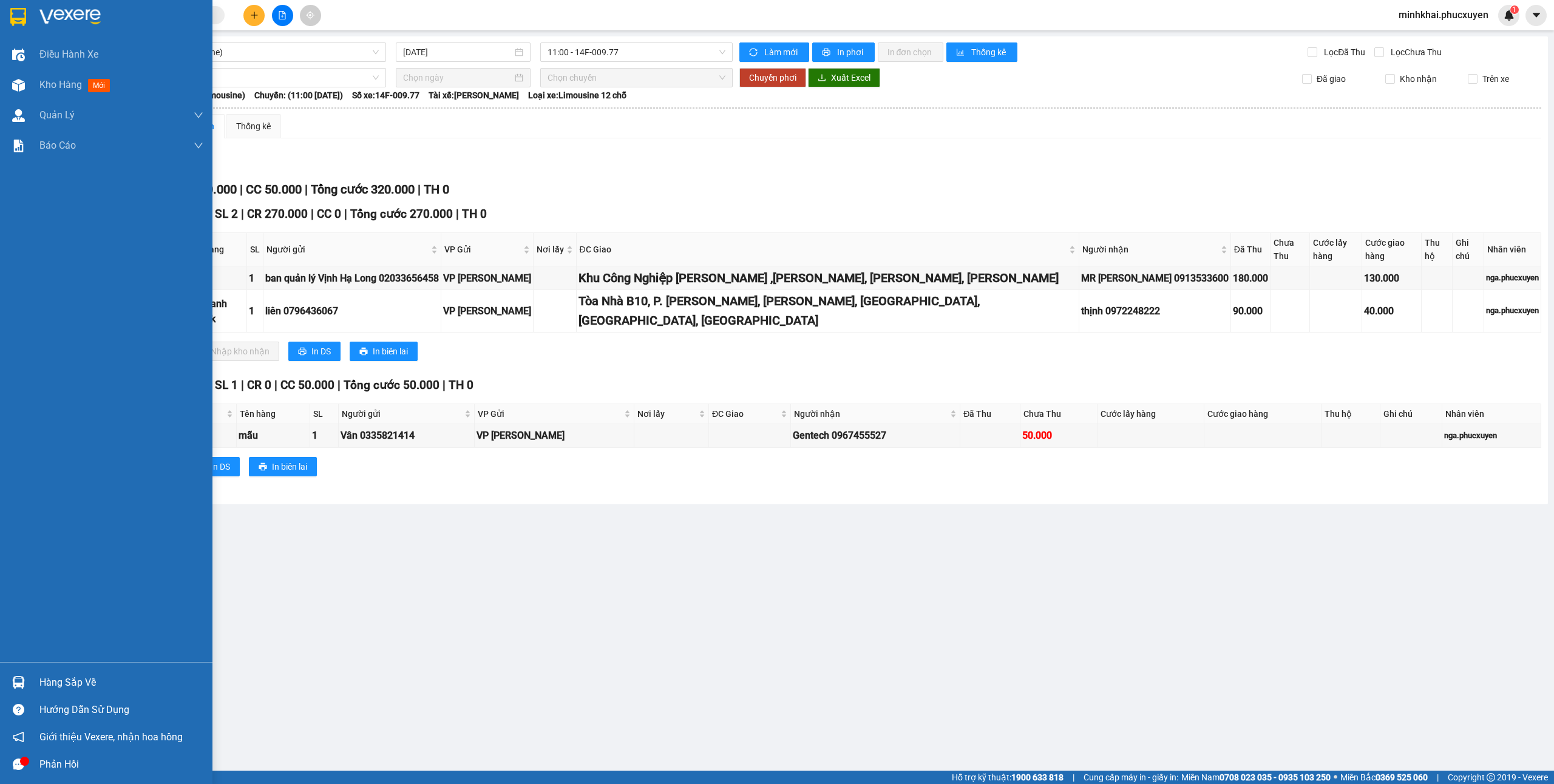
click at [46, 680] on div "Hàng sắp về" at bounding box center [121, 683] width 164 height 18
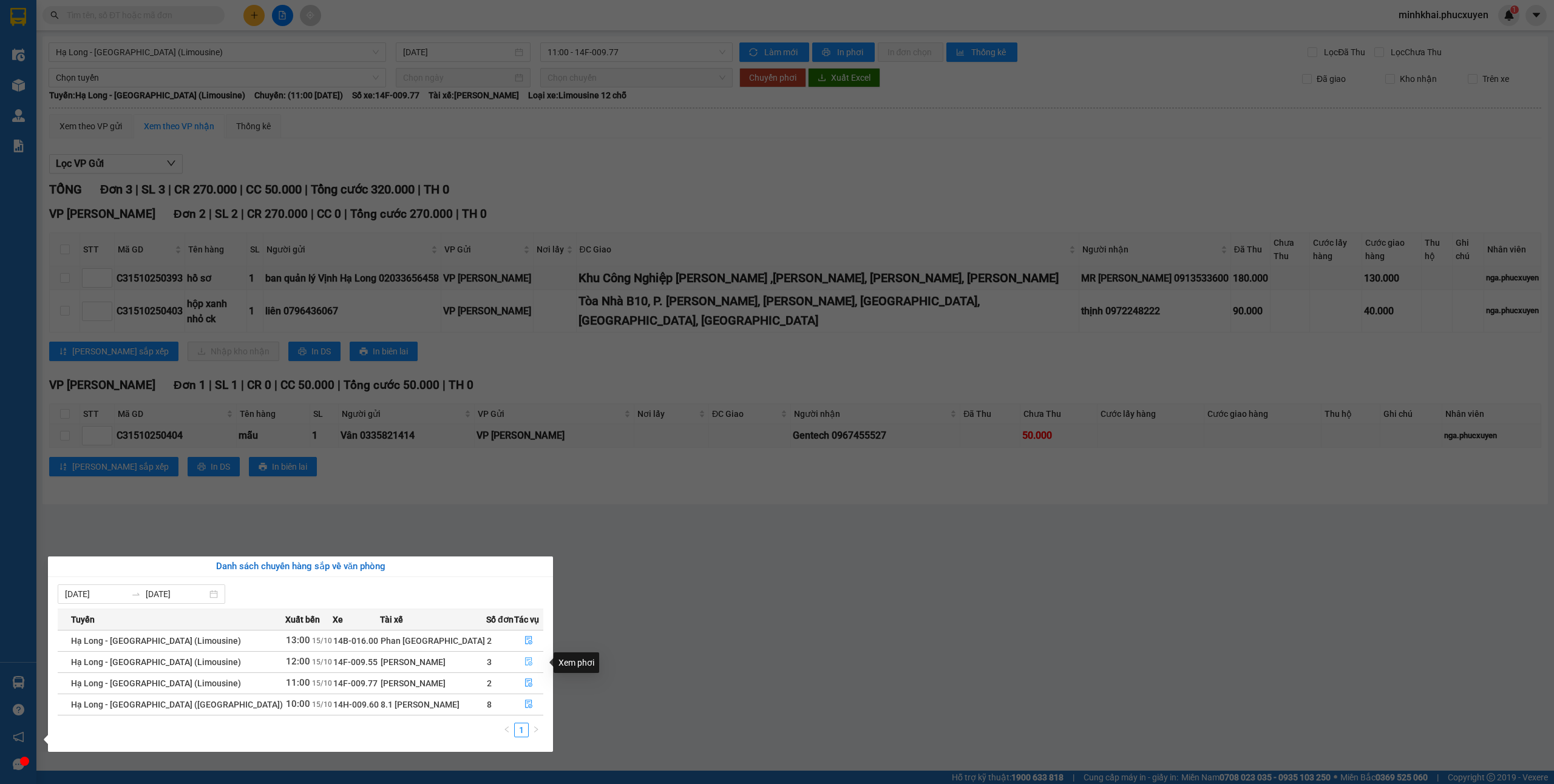
click at [525, 663] on icon "file-done" at bounding box center [528, 661] width 8 height 8
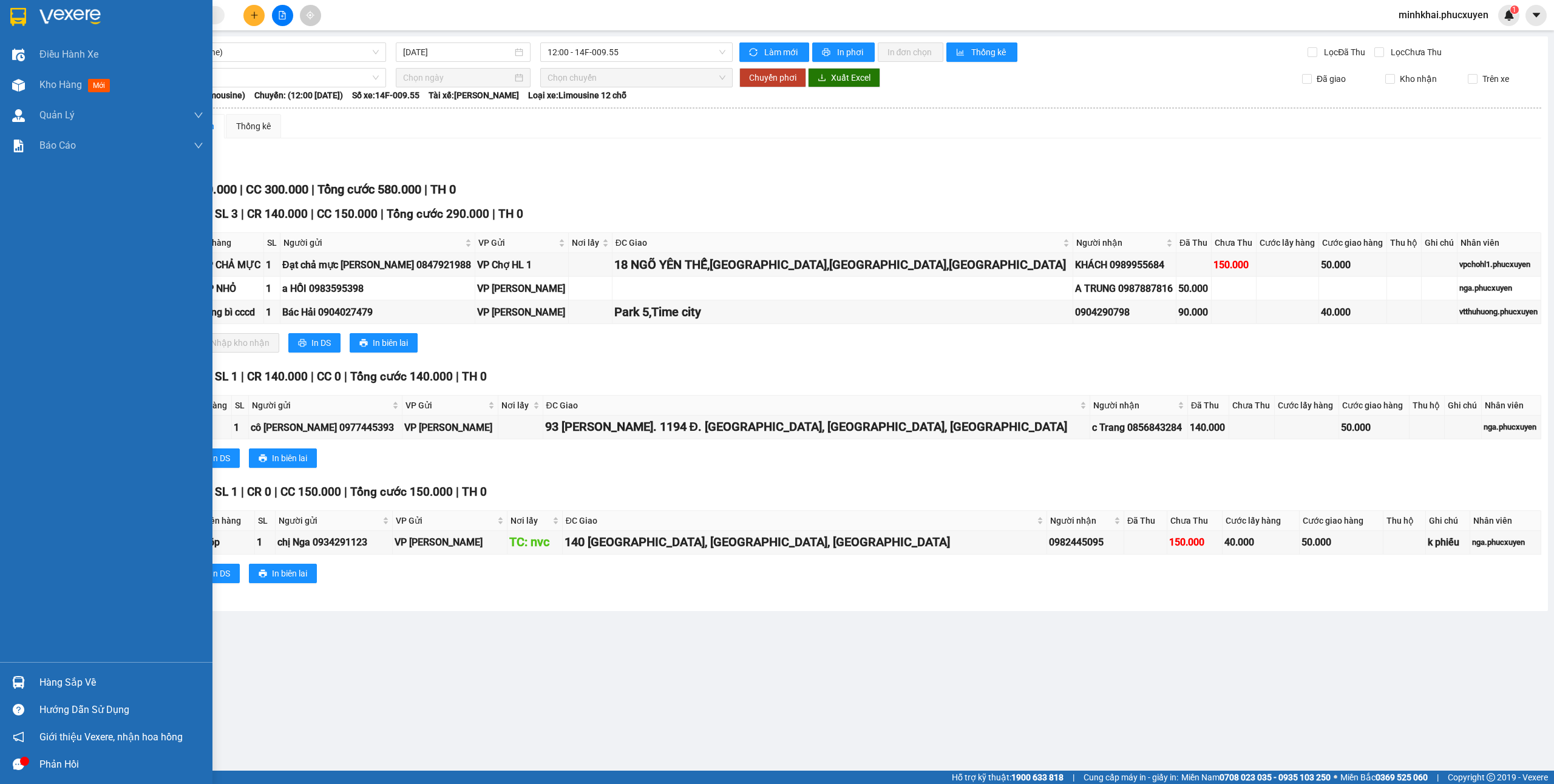
click at [25, 673] on div at bounding box center [18, 683] width 21 height 21
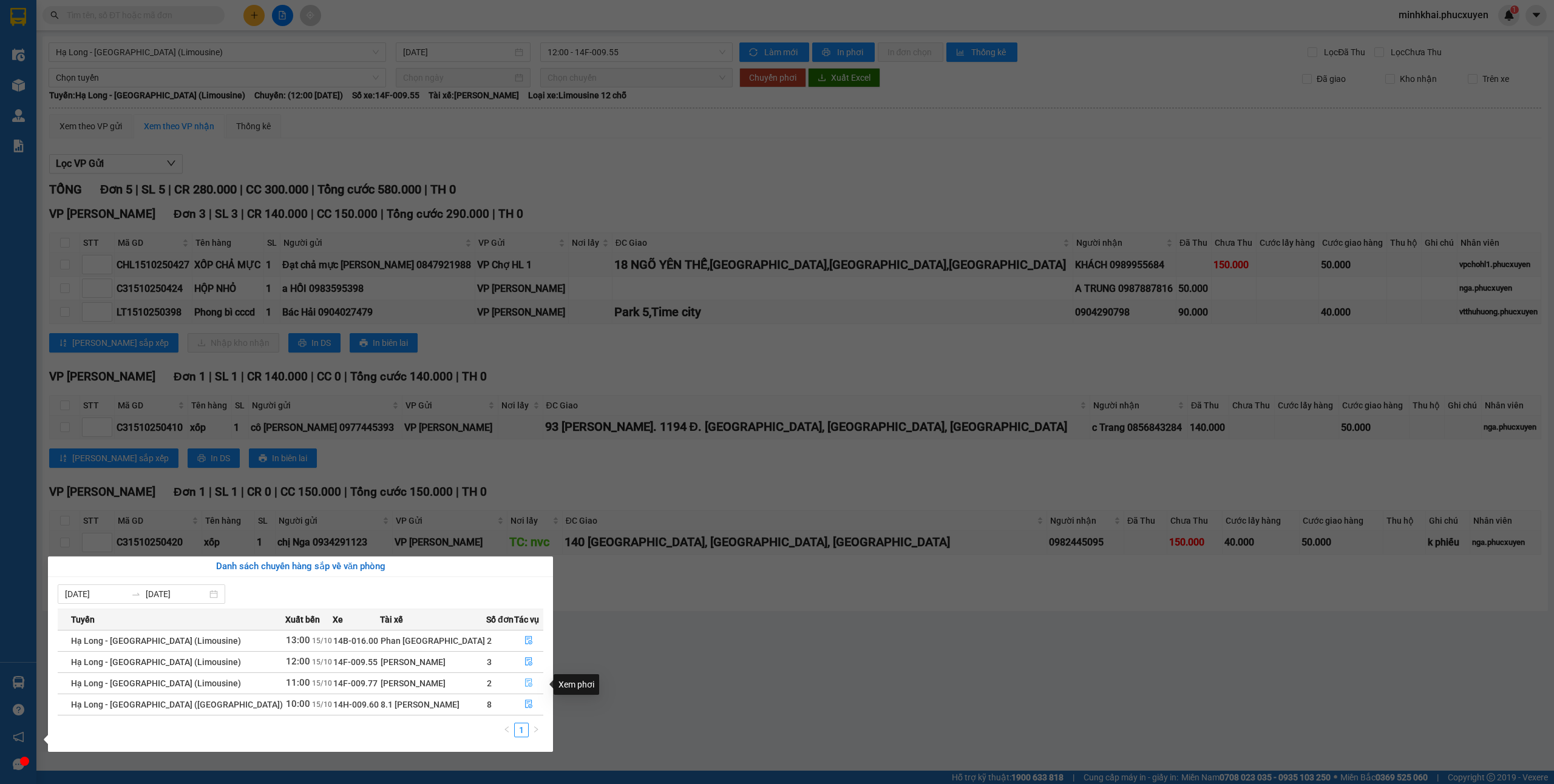
click at [525, 687] on icon "file-done" at bounding box center [529, 683] width 8 height 8
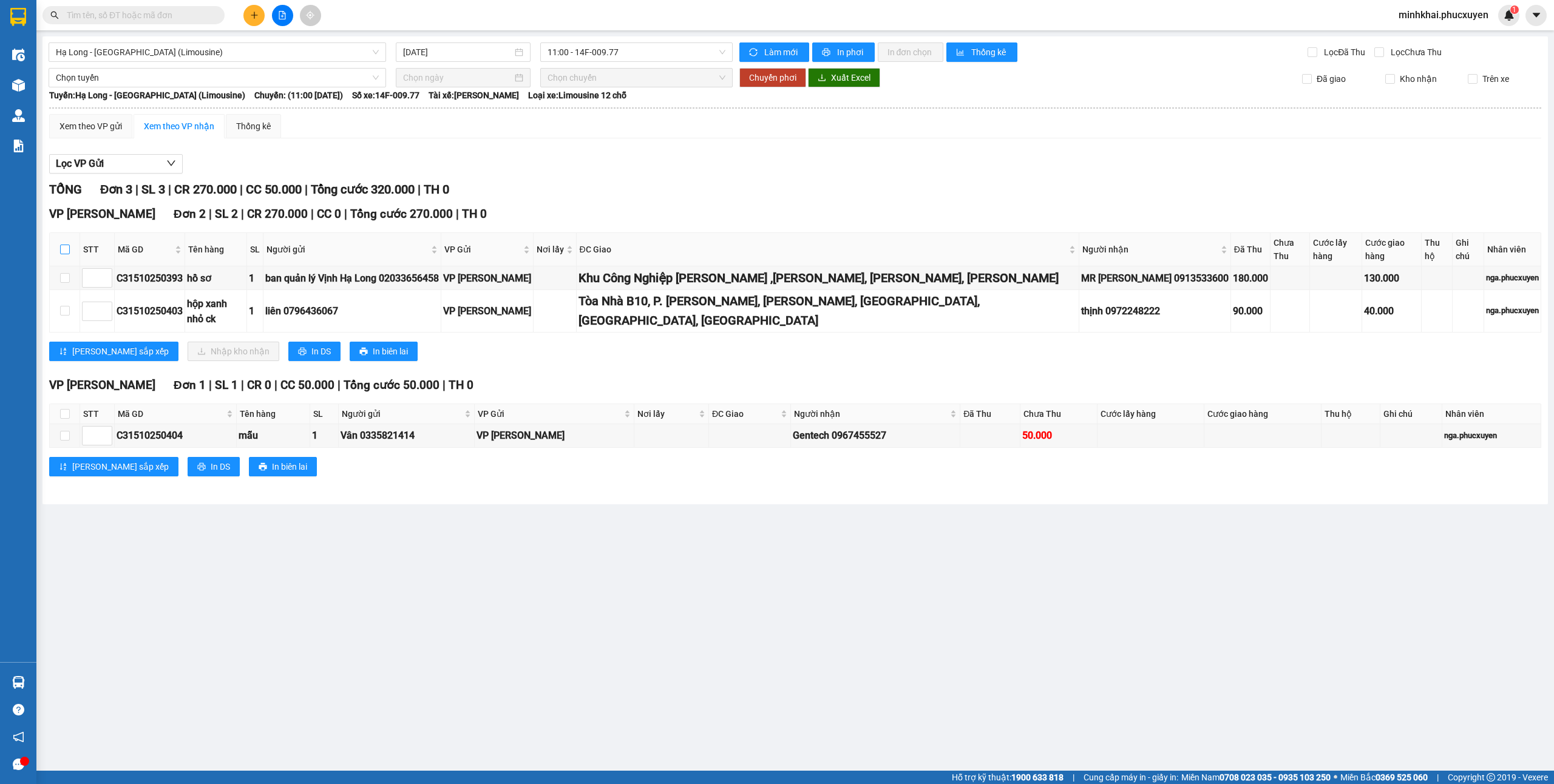
click at [64, 243] on label at bounding box center [65, 249] width 10 height 14
click at [64, 245] on input "checkbox" at bounding box center [65, 249] width 10 height 10
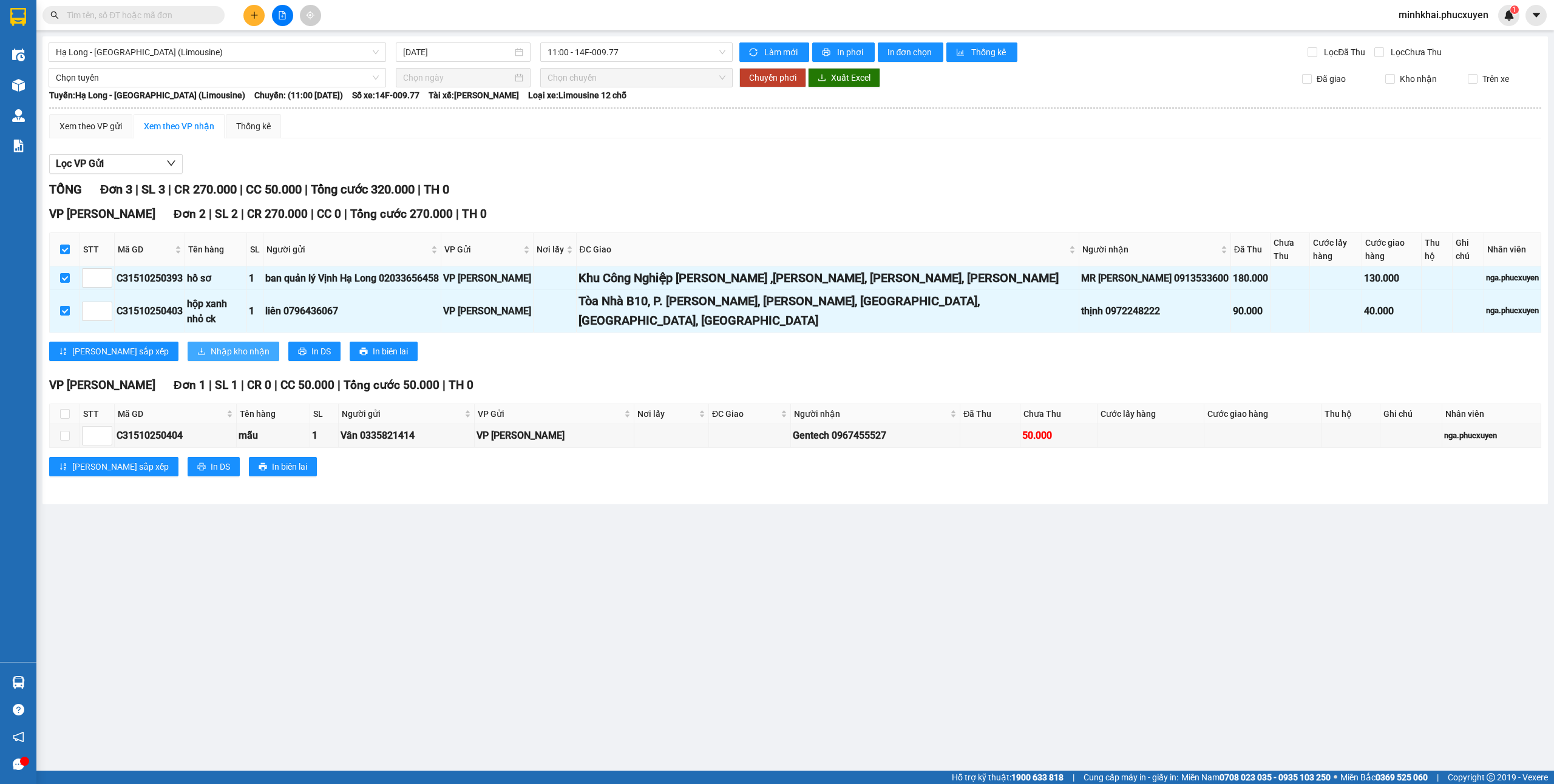
click at [211, 345] on span "Nhập kho nhận" at bounding box center [240, 352] width 59 height 14
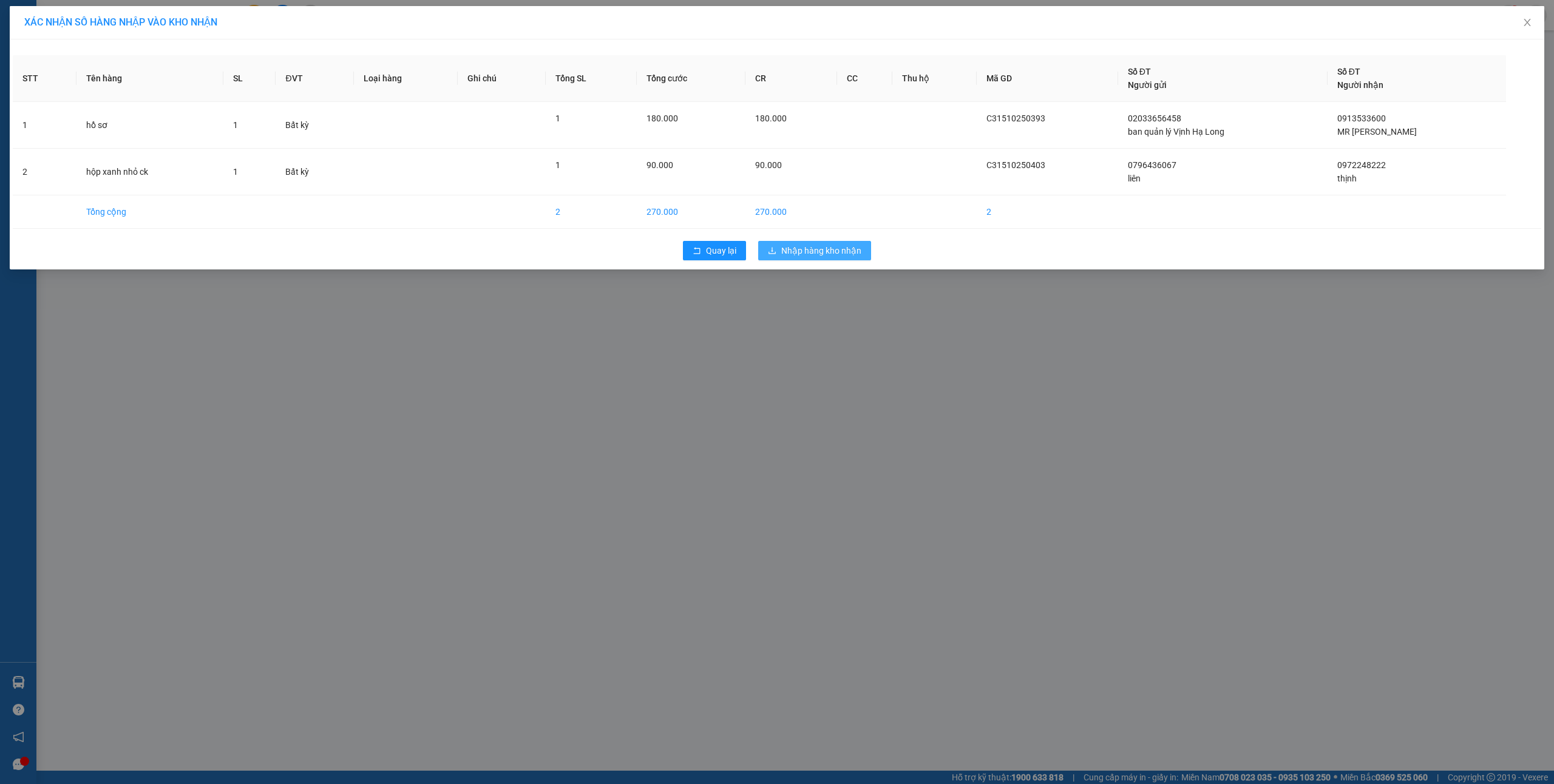
click at [835, 244] on button "Nhập hàng kho nhận" at bounding box center [815, 250] width 113 height 19
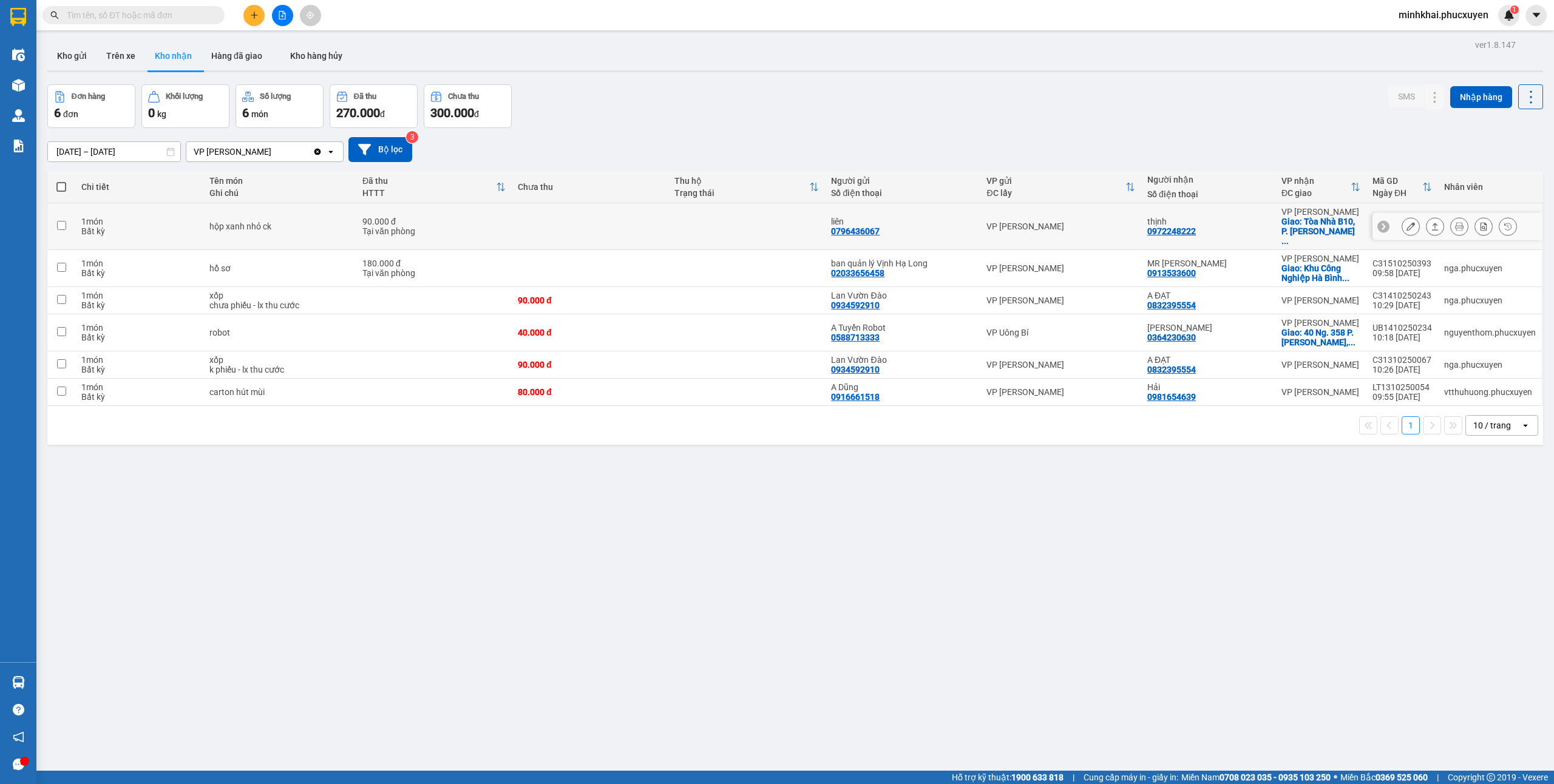
click at [1377, 227] on div at bounding box center [1383, 227] width 12 height 12
click at [1379, 264] on icon at bounding box center [1383, 268] width 8 height 8
click at [1372, 259] on div "C31510250393" at bounding box center [1402, 263] width 60 height 10
copy div "C31510250393"
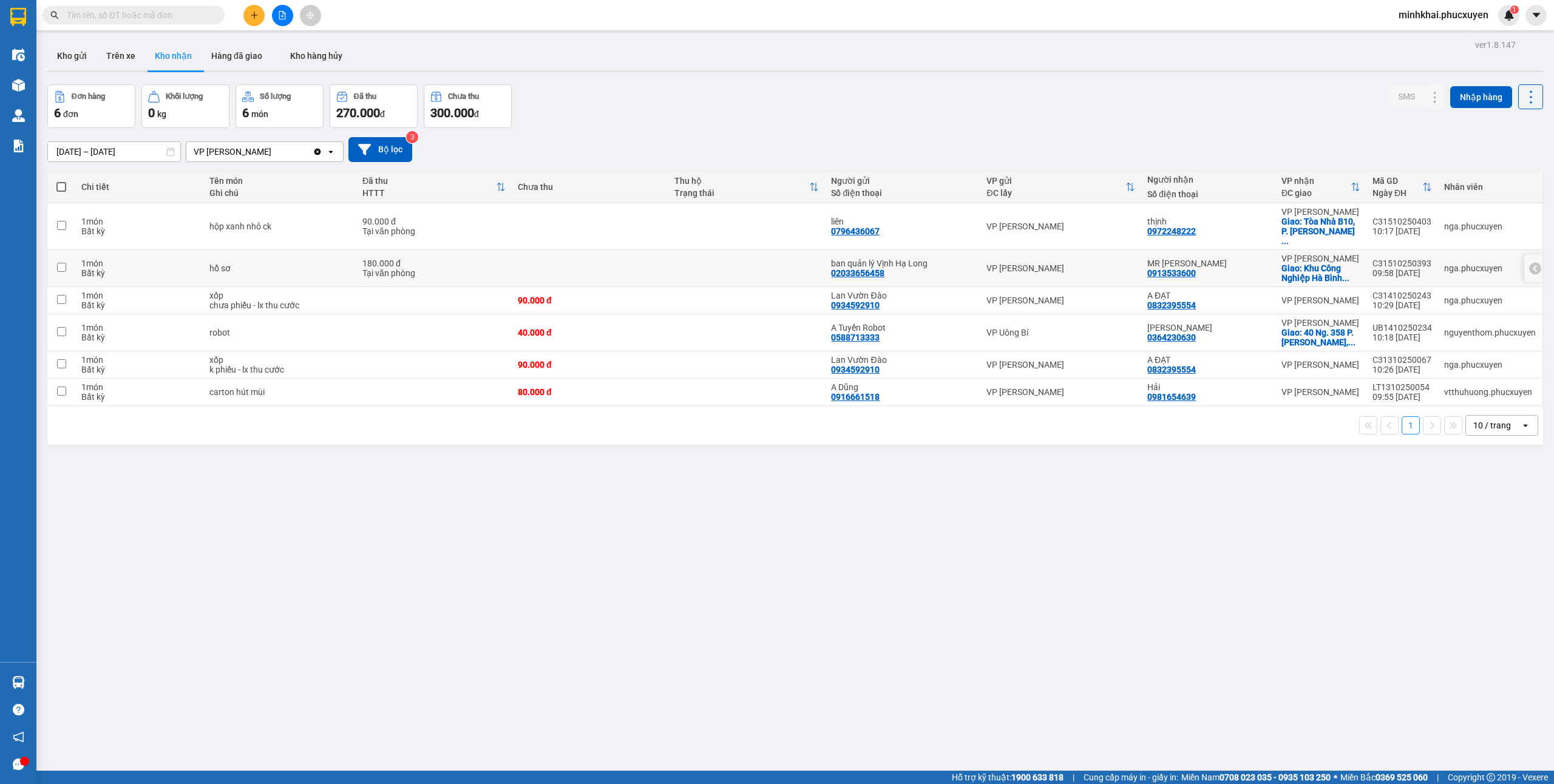
click at [1524, 257] on div at bounding box center [1533, 268] width 18 height 27
click at [1524, 259] on div at bounding box center [1533, 268] width 18 height 27
click at [1533, 265] on icon at bounding box center [1535, 268] width 4 height 7
click at [1432, 265] on icon at bounding box center [1435, 268] width 7 height 8
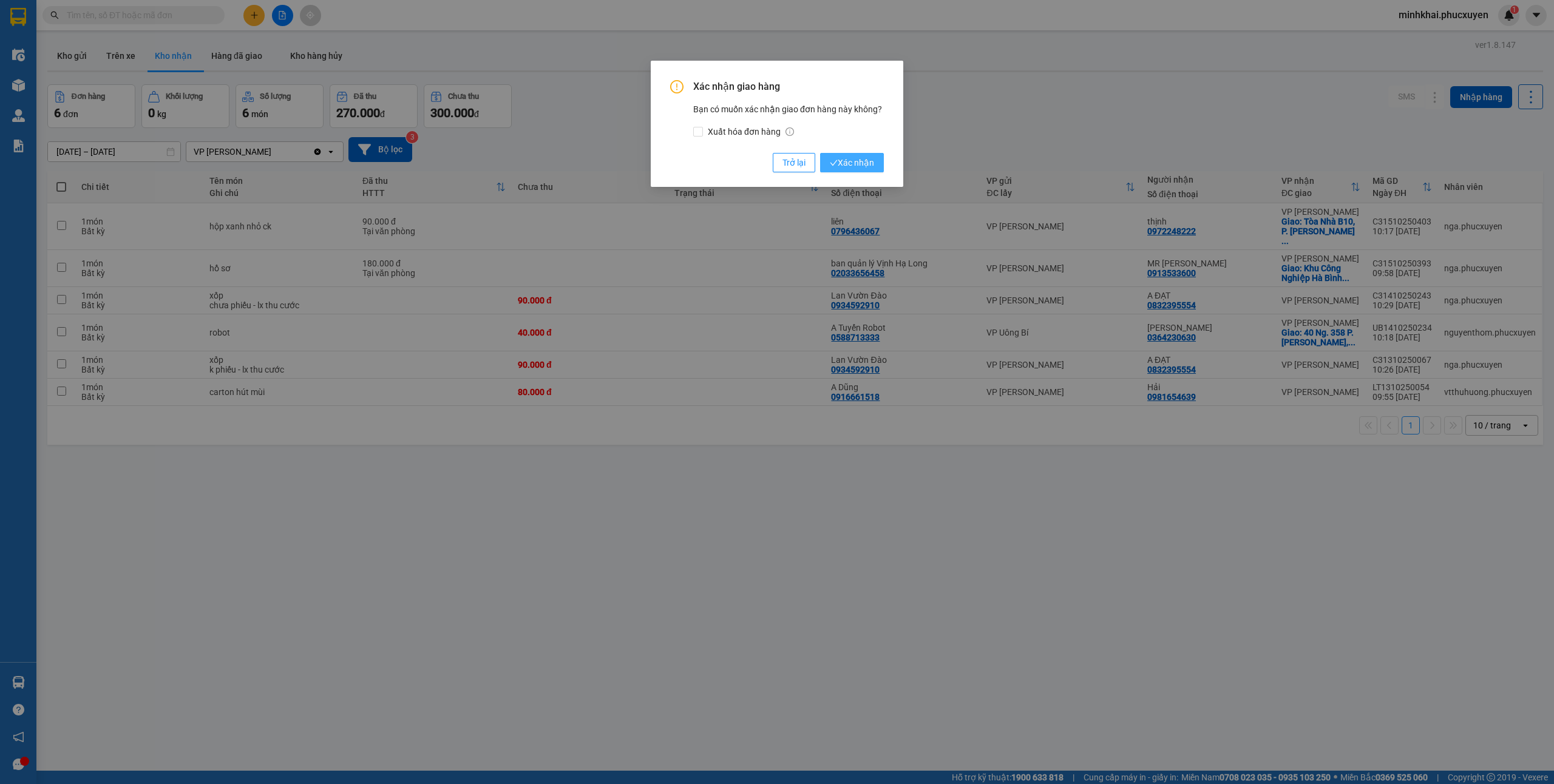
click at [857, 162] on span "Xác nhận" at bounding box center [852, 162] width 44 height 14
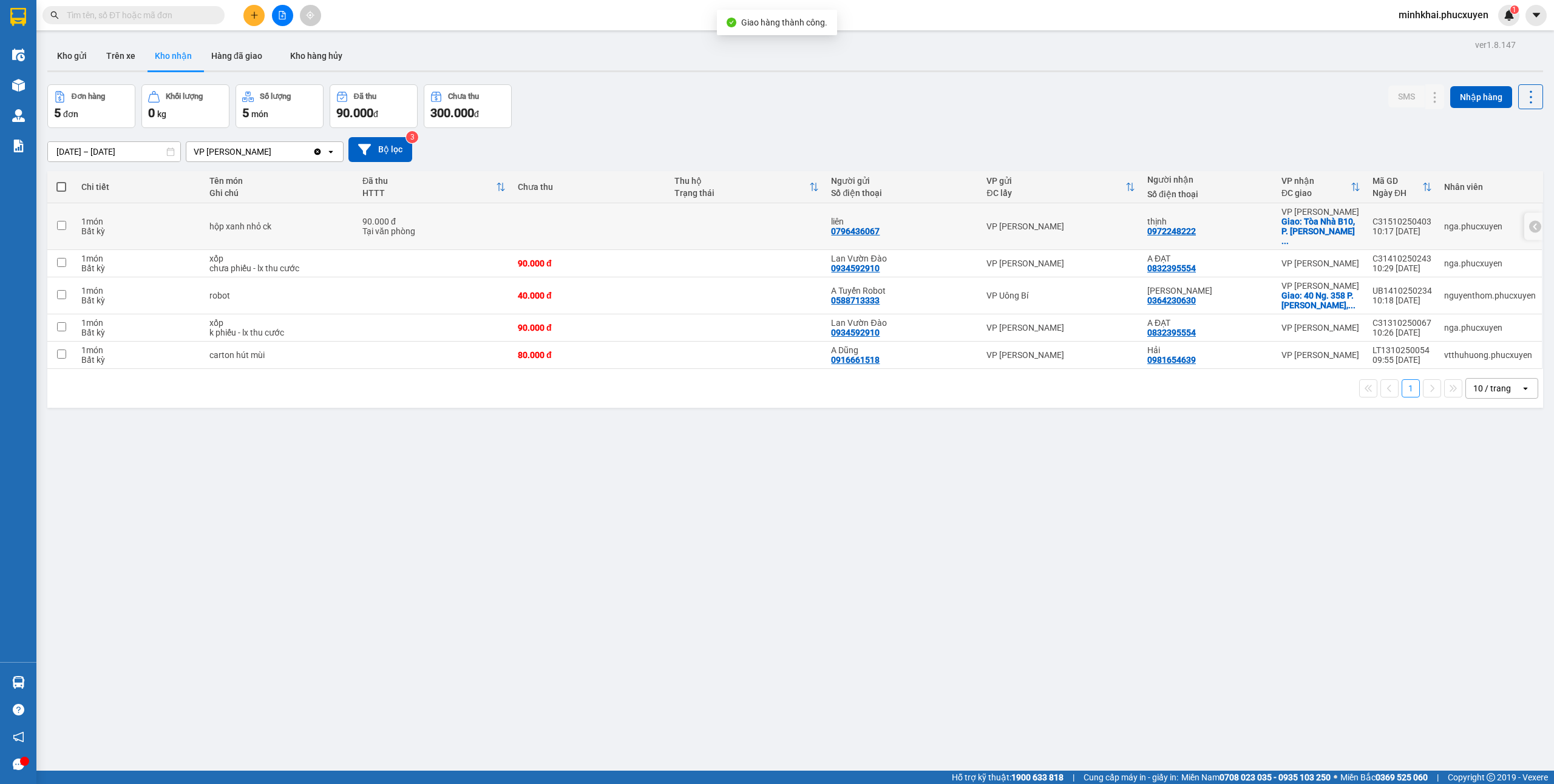
click at [1372, 217] on div "C31510250403" at bounding box center [1402, 221] width 60 height 10
copy div "C31510250403"
click at [1531, 223] on icon at bounding box center [1535, 226] width 8 height 8
click at [1430, 226] on icon at bounding box center [1434, 226] width 8 height 8
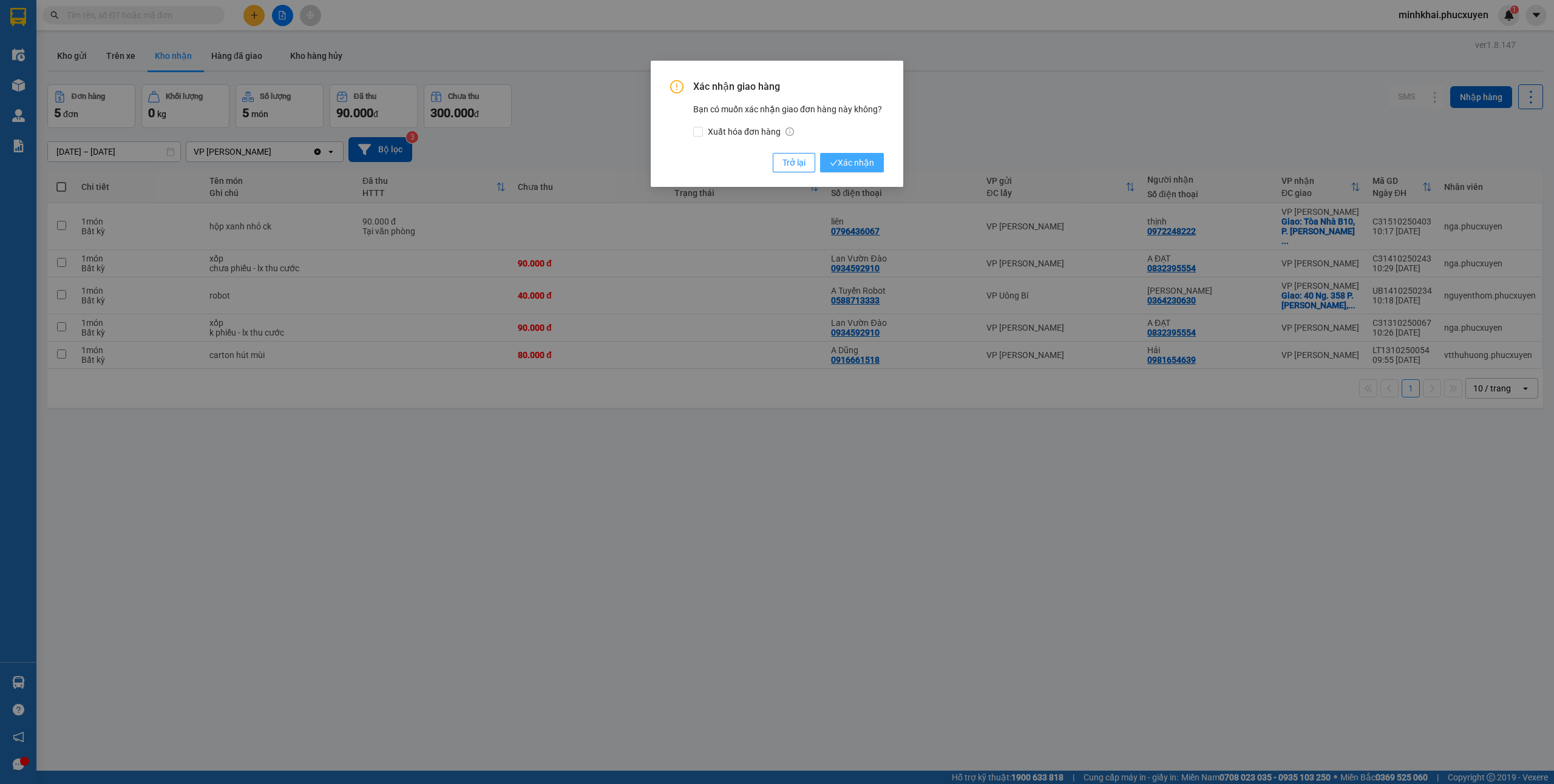
click at [828, 170] on button "Xác nhận" at bounding box center [852, 162] width 64 height 19
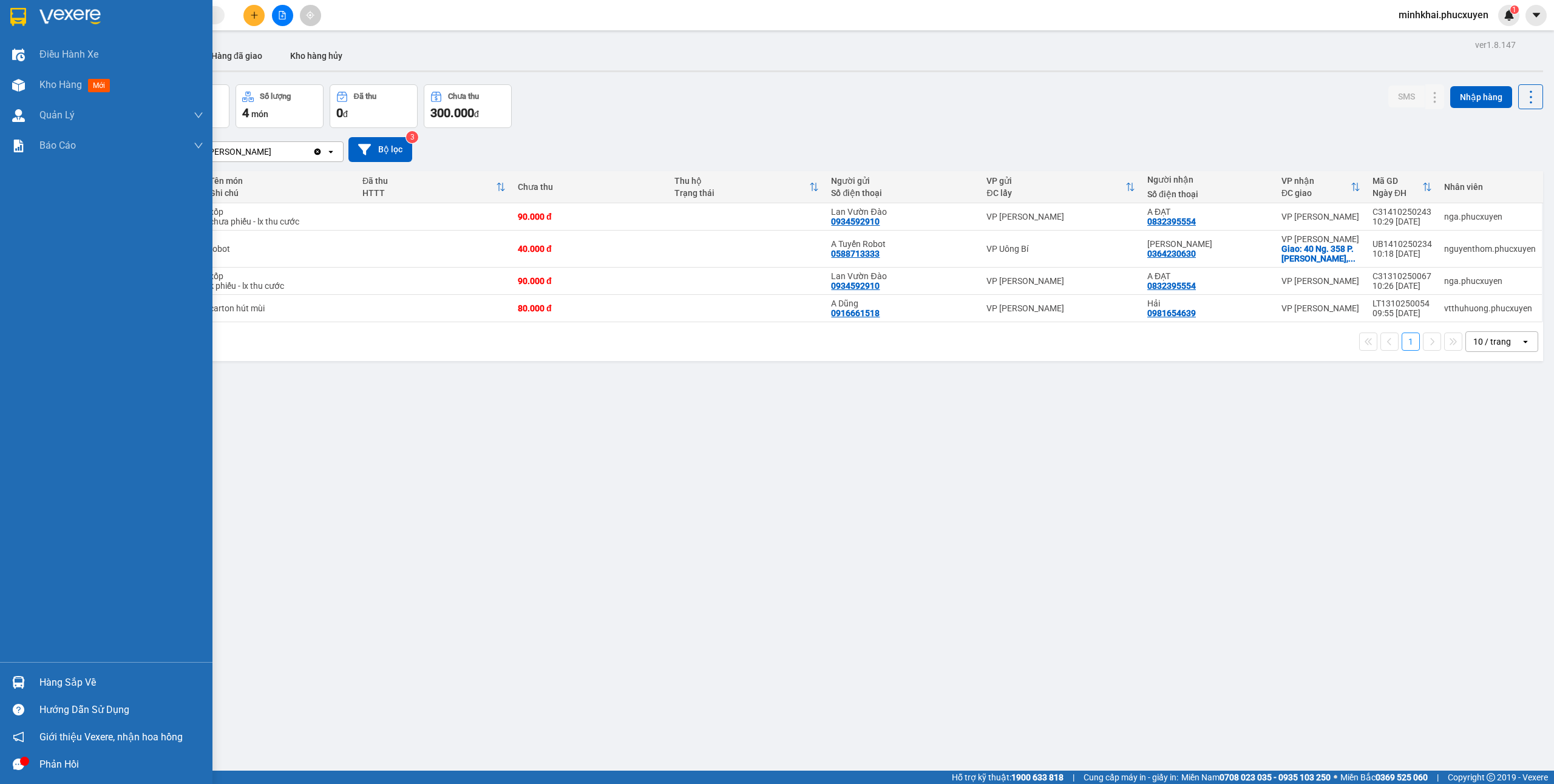
click at [25, 677] on div at bounding box center [18, 683] width 21 height 21
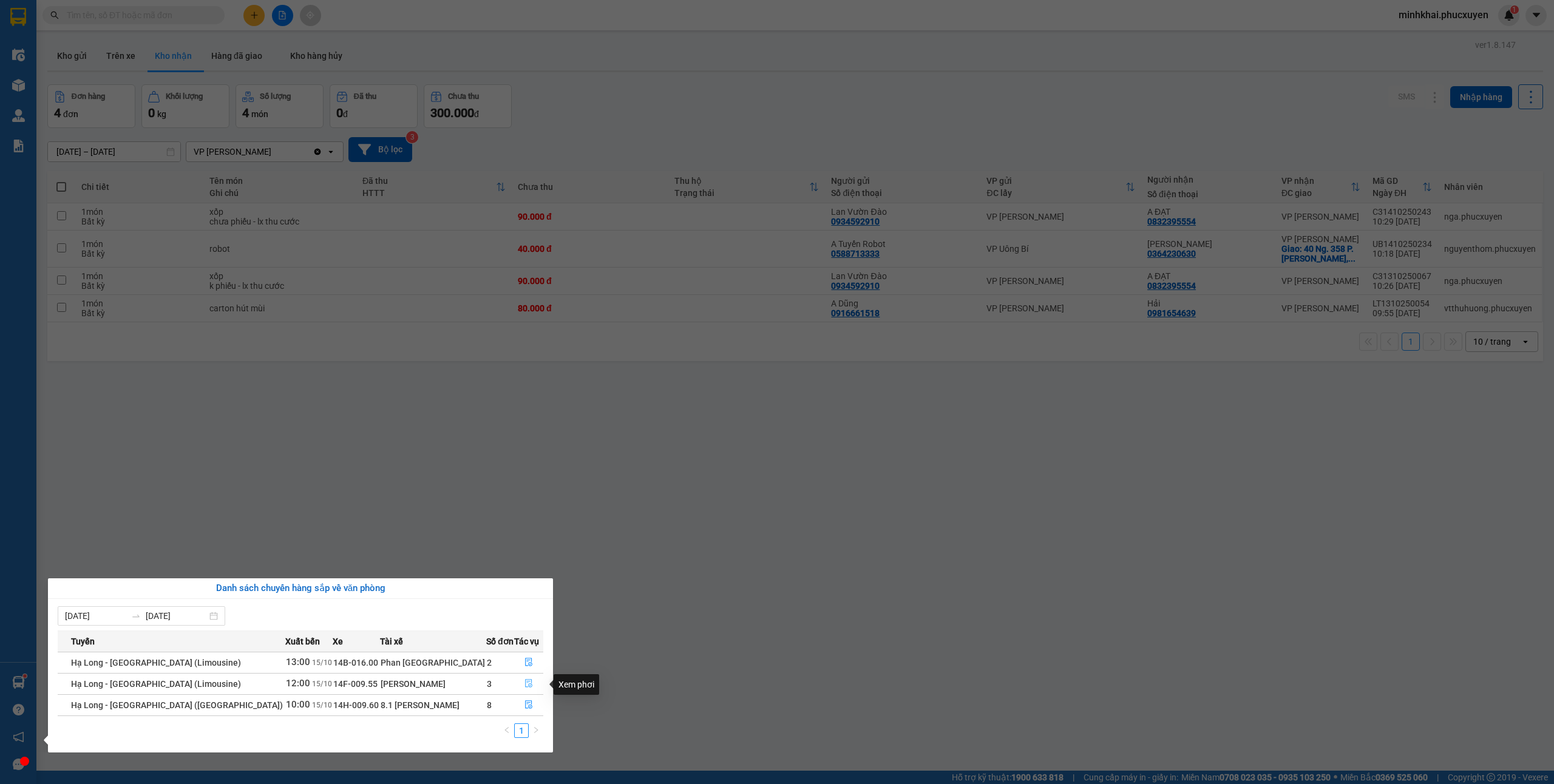
click at [524, 686] on icon "file-done" at bounding box center [528, 683] width 8 height 8
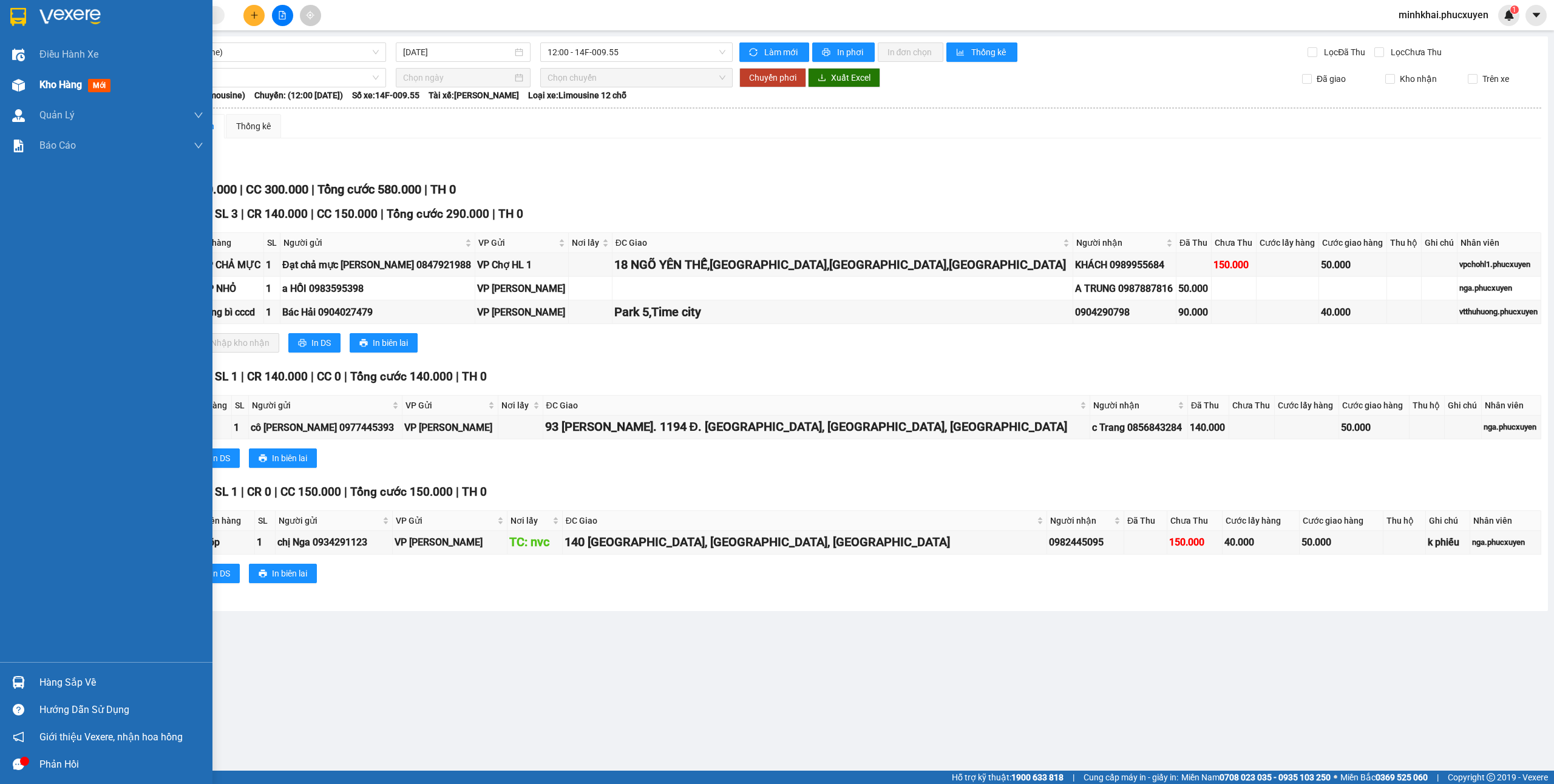
click at [40, 77] on div "Kho hàng mới" at bounding box center [77, 85] width 76 height 15
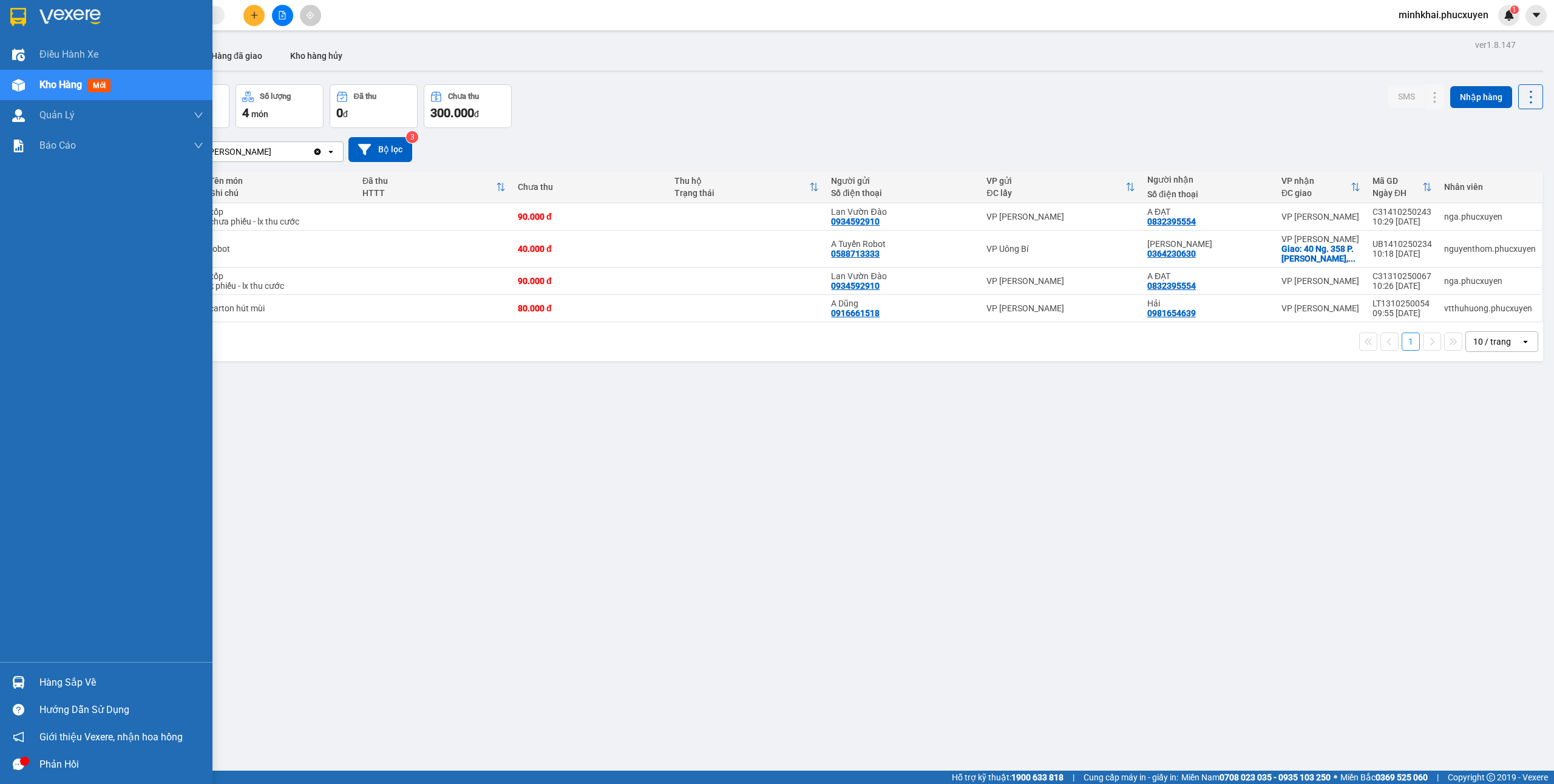
click at [61, 673] on div "Hàng sắp về" at bounding box center [106, 683] width 212 height 27
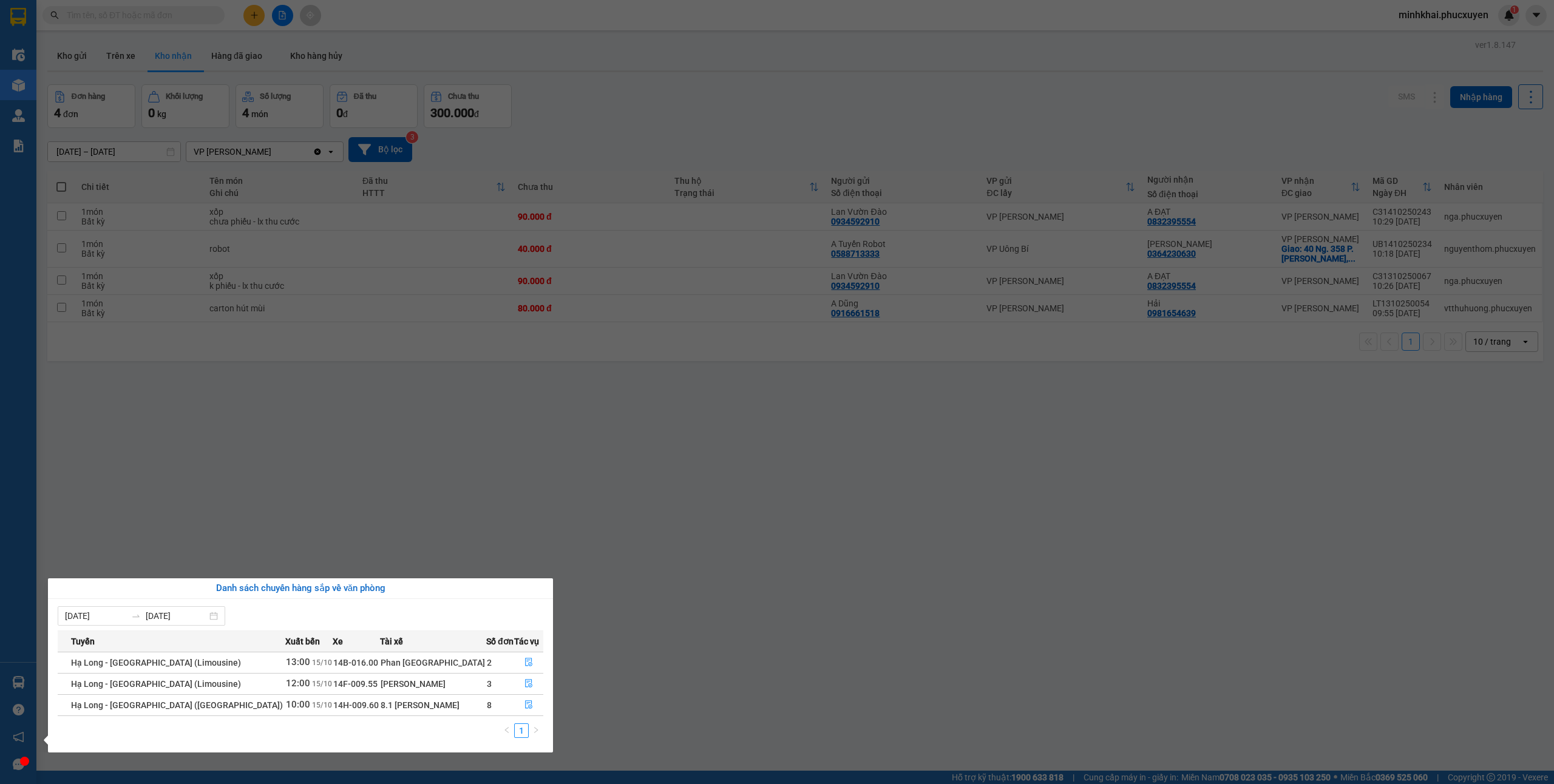
click at [747, 678] on section "Kết quả tìm kiếm ( 1 ) Bộ lọc Mã ĐH Trạng thái Món hàng Thu hộ Tổng cước Chưa c…" at bounding box center [777, 392] width 1554 height 784
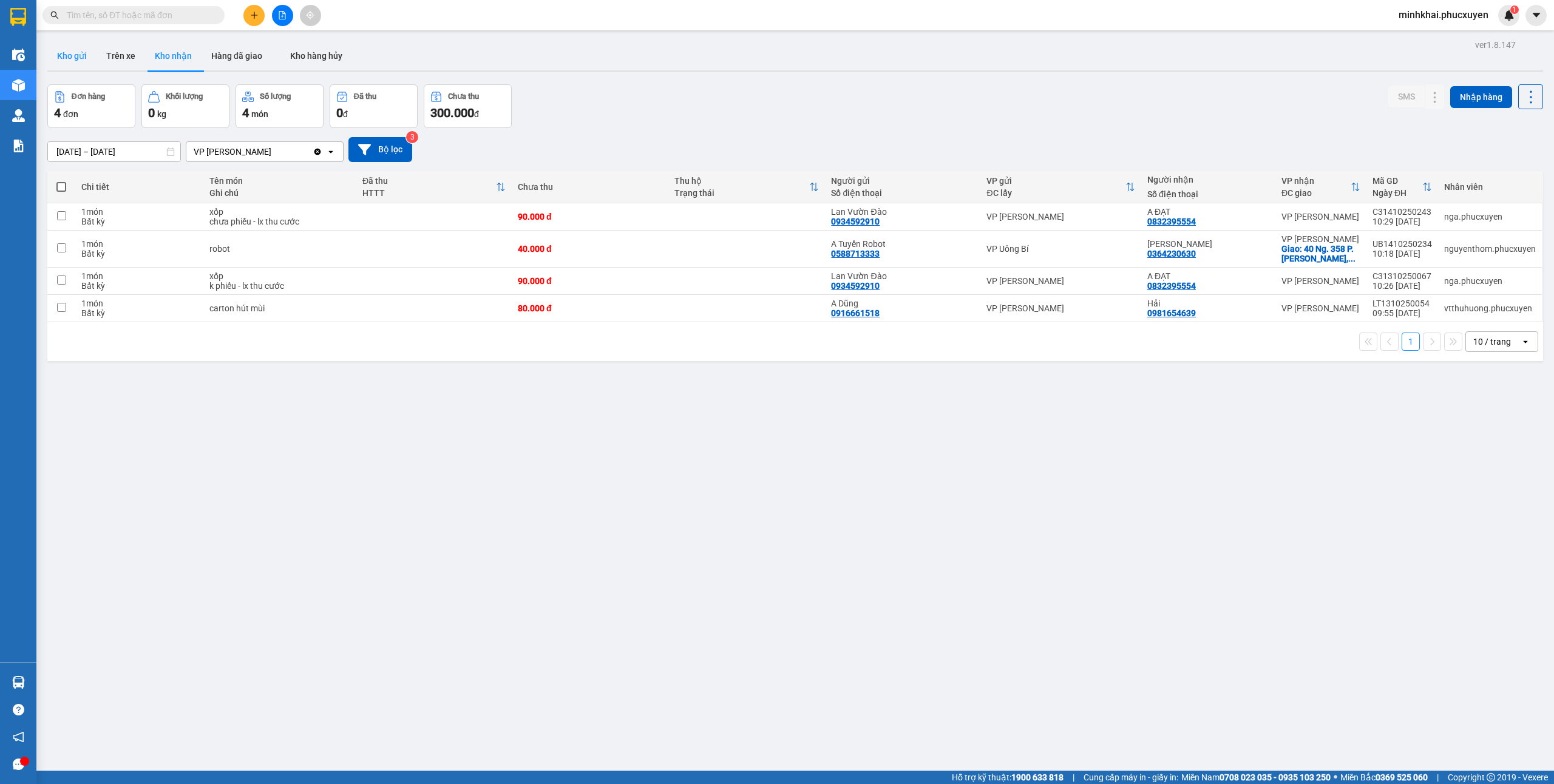
click at [71, 51] on button "Kho gửi" at bounding box center [72, 56] width 49 height 29
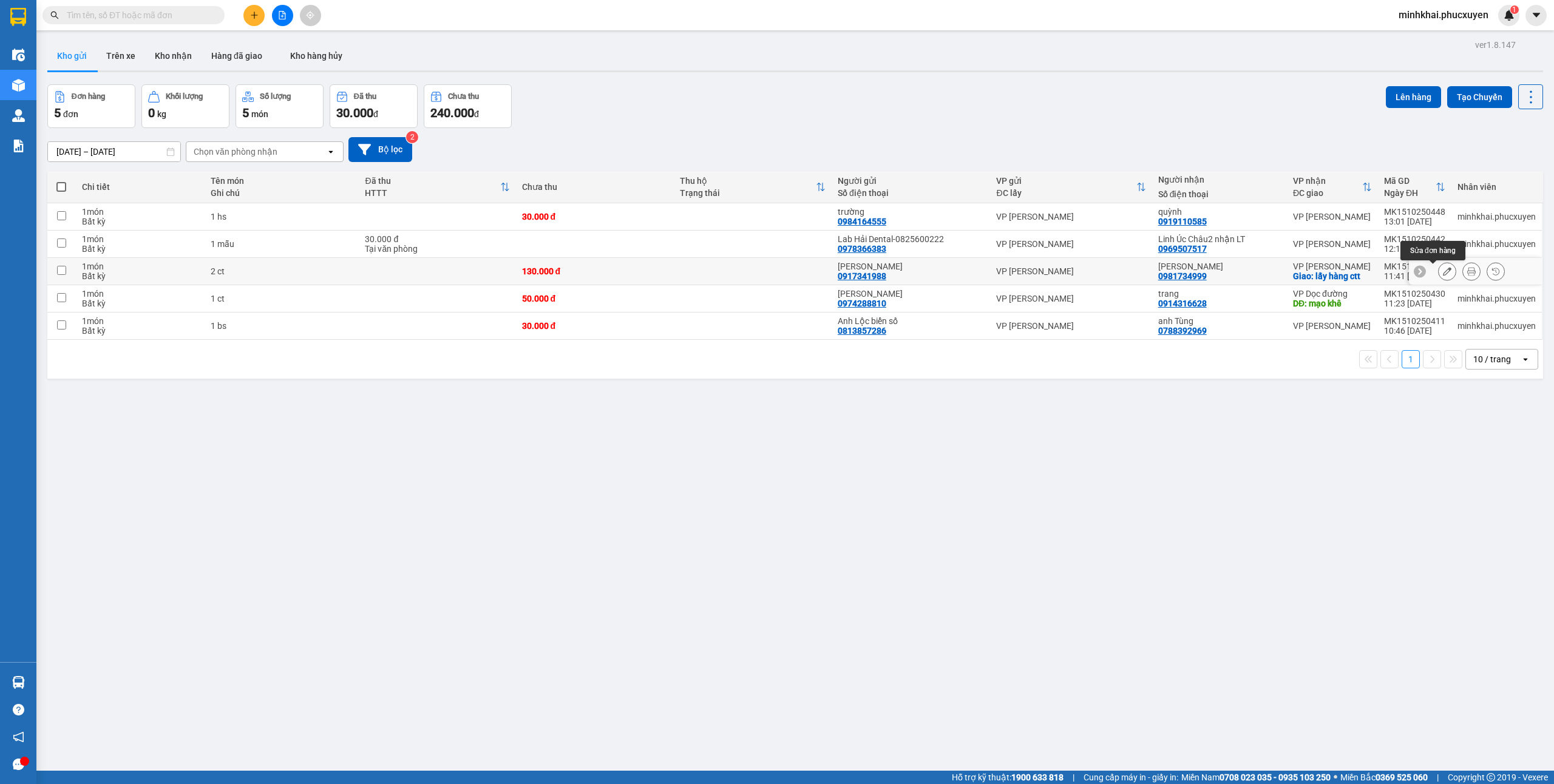
click at [1439, 268] on button at bounding box center [1447, 272] width 17 height 21
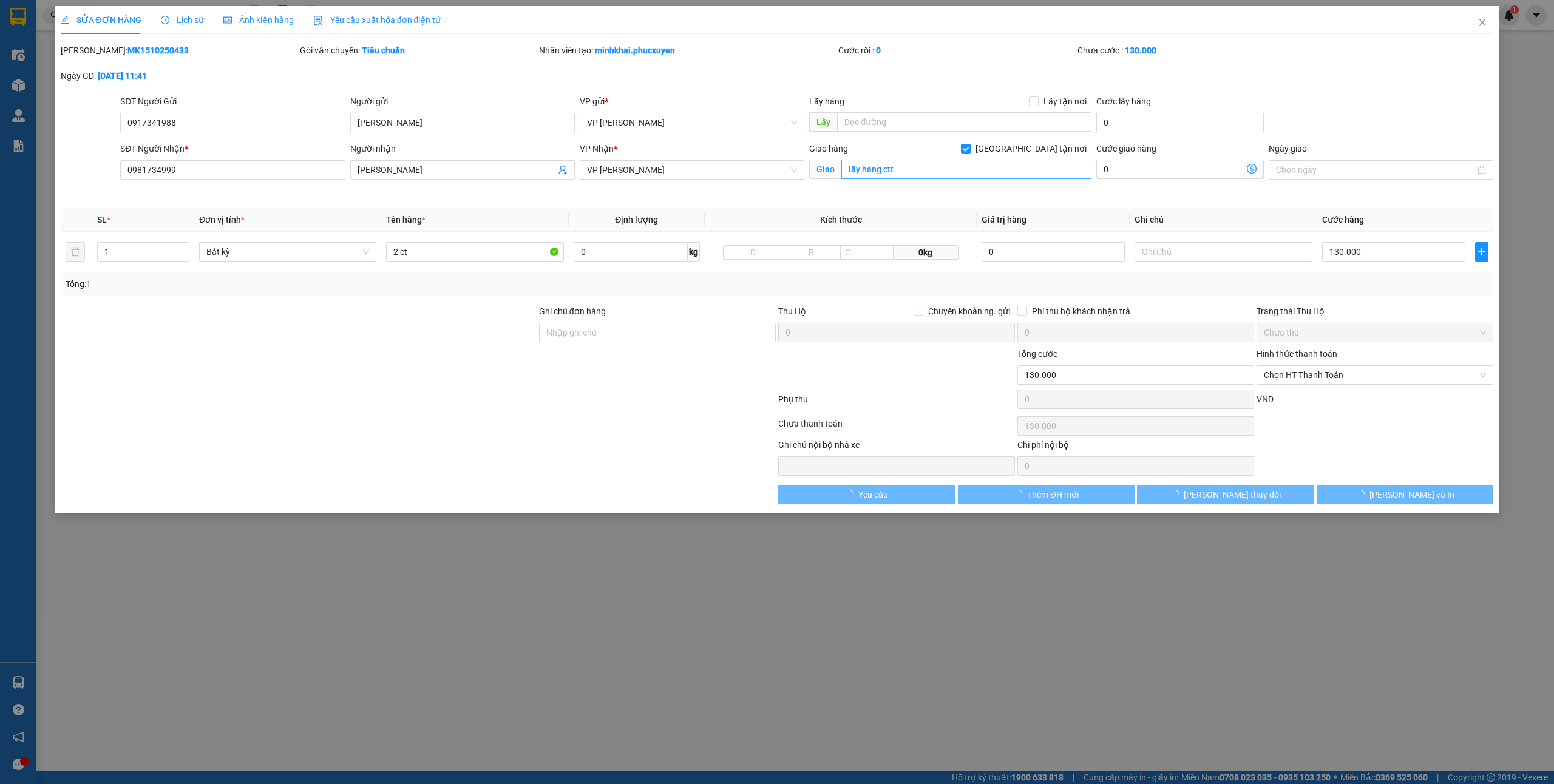
click at [1039, 151] on span "[GEOGRAPHIC_DATA] tận nơi" at bounding box center [1031, 149] width 121 height 14
click at [970, 151] on input "[GEOGRAPHIC_DATA] tận nơi" at bounding box center [964, 148] width 8 height 8
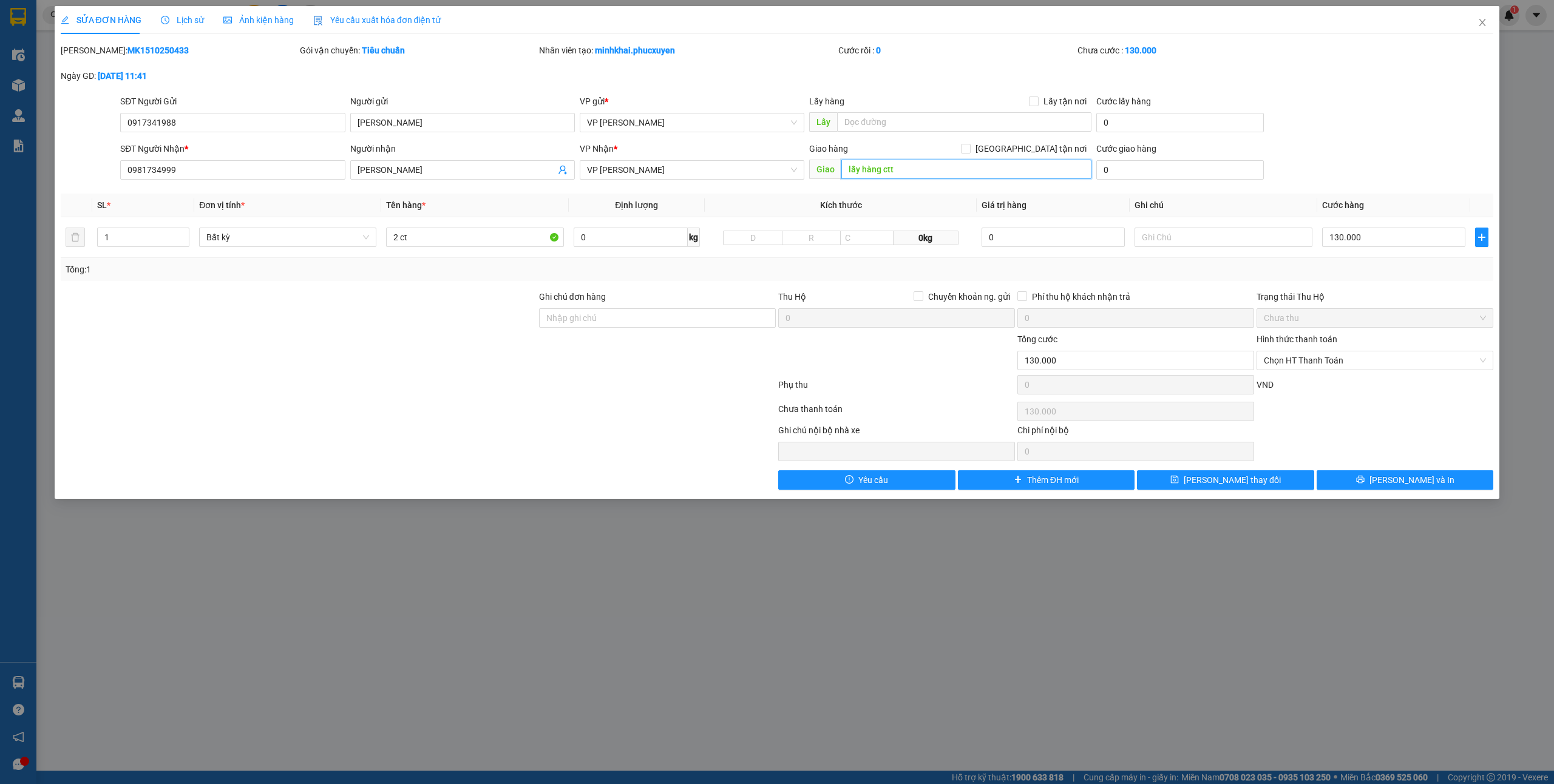
click at [984, 165] on input "lấy hàng ctt" at bounding box center [967, 169] width 250 height 19
click at [1263, 476] on button "[PERSON_NAME] thay đổi" at bounding box center [1225, 480] width 177 height 19
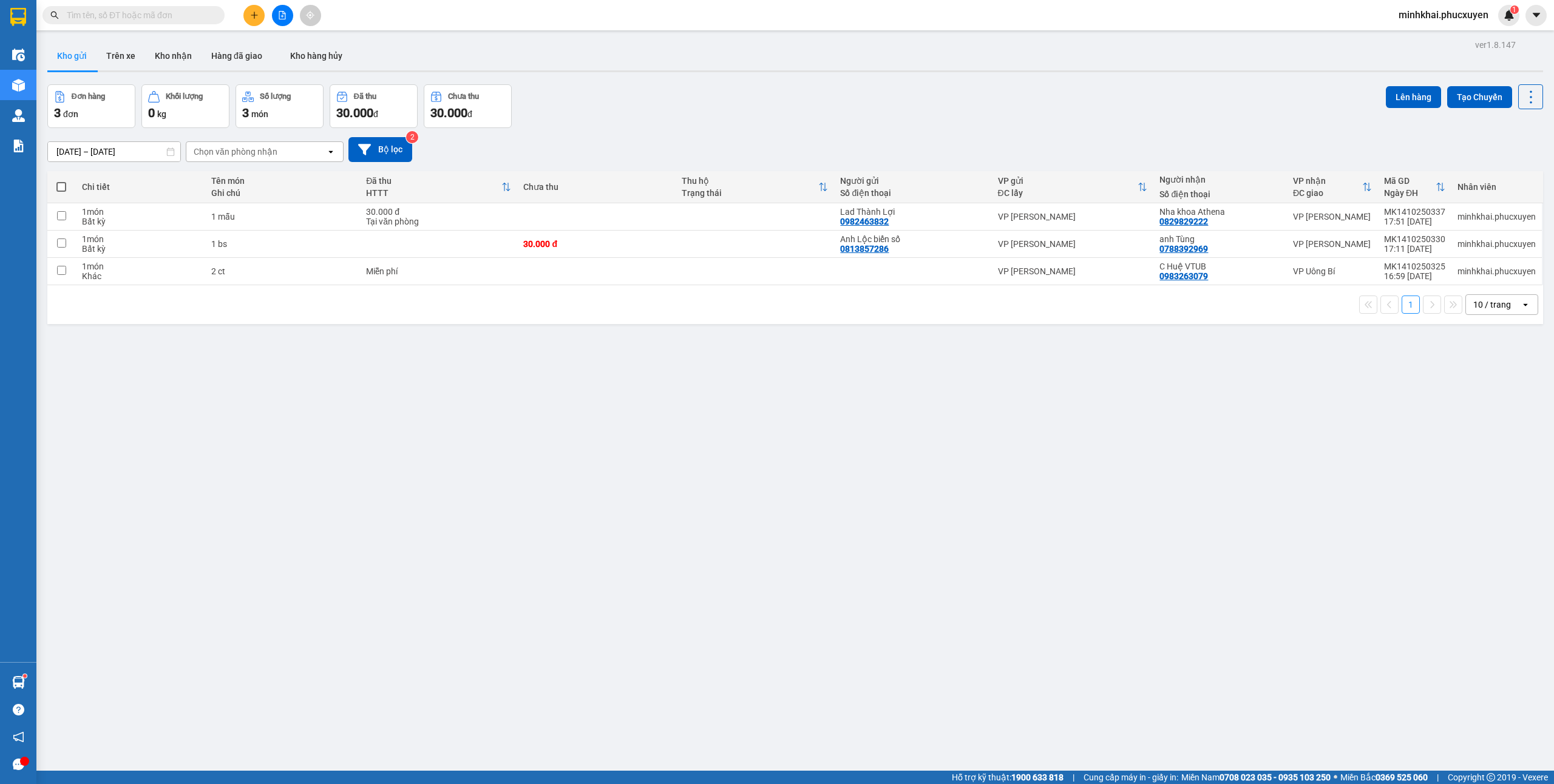
click at [125, 22] on span at bounding box center [134, 15] width 182 height 18
click at [114, 18] on input "text" at bounding box center [139, 15] width 143 height 14
click at [254, 19] on button at bounding box center [254, 15] width 21 height 21
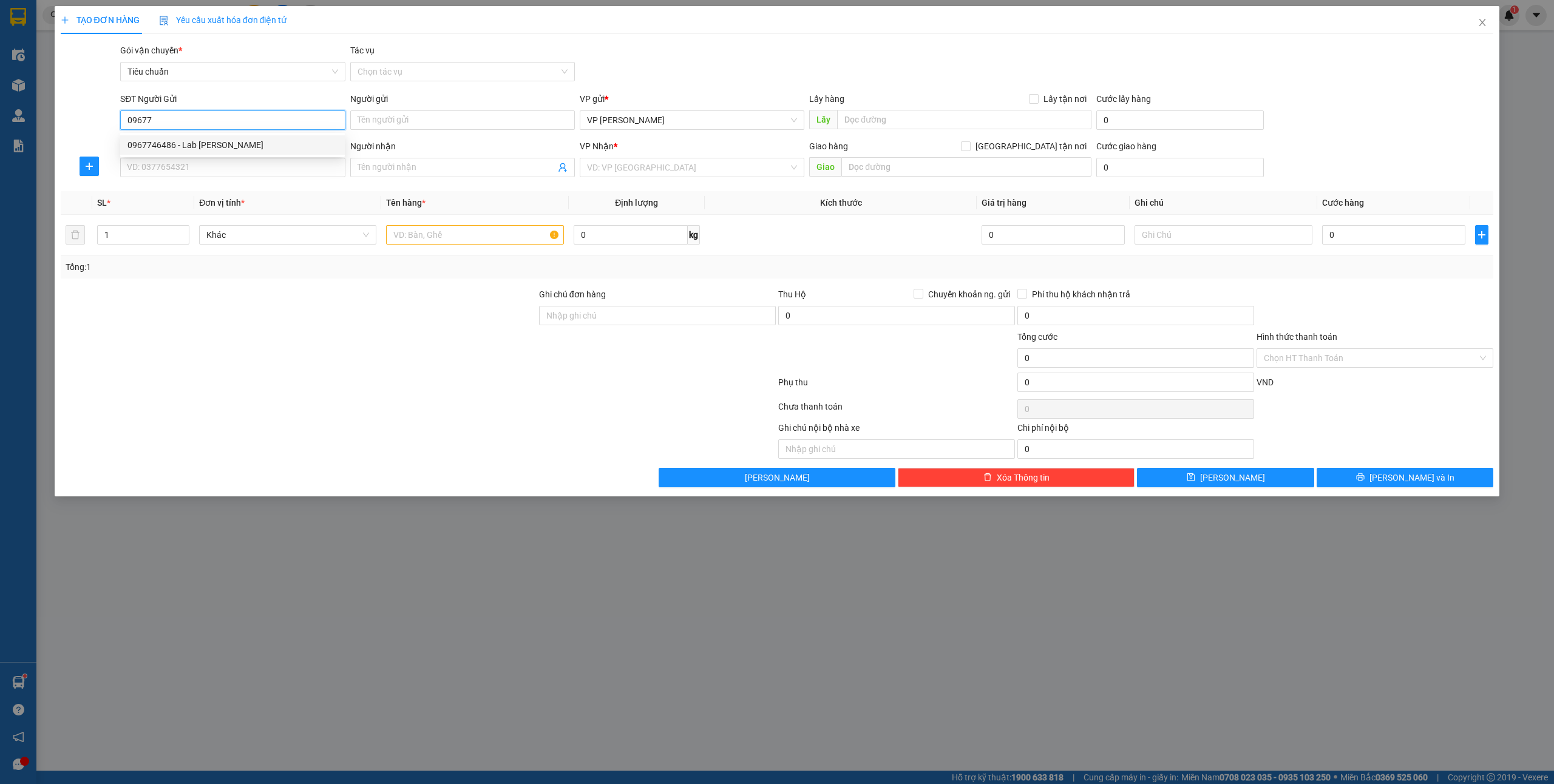
click at [209, 138] on div "0967746486 - Lab Nguyễn Huân" at bounding box center [232, 145] width 210 height 14
type input "0967746486"
type input "Lab [PERSON_NAME]"
type input "0967746486"
click at [204, 159] on input "SĐT Người Nhận *" at bounding box center [233, 167] width 224 height 19
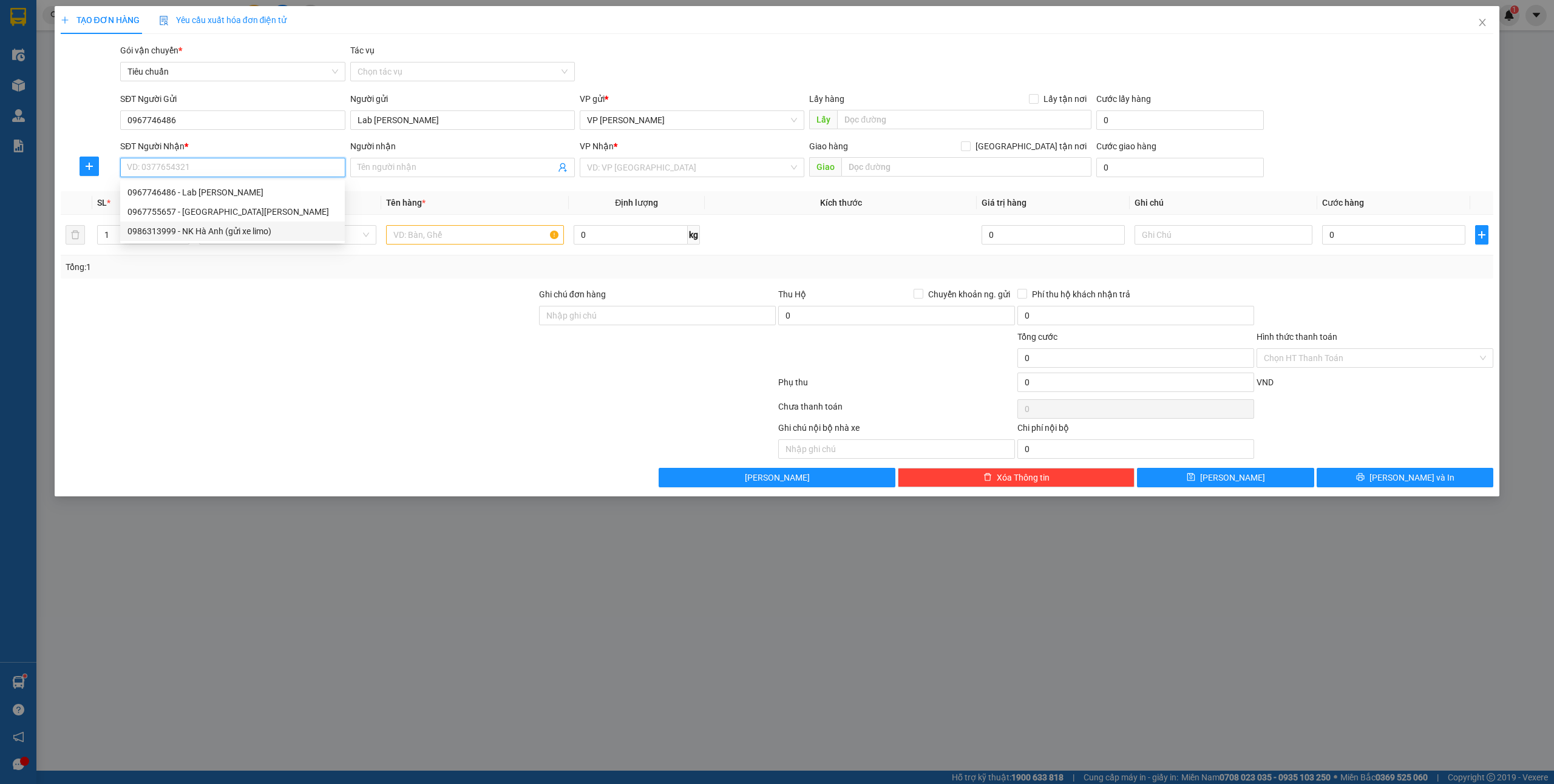
click at [238, 224] on div "0986313999 - NK Hà Anh (gửi xe limo)" at bounding box center [232, 231] width 210 height 14
type input "0986313999"
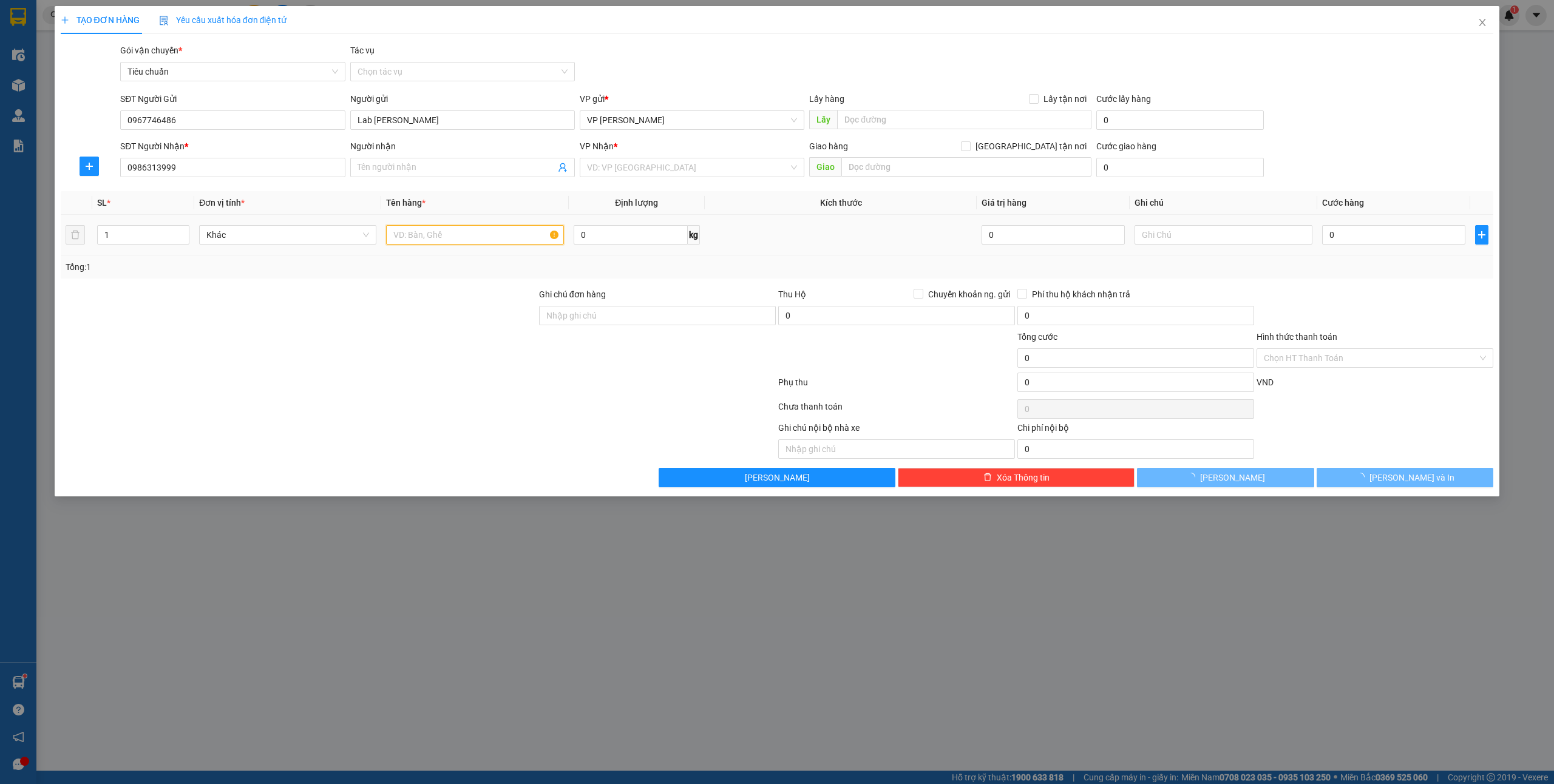
click at [450, 239] on input "text" at bounding box center [475, 234] width 177 height 19
type input "NK Hà Anh (gửi xe limo)"
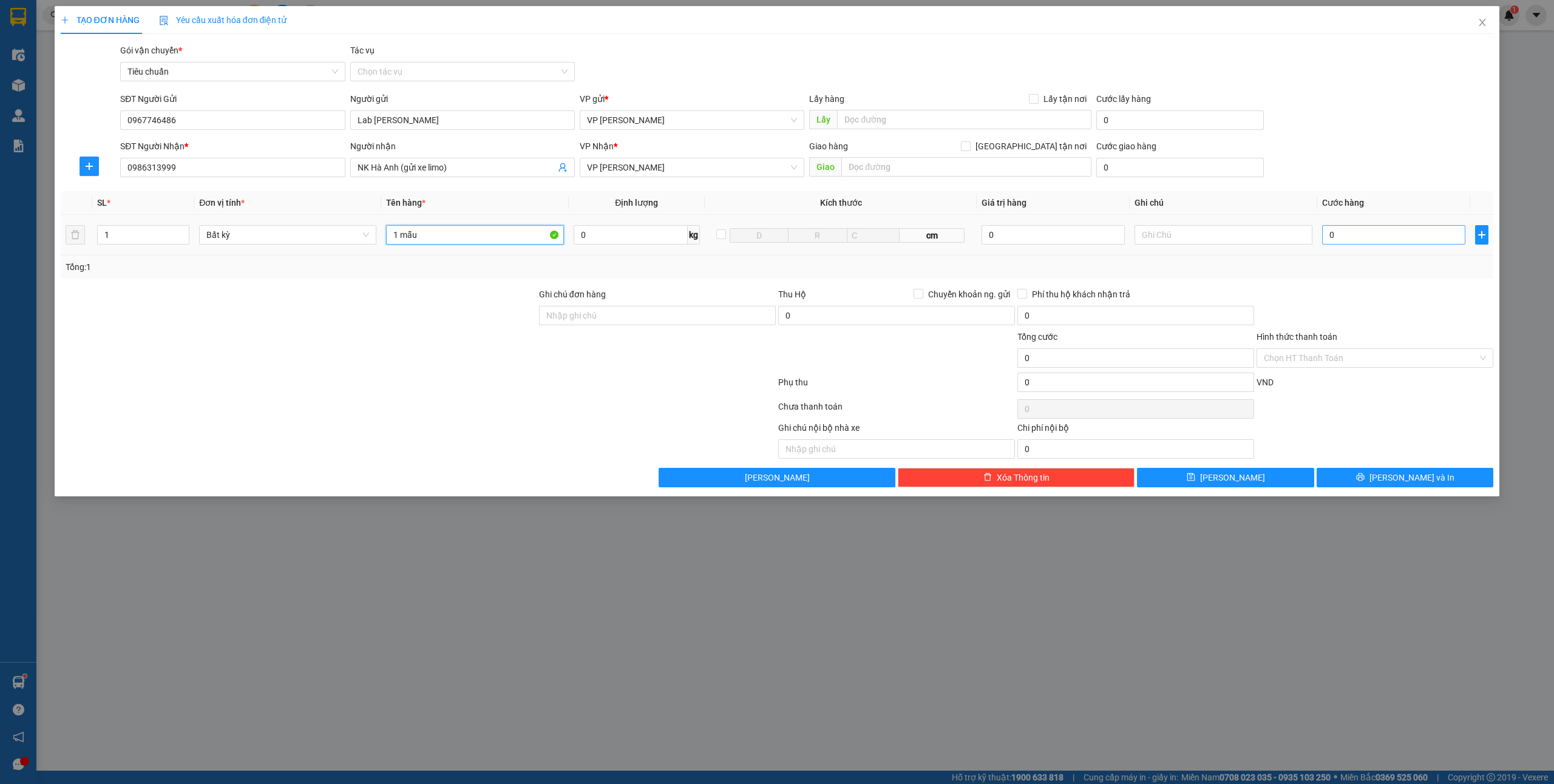
type input "1 mẫu"
click at [1350, 231] on input "0" at bounding box center [1394, 234] width 143 height 19
type input "5"
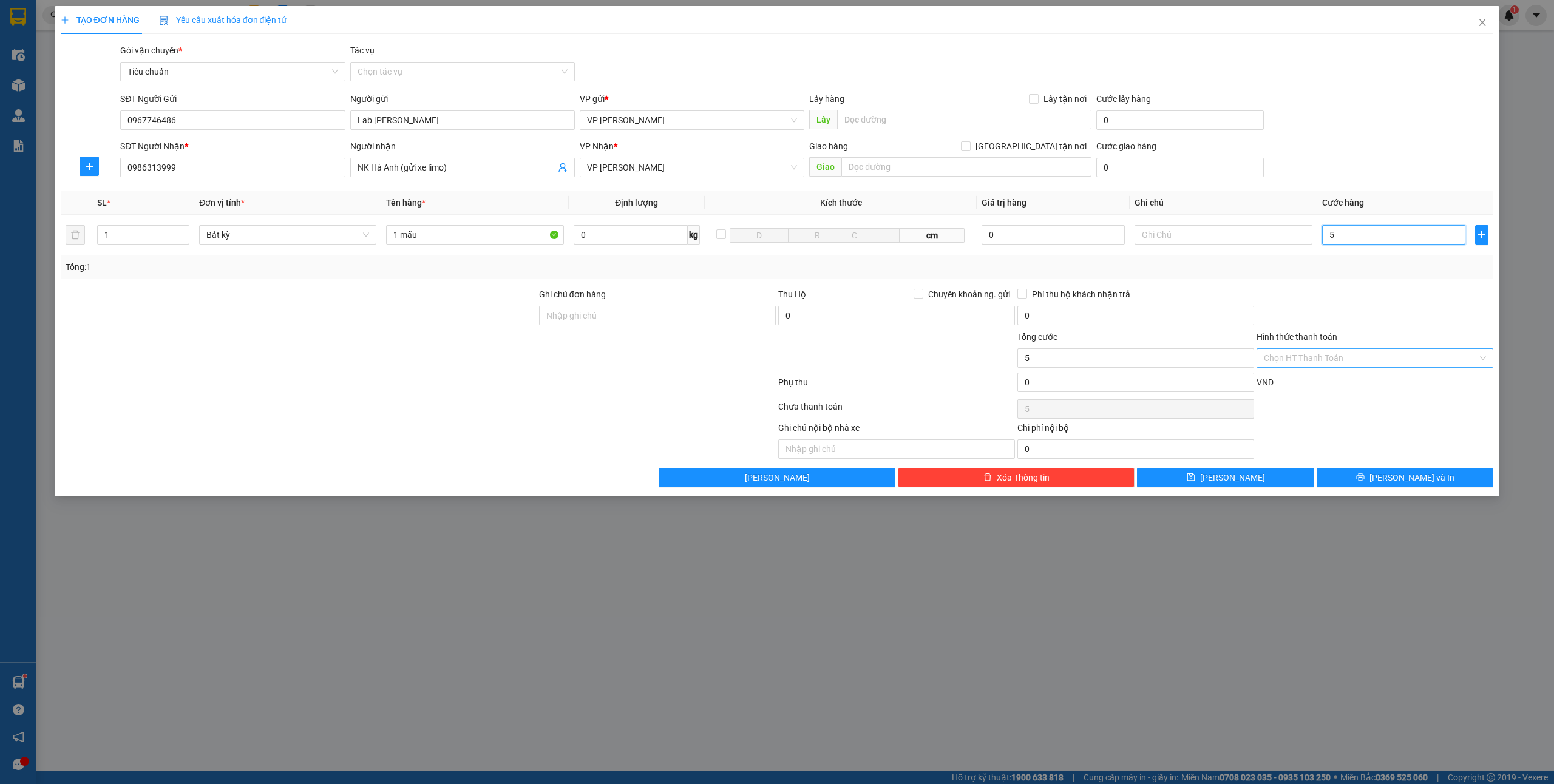
type input "50"
click at [1290, 352] on input "Hình thức thanh toán" at bounding box center [1370, 358] width 214 height 18
type input "50.000"
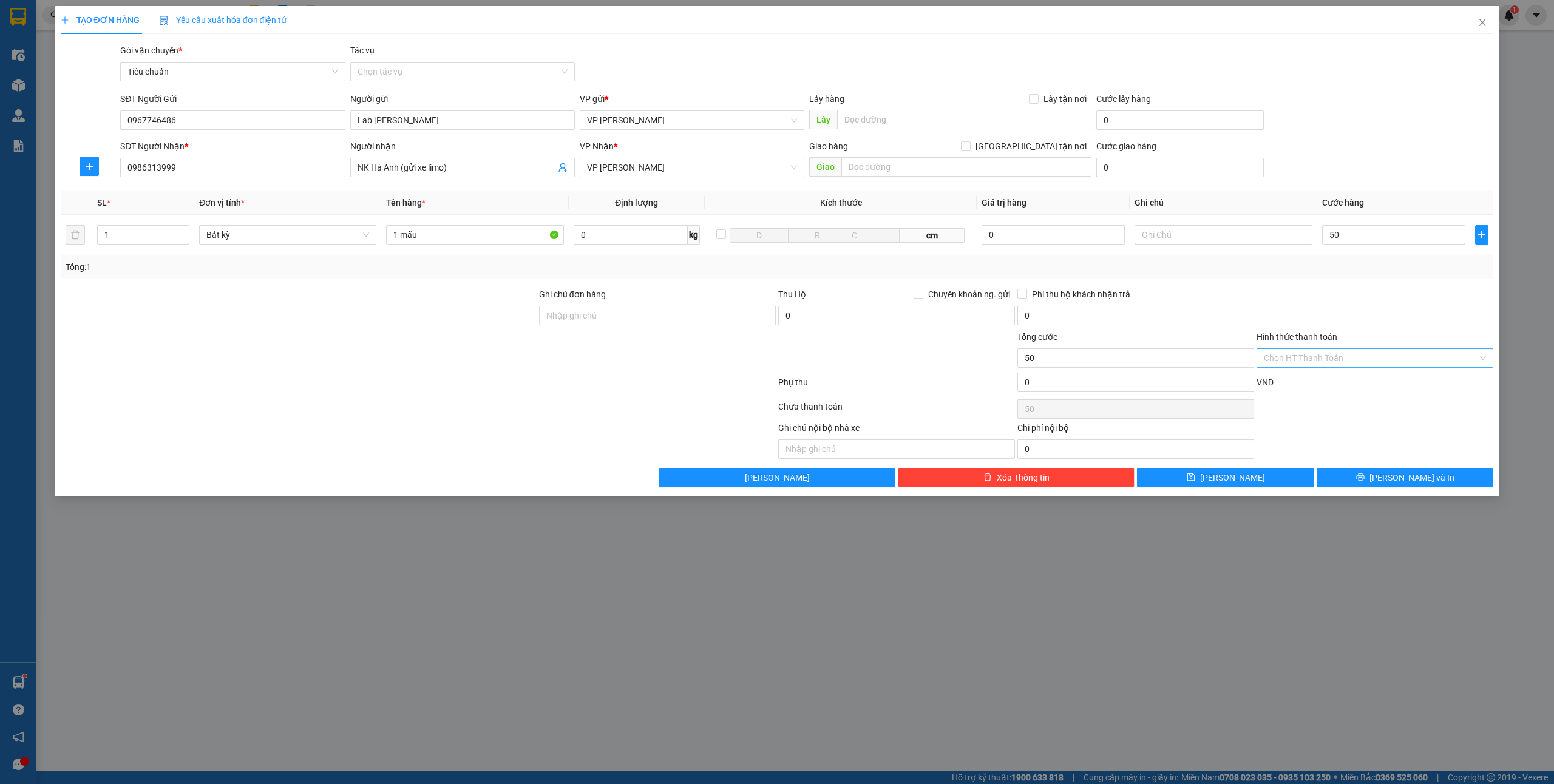
type input "50.000"
click at [1283, 378] on div "Tại văn phòng" at bounding box center [1374, 384] width 222 height 14
type input "0"
click at [1369, 474] on button "[PERSON_NAME] và In" at bounding box center [1405, 477] width 177 height 19
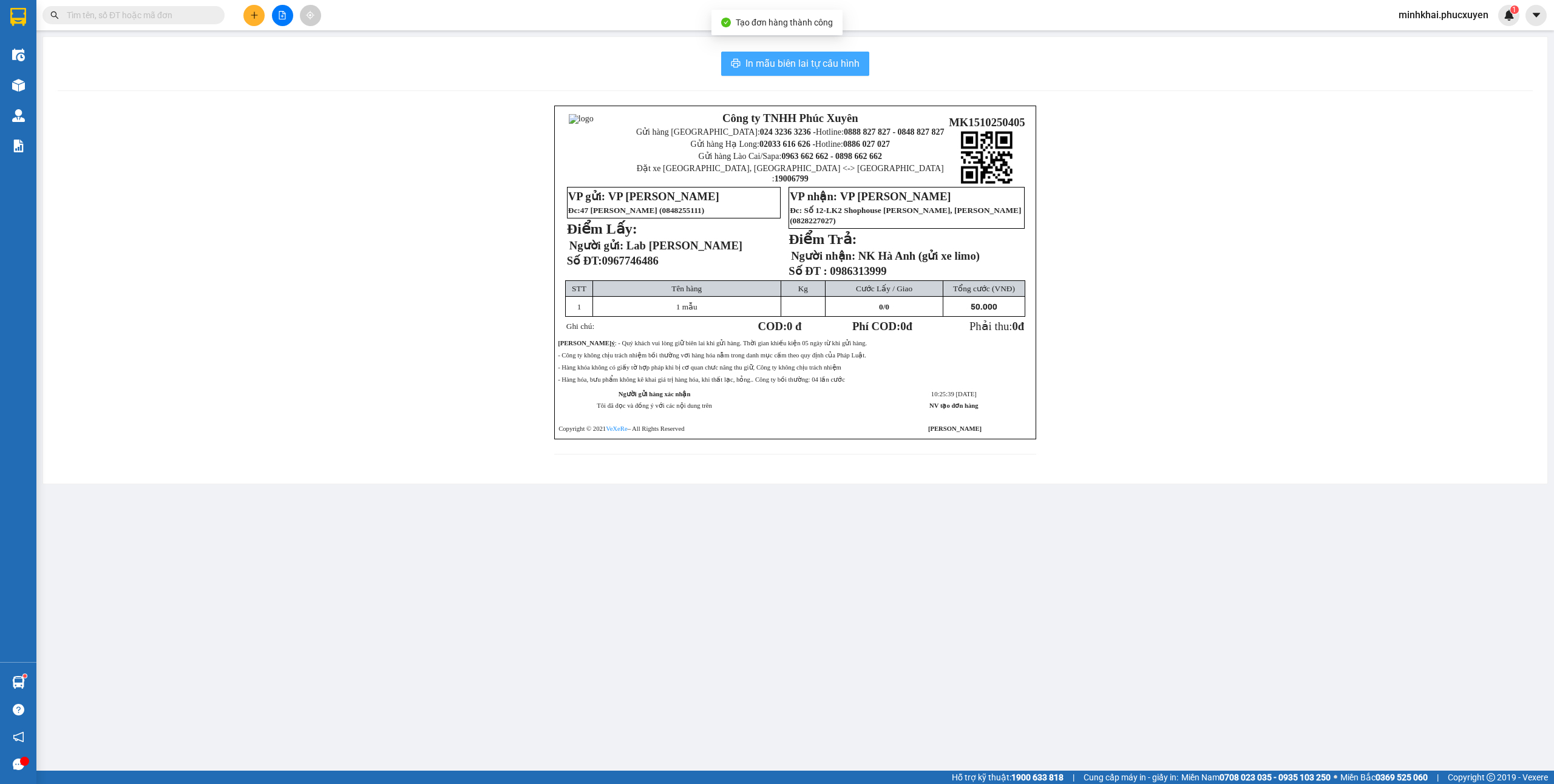
click at [735, 70] on button "In mẫu biên lai tự cấu hình" at bounding box center [795, 64] width 148 height 24
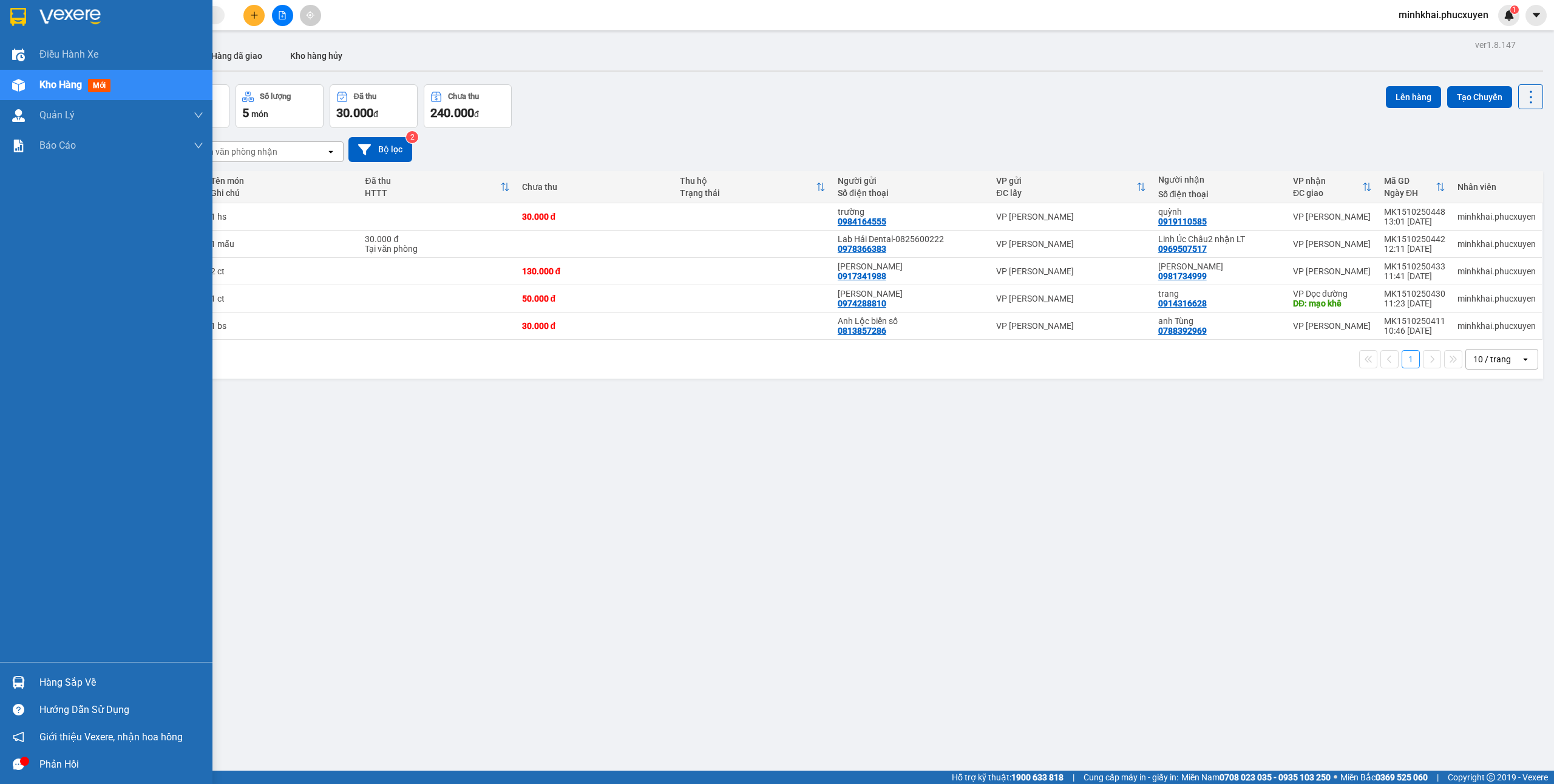
click at [32, 682] on div "Hàng sắp về" at bounding box center [106, 683] width 212 height 27
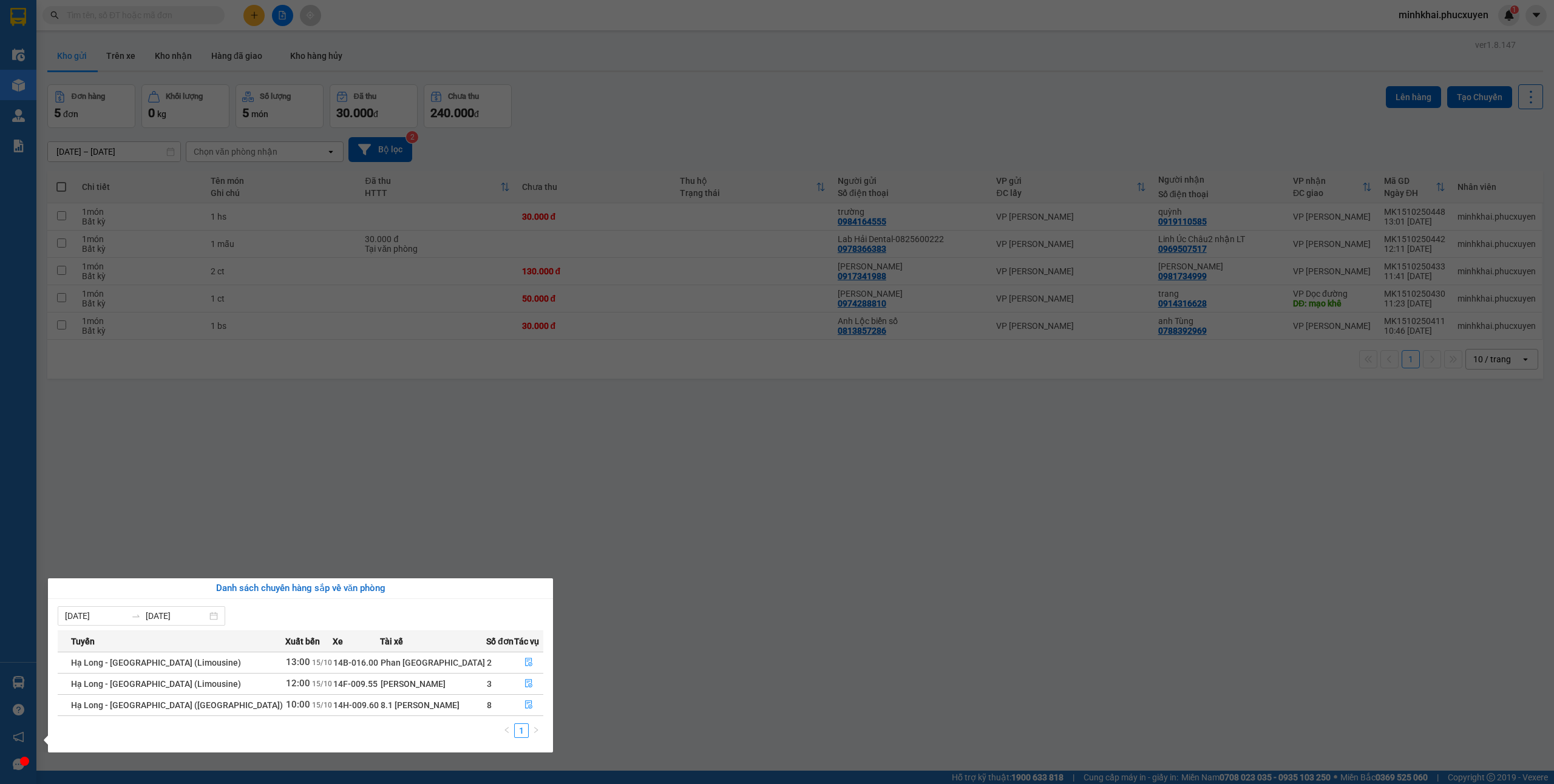
click at [852, 642] on section "Kết quả tìm kiếm ( 1 ) Bộ lọc Mã ĐH Trạng thái Món hàng Thu hộ Tổng cước Chưa c…" at bounding box center [777, 392] width 1554 height 784
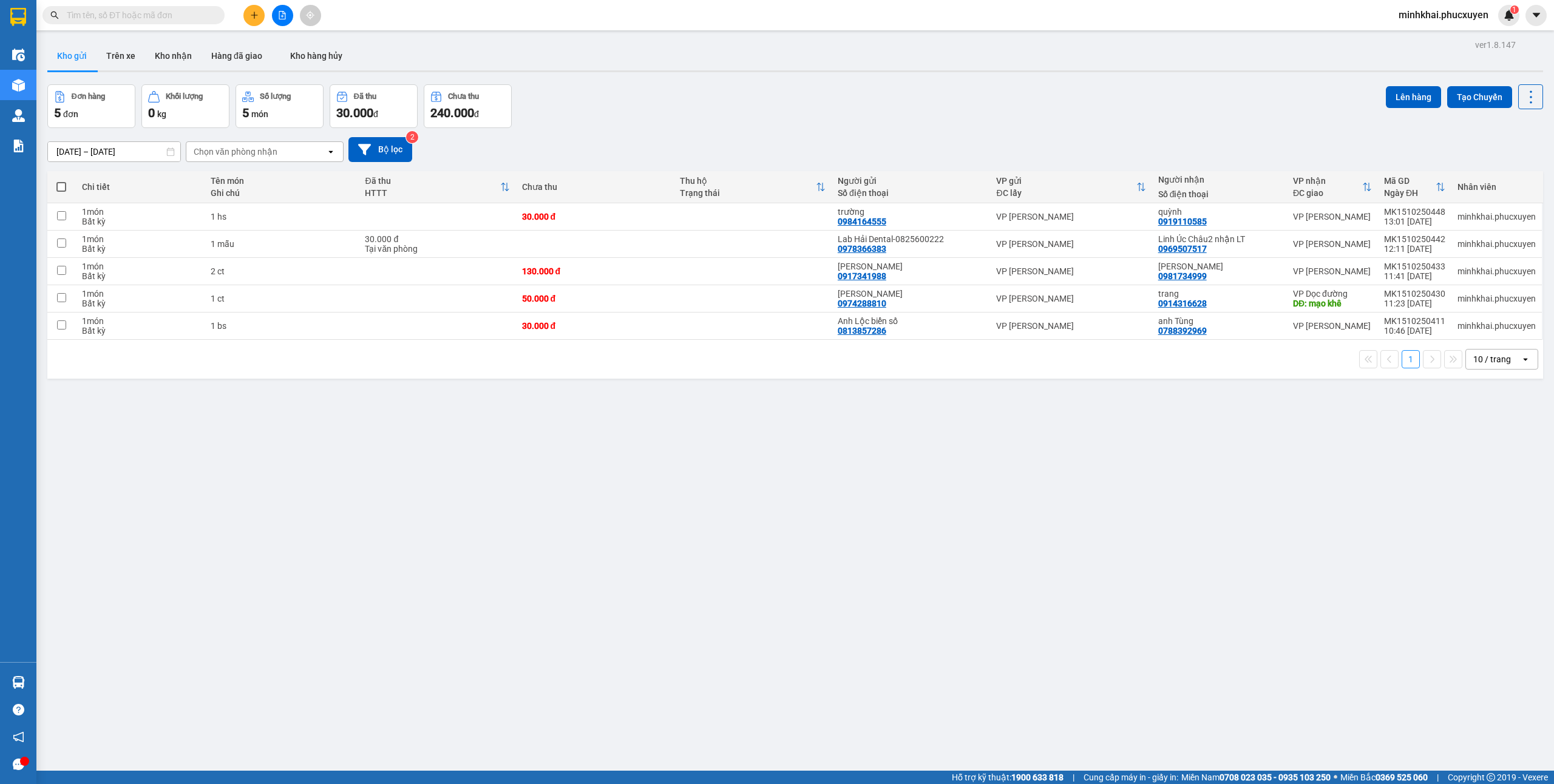
click at [259, 22] on button at bounding box center [254, 15] width 21 height 21
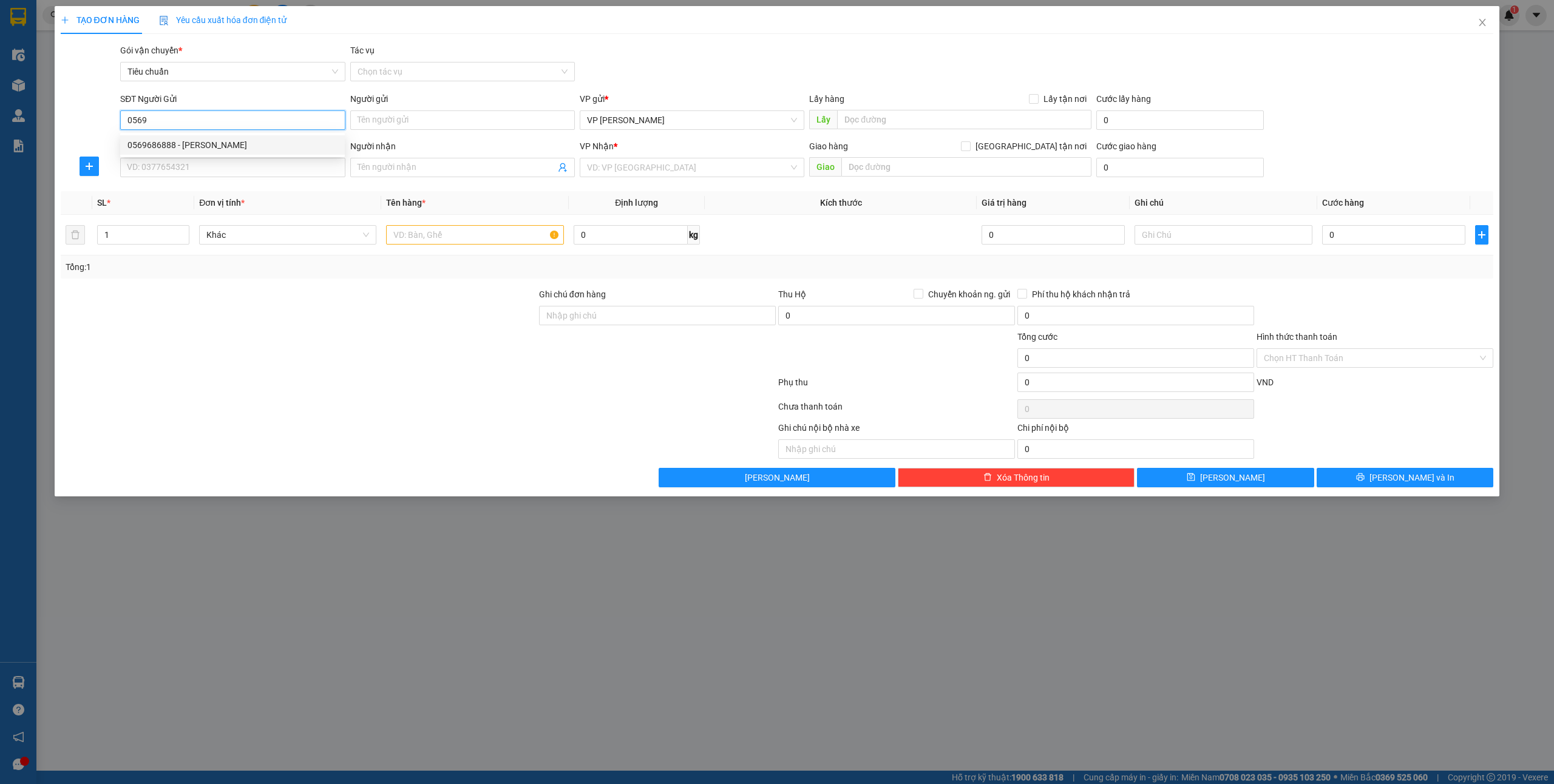
click at [217, 146] on div "0569686888 - ANH TUẤN" at bounding box center [232, 145] width 210 height 14
type input "0569686888"
click at [209, 168] on input "SĐT Người Nhận *" at bounding box center [233, 167] width 224 height 19
type input "ANH TUẤN"
click at [243, 194] on div "0379763989 - Anh Nam chỉ gửi limo" at bounding box center [232, 192] width 210 height 14
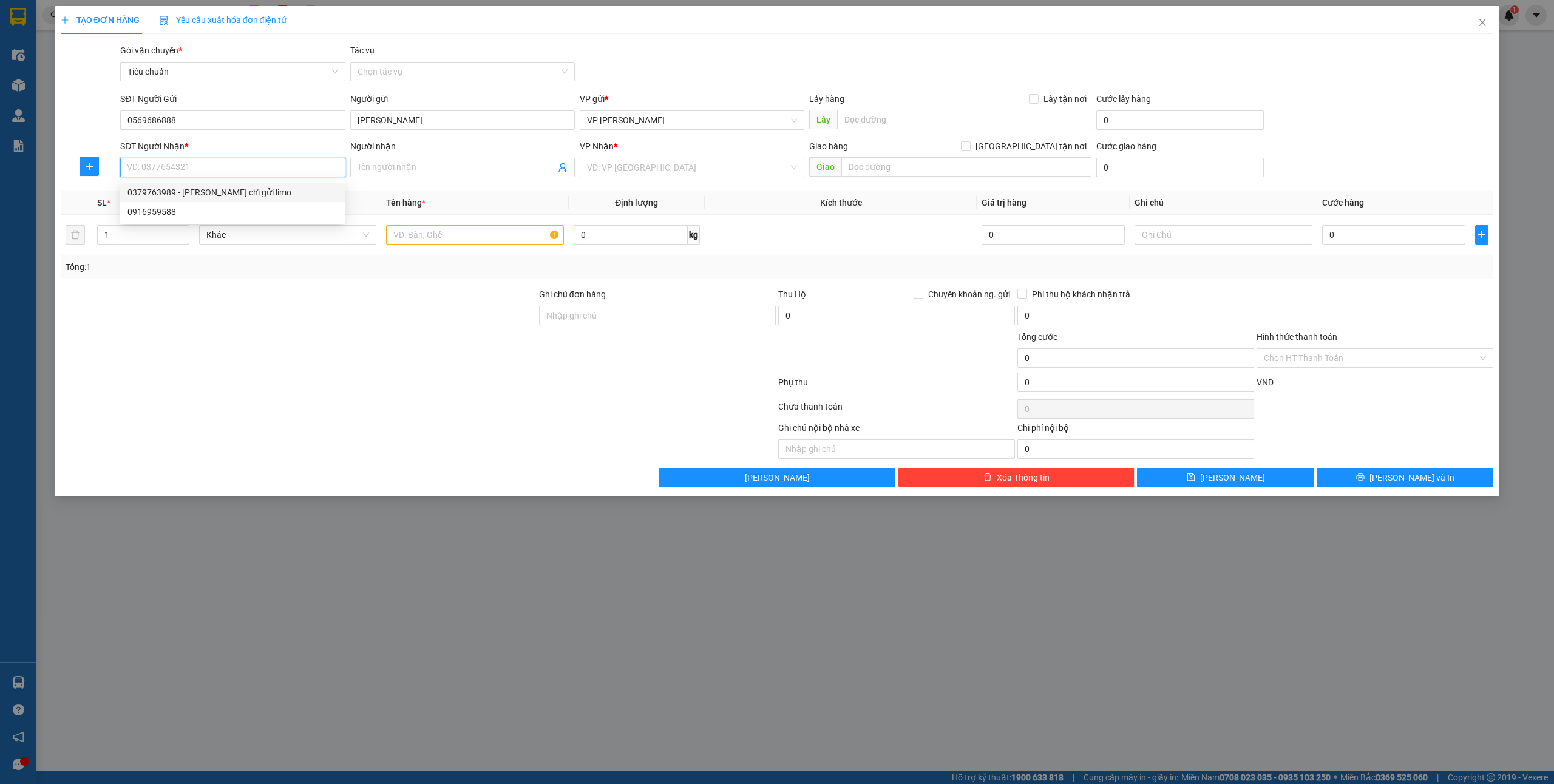
type input "0379763989"
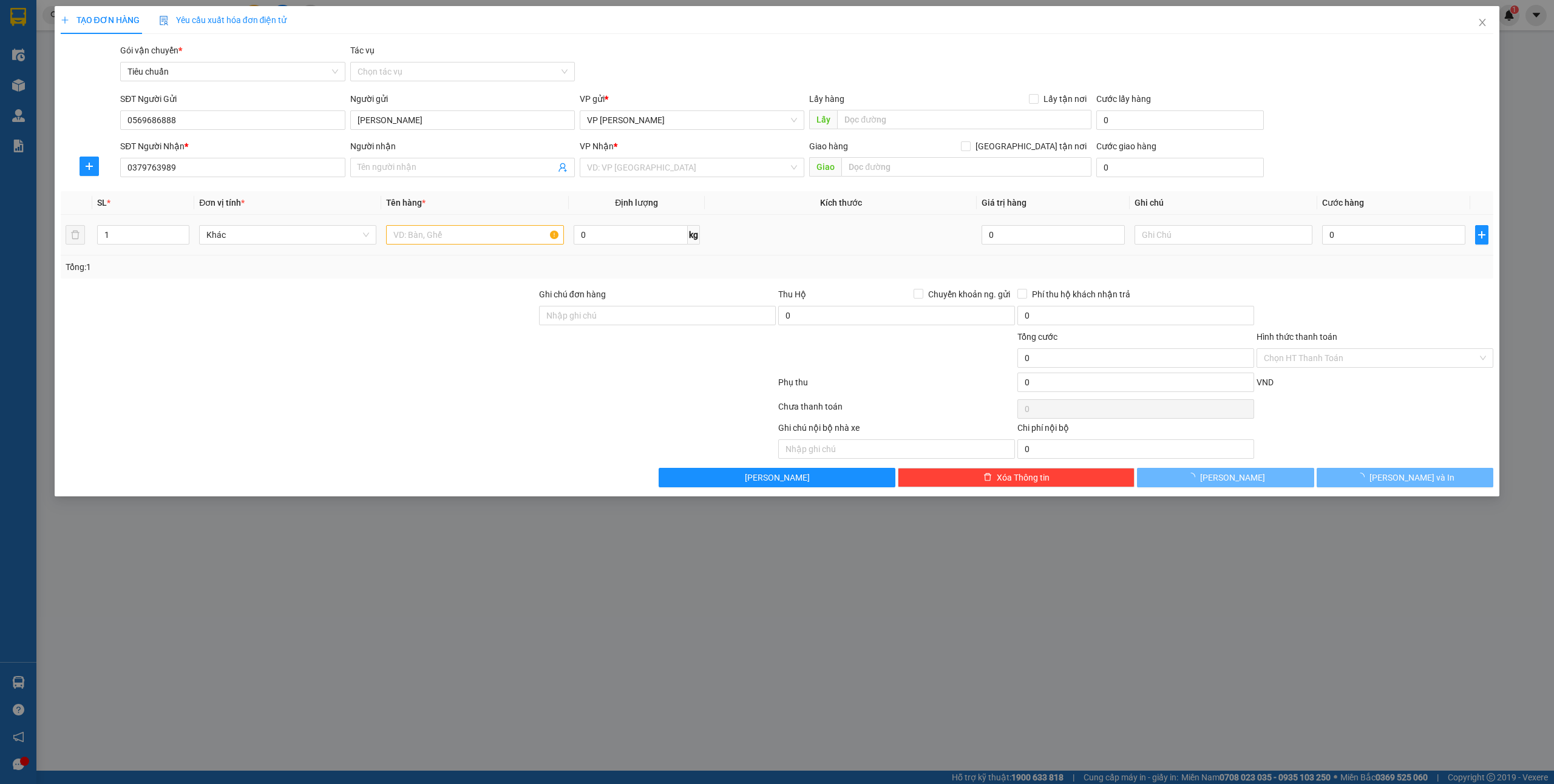
click at [452, 222] on td at bounding box center [475, 235] width 187 height 40
click at [450, 231] on input "text" at bounding box center [475, 234] width 177 height 19
type input "Anh Nam chỉ gửi limo"
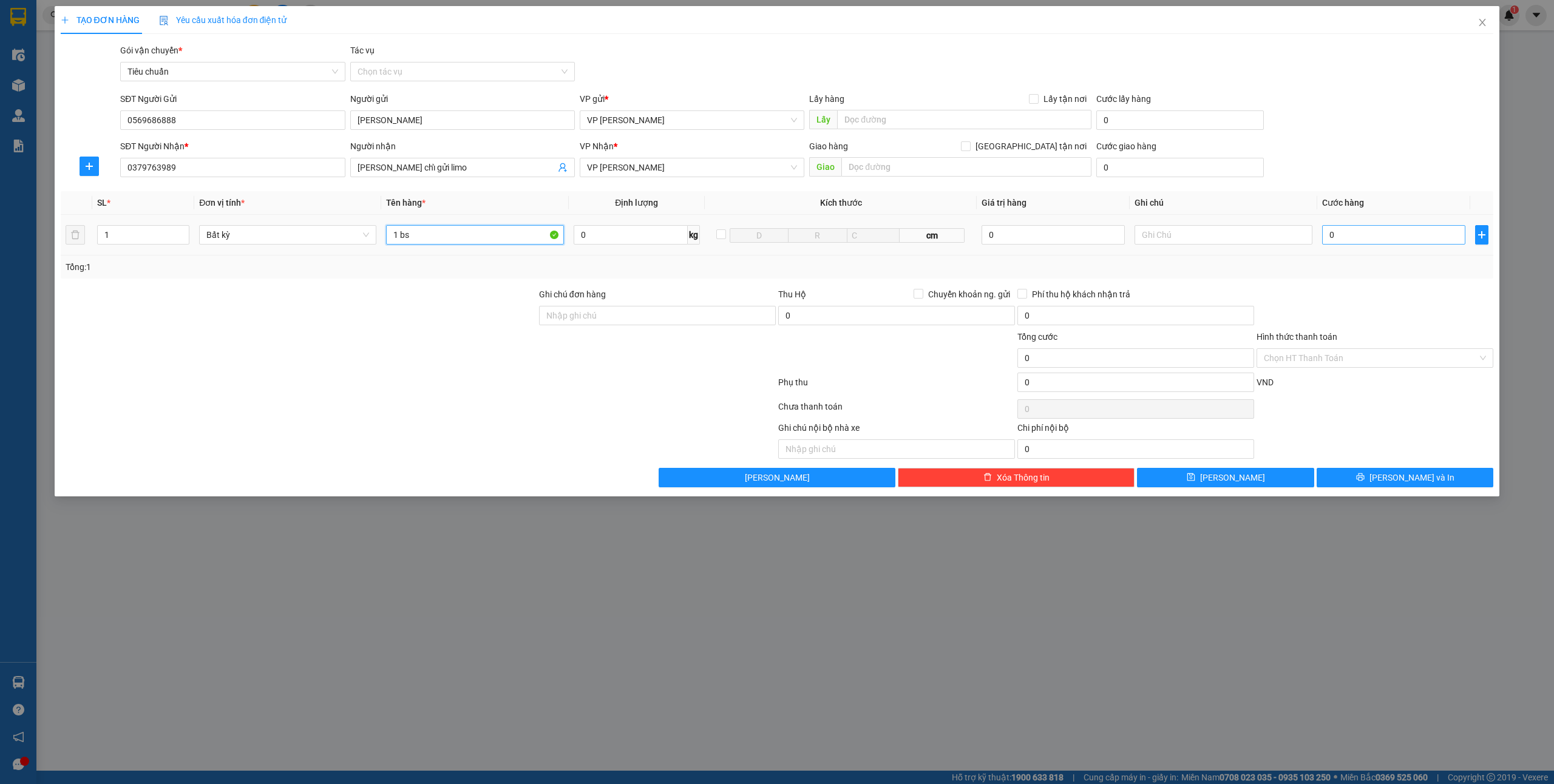
type input "1 bs"
click at [1358, 241] on input "0" at bounding box center [1394, 234] width 143 height 19
type input "5"
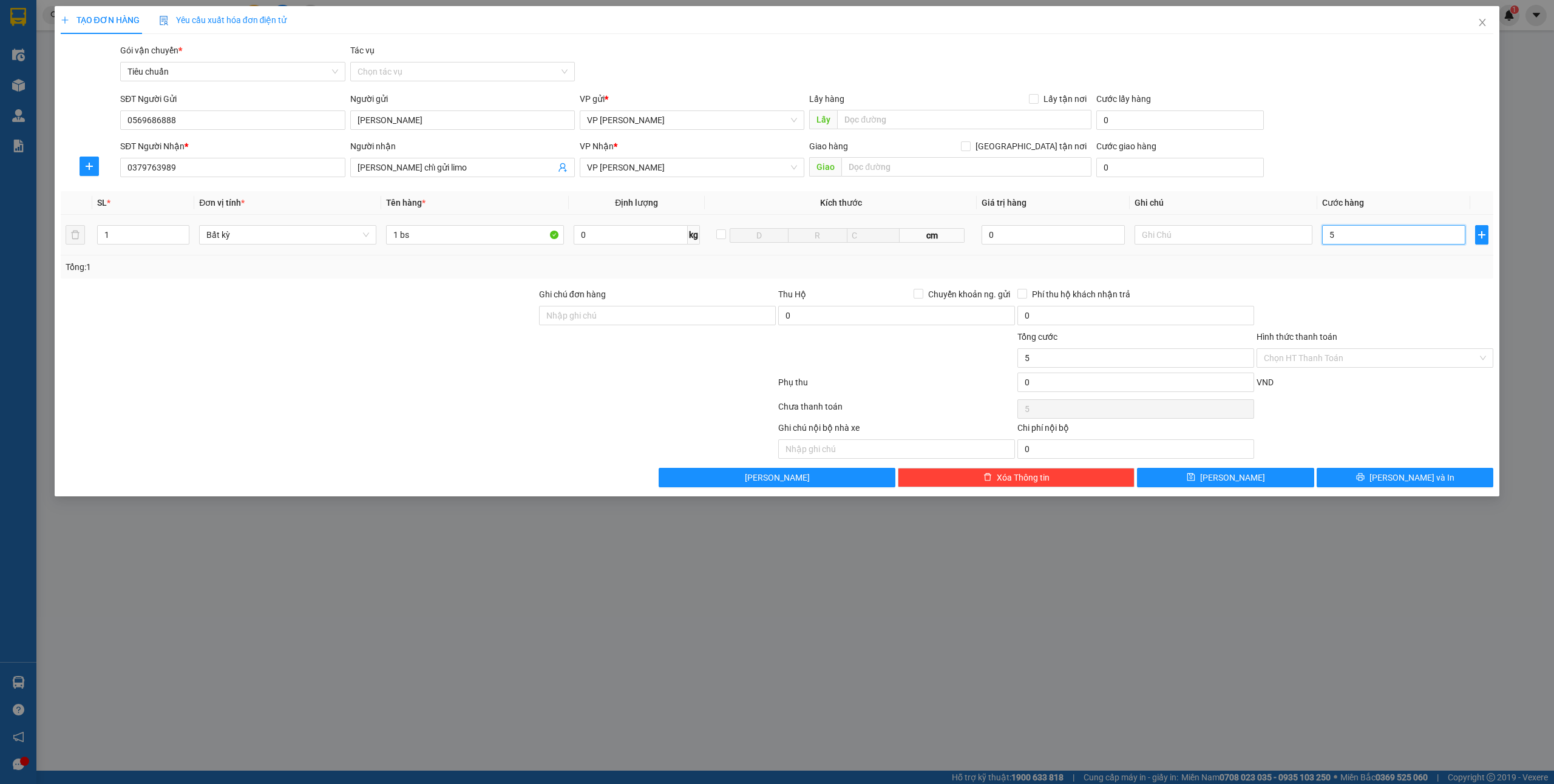
type input "50"
click at [1365, 481] on icon "printer" at bounding box center [1359, 477] width 8 height 8
type input "50.000"
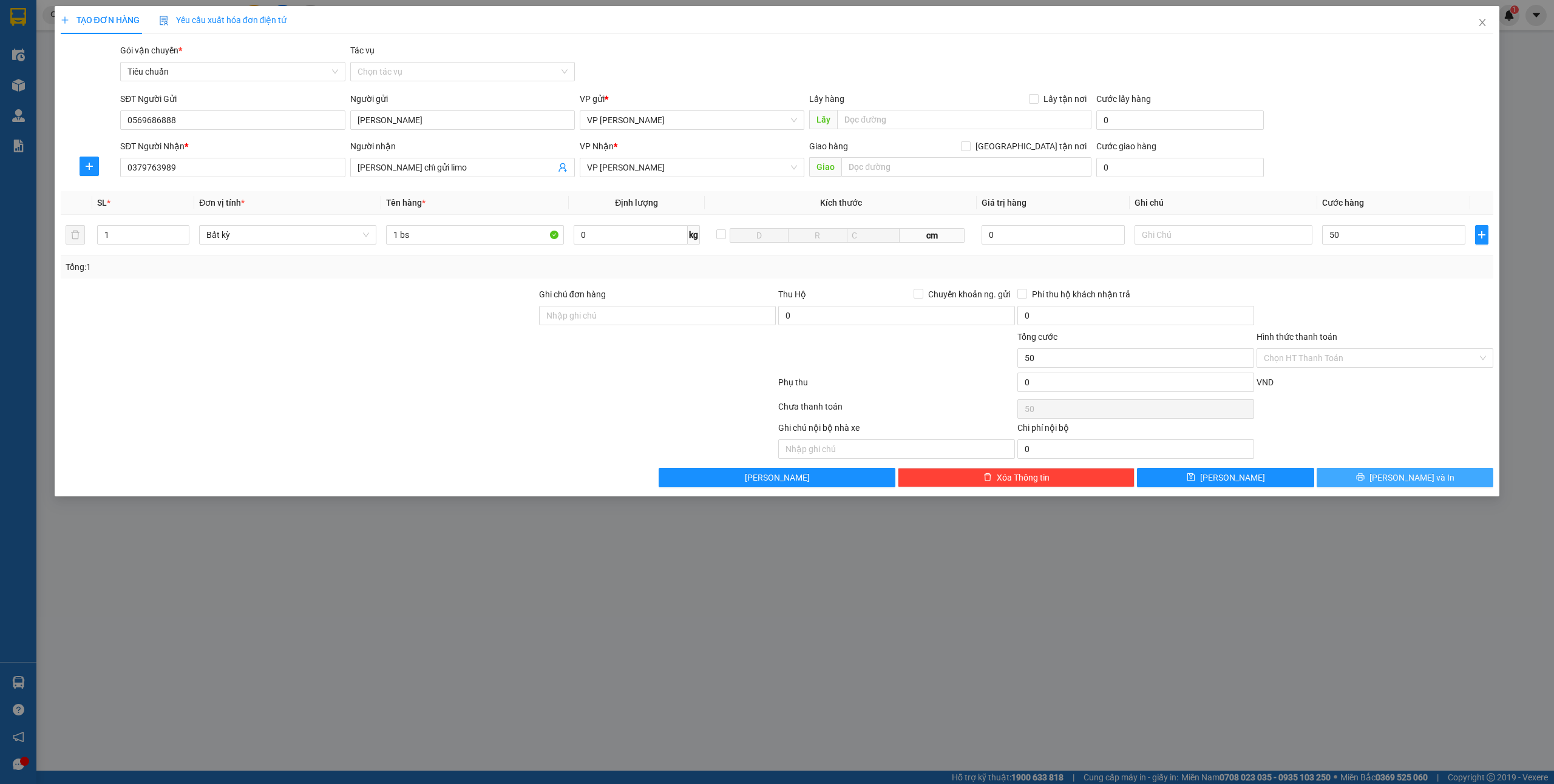
type input "50.000"
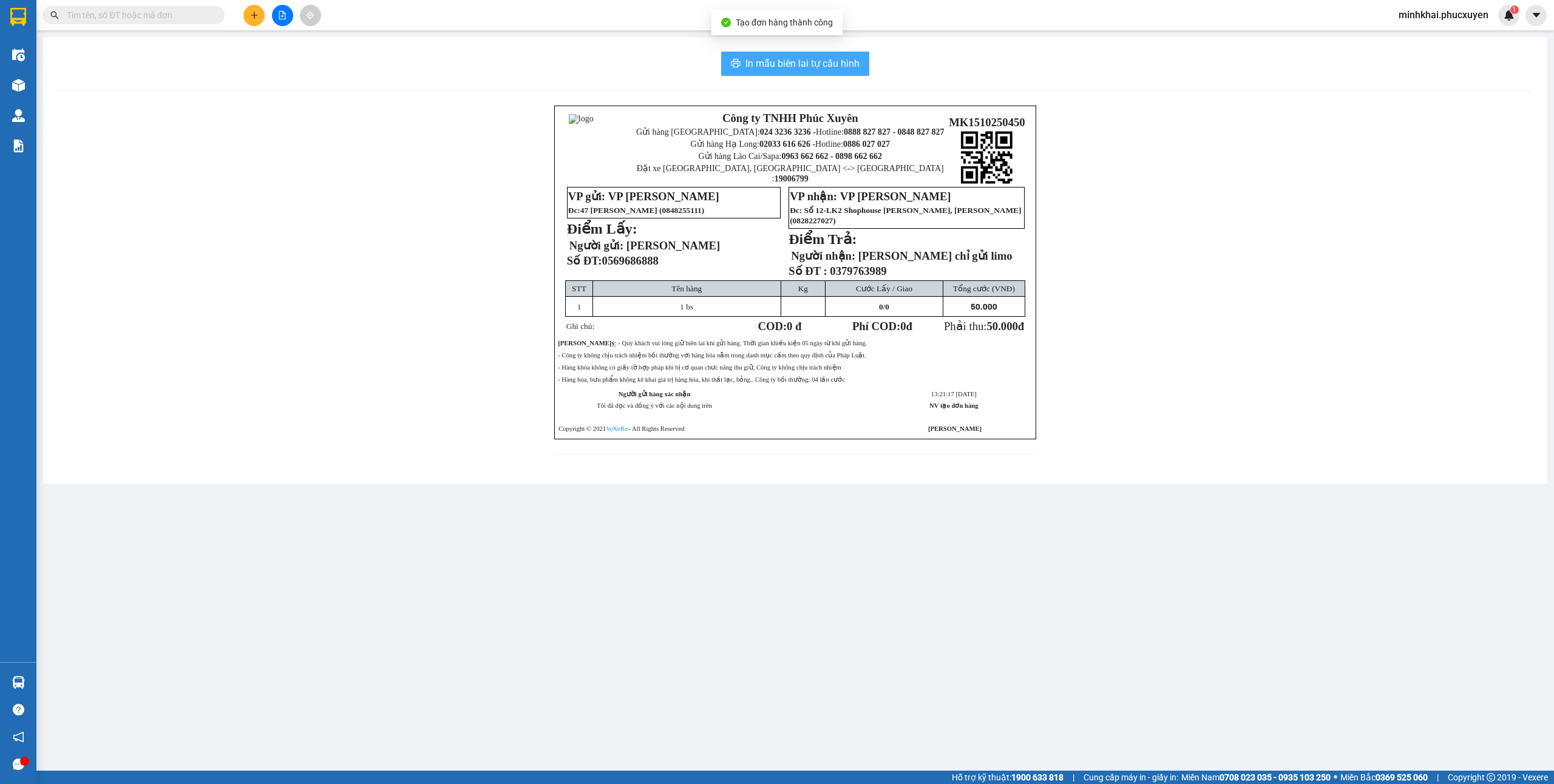
click at [827, 56] on span "In mẫu biên lai tự cấu hình" at bounding box center [803, 63] width 114 height 15
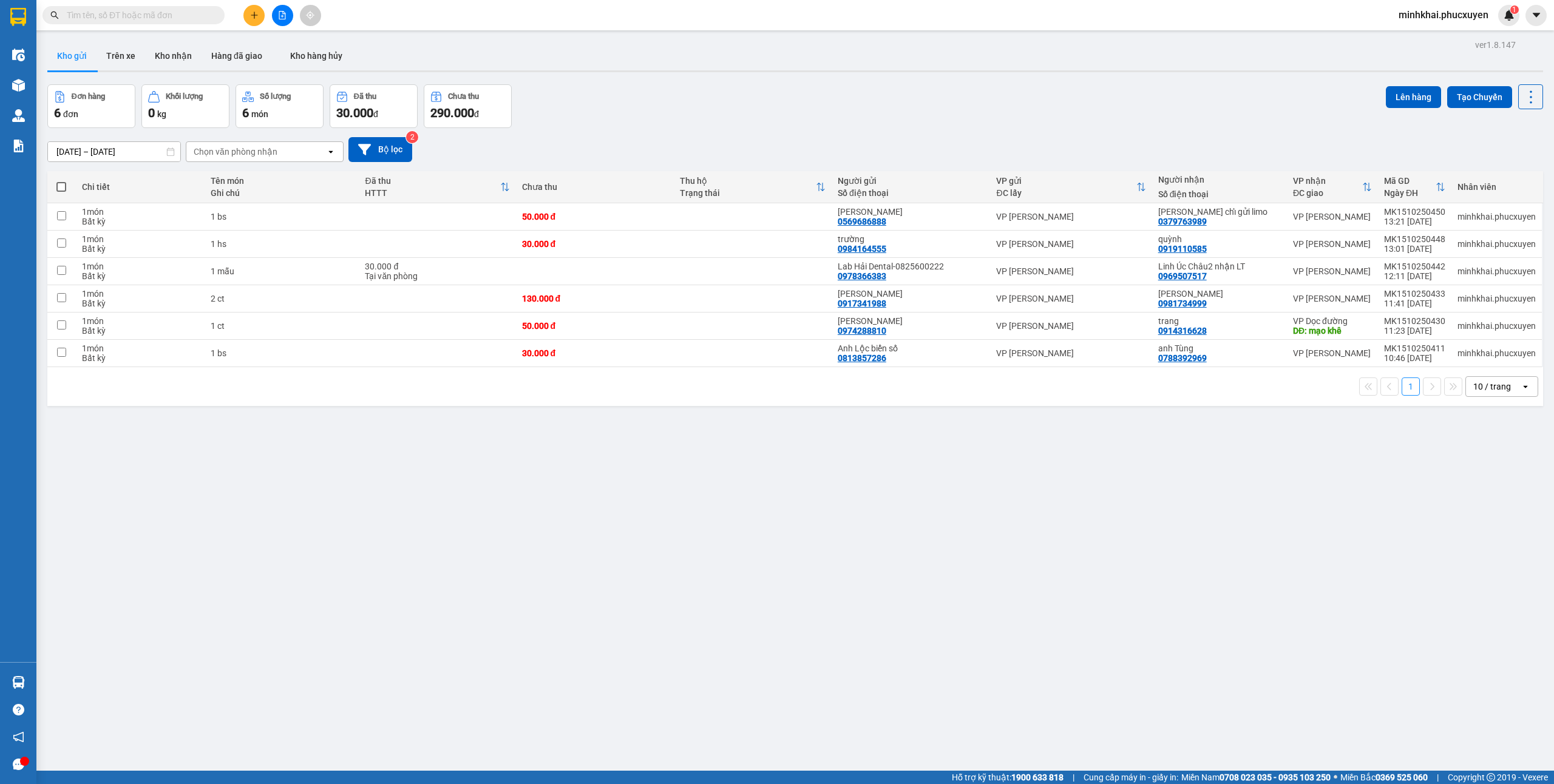
click at [631, 512] on div "ver 1.8.147 Kho gửi Trên xe Kho nhận Hàng đã giao Kho hàng hủy Đơn hàng 6 đơn K…" at bounding box center [795, 429] width 1505 height 784
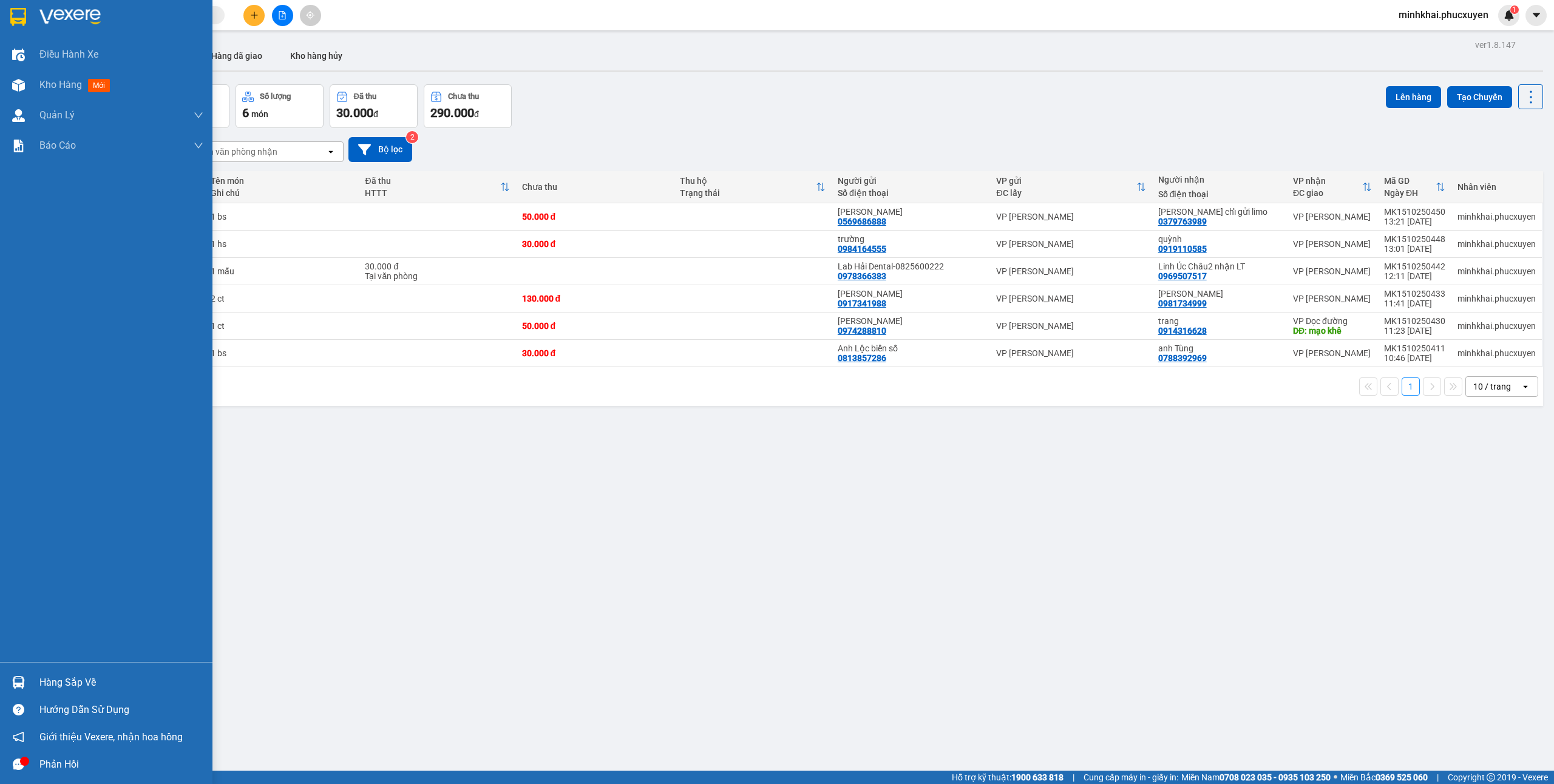
click at [22, 684] on img at bounding box center [18, 682] width 13 height 13
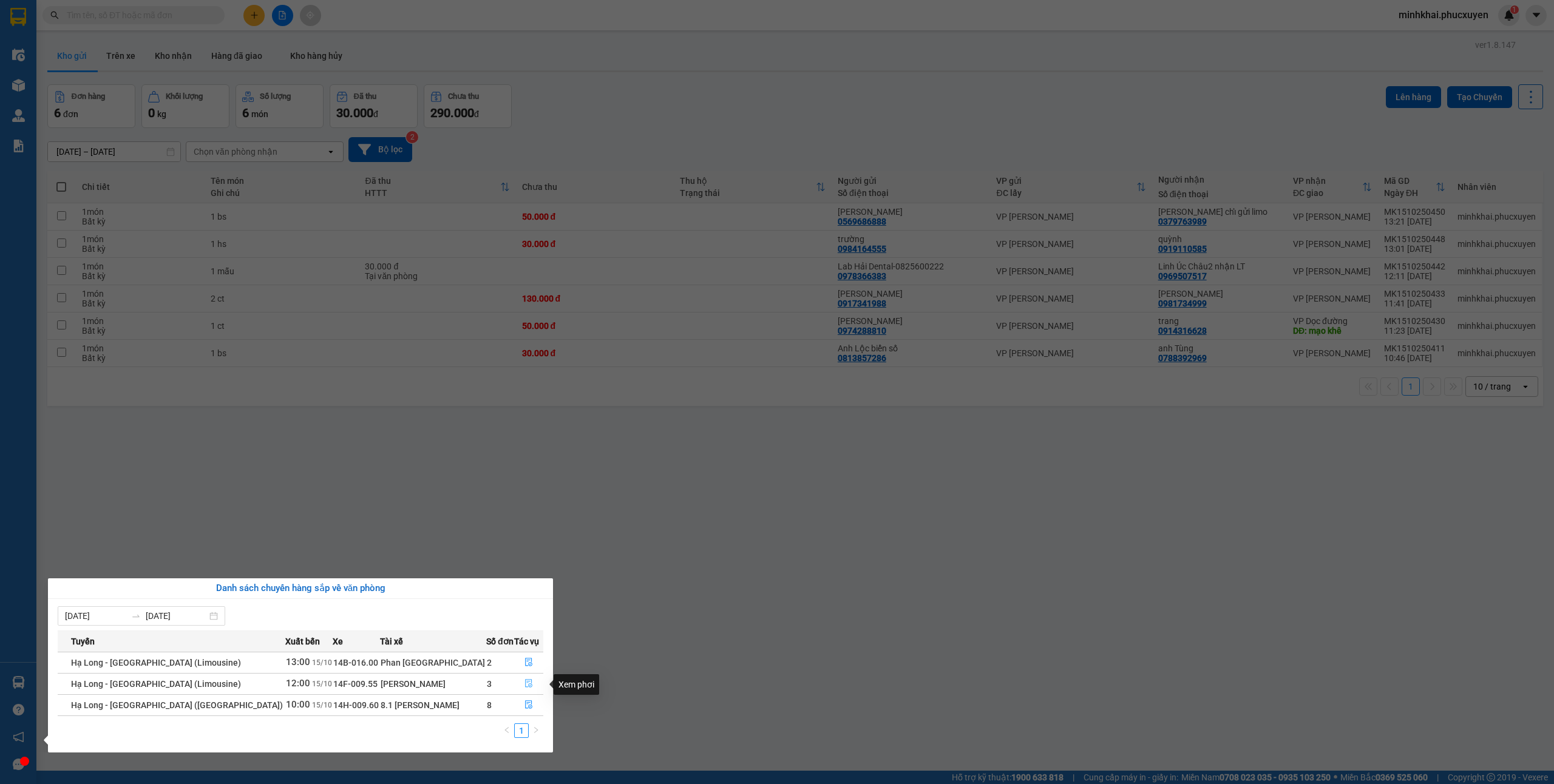
click at [528, 682] on button "button" at bounding box center [529, 683] width 28 height 19
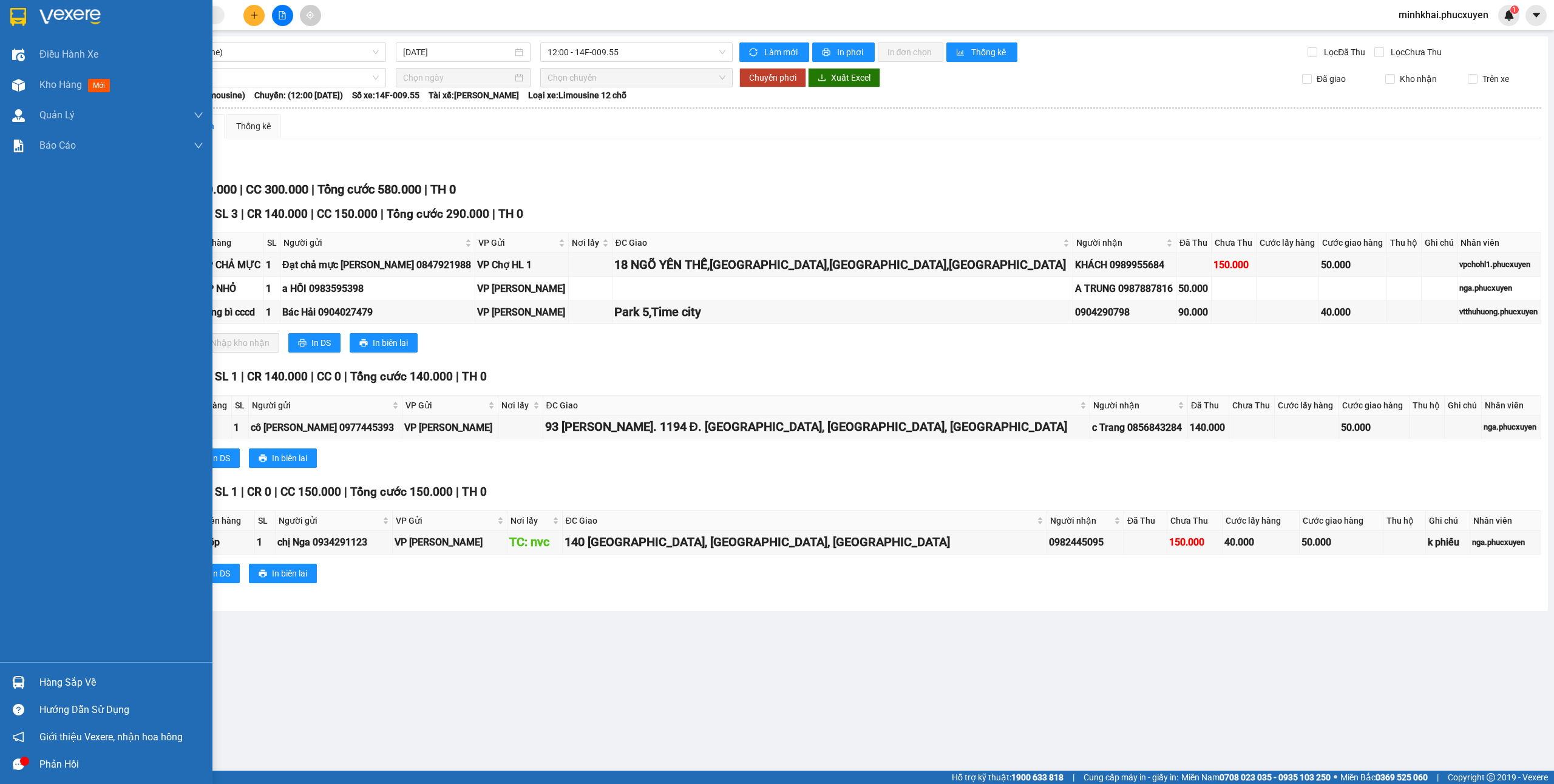
click at [8, 679] on div at bounding box center [18, 683] width 21 height 21
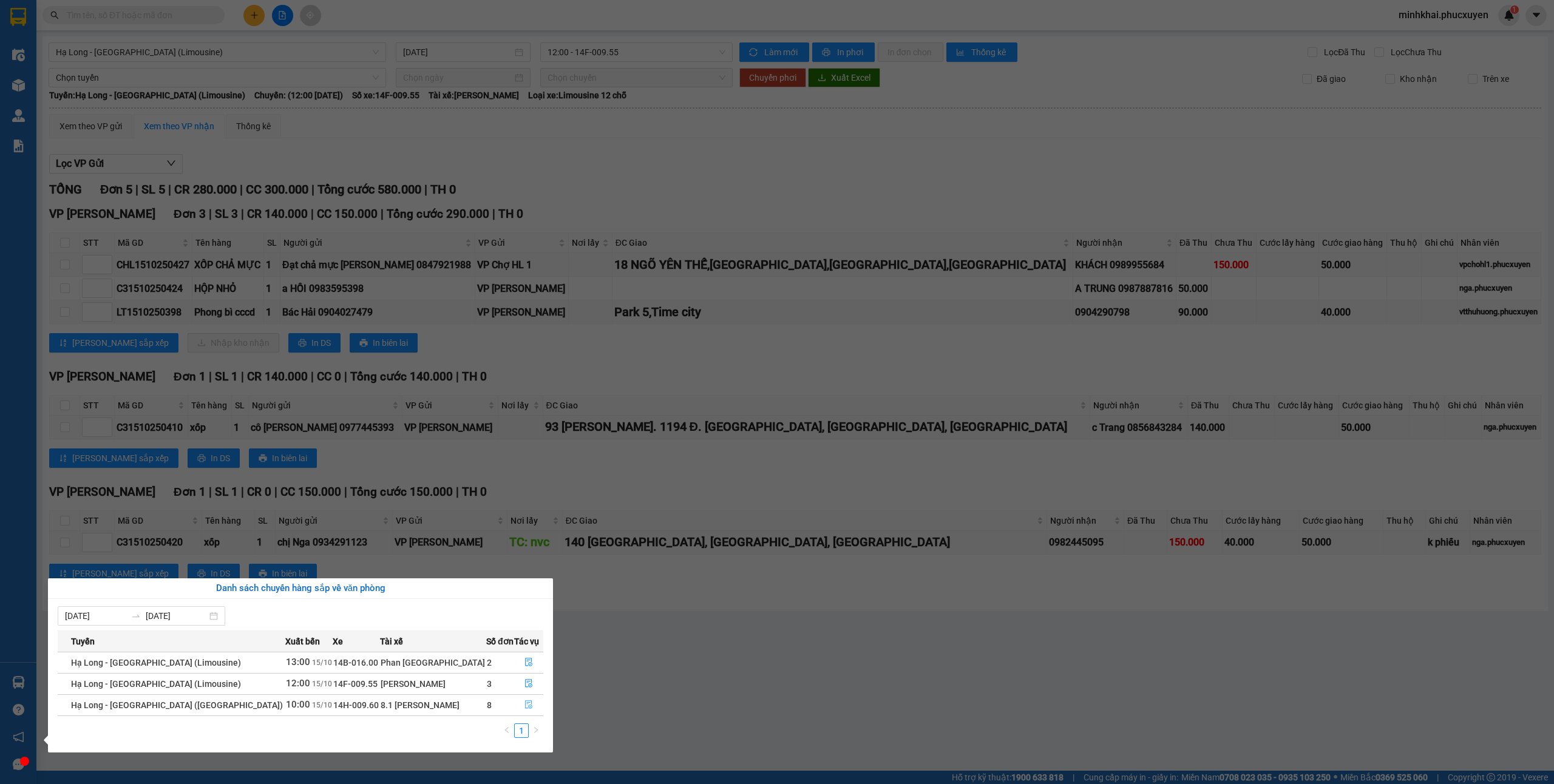
click at [520, 714] on button "button" at bounding box center [529, 705] width 28 height 19
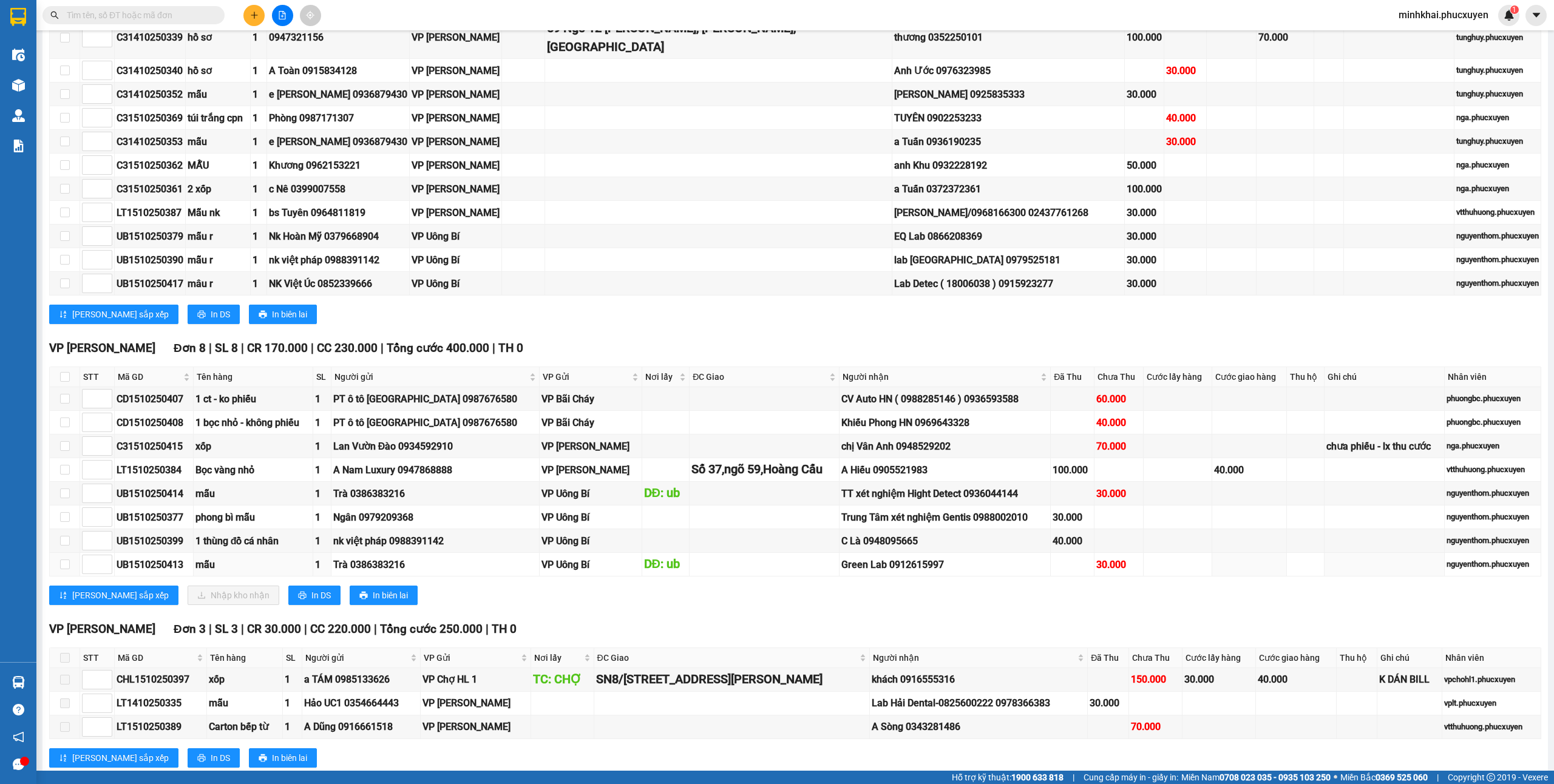
scroll to position [647, 0]
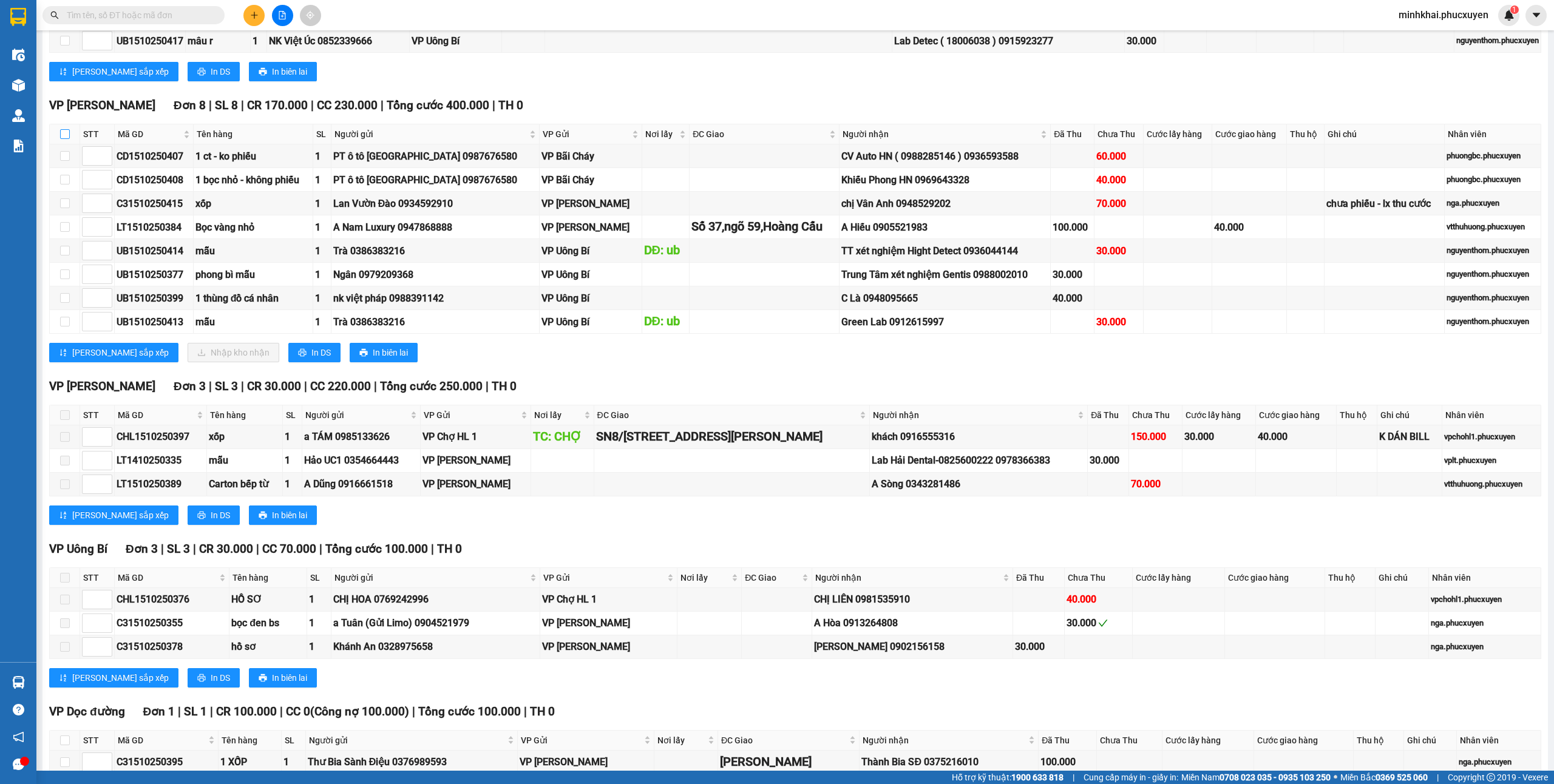
click at [63, 138] on input "checkbox" at bounding box center [65, 133] width 10 height 10
checkbox input "true"
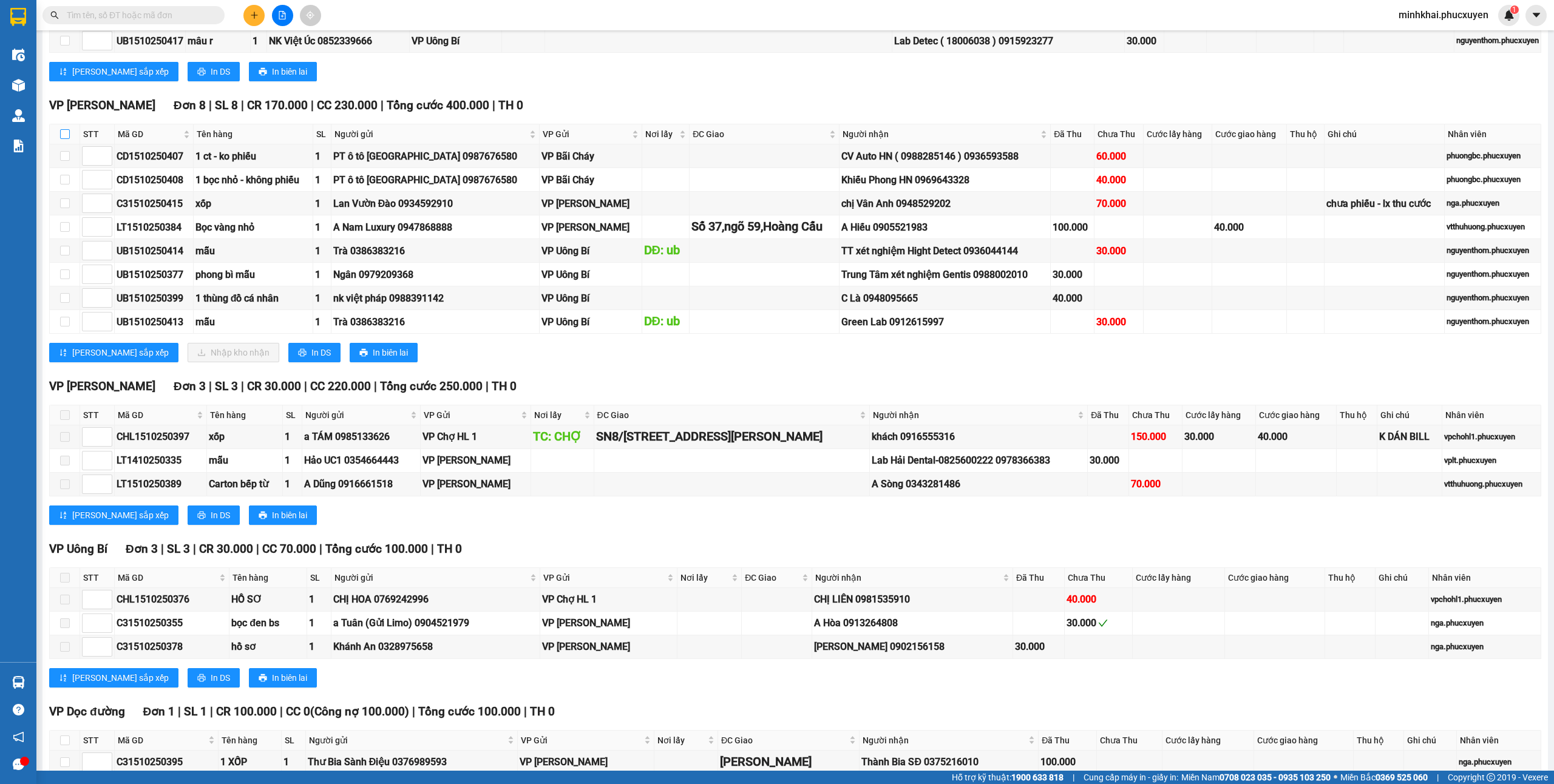
checkbox input "true"
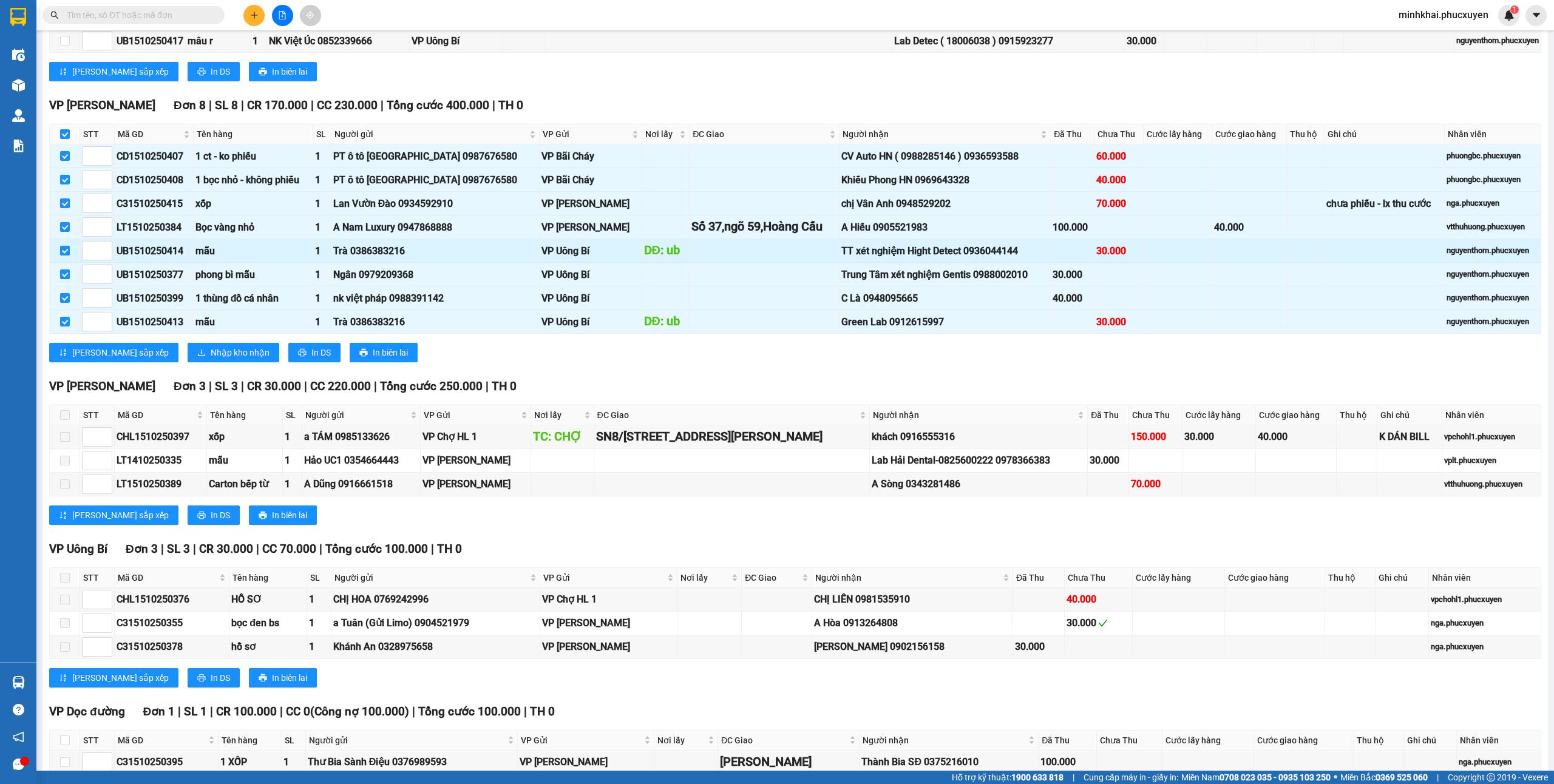
click at [66, 303] on input "checkbox" at bounding box center [65, 297] width 10 height 10
checkbox input "false"
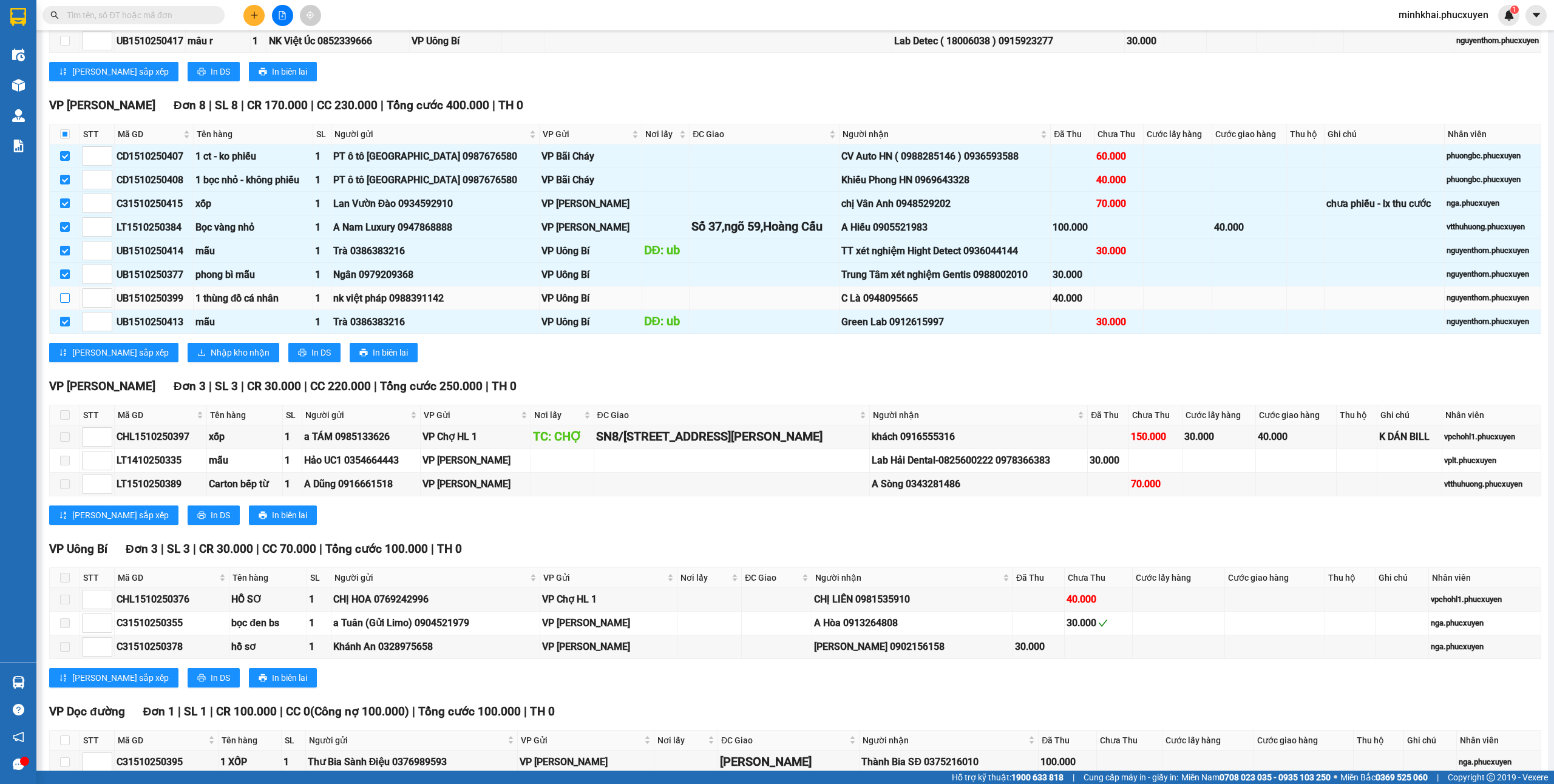
click at [63, 304] on label at bounding box center [65, 298] width 10 height 14
click at [63, 303] on input "checkbox" at bounding box center [65, 297] width 10 height 10
checkbox input "true"
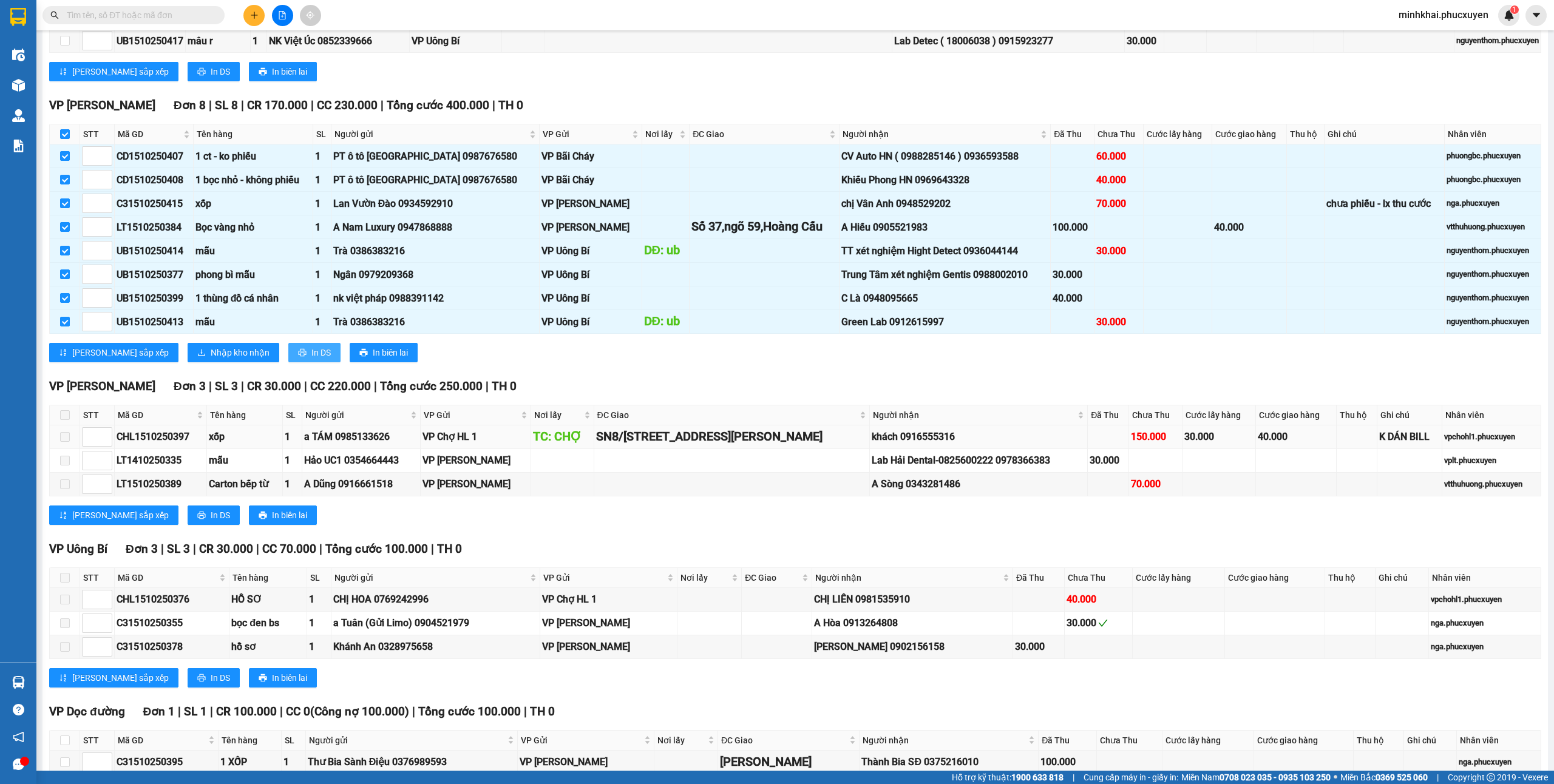
click at [311, 359] on span "In DS" at bounding box center [320, 353] width 19 height 14
click at [790, 362] on div "[PERSON_NAME] sắp xếp Nhập kho nhận In DS In biên lai" at bounding box center [795, 352] width 1492 height 19
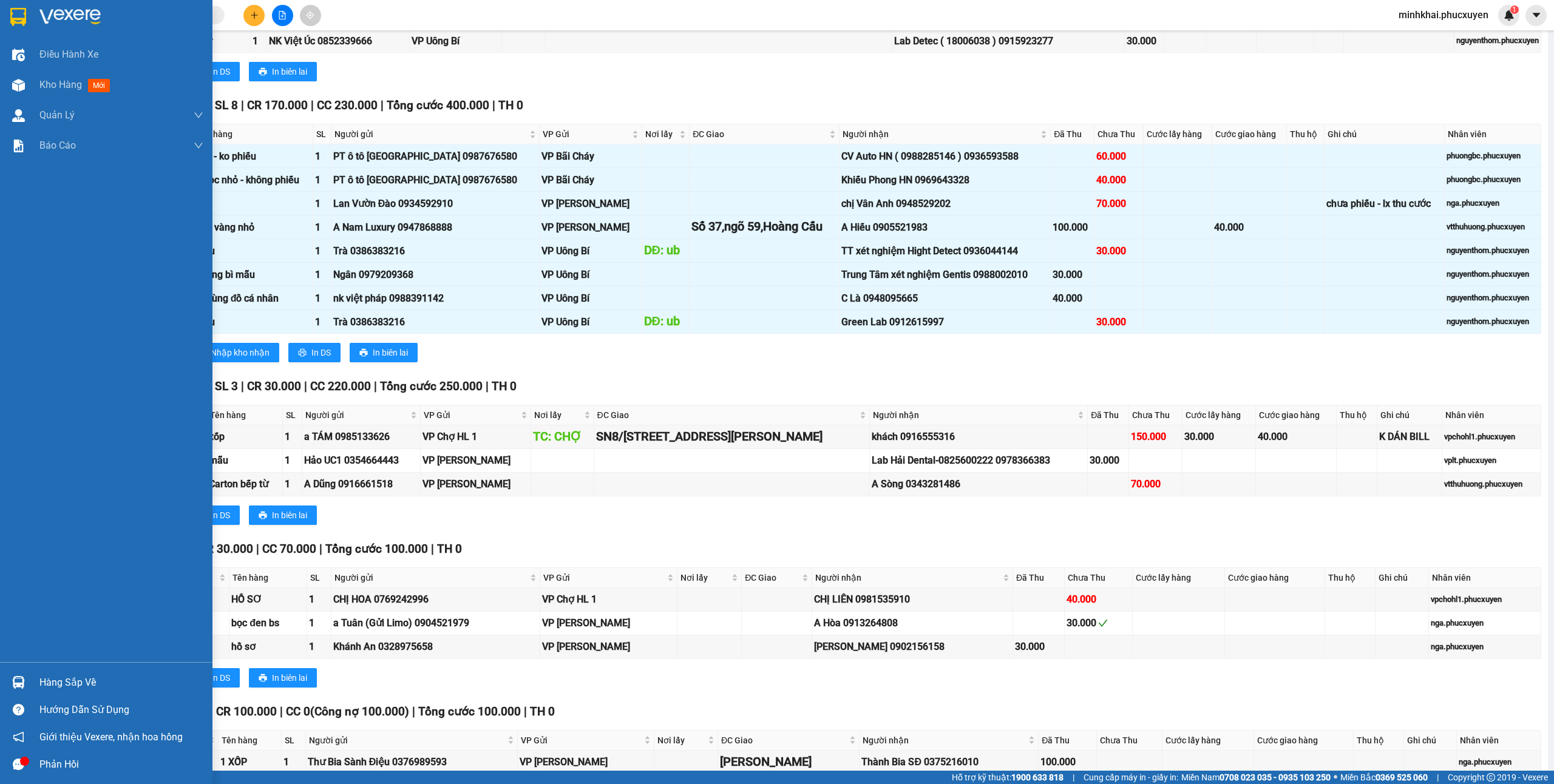
click at [40, 95] on div "Kho hàng mới" at bounding box center [121, 85] width 164 height 31
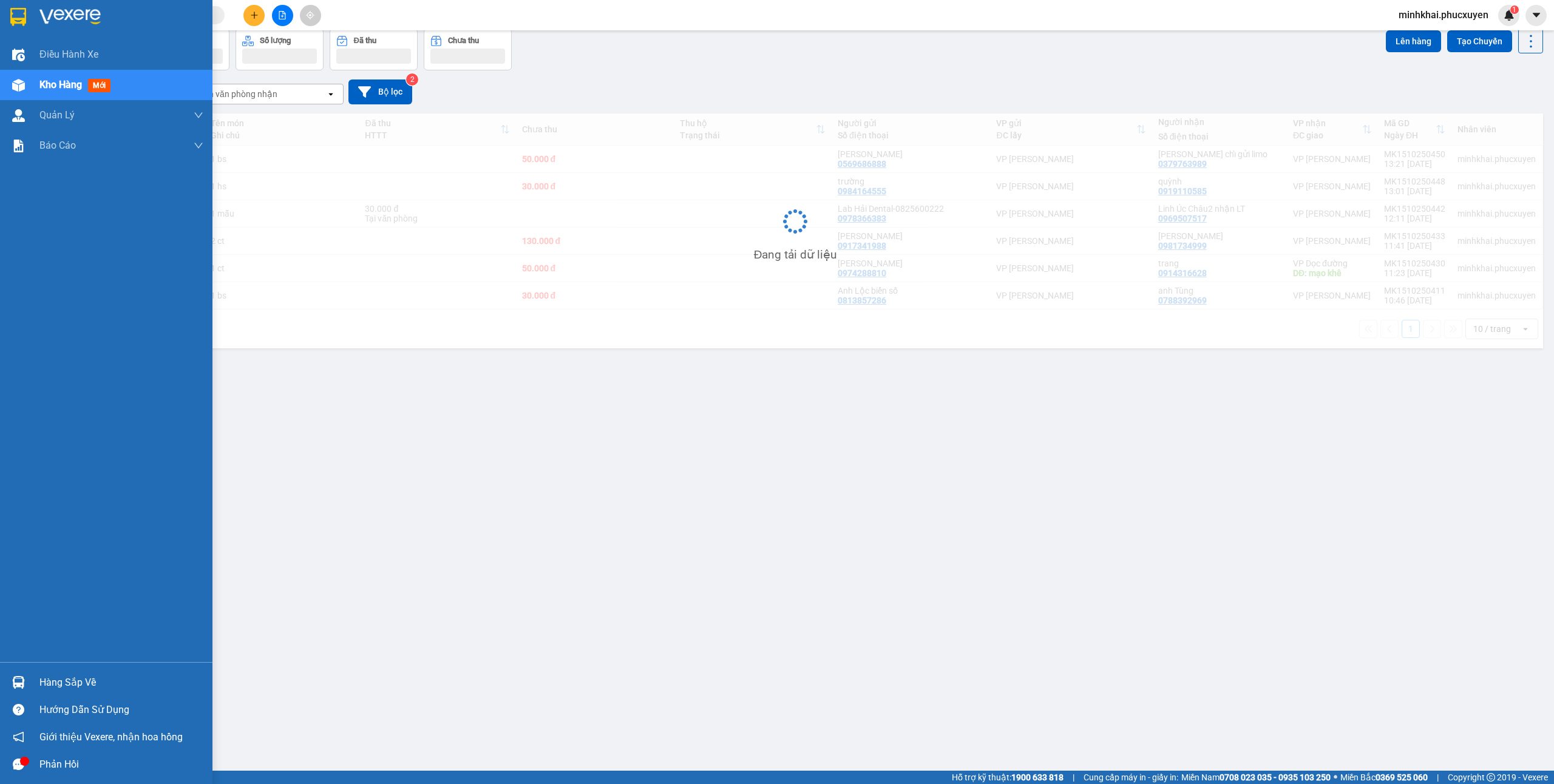
scroll to position [56, 0]
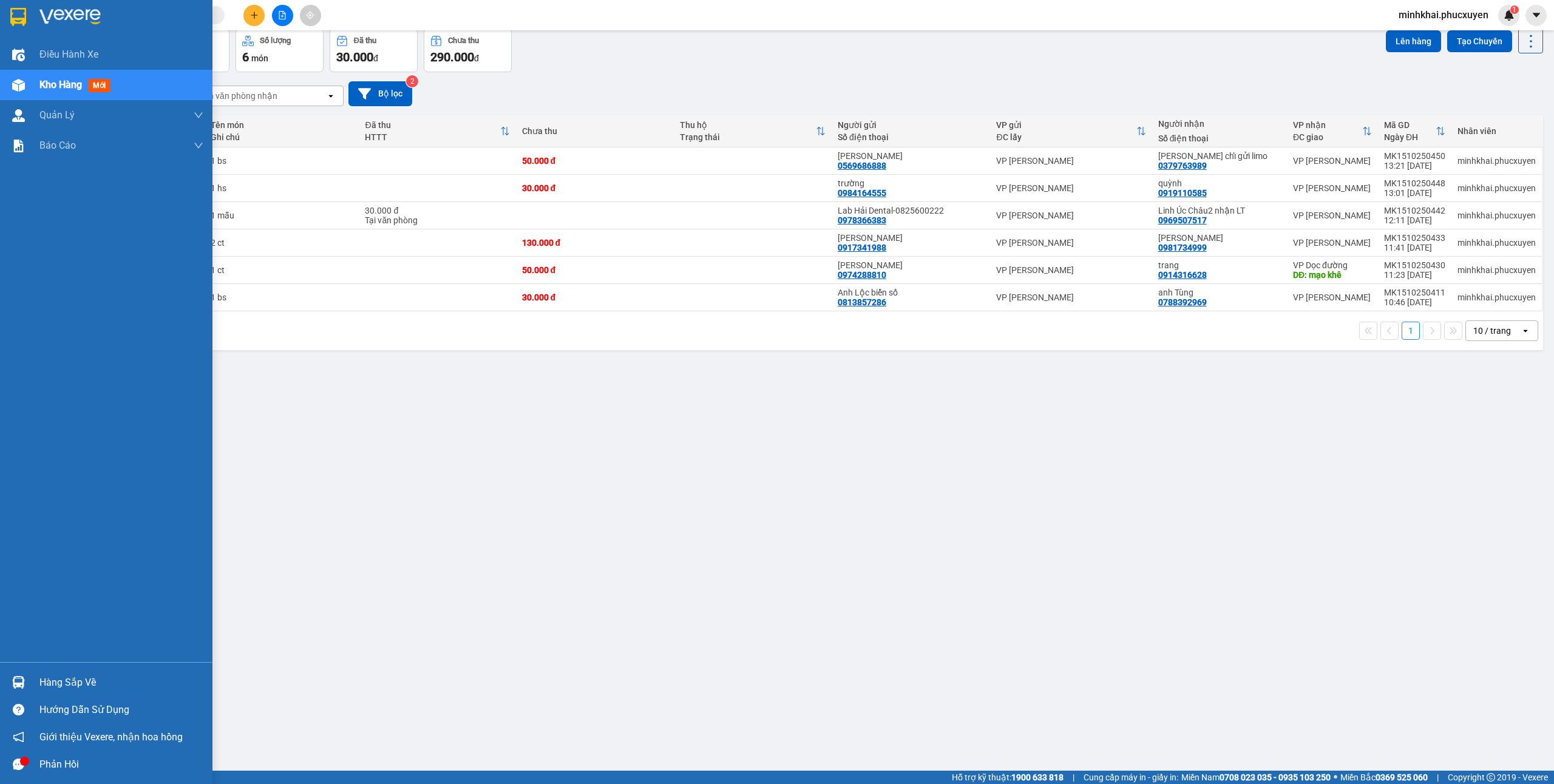
click at [0, 675] on div "Hàng sắp về" at bounding box center [106, 683] width 212 height 27
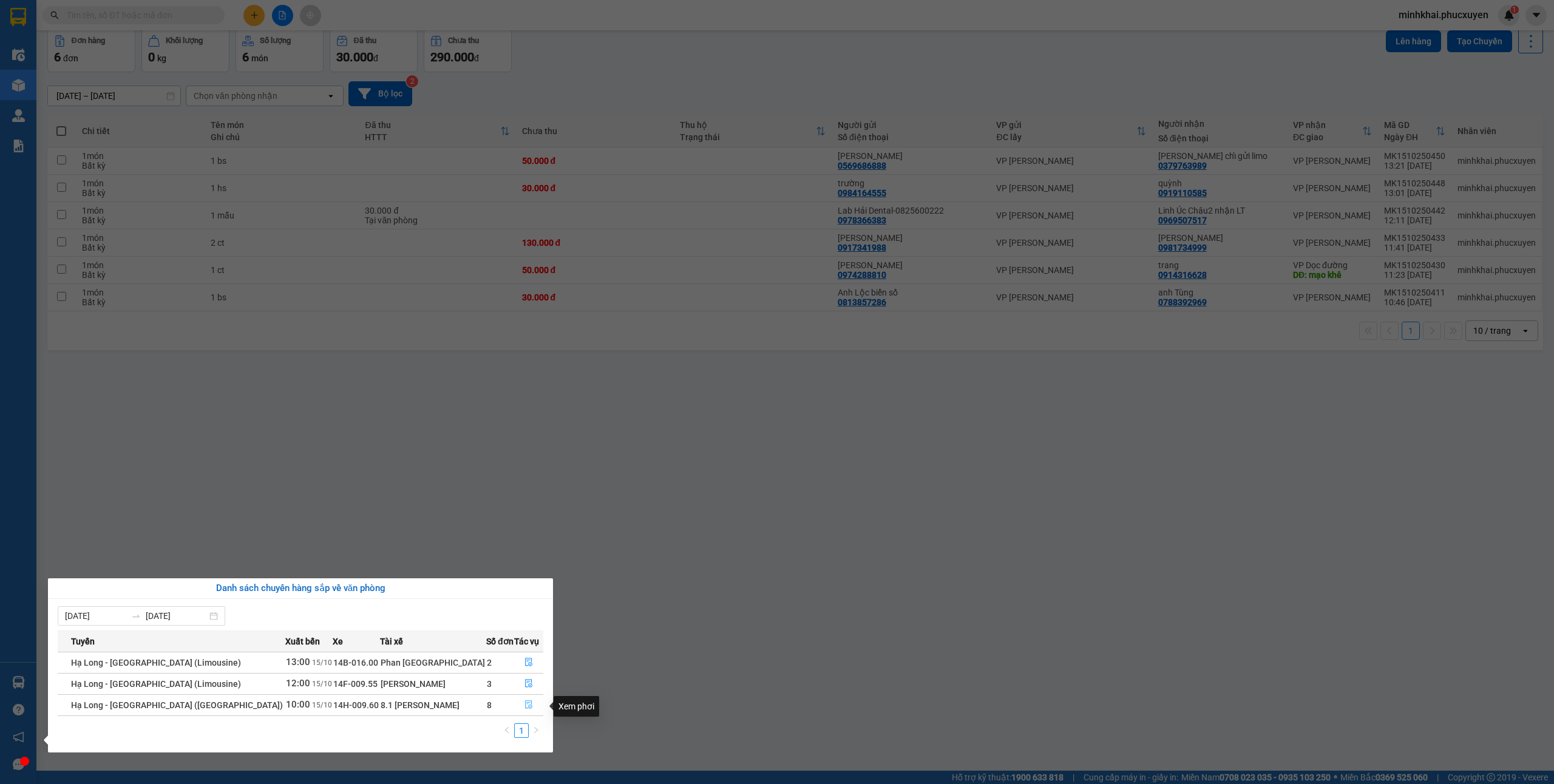
click at [526, 704] on icon "file-done" at bounding box center [528, 704] width 8 height 8
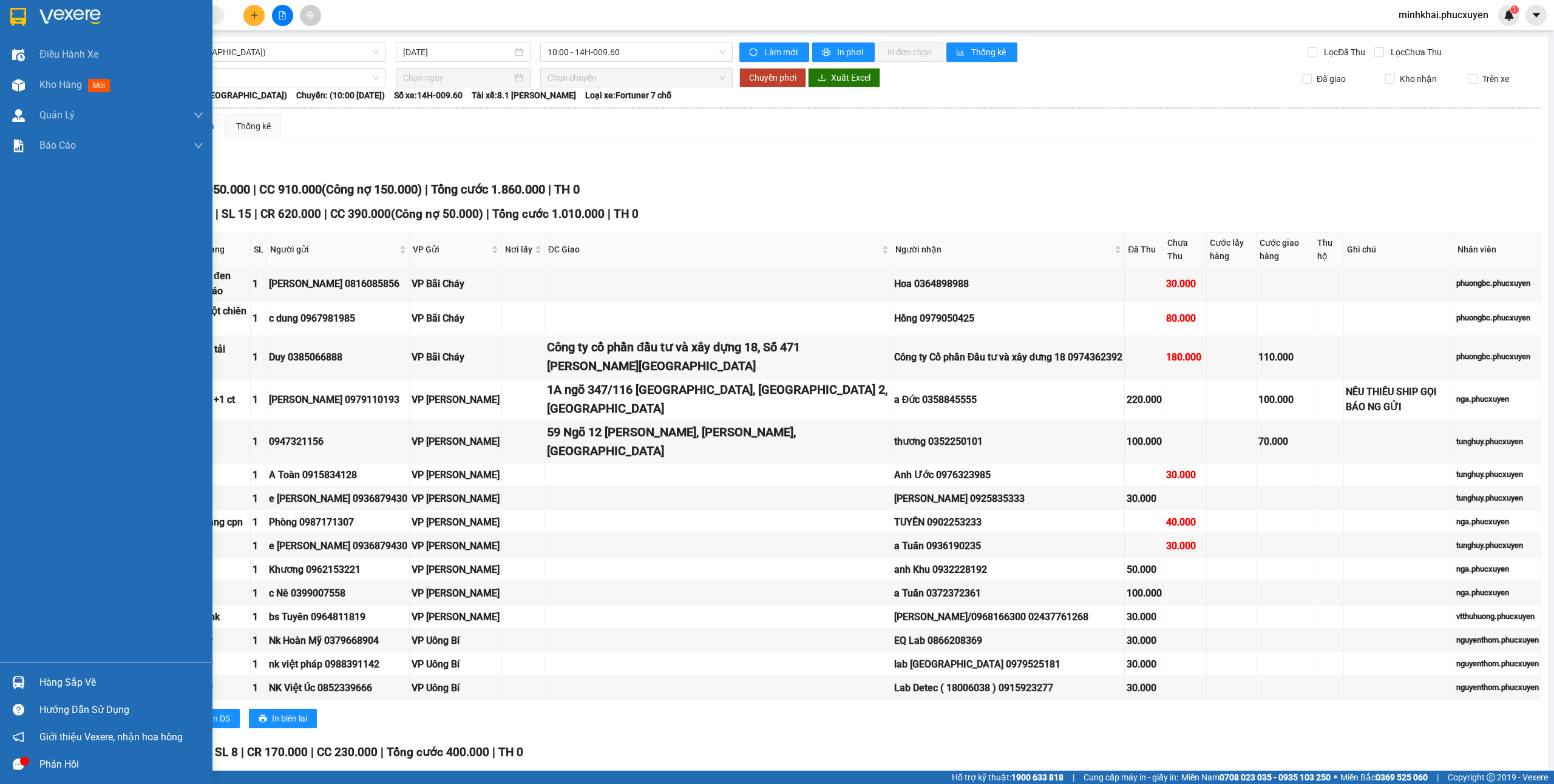
click at [6, 684] on div "Hàng sắp về" at bounding box center [106, 683] width 212 height 27
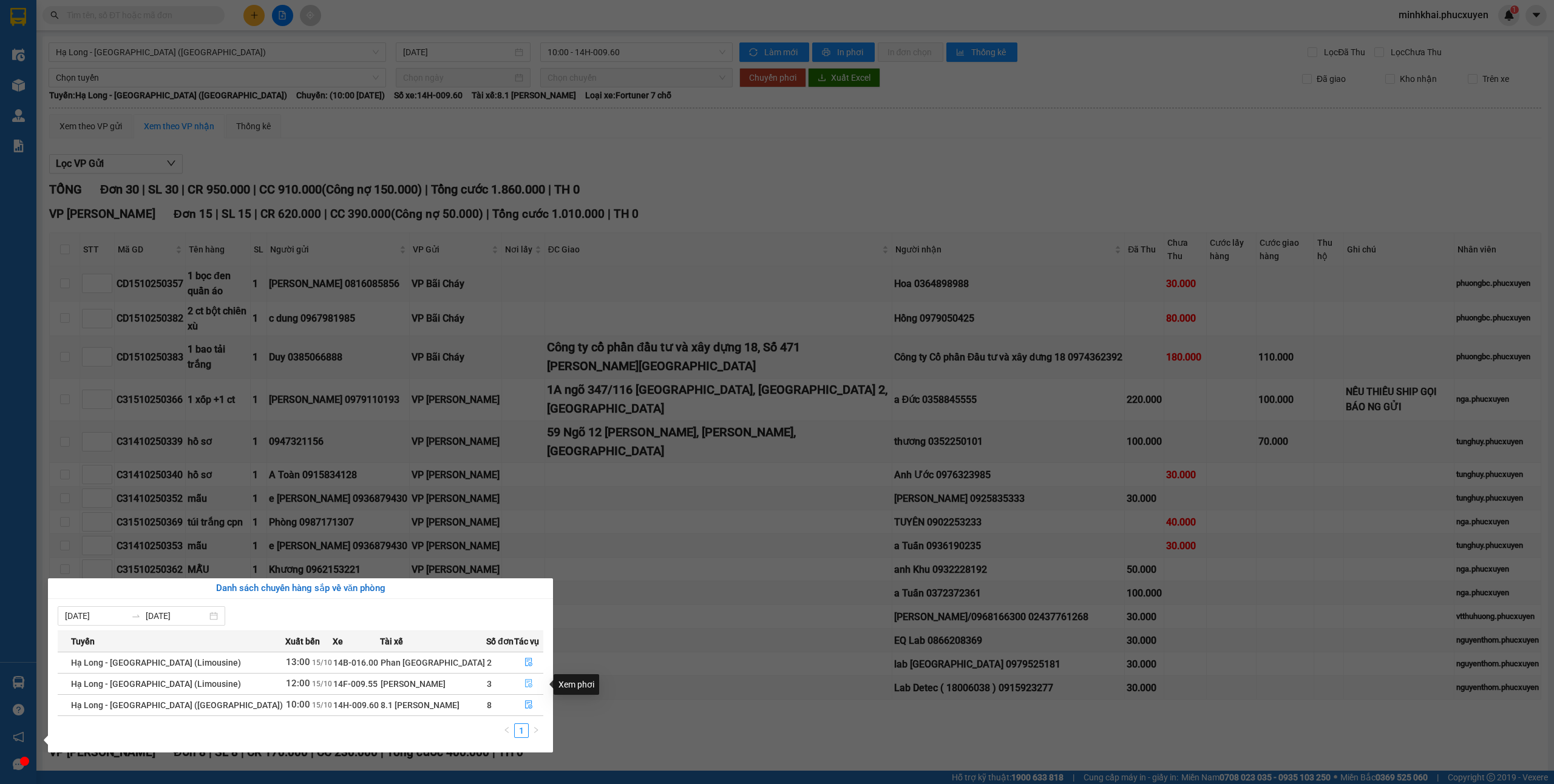
click at [516, 683] on button "button" at bounding box center [529, 683] width 28 height 19
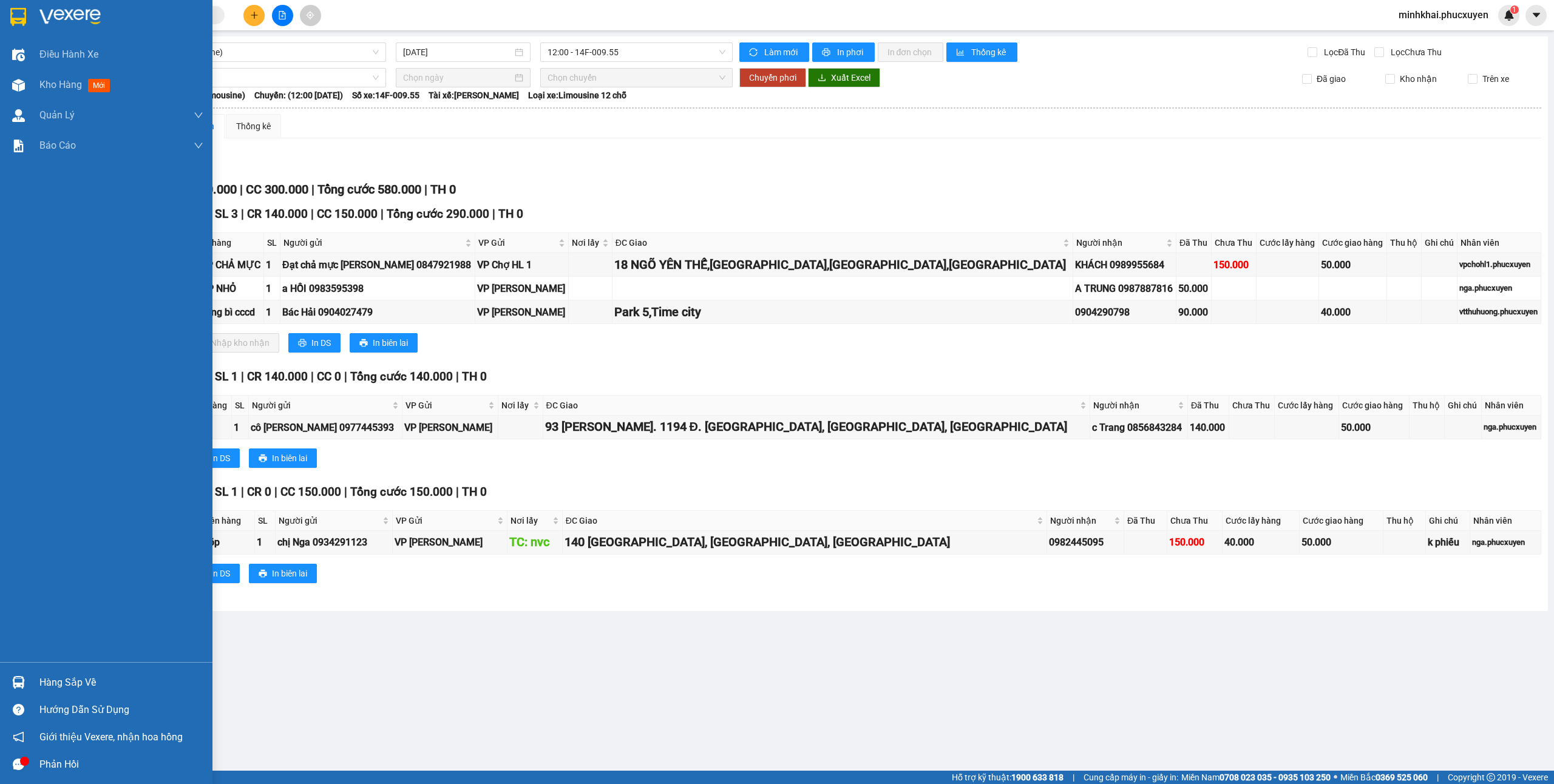
click at [59, 673] on div "Hàng sắp về" at bounding box center [121, 683] width 164 height 18
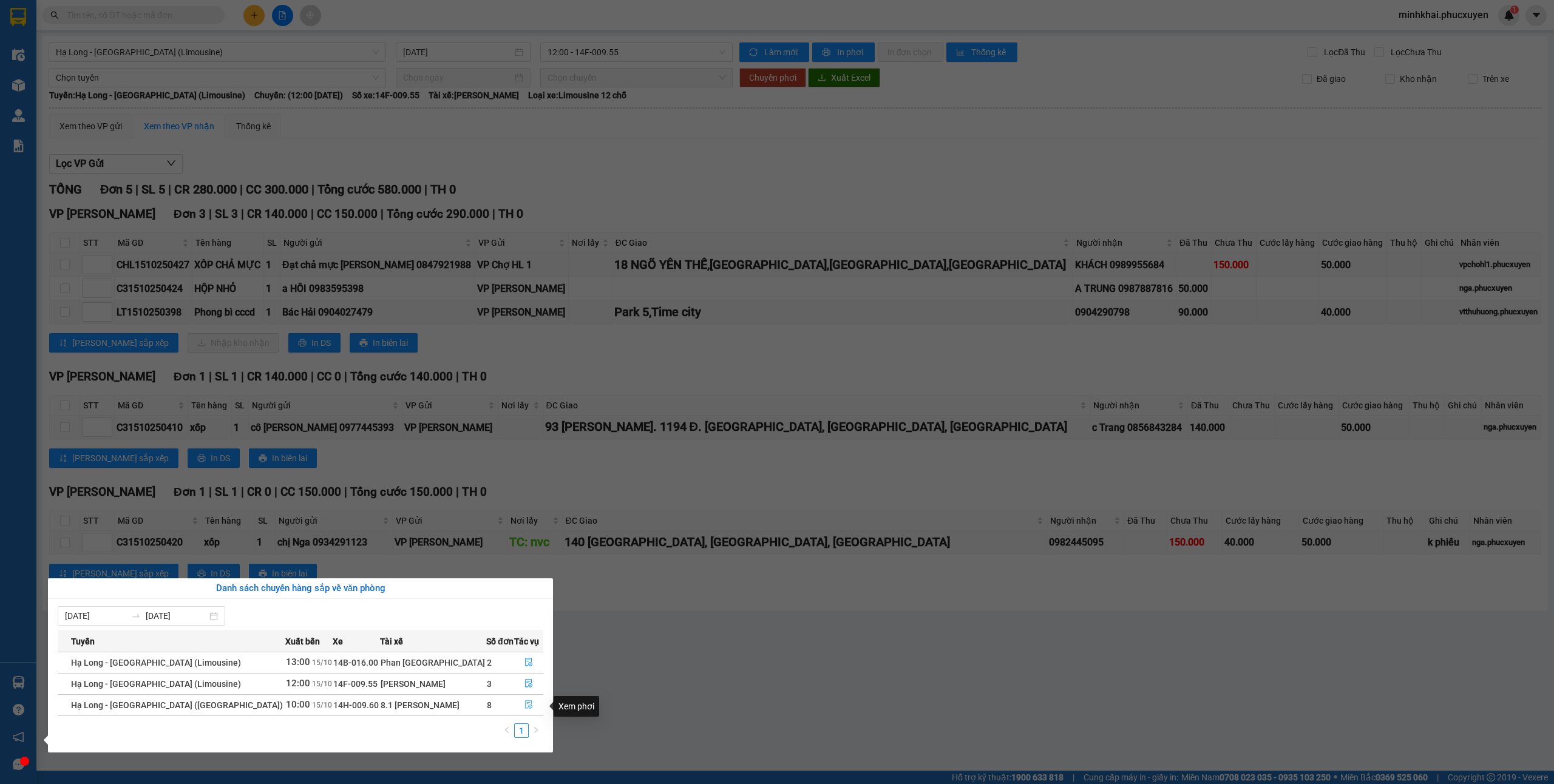
click at [524, 705] on icon "file-done" at bounding box center [528, 704] width 8 height 8
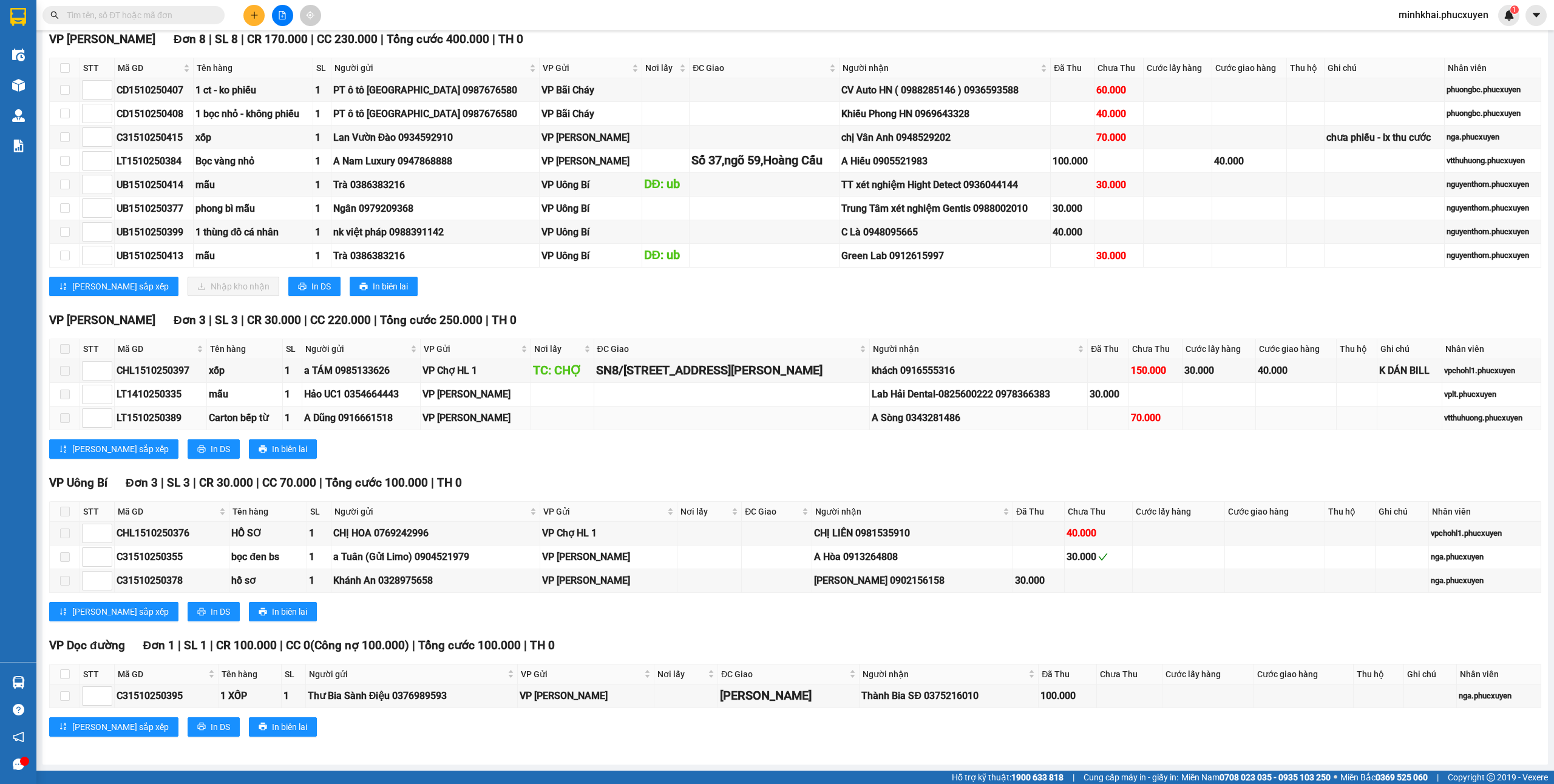
scroll to position [482, 0]
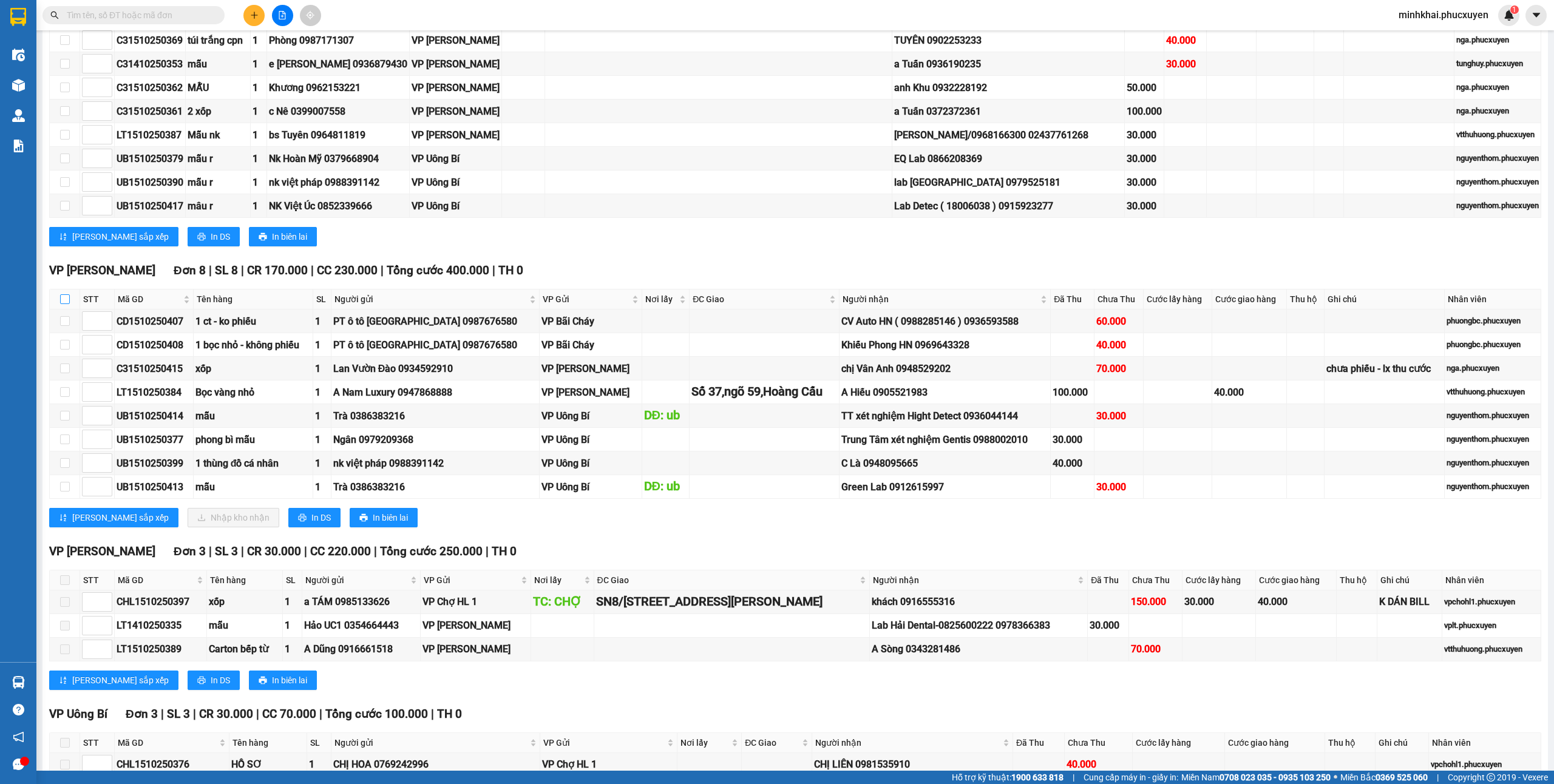
click at [62, 294] on label at bounding box center [65, 299] width 10 height 14
click at [62, 294] on input "checkbox" at bounding box center [65, 299] width 10 height 10
checkbox input "true"
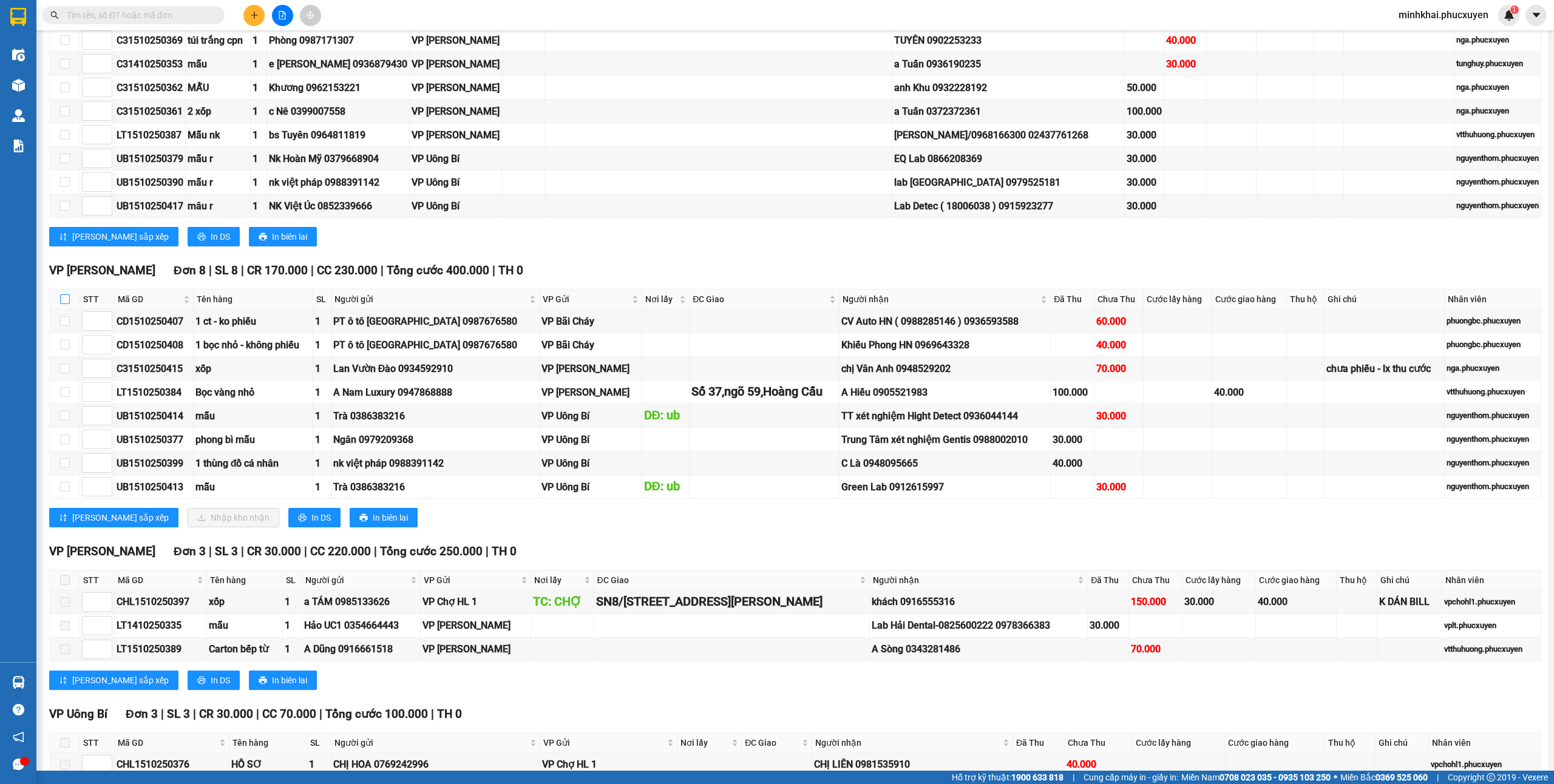
checkbox input "true"
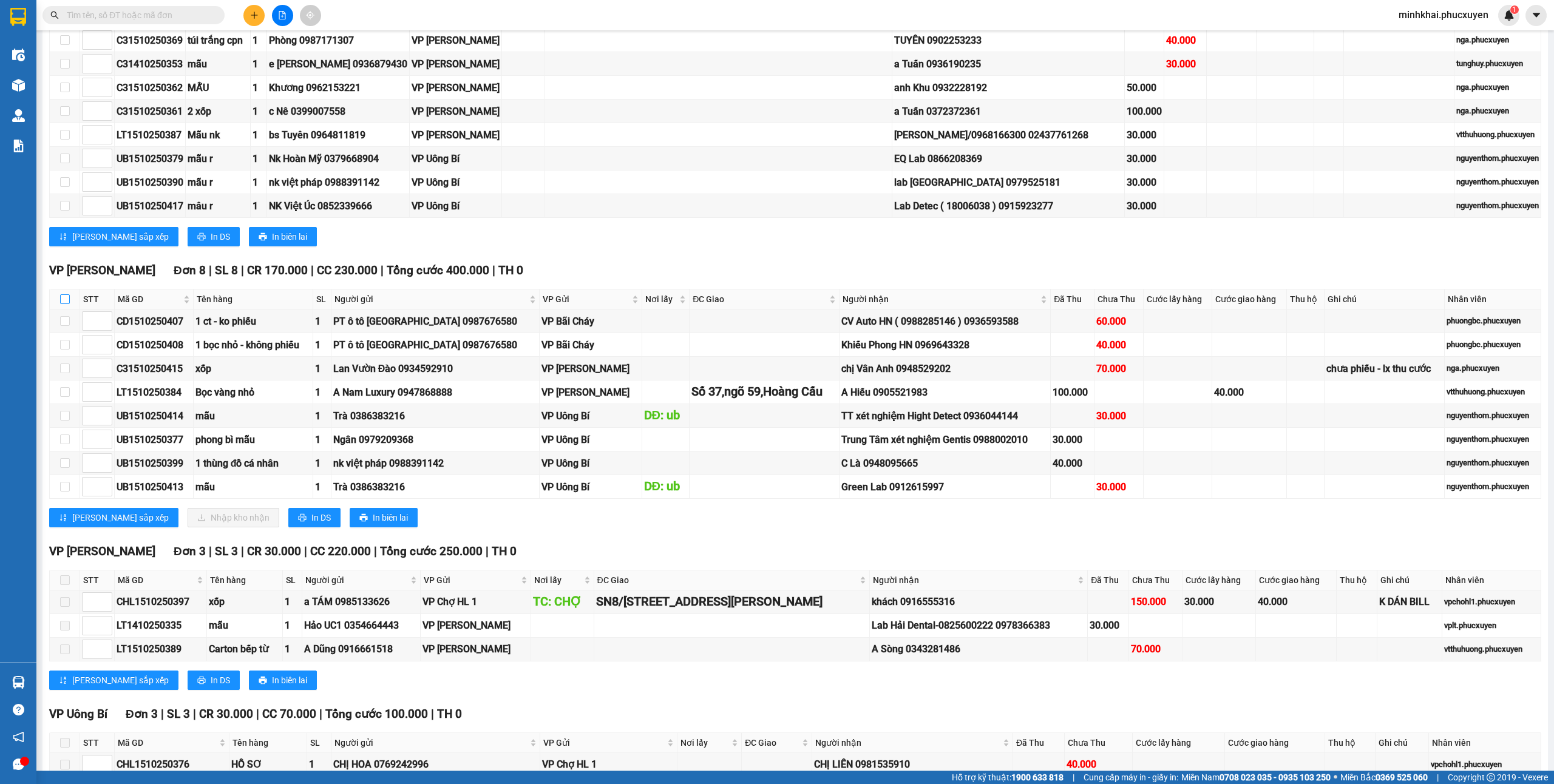
checkbox input "true"
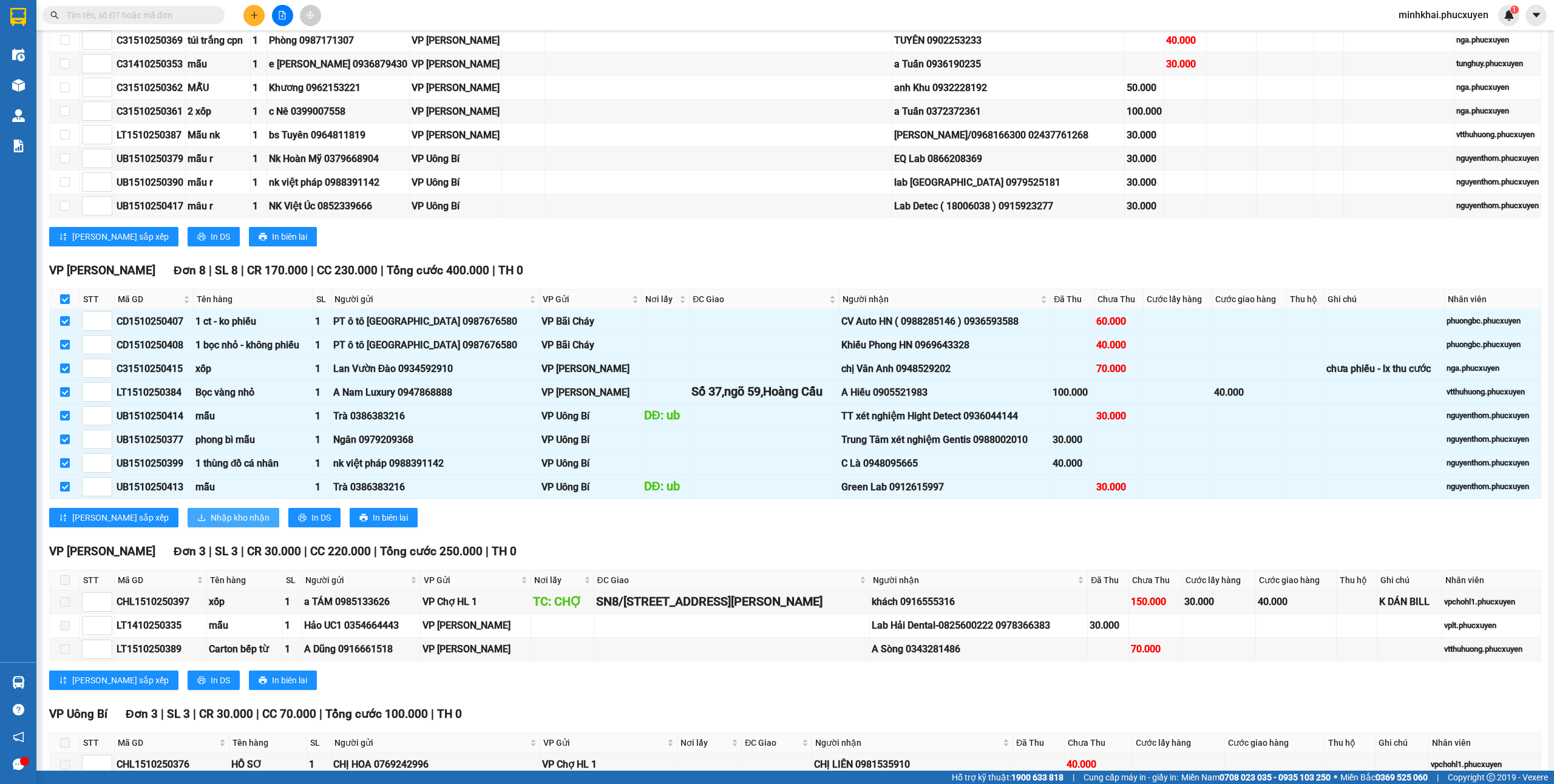
click at [211, 524] on span "Nhập kho nhận" at bounding box center [240, 518] width 59 height 14
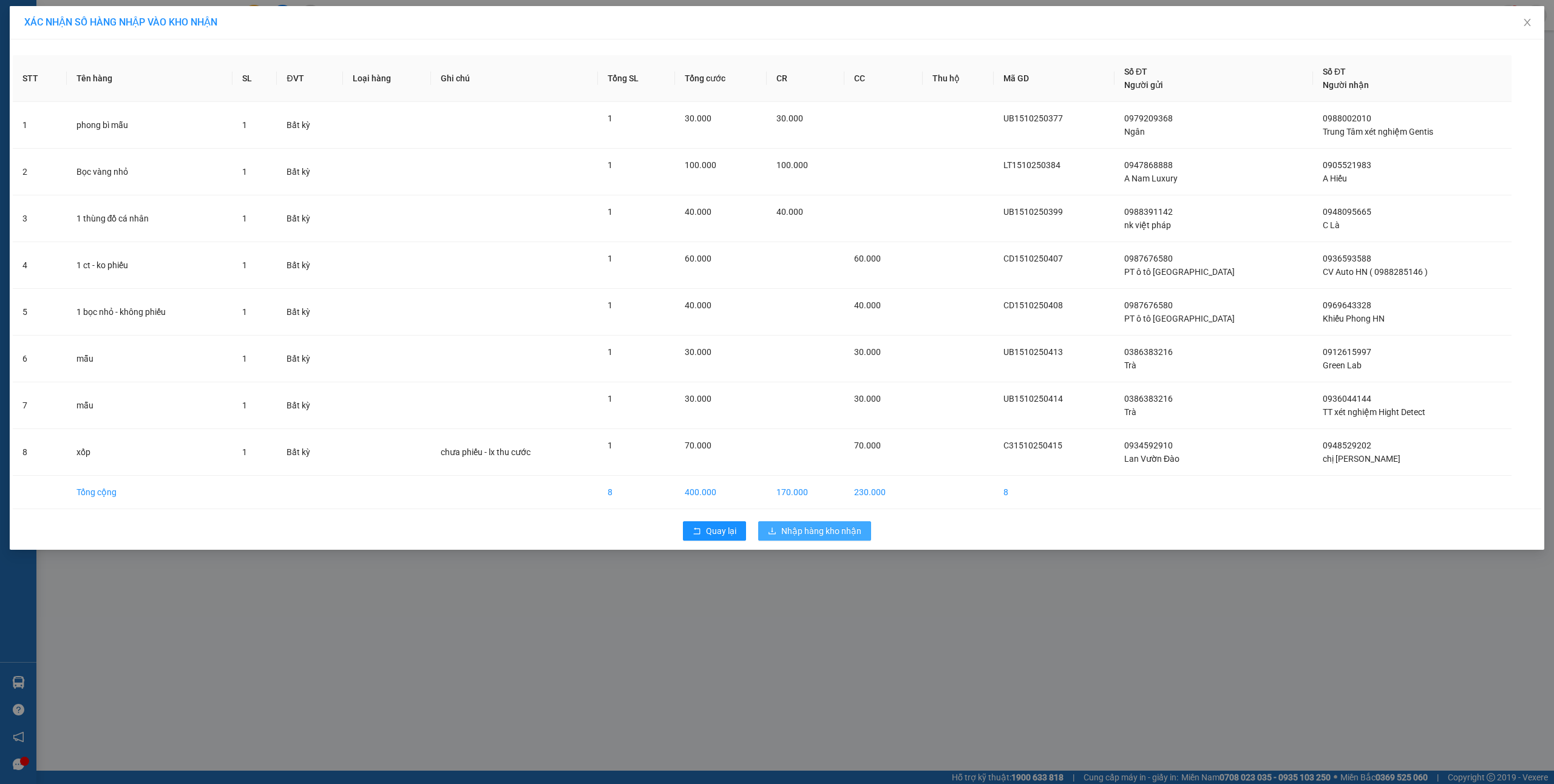
click at [811, 525] on button "Nhập hàng kho nhận" at bounding box center [815, 530] width 113 height 19
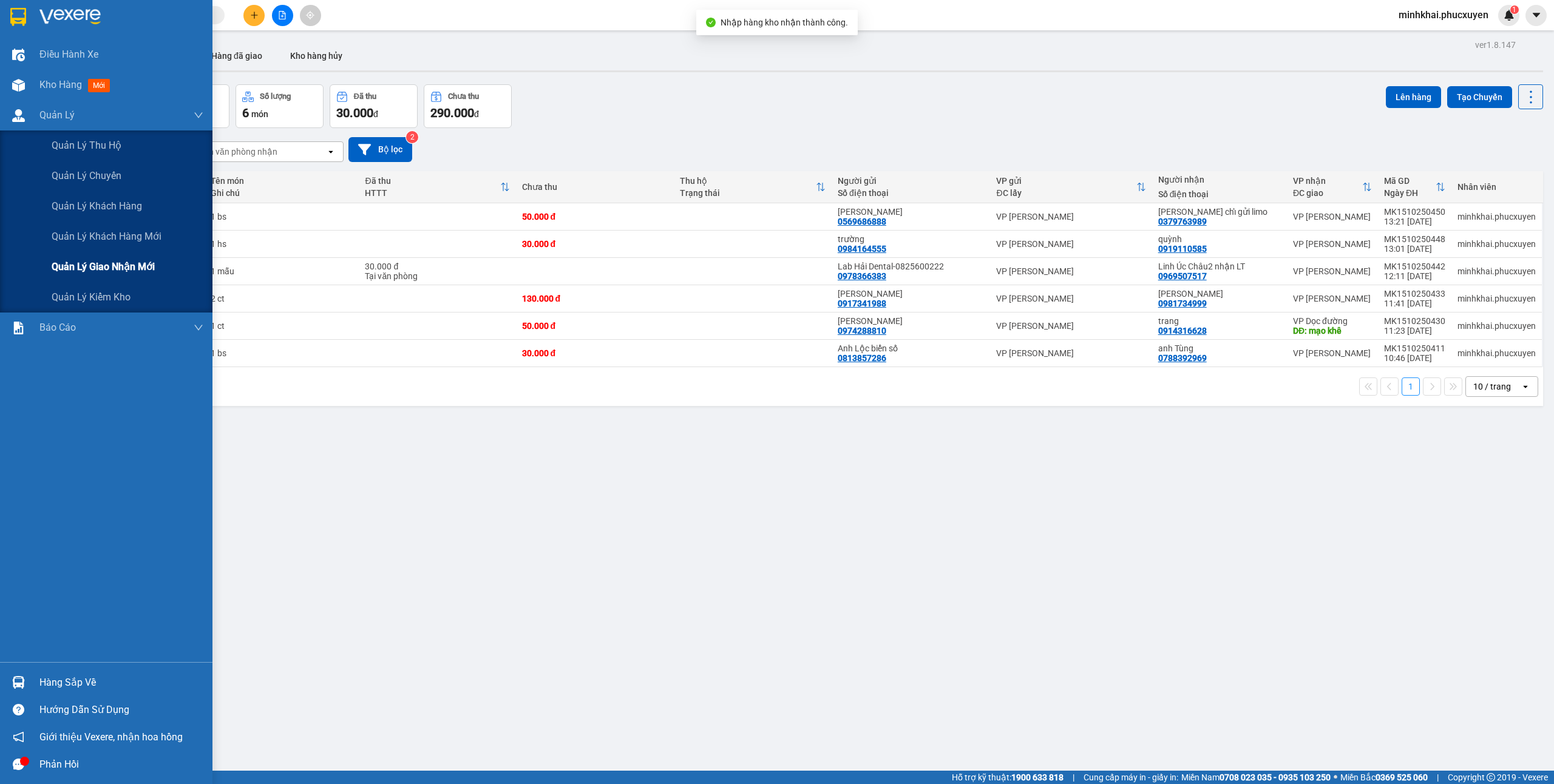
click at [98, 261] on span "Quản lý giao nhận mới" at bounding box center [103, 267] width 103 height 15
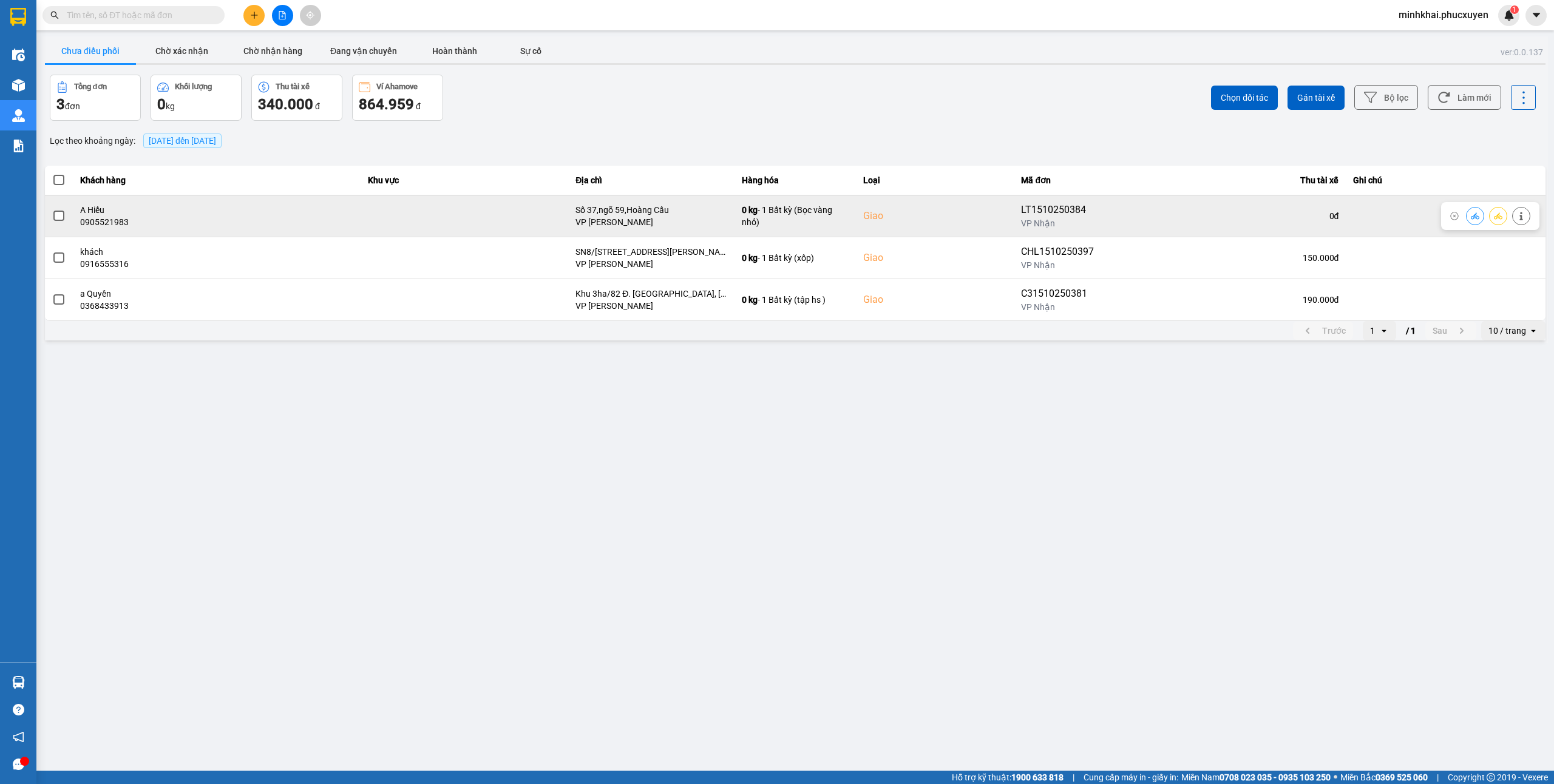
click at [1474, 214] on icon at bounding box center [1475, 216] width 8 height 8
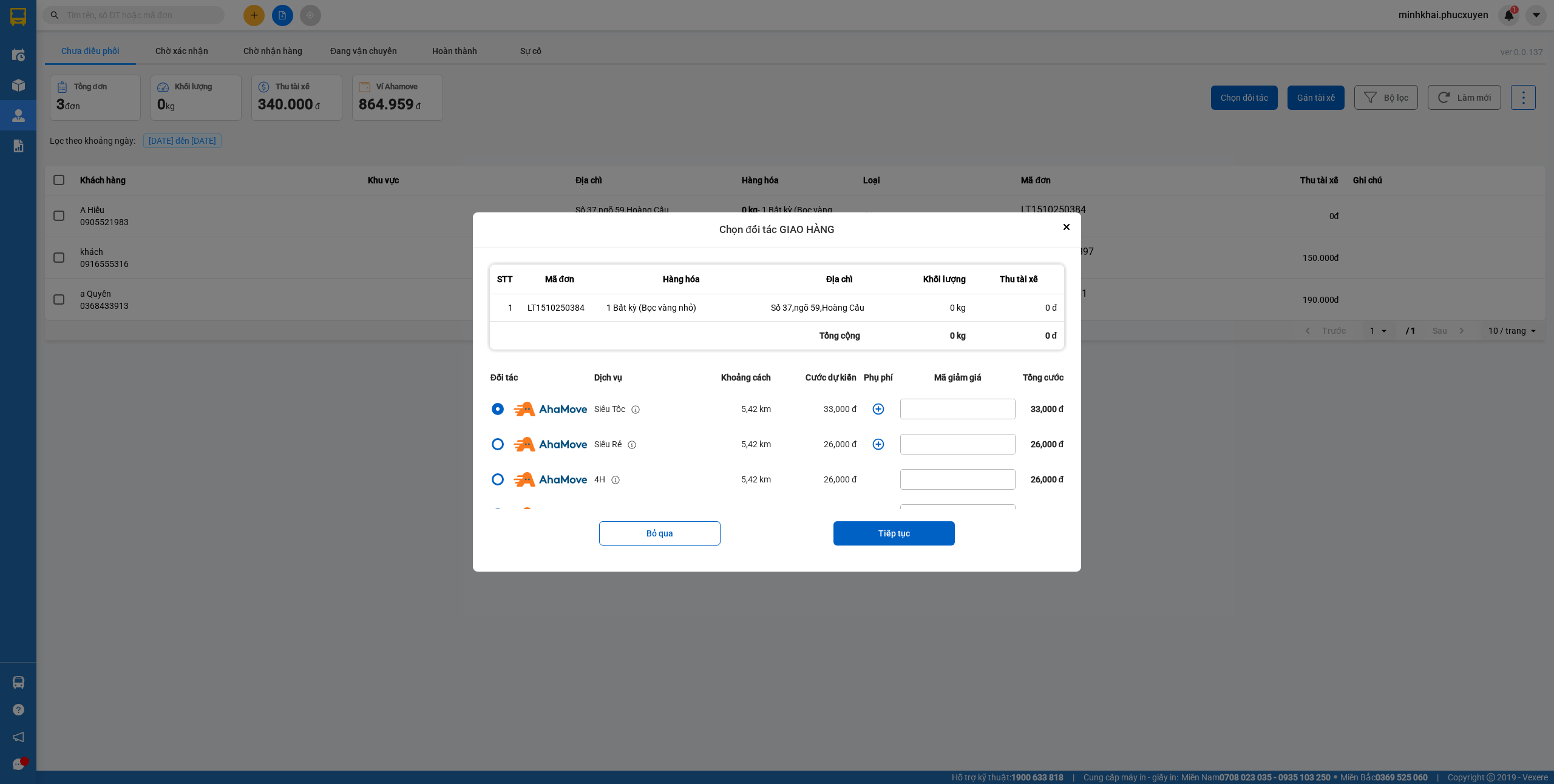
click at [912, 519] on div "Bỏ qua Tiếp tục" at bounding box center [777, 534] width 581 height 49
click at [911, 522] on button "Tiếp tục" at bounding box center [893, 533] width 121 height 24
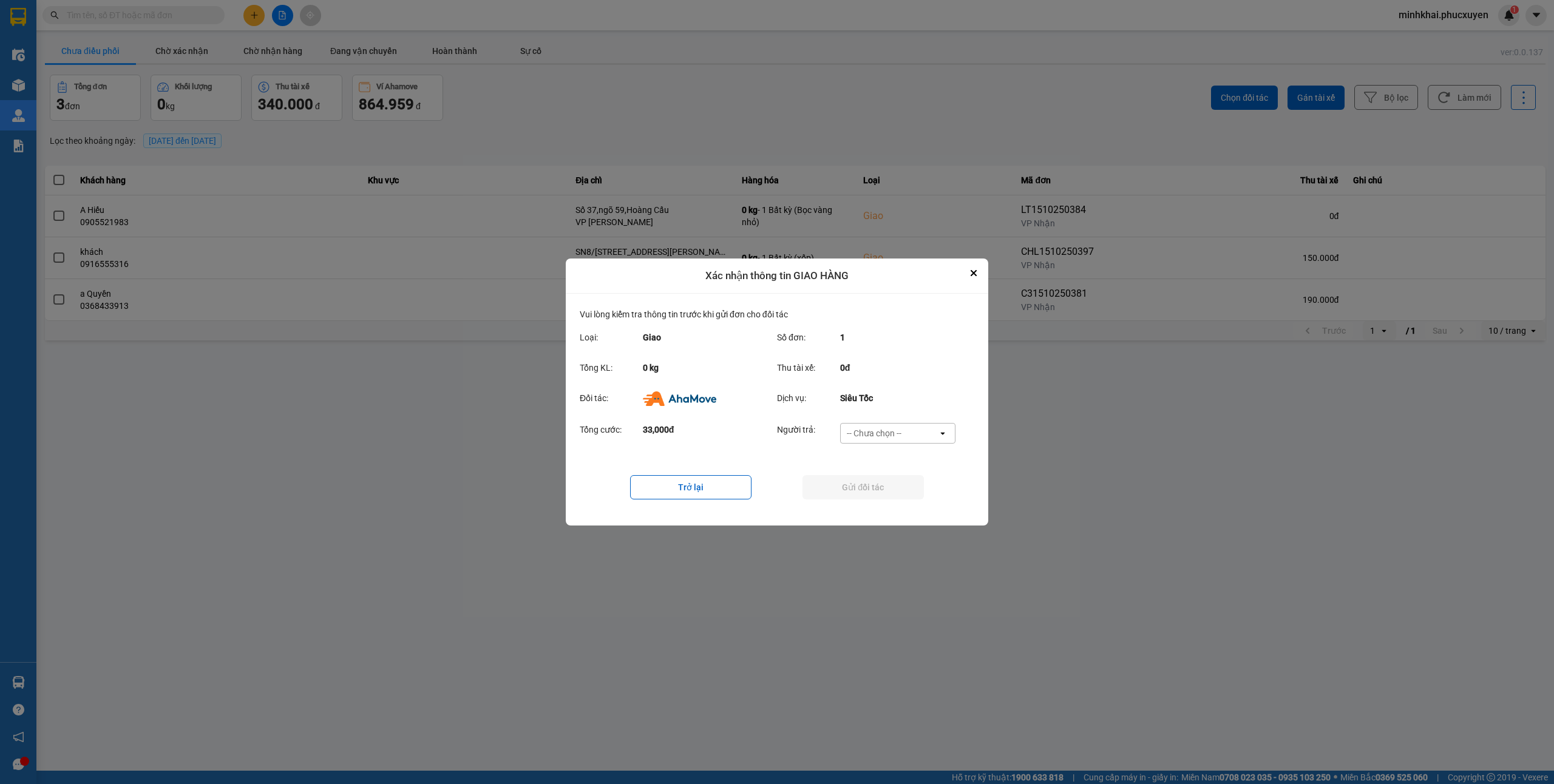
click at [901, 432] on div "-- Chưa chọn --" at bounding box center [874, 433] width 55 height 12
click at [874, 506] on span "Ví Ahamove" at bounding box center [874, 503] width 49 height 12
click at [834, 491] on button "Gửi đối tác" at bounding box center [863, 487] width 121 height 24
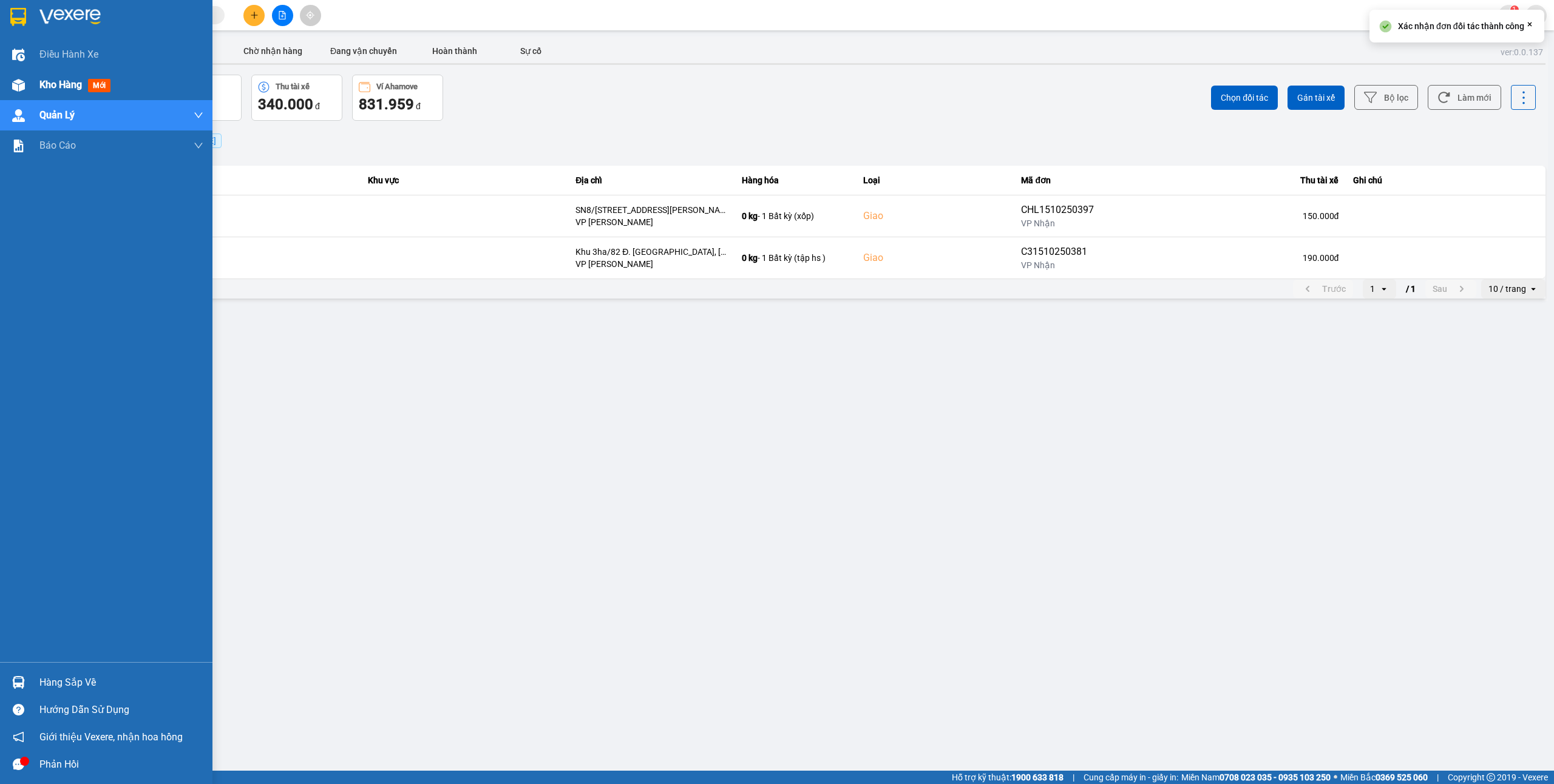
click at [22, 81] on img at bounding box center [18, 85] width 13 height 13
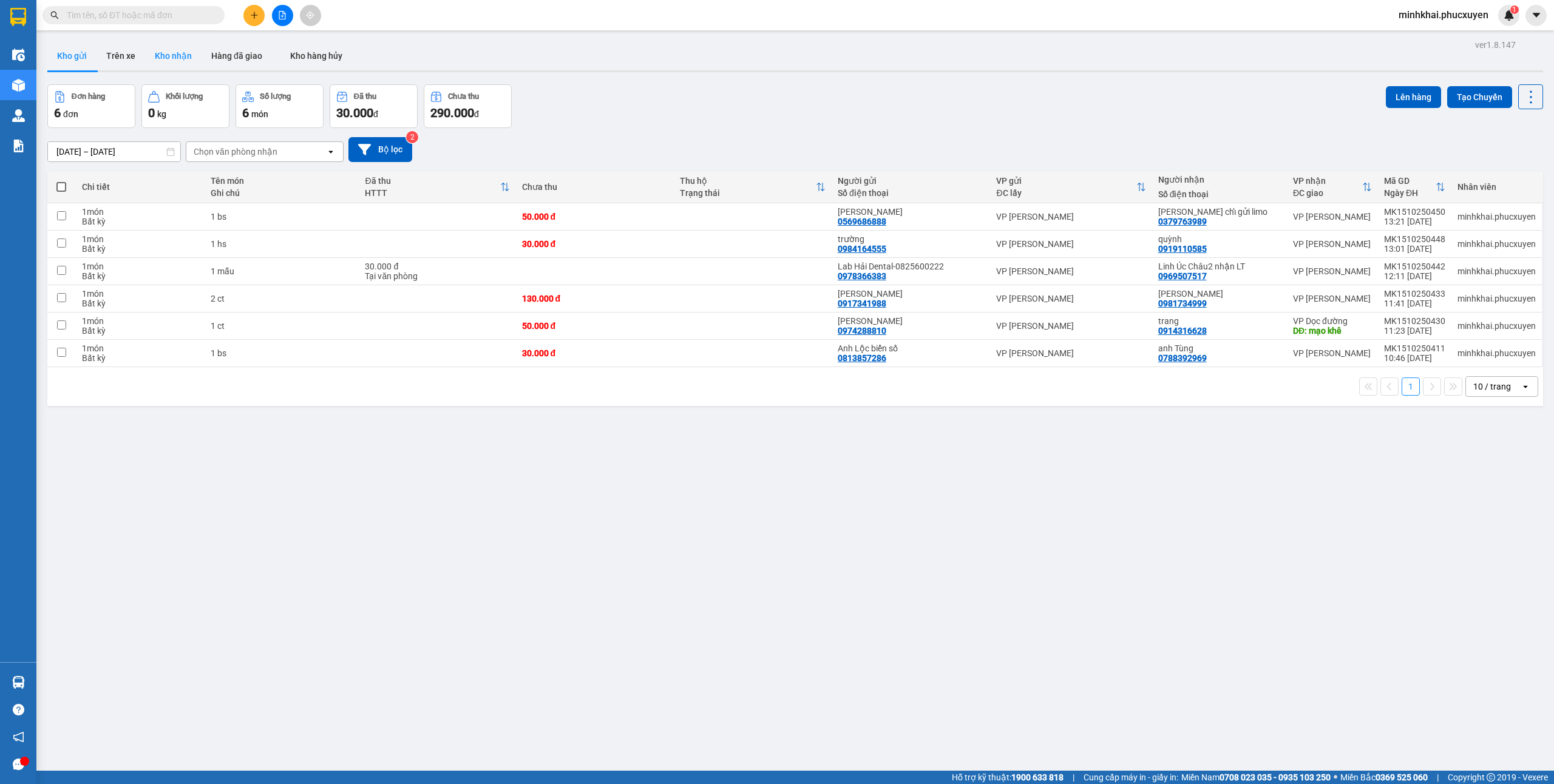
click at [183, 46] on button "Kho nhận" at bounding box center [173, 56] width 56 height 29
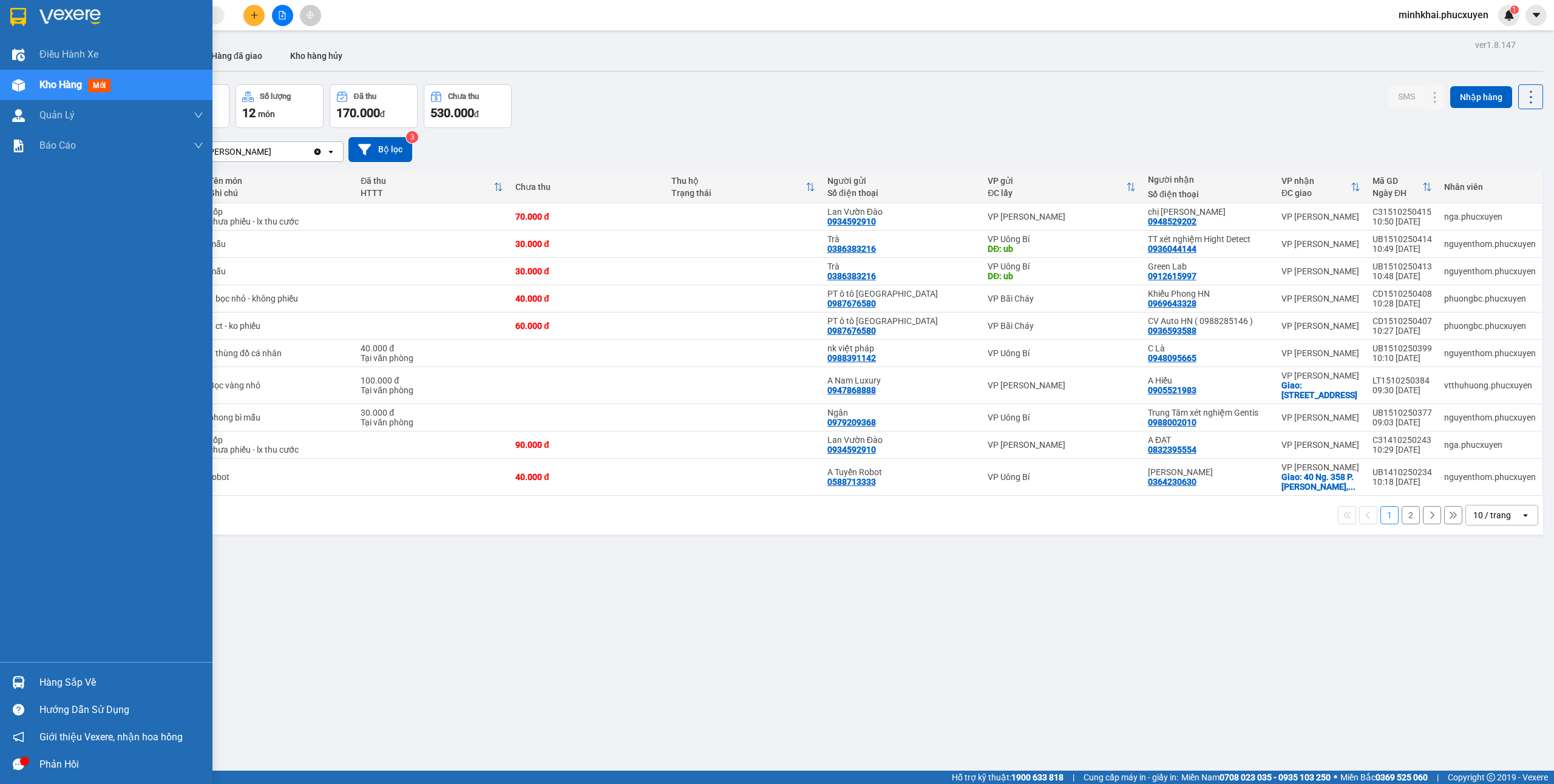
click at [29, 690] on div "Hàng sắp về" at bounding box center [106, 683] width 212 height 27
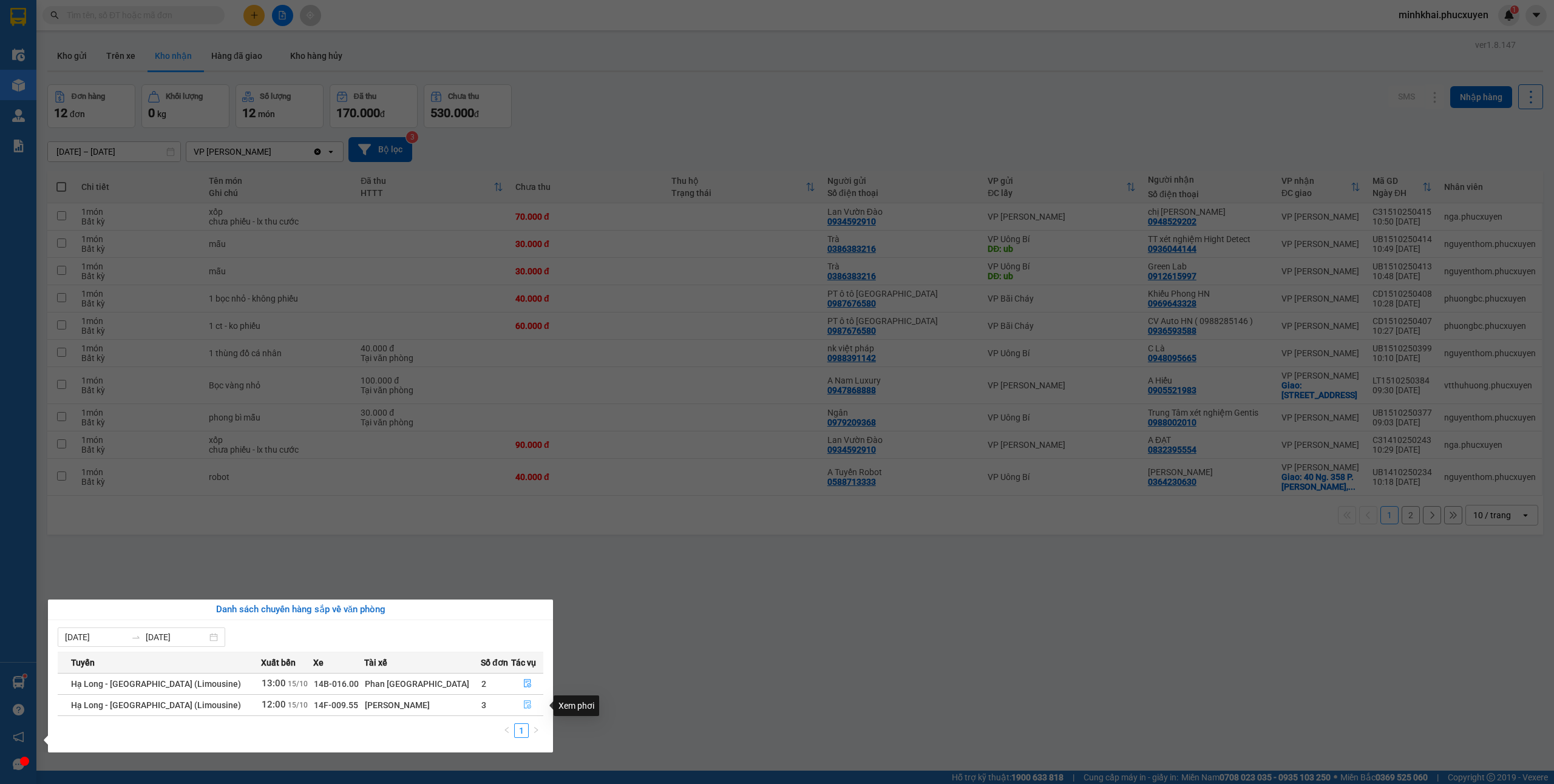
click at [520, 699] on button "button" at bounding box center [527, 705] width 31 height 19
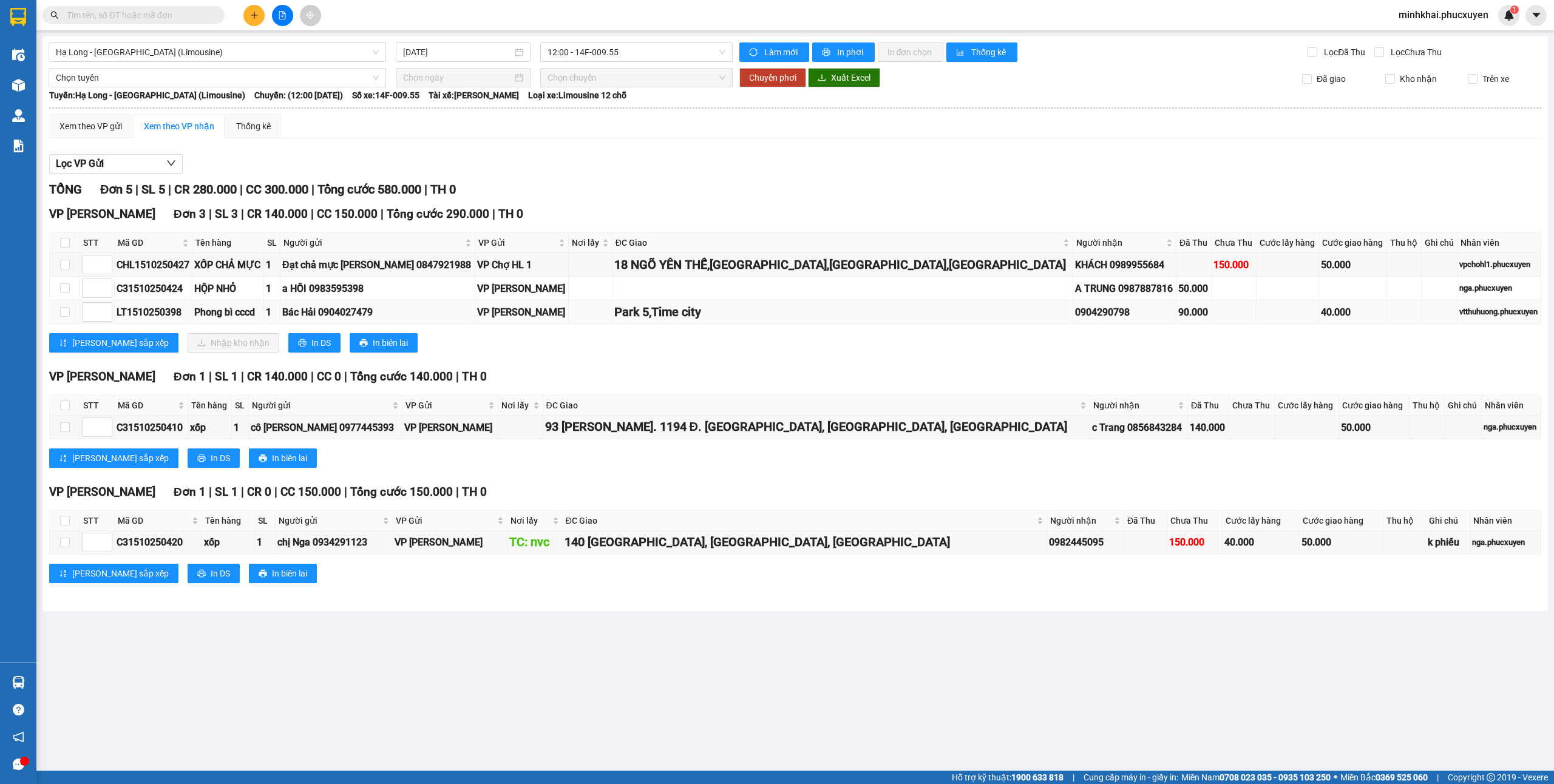
drag, startPoint x: 1039, startPoint y: 321, endPoint x: 967, endPoint y: 316, distance: 72.2
click at [967, 316] on tr "LT1510250398 Phong bì cccd 1 Bác Hải 0904027479 VP [GEOGRAPHIC_DATA] 5,Time cit…" at bounding box center [795, 312] width 1491 height 24
click at [1027, 352] on div "[PERSON_NAME] sắp xếp Nhập kho nhận In DS In biên lai" at bounding box center [795, 342] width 1492 height 19
click at [259, 14] on button at bounding box center [254, 15] width 21 height 21
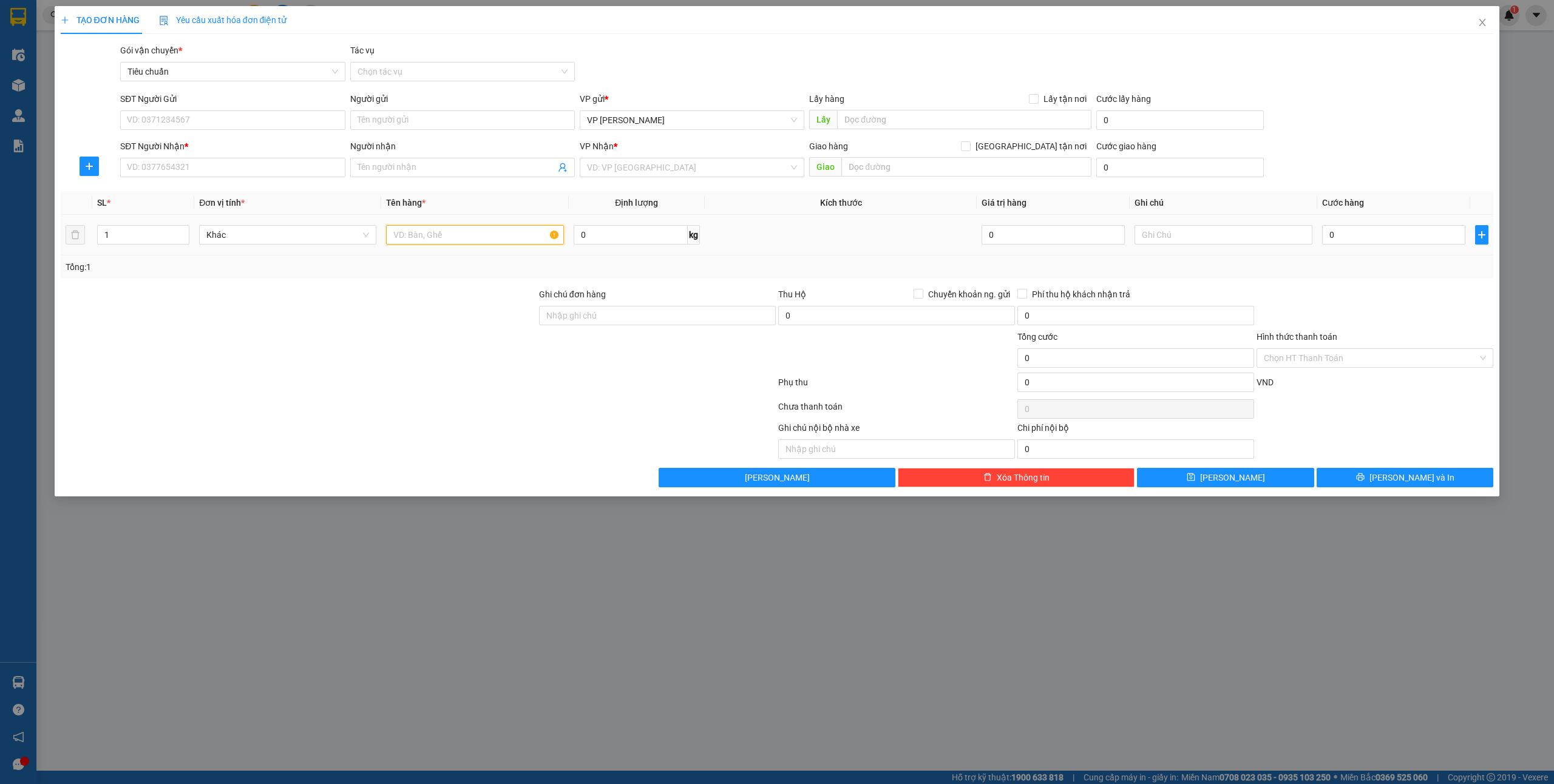
click at [444, 239] on input "text" at bounding box center [475, 234] width 177 height 19
type input "1"
type input "2"
click at [177, 127] on input "SĐT Người Gửi" at bounding box center [233, 120] width 224 height 19
type input "0982907306"
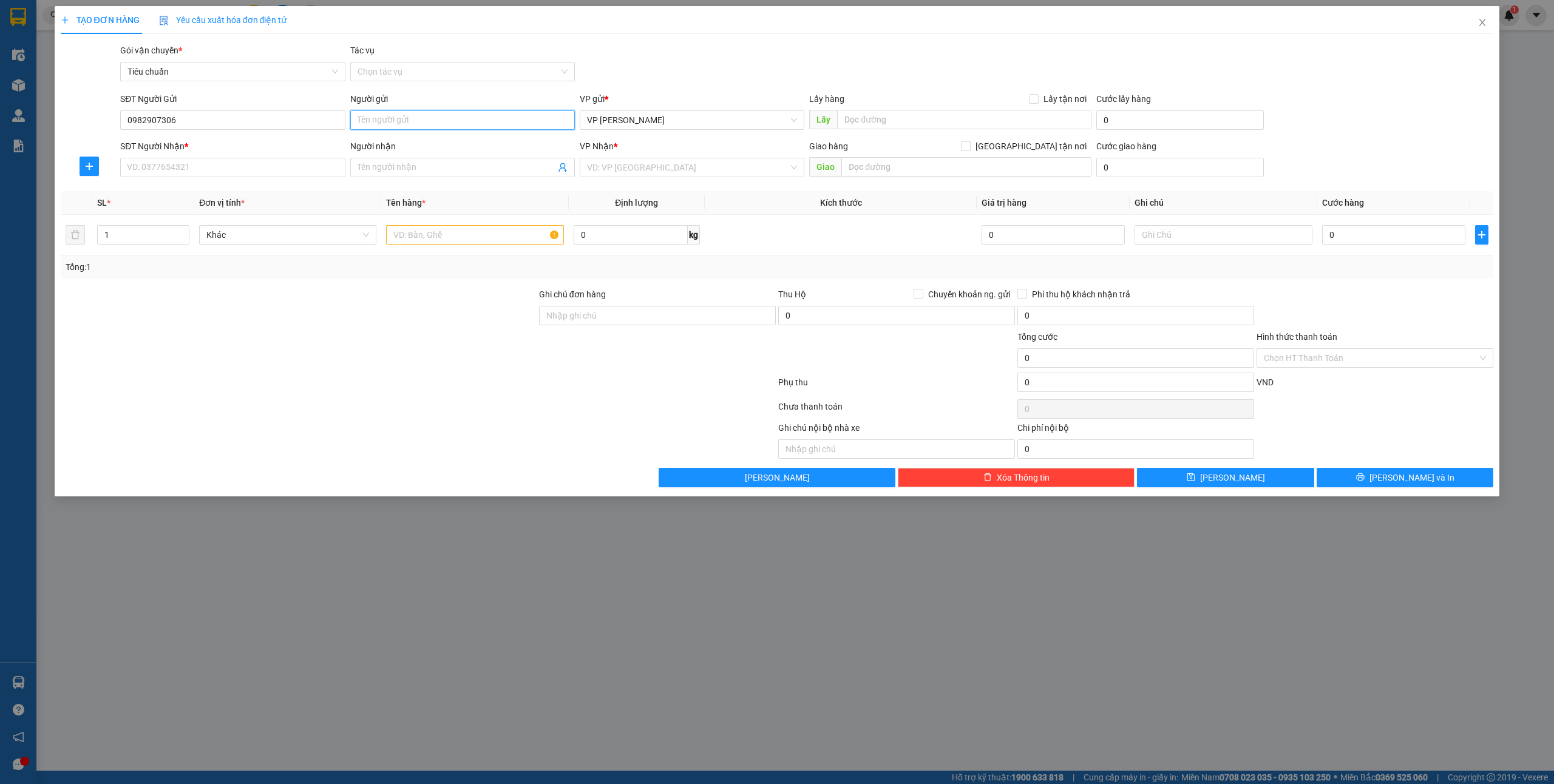
click at [425, 117] on input "Người gửi" at bounding box center [462, 120] width 224 height 19
click at [290, 127] on input "0982907306" at bounding box center [233, 120] width 224 height 19
click at [388, 124] on input "Người gửi" at bounding box center [462, 120] width 224 height 19
click at [356, 119] on input "hoa khô" at bounding box center [462, 120] width 224 height 19
type input "shop hoa khô"
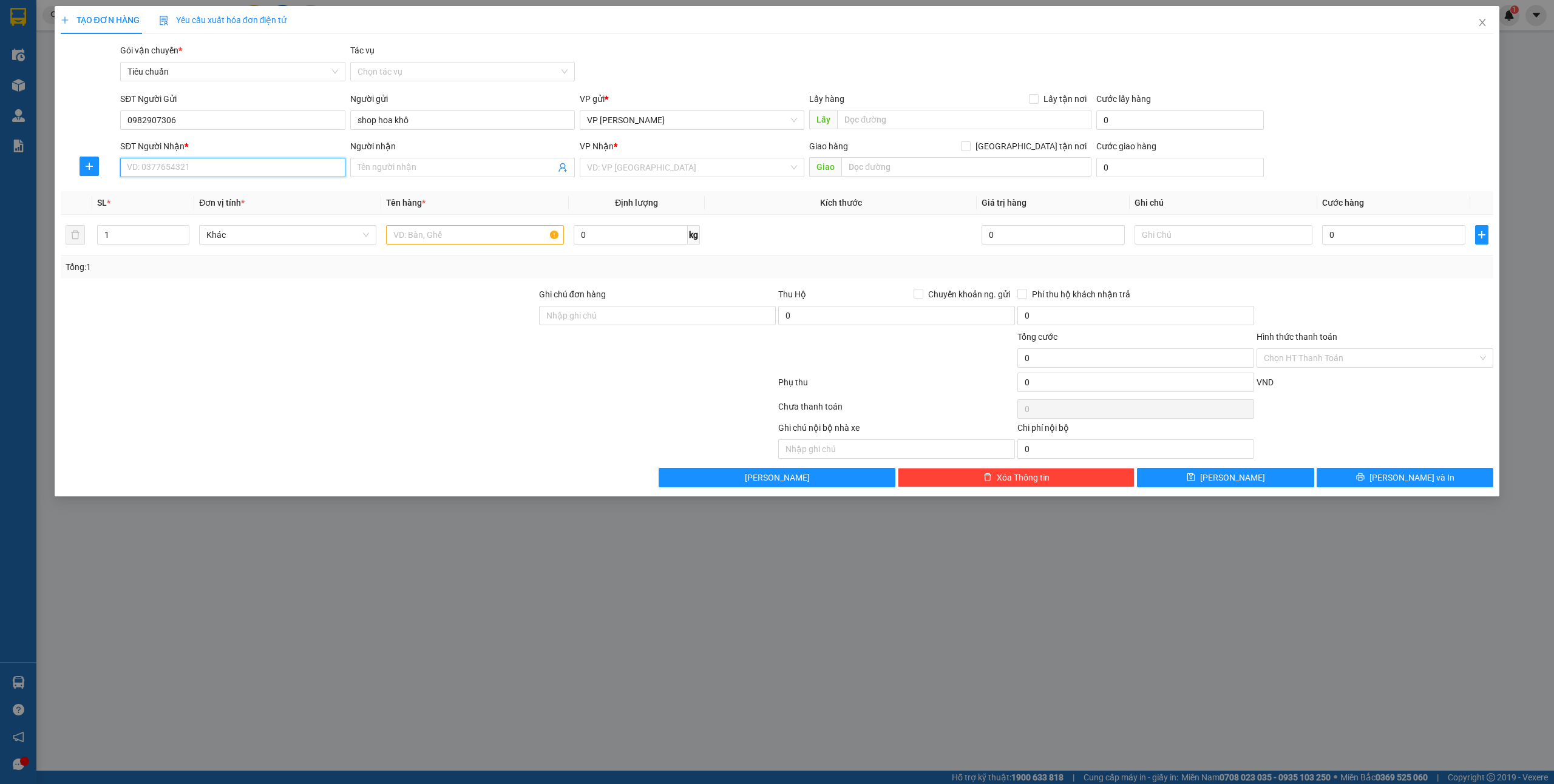
click at [204, 166] on input "SĐT Người Nhận *" at bounding box center [233, 167] width 224 height 19
type input "0968429221"
click at [410, 168] on input "Người nhận" at bounding box center [456, 168] width 198 height 14
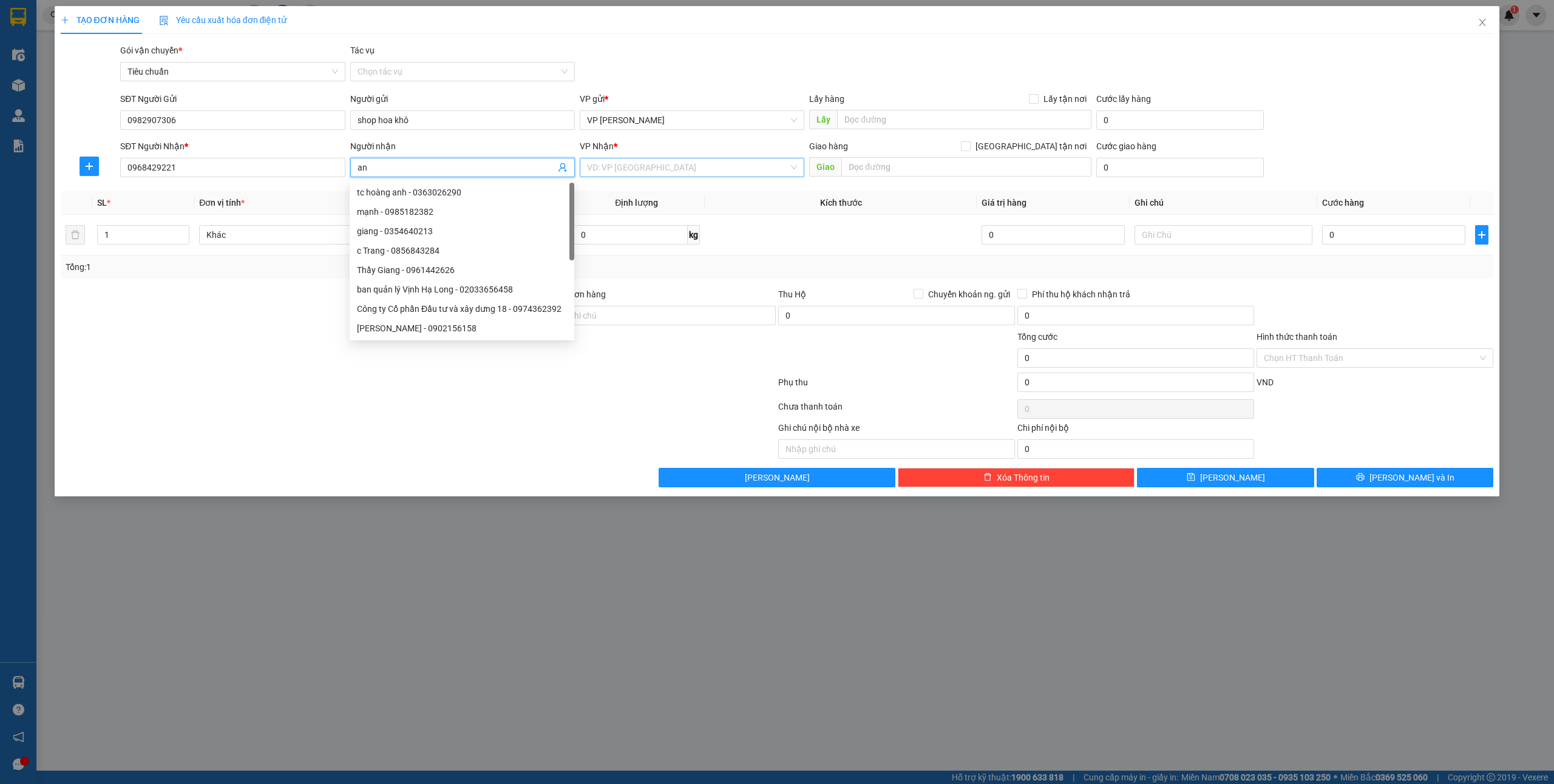
type input "an"
click at [658, 168] on input "search" at bounding box center [687, 168] width 201 height 18
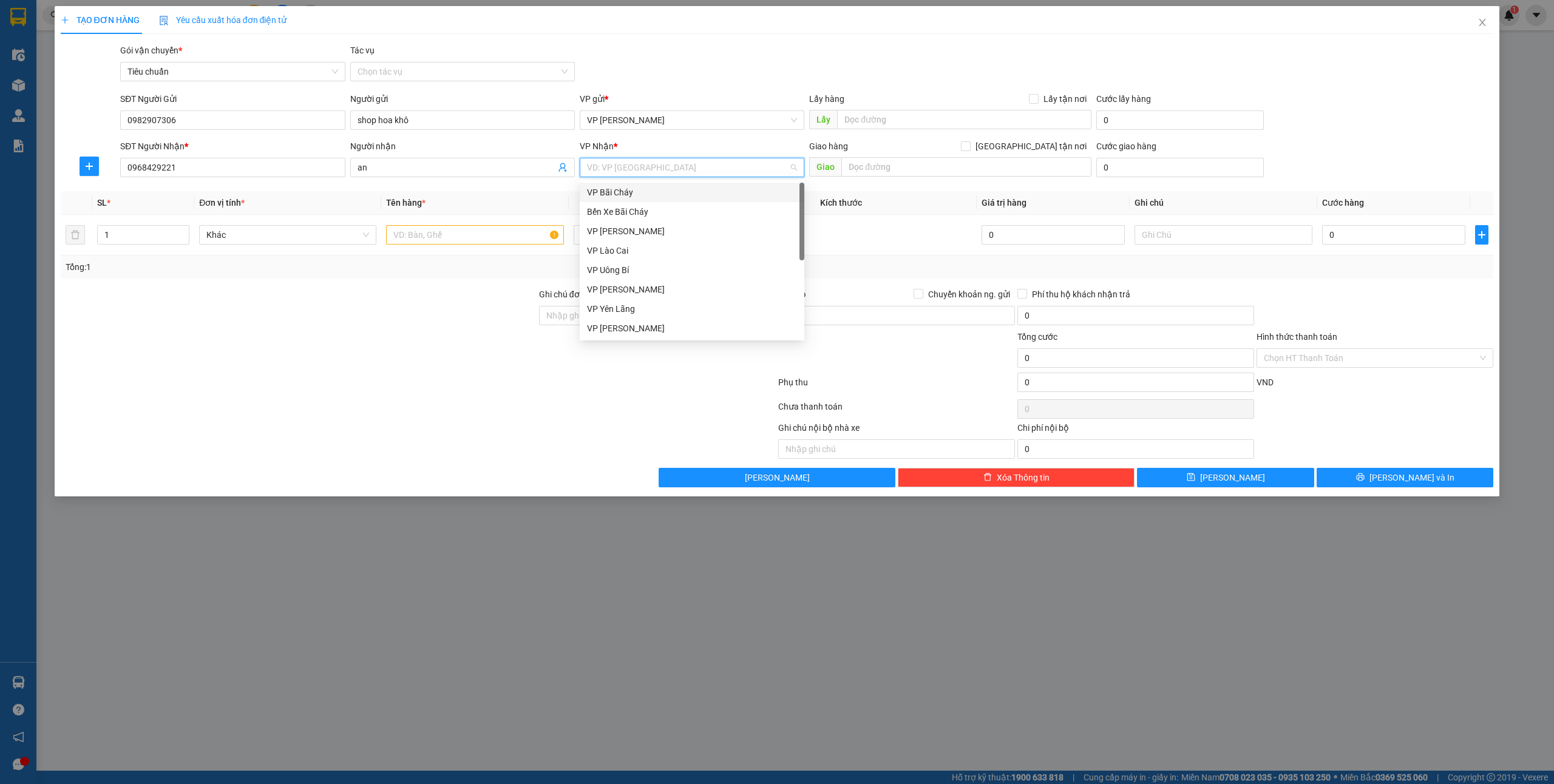
click at [653, 198] on div "VP Bãi Cháy" at bounding box center [691, 192] width 210 height 14
click at [431, 236] on input "text" at bounding box center [475, 234] width 177 height 19
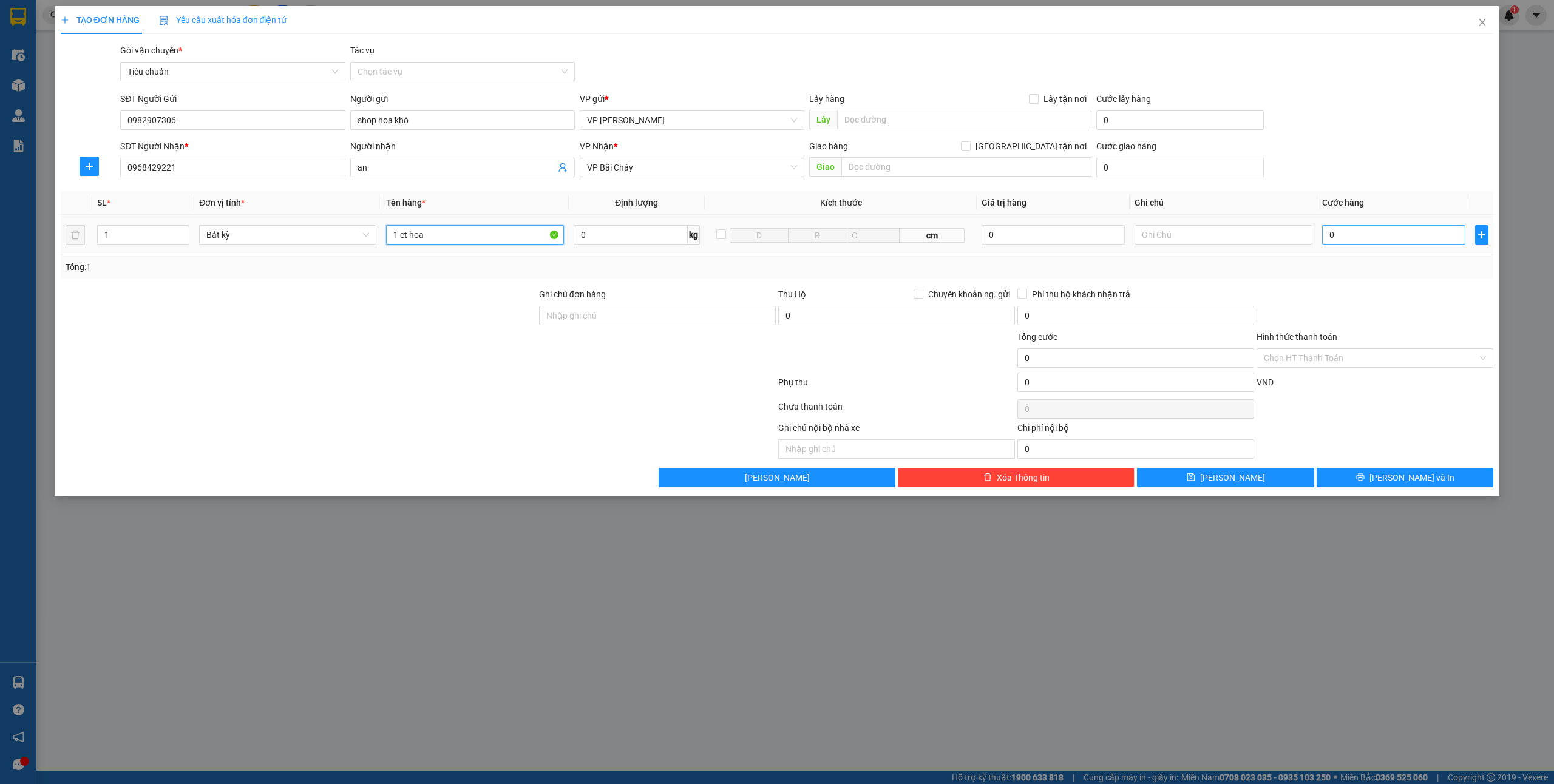
type input "1 ct hoa"
click at [1373, 233] on input "0" at bounding box center [1394, 234] width 143 height 19
type input "5"
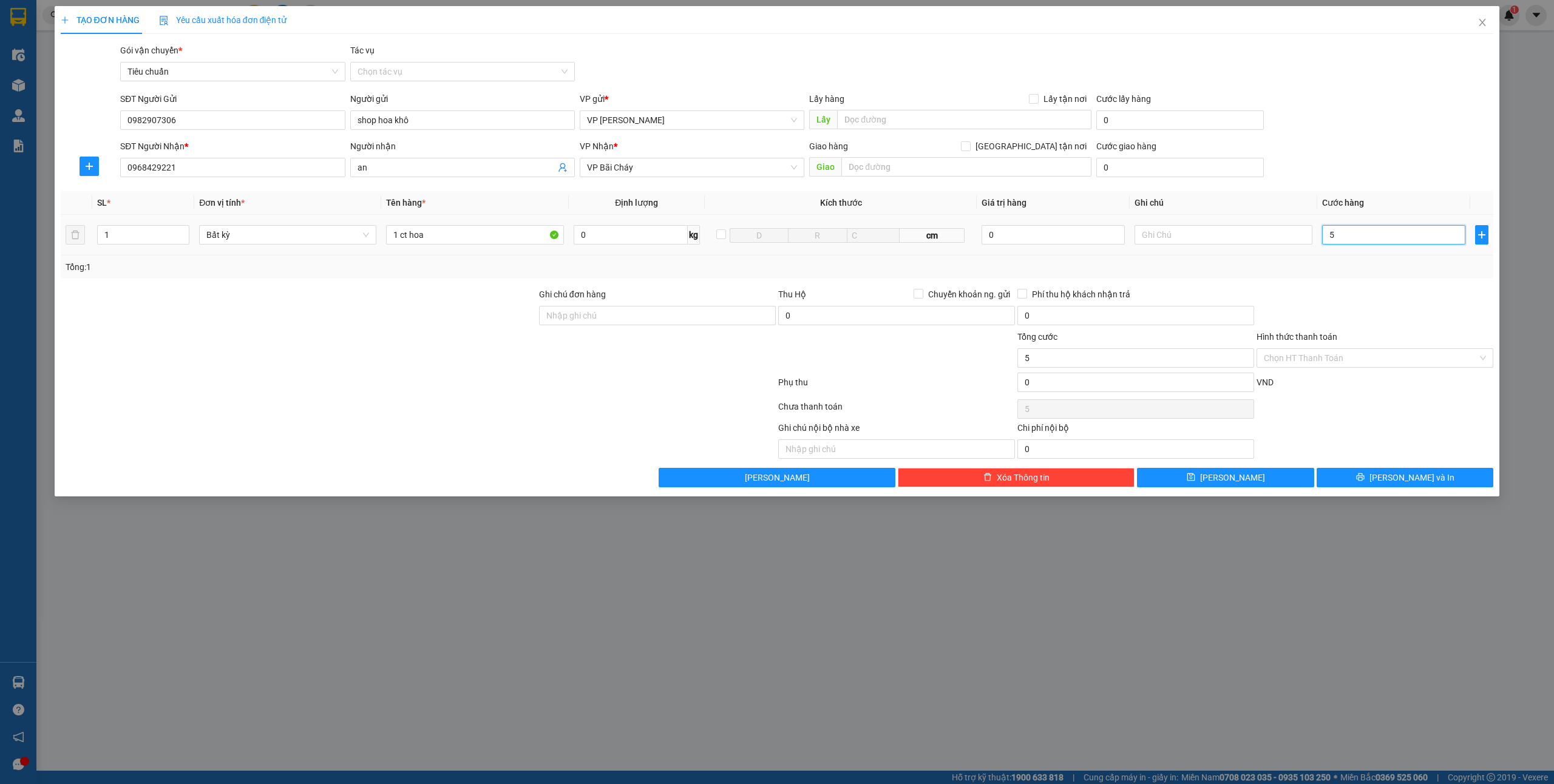
type input "50"
click at [1372, 471] on button "[PERSON_NAME] và In" at bounding box center [1405, 477] width 177 height 19
type input "50.000"
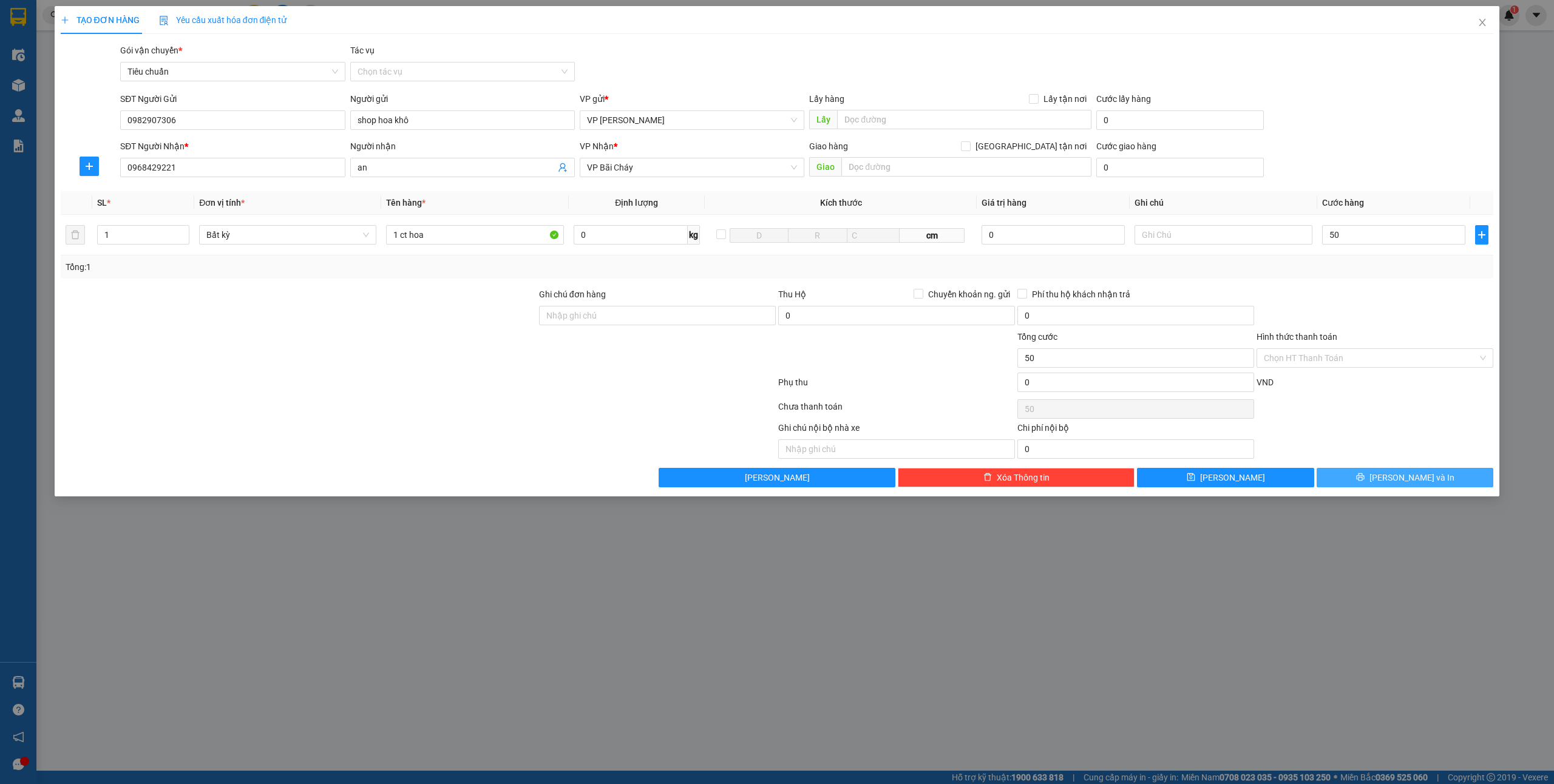
type input "50.000"
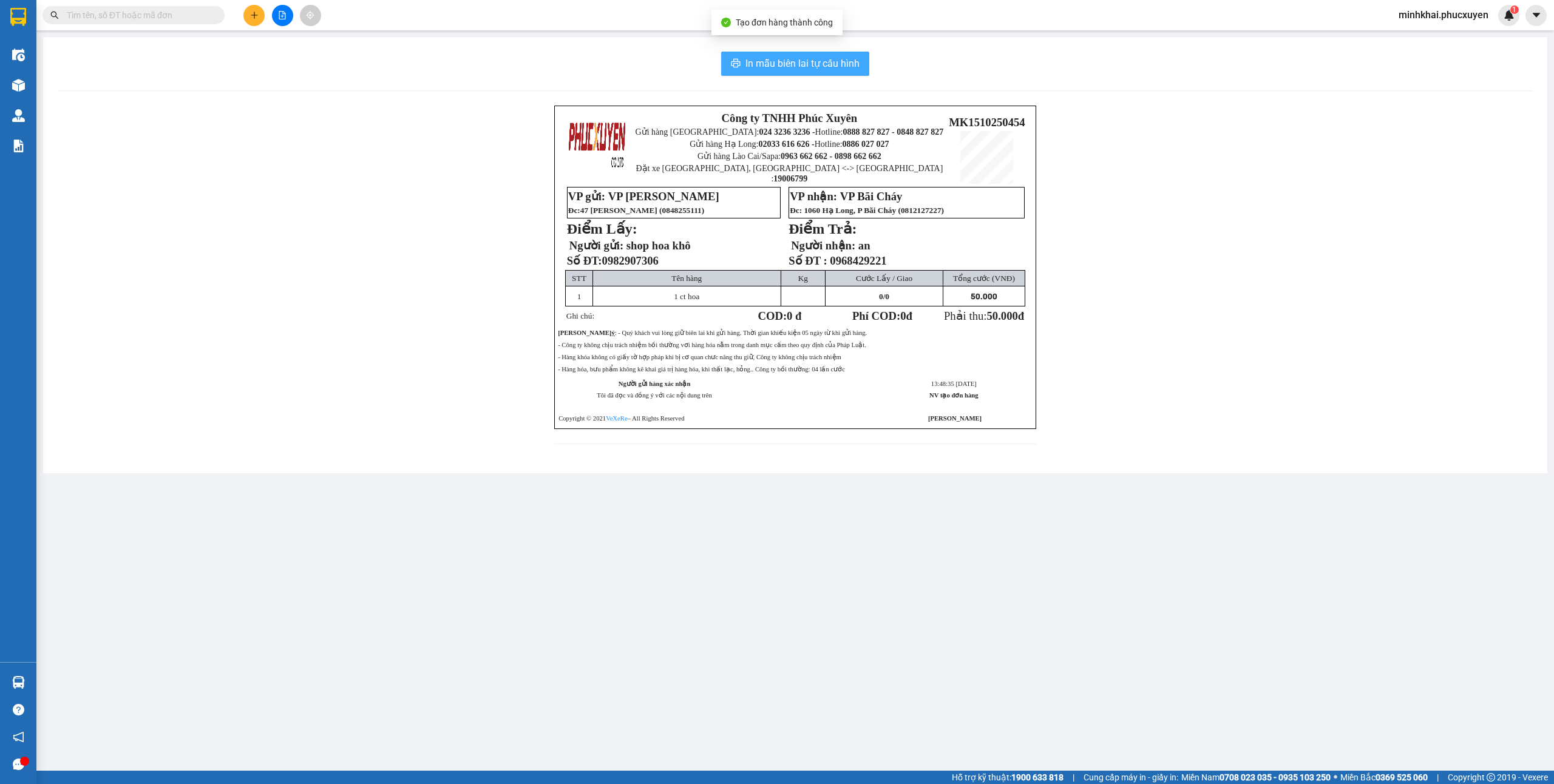
click at [851, 63] on span "In mẫu biên lai tự cấu hình" at bounding box center [803, 63] width 114 height 15
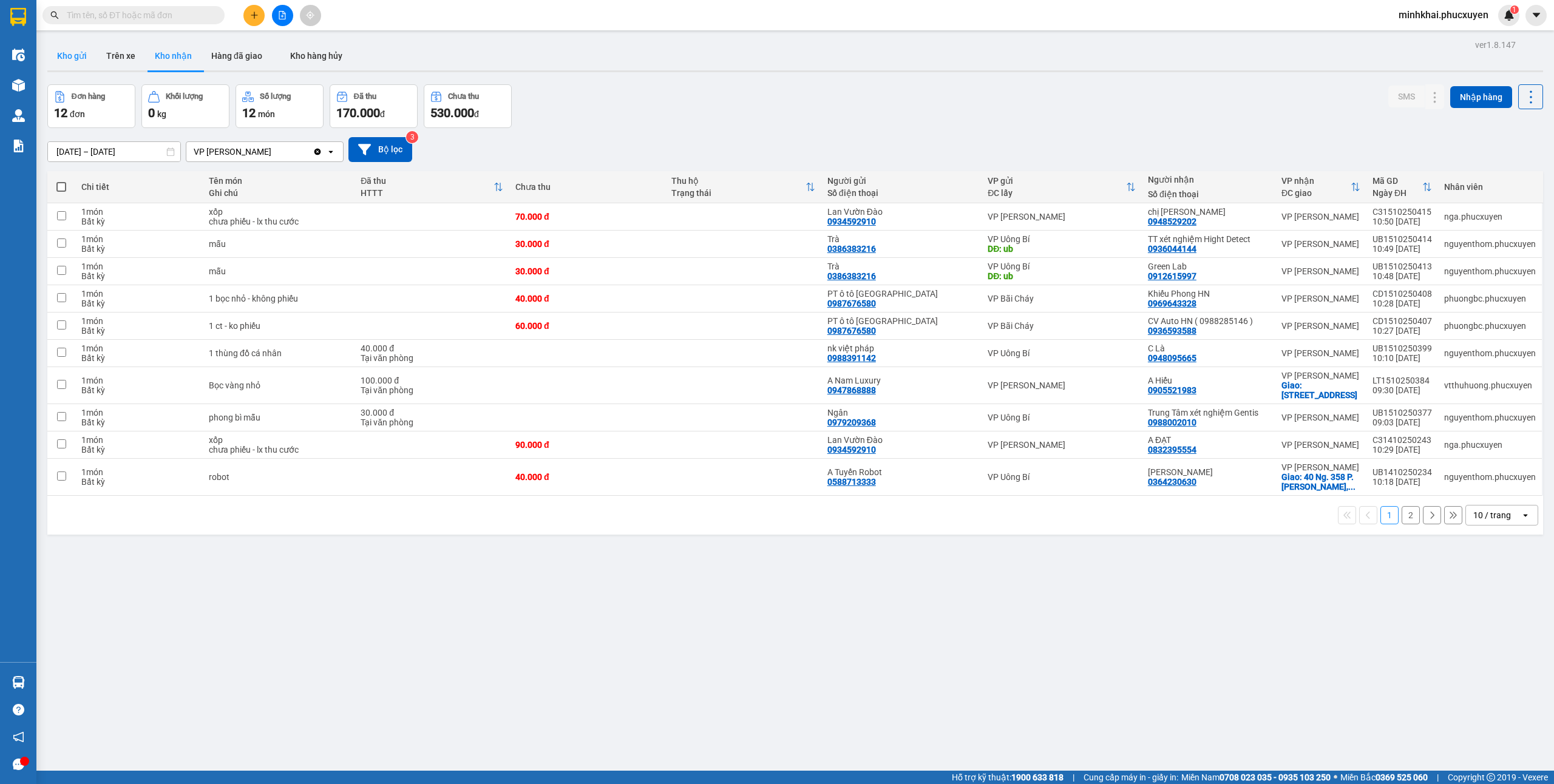
click at [66, 52] on button "Kho gửi" at bounding box center [72, 56] width 49 height 29
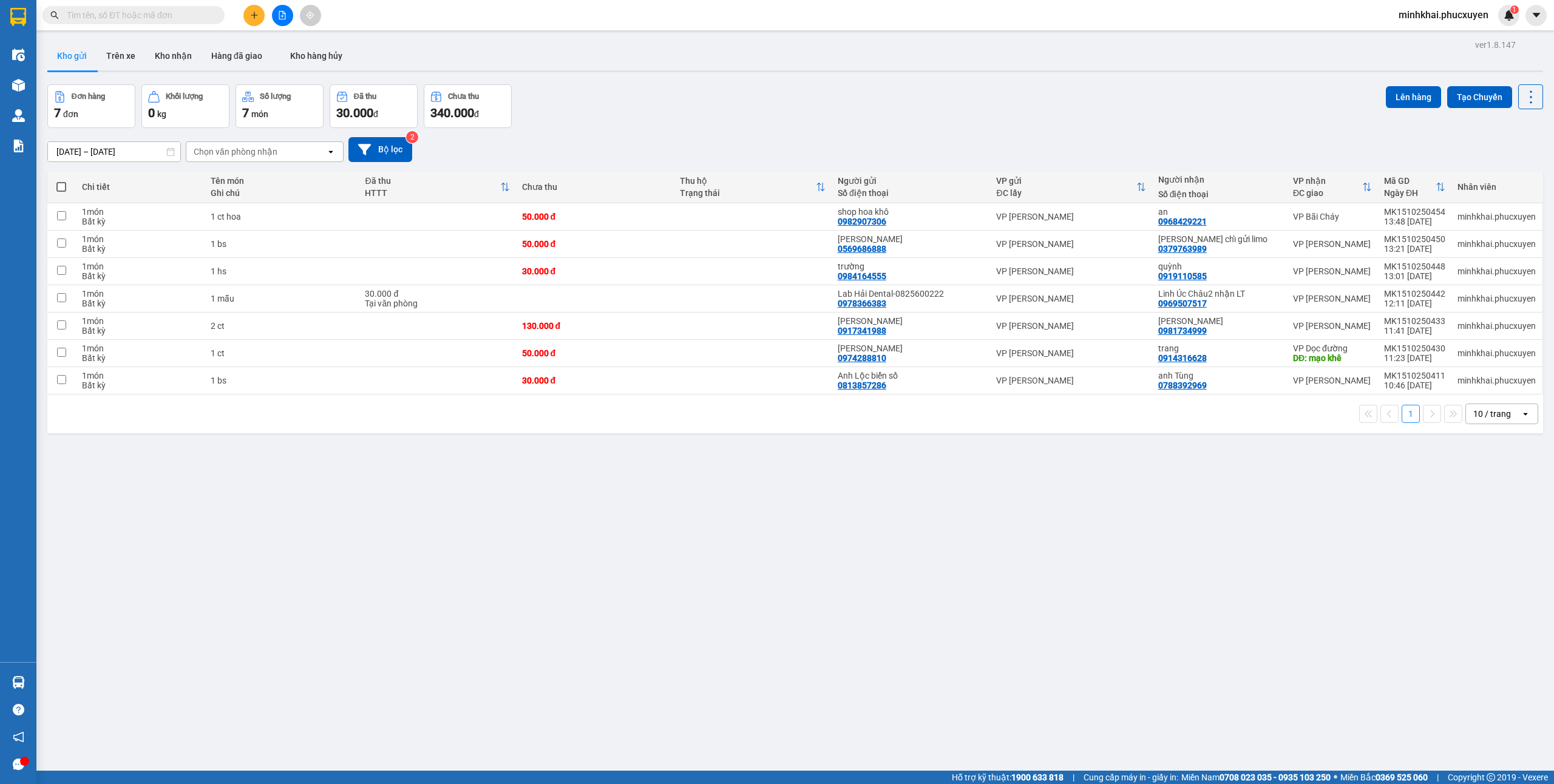
click at [251, 19] on button at bounding box center [254, 15] width 21 height 21
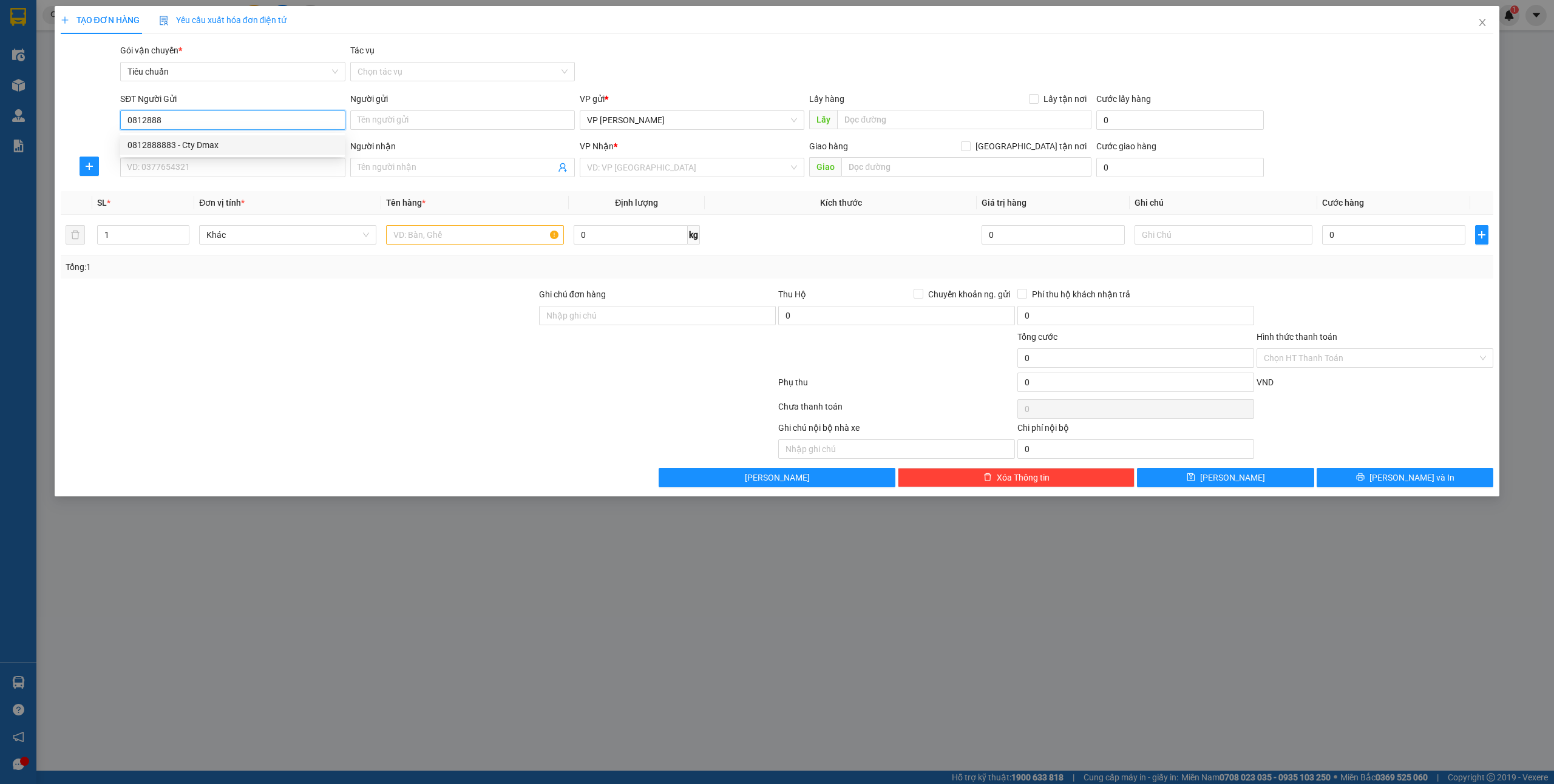
click at [265, 146] on div "0812888883 - Cty Dmax" at bounding box center [232, 145] width 210 height 14
type input "0812888883"
type input "Cty Dmax"
type input "0812888883"
click at [477, 241] on input "text" at bounding box center [475, 234] width 177 height 19
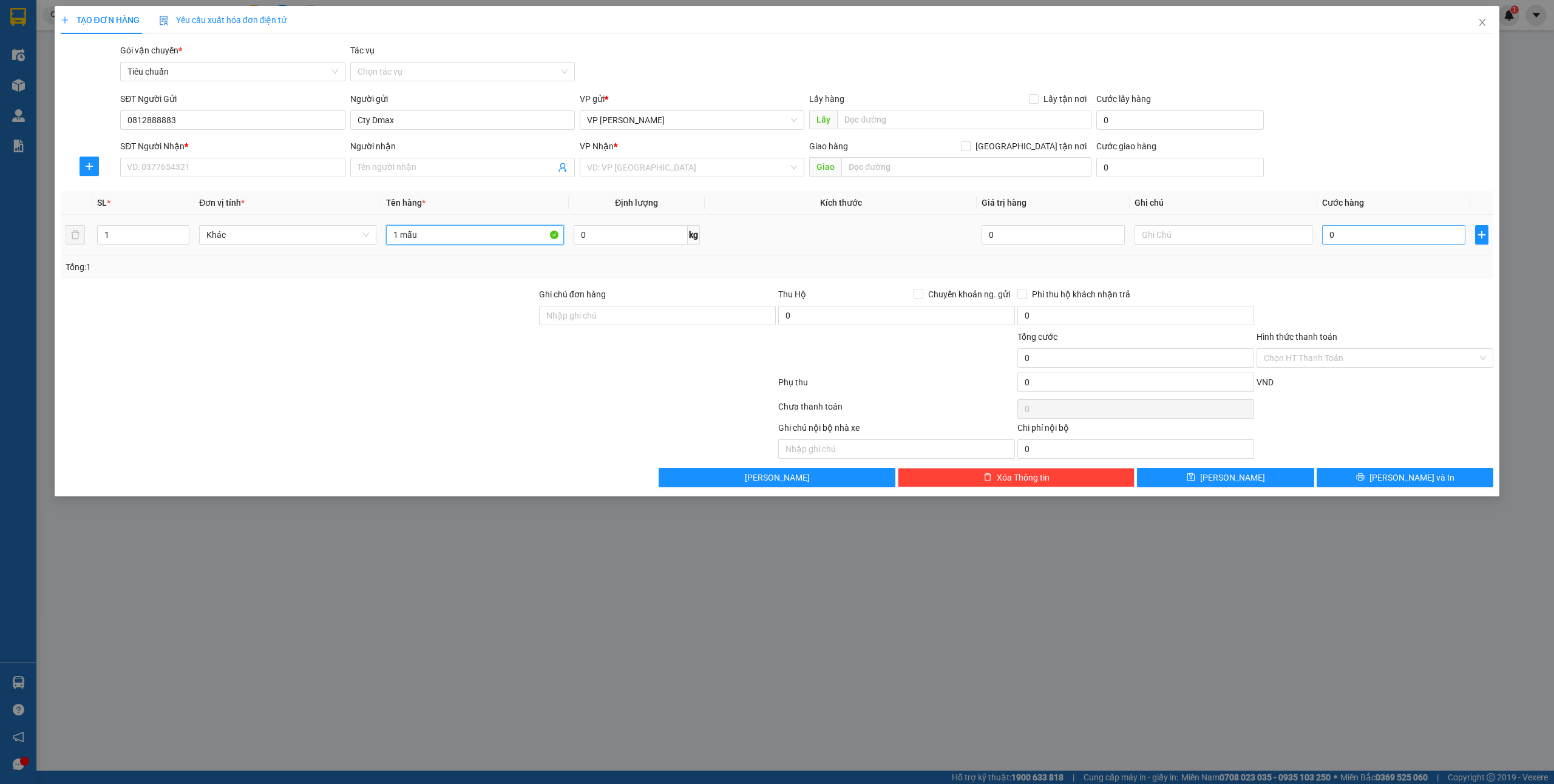
type input "1 mẫu"
click at [1343, 230] on input "0" at bounding box center [1394, 234] width 143 height 19
type input "3"
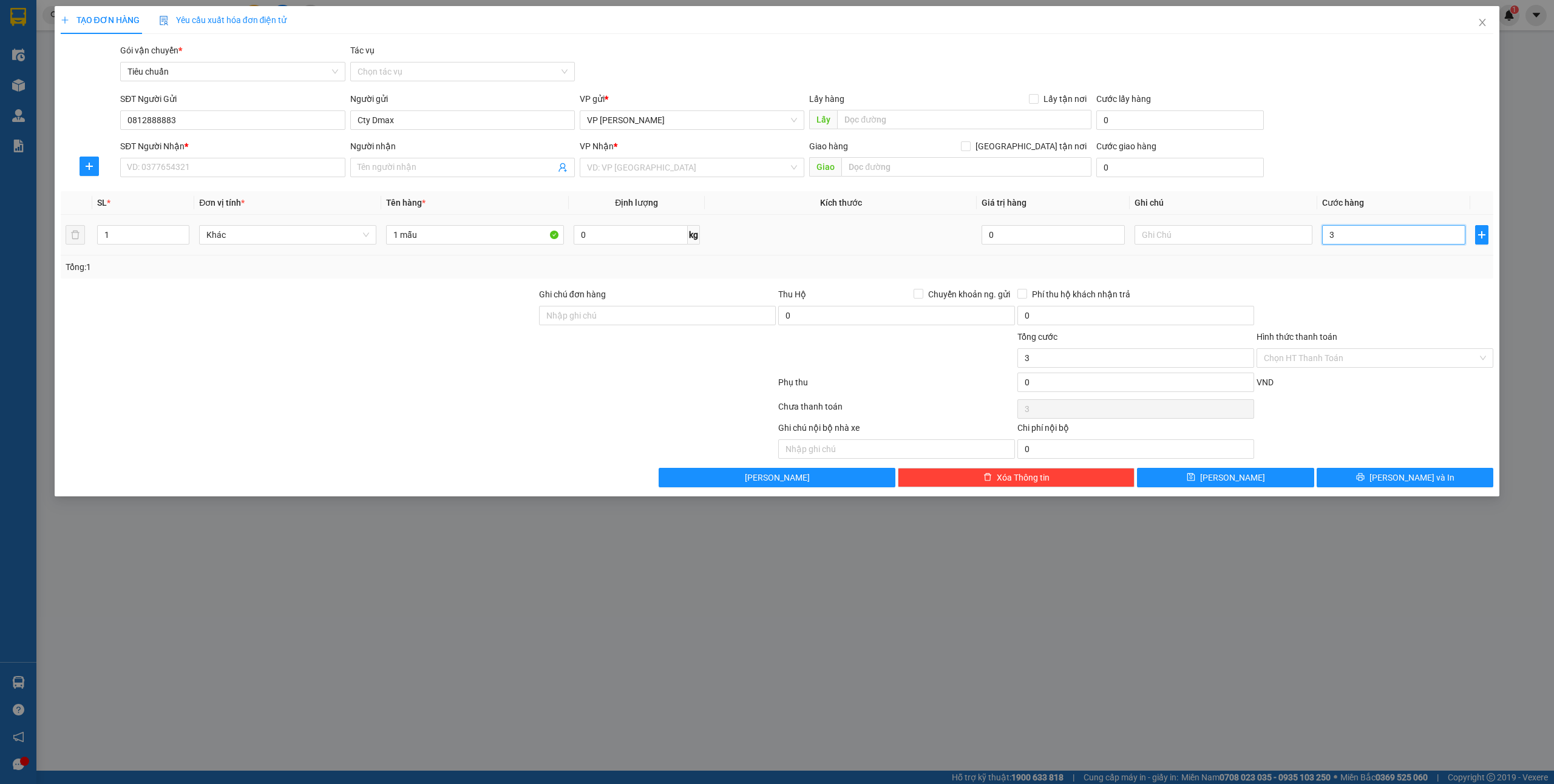
type input "30"
click at [1416, 268] on div "Tổng: 1" at bounding box center [777, 267] width 1424 height 14
type input "30.000"
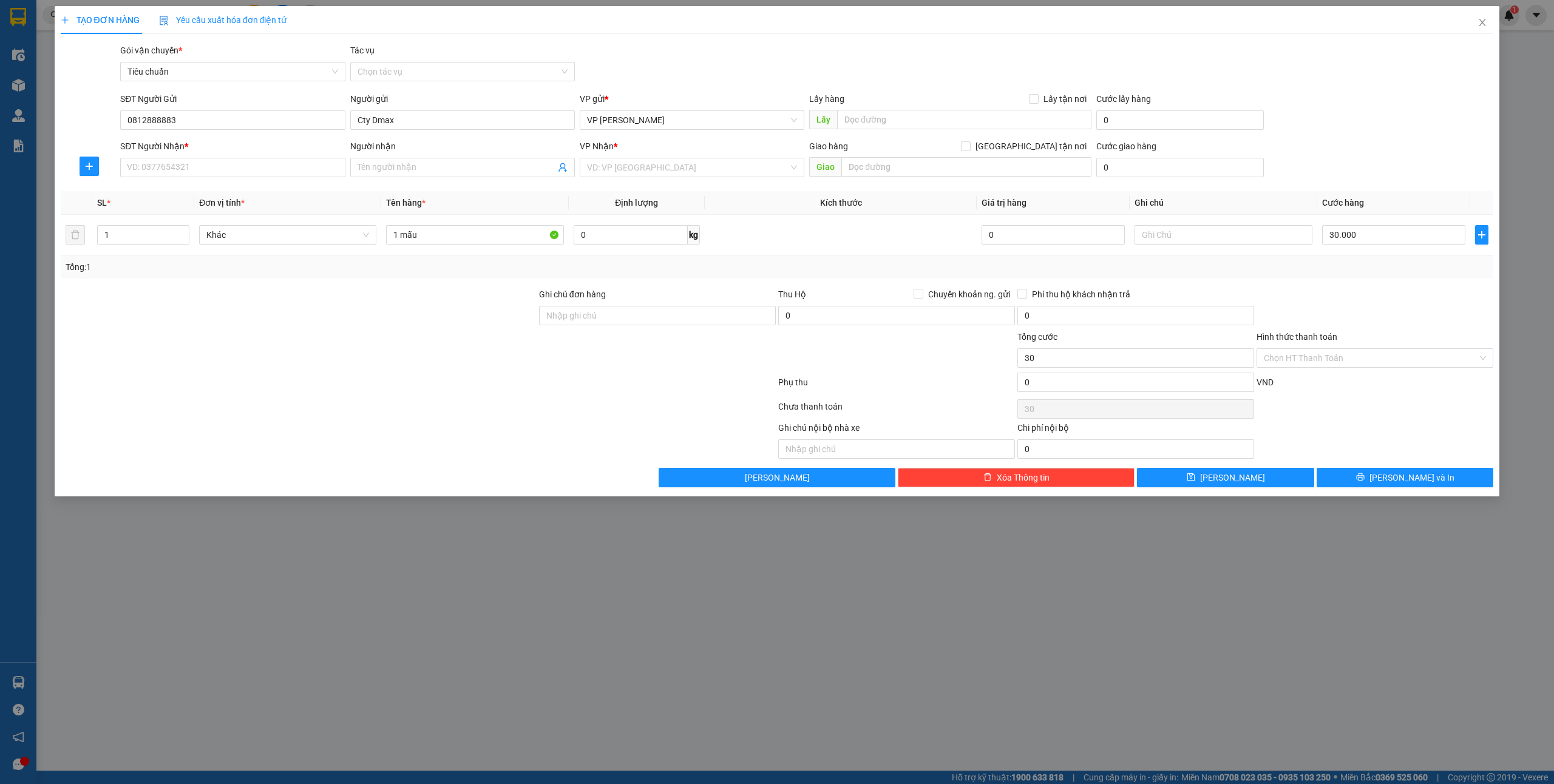
type input "30.000"
click at [187, 169] on input "SĐT Người Nhận *" at bounding box center [233, 167] width 224 height 19
drag, startPoint x: 218, startPoint y: 230, endPoint x: 233, endPoint y: 236, distance: 16.2
click at [218, 230] on div "0962110841 - BS Trường" at bounding box center [232, 231] width 210 height 14
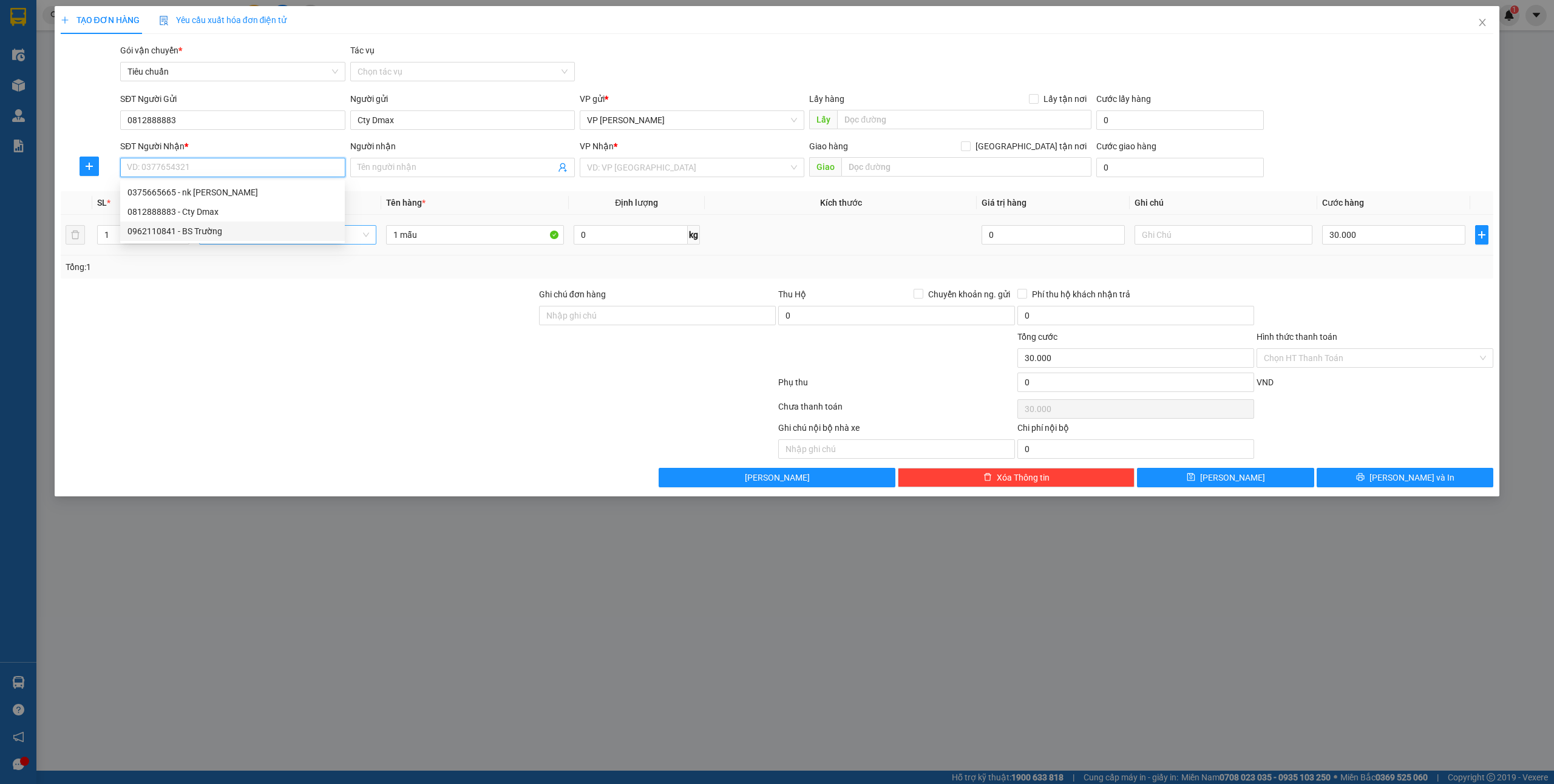
type input "0962110841"
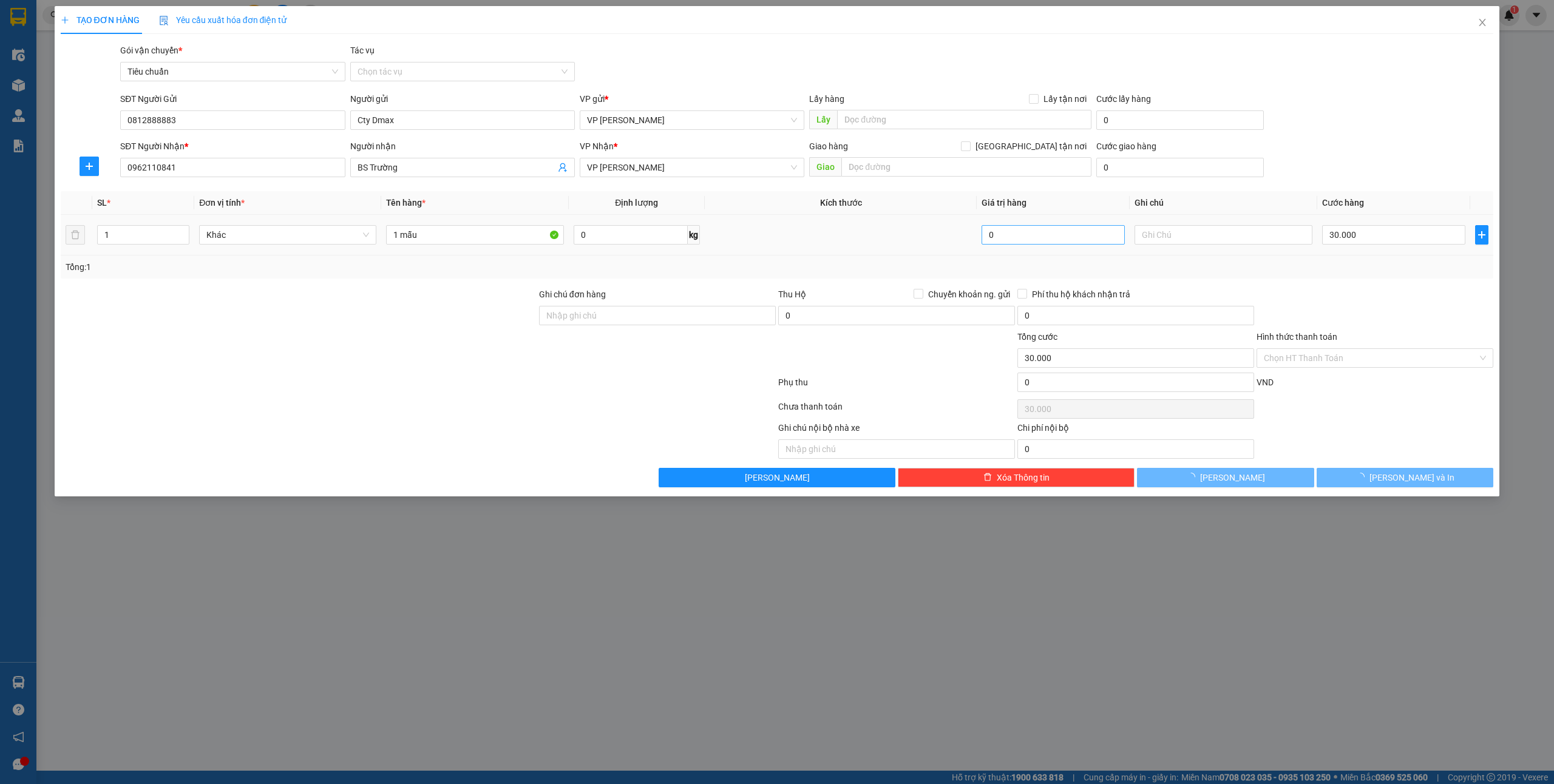
type input "BS Trường"
click at [1312, 361] on input "Hình thức thanh toán" at bounding box center [1370, 358] width 214 height 18
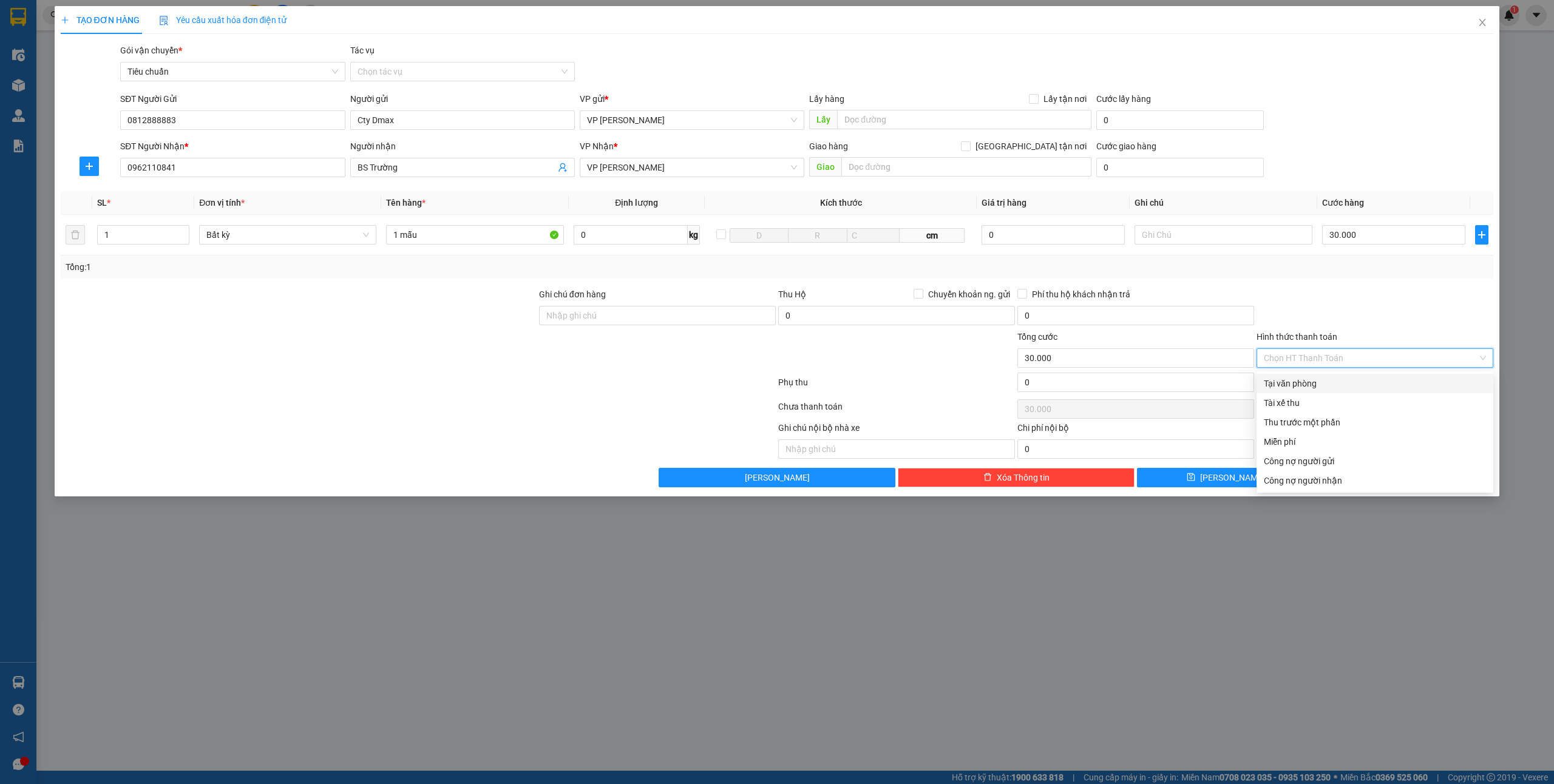
click at [1299, 384] on div "Tại văn phòng" at bounding box center [1374, 384] width 222 height 14
type input "0"
click at [1413, 479] on span "[PERSON_NAME] và In" at bounding box center [1411, 477] width 85 height 14
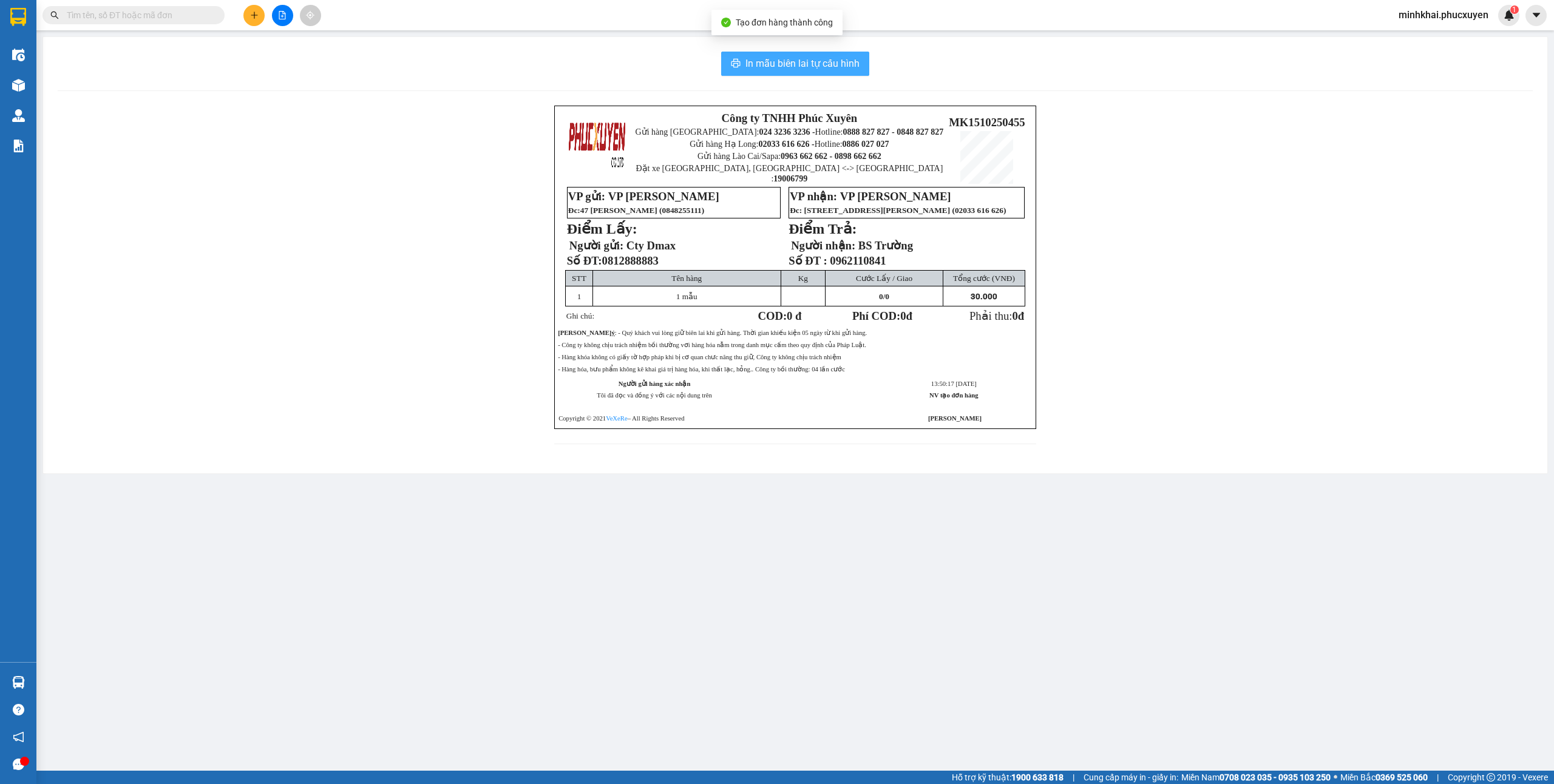
click at [816, 56] on span "In mẫu biên lai tự cấu hình" at bounding box center [803, 63] width 114 height 15
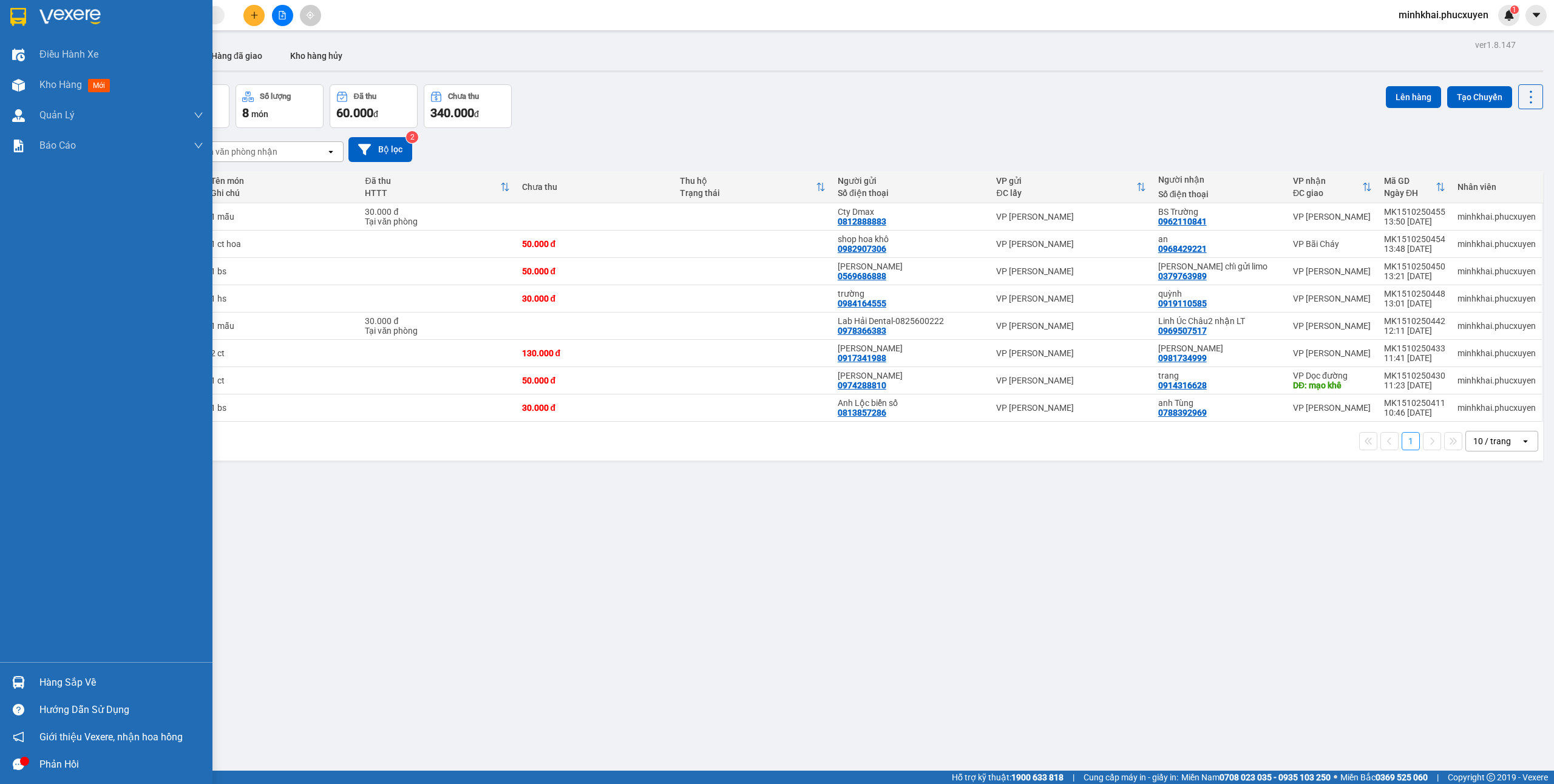
click at [29, 676] on div "Hàng sắp về" at bounding box center [106, 683] width 212 height 27
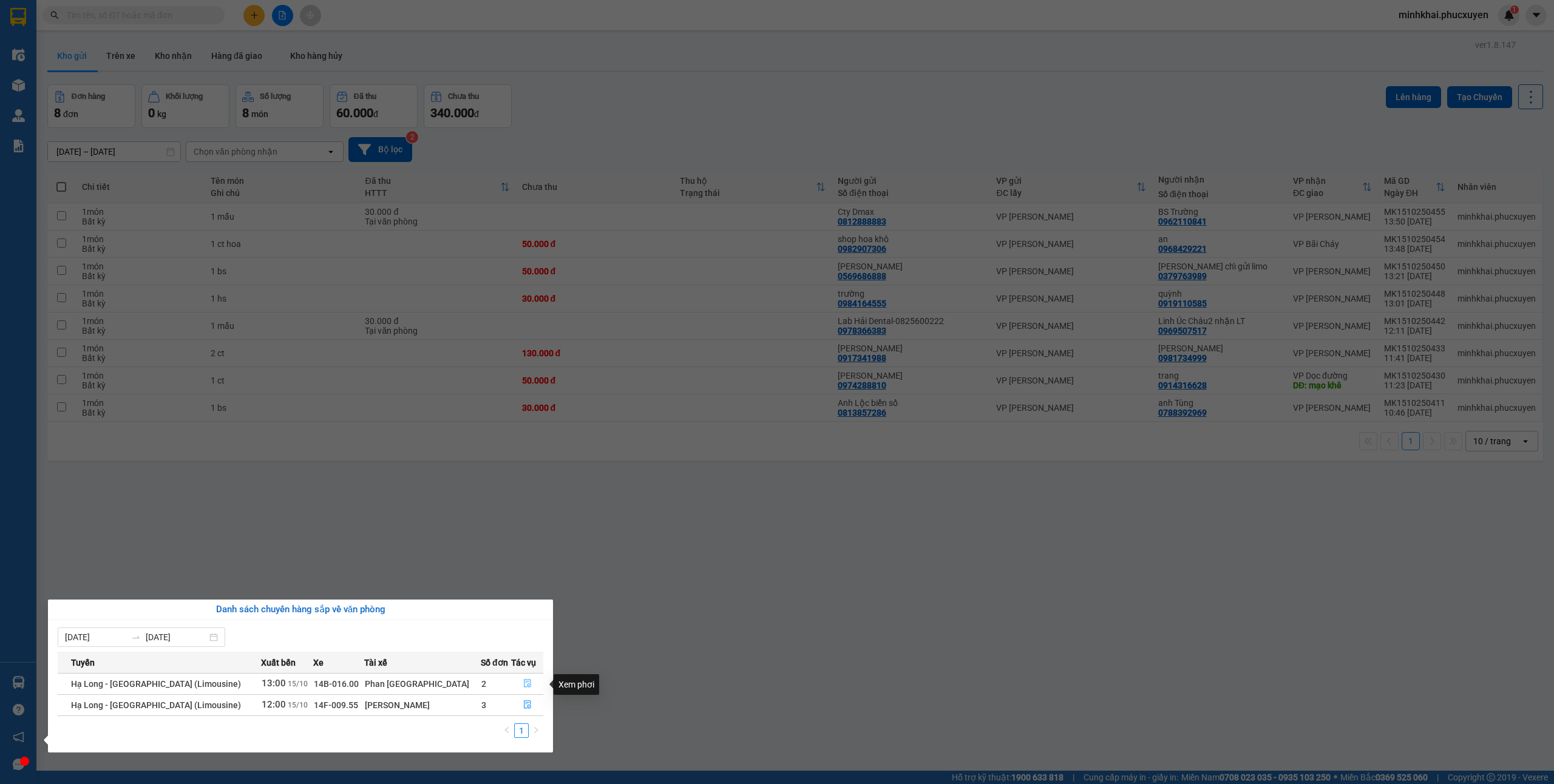
click at [526, 683] on icon "file-done" at bounding box center [527, 683] width 8 height 8
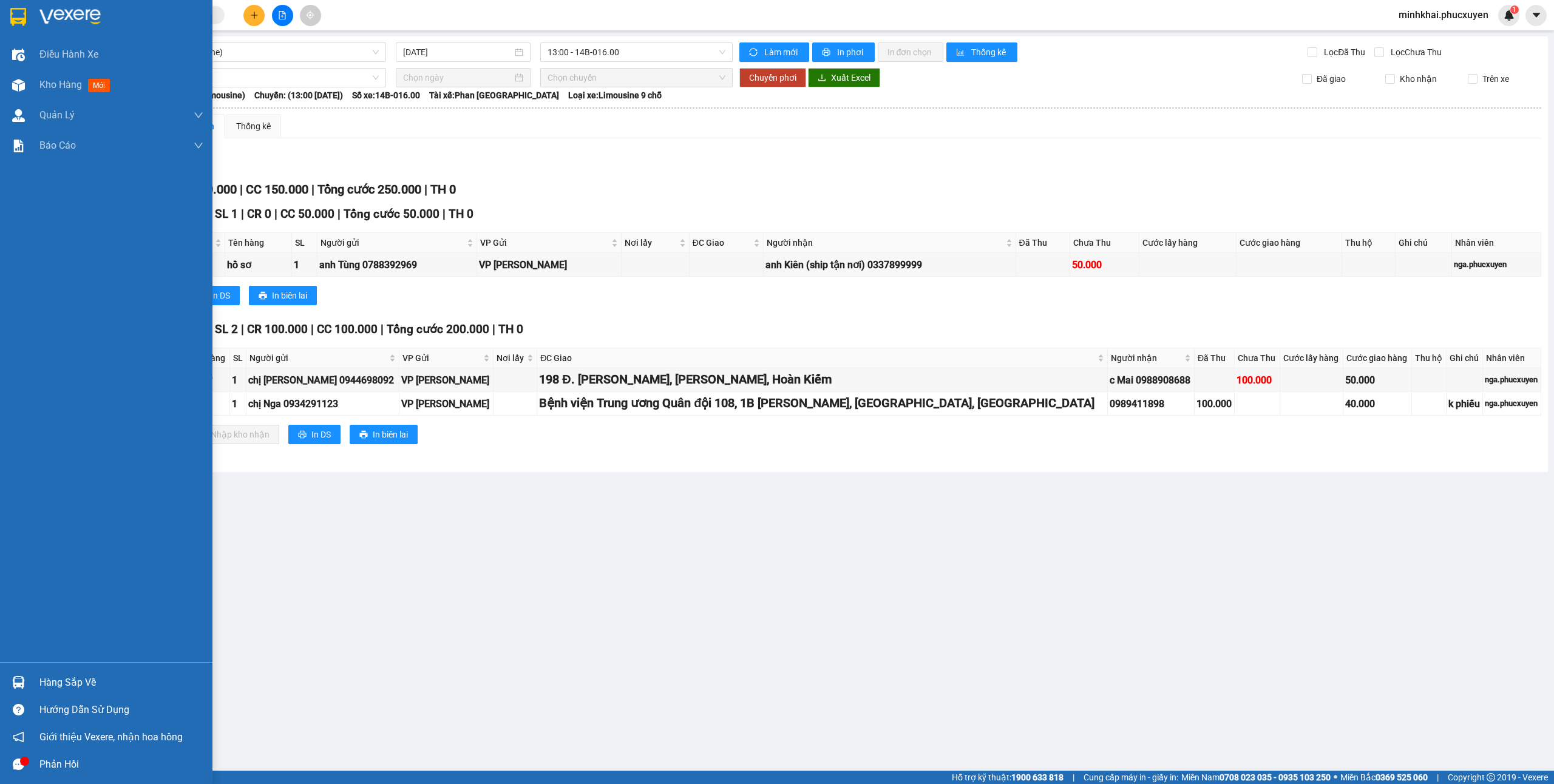
click at [67, 681] on div "Hàng sắp về" at bounding box center [121, 683] width 164 height 18
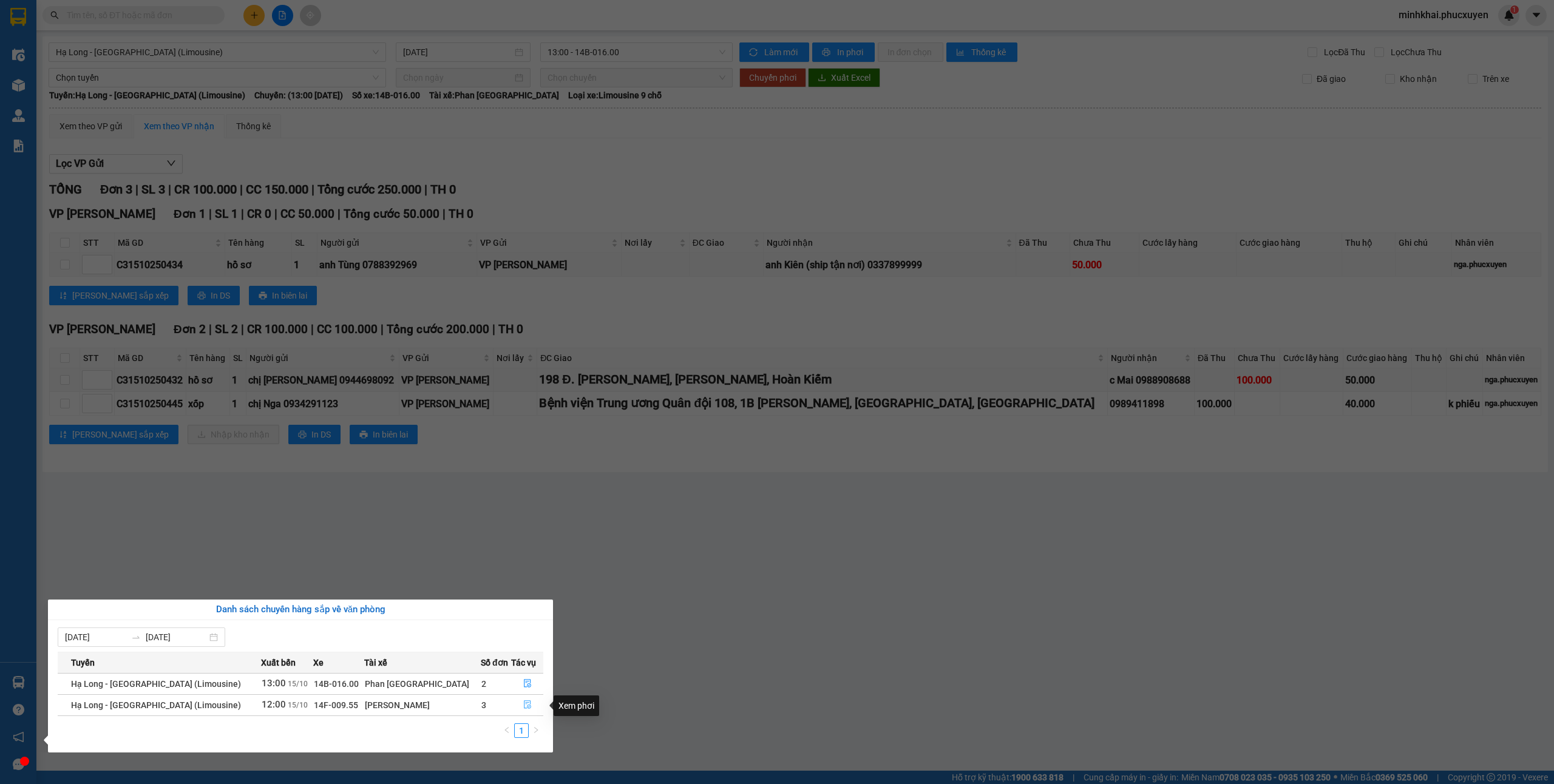
click at [527, 705] on icon "file-done" at bounding box center [527, 704] width 8 height 8
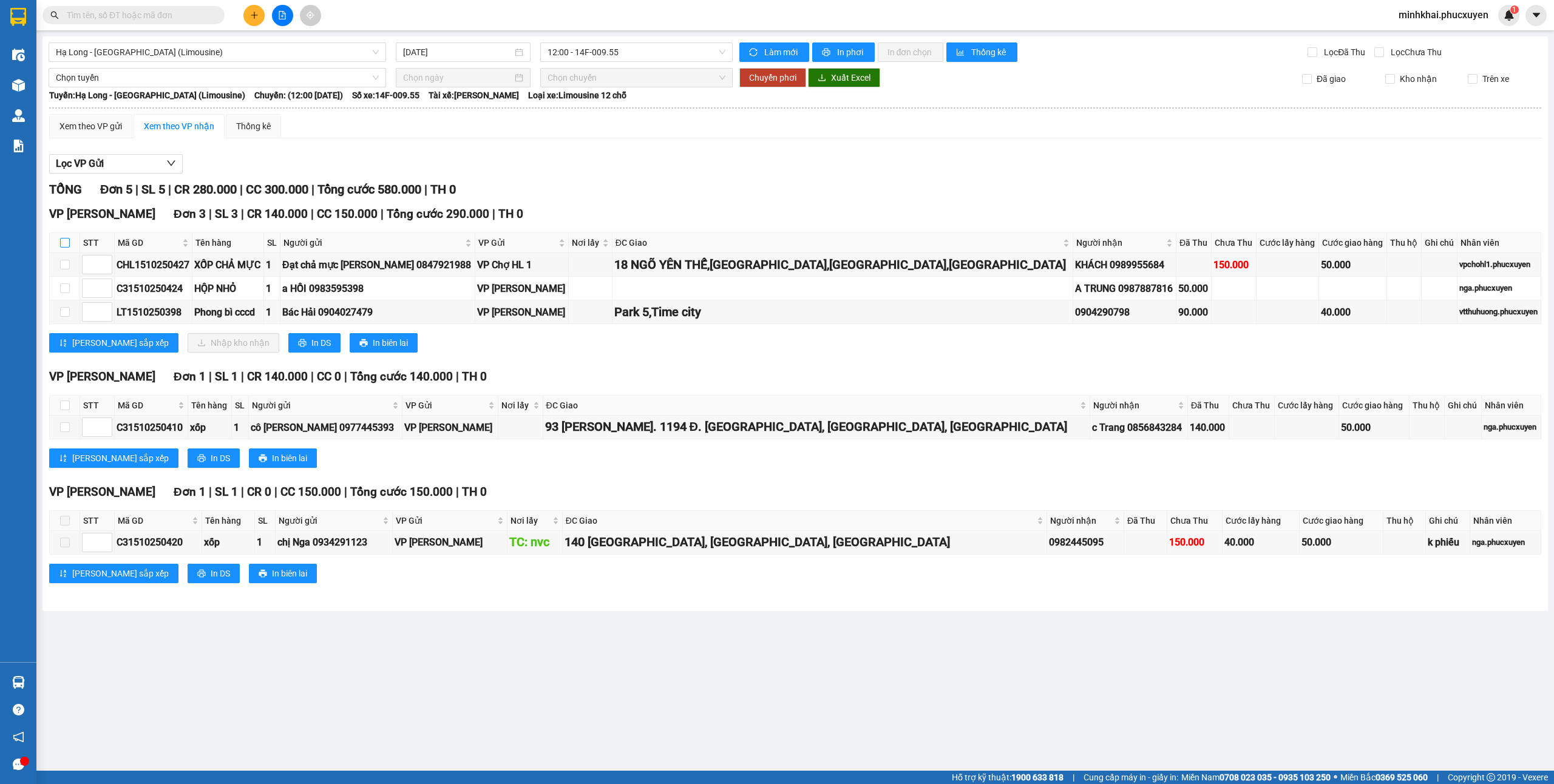
click at [60, 248] on input "checkbox" at bounding box center [65, 243] width 10 height 10
checkbox input "true"
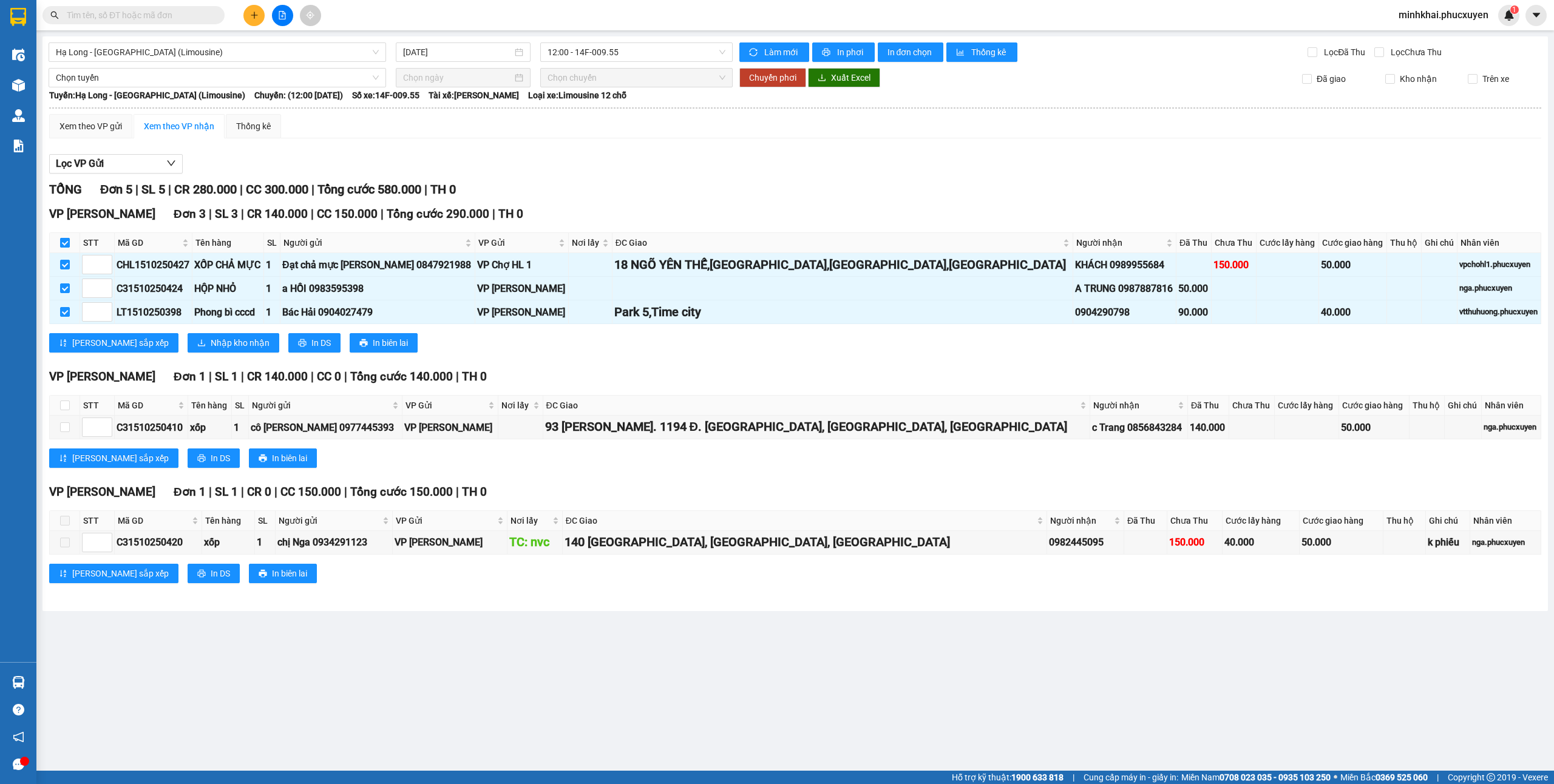
checkbox input "true"
